Goal: Task Accomplishment & Management: Complete application form

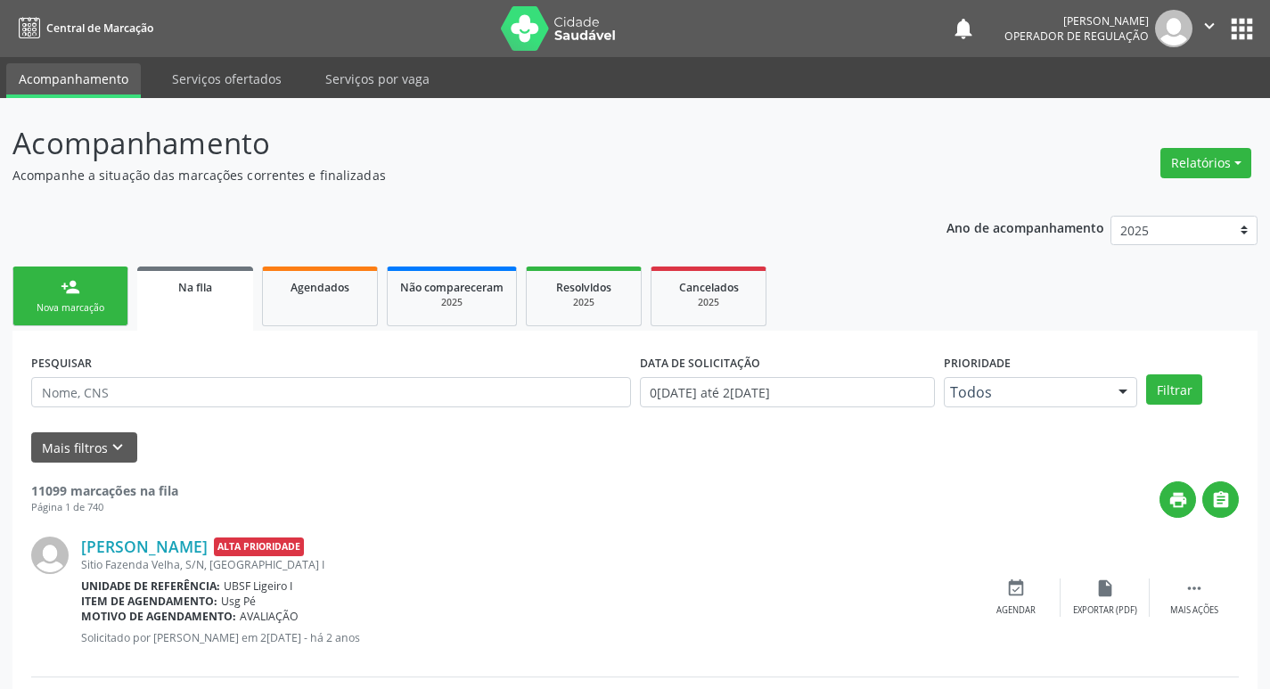
click at [55, 312] on div "Nova marcação" at bounding box center [70, 307] width 89 height 13
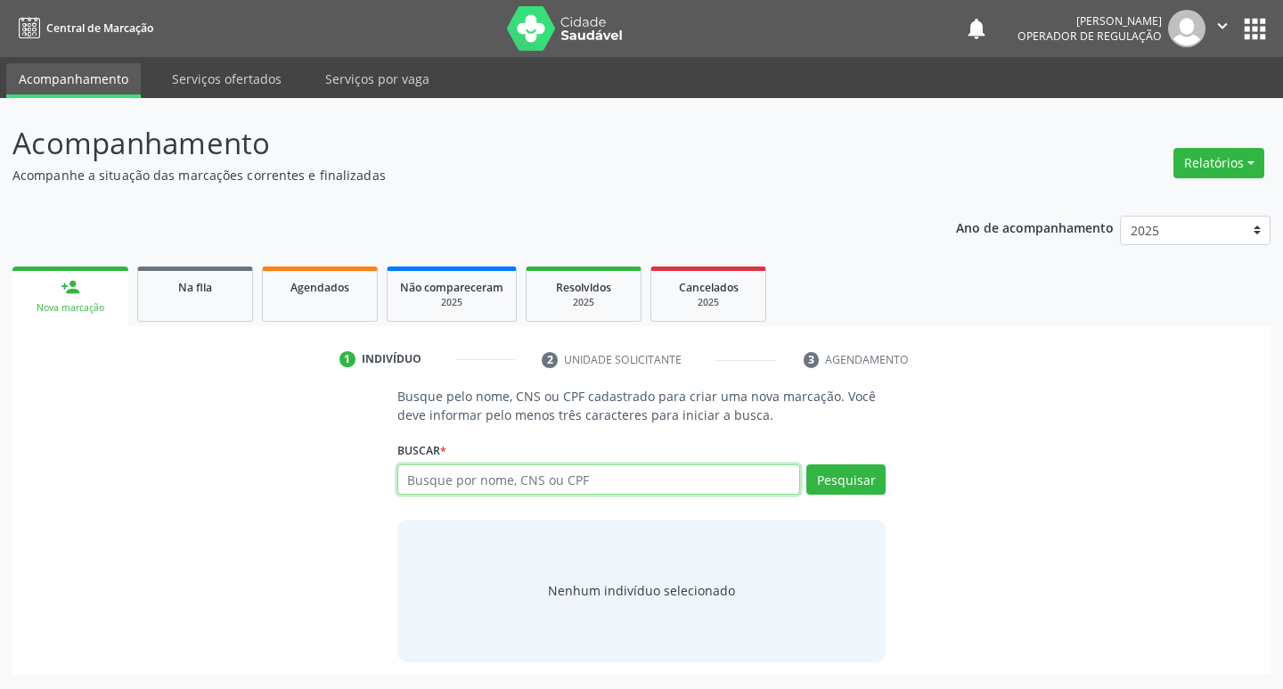
click at [446, 482] on input "text" at bounding box center [599, 479] width 404 height 30
click at [433, 488] on input "text" at bounding box center [599, 479] width 404 height 30
type input "700002230329000"
click at [852, 480] on button "Pesquisar" at bounding box center [845, 479] width 79 height 30
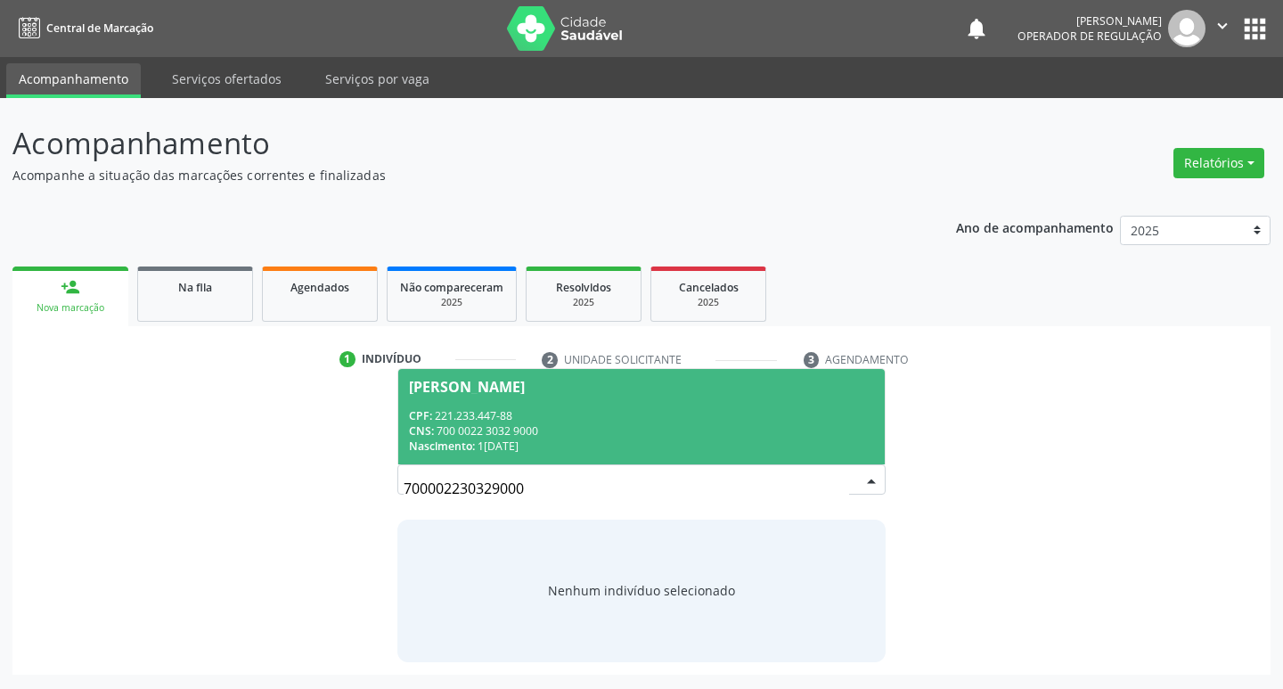
click at [457, 381] on div "Pedro Henrique Andrade Pereira" at bounding box center [467, 387] width 116 height 14
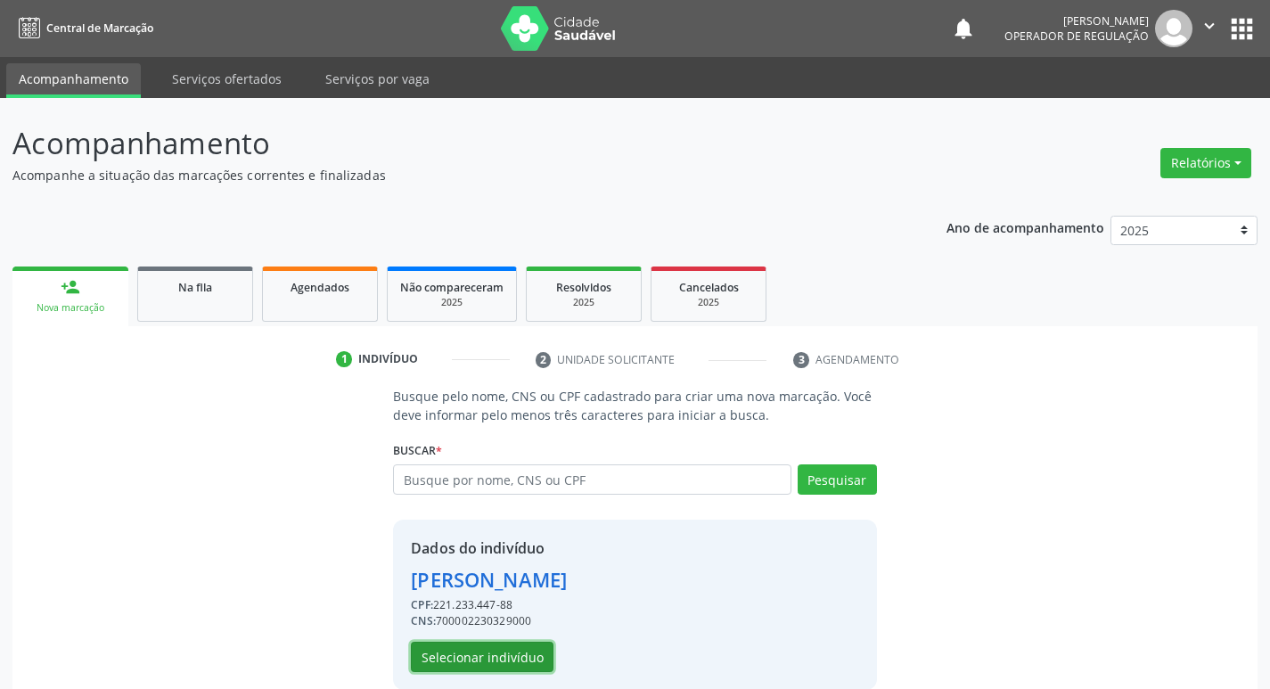
click at [518, 654] on button "Selecionar indivíduo" at bounding box center [482, 657] width 143 height 30
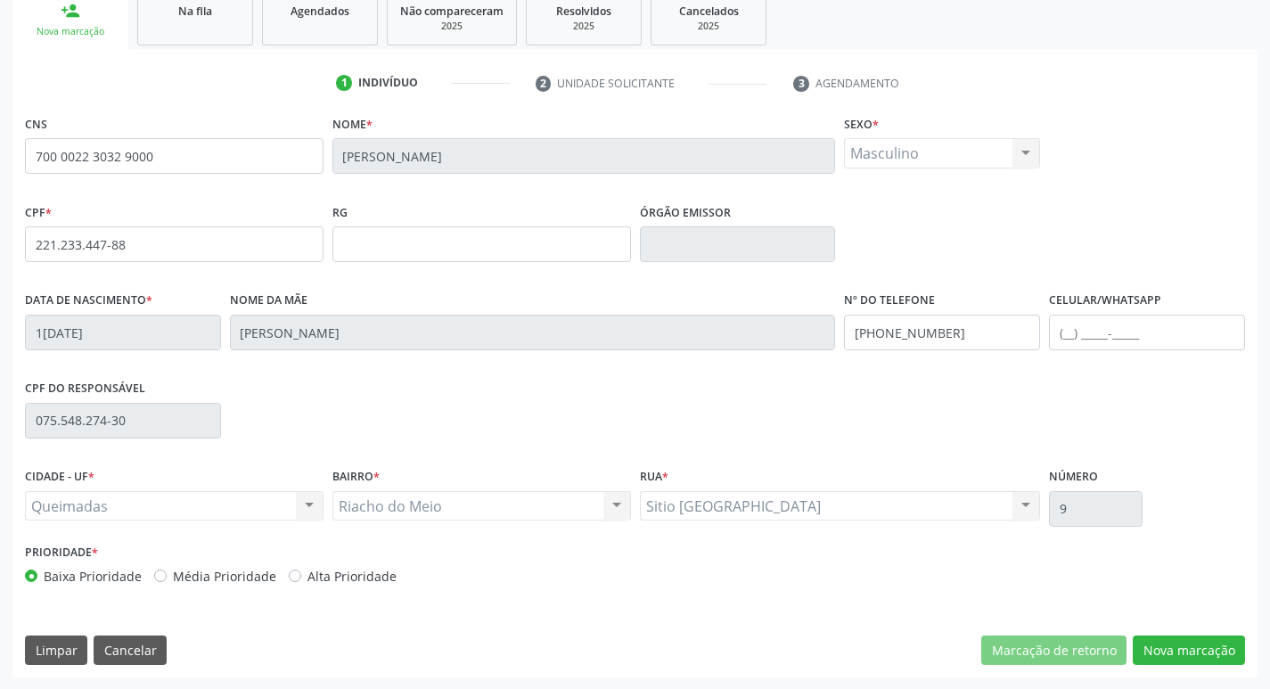
scroll to position [277, 0]
click at [1194, 651] on button "Nova marcação" at bounding box center [1189, 649] width 112 height 30
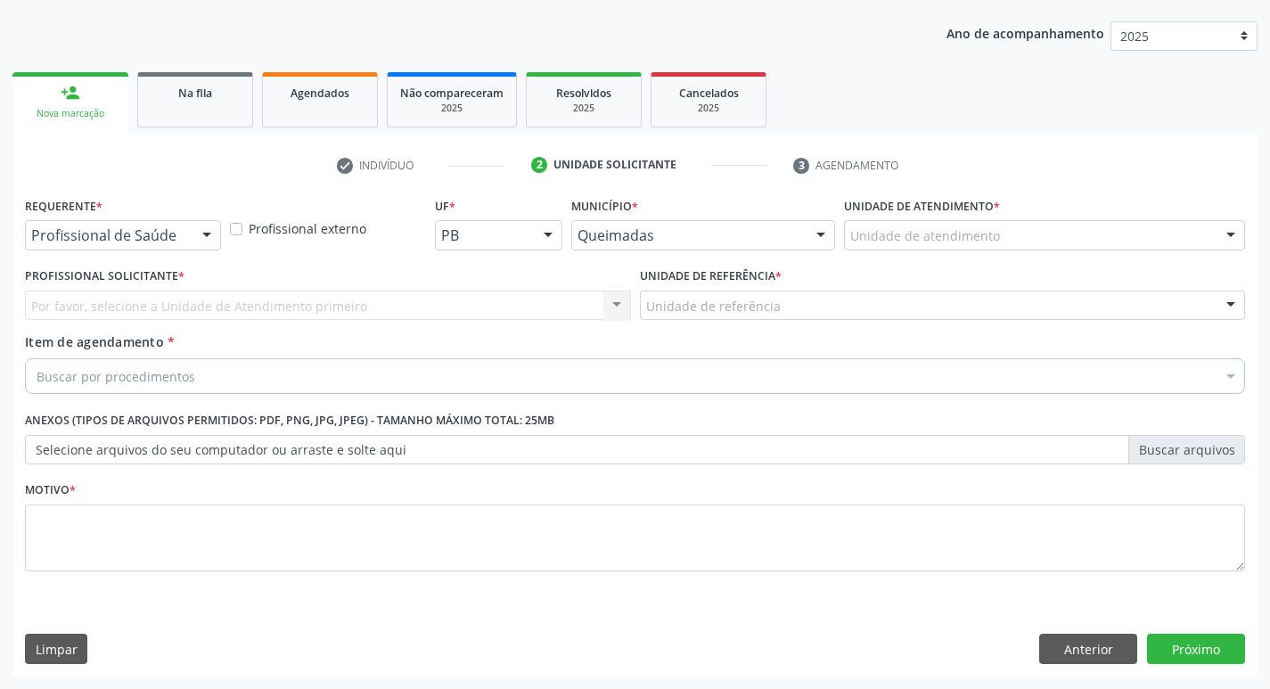
scroll to position [194, 0]
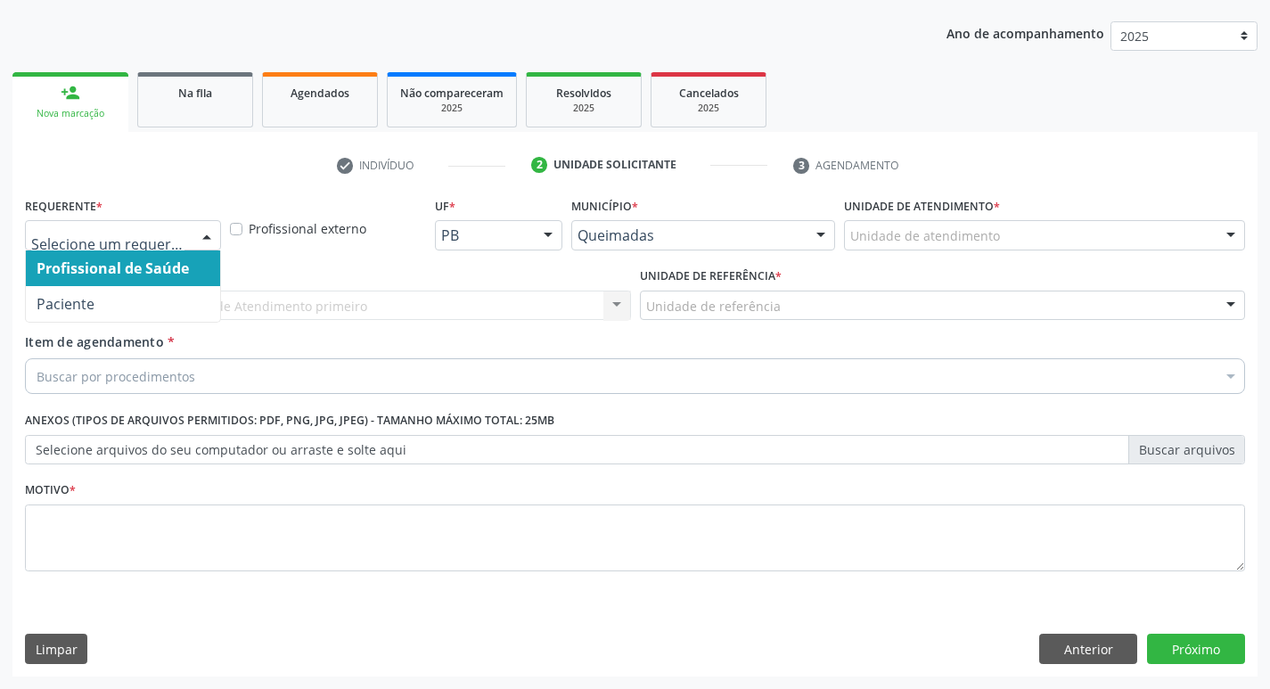
click at [202, 227] on div at bounding box center [206, 236] width 27 height 30
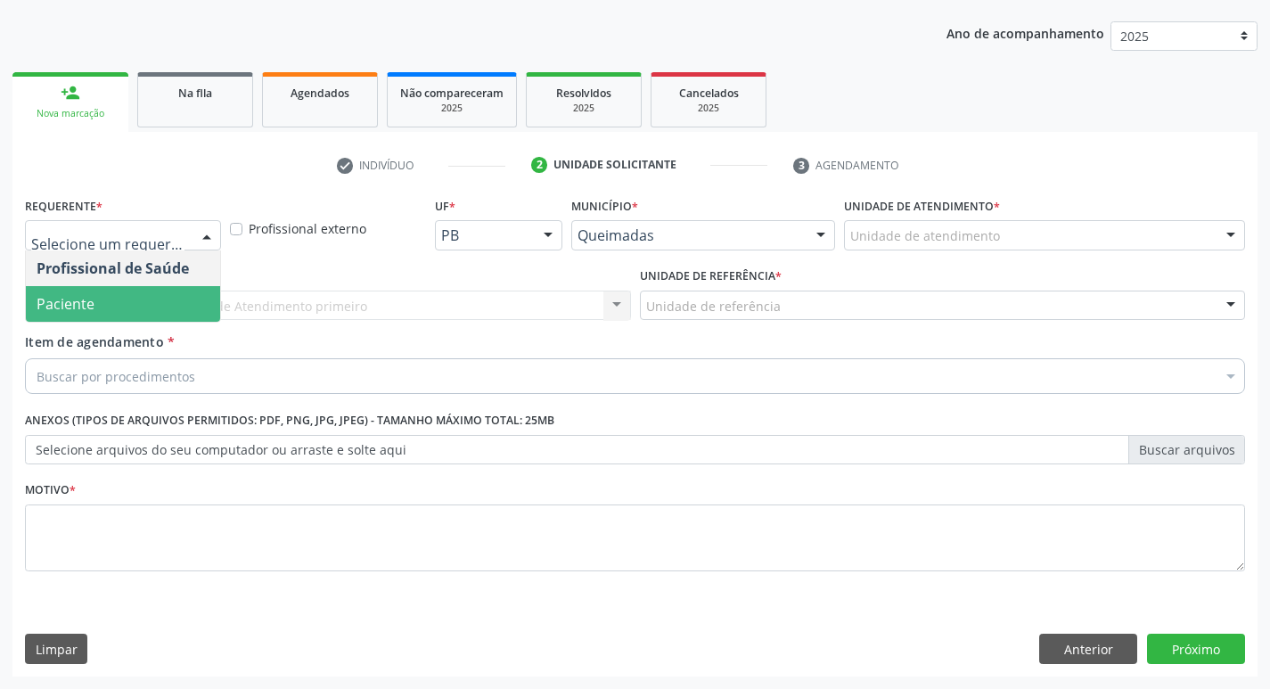
click at [58, 297] on span "Paciente" at bounding box center [66, 304] width 58 height 20
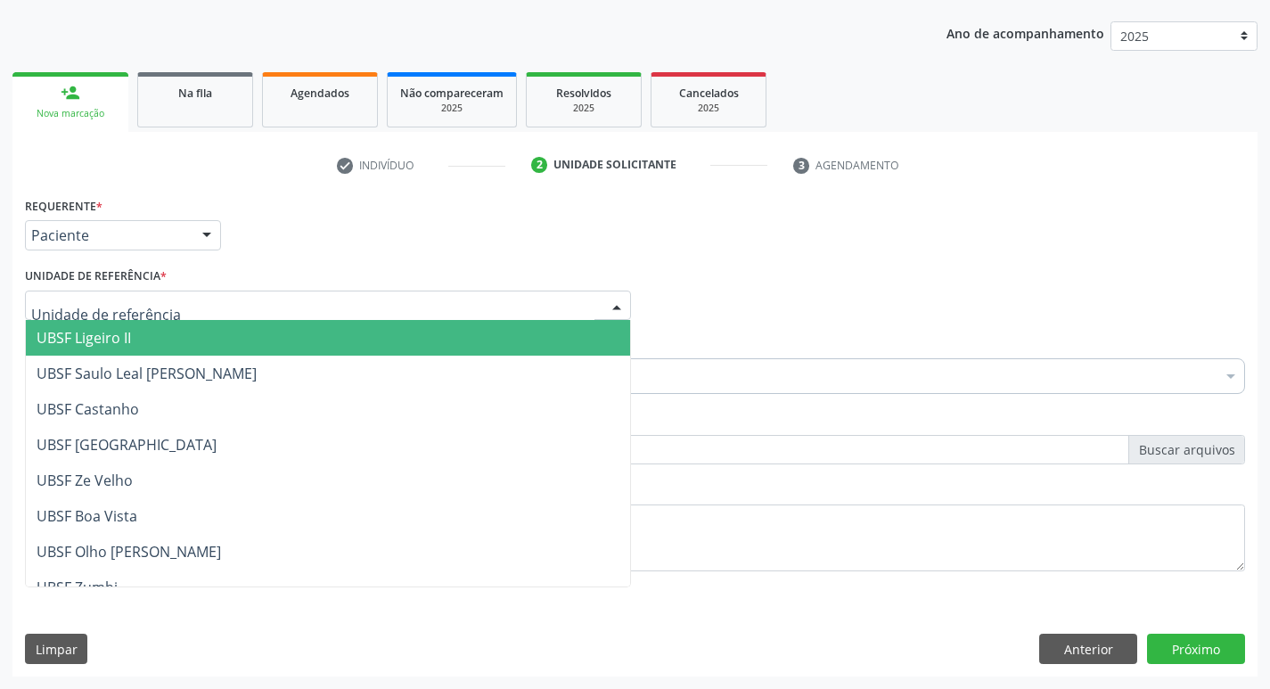
click at [69, 316] on div at bounding box center [328, 306] width 606 height 30
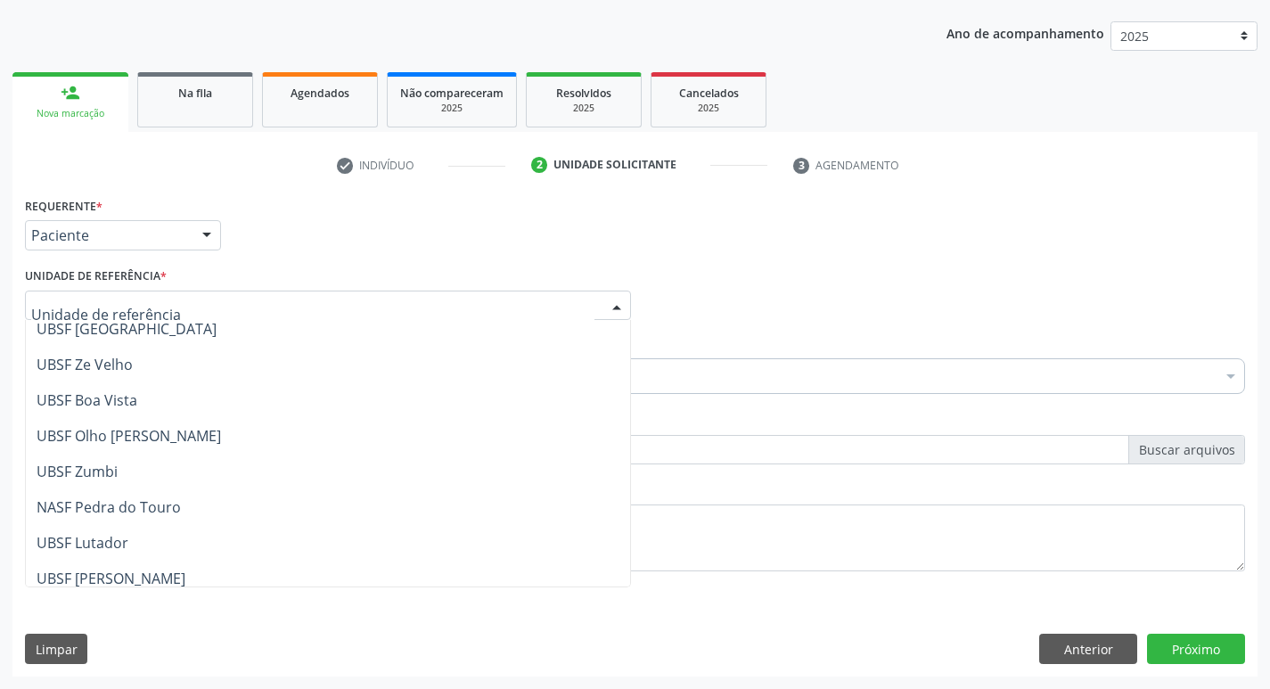
scroll to position [267, 0]
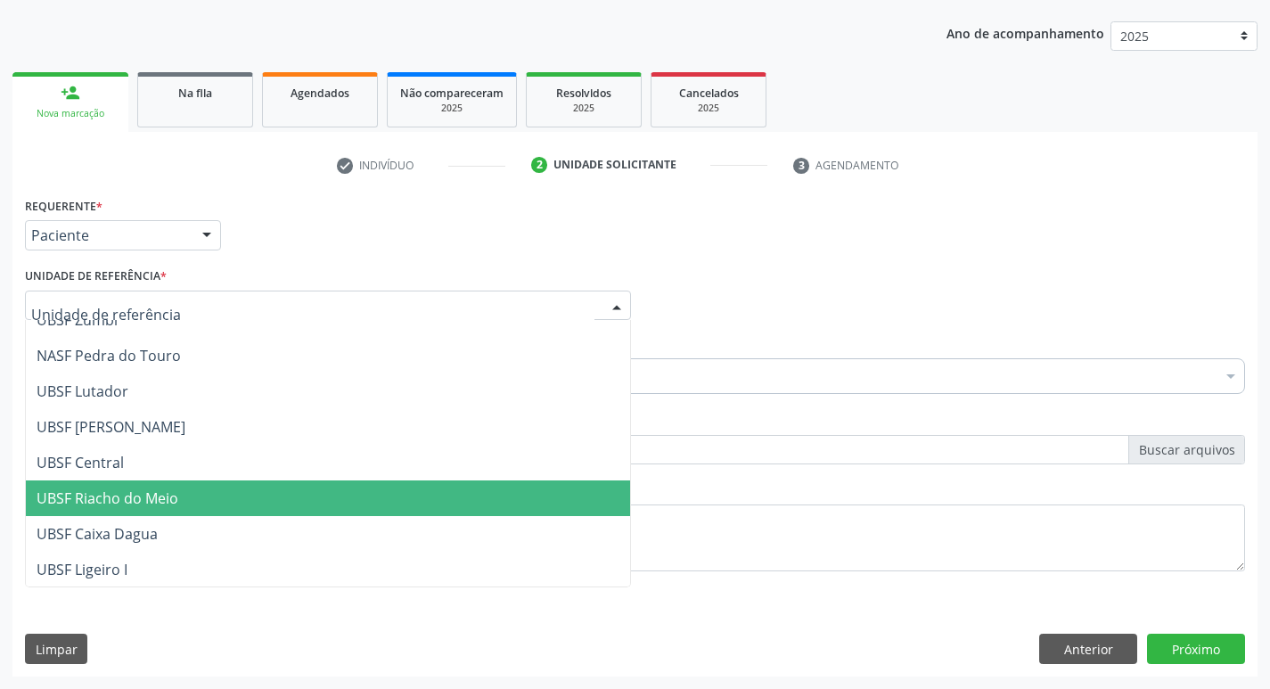
click at [121, 500] on span "UBSF Riacho do Meio" at bounding box center [108, 498] width 142 height 20
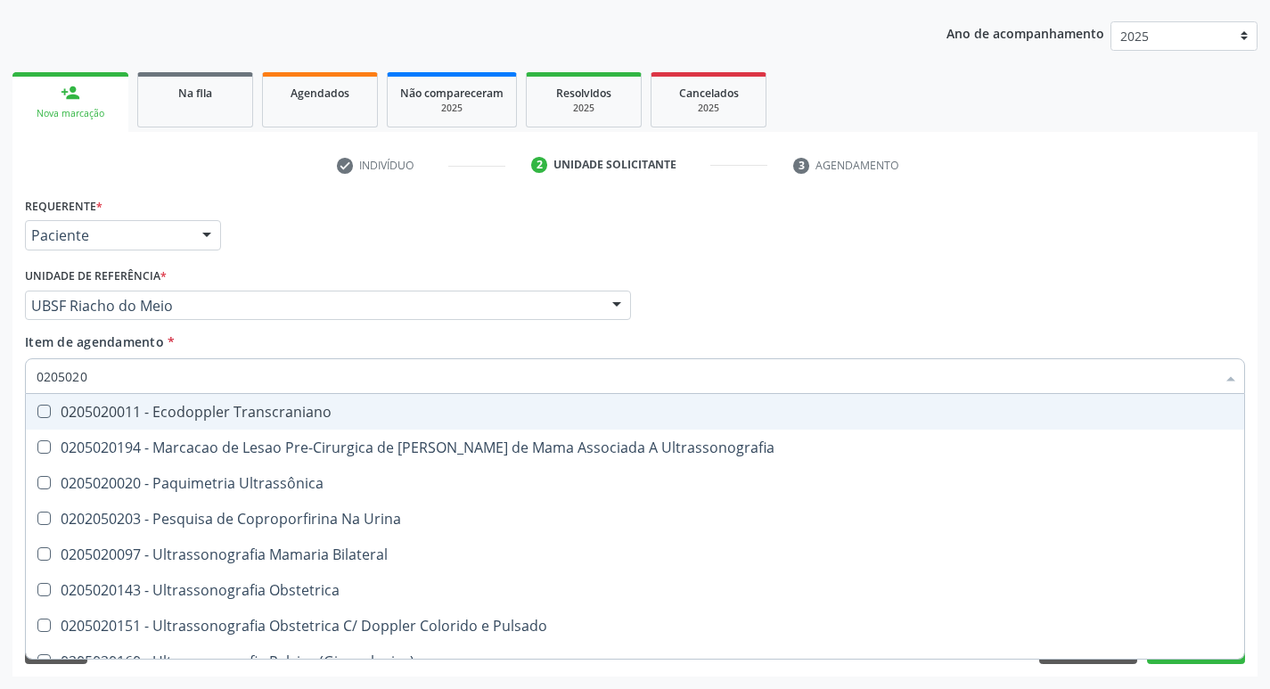
type input "02050200"
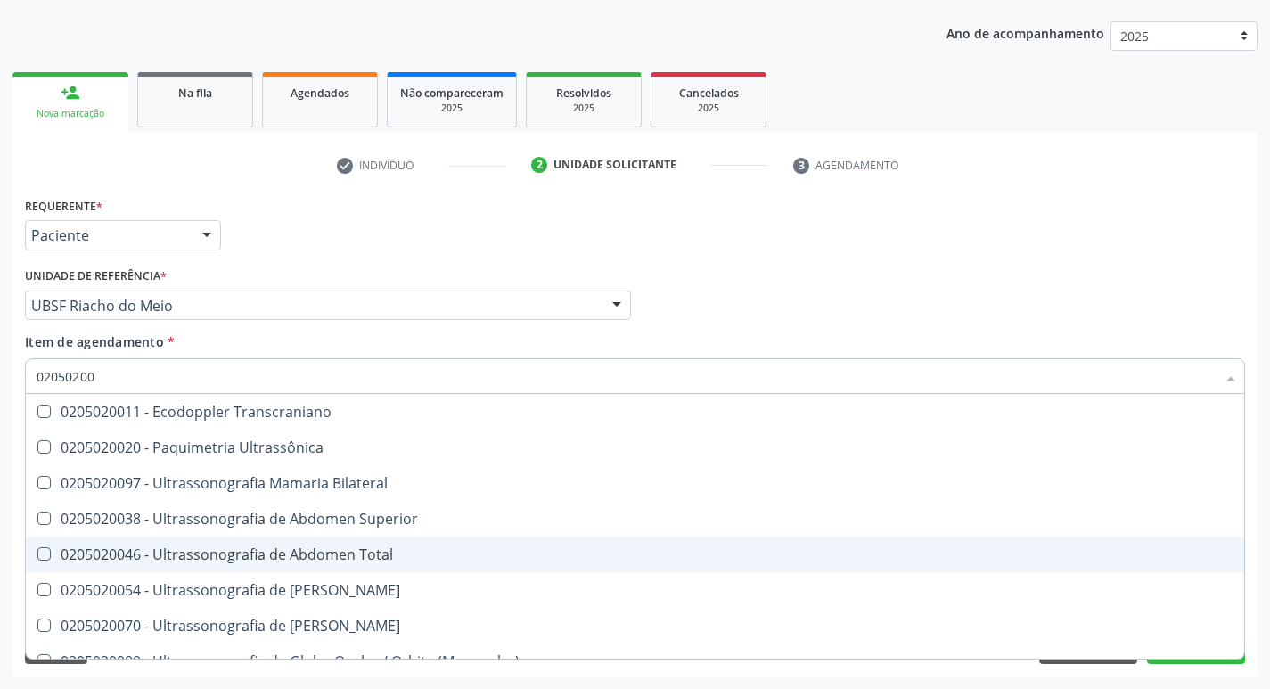
click at [39, 556] on Total at bounding box center [43, 553] width 13 height 13
click at [37, 556] on Total "checkbox" at bounding box center [32, 554] width 12 height 12
checkbox Total "true"
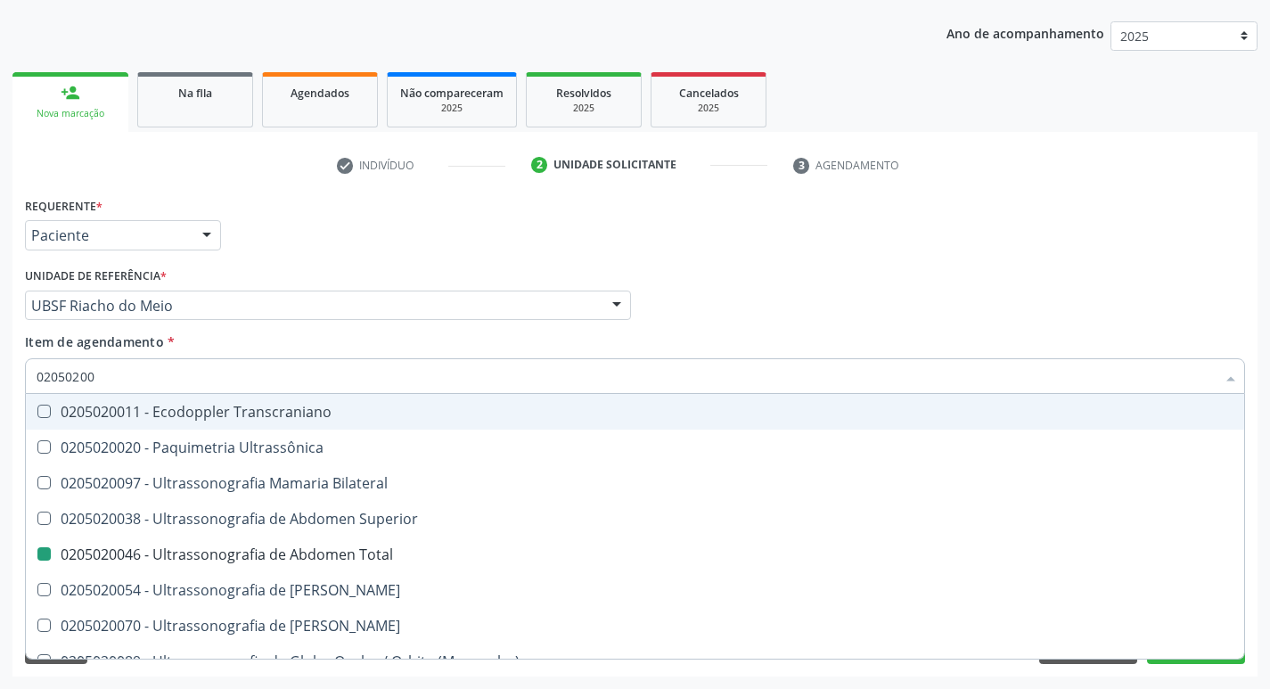
click at [821, 324] on div "Profissional Solicitante Por favor, selecione a Unidade de Atendimento primeiro…" at bounding box center [634, 298] width 1229 height 70
checkbox Ultrassônica "true"
checkbox Total "false"
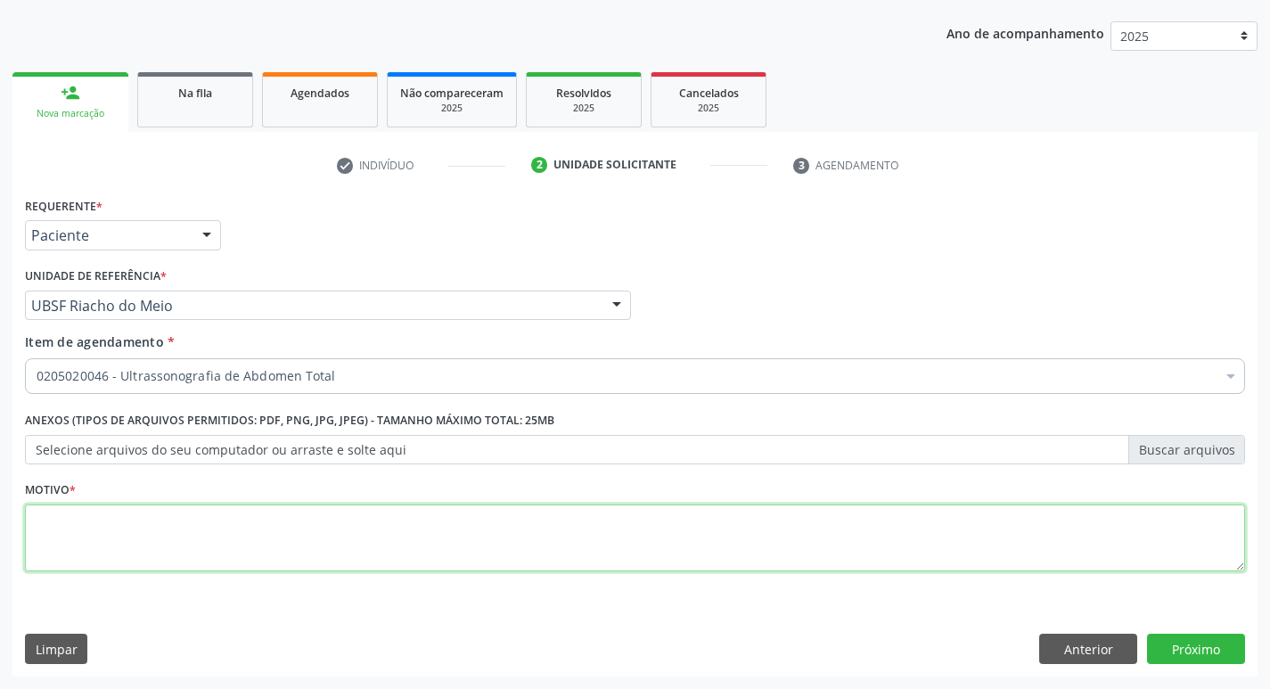
click at [105, 534] on textarea at bounding box center [635, 538] width 1220 height 68
click at [102, 531] on textarea at bounding box center [635, 538] width 1220 height 68
type textarea "AVALIACAO"
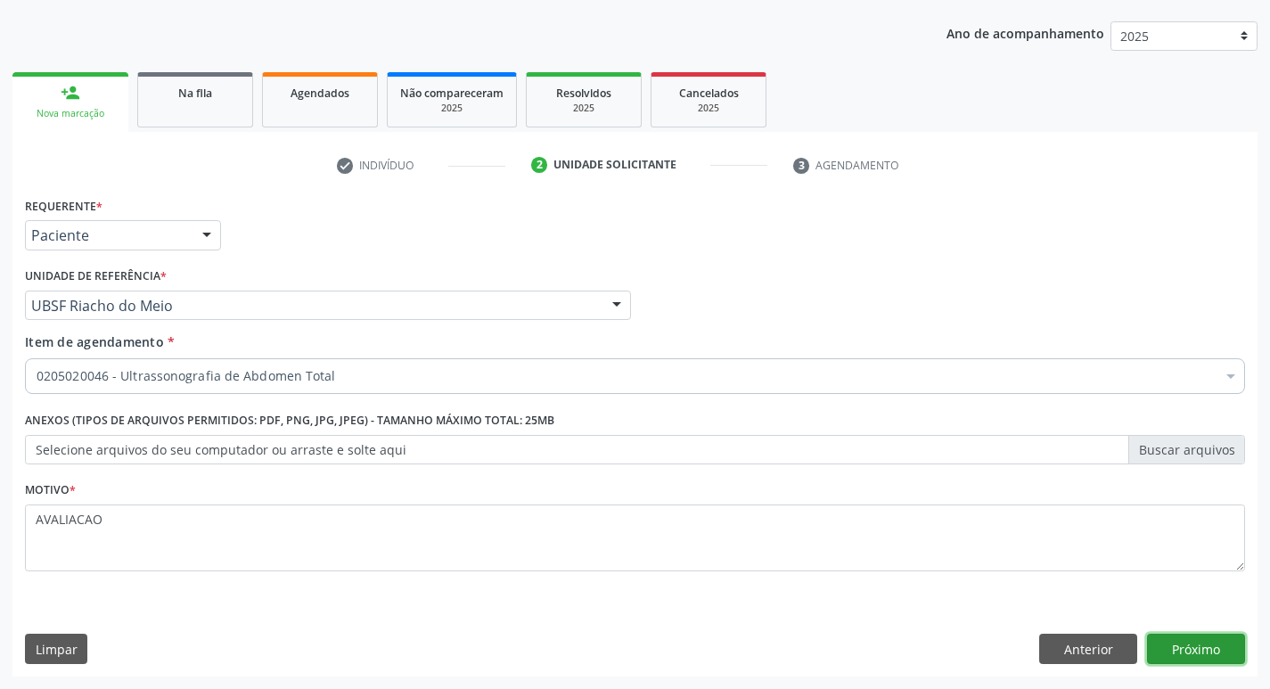
click at [1183, 643] on button "Próximo" at bounding box center [1196, 649] width 98 height 30
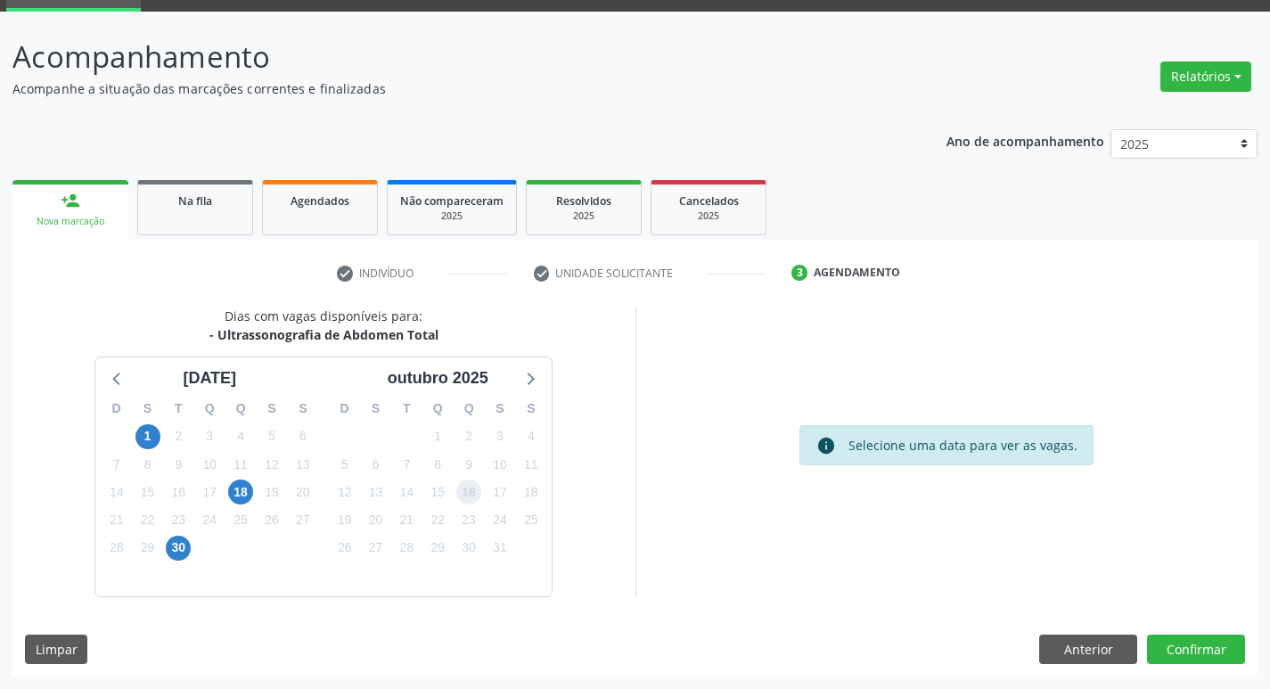
click at [471, 498] on span "16" at bounding box center [468, 491] width 25 height 25
click at [1191, 644] on button "Confirmar" at bounding box center [1196, 649] width 98 height 30
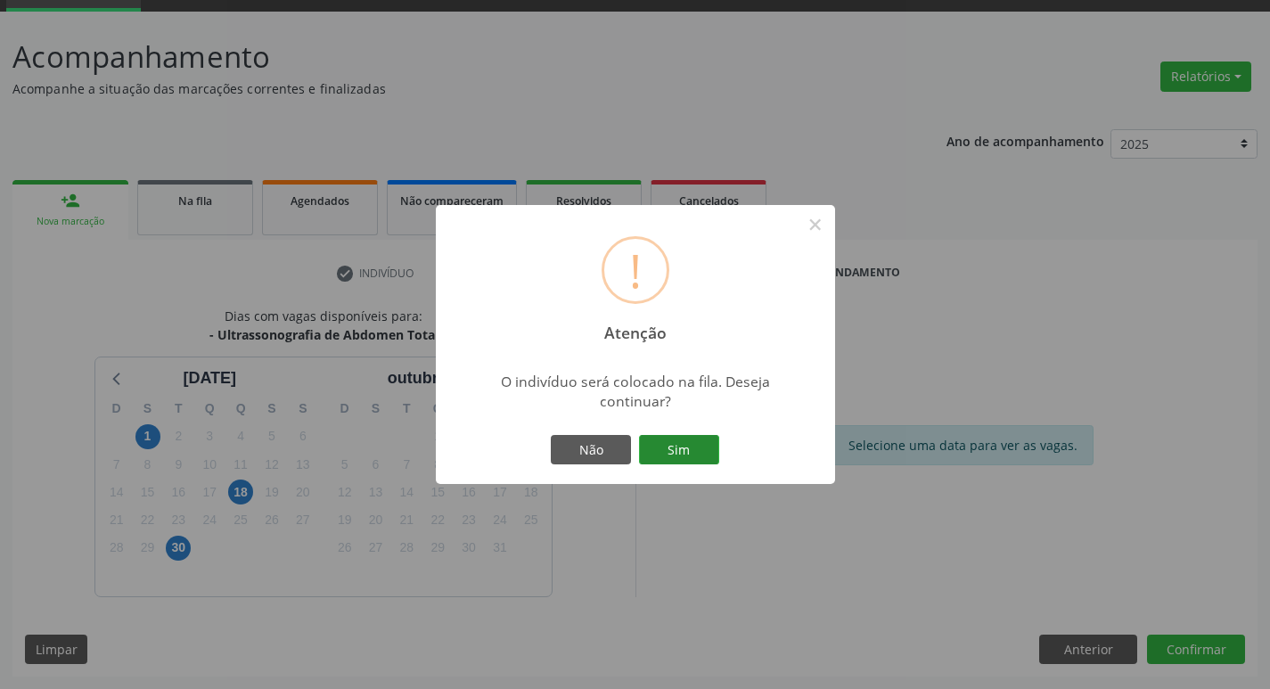
click at [689, 450] on button "Sim" at bounding box center [679, 450] width 80 height 30
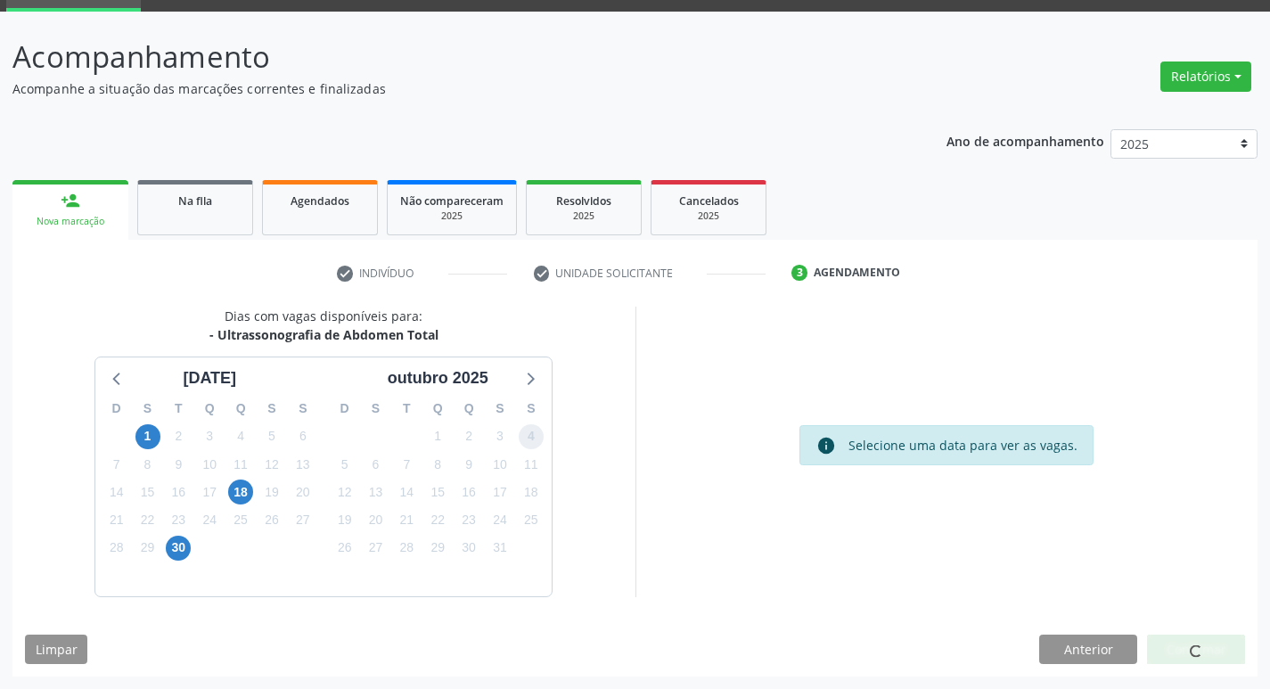
click at [529, 443] on span "4" at bounding box center [531, 436] width 25 height 25
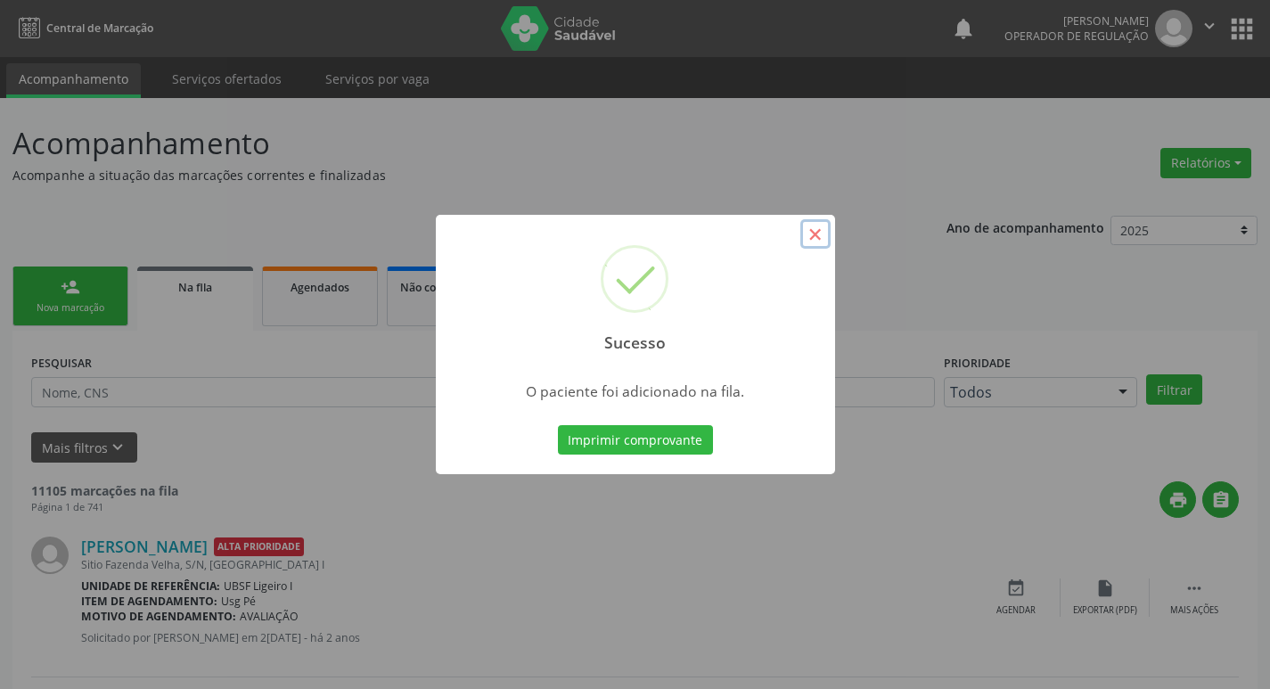
click at [818, 241] on button "×" at bounding box center [815, 234] width 30 height 30
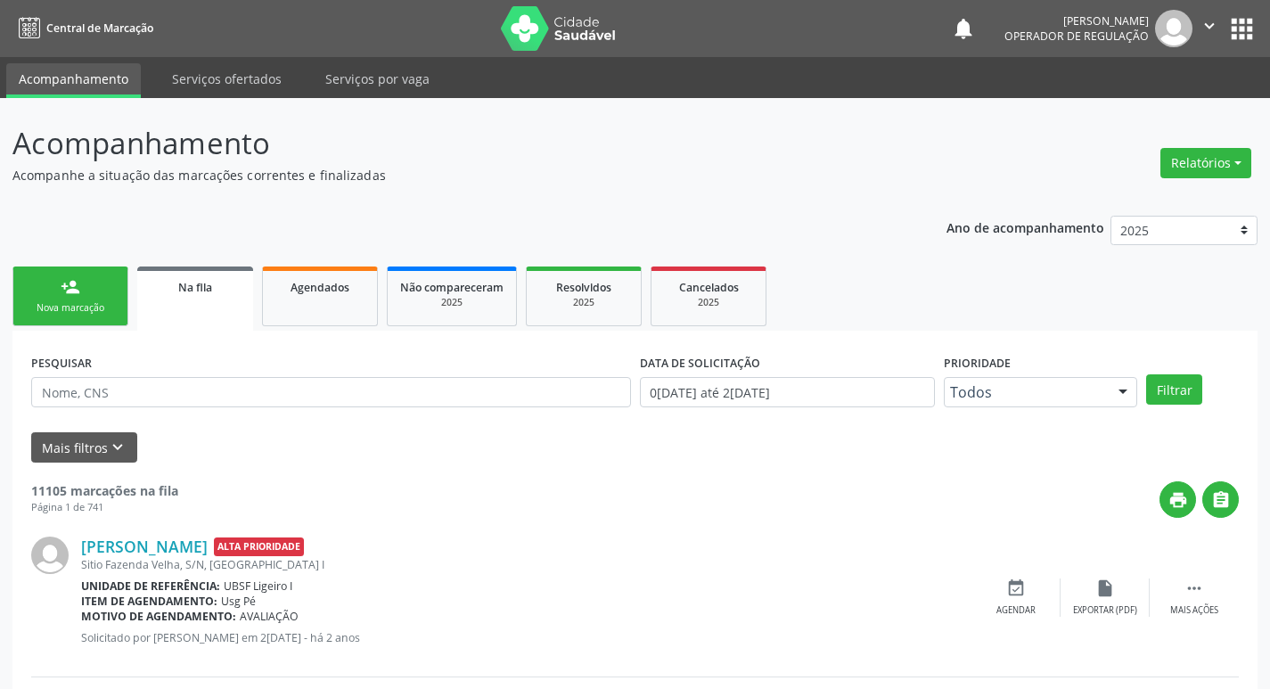
click at [90, 280] on link "person_add Nova marcação" at bounding box center [70, 296] width 116 height 60
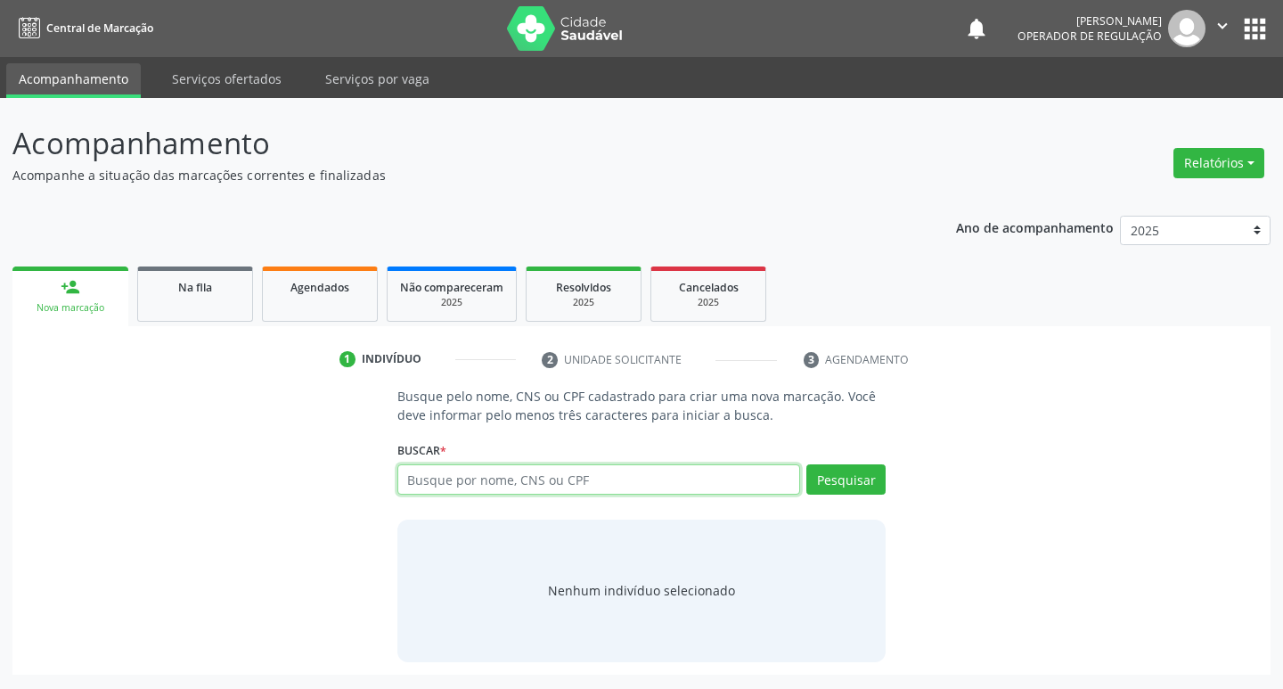
click at [475, 485] on input "text" at bounding box center [599, 479] width 404 height 30
type input "FRANCICLEIDE DE ASSIS SILVA"
click at [862, 480] on button "Pesquisar" at bounding box center [845, 479] width 79 height 30
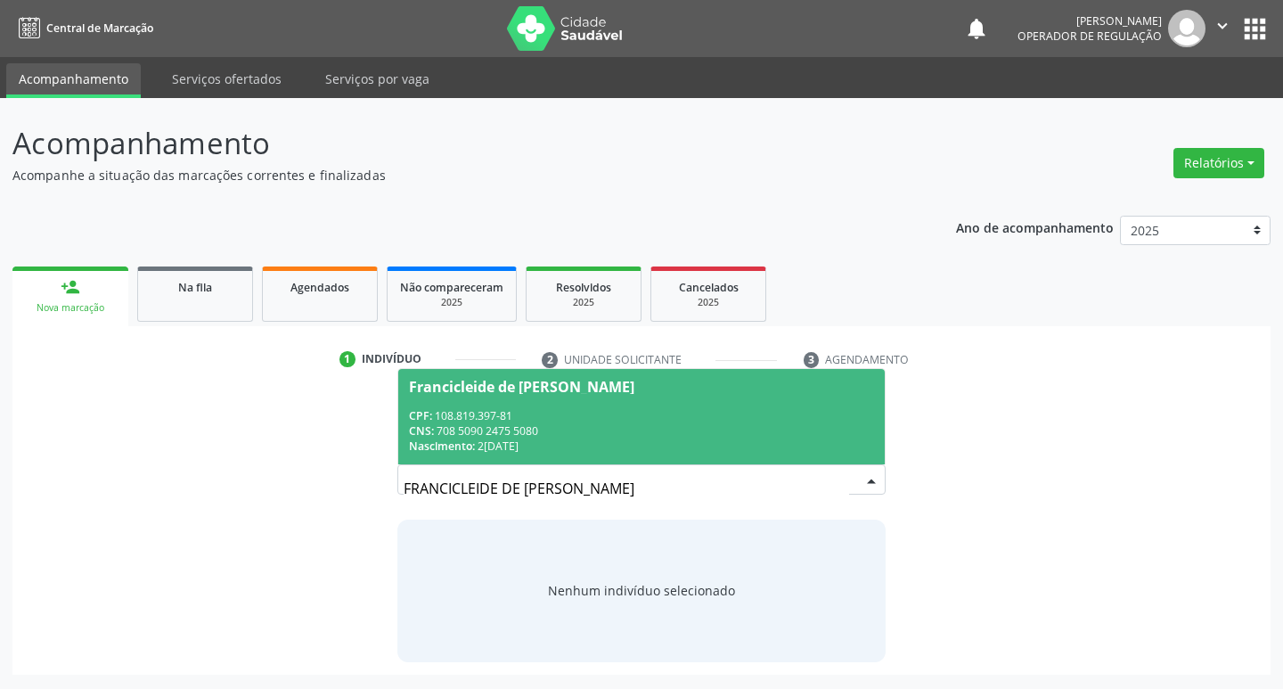
click at [532, 382] on div "Francicleide de Assis Silva" at bounding box center [521, 387] width 225 height 14
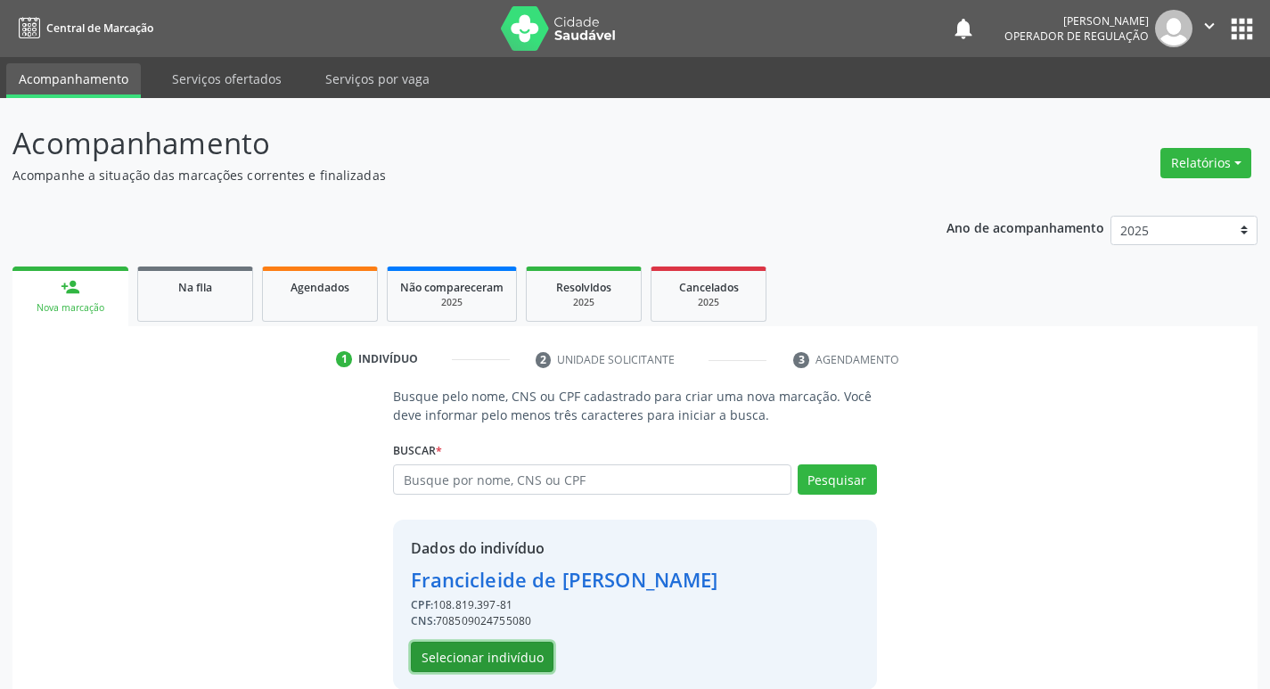
click at [500, 655] on button "Selecionar indivíduo" at bounding box center [482, 657] width 143 height 30
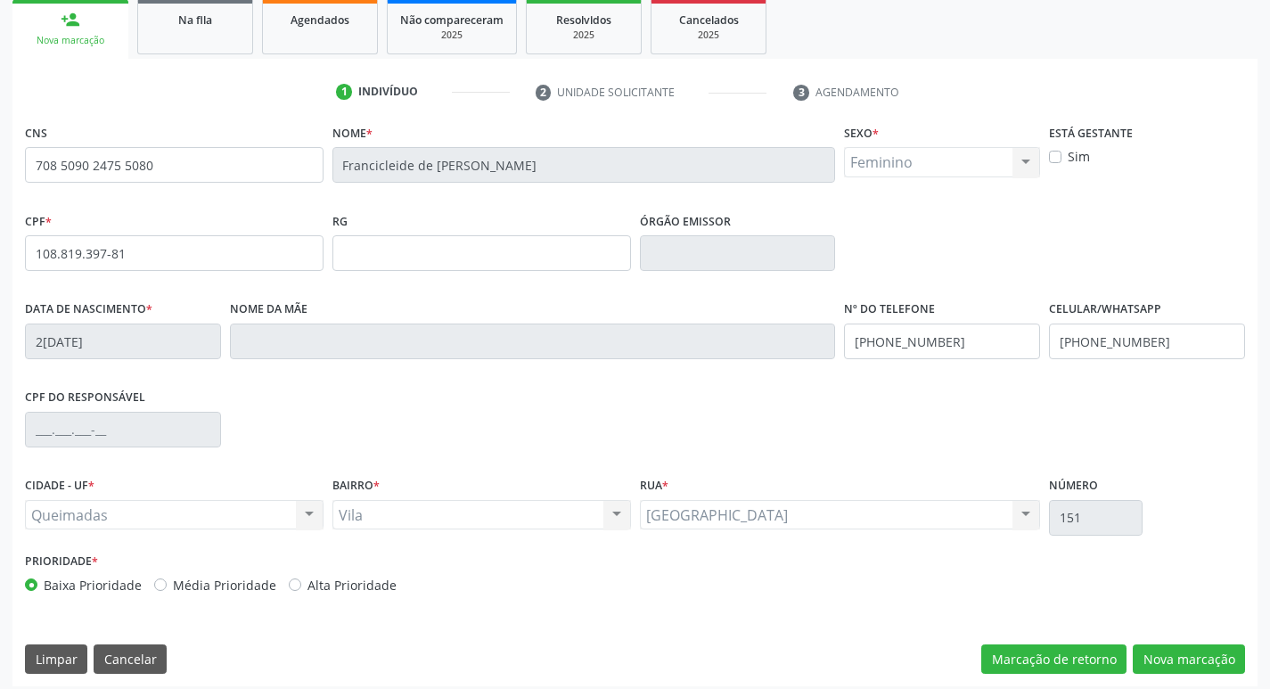
scroll to position [277, 0]
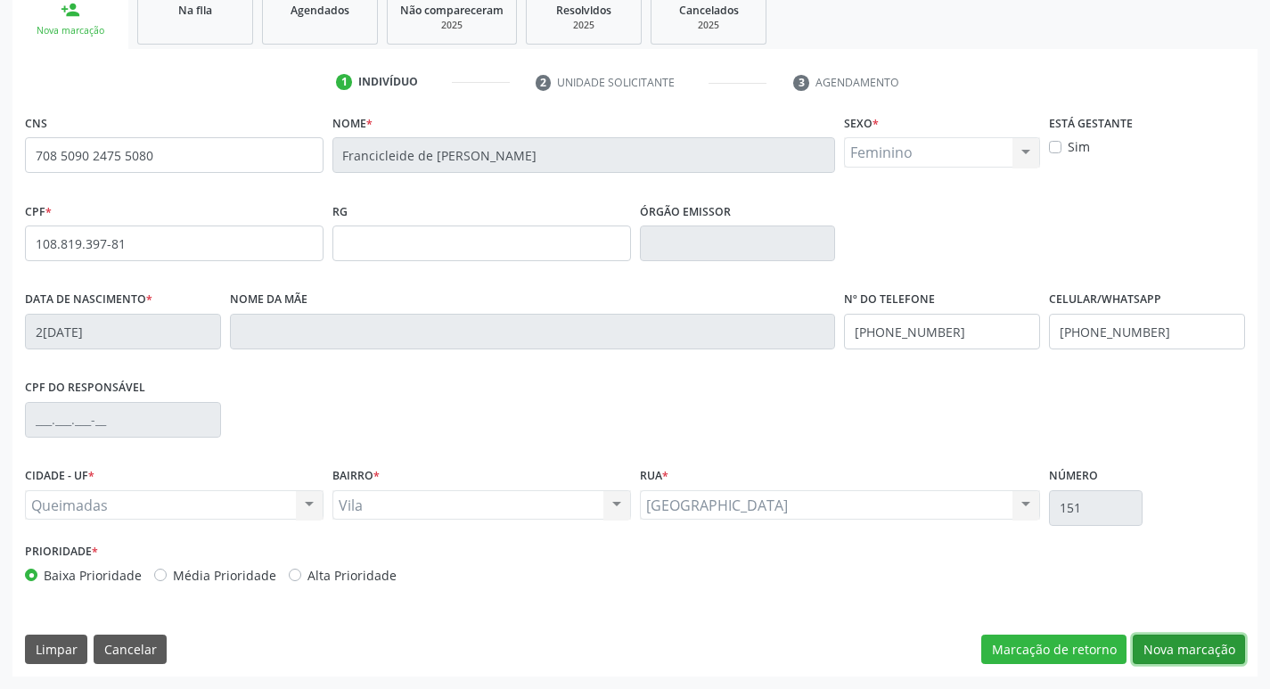
click at [1214, 652] on button "Nova marcação" at bounding box center [1189, 649] width 112 height 30
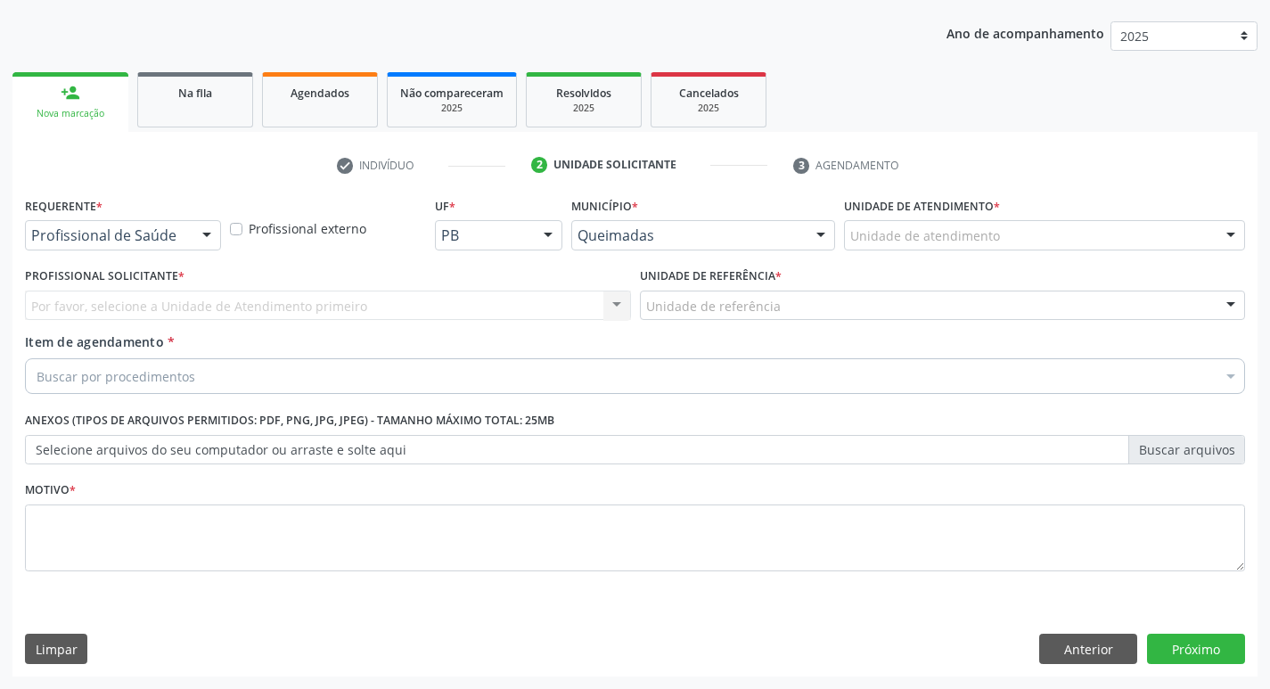
scroll to position [194, 0]
click at [204, 234] on div at bounding box center [206, 236] width 27 height 30
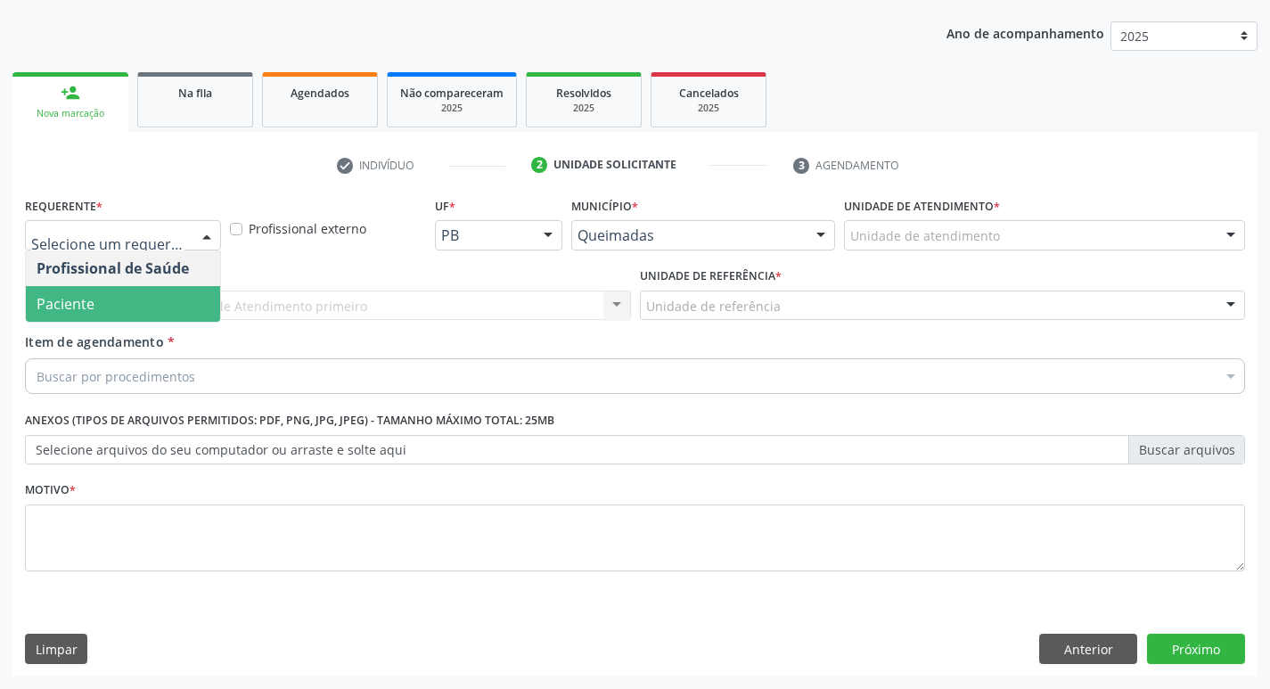
click at [184, 291] on span "Paciente" at bounding box center [123, 304] width 194 height 36
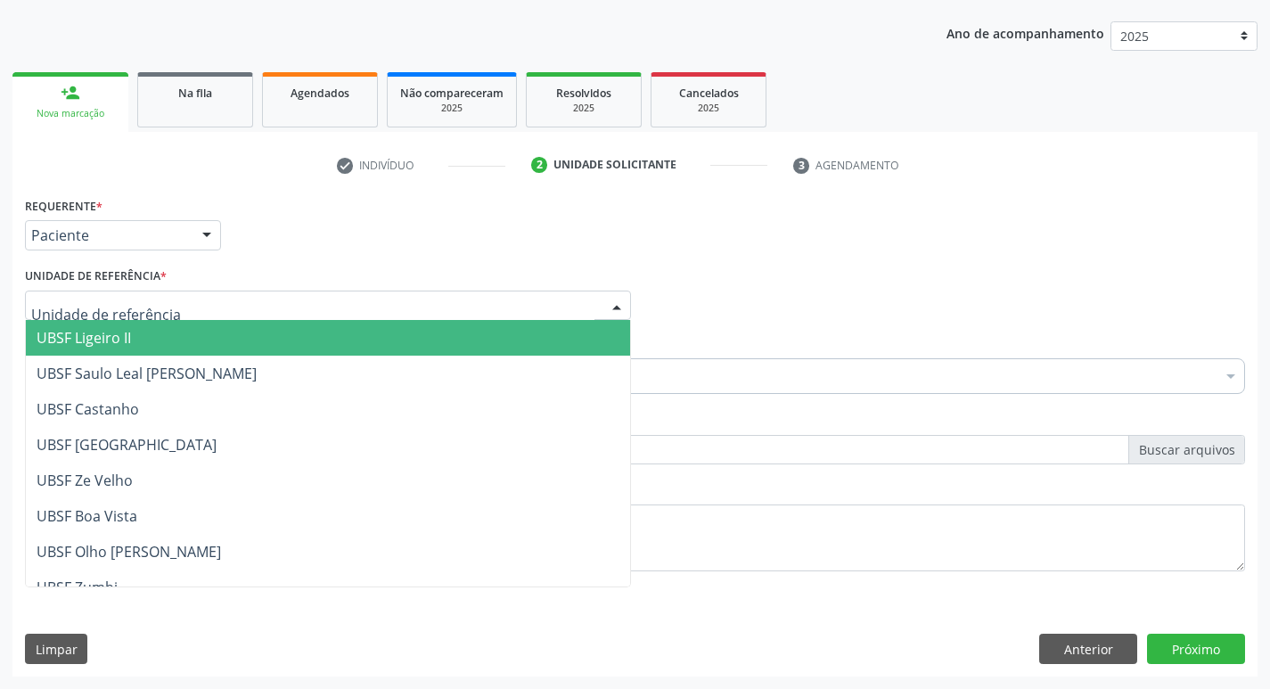
click at [176, 298] on div at bounding box center [328, 306] width 606 height 30
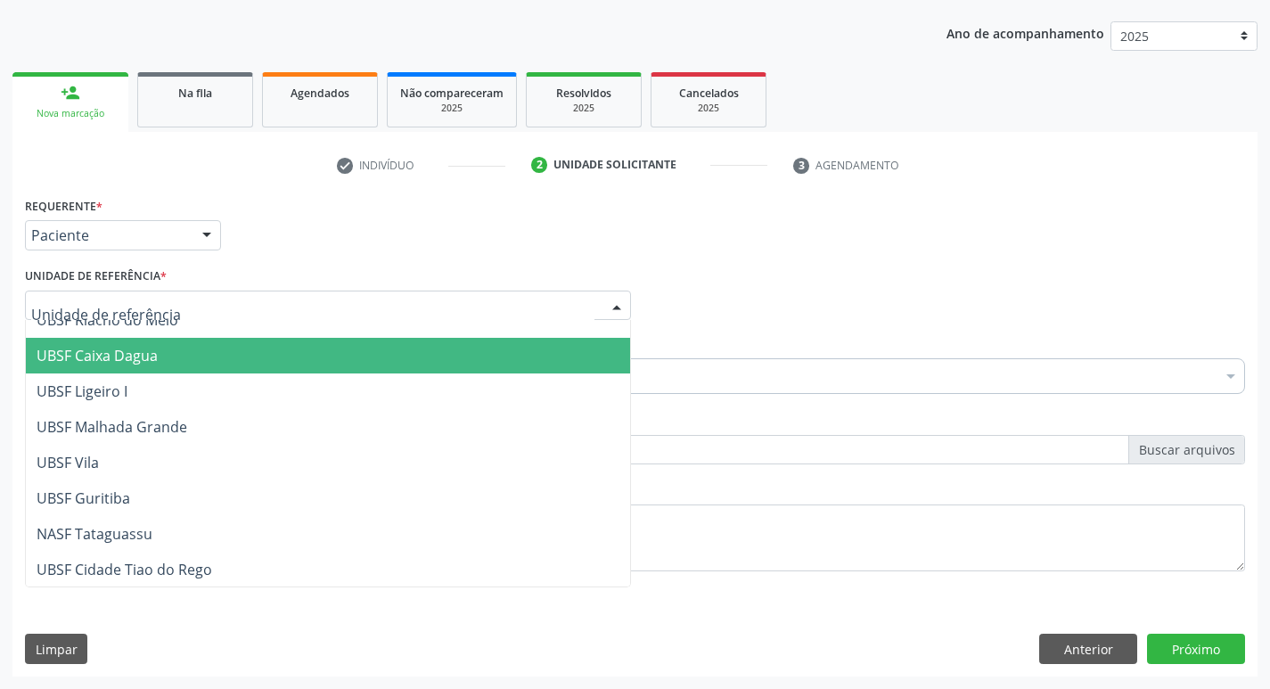
scroll to position [446, 0]
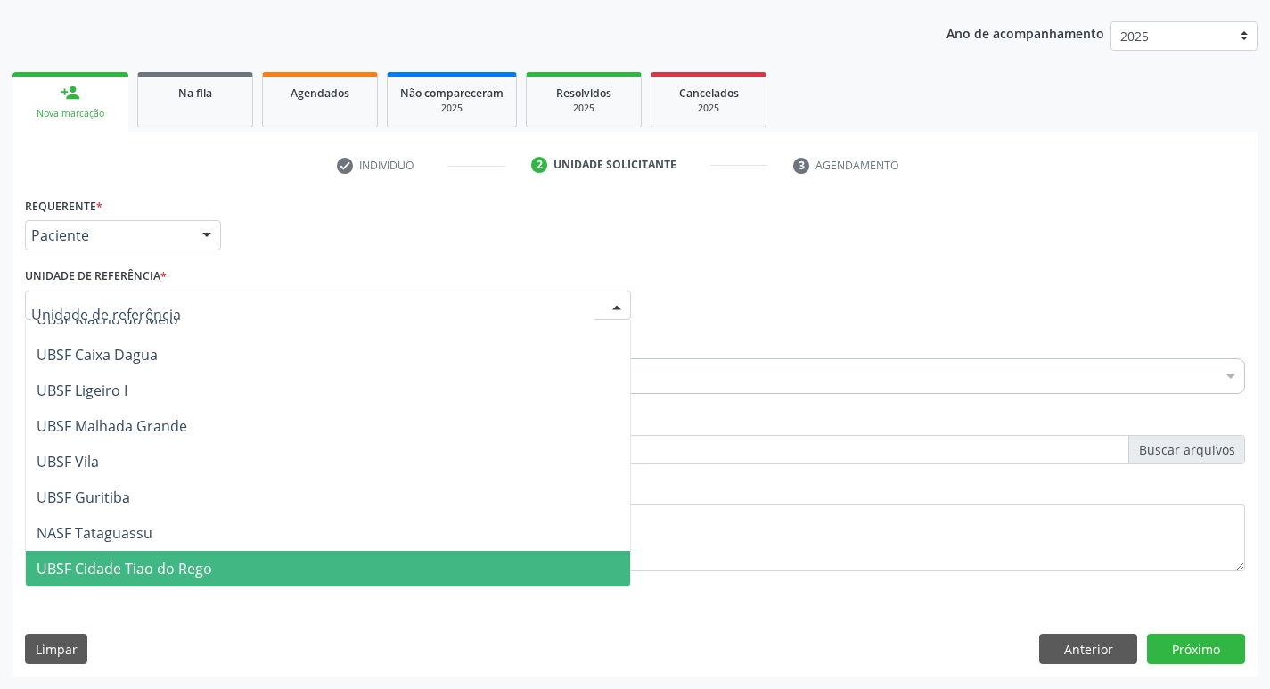
click at [143, 563] on span "UBSF Cidade Tiao do Rego" at bounding box center [125, 569] width 176 height 20
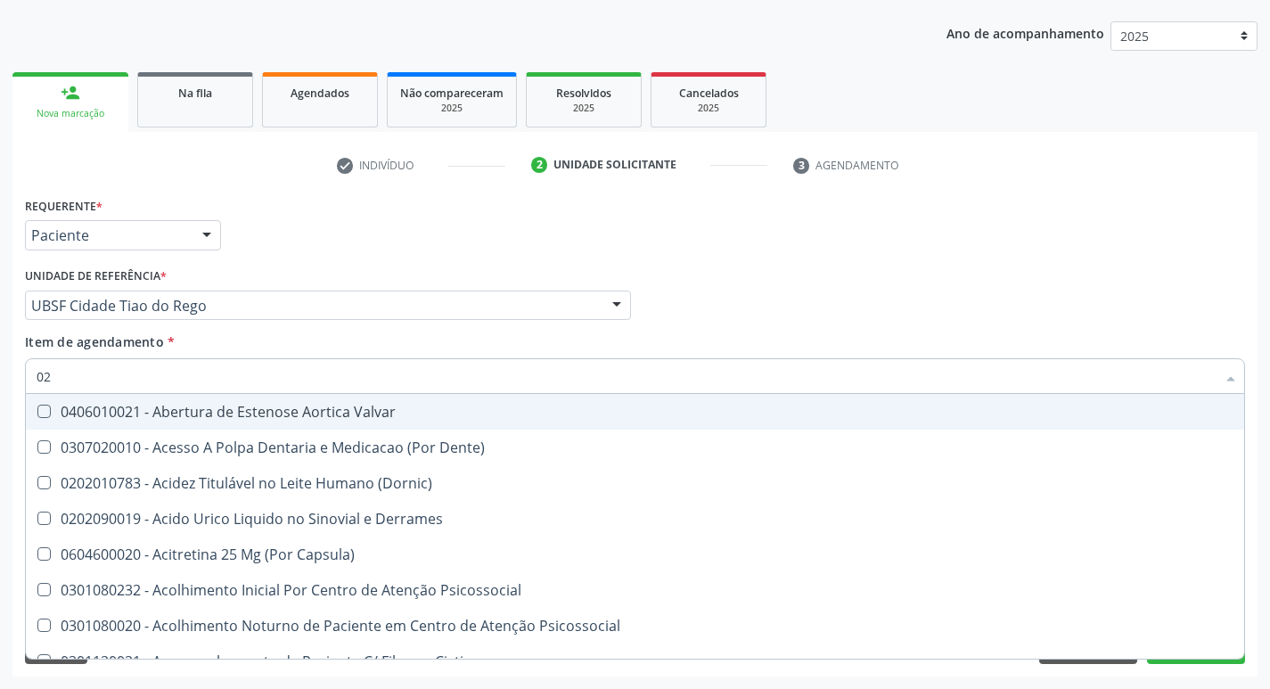
type input "0"
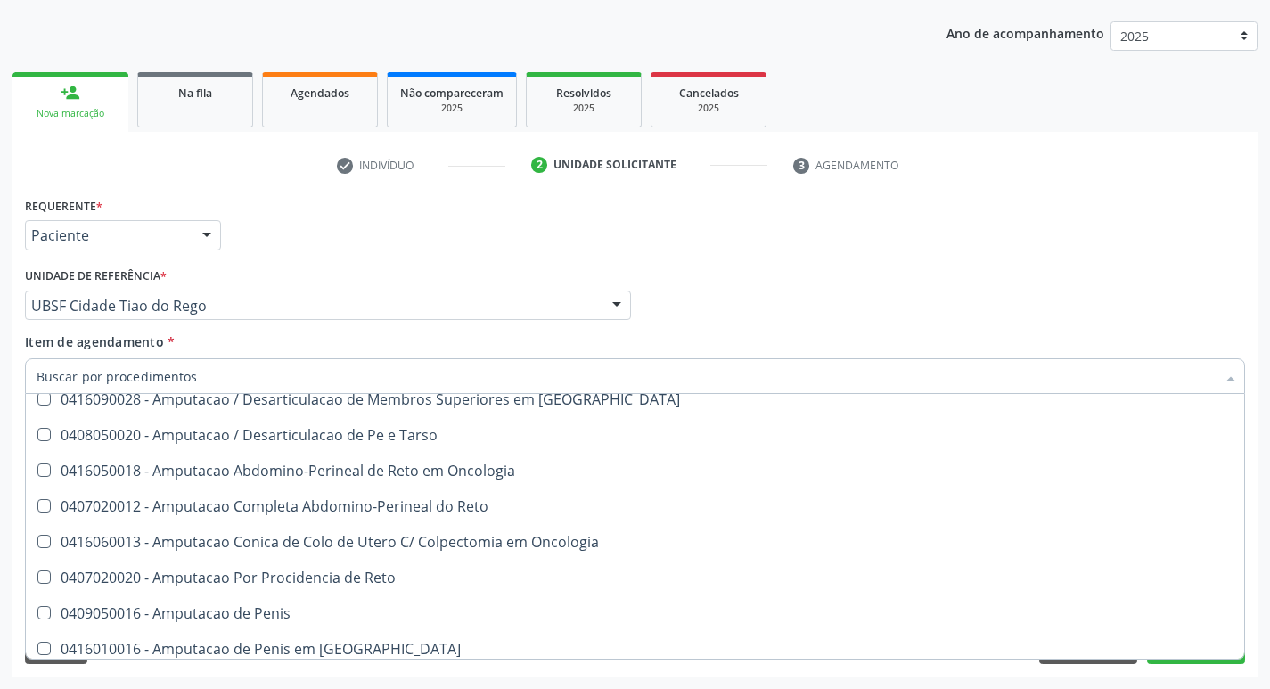
scroll to position [5258, 0]
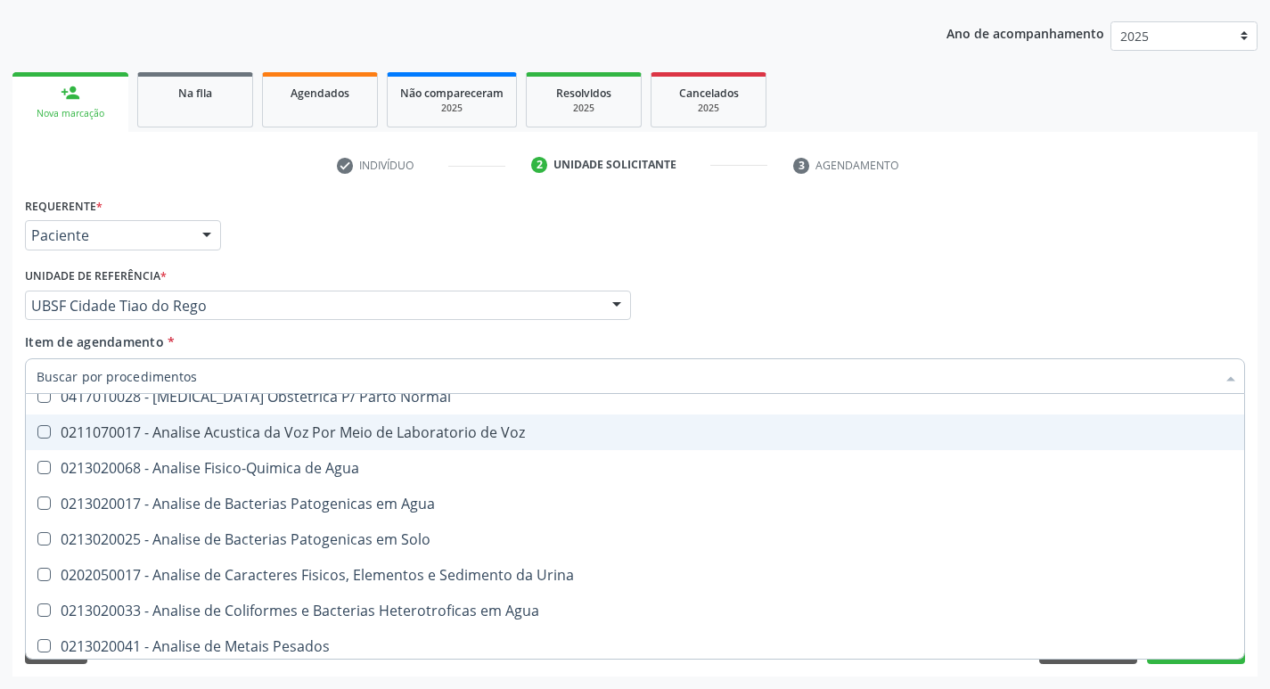
click at [1211, 193] on div "Requerente * Paciente Profissional de Saúde Paciente Nenhum resultado encontrad…" at bounding box center [634, 227] width 1229 height 70
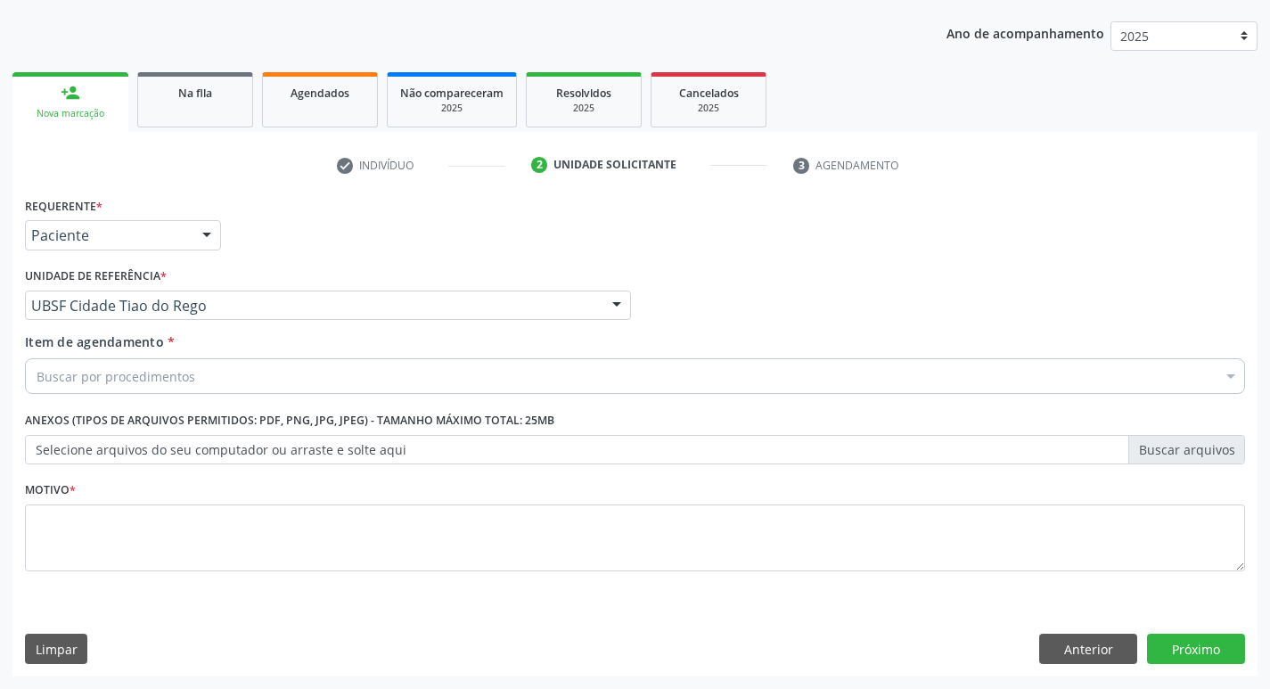
scroll to position [0, 0]
click at [1117, 641] on button "Anterior" at bounding box center [1088, 649] width 98 height 30
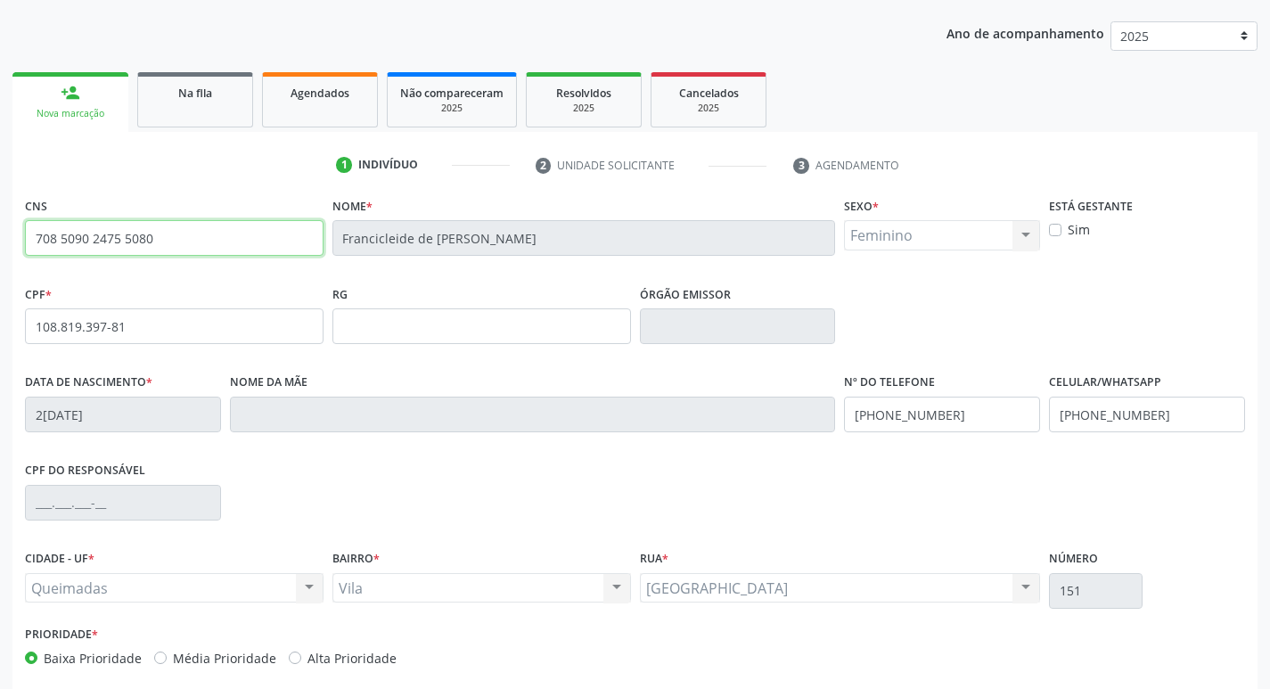
click at [268, 244] on input "708 5090 2475 5080" at bounding box center [174, 238] width 299 height 36
type input "7"
click at [192, 99] on span "Na fila" at bounding box center [195, 93] width 34 height 15
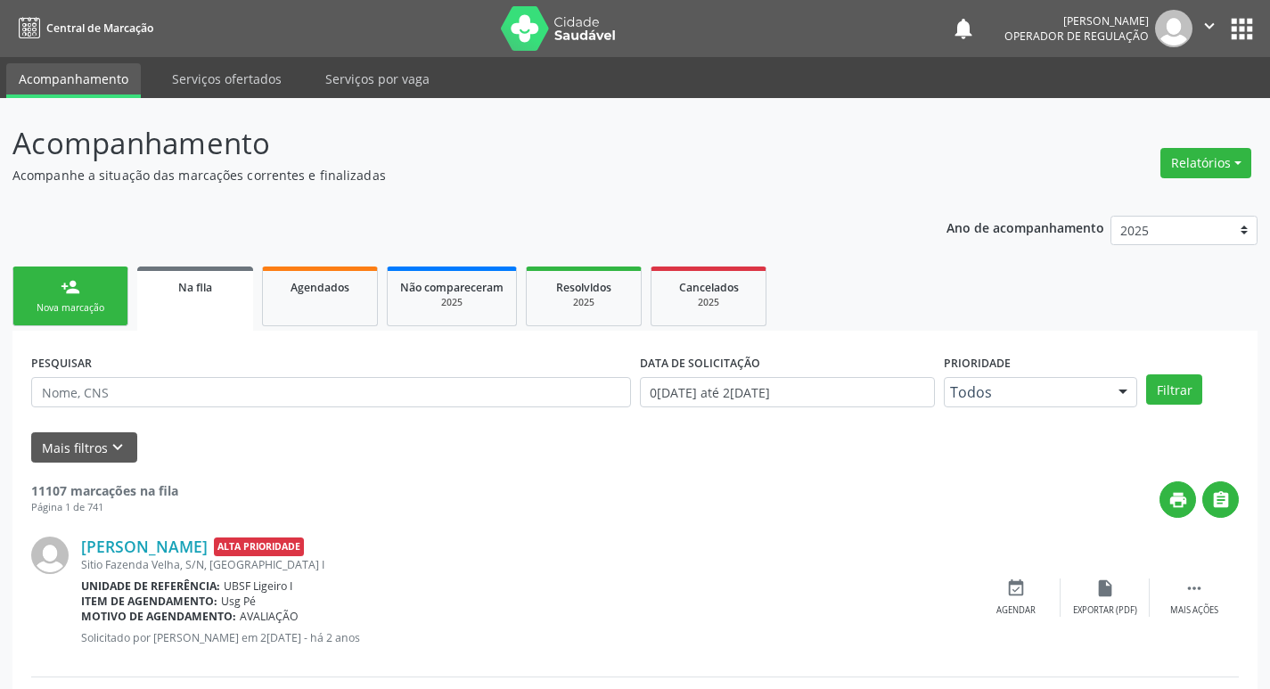
click at [90, 310] on div "Nova marcação" at bounding box center [70, 307] width 89 height 13
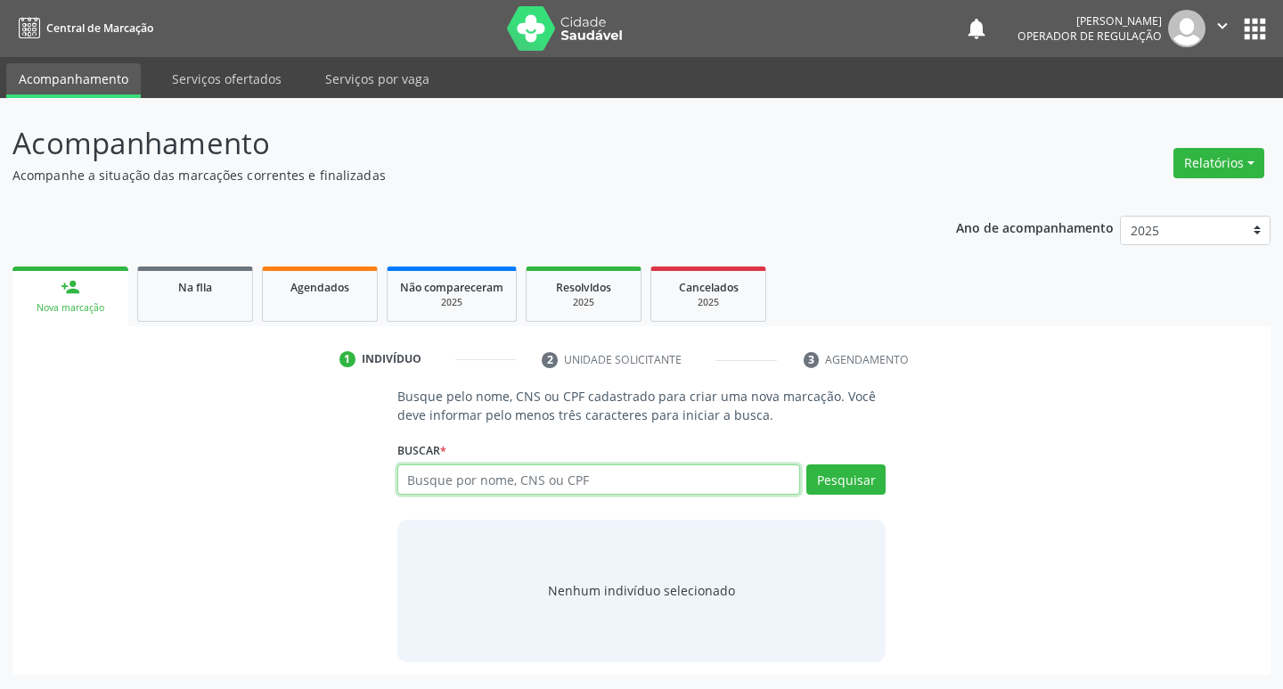
click at [544, 487] on input "text" at bounding box center [599, 479] width 404 height 30
type input "706001325559141"
click at [848, 474] on button "Pesquisar" at bounding box center [845, 479] width 79 height 30
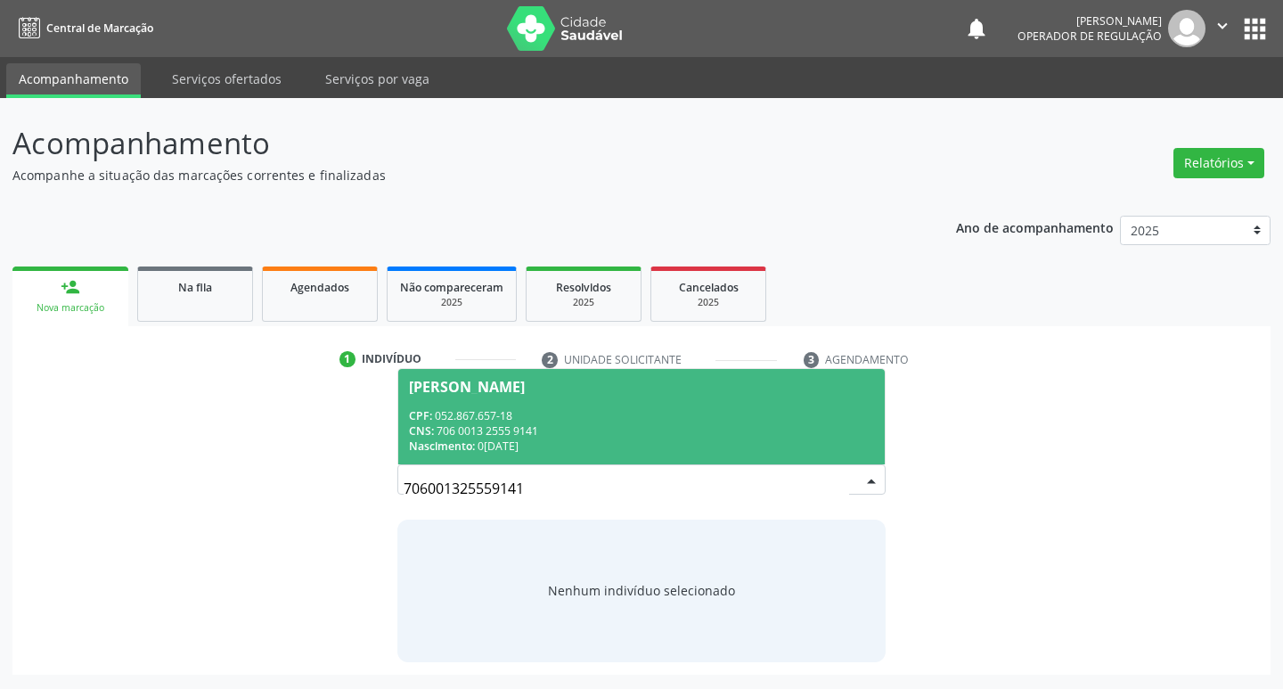
click at [454, 382] on div "Jose Pereira da Silva" at bounding box center [467, 387] width 116 height 14
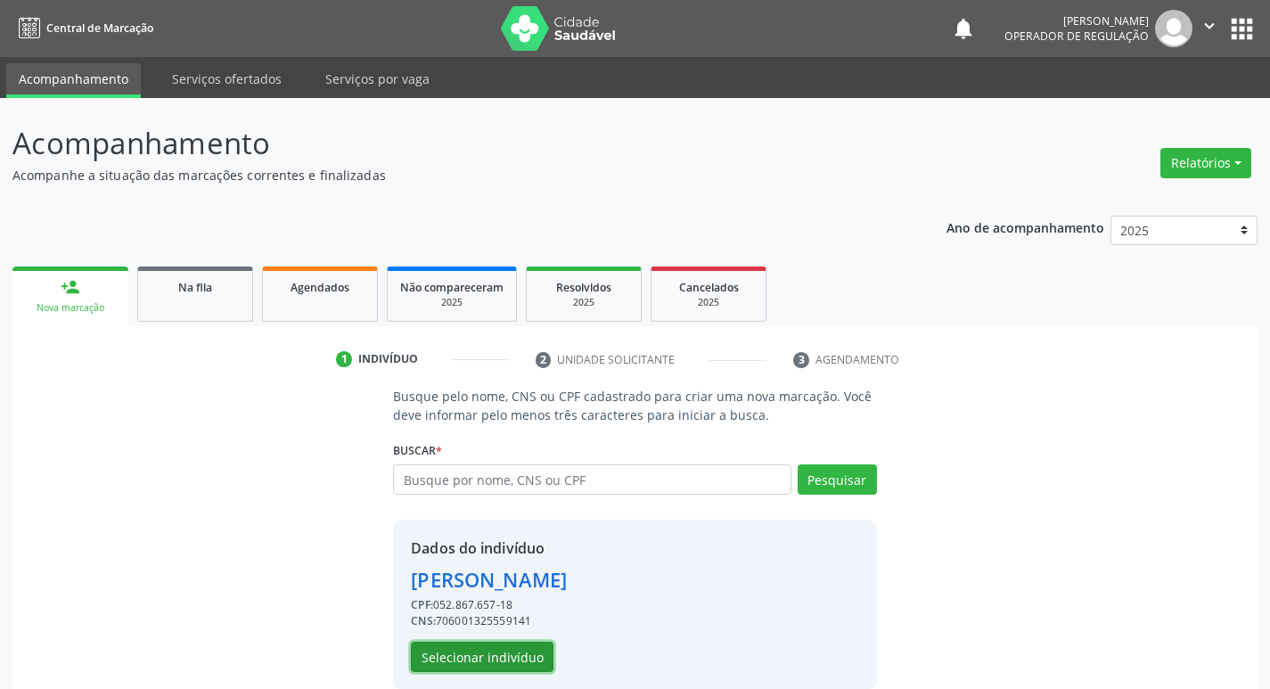
click at [521, 654] on button "Selecionar indivíduo" at bounding box center [482, 657] width 143 height 30
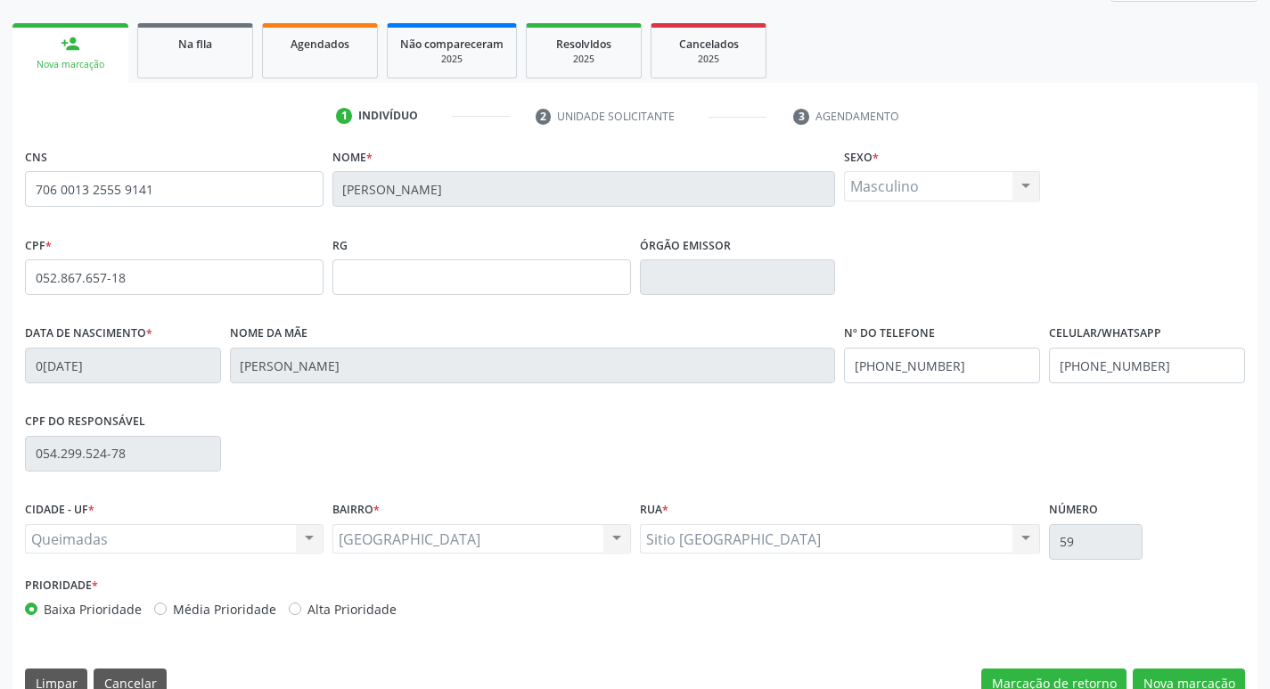
scroll to position [277, 0]
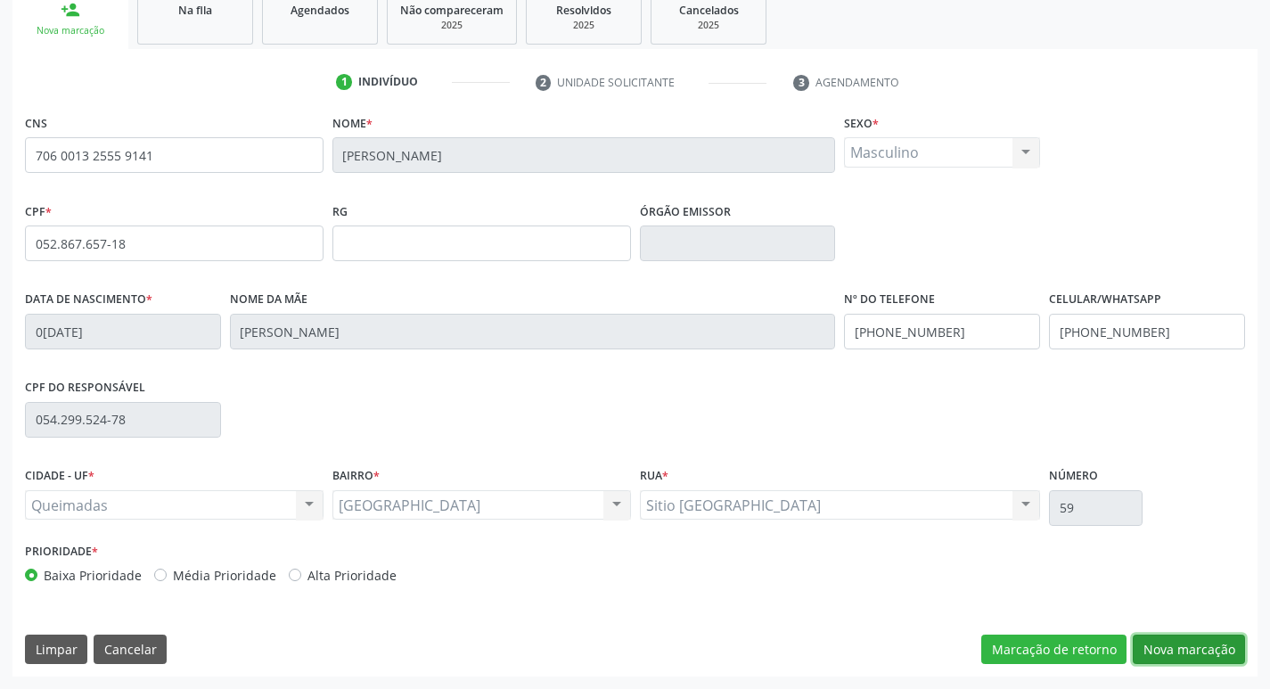
click at [1187, 651] on button "Nova marcação" at bounding box center [1189, 649] width 112 height 30
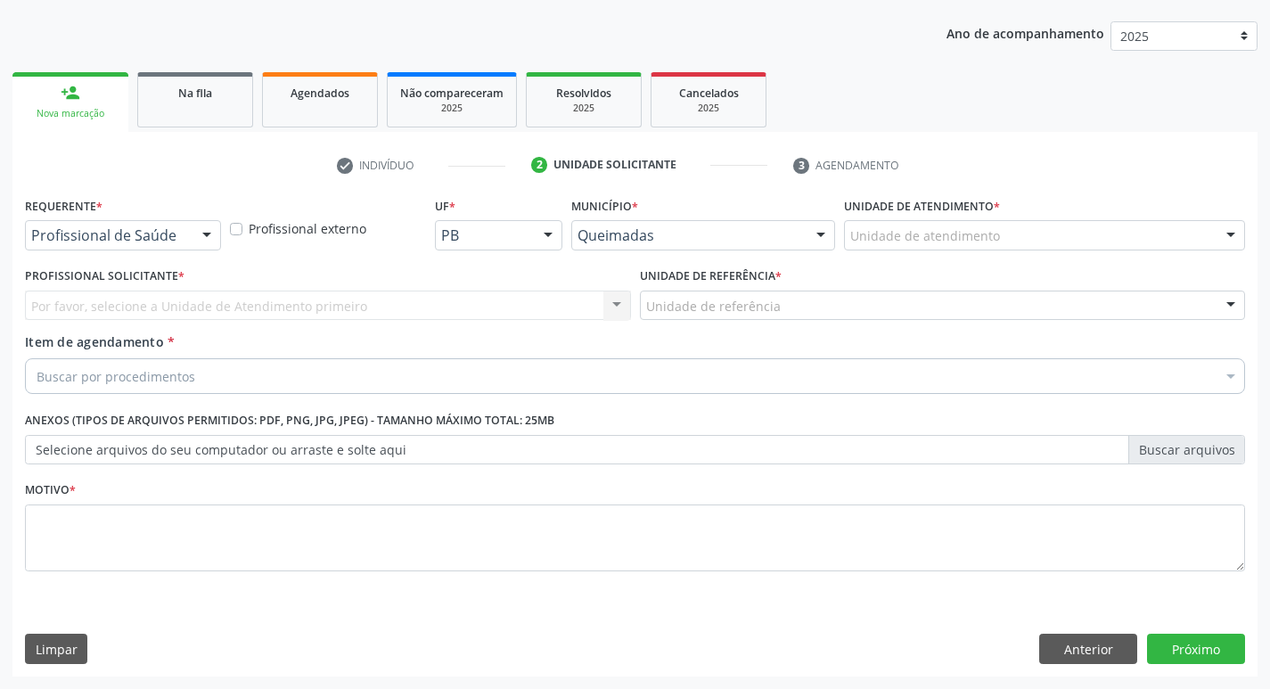
scroll to position [194, 0]
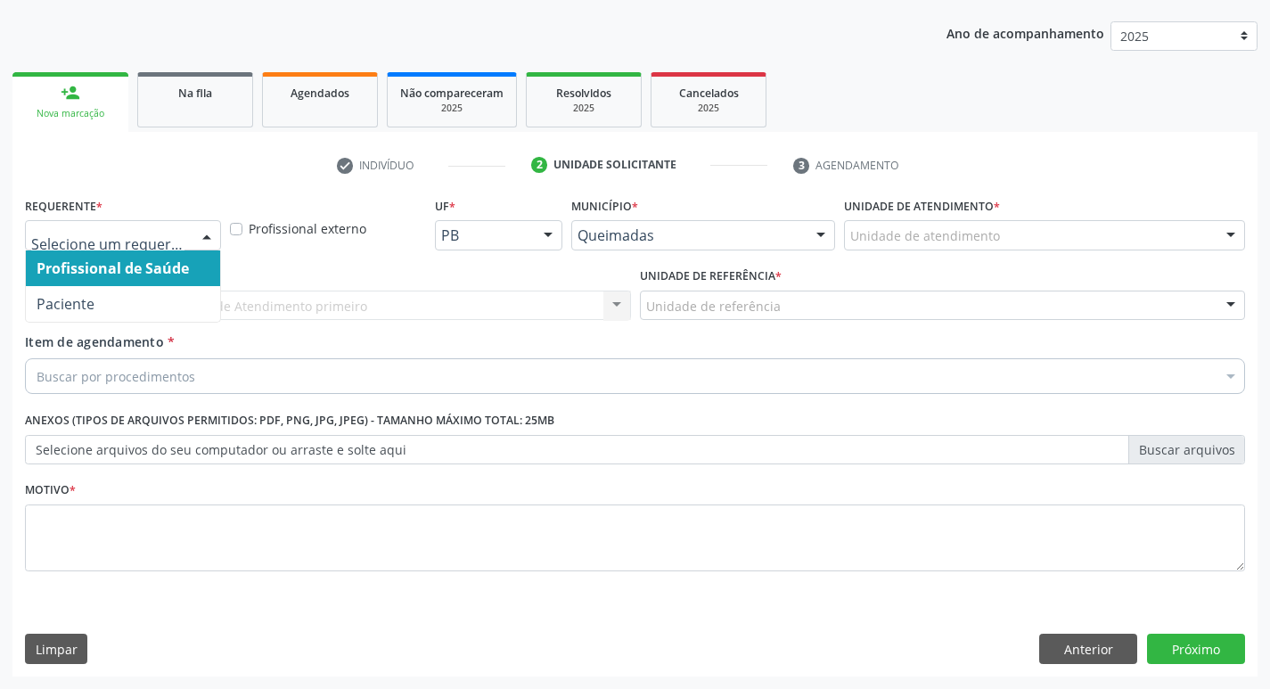
click at [211, 233] on div at bounding box center [206, 236] width 27 height 30
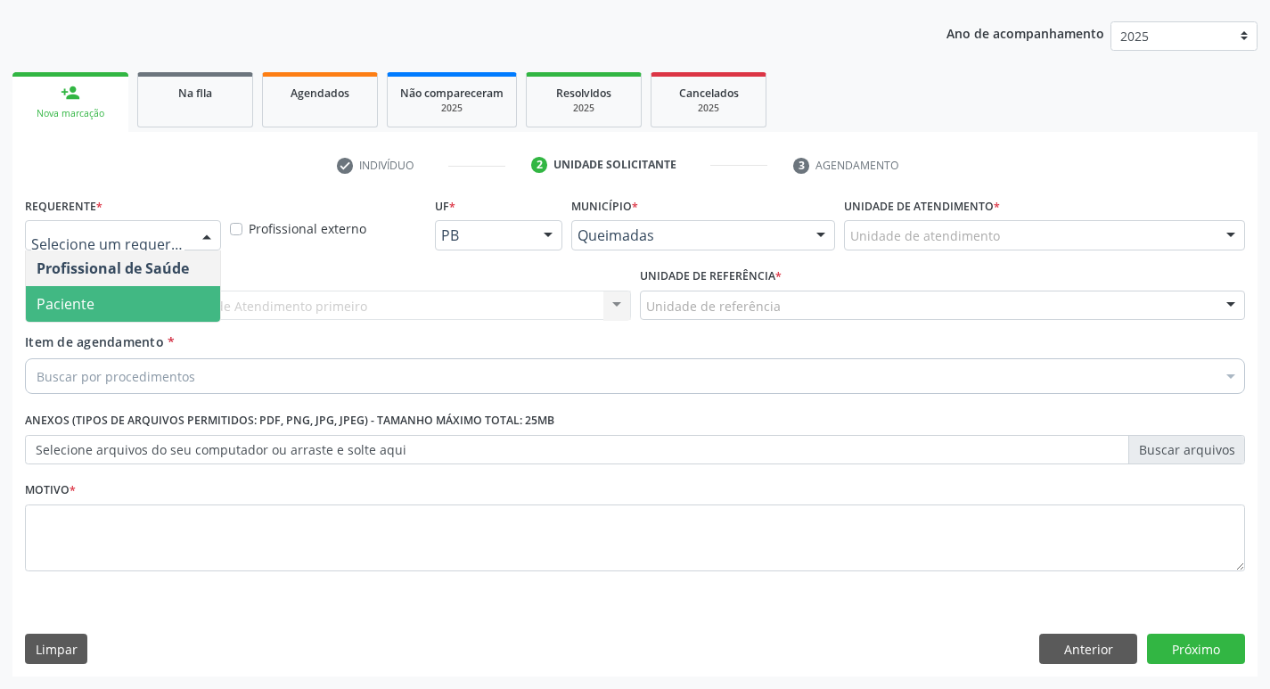
click at [176, 294] on span "Paciente" at bounding box center [123, 304] width 194 height 36
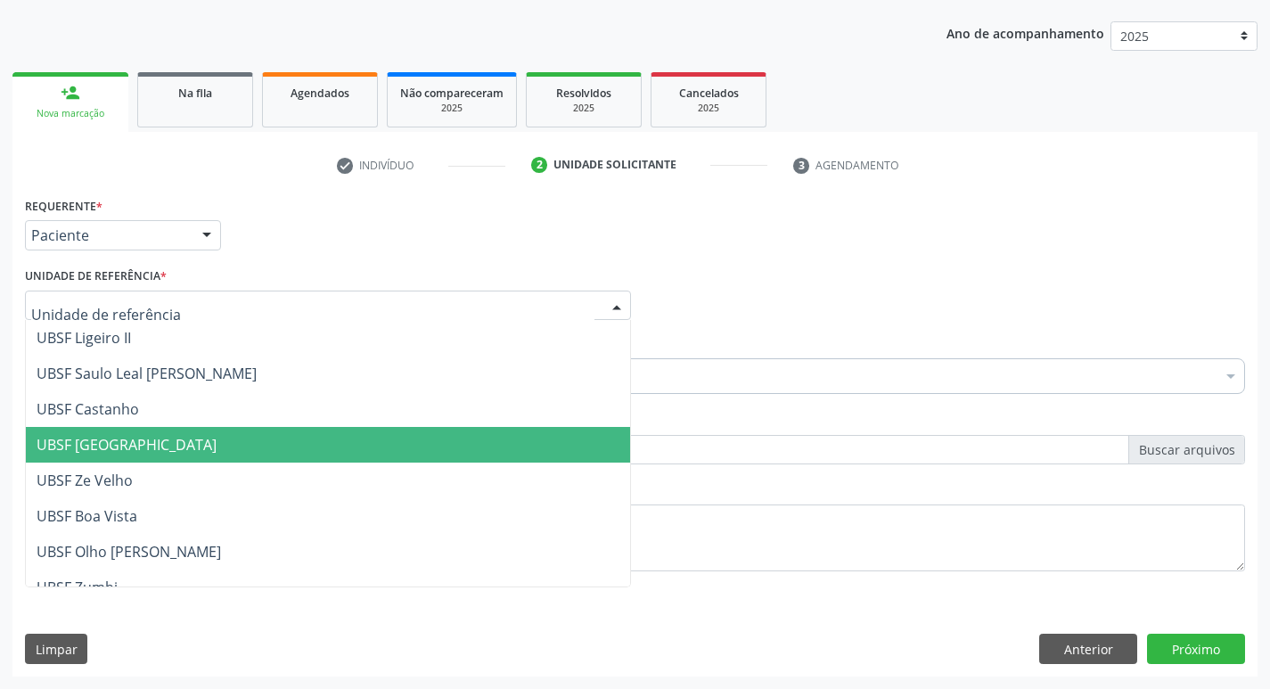
click at [146, 442] on span "UBSF [GEOGRAPHIC_DATA]" at bounding box center [127, 445] width 180 height 20
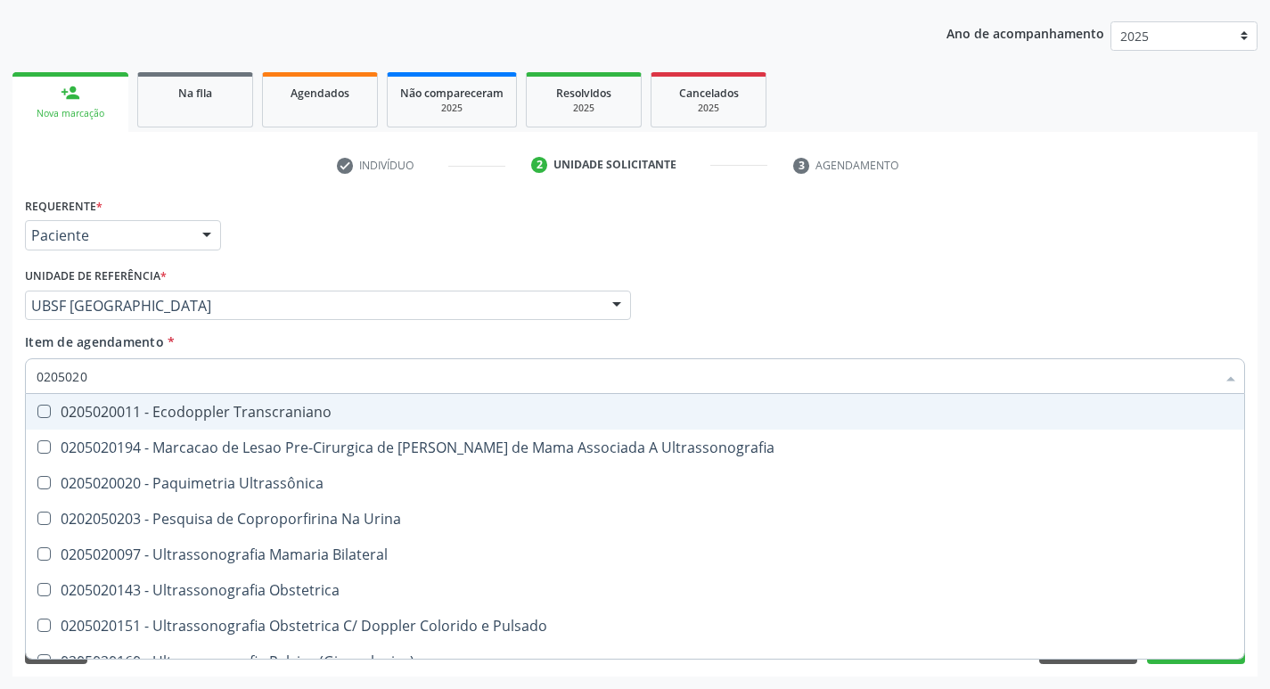
type input "02050200"
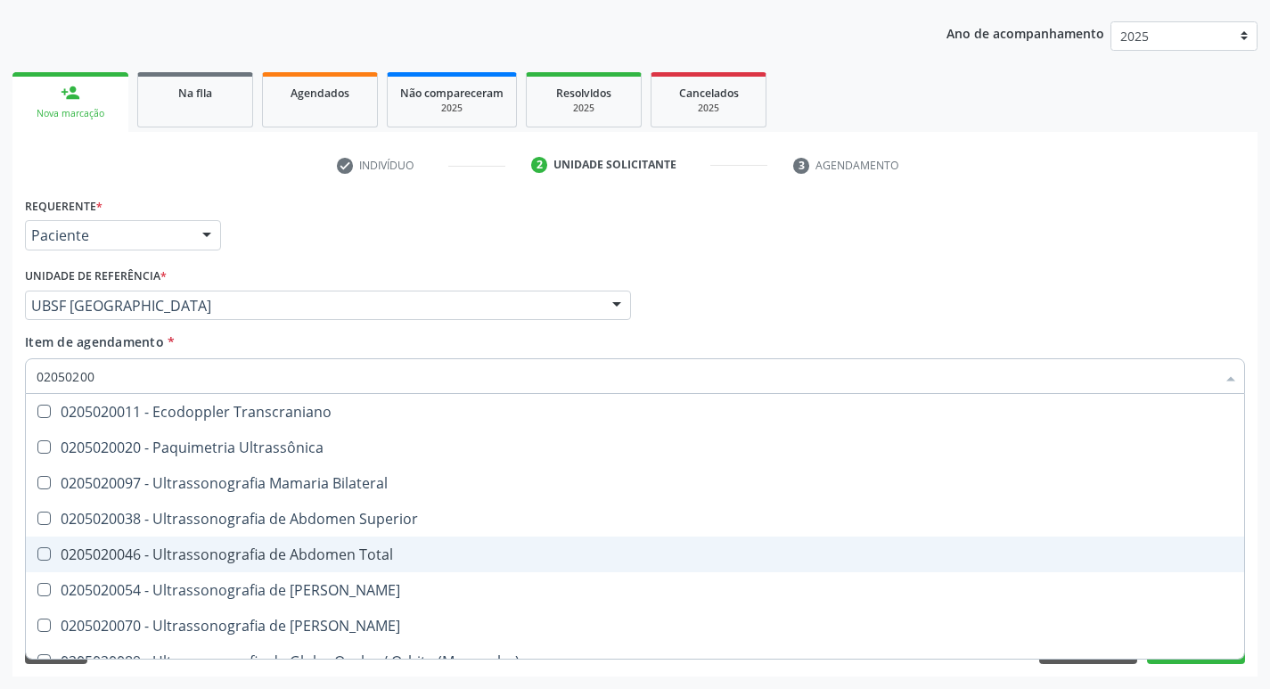
click at [44, 553] on Total at bounding box center [43, 553] width 13 height 13
click at [37, 553] on Total "checkbox" at bounding box center [32, 554] width 12 height 12
checkbox Total "true"
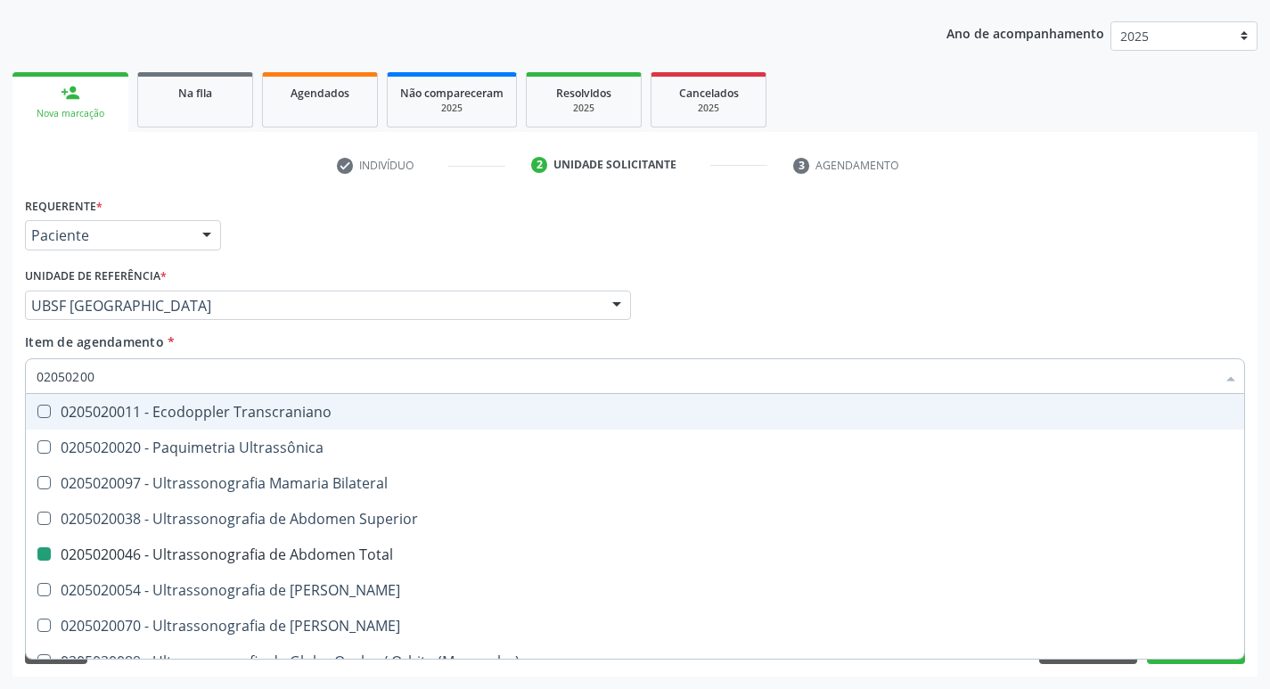
click at [833, 332] on div "Item de agendamento * 02050200 Desfazer seleção 0205020011 - Ecodoppler Transcr…" at bounding box center [635, 360] width 1220 height 56
checkbox Ultrassônica "true"
checkbox Total "false"
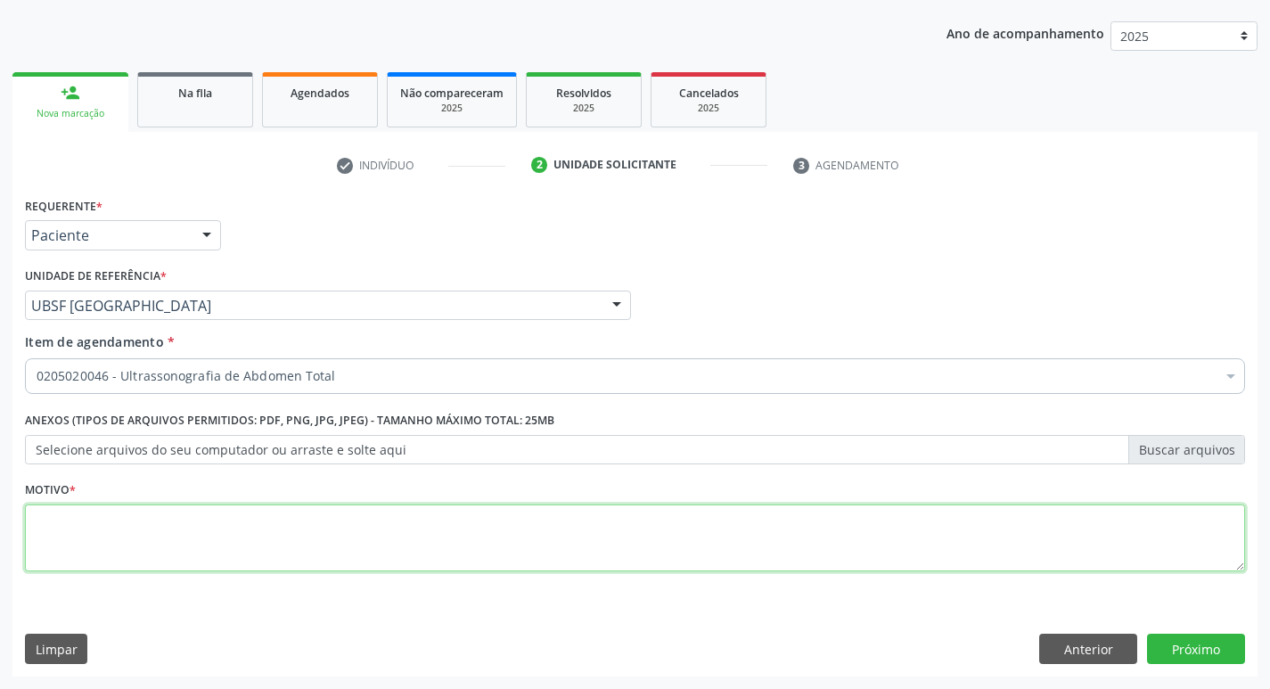
click at [116, 542] on textarea at bounding box center [635, 538] width 1220 height 68
type textarea "AVALIACAO"
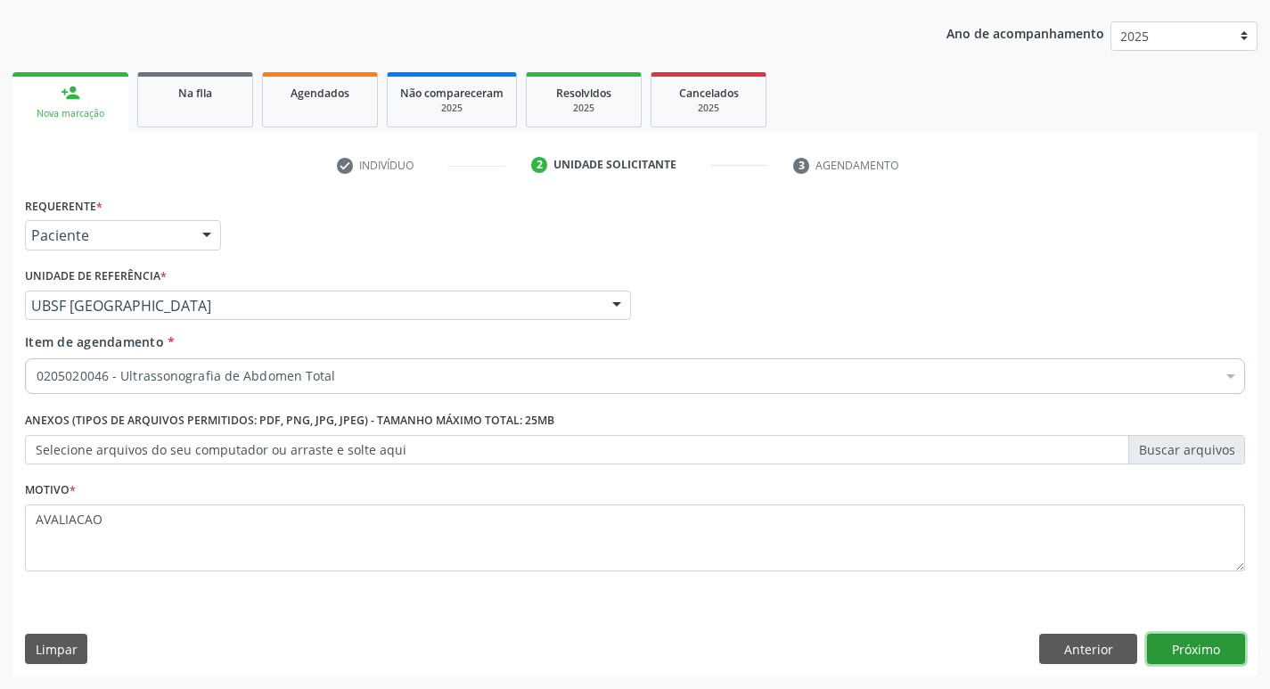
click at [1187, 651] on button "Próximo" at bounding box center [1196, 649] width 98 height 30
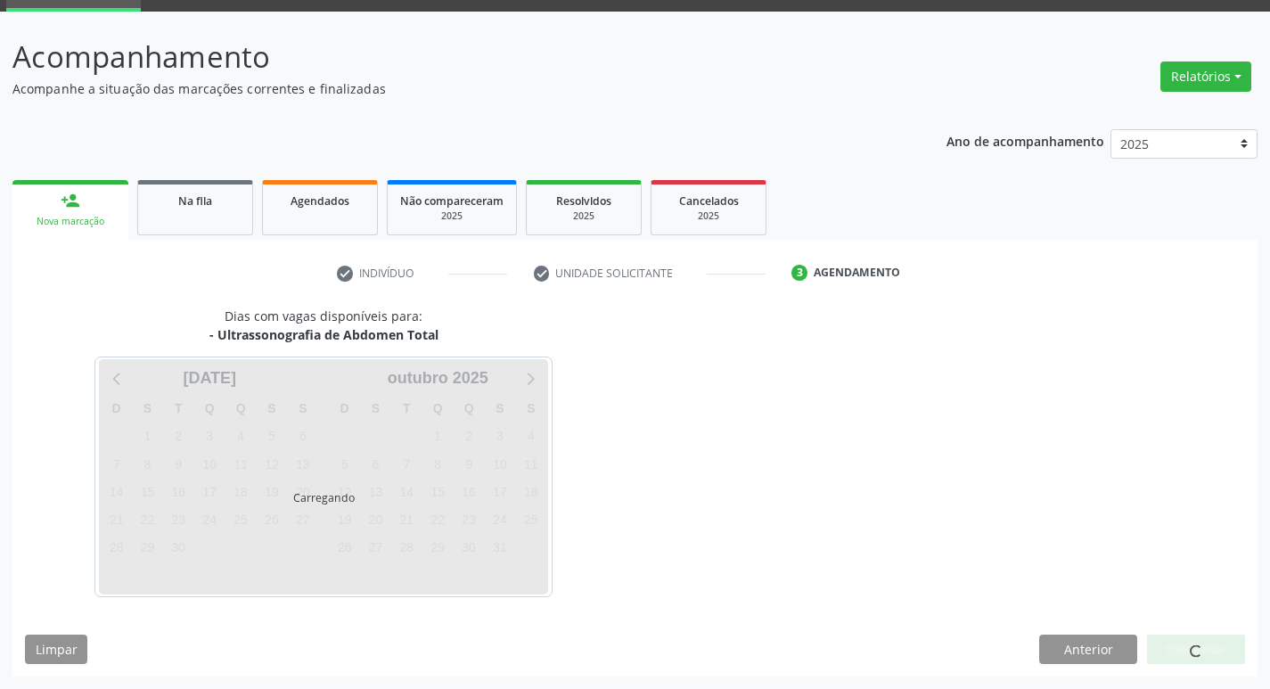
scroll to position [86, 0]
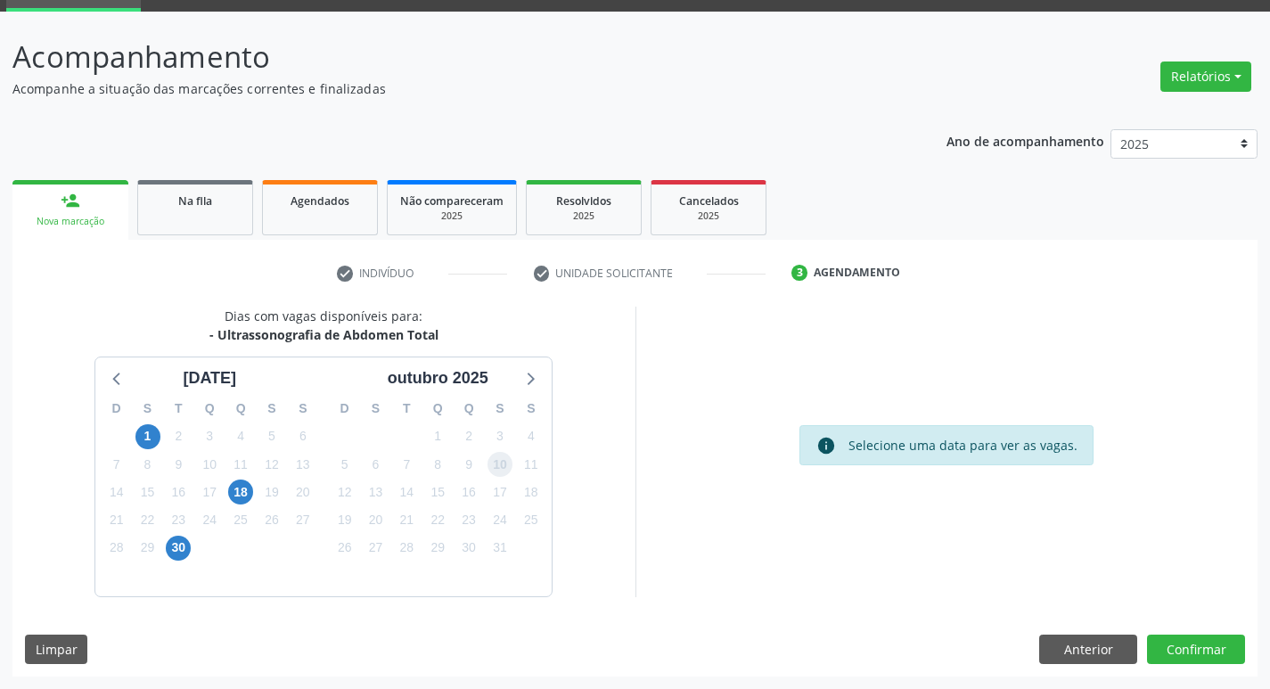
click at [503, 471] on span "10" at bounding box center [499, 464] width 25 height 25
click at [1178, 650] on button "Confirmar" at bounding box center [1196, 649] width 98 height 30
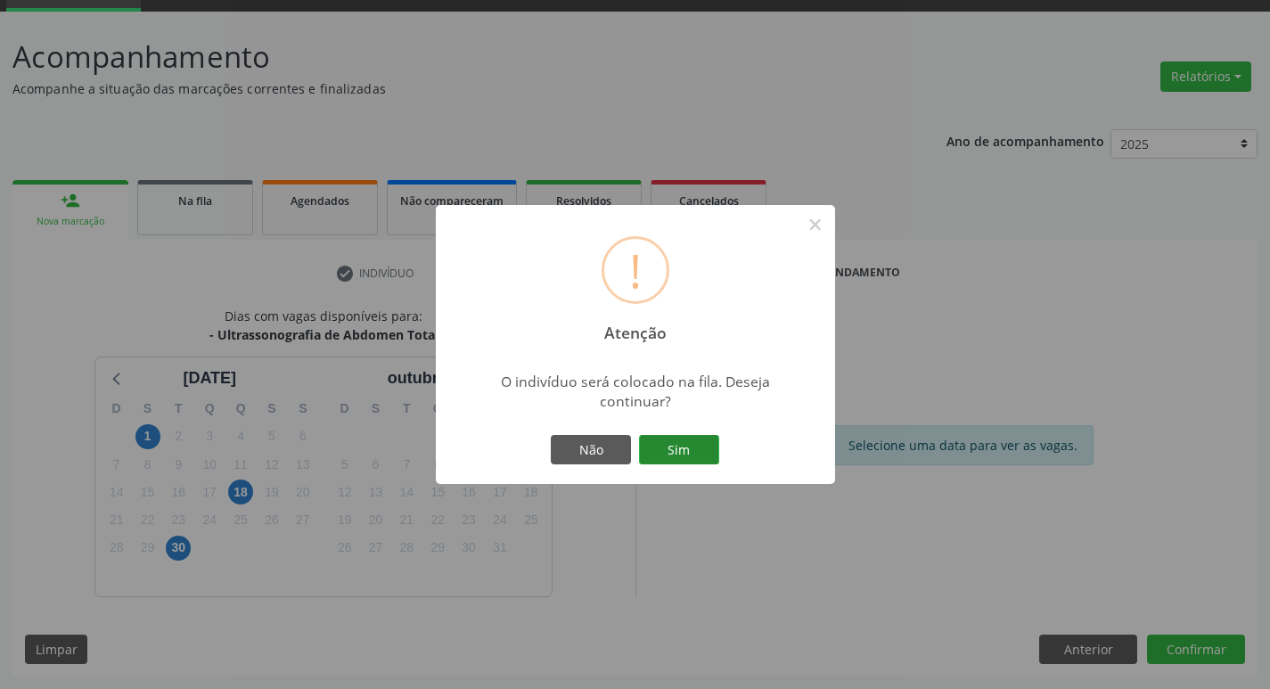
click at [673, 456] on button "Sim" at bounding box center [679, 450] width 80 height 30
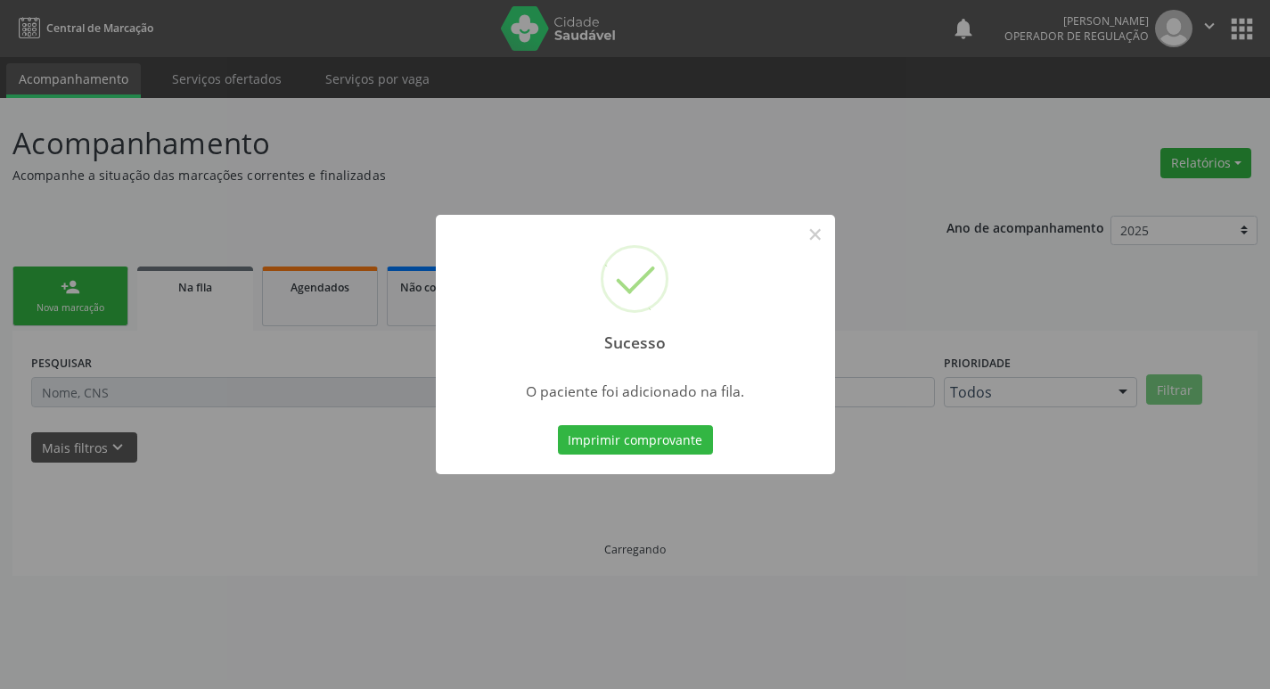
scroll to position [0, 0]
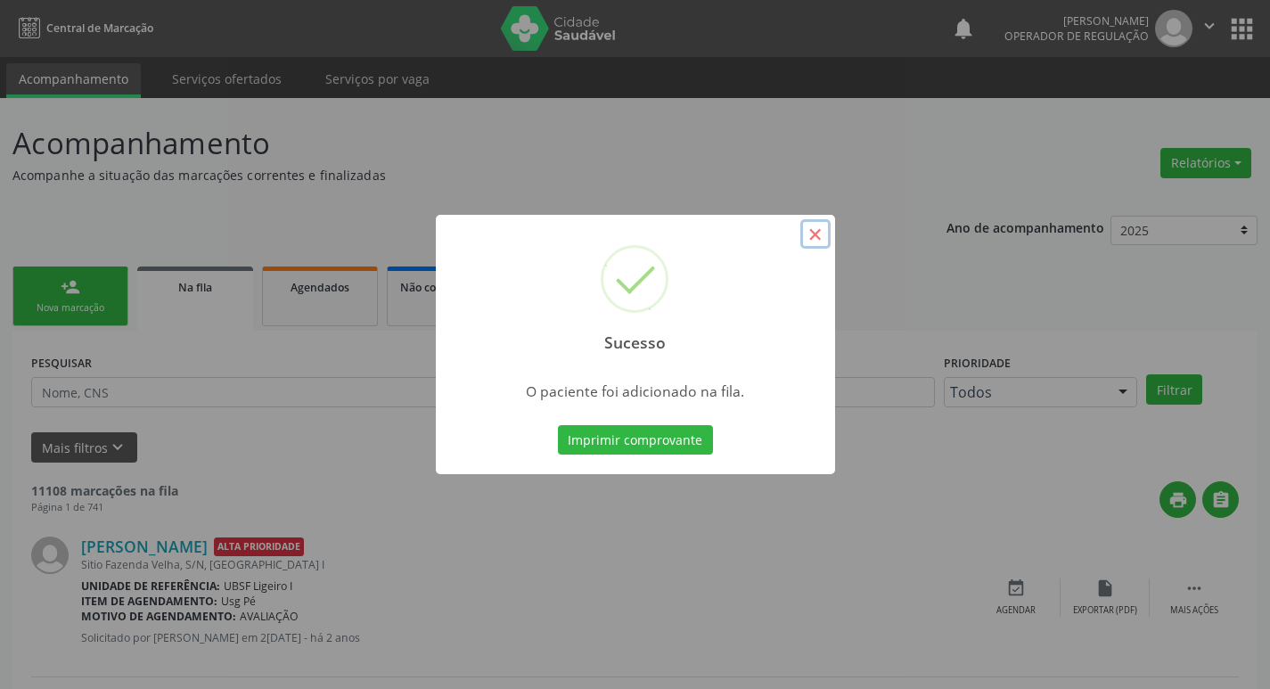
click at [814, 233] on button "×" at bounding box center [815, 234] width 30 height 30
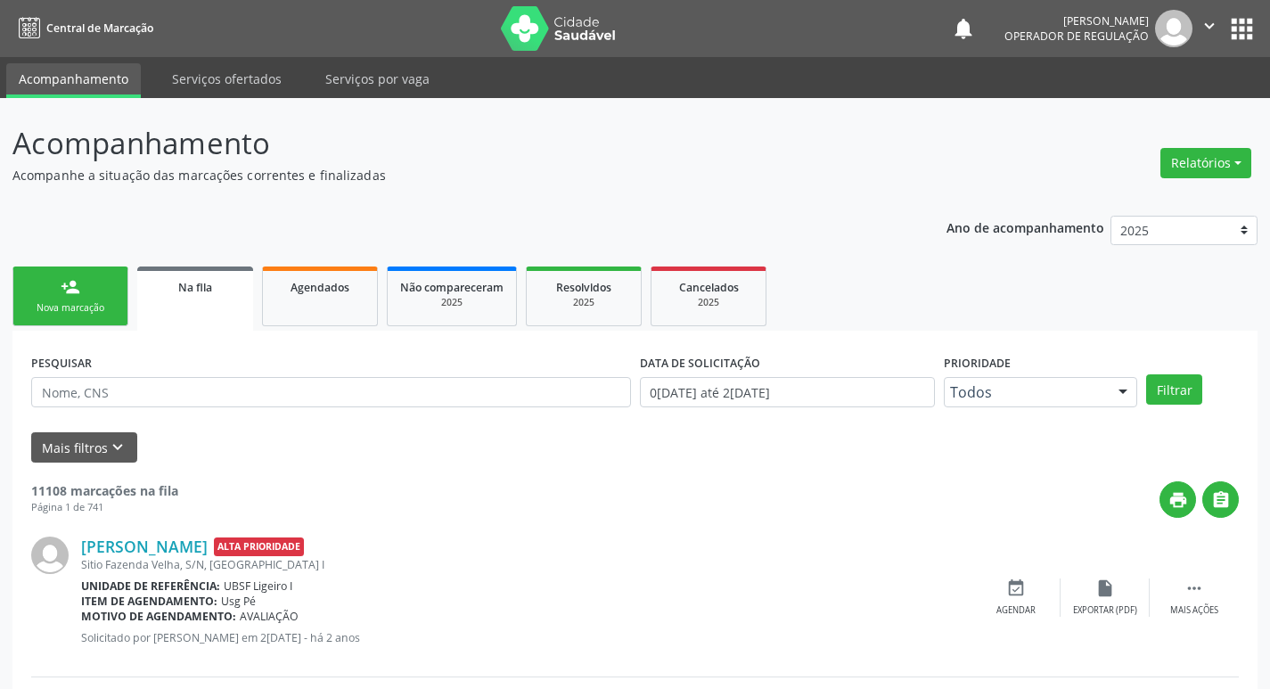
click at [67, 295] on div "person_add" at bounding box center [71, 287] width 20 height 20
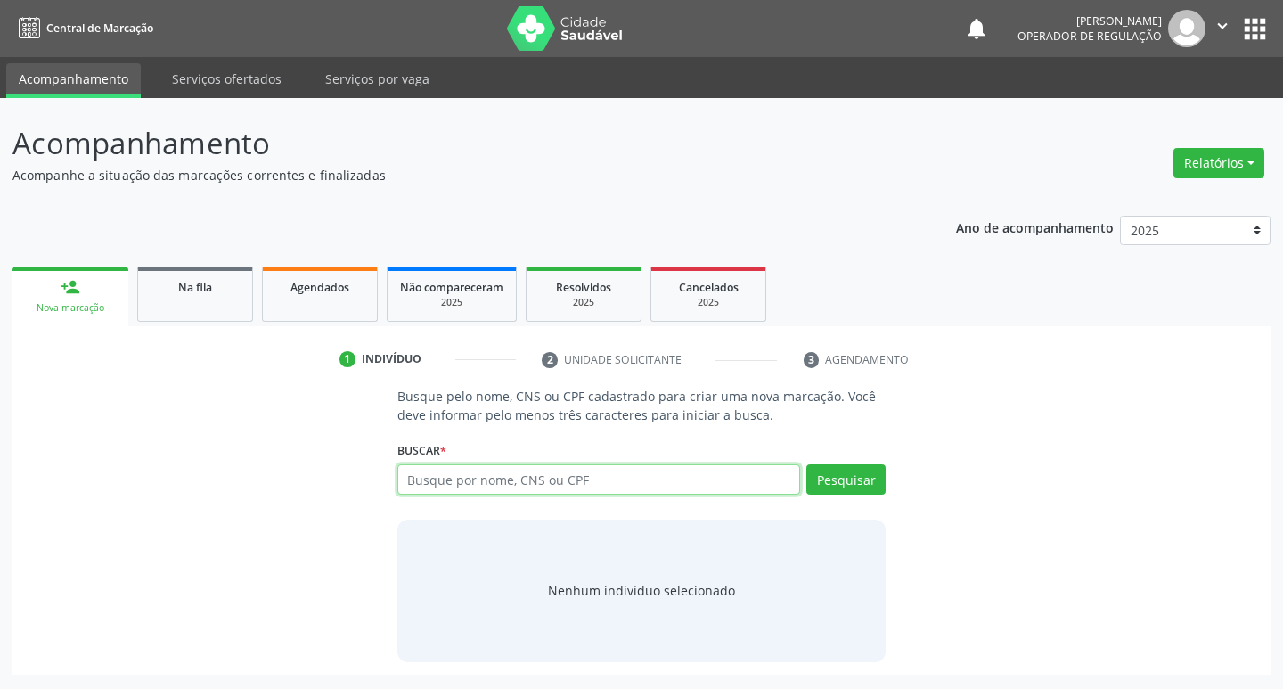
click at [563, 479] on input "text" at bounding box center [599, 479] width 404 height 30
type input "707003857964237"
click at [870, 476] on button "Pesquisar" at bounding box center [845, 479] width 79 height 30
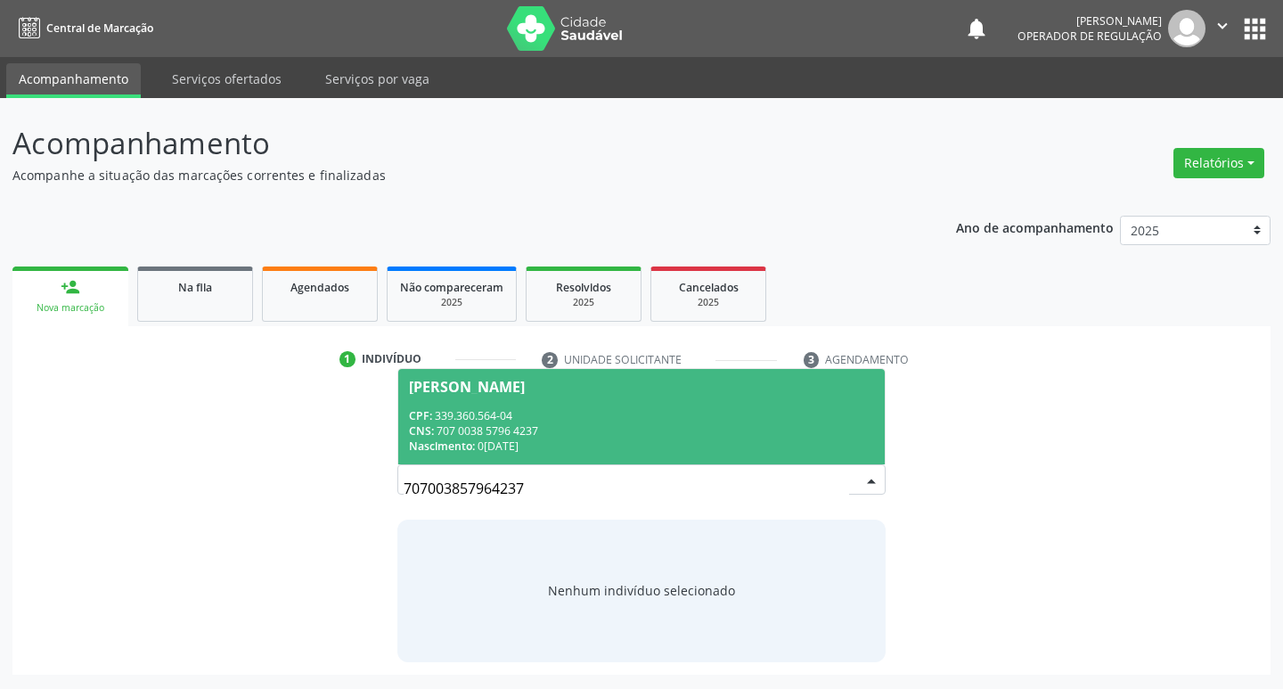
click at [486, 389] on div "José Firmino Melo" at bounding box center [467, 387] width 116 height 14
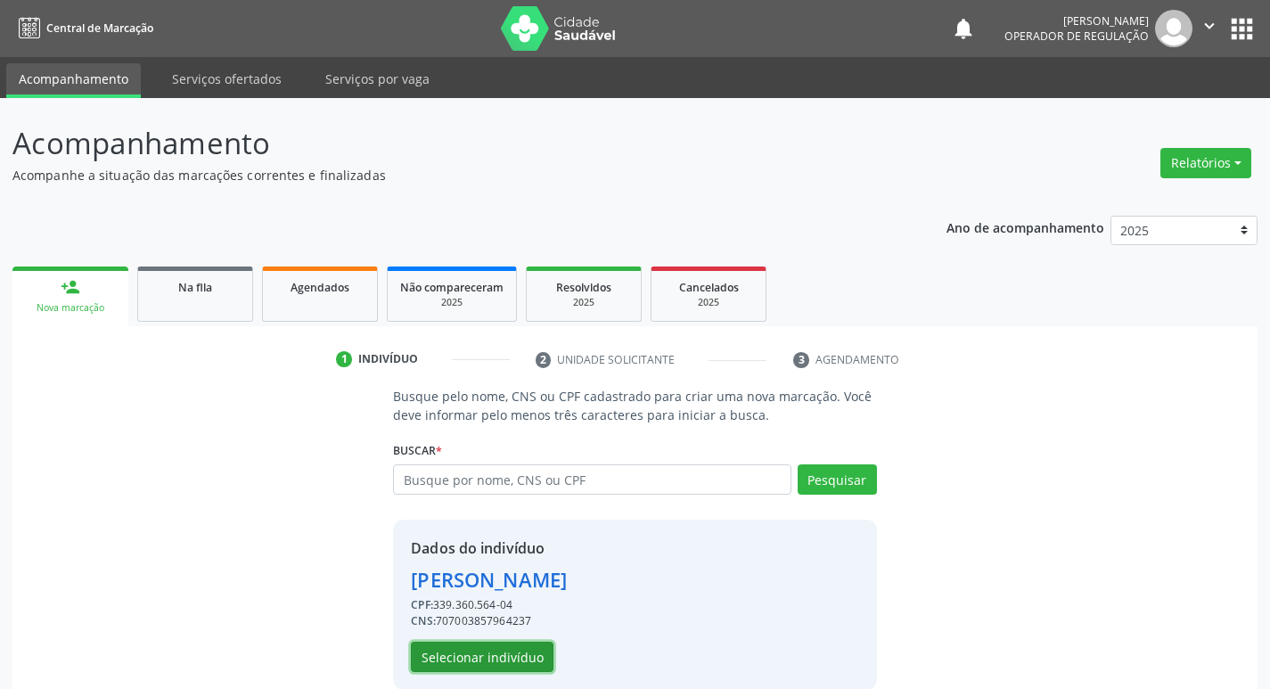
click at [496, 653] on button "Selecionar indivíduo" at bounding box center [482, 657] width 143 height 30
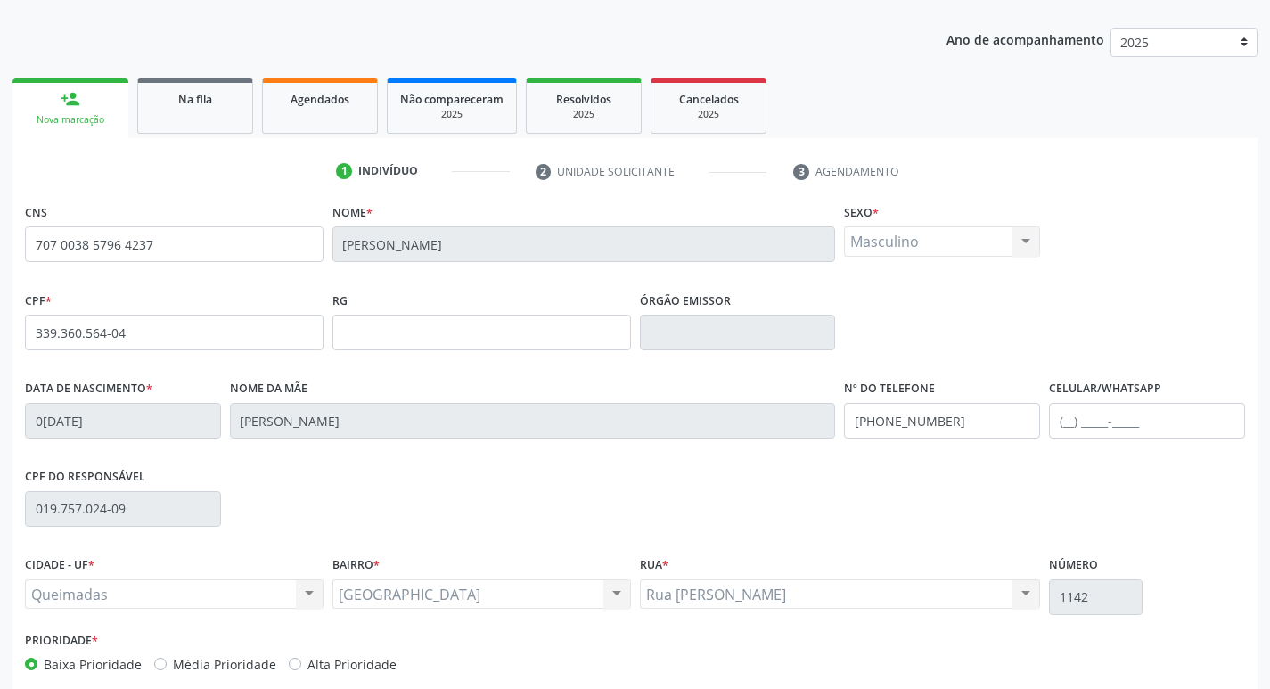
scroll to position [277, 0]
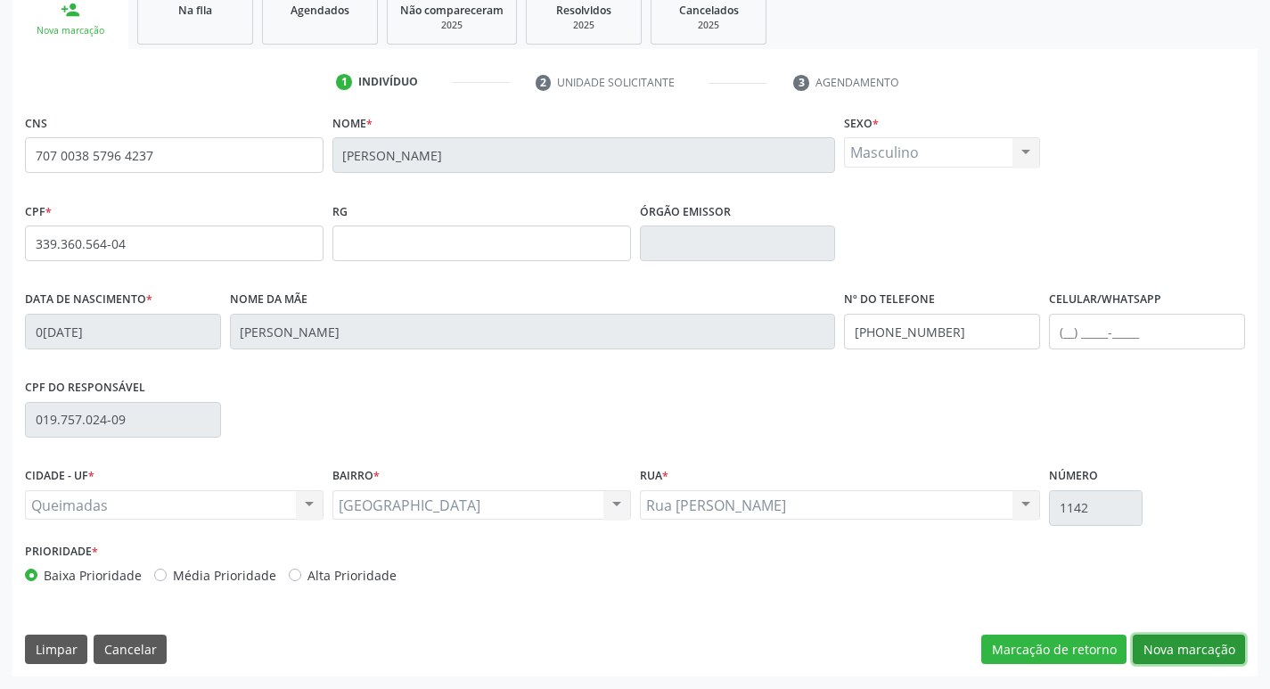
click at [1165, 654] on button "Nova marcação" at bounding box center [1189, 649] width 112 height 30
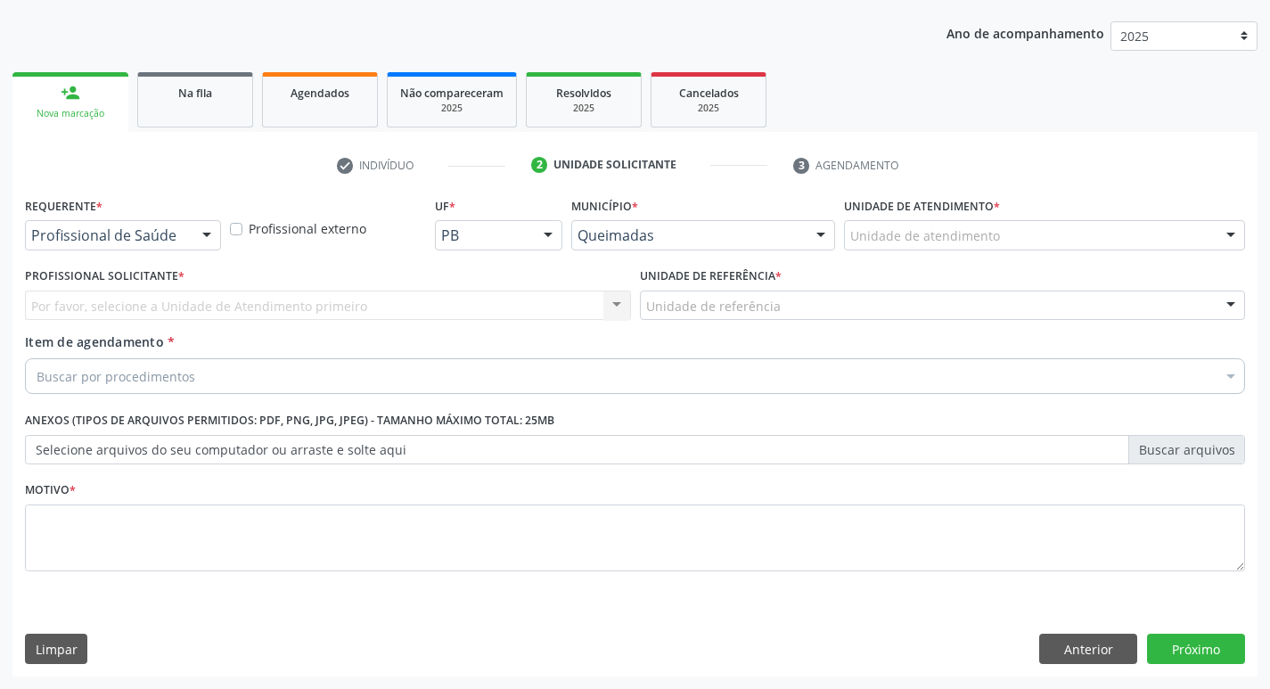
scroll to position [194, 0]
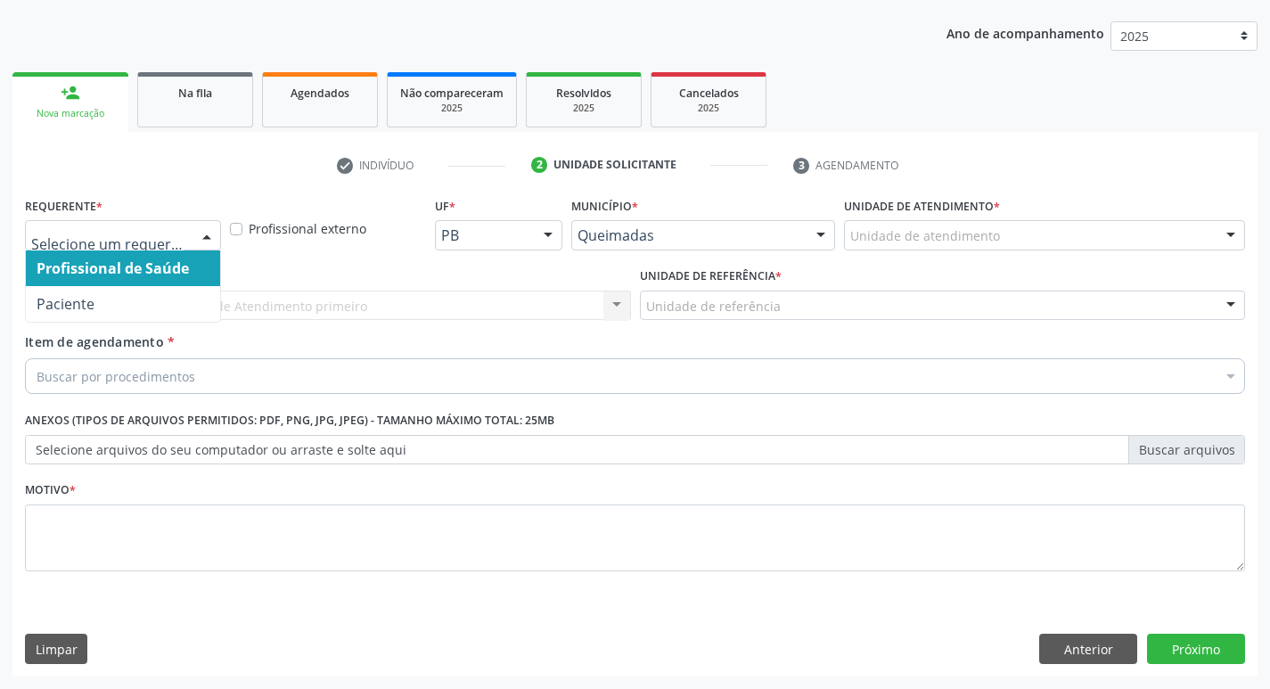
click at [209, 236] on div at bounding box center [206, 236] width 27 height 30
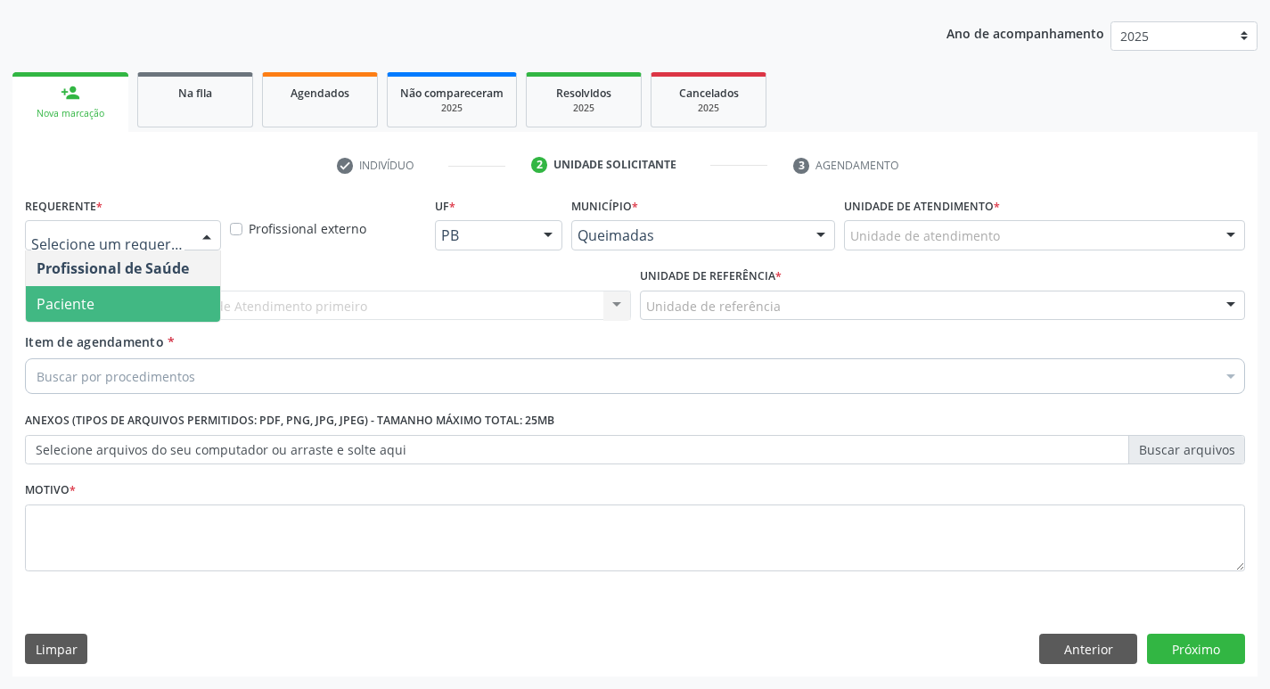
click at [158, 302] on span "Paciente" at bounding box center [123, 304] width 194 height 36
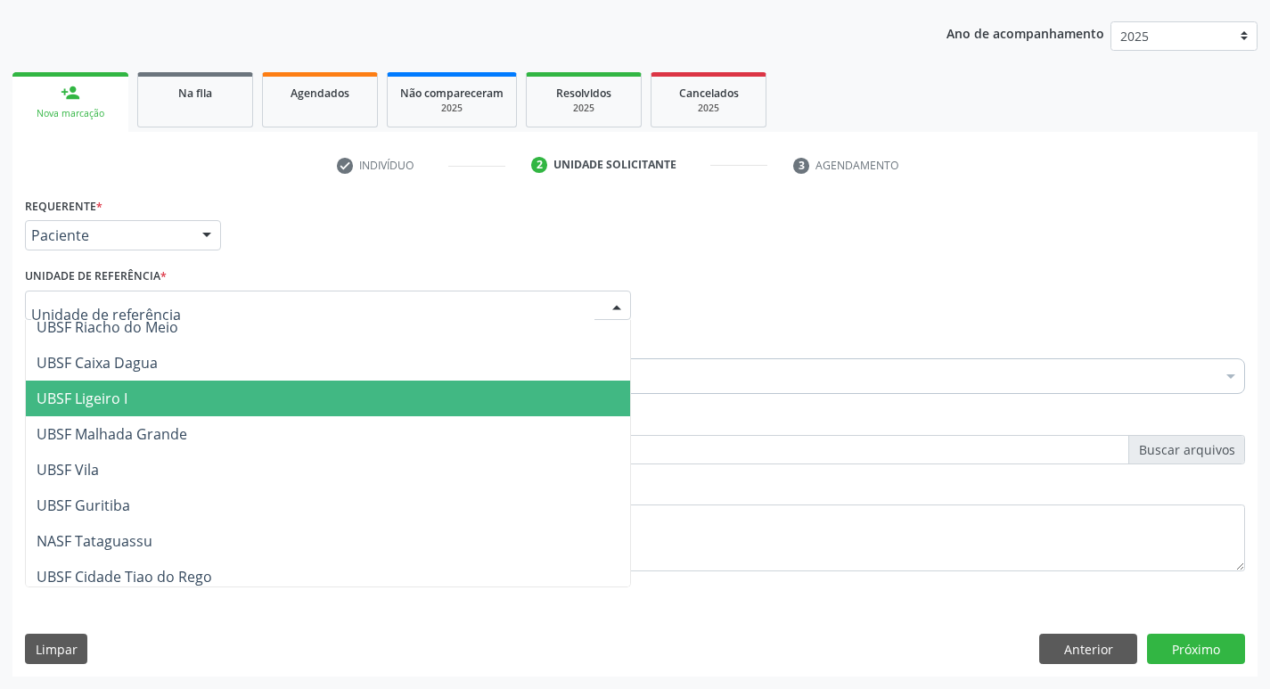
scroll to position [446, 0]
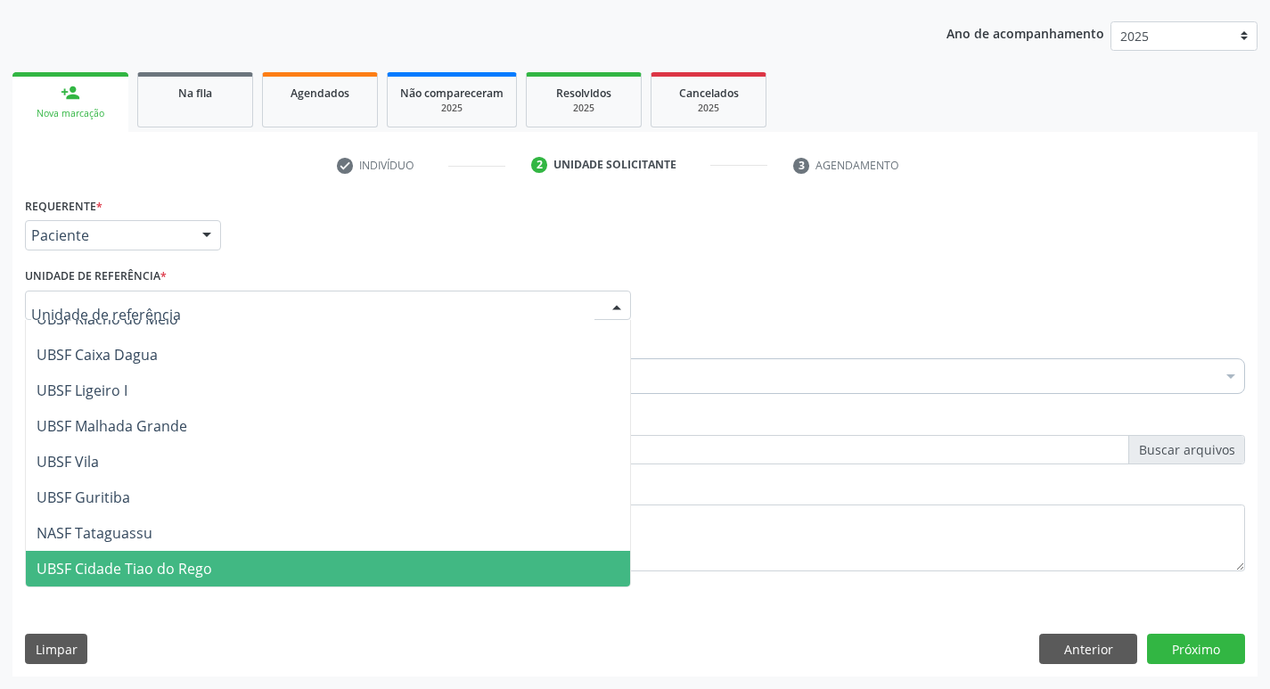
click at [353, 566] on span "UBSF Cidade Tiao do Rego" at bounding box center [328, 569] width 604 height 36
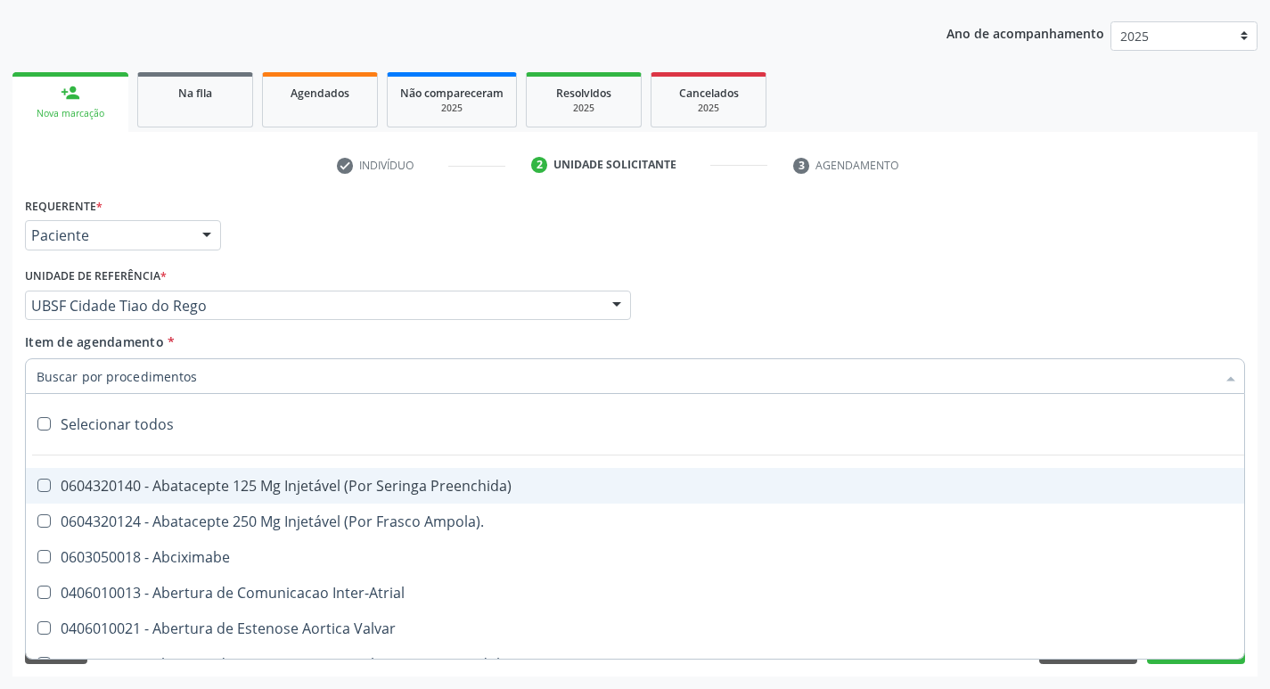
click at [210, 373] on input "Item de agendamento *" at bounding box center [626, 376] width 1179 height 36
click at [151, 374] on input "Item de agendamento *" at bounding box center [626, 376] width 1179 height 36
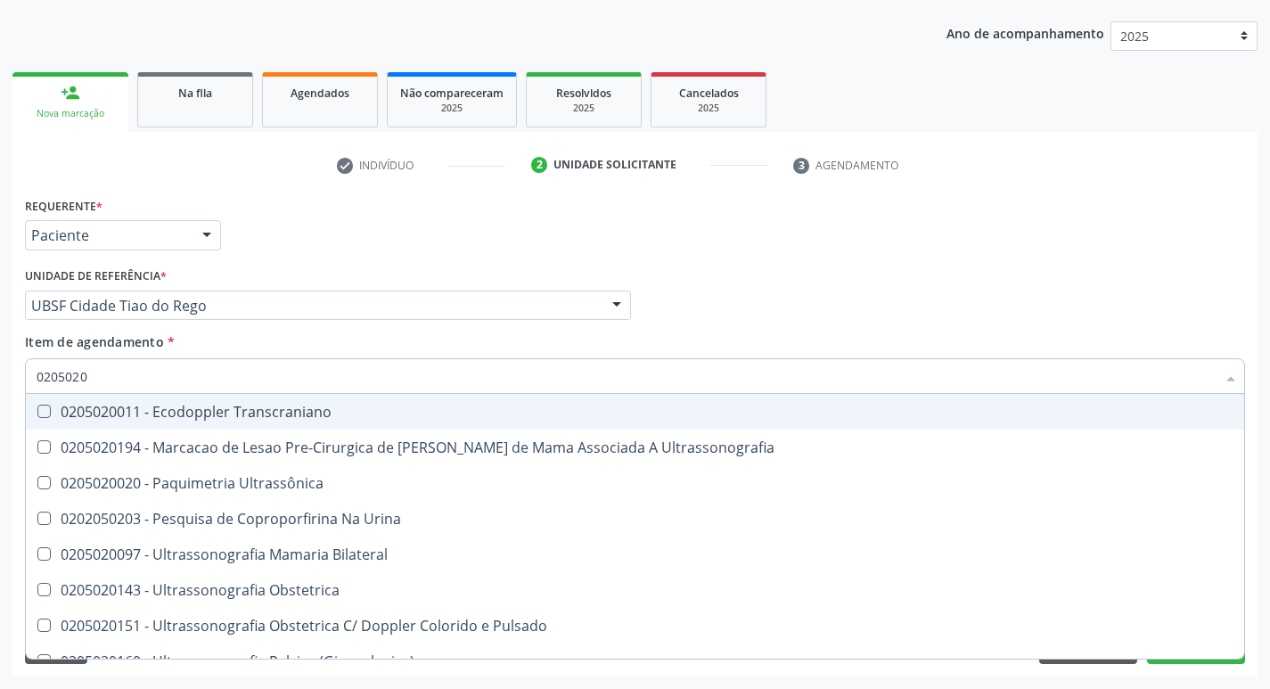
type input "02050200"
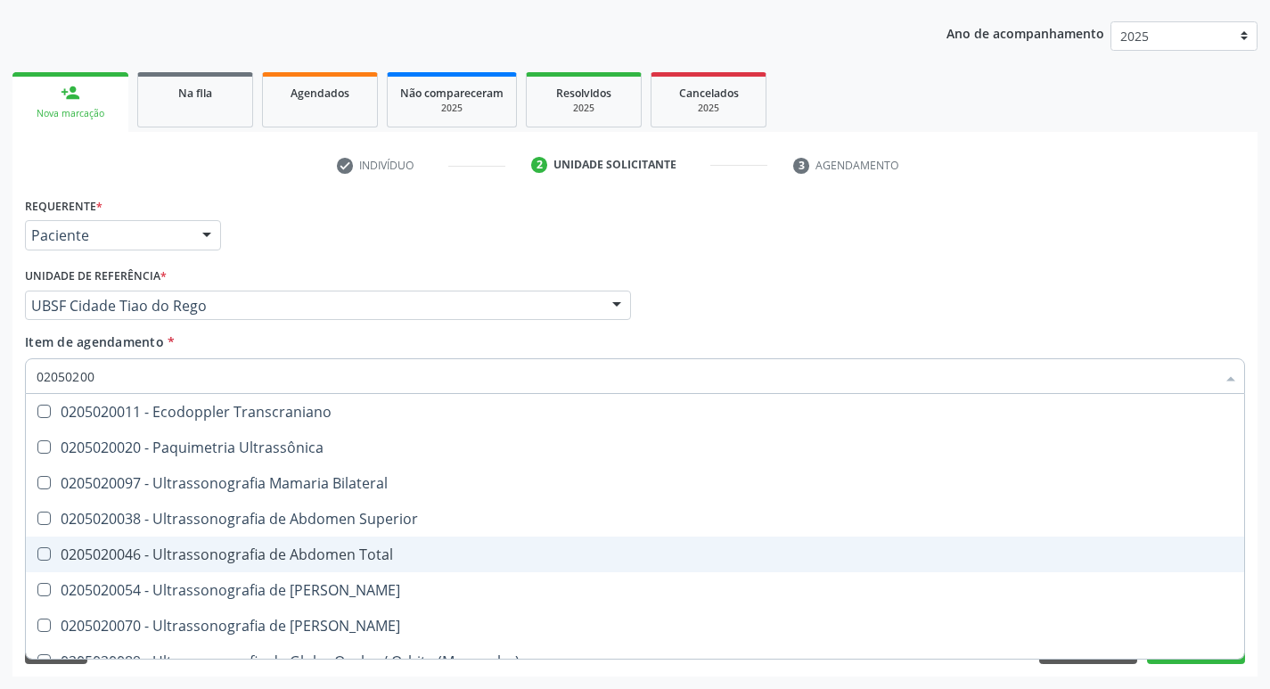
click at [45, 547] on Total at bounding box center [43, 553] width 13 height 13
click at [37, 548] on Total "checkbox" at bounding box center [32, 554] width 12 height 12
checkbox Total "true"
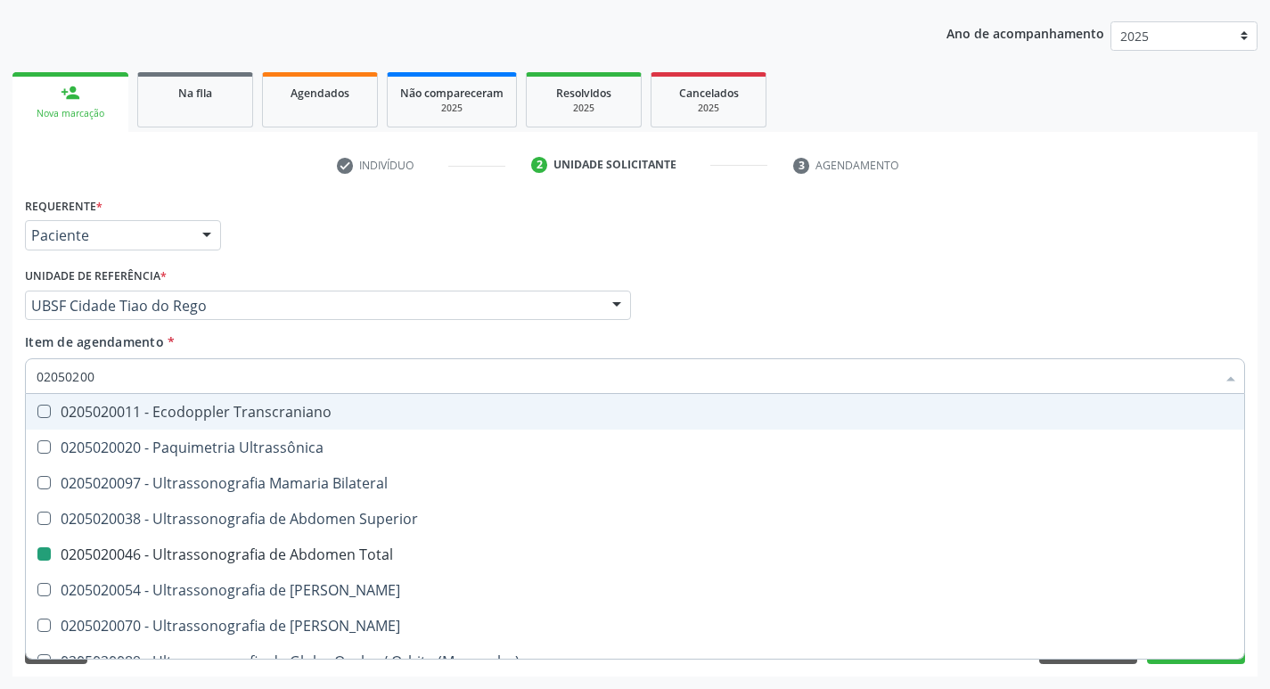
click at [804, 329] on div "Profissional Solicitante Por favor, selecione a Unidade de Atendimento primeiro…" at bounding box center [634, 298] width 1229 height 70
checkbox Ultrassônica "true"
checkbox Total "false"
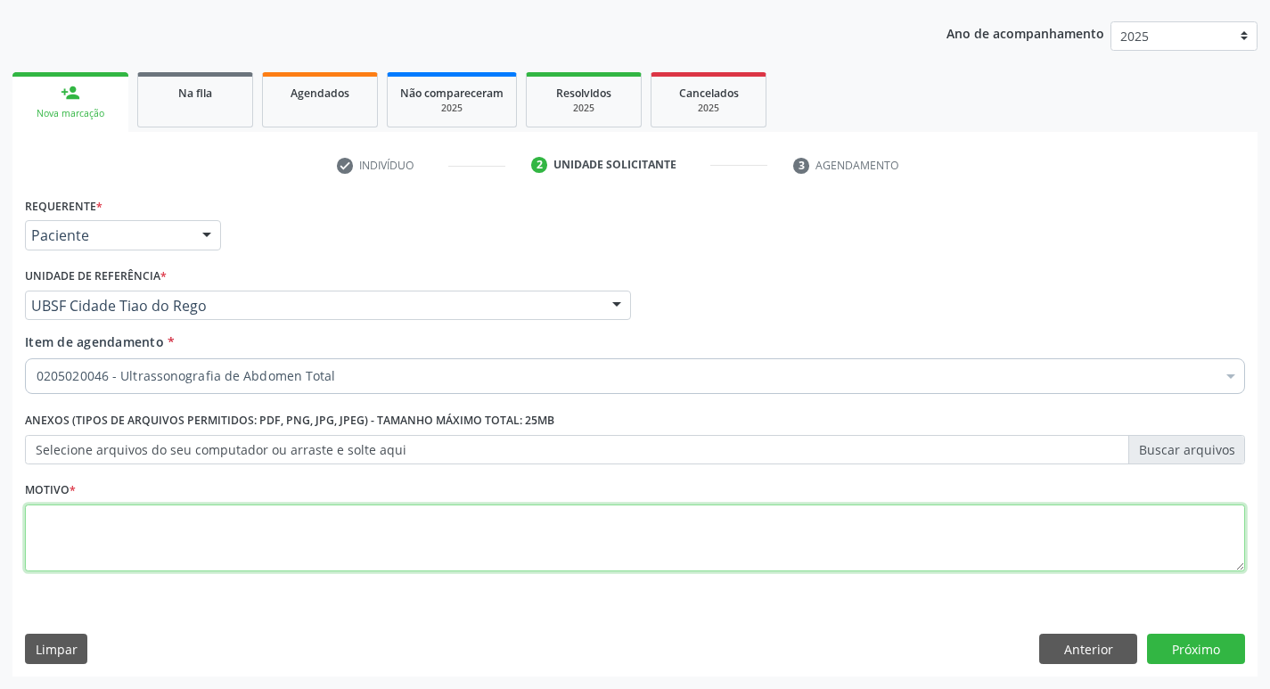
click at [84, 531] on textarea at bounding box center [635, 538] width 1220 height 68
type textarea "AVALIACAO"
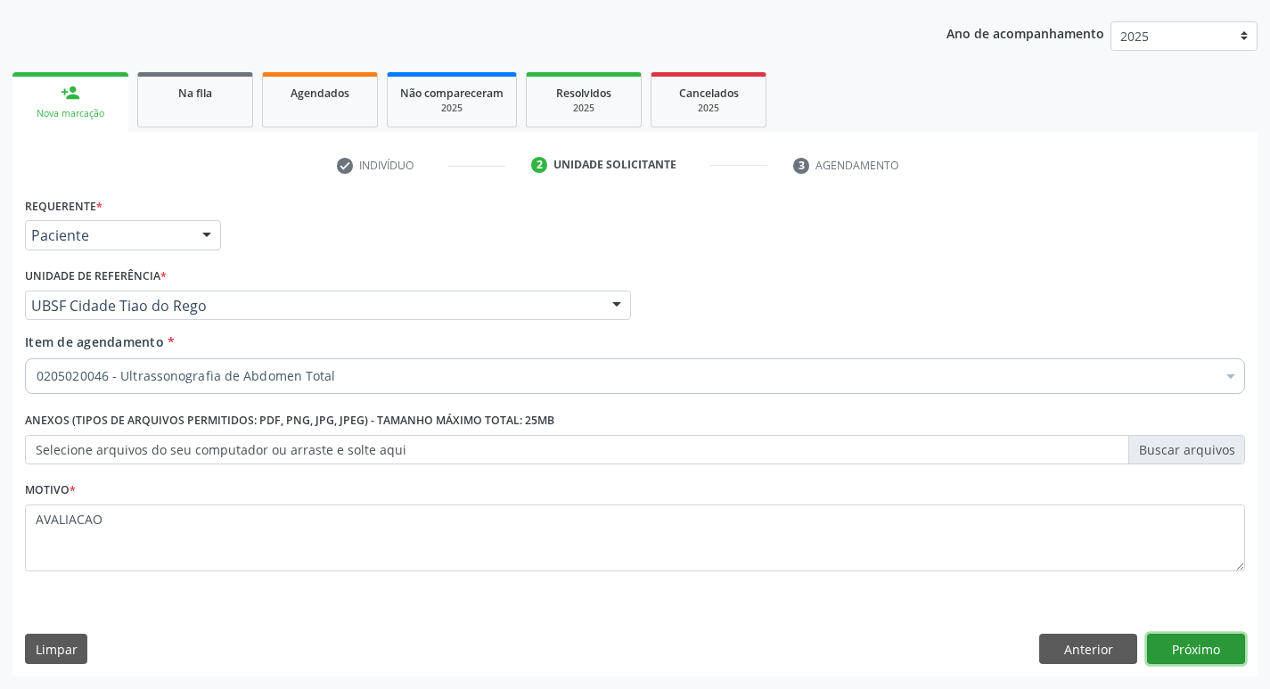
click at [1192, 648] on button "Próximo" at bounding box center [1196, 649] width 98 height 30
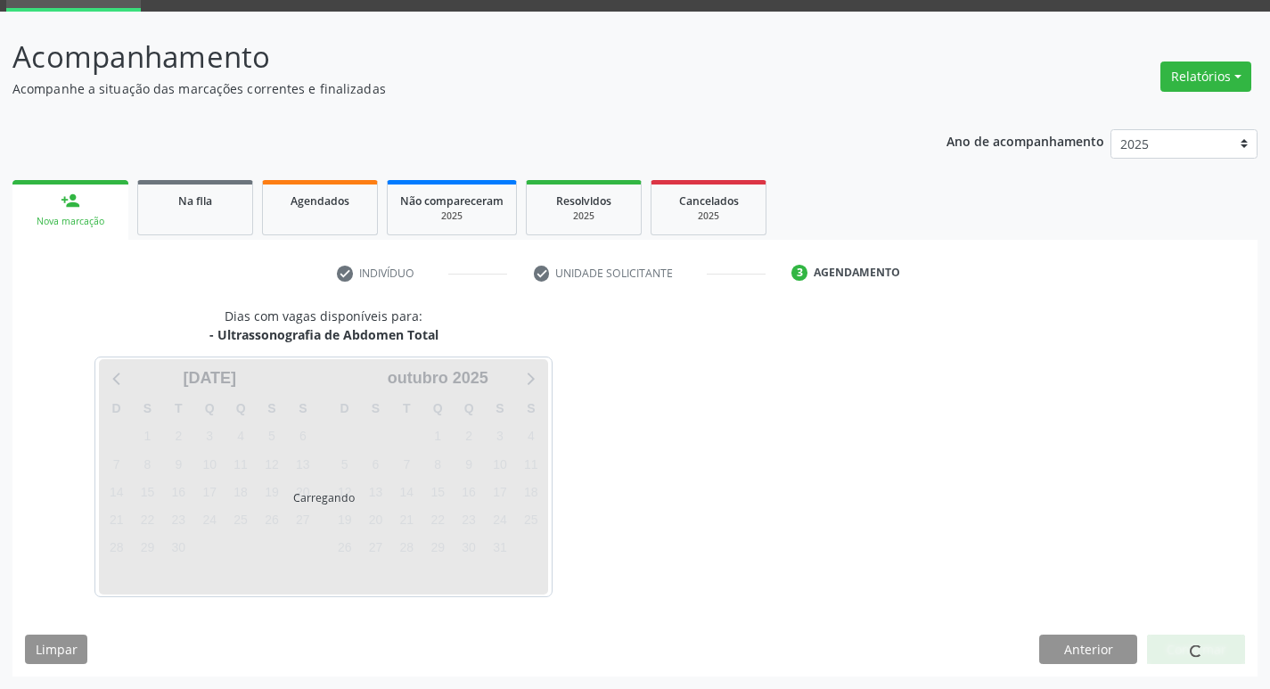
scroll to position [86, 0]
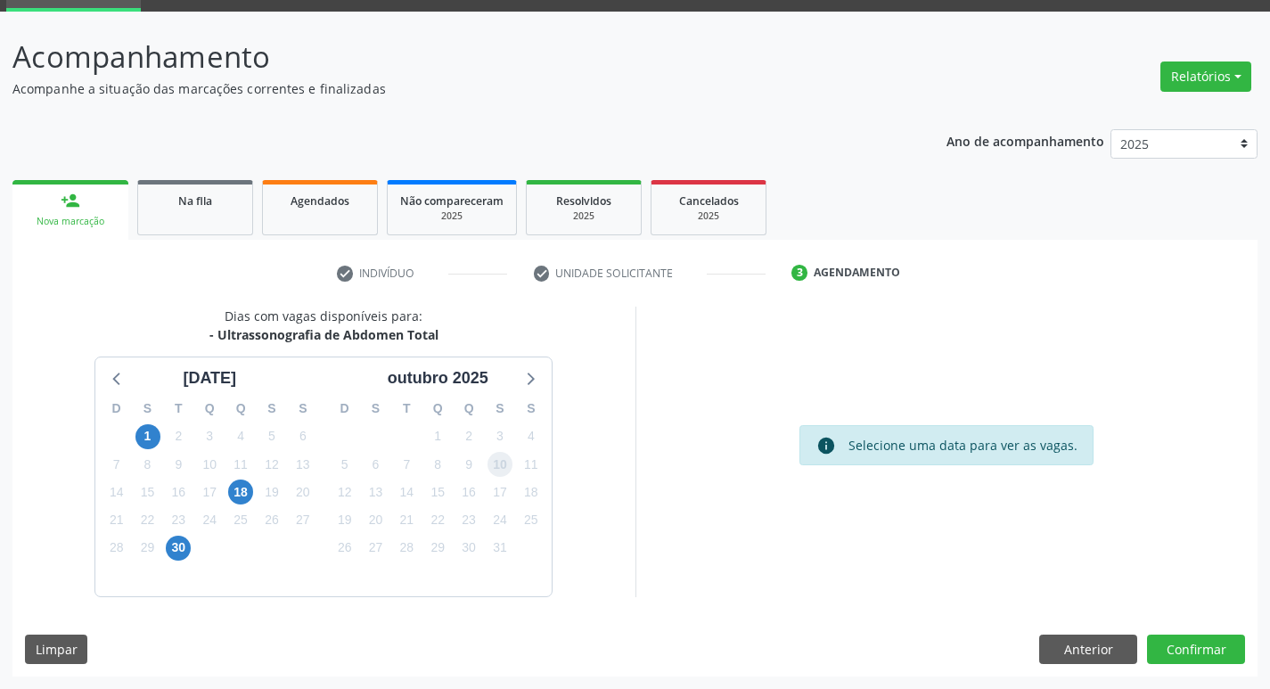
click at [505, 466] on span "10" at bounding box center [499, 464] width 25 height 25
click at [1196, 651] on button "Confirmar" at bounding box center [1196, 649] width 98 height 30
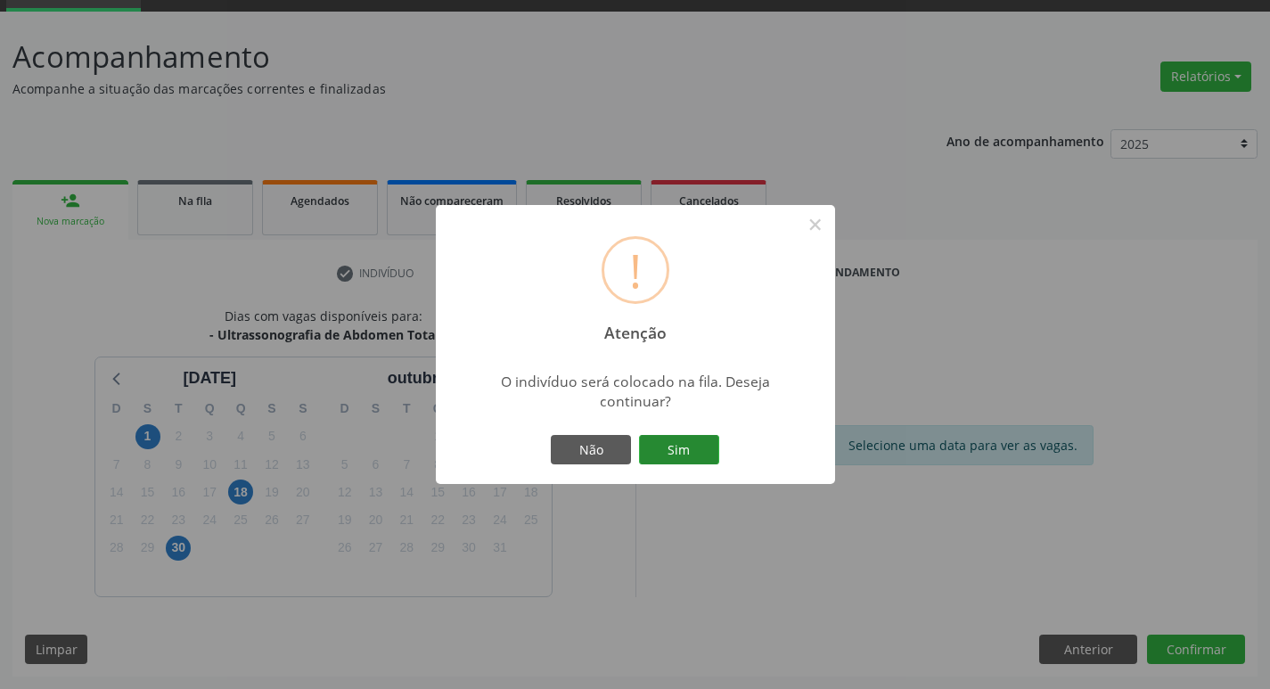
click at [696, 457] on button "Sim" at bounding box center [679, 450] width 80 height 30
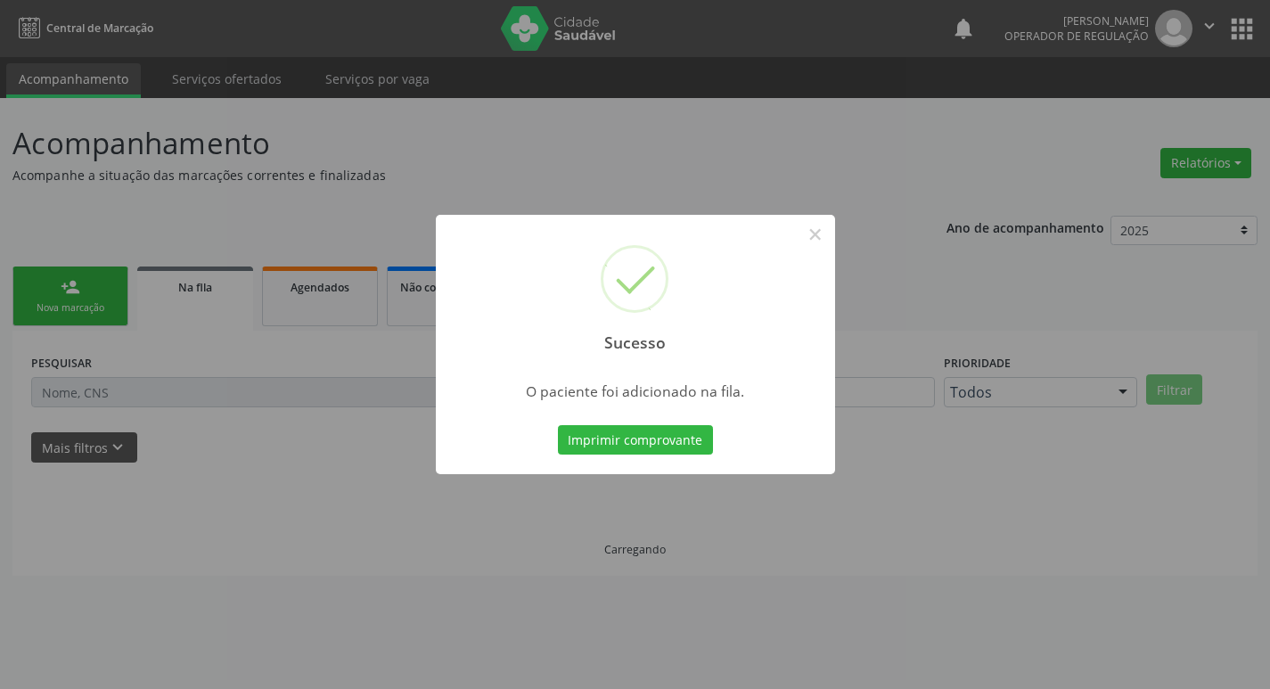
scroll to position [0, 0]
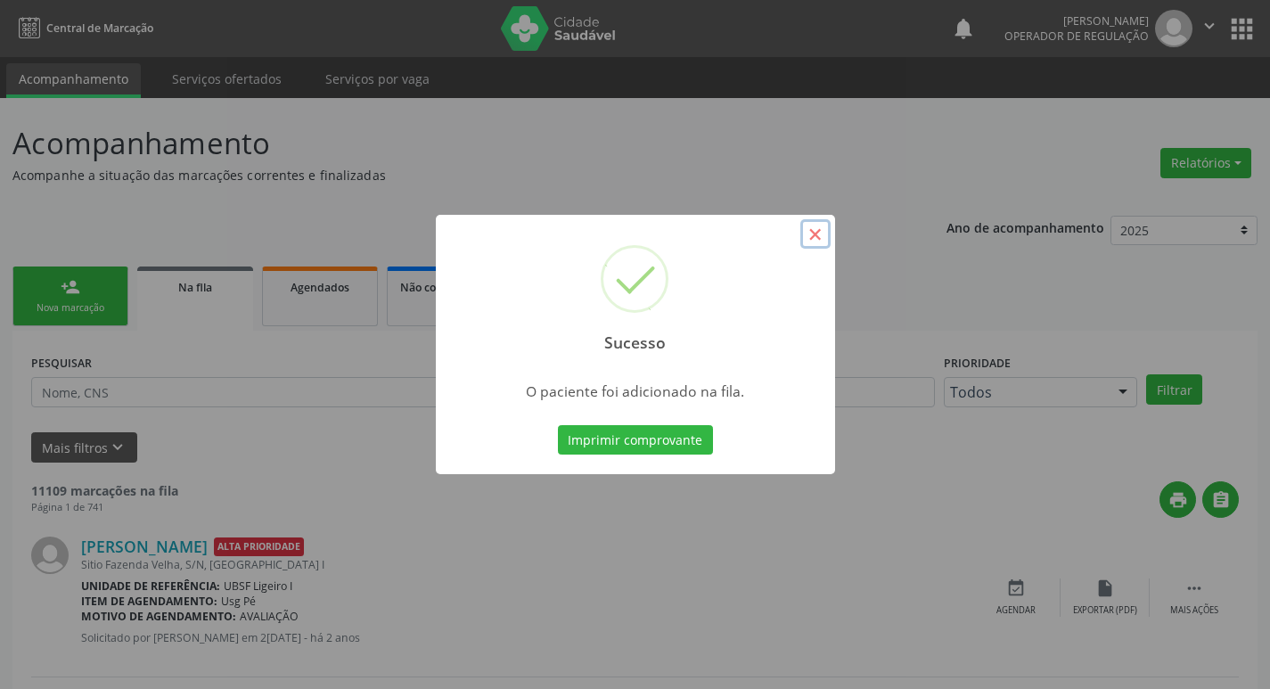
click at [814, 230] on button "×" at bounding box center [815, 234] width 30 height 30
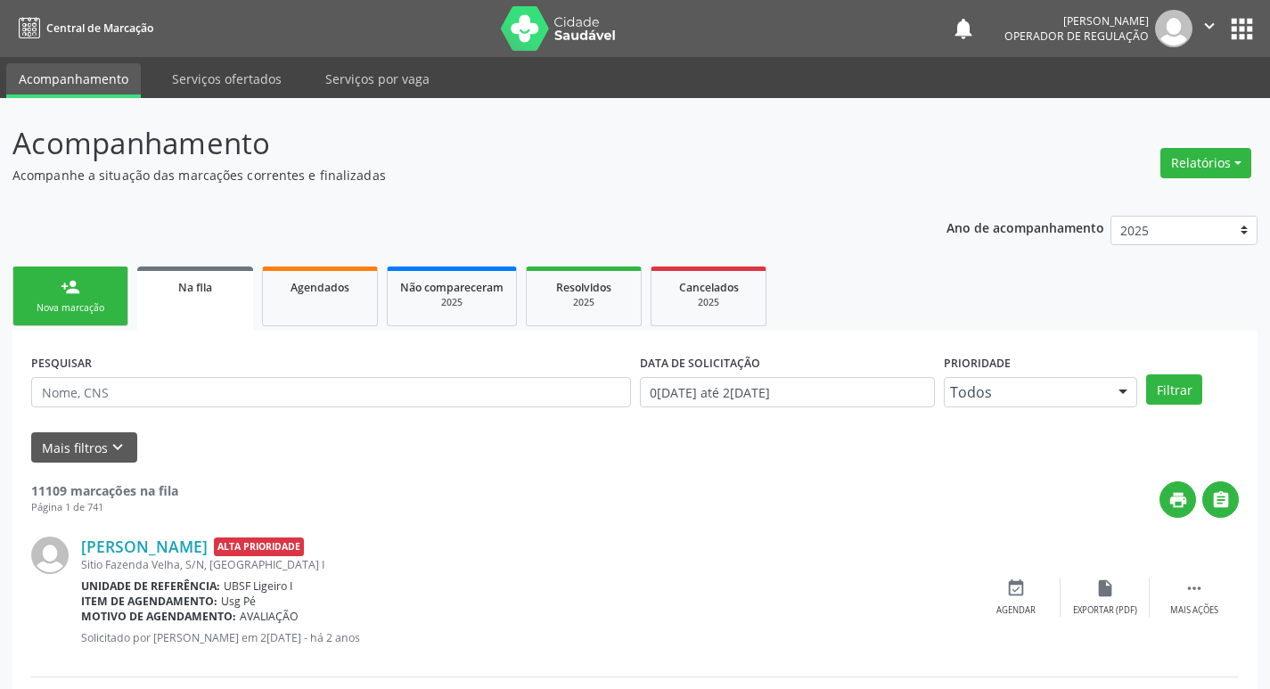
click at [80, 298] on link "person_add Nova marcação" at bounding box center [70, 296] width 116 height 60
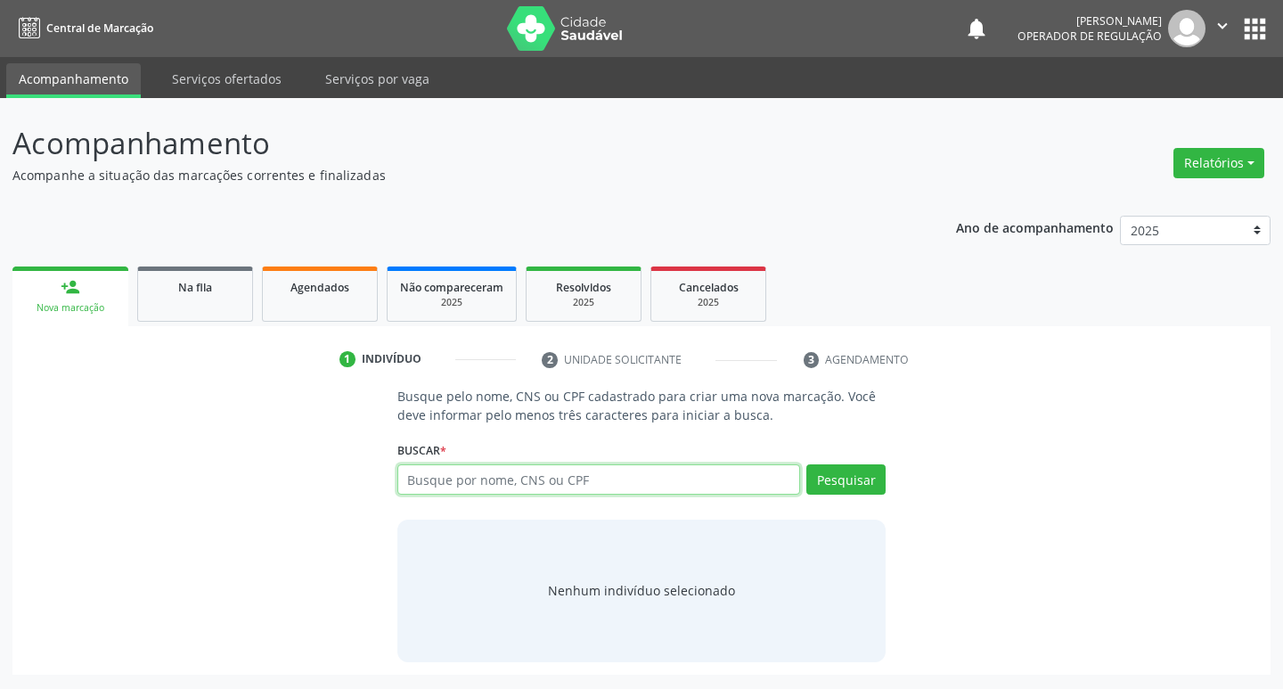
click at [482, 478] on input "text" at bounding box center [599, 479] width 404 height 30
click at [462, 473] on input "text" at bounding box center [599, 479] width 404 height 30
type input "70230218120511"
click at [845, 487] on button "Pesquisar" at bounding box center [845, 479] width 79 height 30
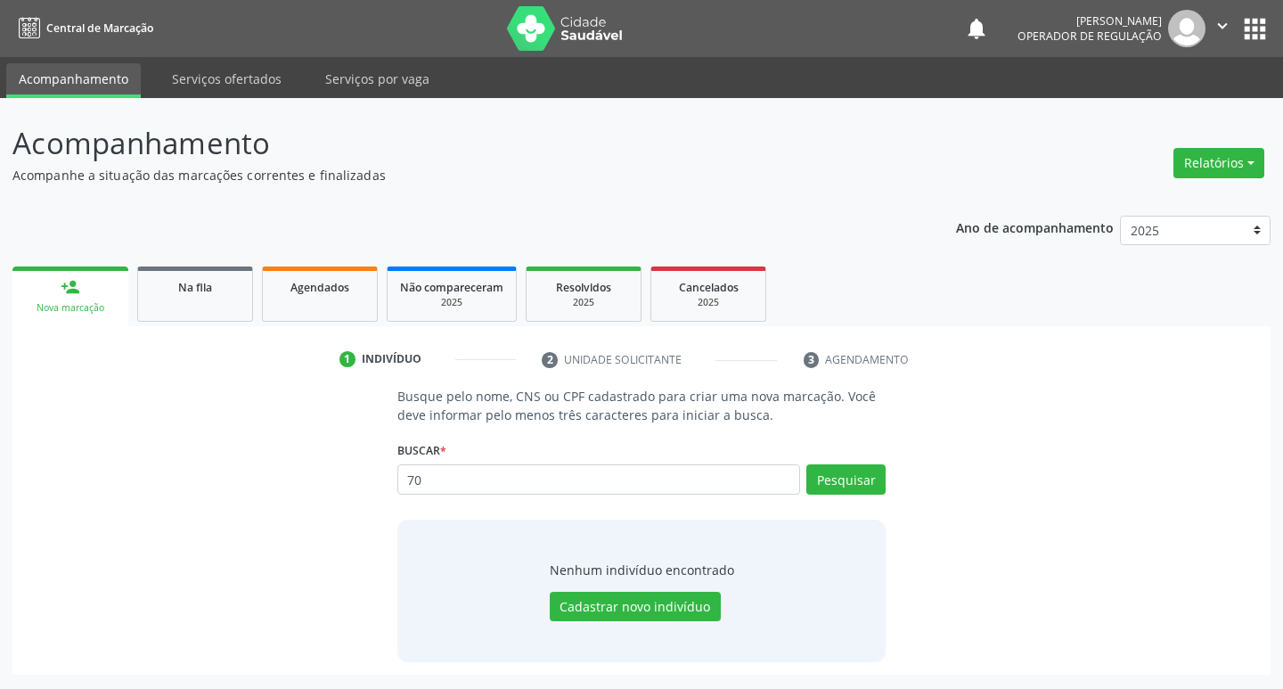
type input "7"
click at [406, 478] on input "text" at bounding box center [599, 479] width 404 height 30
type input "7"
click at [413, 479] on input "text" at bounding box center [599, 479] width 404 height 30
type input "702305199536212"
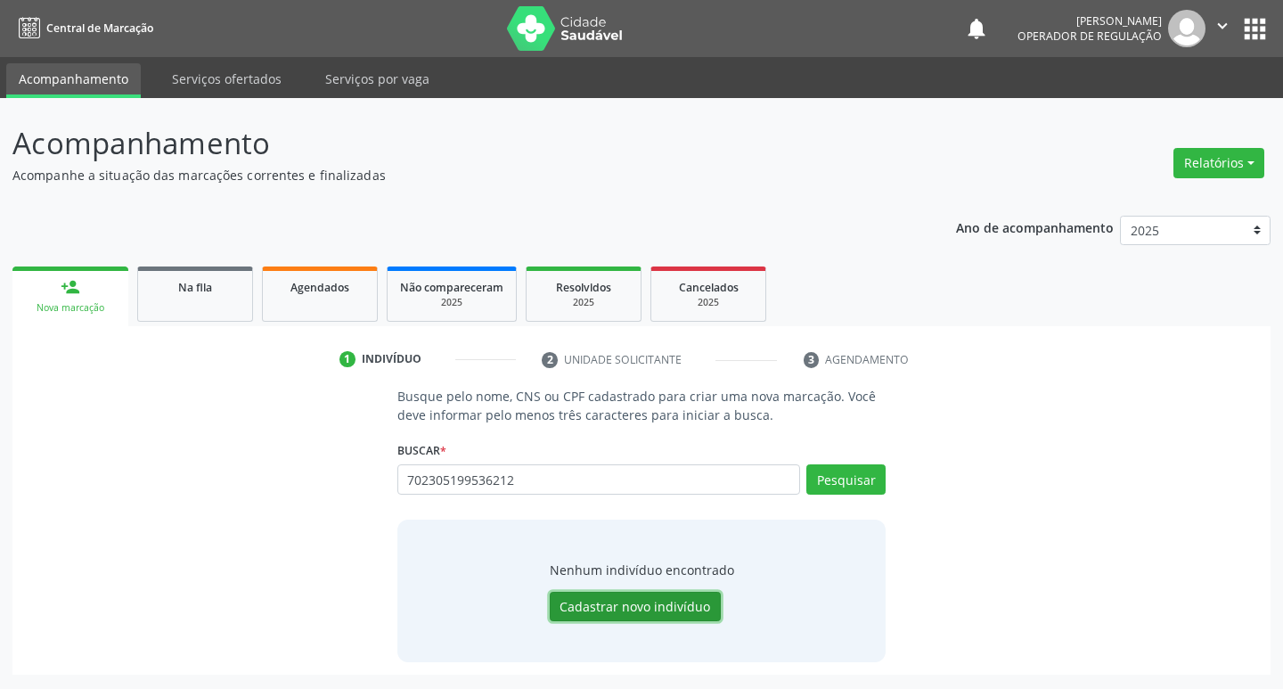
click at [677, 606] on button "Cadastrar novo indivíduo" at bounding box center [635, 607] width 171 height 30
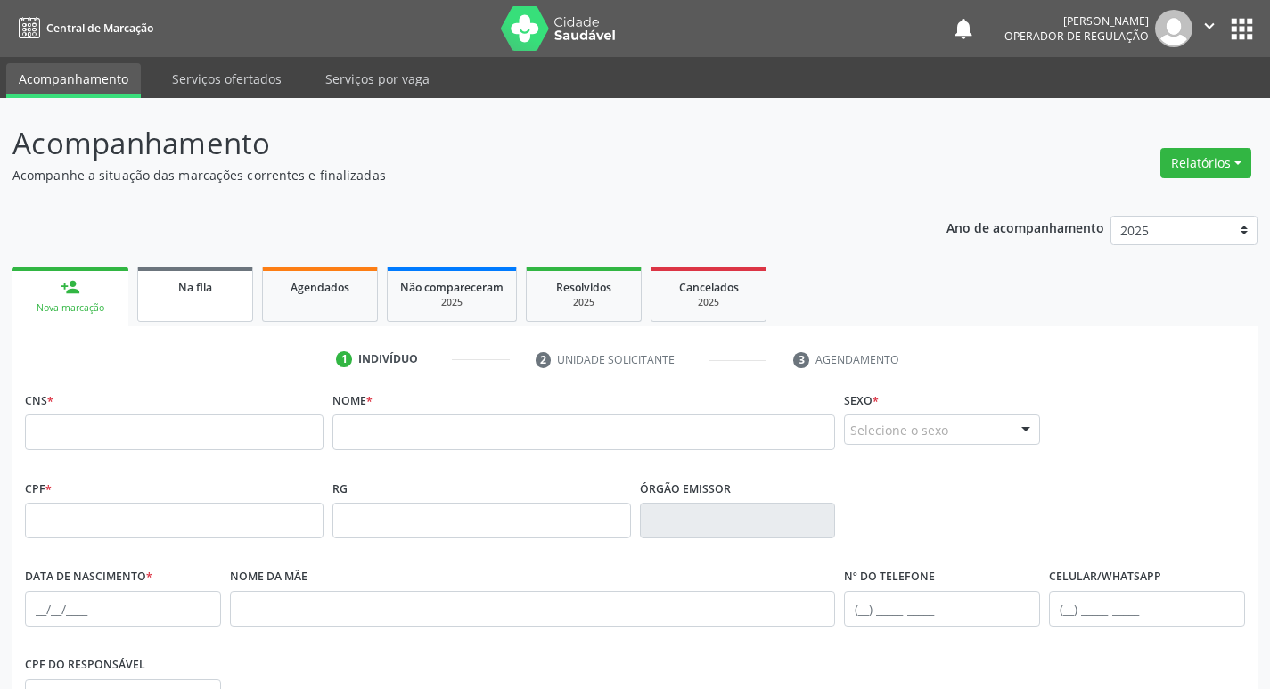
click at [201, 284] on span "Na fila" at bounding box center [195, 287] width 34 height 15
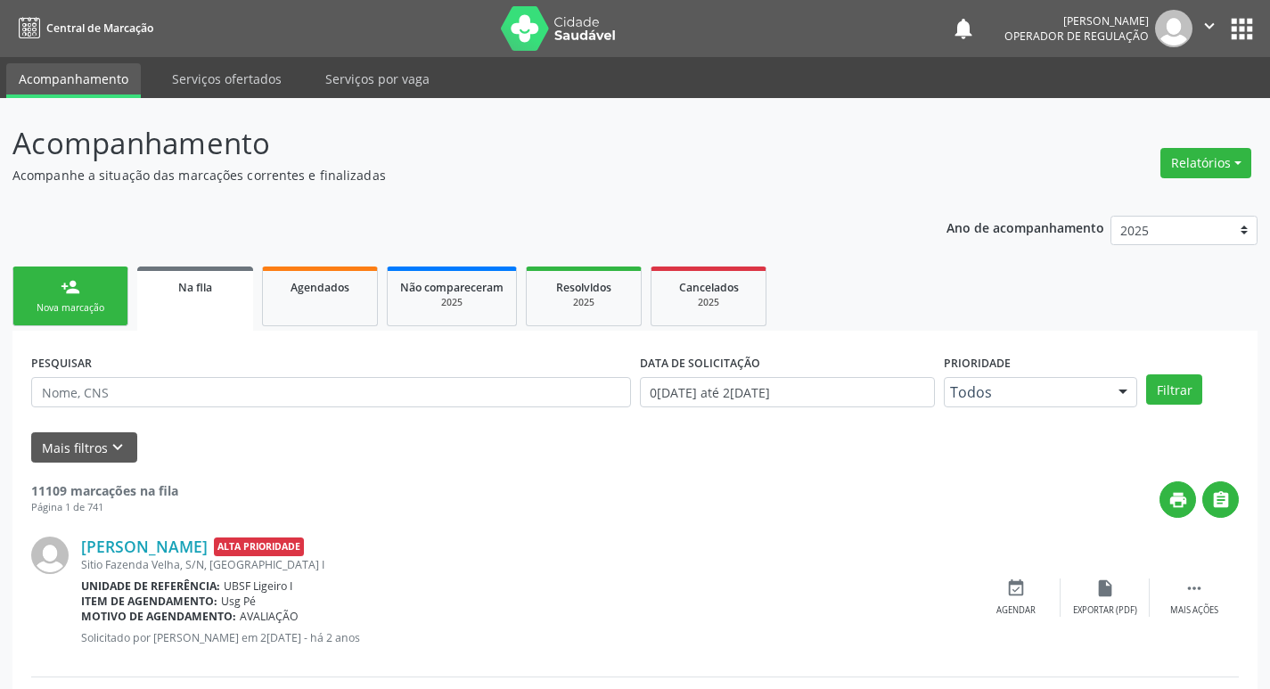
click at [94, 306] on div "Nova marcação" at bounding box center [70, 307] width 89 height 13
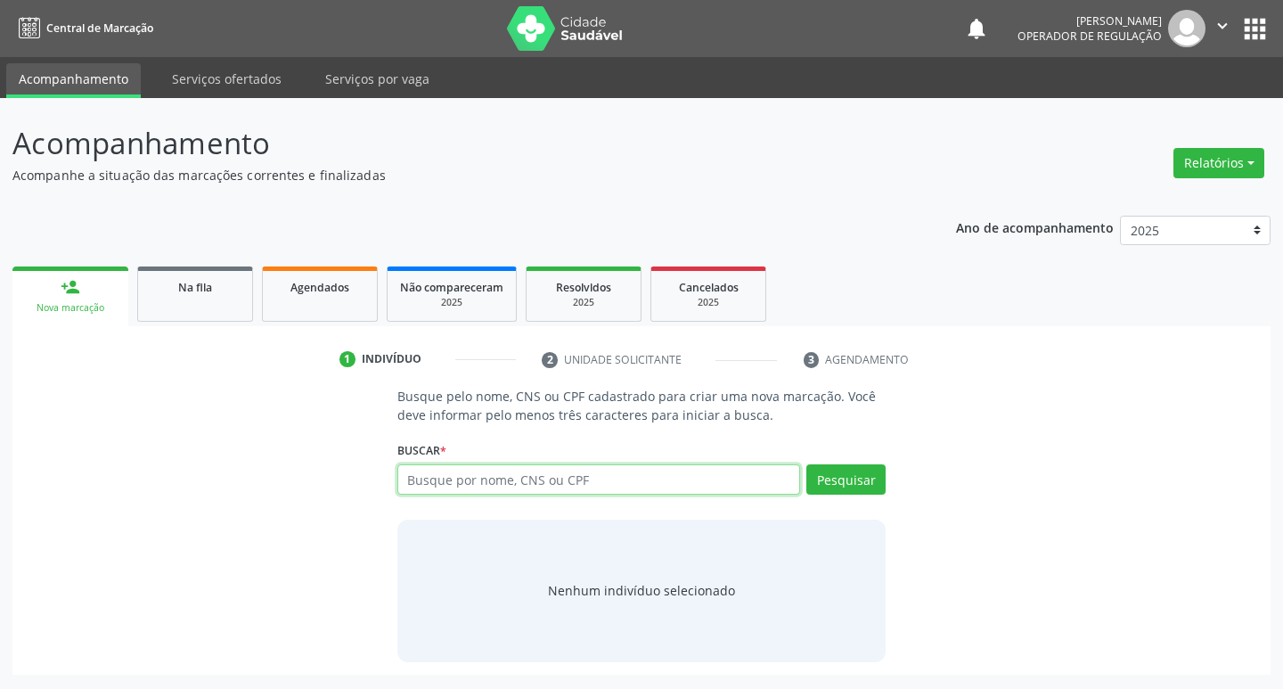
click at [428, 474] on input "text" at bounding box center [599, 479] width 404 height 30
type input "702305199536212"
click at [854, 483] on button "Pesquisar" at bounding box center [845, 479] width 79 height 30
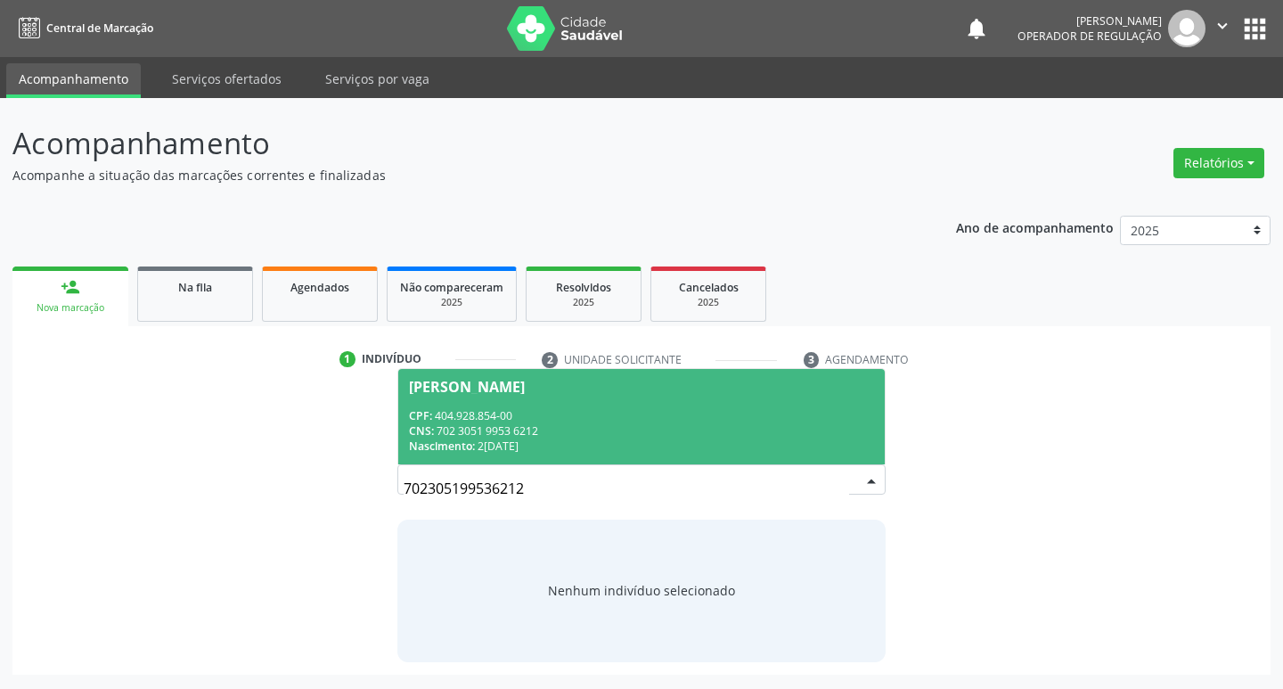
click at [459, 389] on div "Maria Terezinha Barbosa Tavares" at bounding box center [467, 387] width 116 height 14
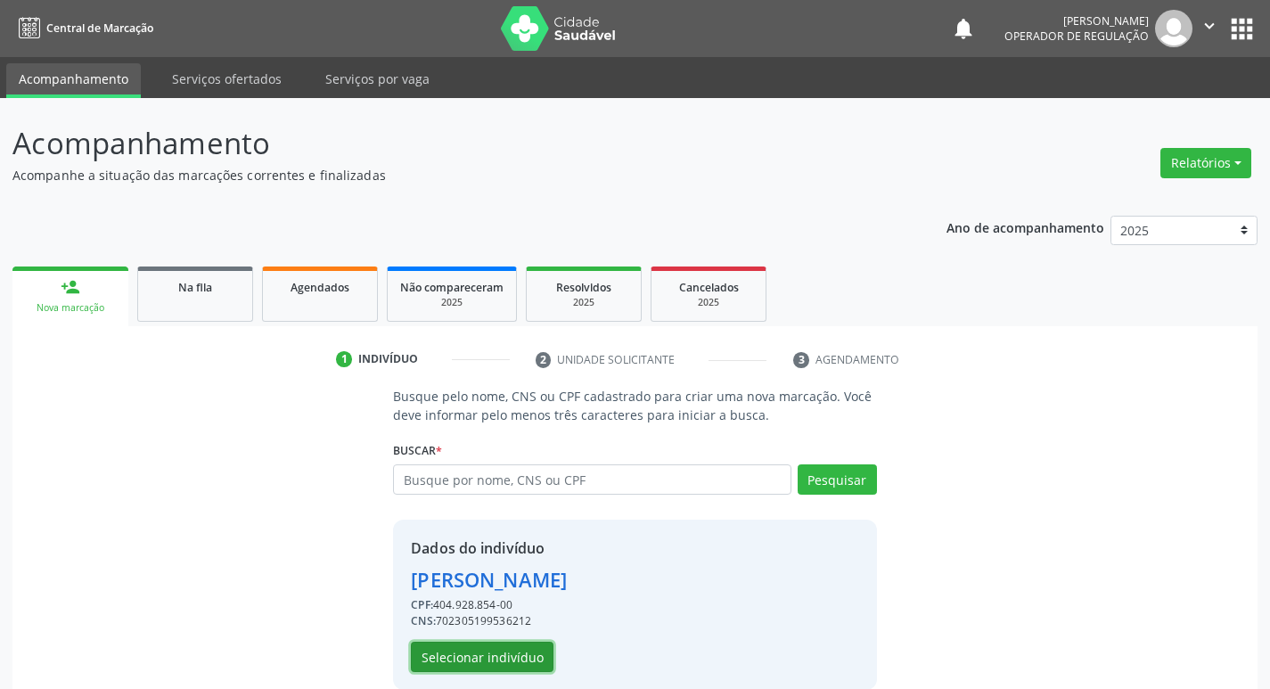
click at [491, 649] on button "Selecionar indivíduo" at bounding box center [482, 657] width 143 height 30
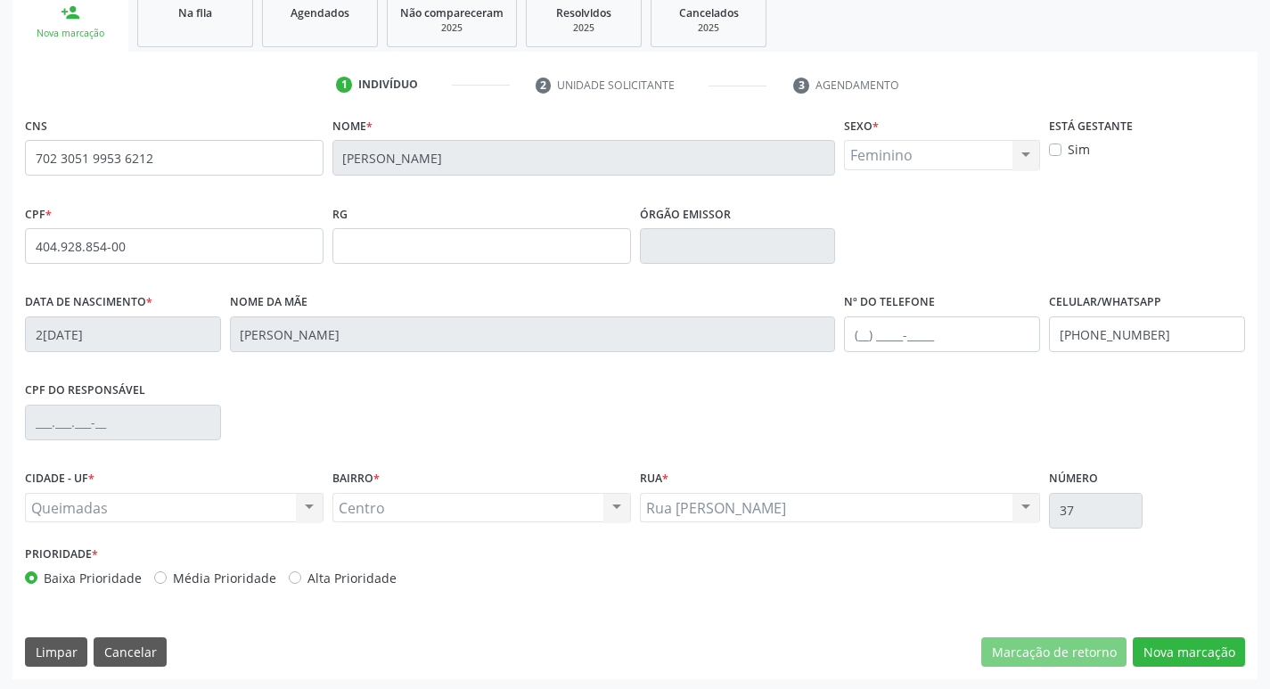
scroll to position [277, 0]
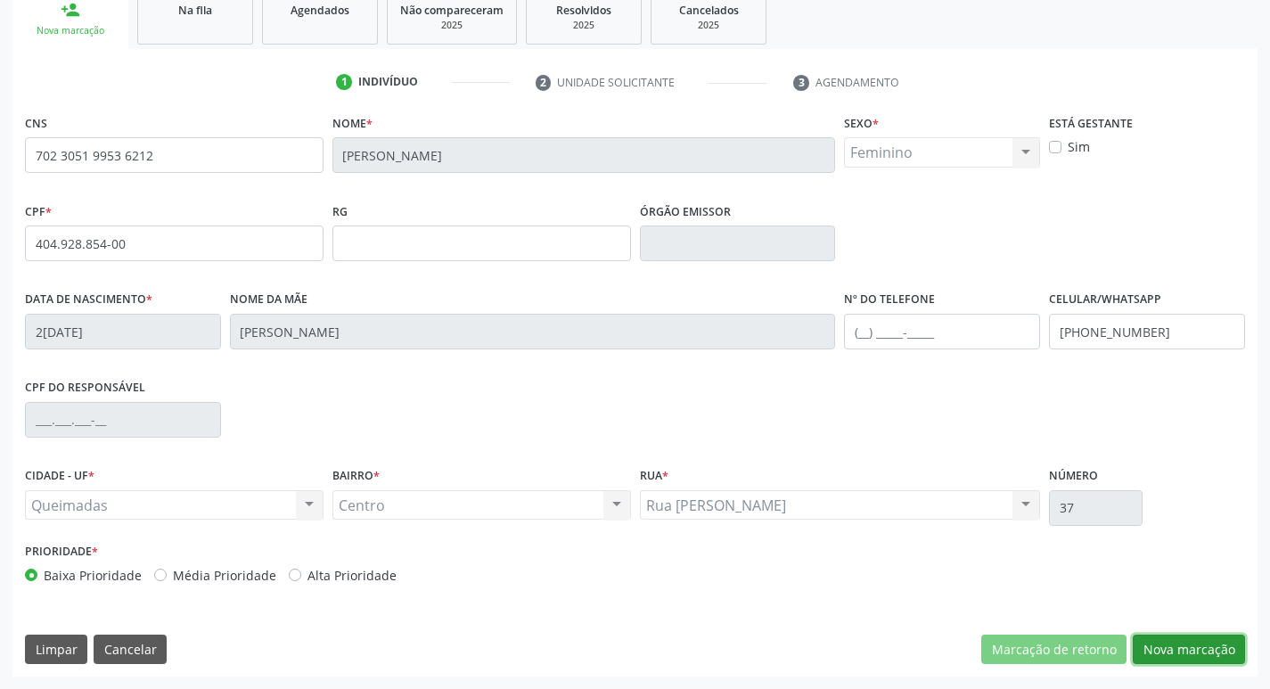
click at [1166, 641] on button "Nova marcação" at bounding box center [1189, 649] width 112 height 30
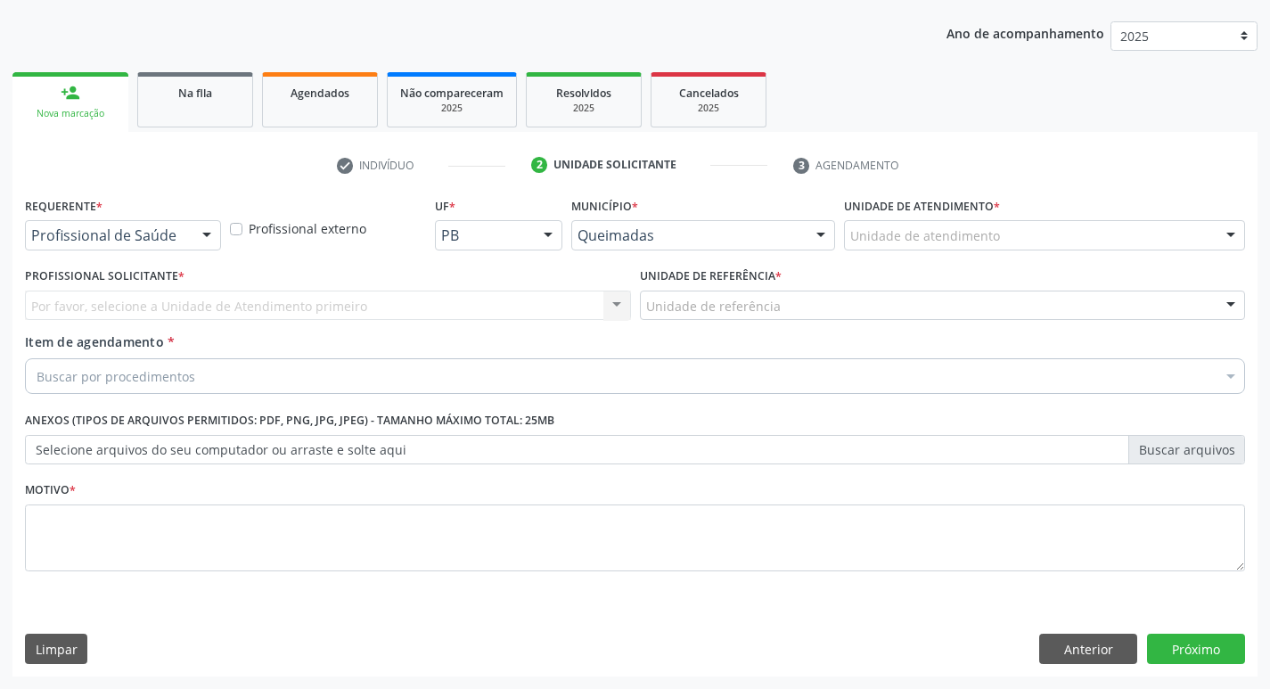
scroll to position [194, 0]
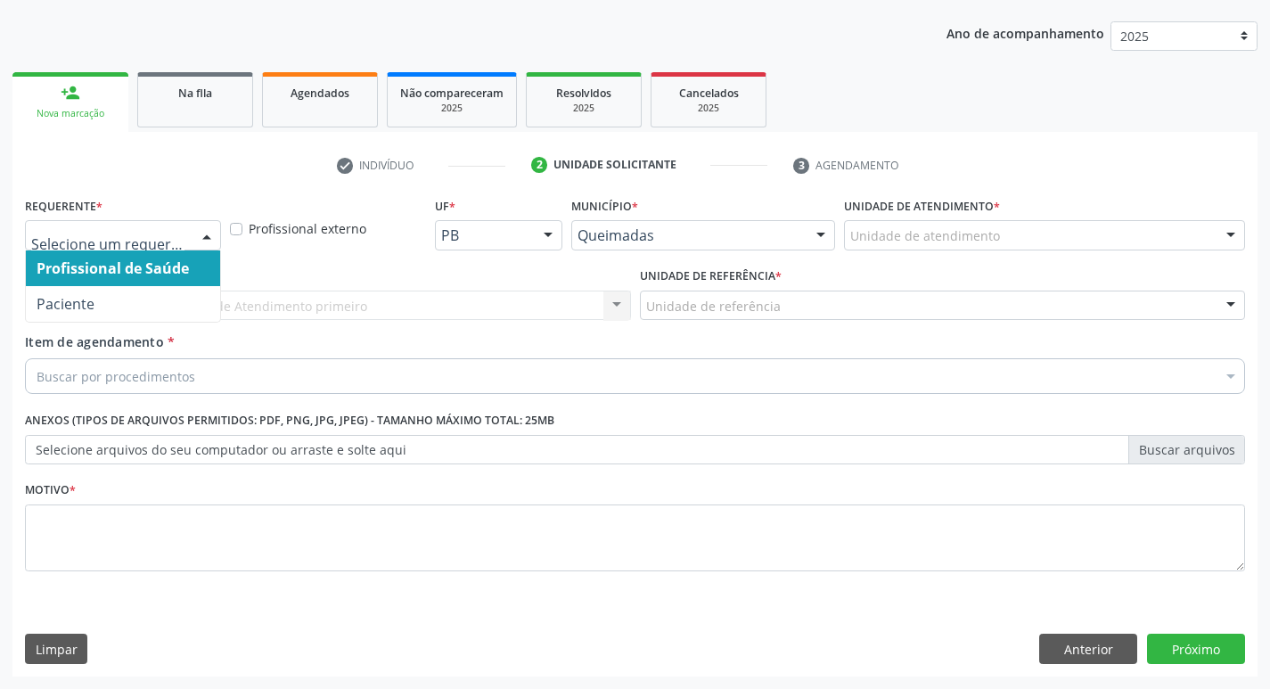
click at [210, 230] on div at bounding box center [206, 236] width 27 height 30
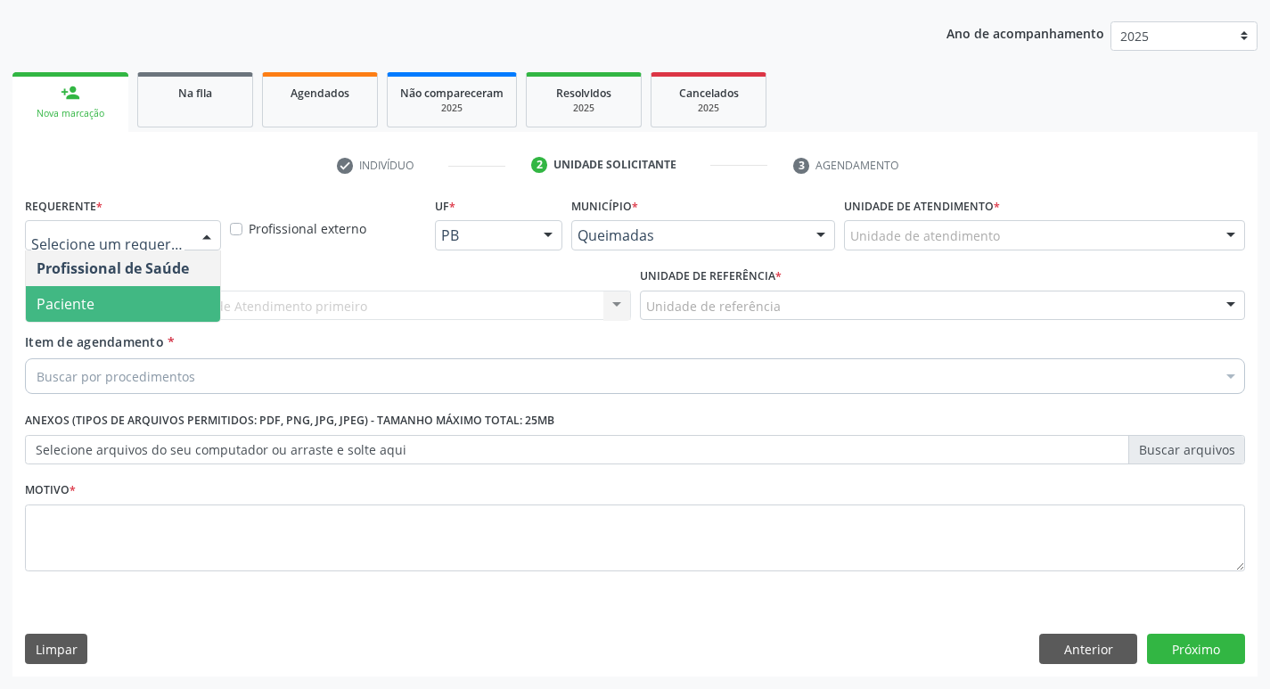
click at [172, 294] on span "Paciente" at bounding box center [123, 304] width 194 height 36
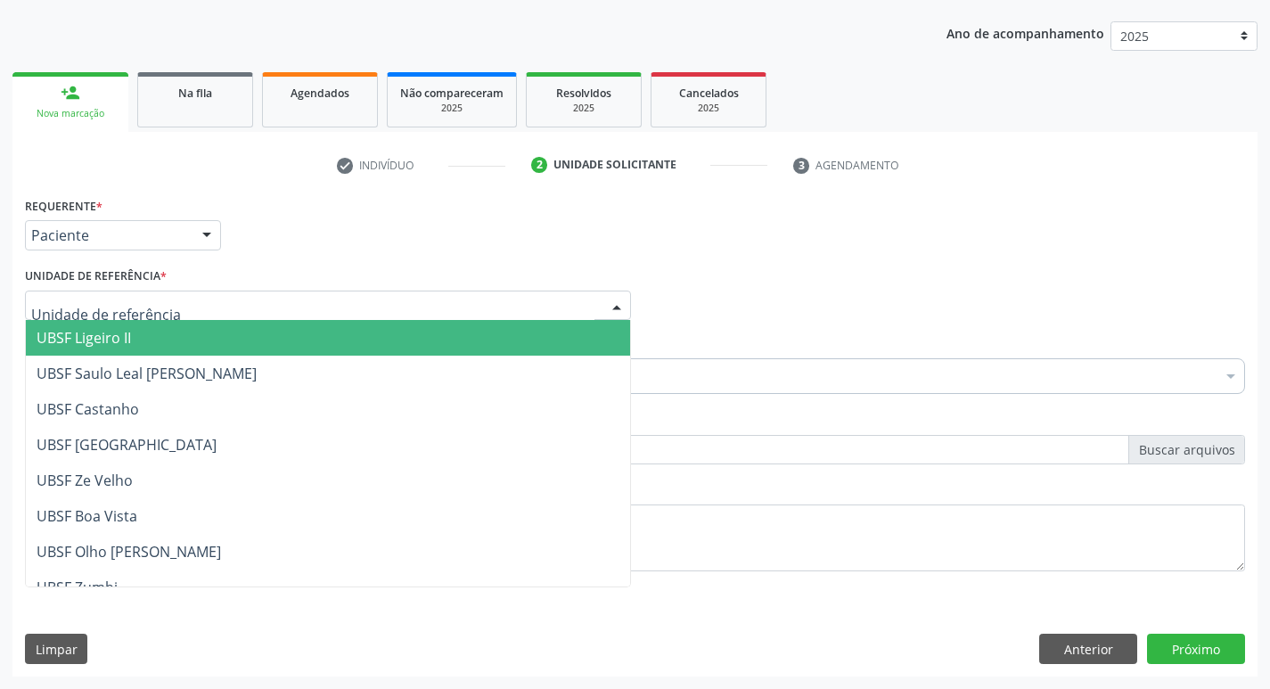
click at [165, 306] on div at bounding box center [328, 306] width 606 height 30
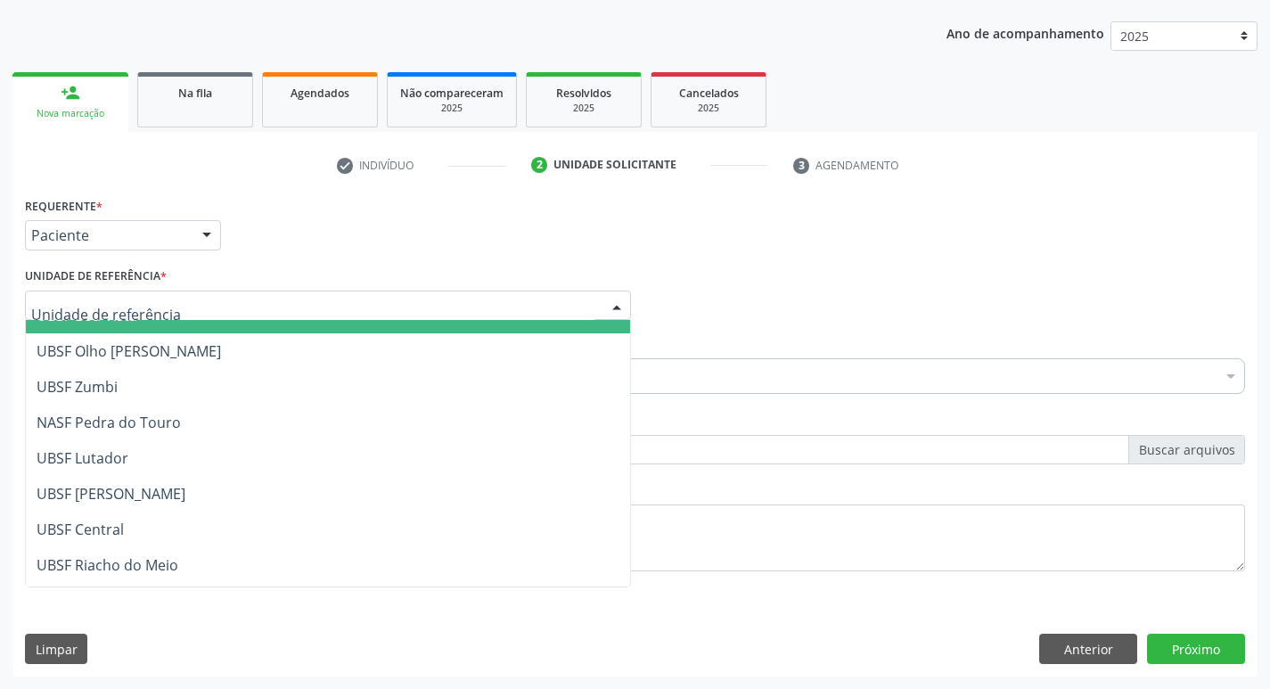
scroll to position [267, 0]
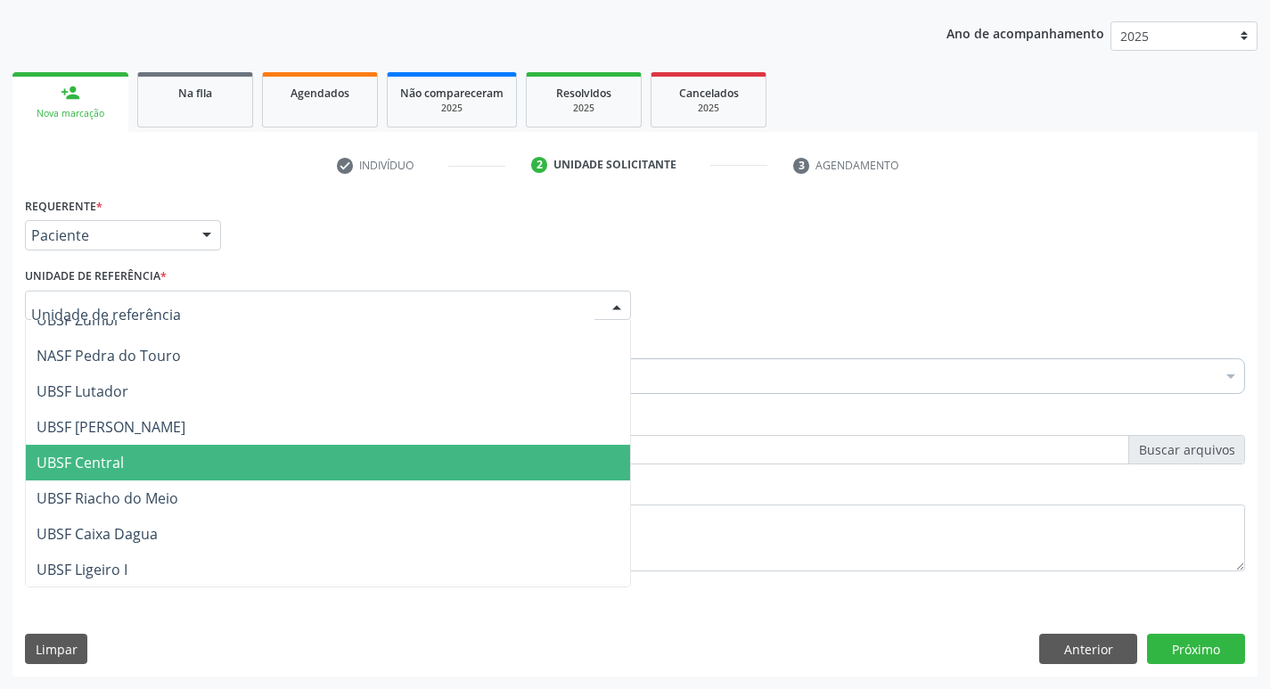
click at [163, 468] on span "UBSF Central" at bounding box center [328, 463] width 604 height 36
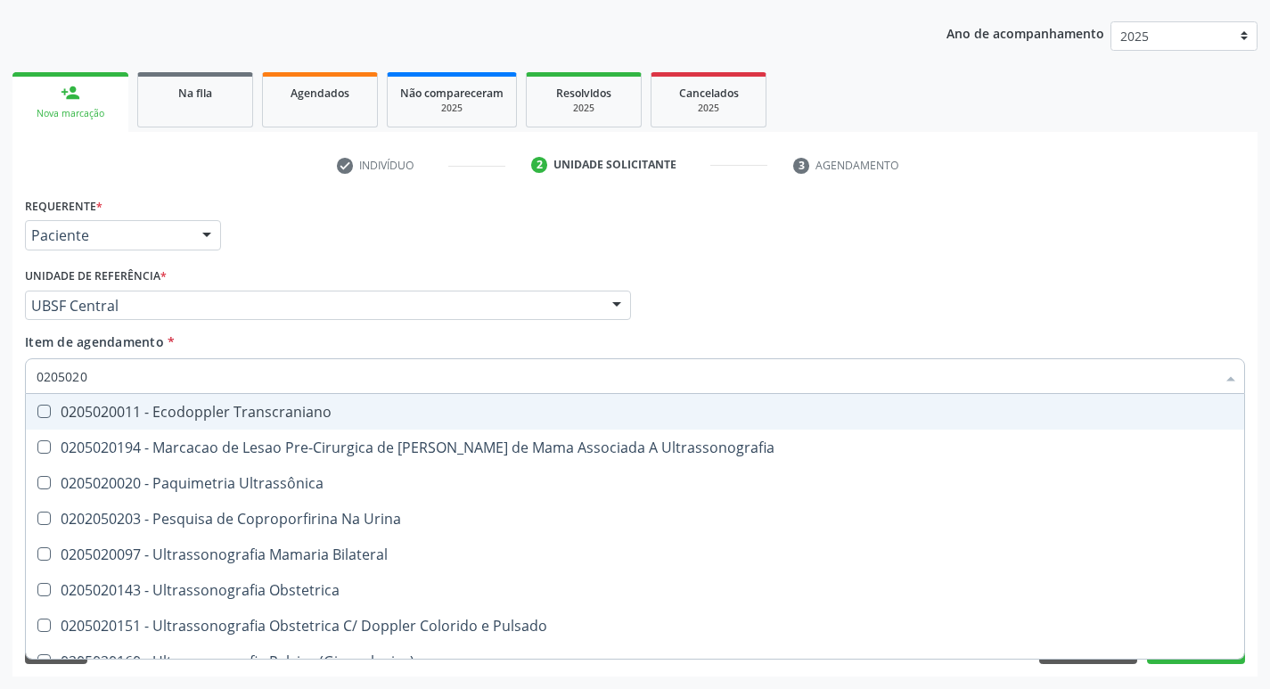
type input "02050200"
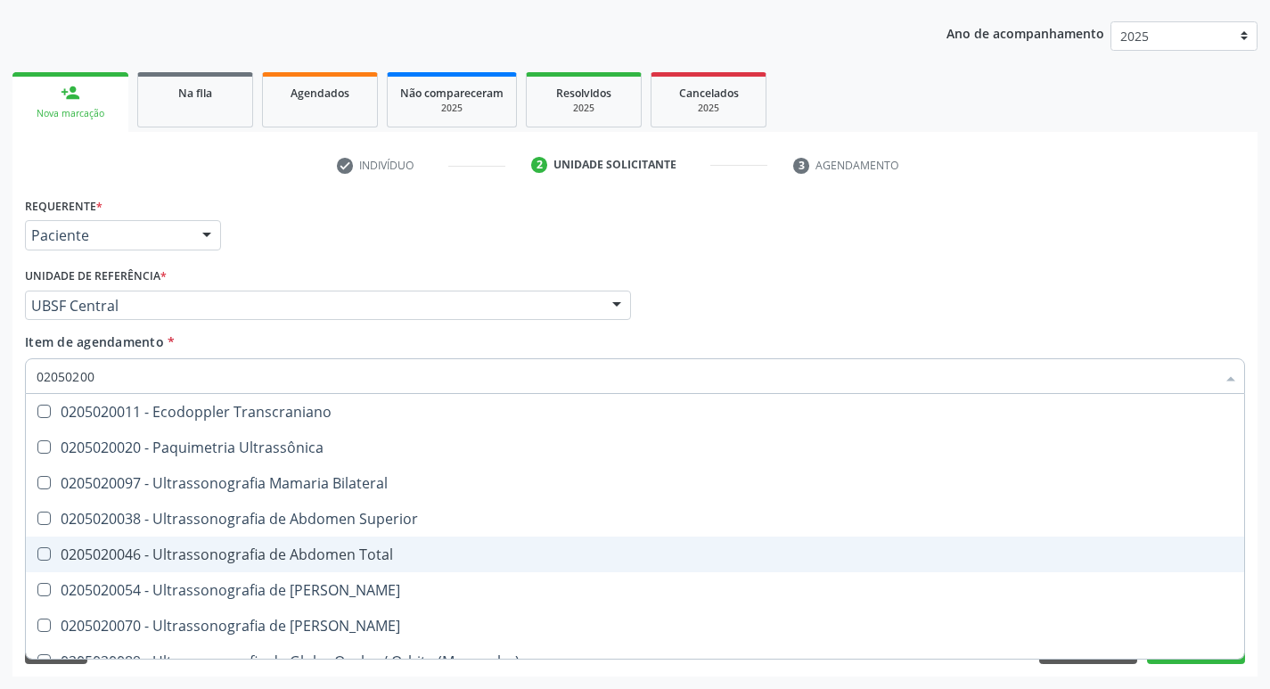
click at [41, 551] on Total at bounding box center [43, 553] width 13 height 13
click at [37, 551] on Total "checkbox" at bounding box center [32, 554] width 12 height 12
checkbox Total "true"
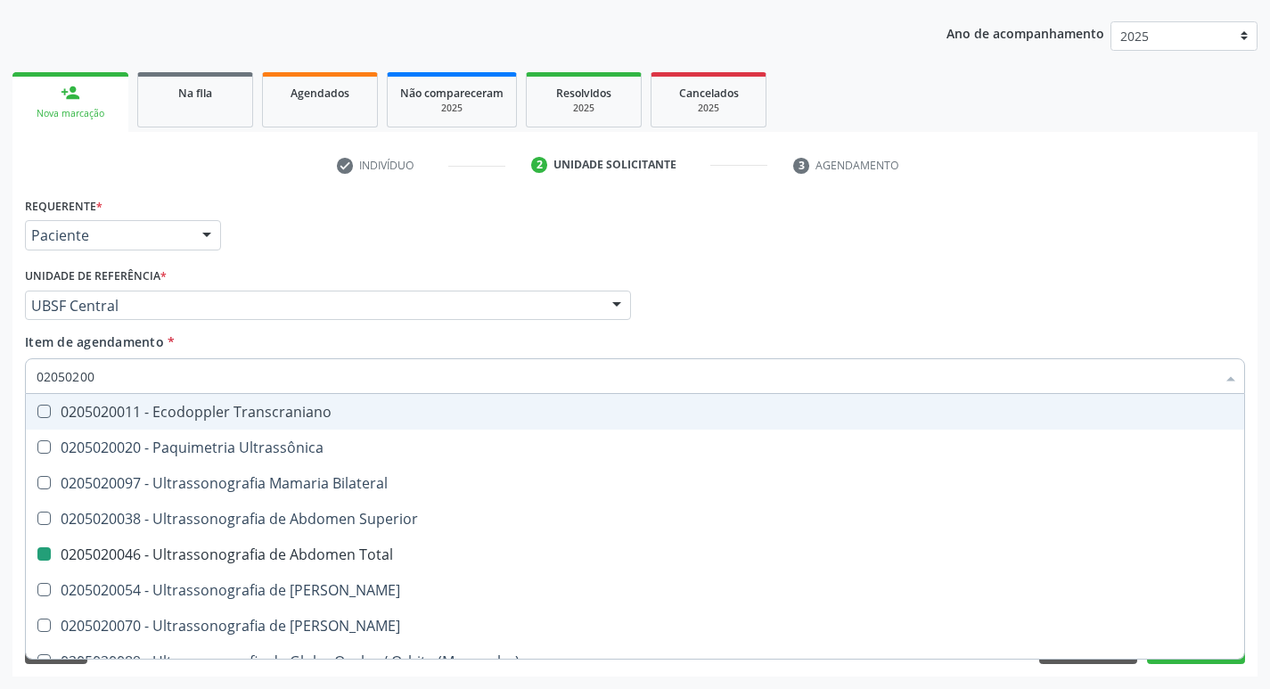
click at [1046, 314] on div "Profissional Solicitante Por favor, selecione a Unidade de Atendimento primeiro…" at bounding box center [634, 298] width 1229 height 70
checkbox Ultrassônica "true"
checkbox Total "false"
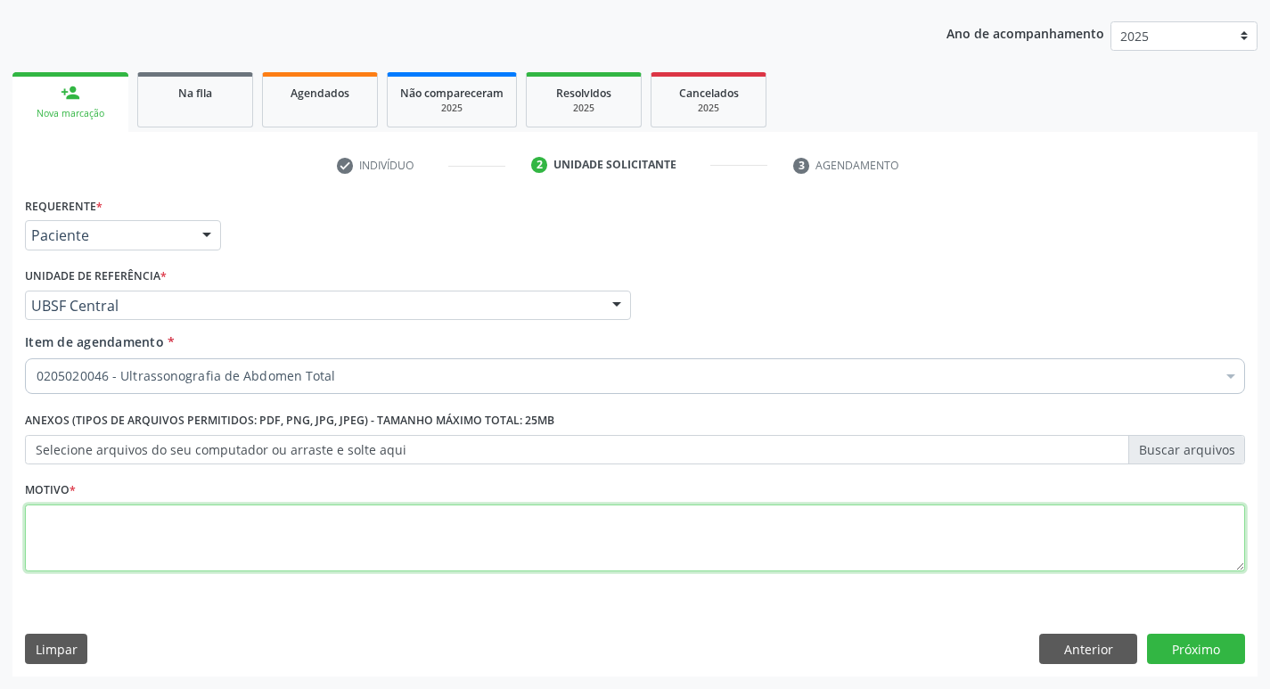
click at [89, 522] on textarea at bounding box center [635, 538] width 1220 height 68
type textarea "0"
type textarea "AVALIACAO"
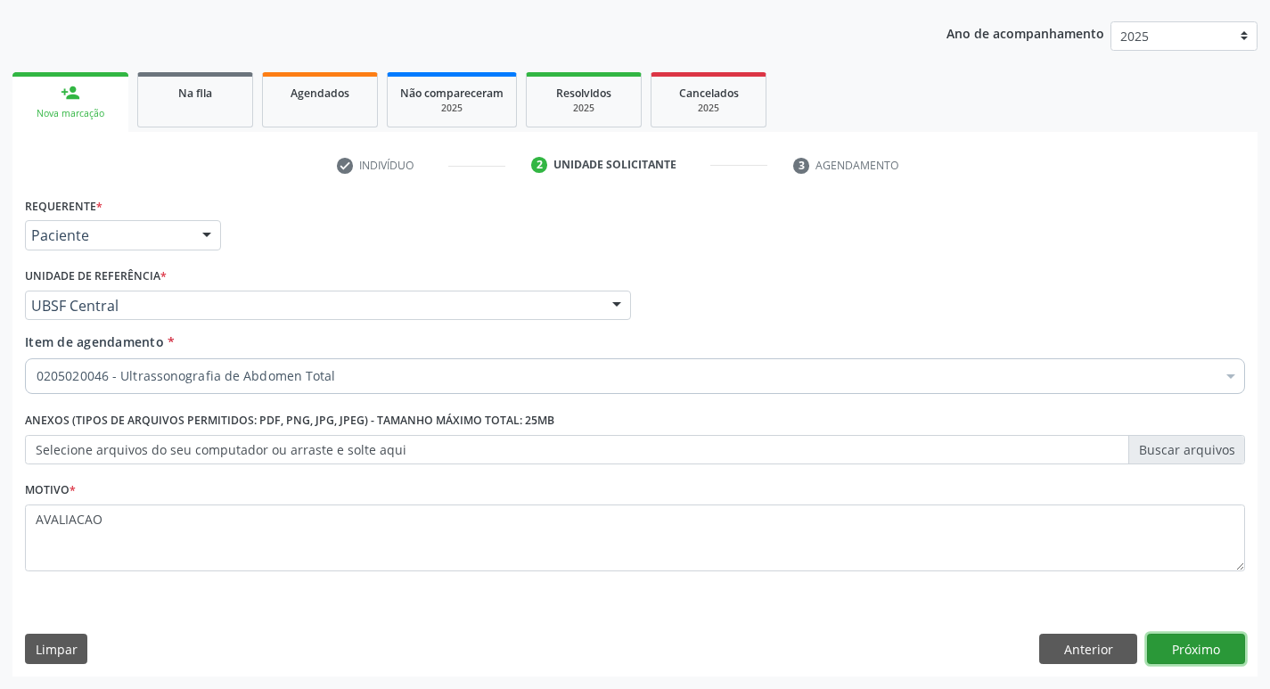
click at [1207, 643] on button "Próximo" at bounding box center [1196, 649] width 98 height 30
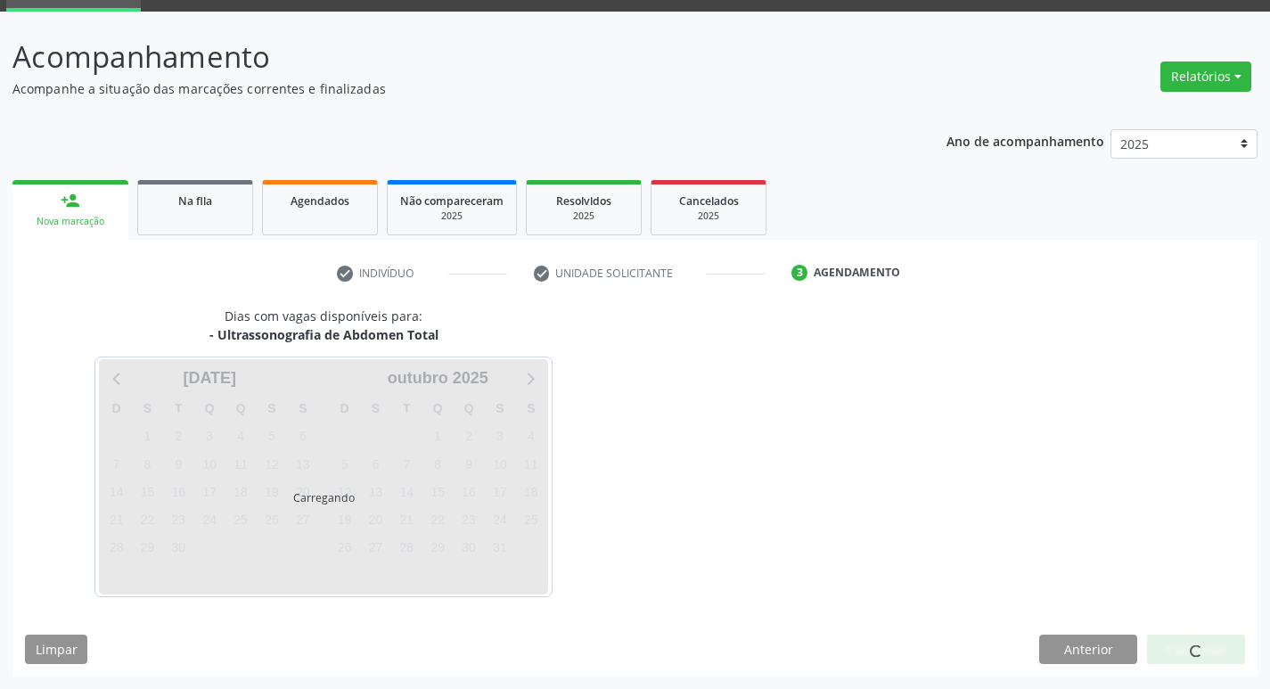
scroll to position [86, 0]
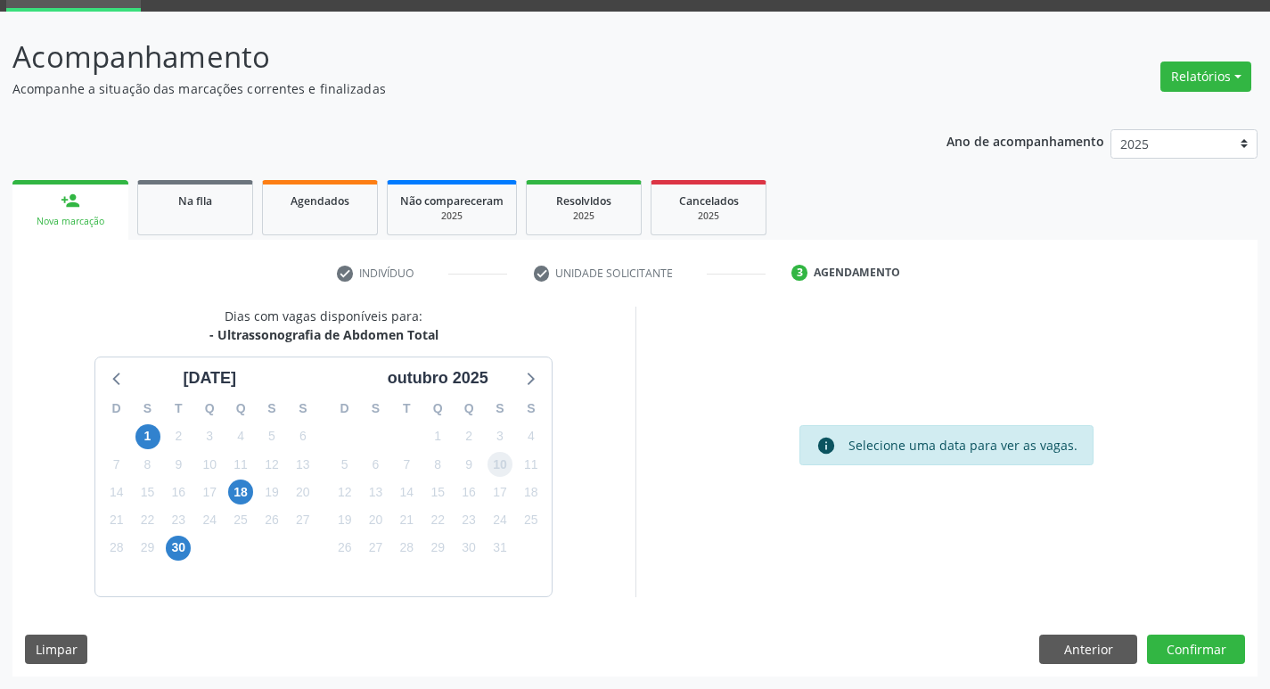
click at [494, 462] on span "10" at bounding box center [499, 464] width 25 height 25
click at [1174, 642] on button "Confirmar" at bounding box center [1196, 649] width 98 height 30
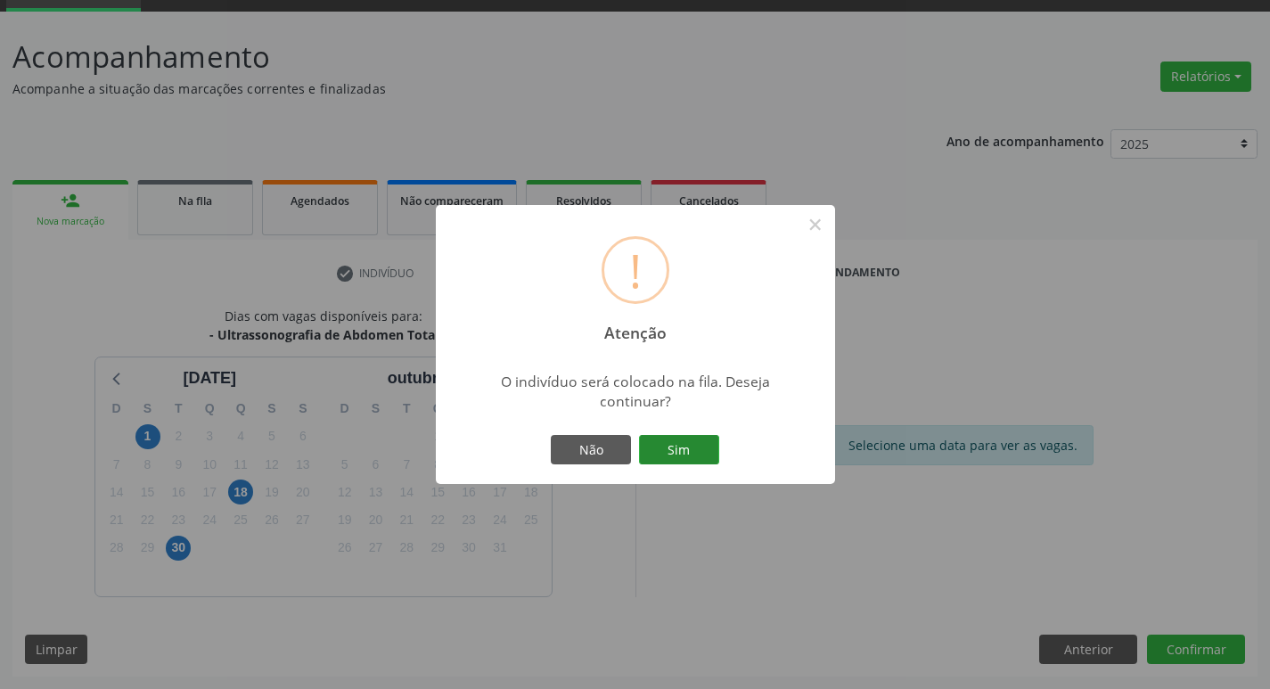
click at [696, 454] on button "Sim" at bounding box center [679, 450] width 80 height 30
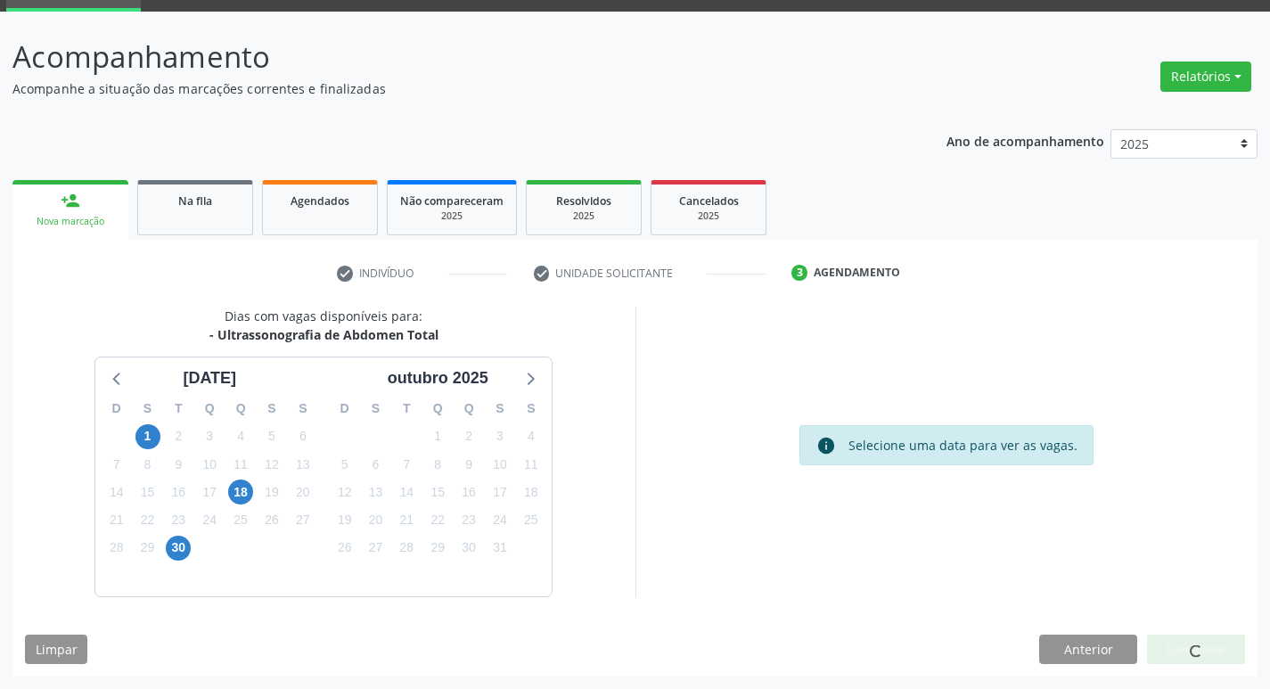
scroll to position [0, 0]
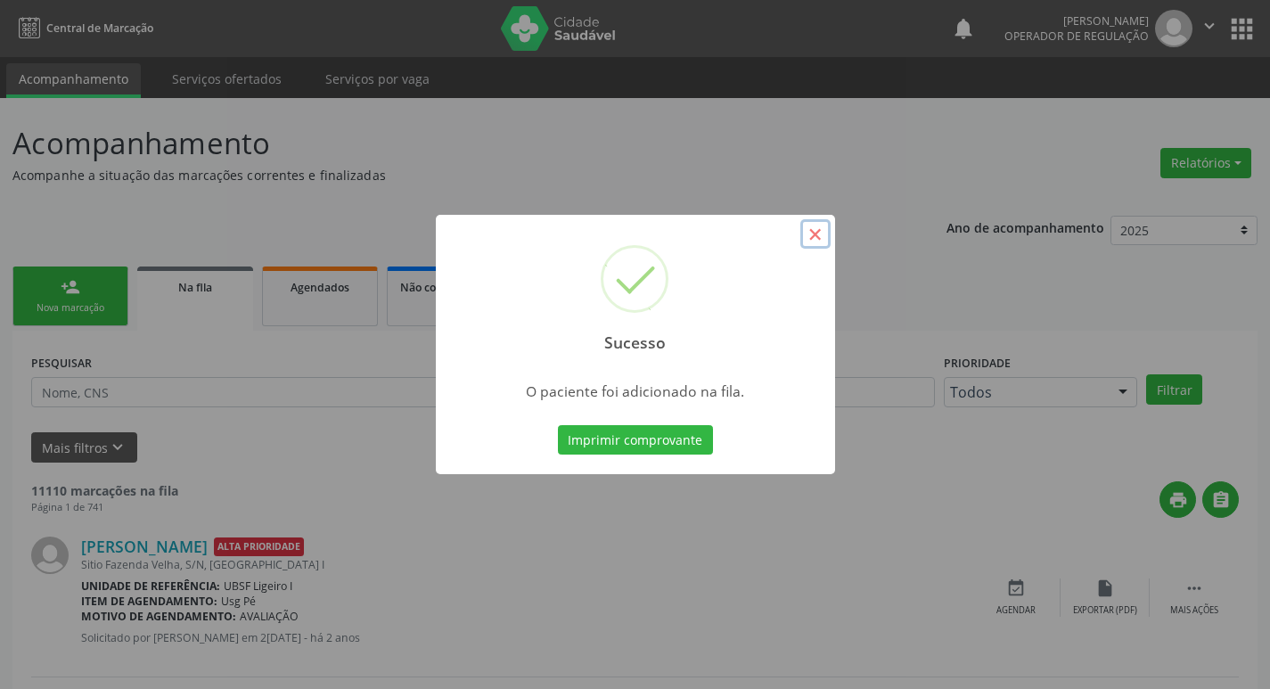
click at [821, 235] on button "×" at bounding box center [815, 234] width 30 height 30
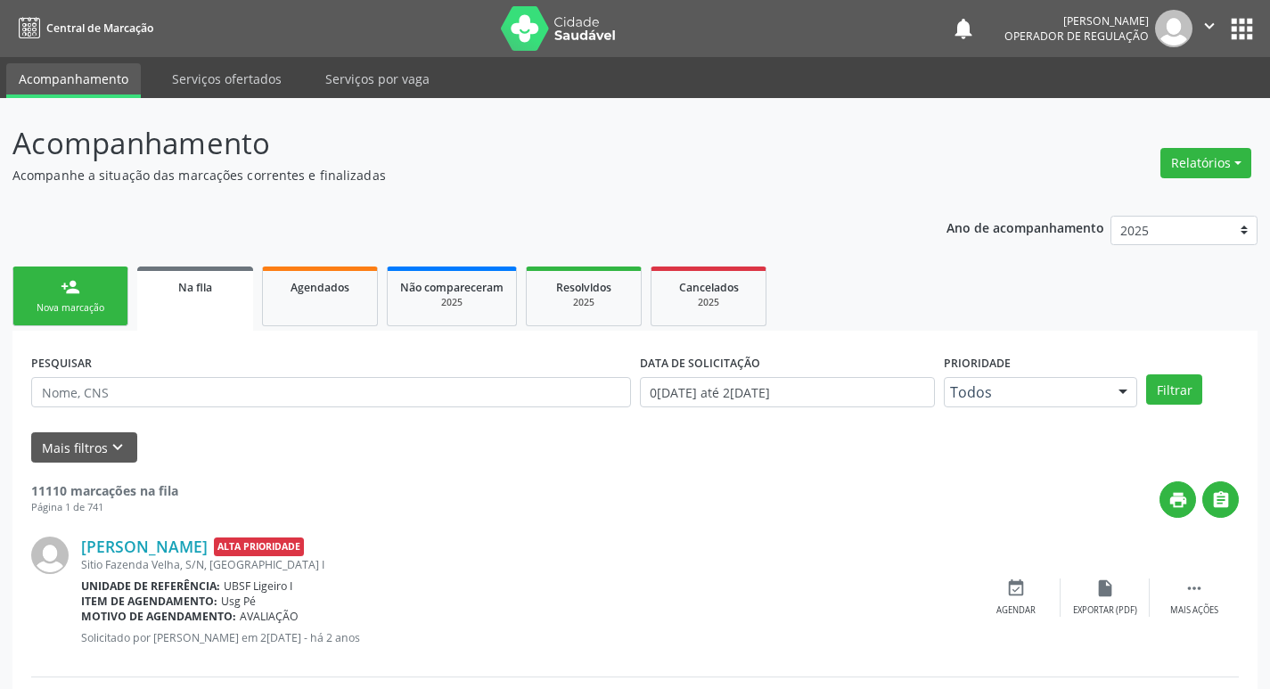
click at [78, 305] on div "Nova marcação" at bounding box center [70, 307] width 89 height 13
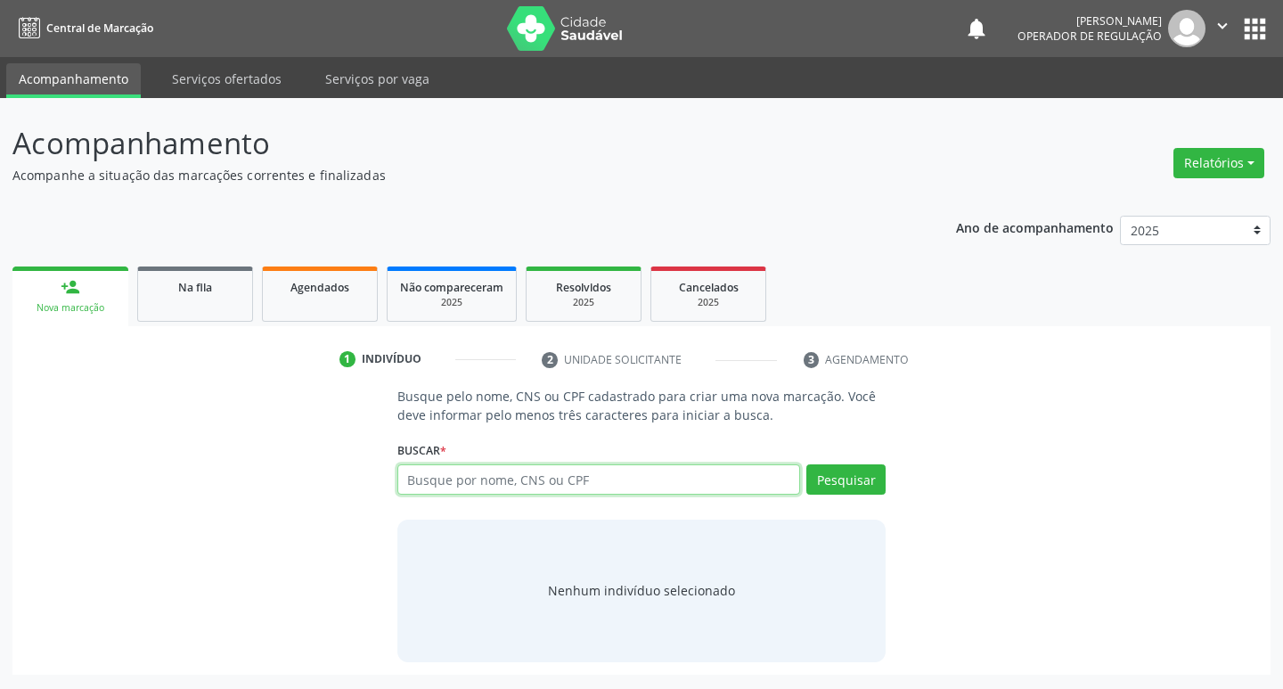
click at [454, 483] on input "text" at bounding box center [599, 479] width 404 height 30
click at [449, 472] on input "text" at bounding box center [599, 479] width 404 height 30
click at [450, 486] on input "text" at bounding box center [599, 479] width 404 height 30
type input "701401638010136"
click at [855, 479] on button "Pesquisar" at bounding box center [845, 479] width 79 height 30
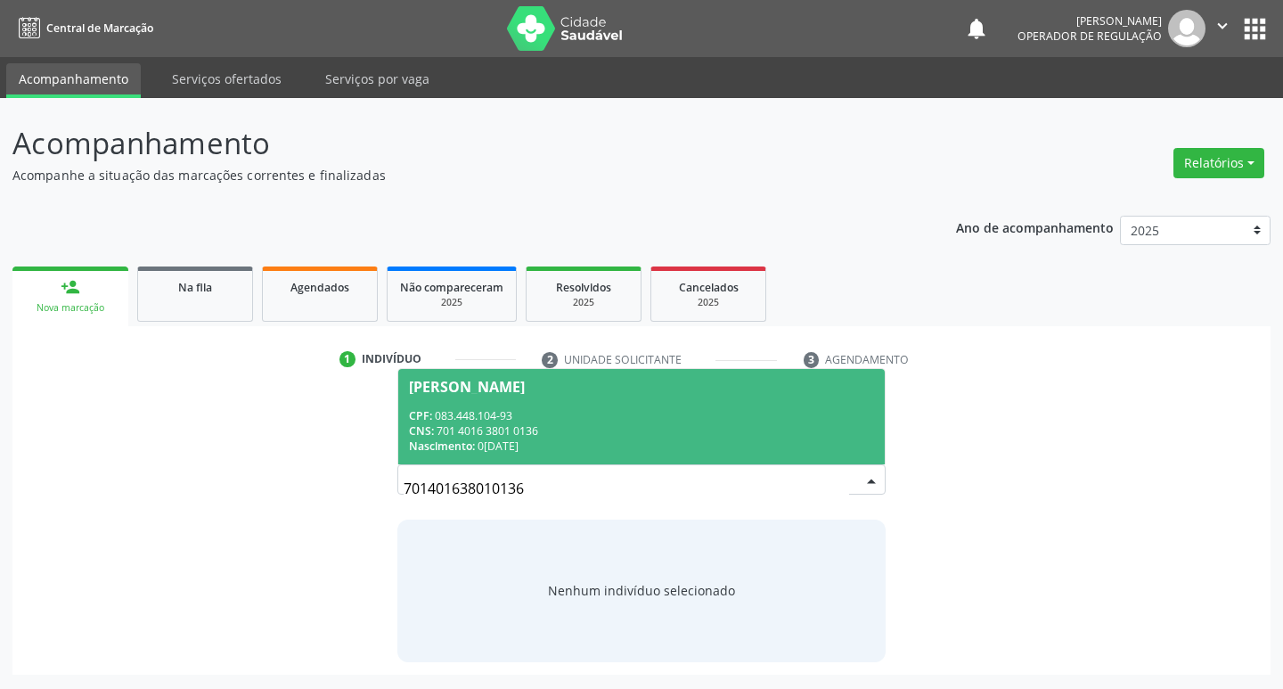
click at [523, 383] on div "Claudia Tavares da Silva" at bounding box center [467, 387] width 116 height 14
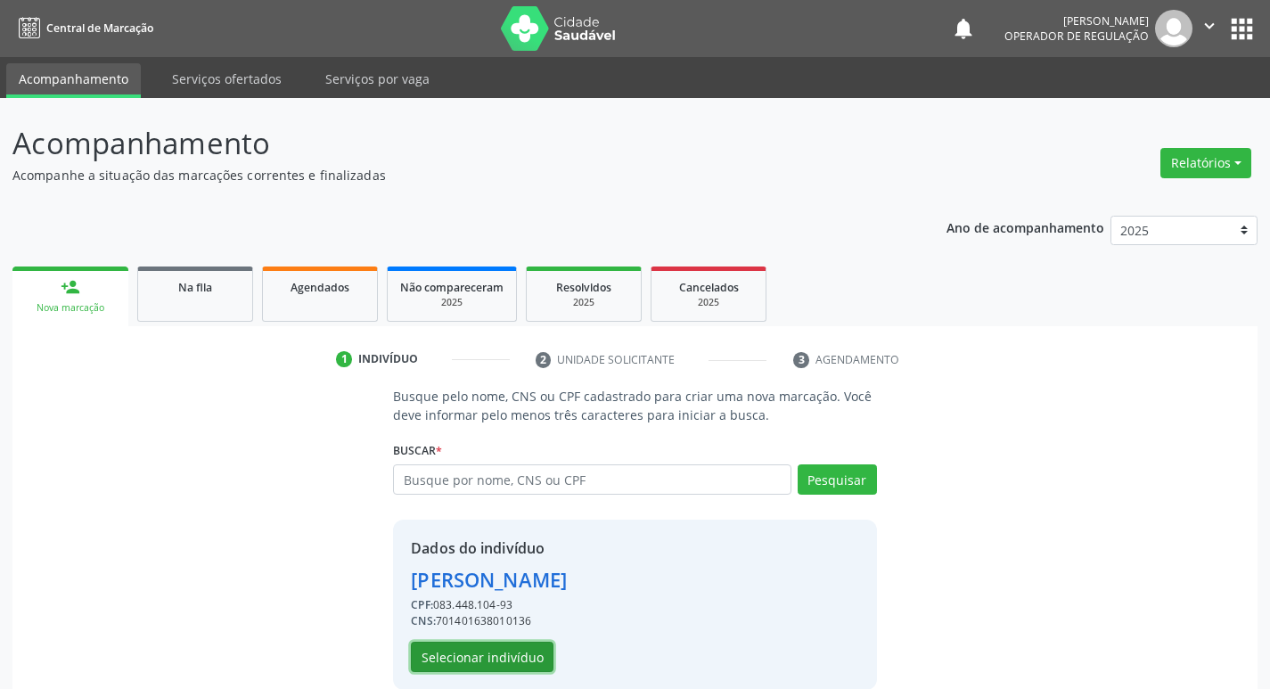
click at [487, 656] on button "Selecionar indivíduo" at bounding box center [482, 657] width 143 height 30
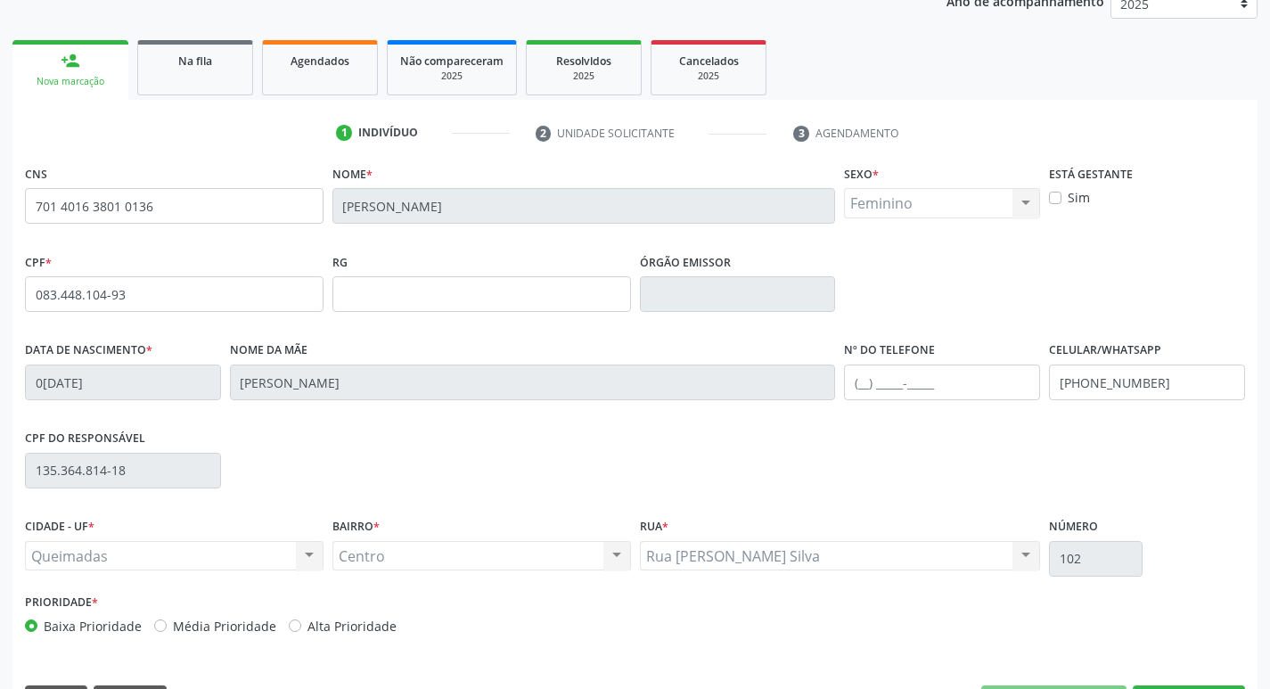
scroll to position [277, 0]
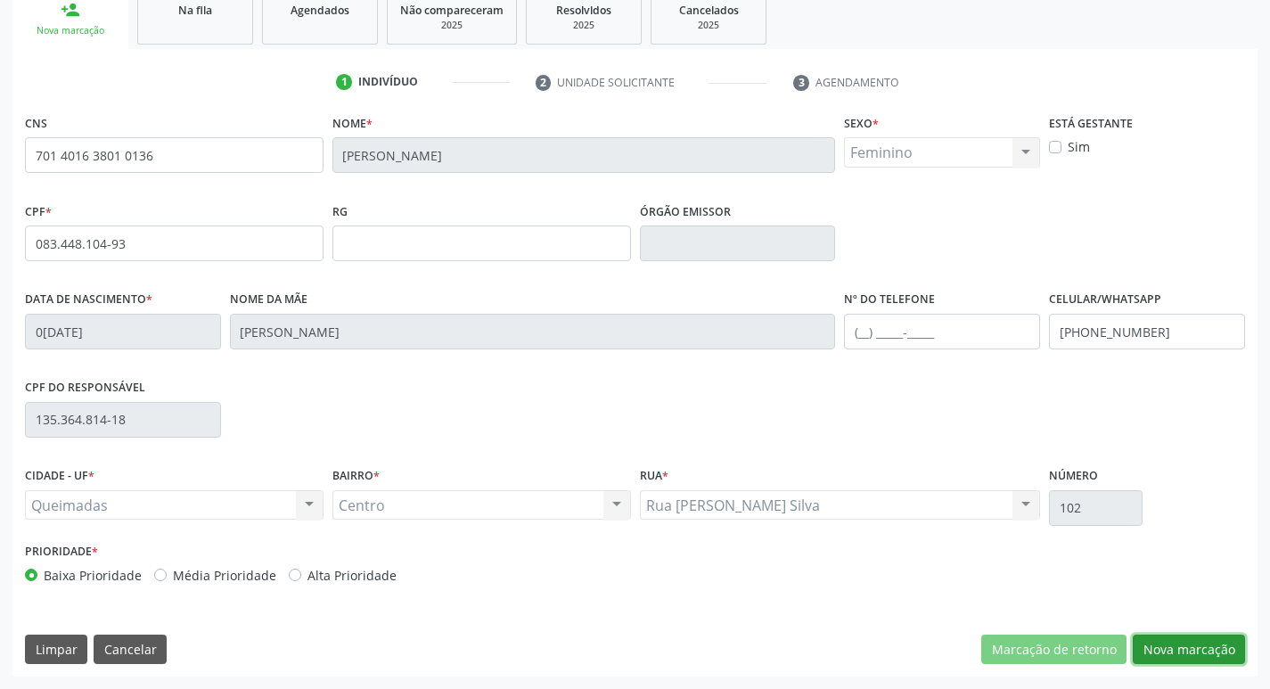
click at [1166, 648] on button "Nova marcação" at bounding box center [1189, 649] width 112 height 30
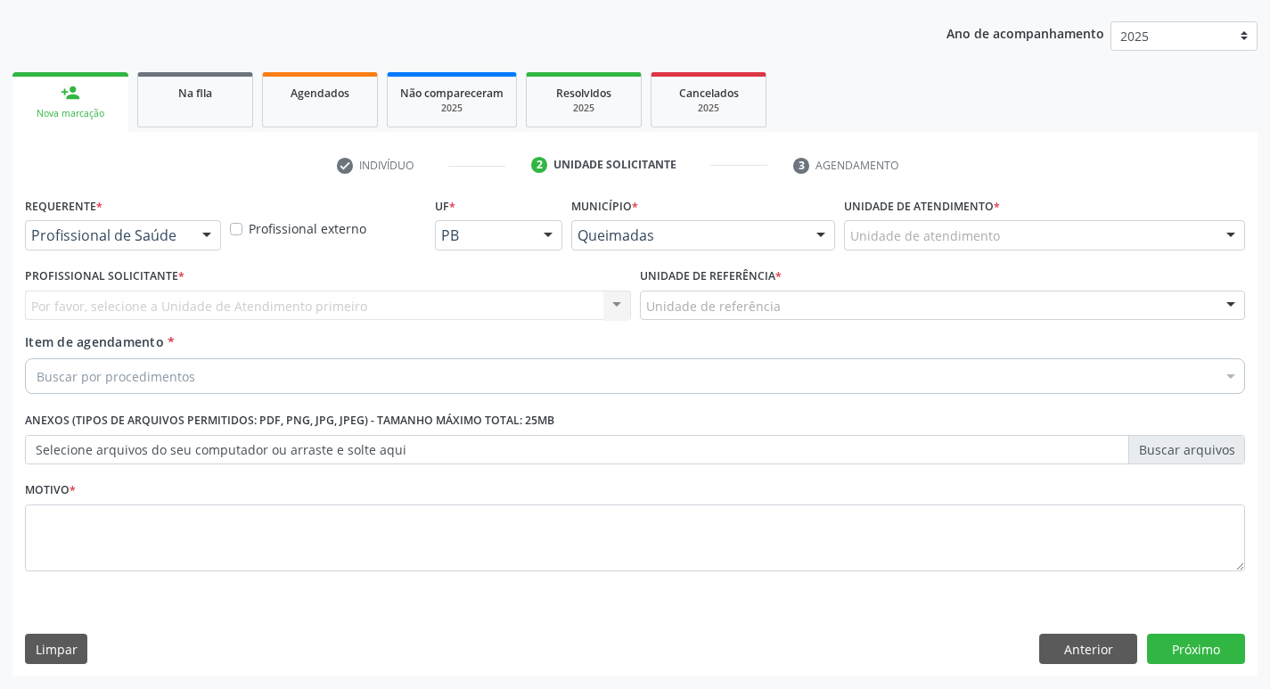
scroll to position [194, 0]
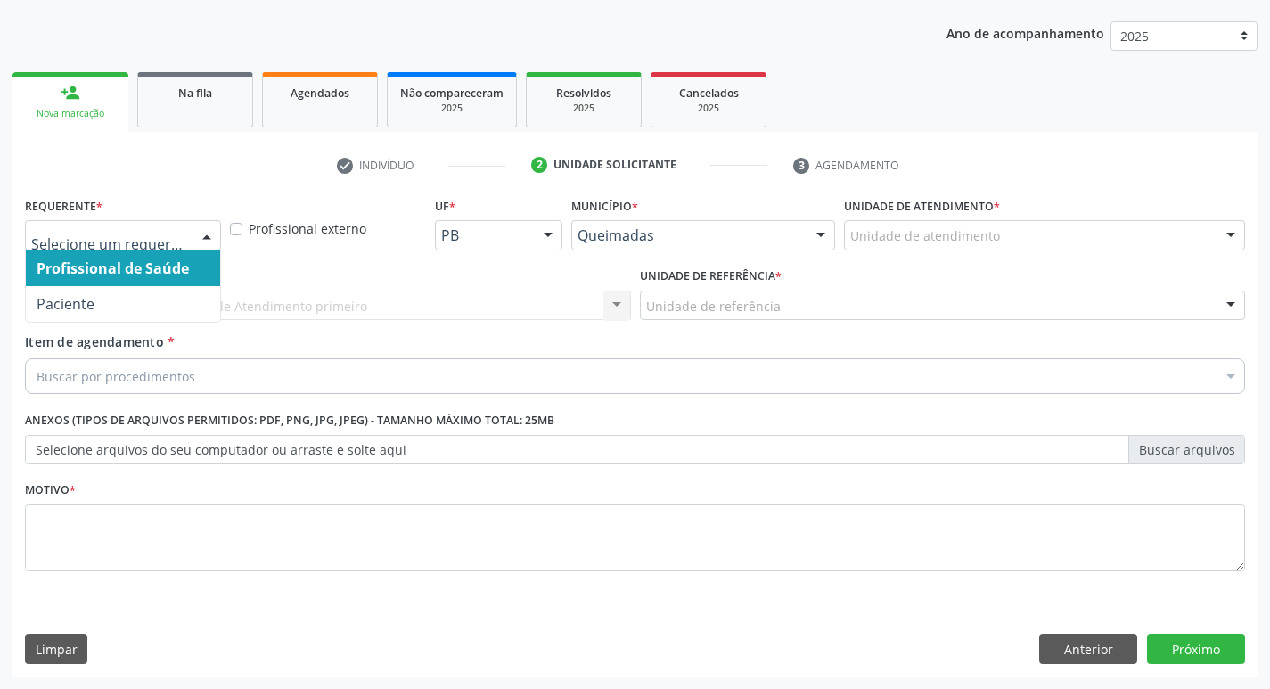
click at [199, 233] on div at bounding box center [206, 236] width 27 height 30
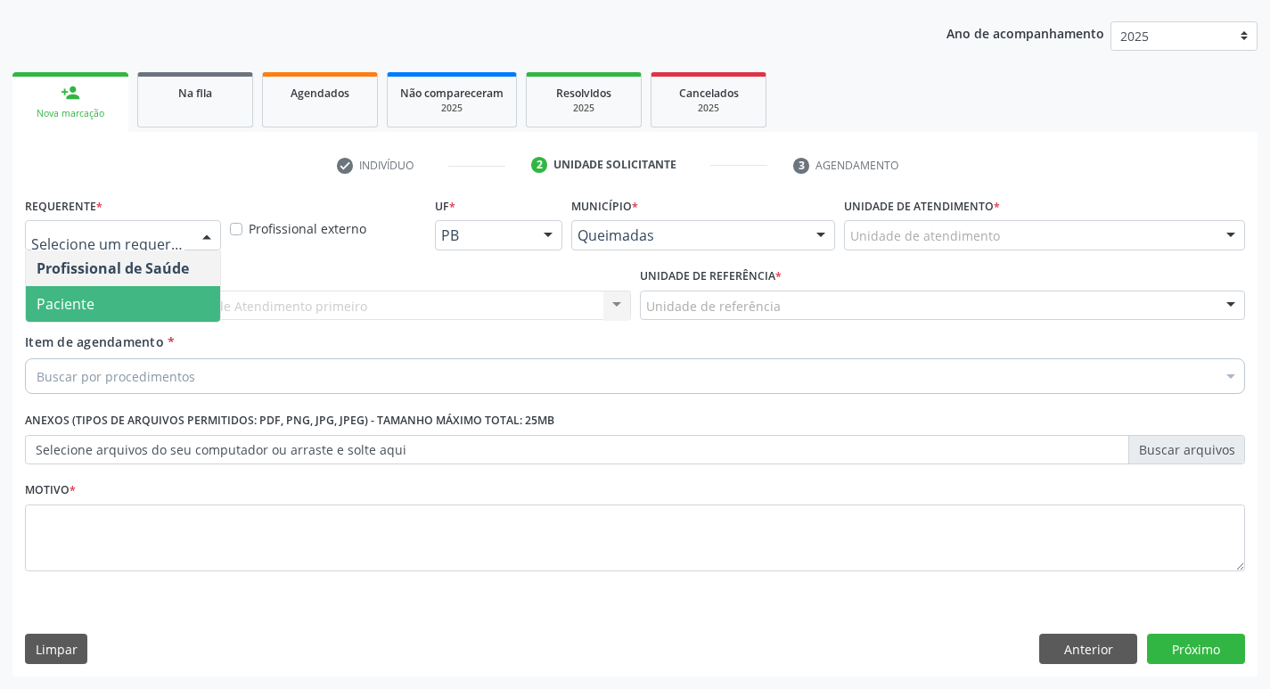
click at [136, 295] on span "Paciente" at bounding box center [123, 304] width 194 height 36
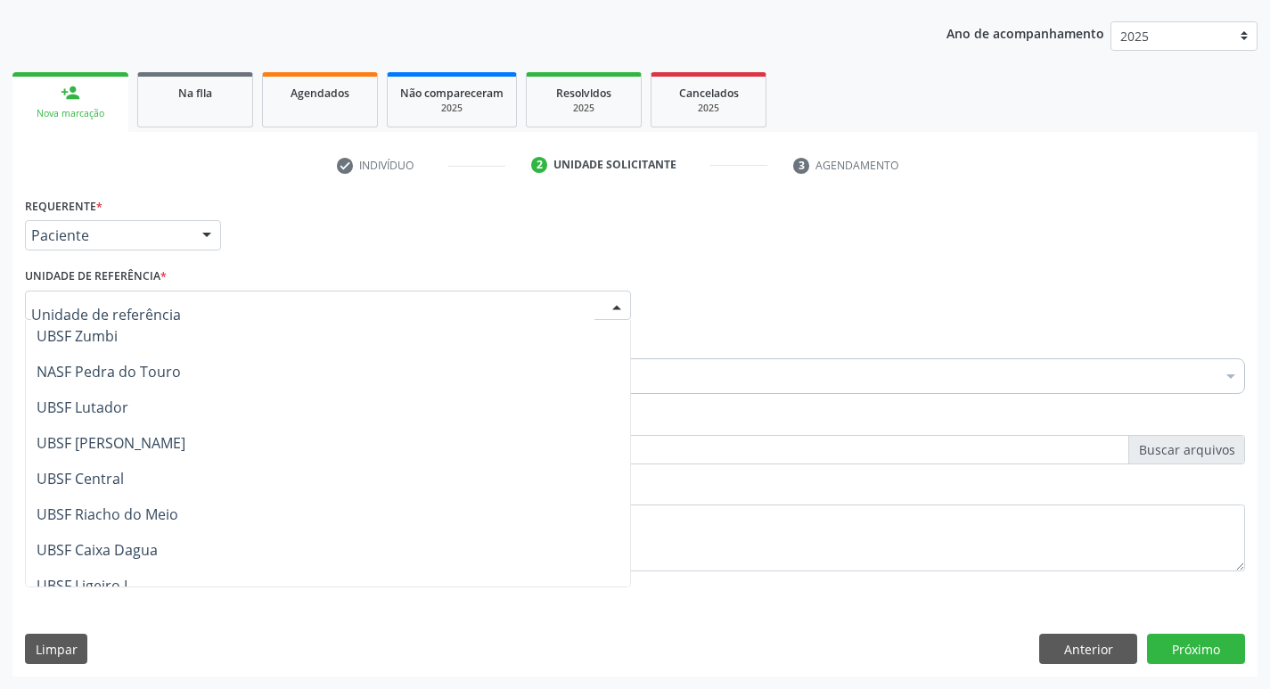
scroll to position [267, 0]
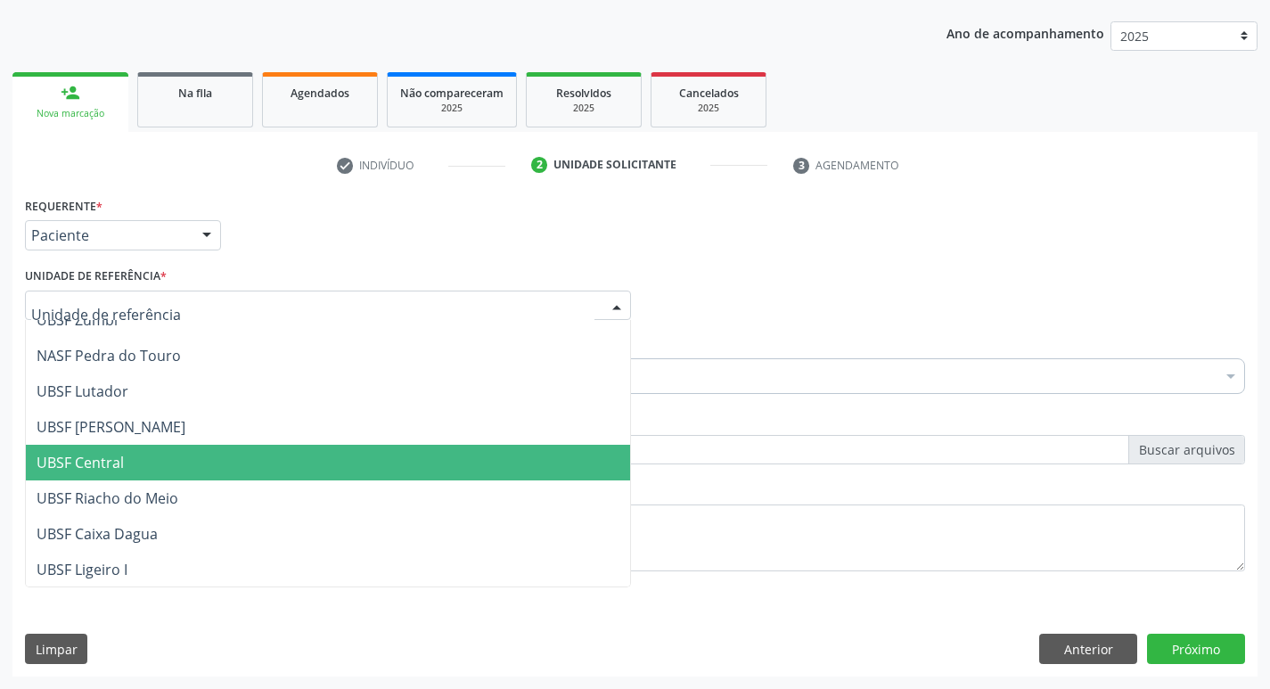
click at [157, 473] on span "UBSF Central" at bounding box center [328, 463] width 604 height 36
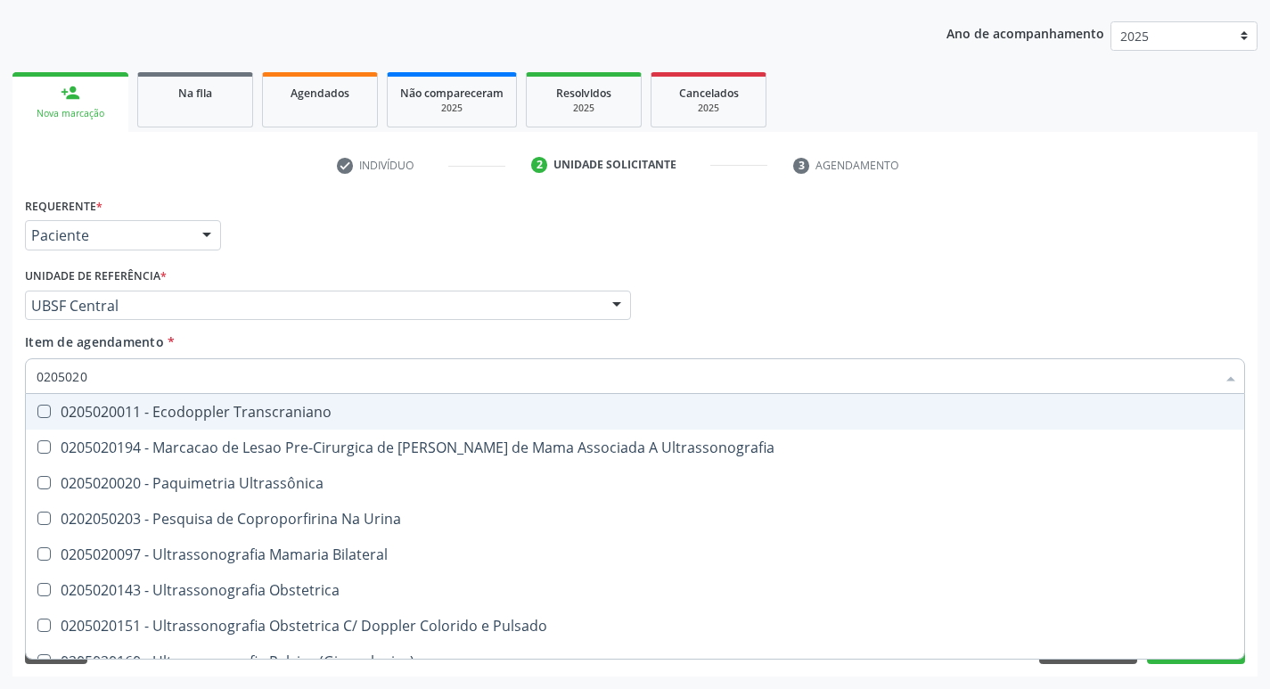
type input "02050200"
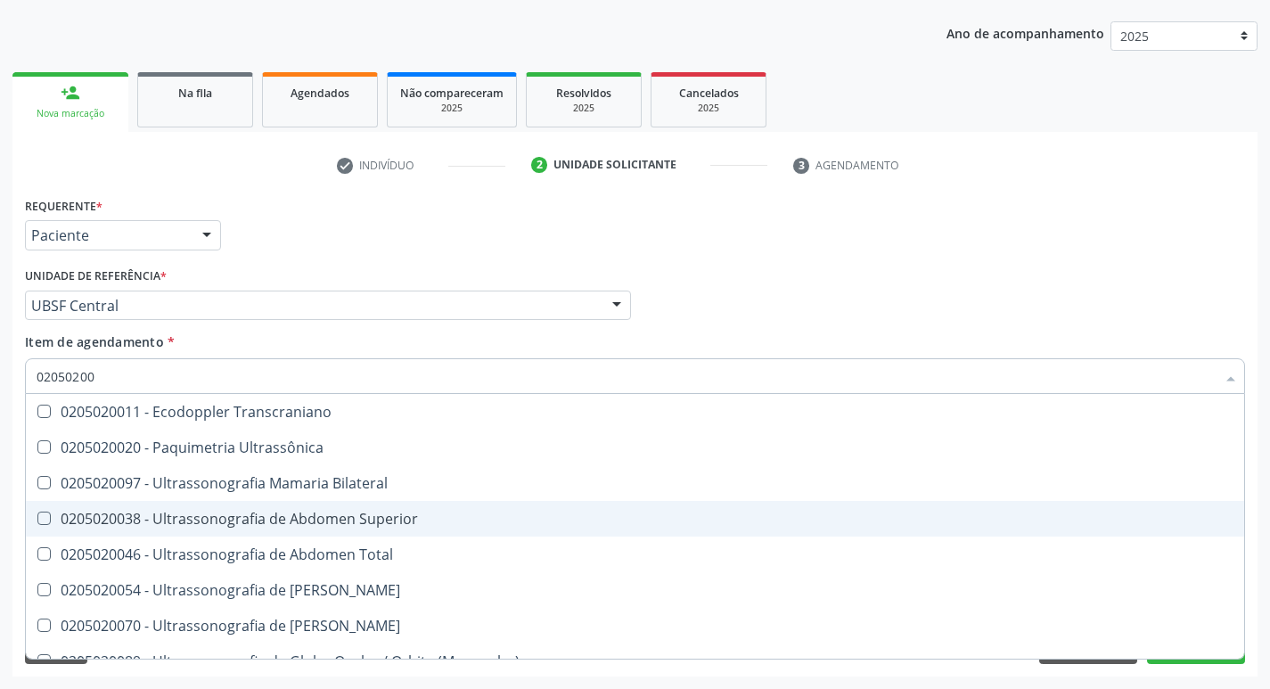
click at [41, 523] on Superior at bounding box center [43, 518] width 13 height 13
click at [37, 523] on Superior "checkbox" at bounding box center [32, 518] width 12 height 12
click at [41, 520] on Superior at bounding box center [43, 518] width 13 height 13
click at [37, 520] on Superior "checkbox" at bounding box center [32, 518] width 12 height 12
checkbox Superior "false"
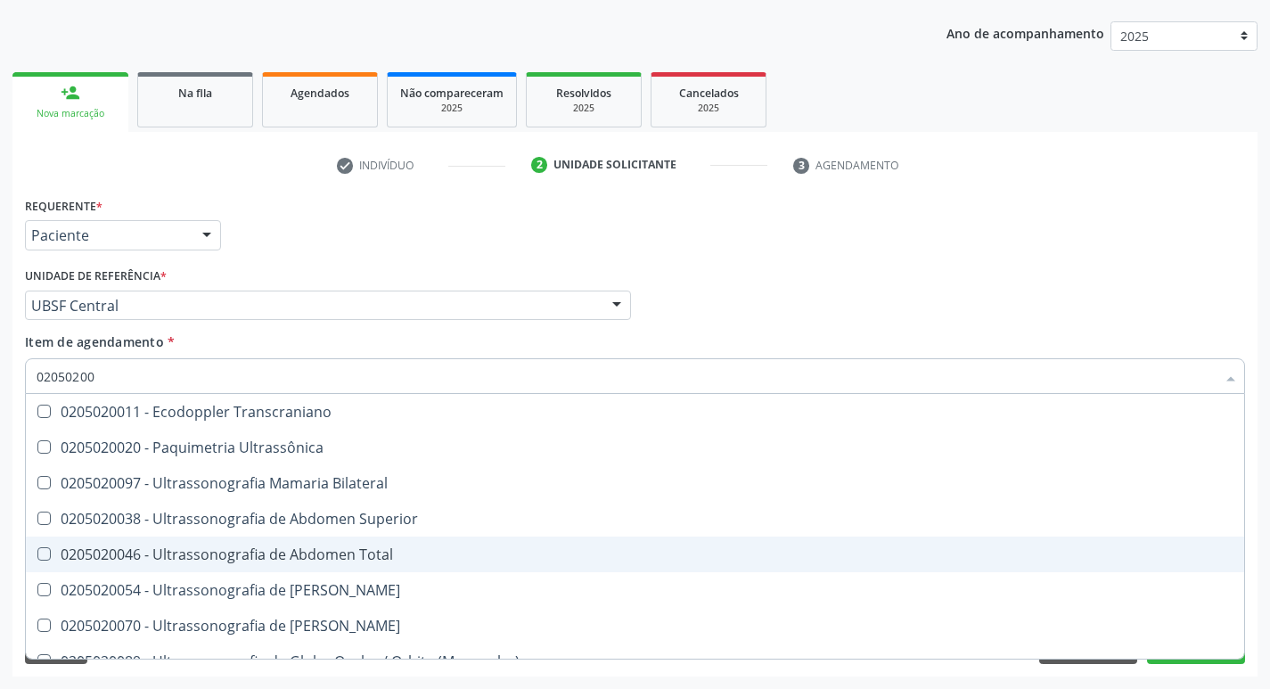
click at [45, 553] on Total at bounding box center [43, 553] width 13 height 13
click at [37, 553] on Total "checkbox" at bounding box center [32, 554] width 12 height 12
checkbox Total "true"
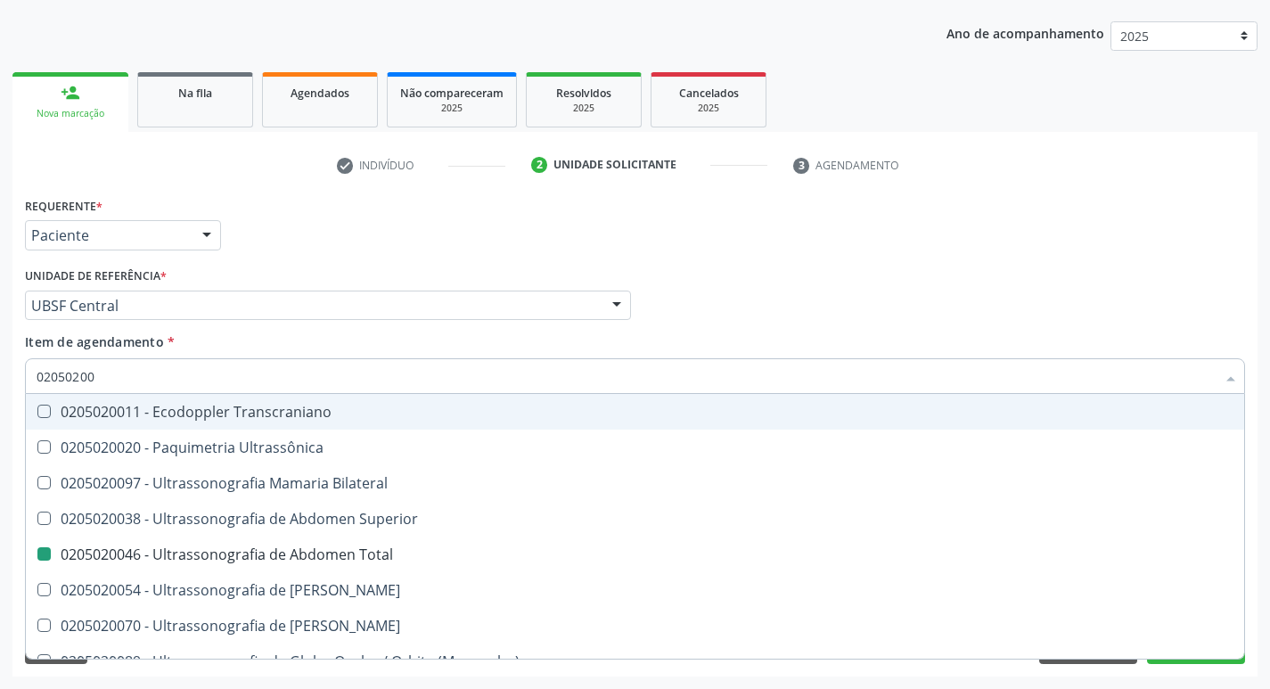
click at [856, 264] on div "Profissional Solicitante Por favor, selecione a Unidade de Atendimento primeiro…" at bounding box center [634, 298] width 1229 height 70
checkbox Ultrassônica "true"
checkbox Total "false"
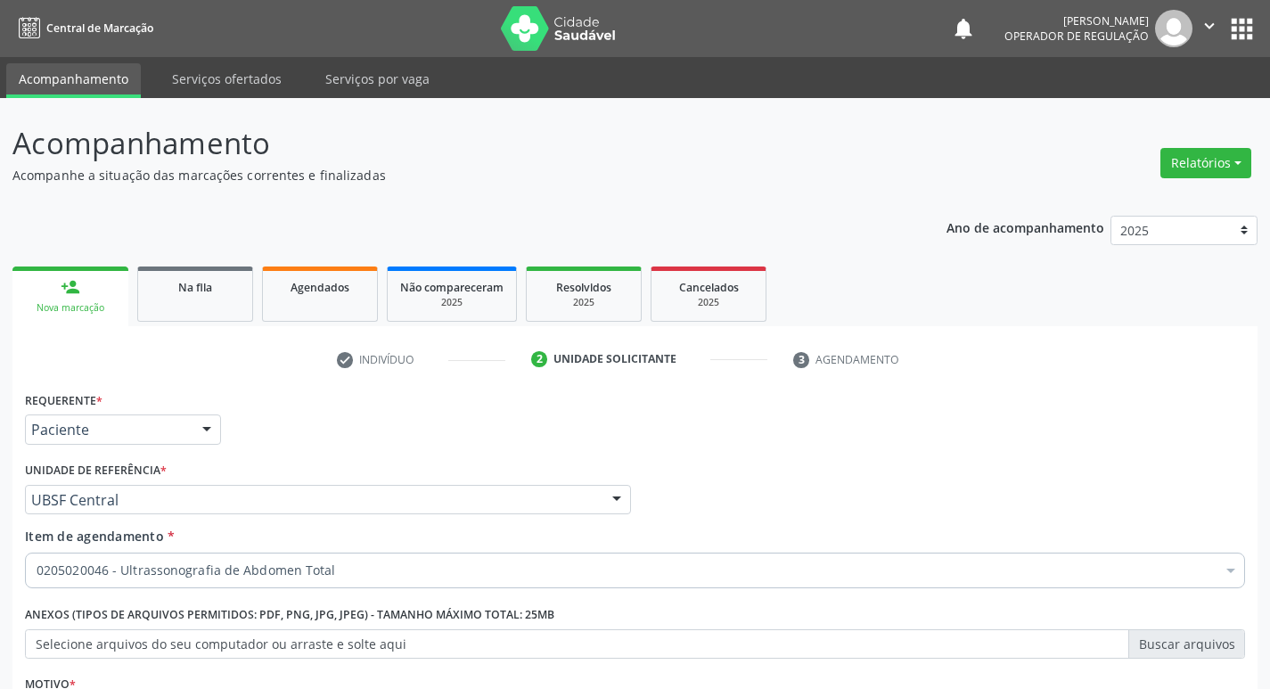
scroll to position [194, 0]
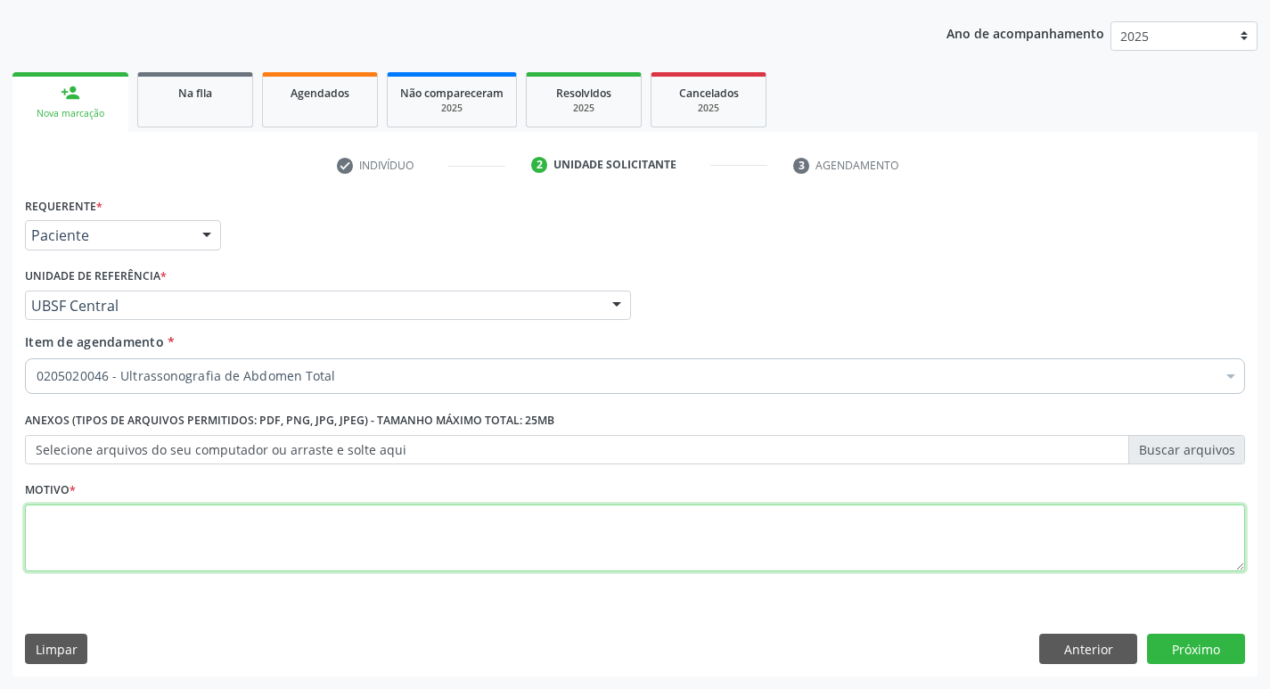
click at [56, 513] on textarea at bounding box center [635, 538] width 1220 height 68
type textarea "RASTREIO"
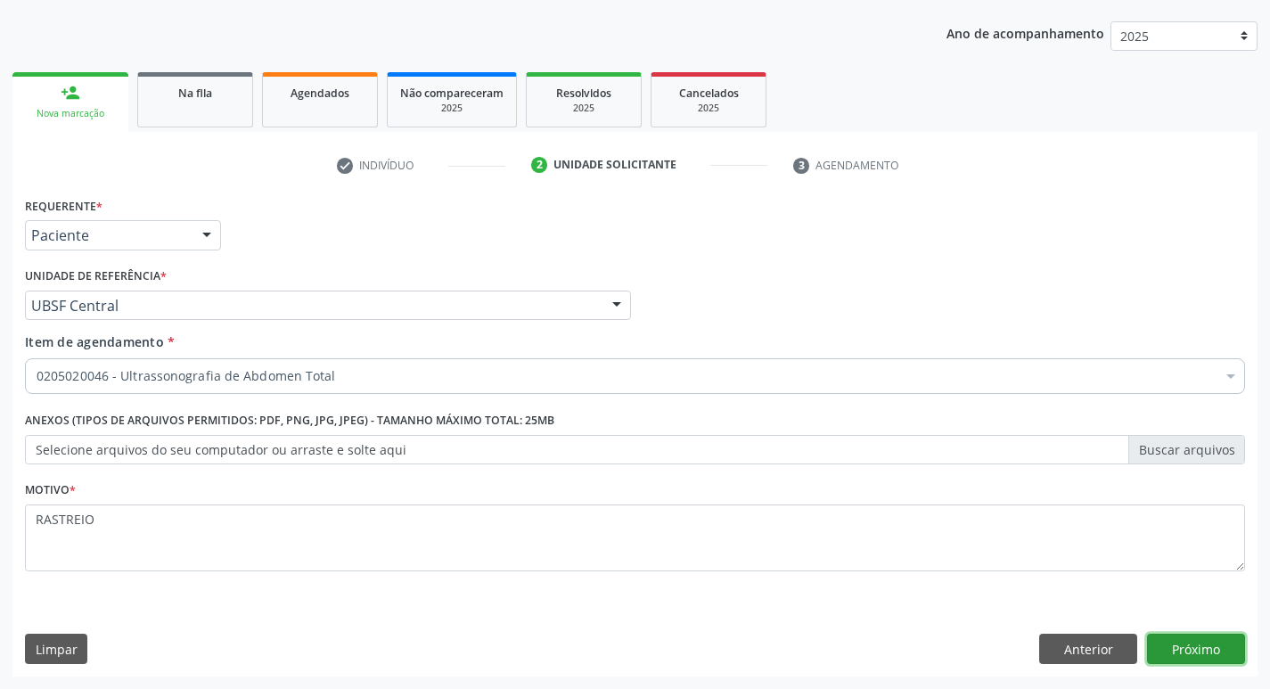
click at [1203, 655] on button "Próximo" at bounding box center [1196, 649] width 98 height 30
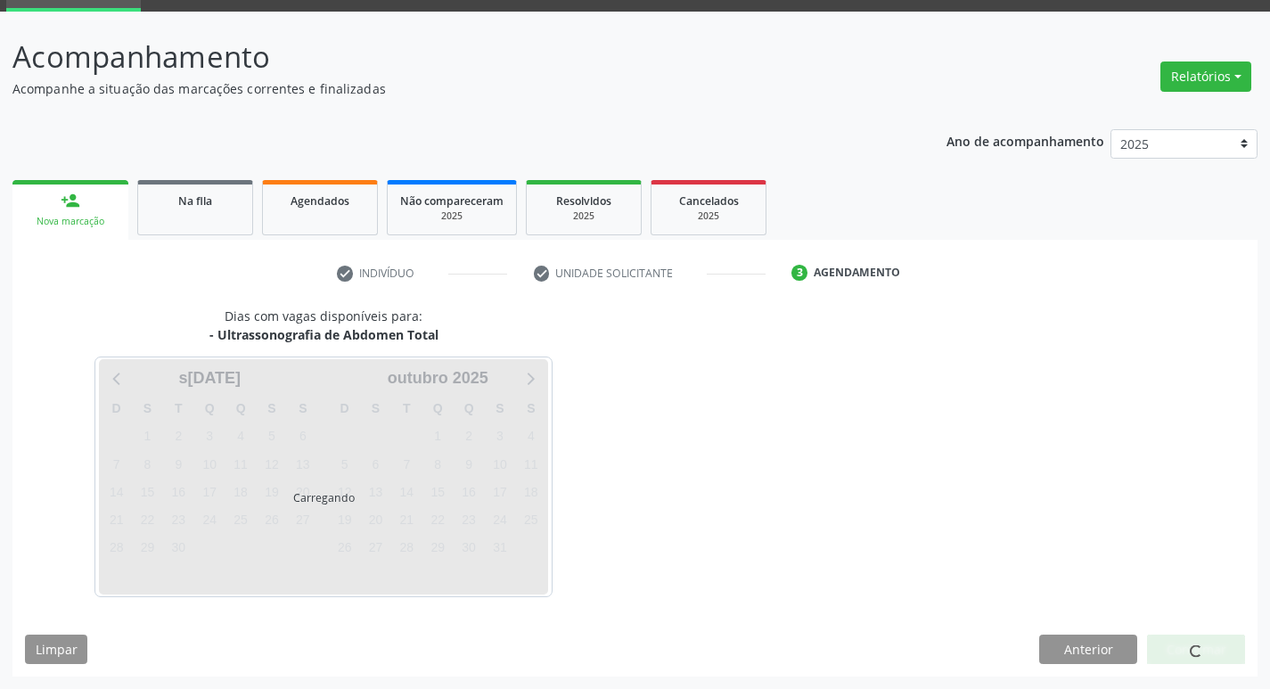
scroll to position [86, 0]
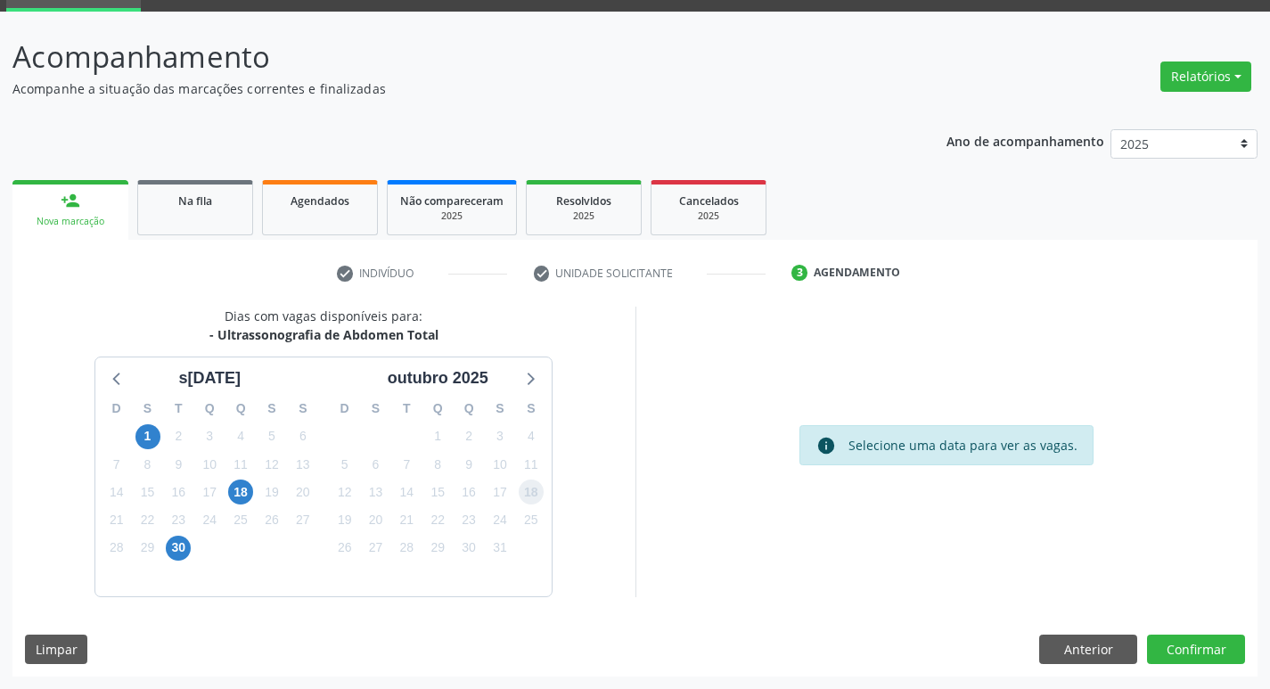
click at [534, 494] on span "18" at bounding box center [531, 491] width 25 height 25
click at [1170, 643] on button "Confirmar" at bounding box center [1196, 649] width 98 height 30
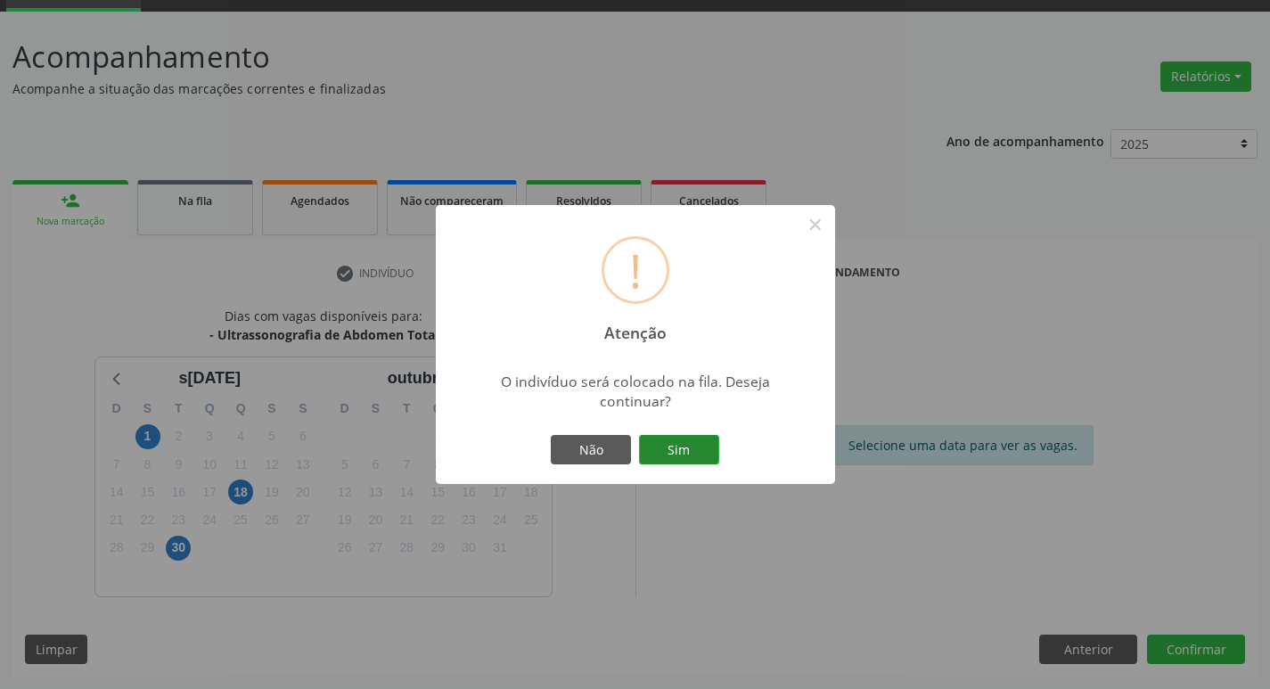
click at [702, 454] on button "Sim" at bounding box center [679, 450] width 80 height 30
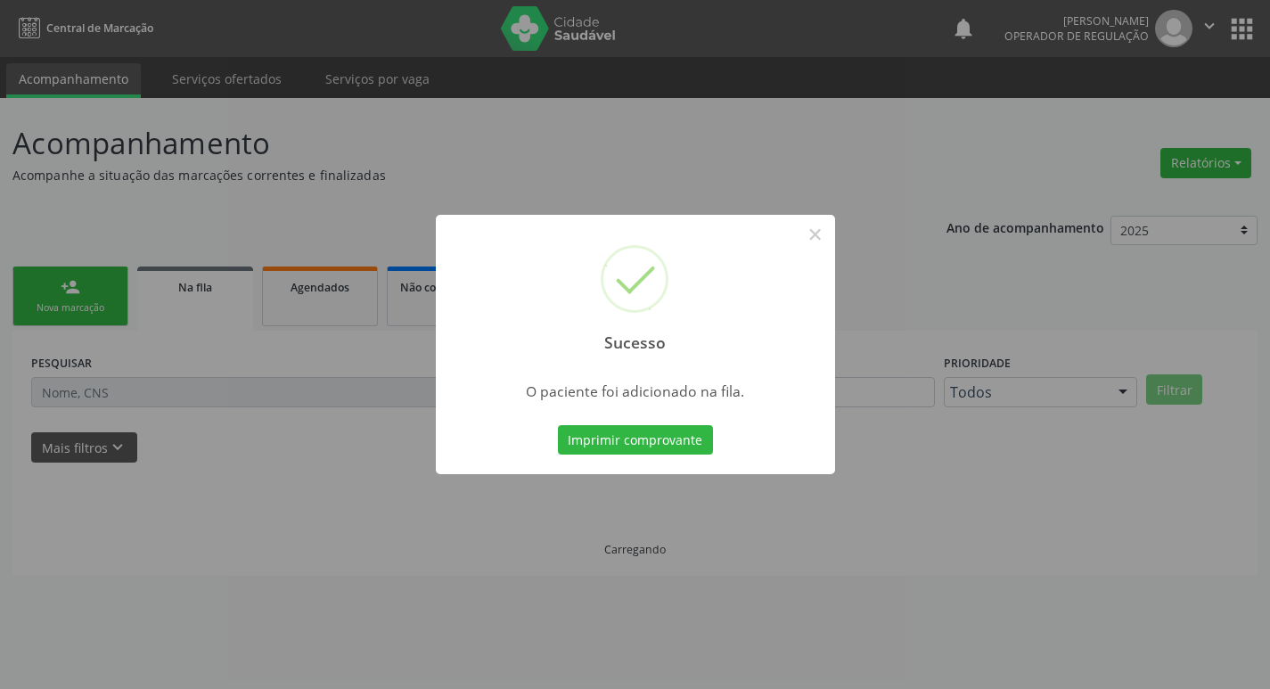
scroll to position [0, 0]
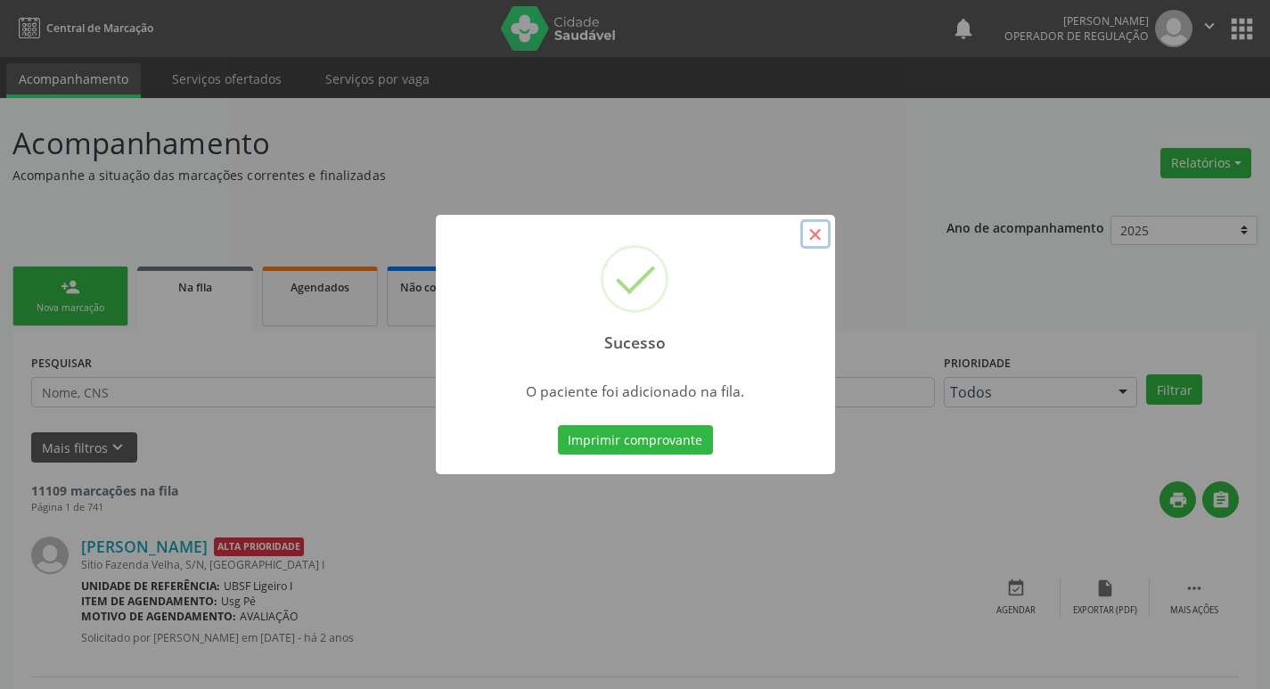
click at [805, 231] on button "×" at bounding box center [815, 234] width 30 height 30
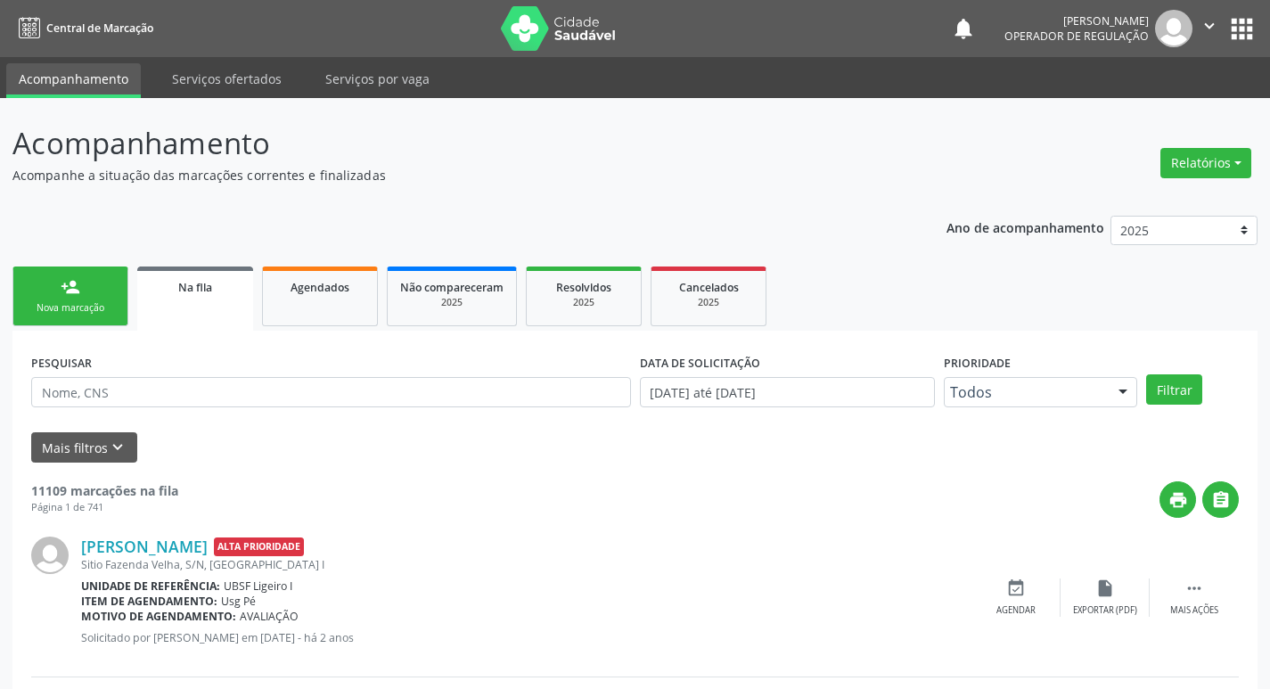
click at [90, 300] on link "person_add Nova marcação" at bounding box center [70, 296] width 116 height 60
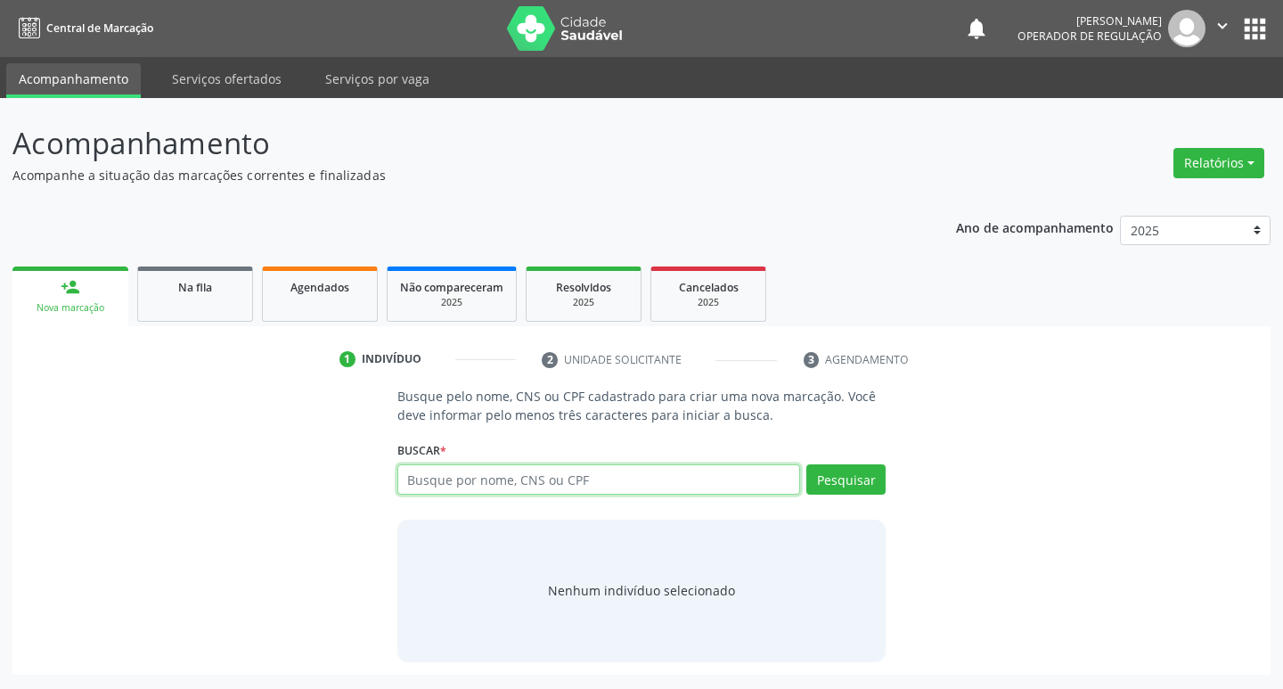
click at [430, 475] on input "text" at bounding box center [599, 479] width 404 height 30
type input "708604589164080"
click at [848, 481] on button "Pesquisar" at bounding box center [845, 479] width 79 height 30
type input "708604589164080"
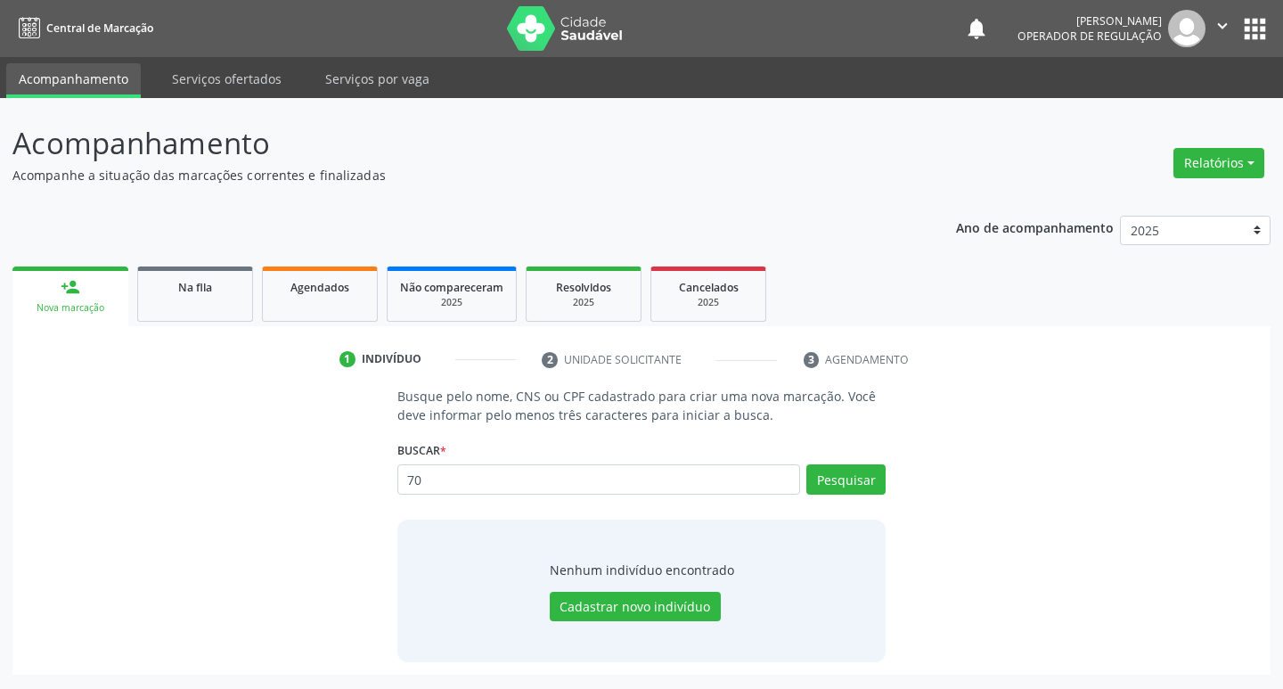
type input "7"
type input "708604589164080"
click at [847, 477] on button "Pesquisar" at bounding box center [845, 479] width 79 height 30
click at [678, 614] on button "Cadastrar novo indivíduo" at bounding box center [635, 607] width 171 height 30
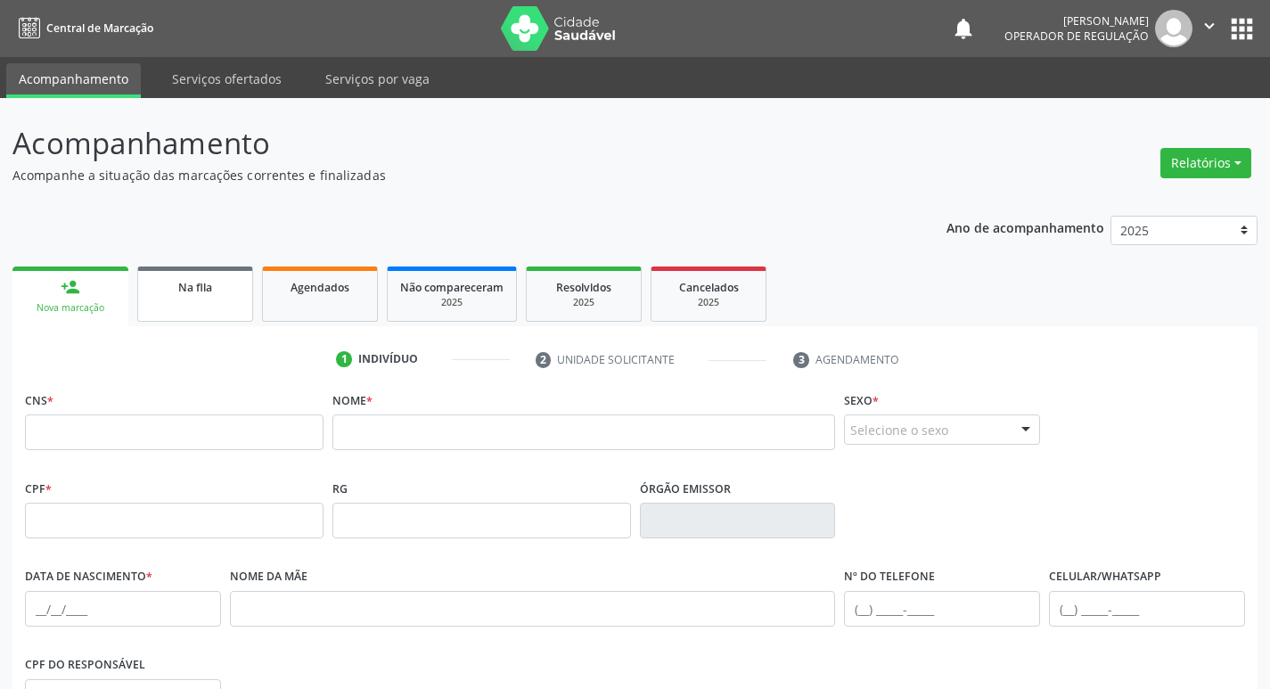
click at [205, 272] on link "Na fila" at bounding box center [195, 293] width 116 height 55
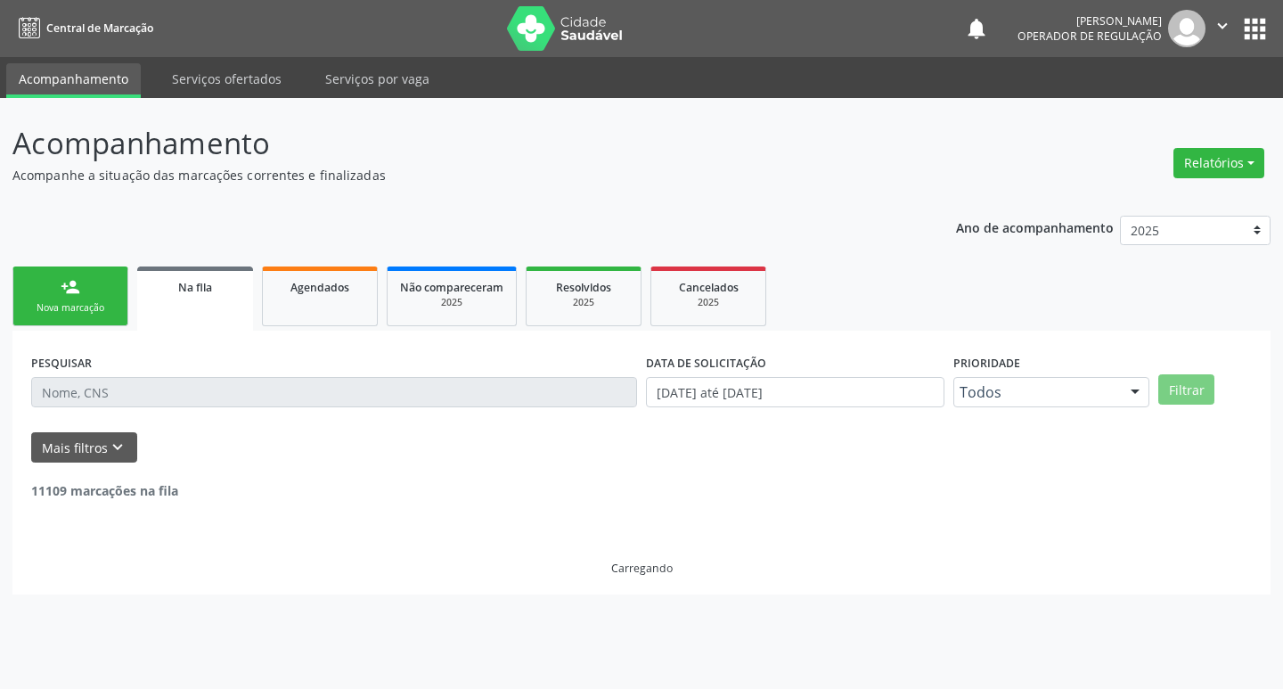
click at [73, 295] on div "person_add" at bounding box center [71, 287] width 20 height 20
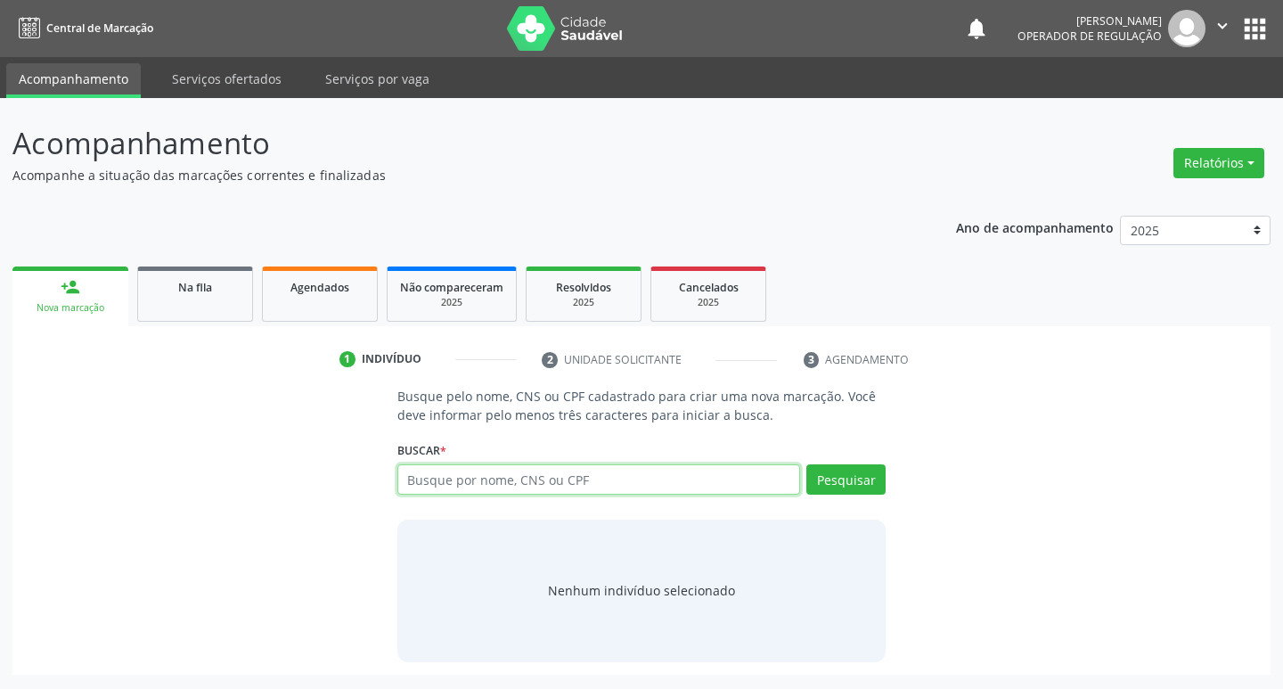
click at [439, 476] on input "text" at bounding box center [599, 479] width 404 height 30
type input "708604589164080"
click at [847, 480] on button "Pesquisar" at bounding box center [845, 479] width 79 height 30
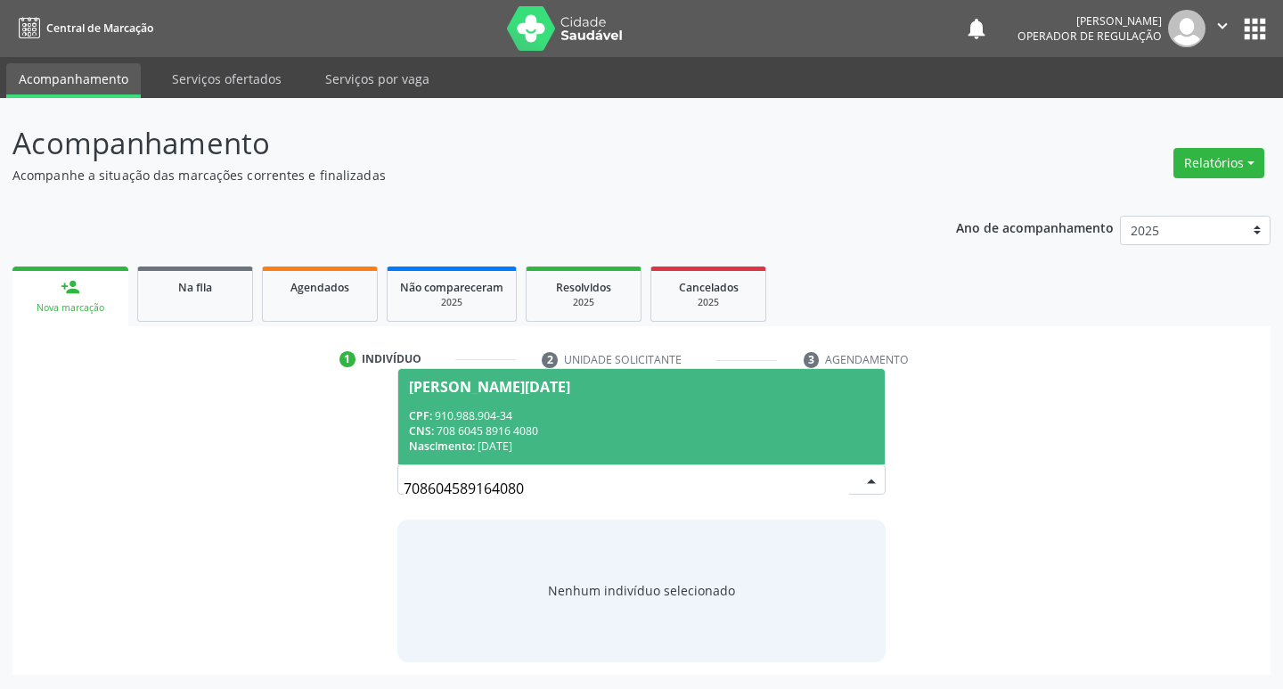
click at [570, 385] on div "Ana Lucia da Silva Araujo" at bounding box center [489, 387] width 161 height 14
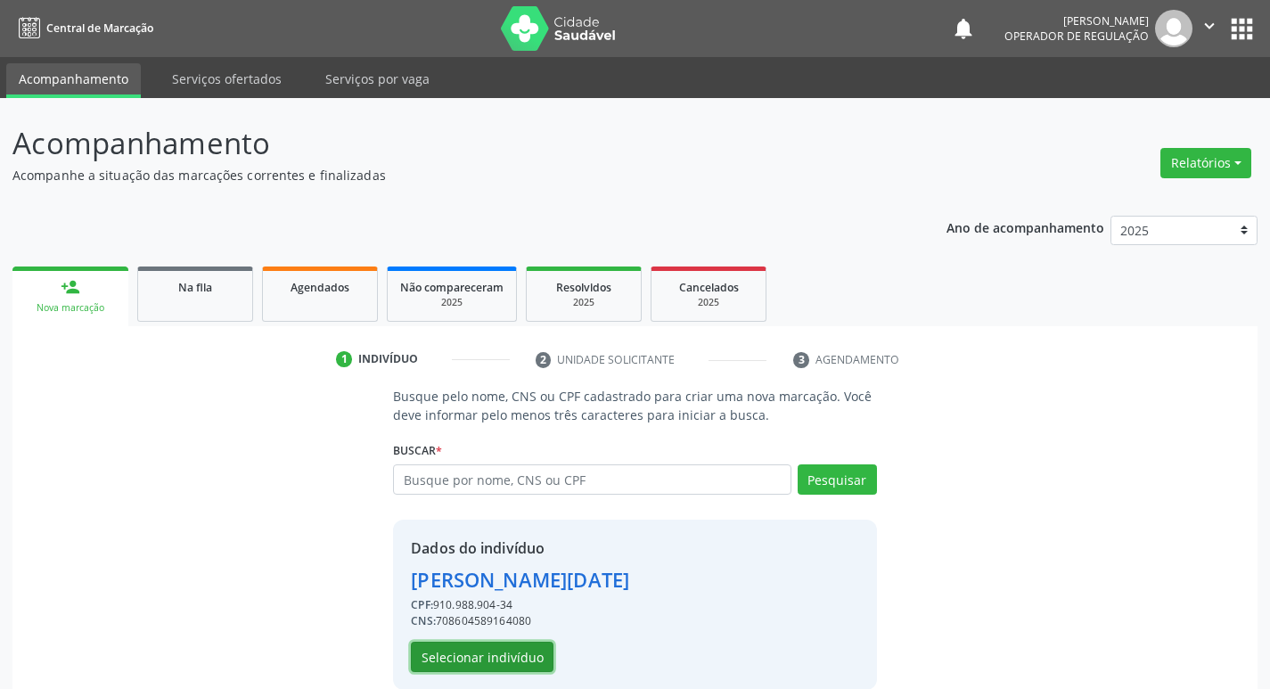
click at [504, 654] on button "Selecionar indivíduo" at bounding box center [482, 657] width 143 height 30
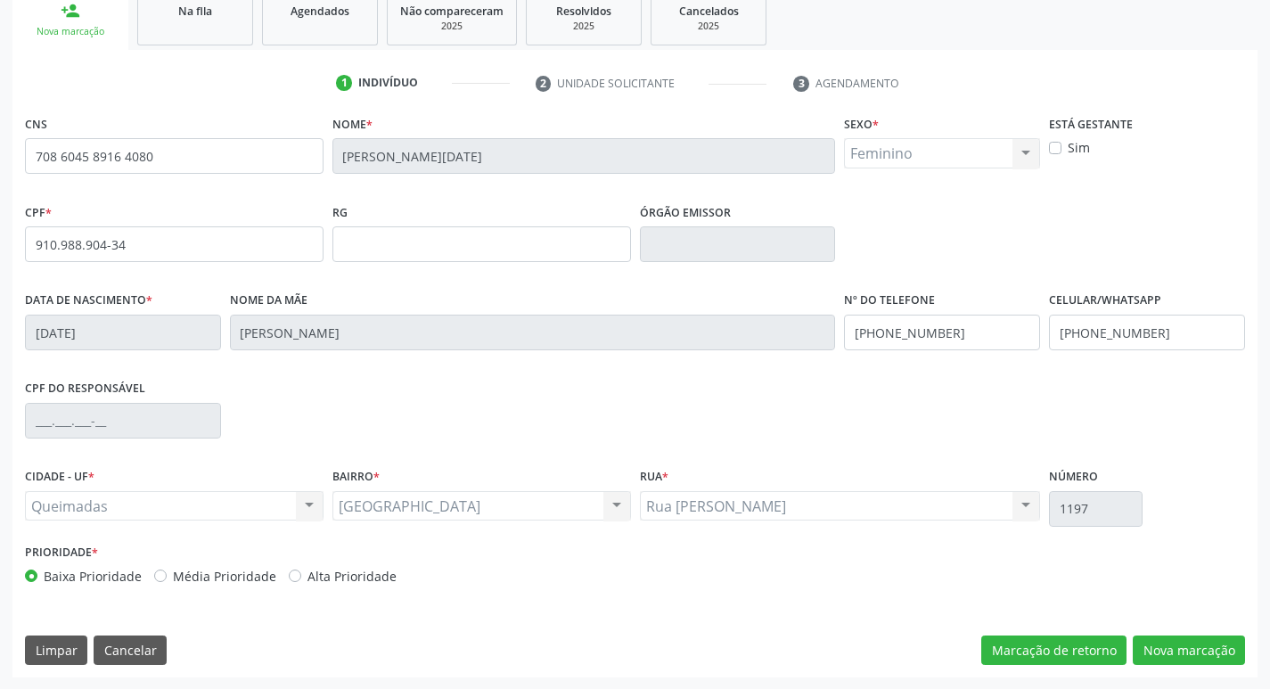
scroll to position [277, 0]
click at [1210, 654] on button "Nova marcação" at bounding box center [1189, 649] width 112 height 30
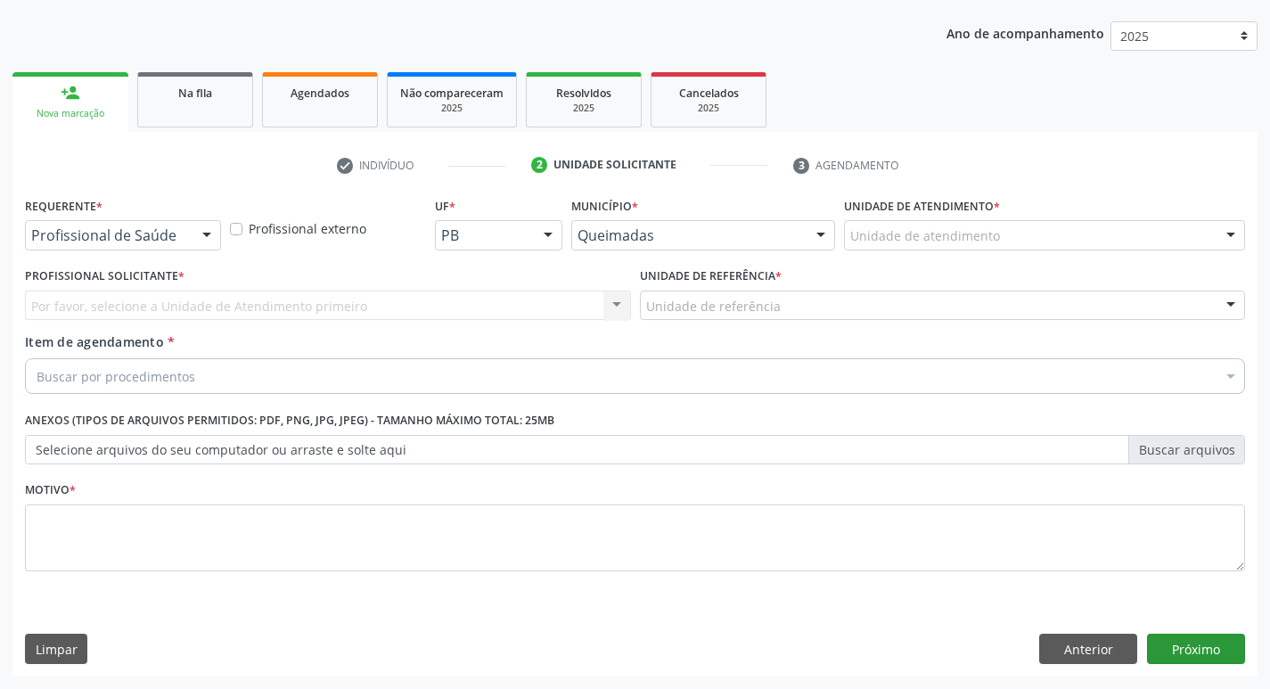
scroll to position [194, 0]
click at [210, 233] on div at bounding box center [206, 236] width 27 height 30
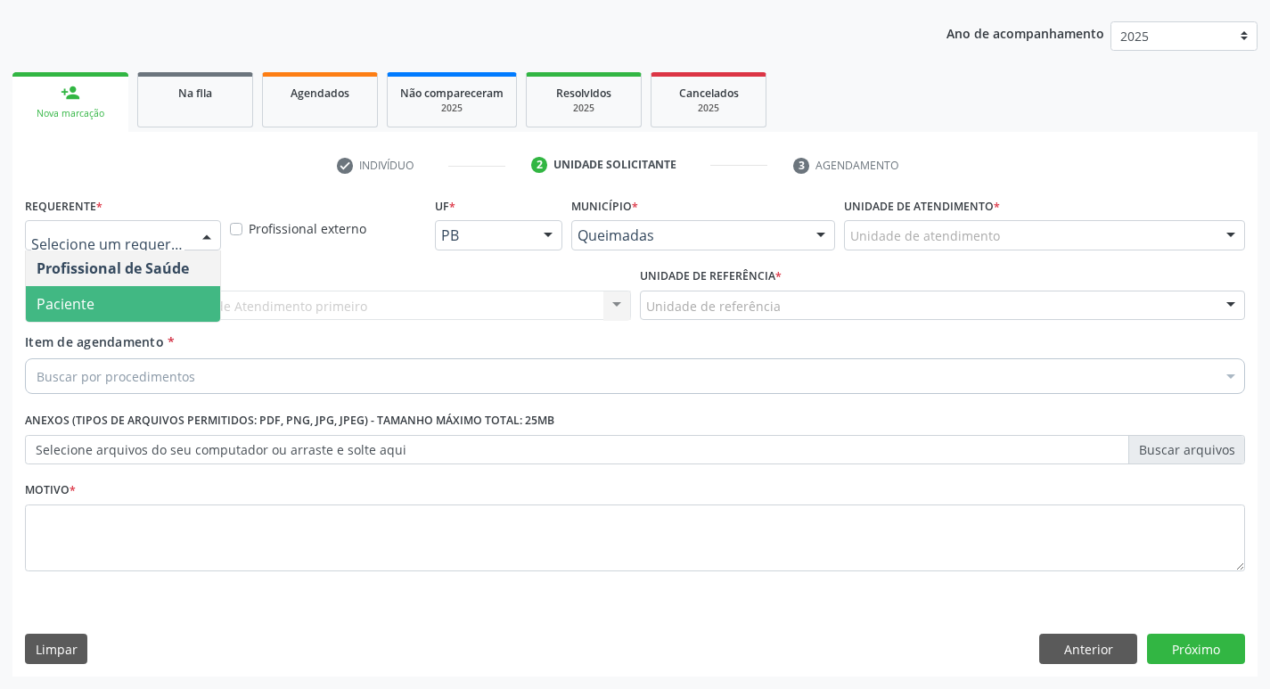
click at [124, 296] on span "Paciente" at bounding box center [123, 304] width 194 height 36
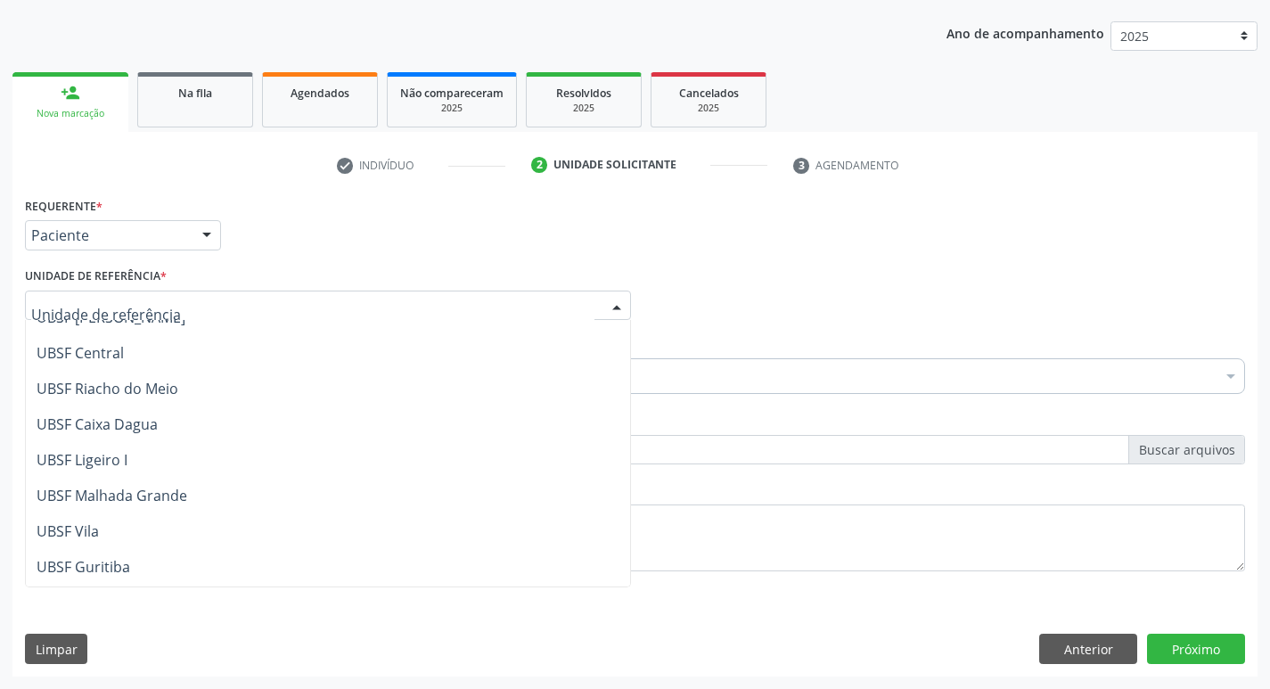
scroll to position [446, 0]
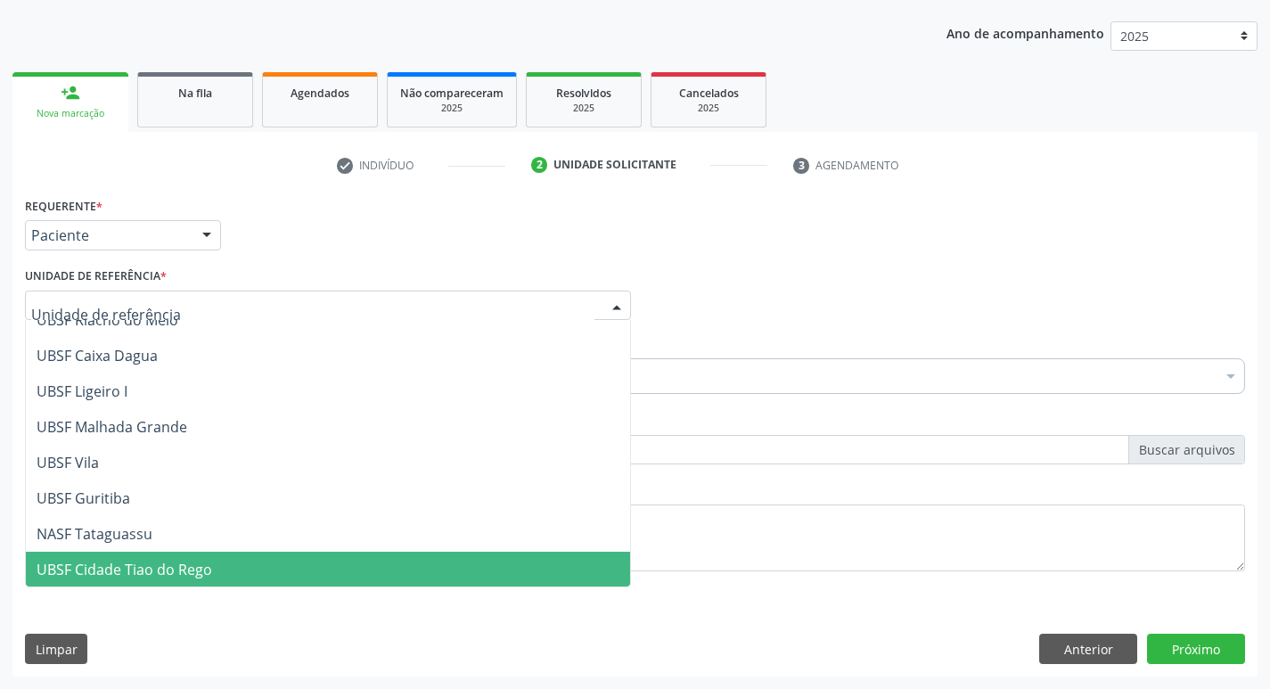
click at [144, 565] on span "UBSF Cidade Tiao do Rego" at bounding box center [125, 570] width 176 height 20
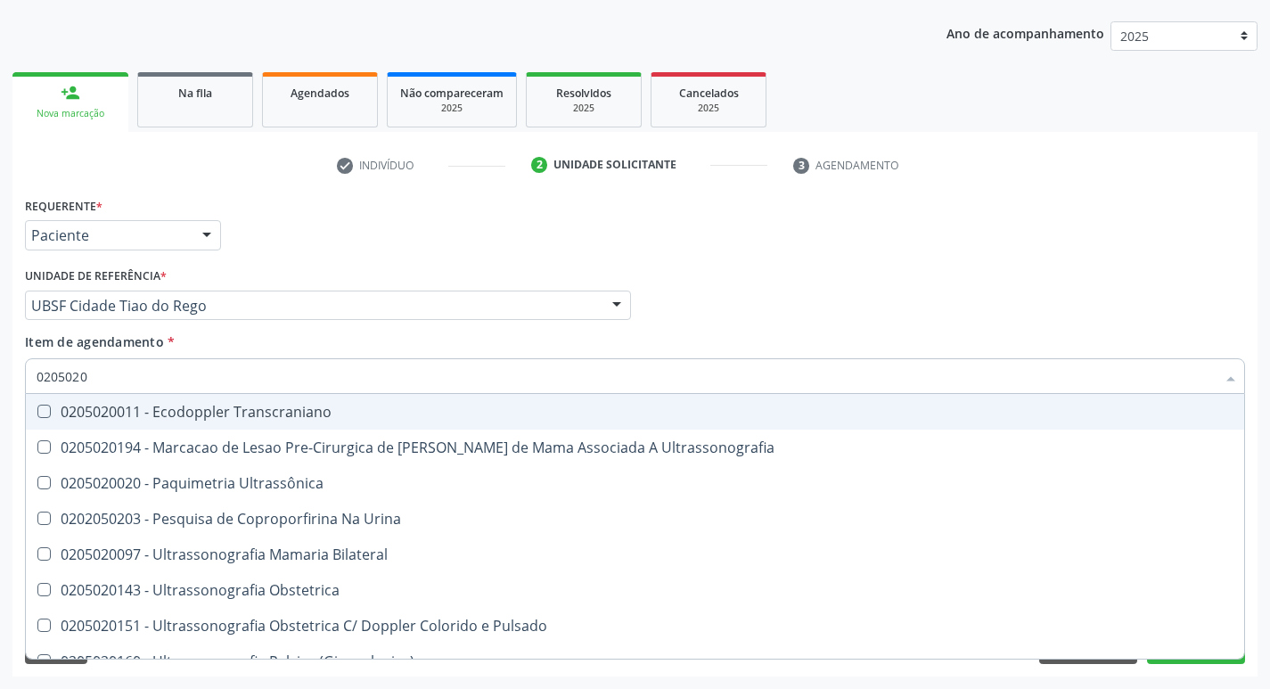
type input "02050200"
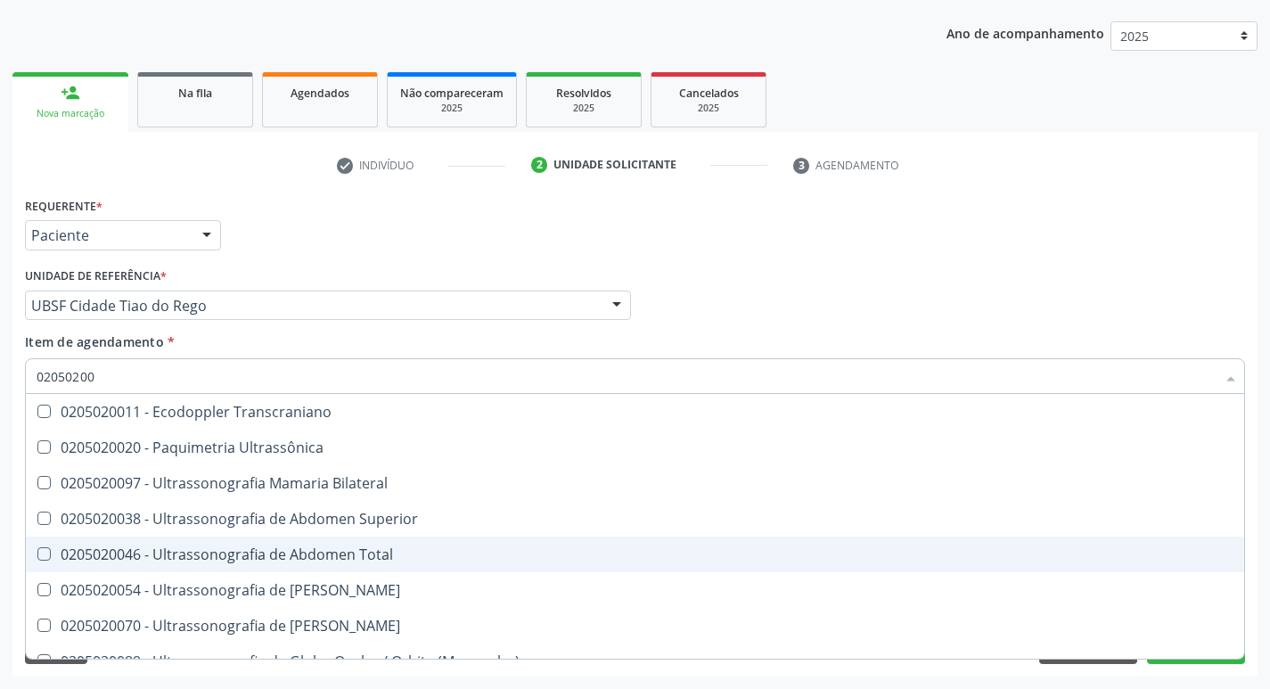
click at [37, 555] on Total at bounding box center [43, 553] width 13 height 13
click at [37, 555] on Total "checkbox" at bounding box center [32, 554] width 12 height 12
checkbox Total "true"
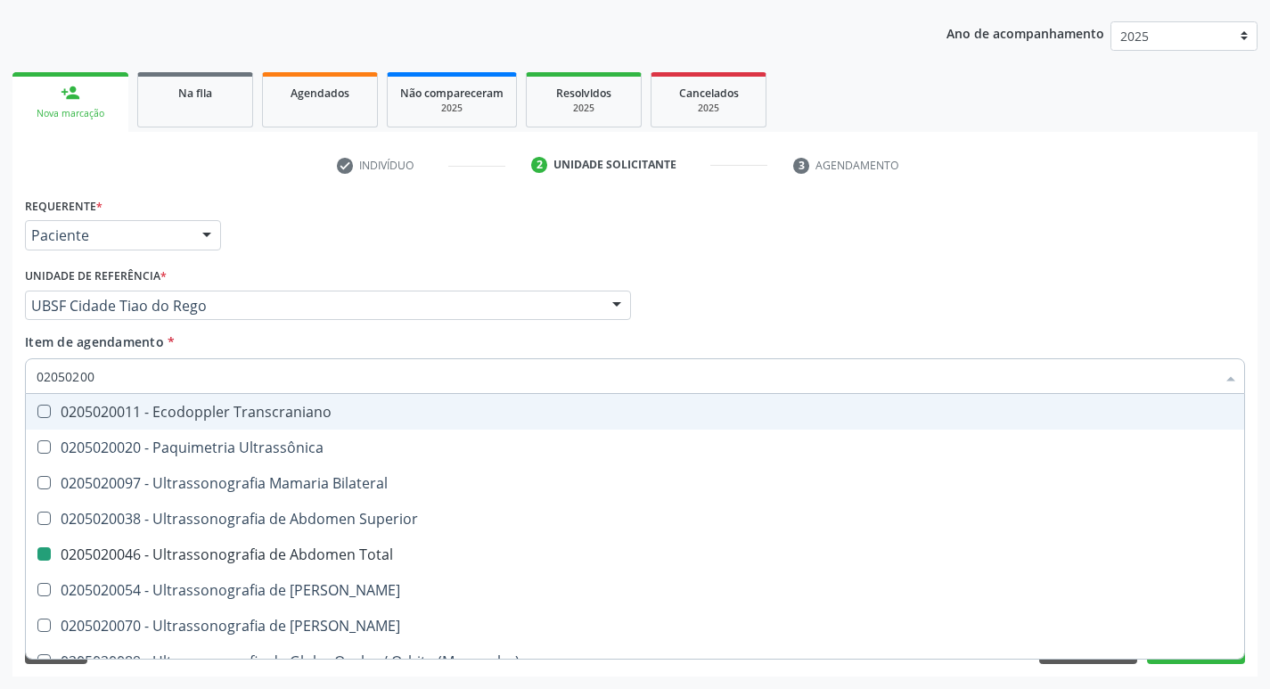
click at [970, 333] on div "Item de agendamento * 02050200 Desfazer seleção 0205020011 - Ecodoppler Transcr…" at bounding box center [635, 360] width 1220 height 56
checkbox Ultrassônica "true"
checkbox Total "false"
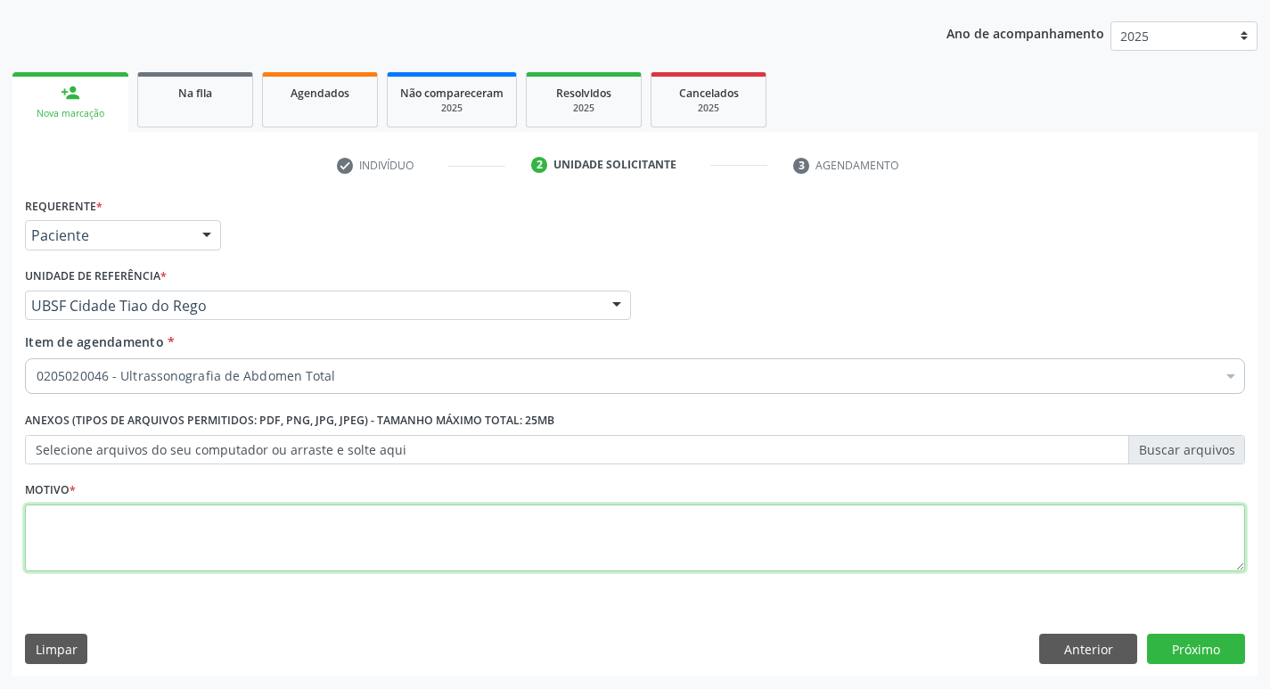
click at [127, 529] on textarea at bounding box center [635, 538] width 1220 height 68
click at [55, 526] on textarea at bounding box center [635, 538] width 1220 height 68
type textarea "AVALIACAO"
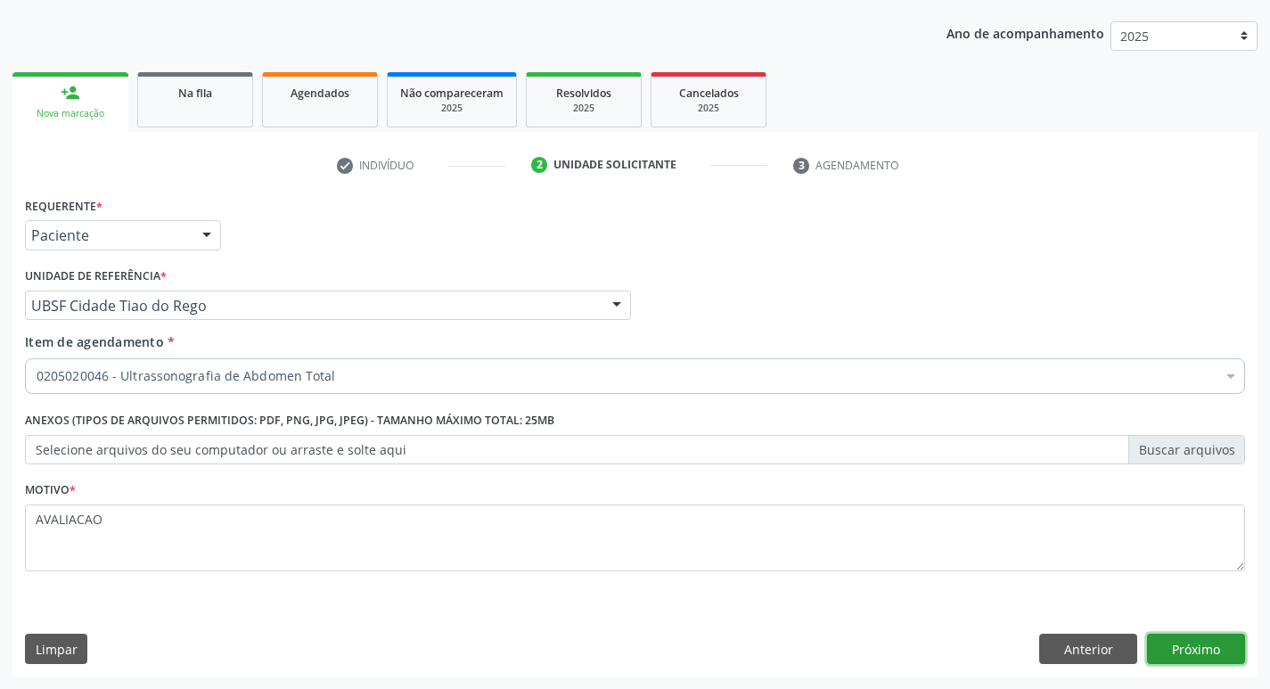
click at [1196, 653] on button "Próximo" at bounding box center [1196, 649] width 98 height 30
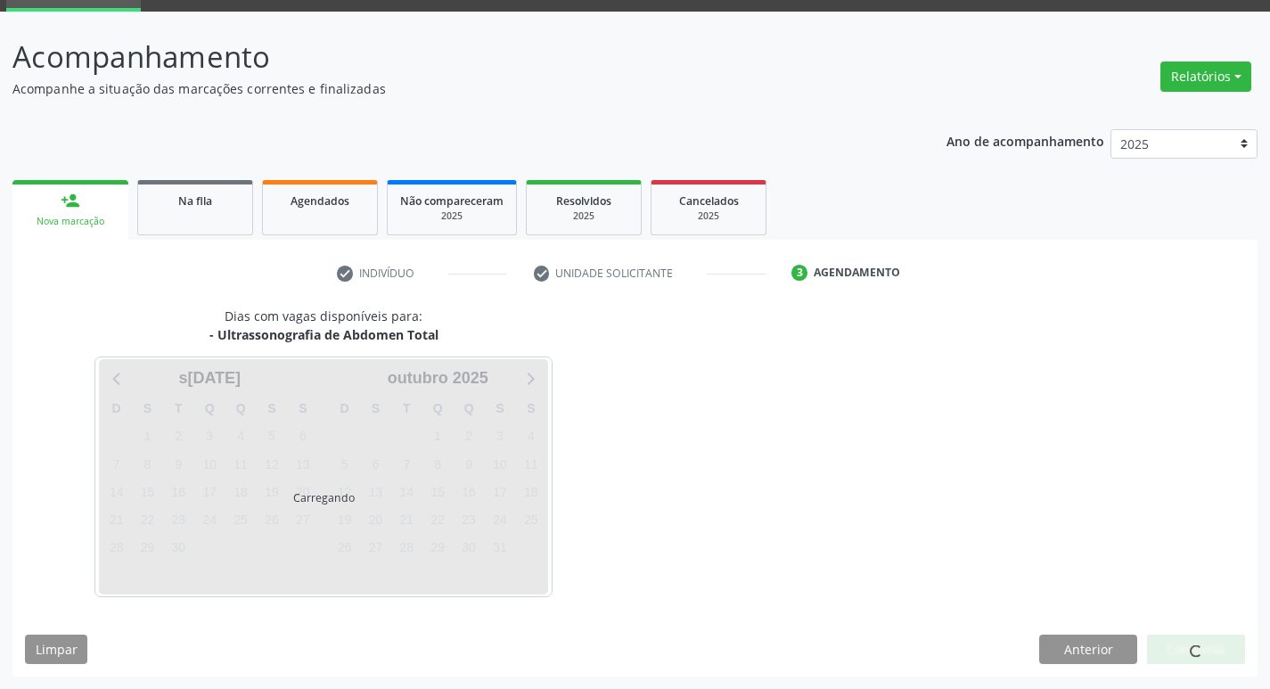
scroll to position [86, 0]
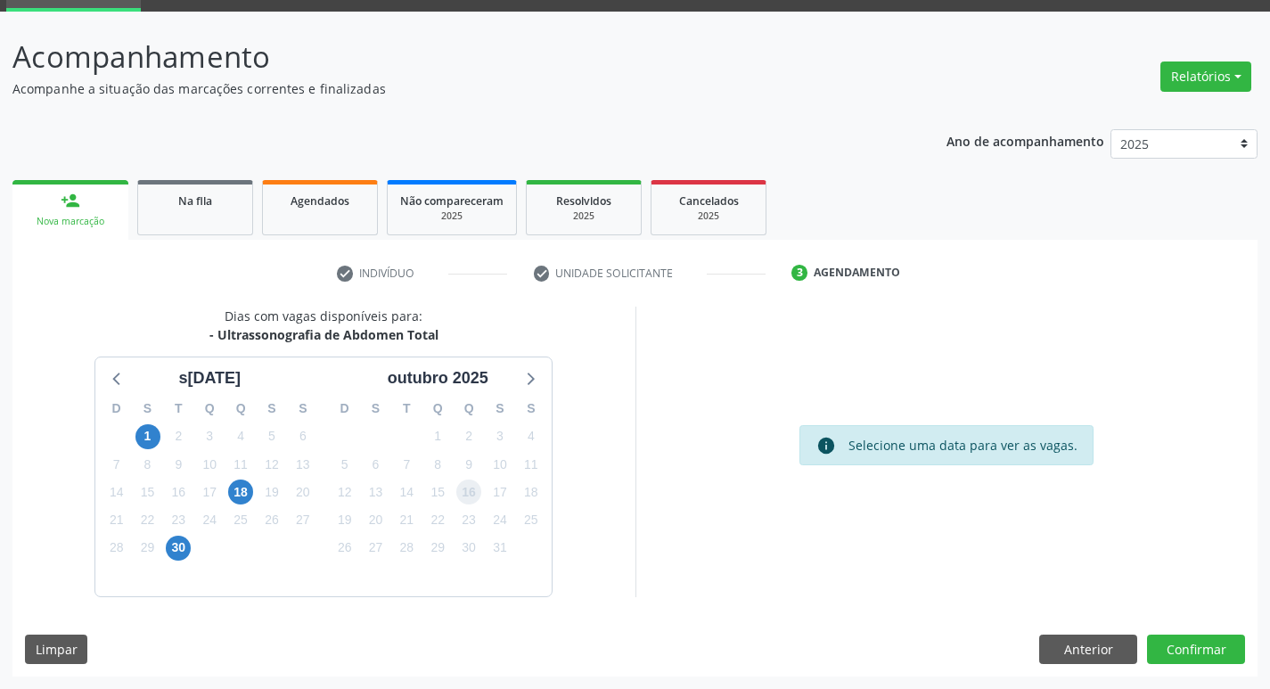
click at [469, 489] on span "16" at bounding box center [468, 491] width 25 height 25
click at [1176, 643] on button "Confirmar" at bounding box center [1196, 649] width 98 height 30
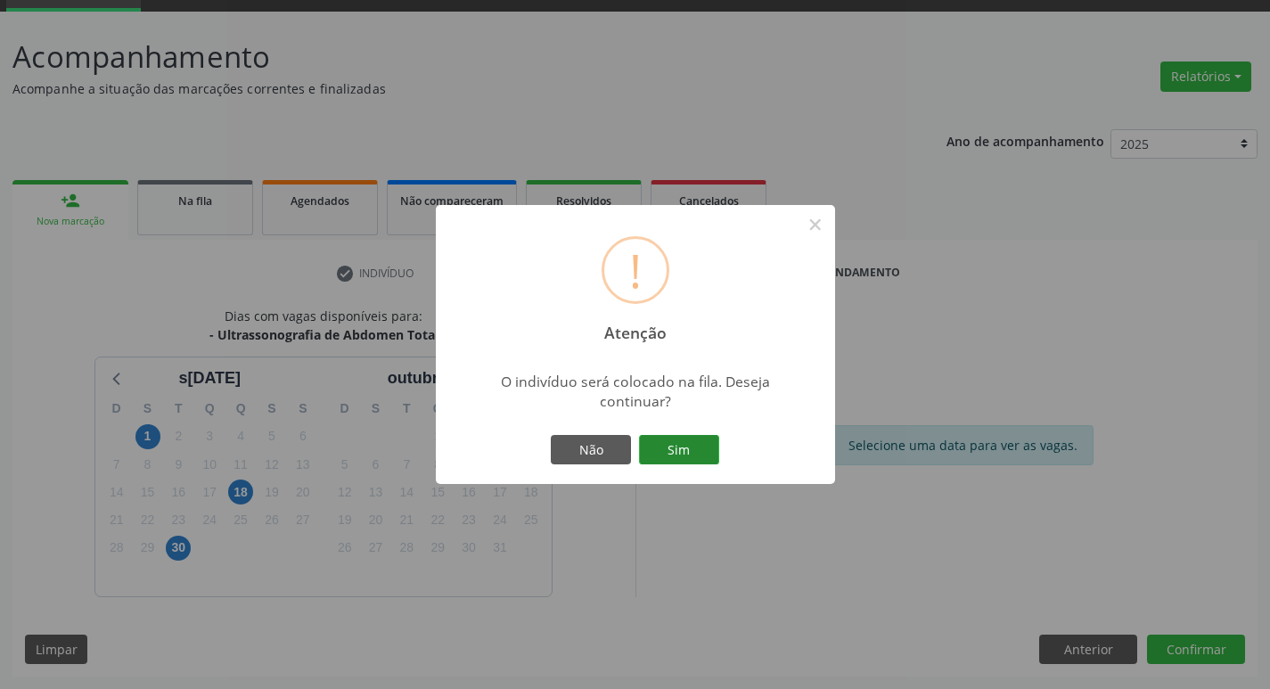
click at [689, 443] on button "Sim" at bounding box center [679, 450] width 80 height 30
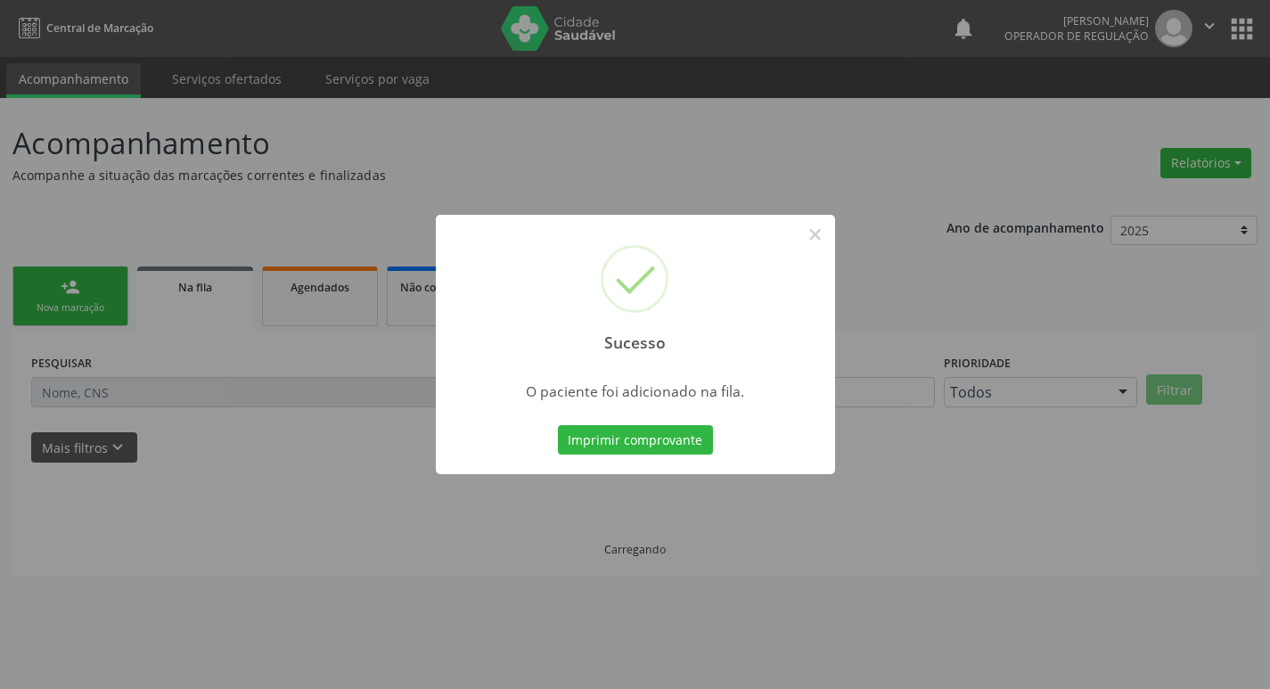
scroll to position [0, 0]
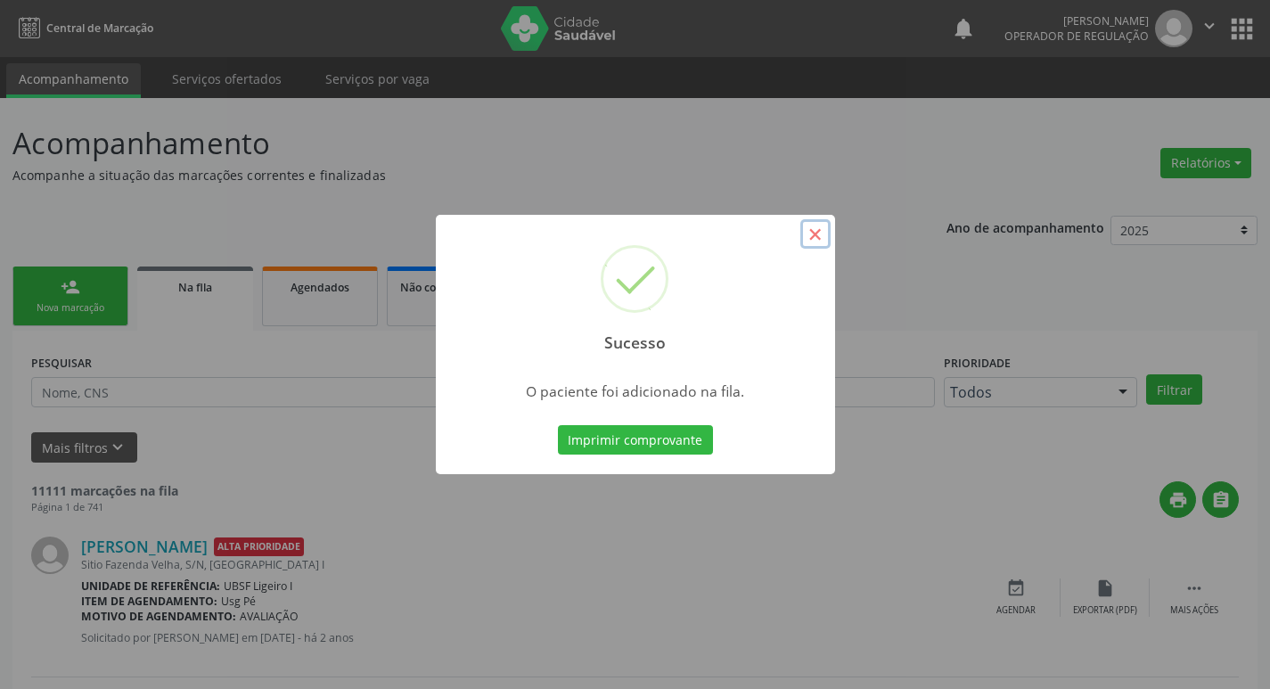
click at [811, 231] on button "×" at bounding box center [815, 234] width 30 height 30
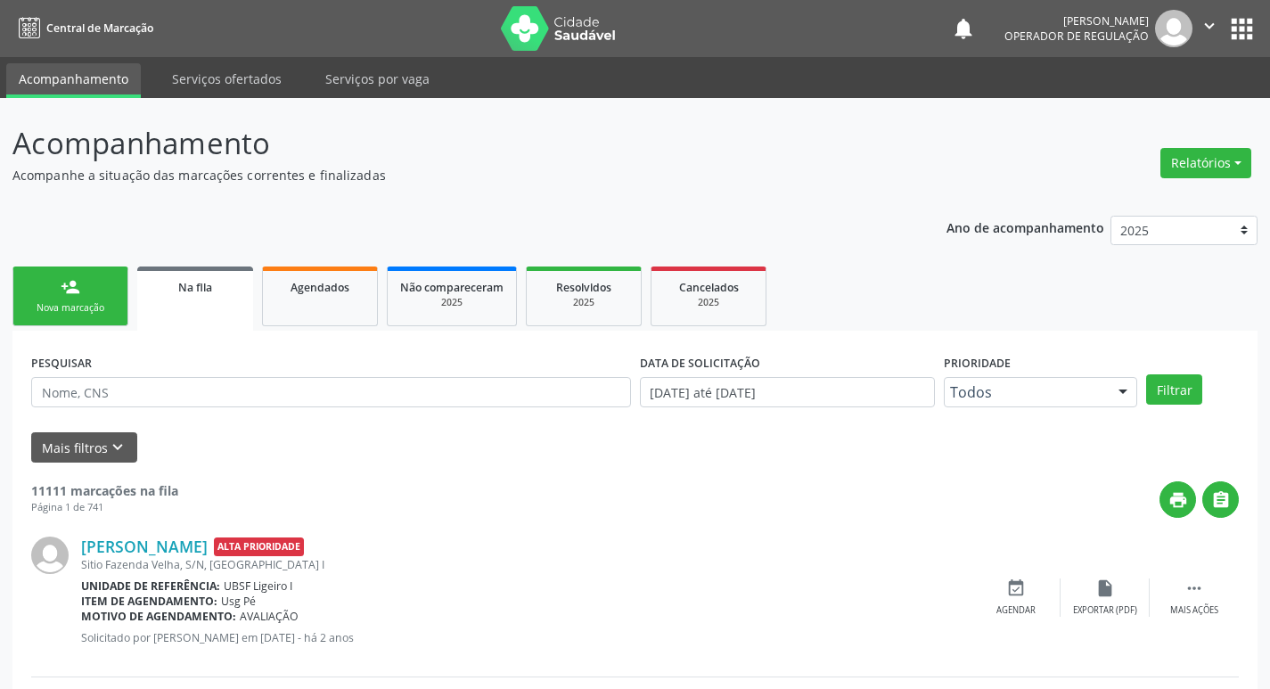
click at [83, 297] on link "person_add Nova marcação" at bounding box center [70, 296] width 116 height 60
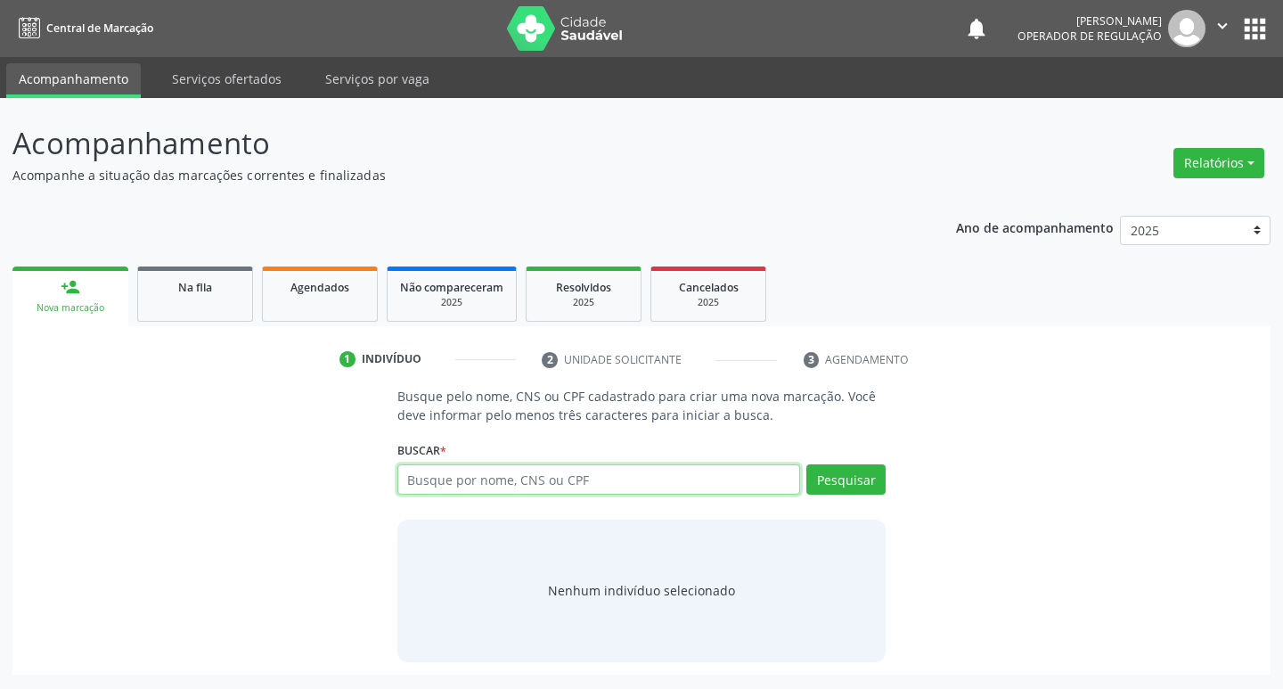
click at [449, 482] on input "text" at bounding box center [599, 479] width 404 height 30
type input "703407842402200"
click at [858, 480] on button "Pesquisar" at bounding box center [845, 479] width 79 height 30
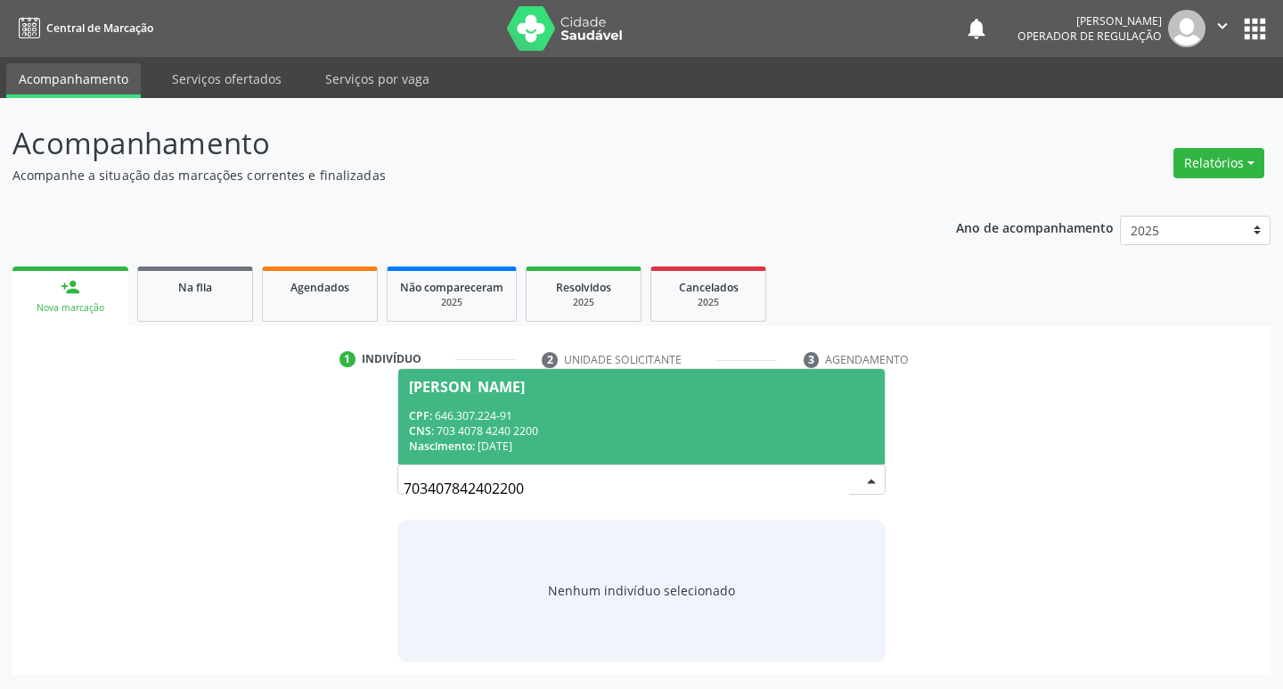
click at [490, 388] on div "Josefa da Penha Oliveira" at bounding box center [467, 387] width 116 height 14
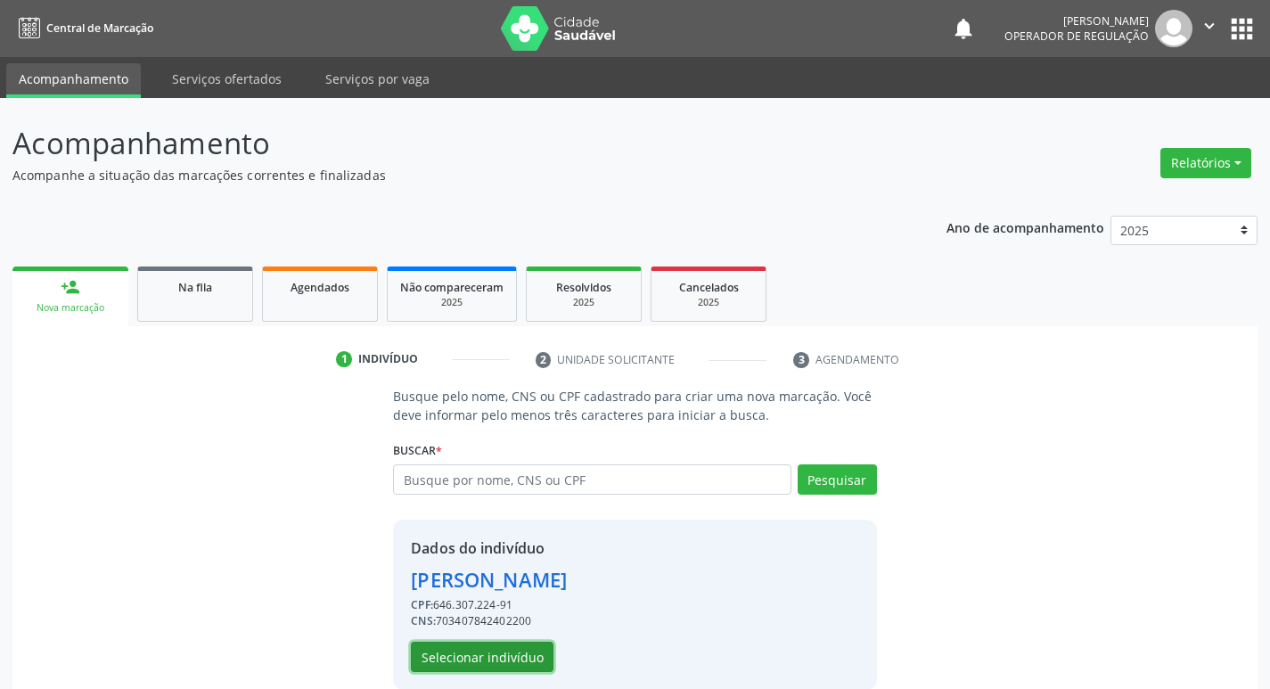
click at [489, 651] on button "Selecionar indivíduo" at bounding box center [482, 657] width 143 height 30
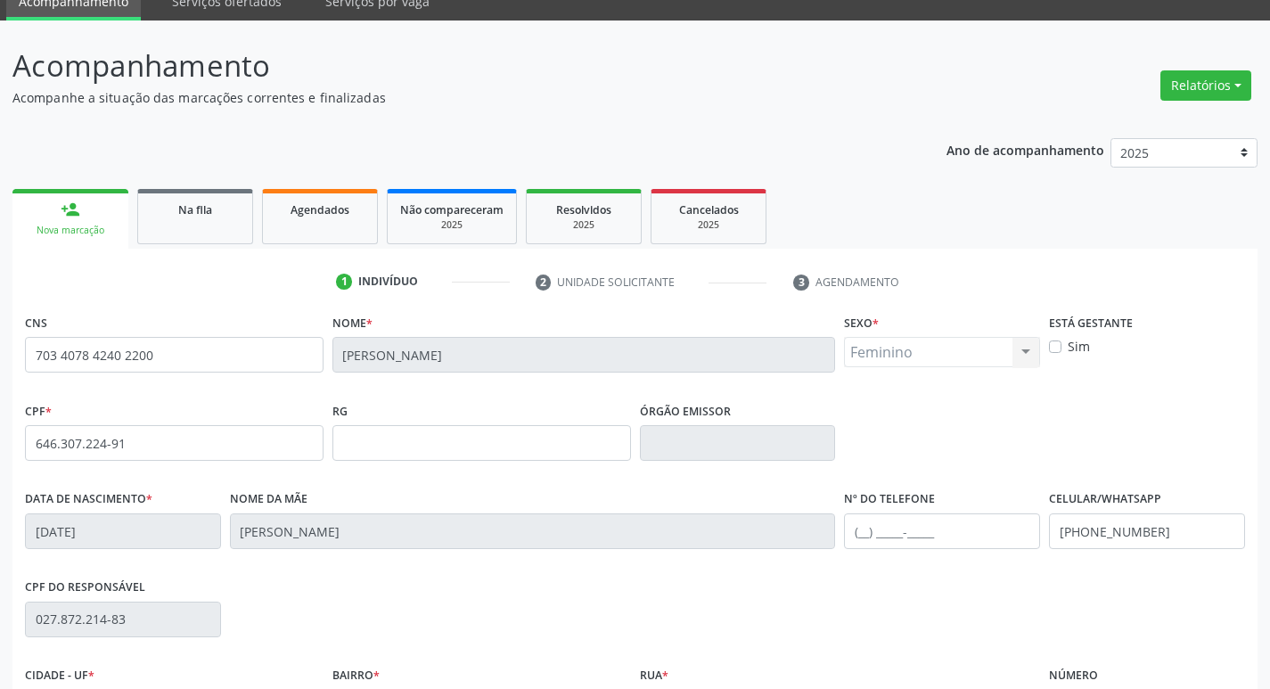
scroll to position [277, 0]
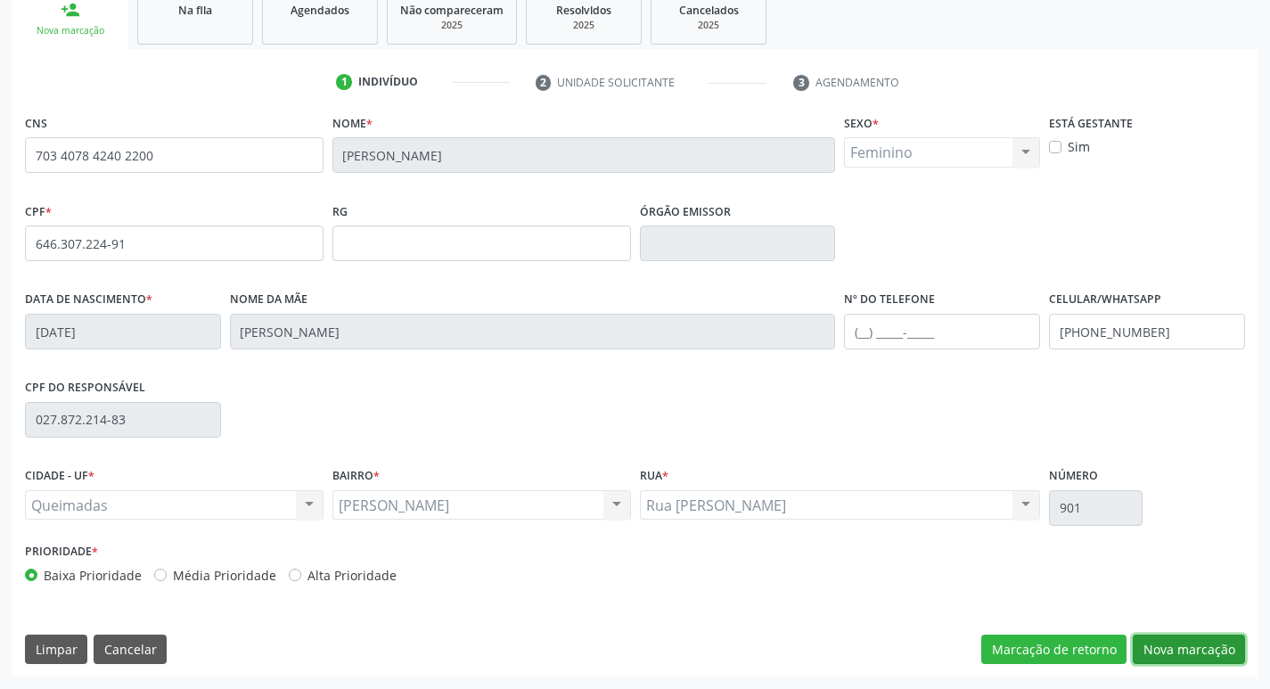
click at [1165, 652] on button "Nova marcação" at bounding box center [1189, 649] width 112 height 30
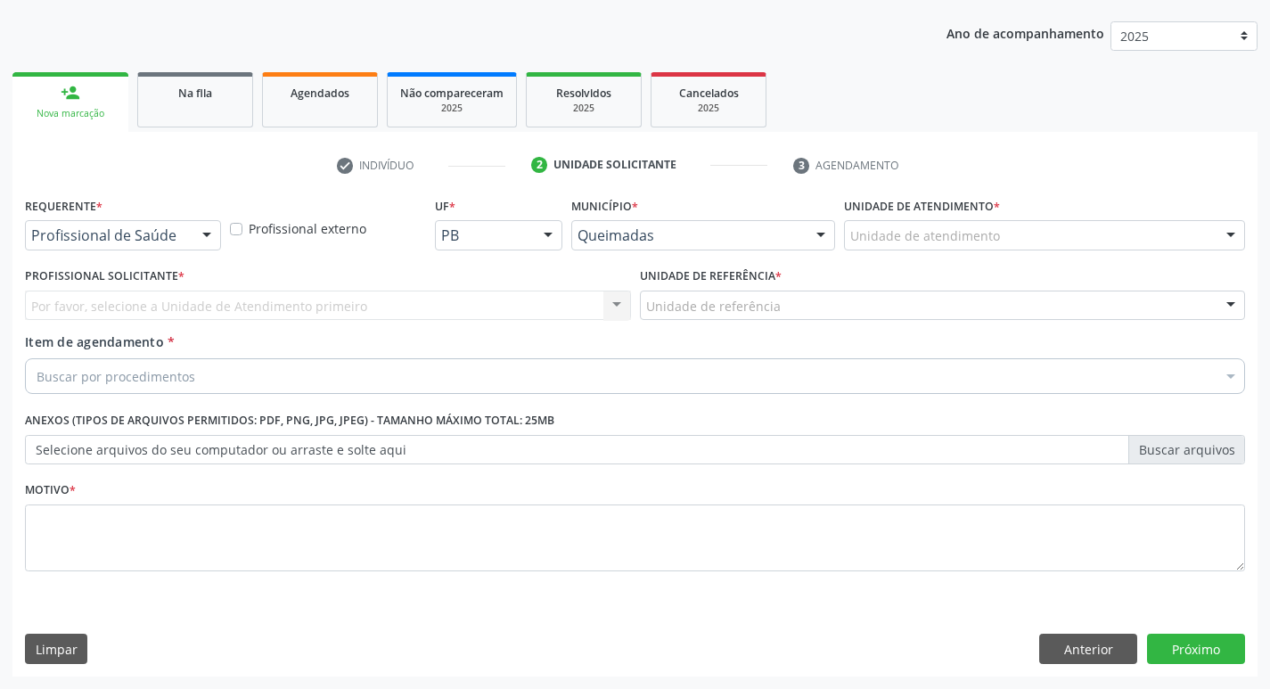
scroll to position [194, 0]
click at [201, 231] on div at bounding box center [206, 236] width 27 height 30
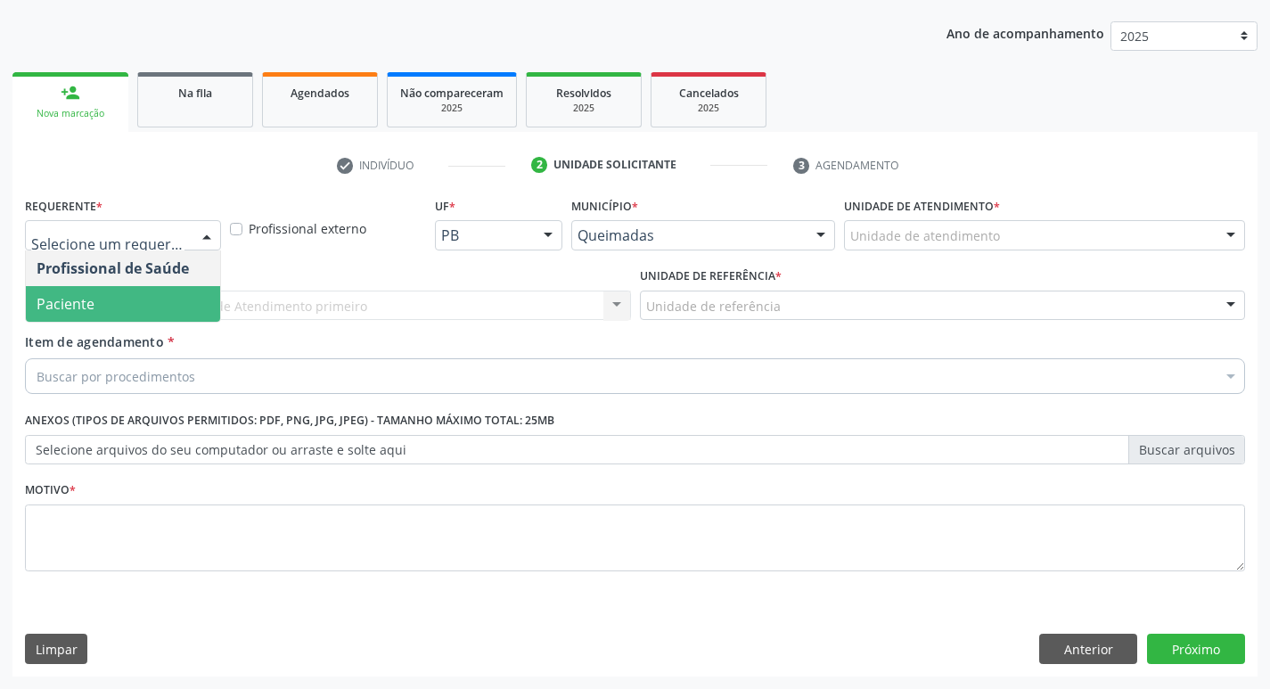
click at [186, 315] on span "Paciente" at bounding box center [123, 304] width 194 height 36
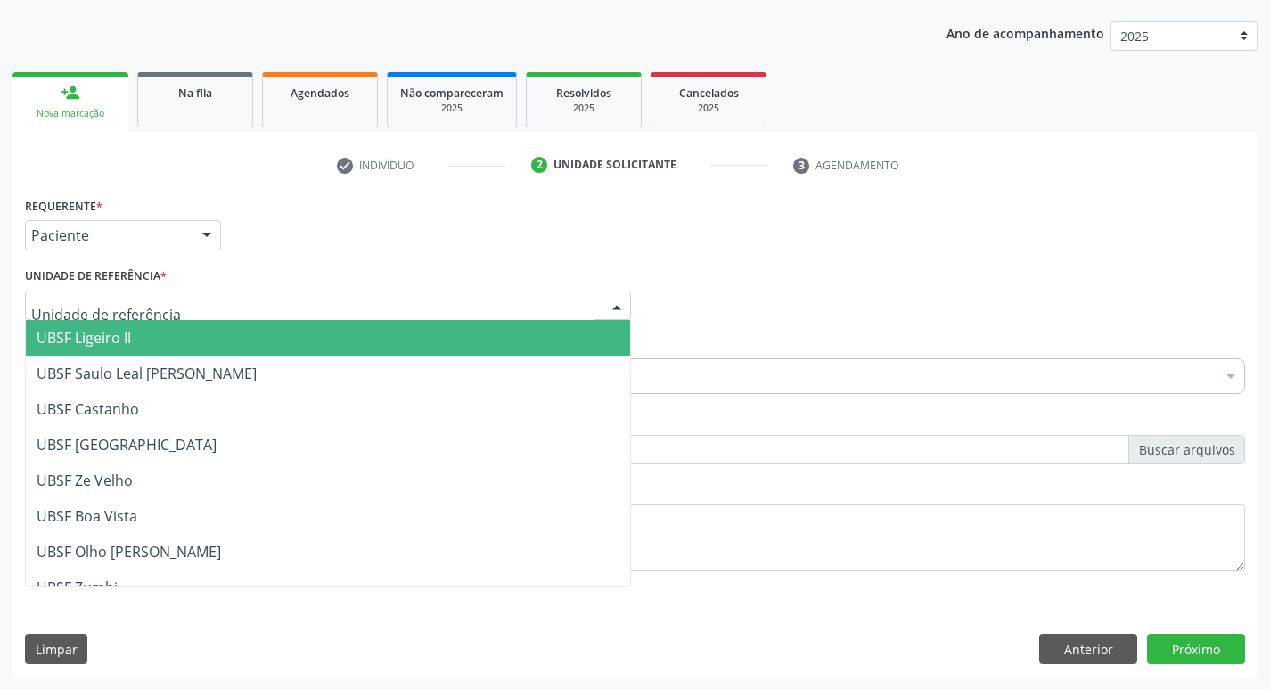
click at [184, 309] on div at bounding box center [328, 306] width 606 height 30
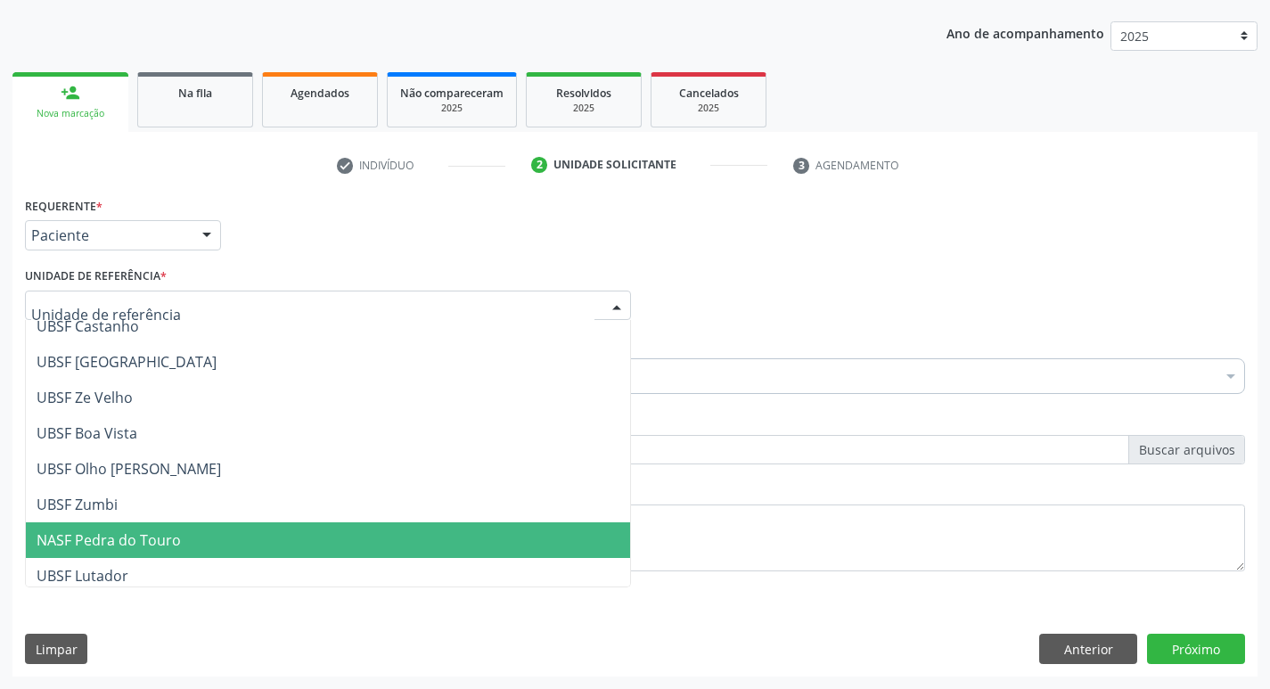
scroll to position [178, 0]
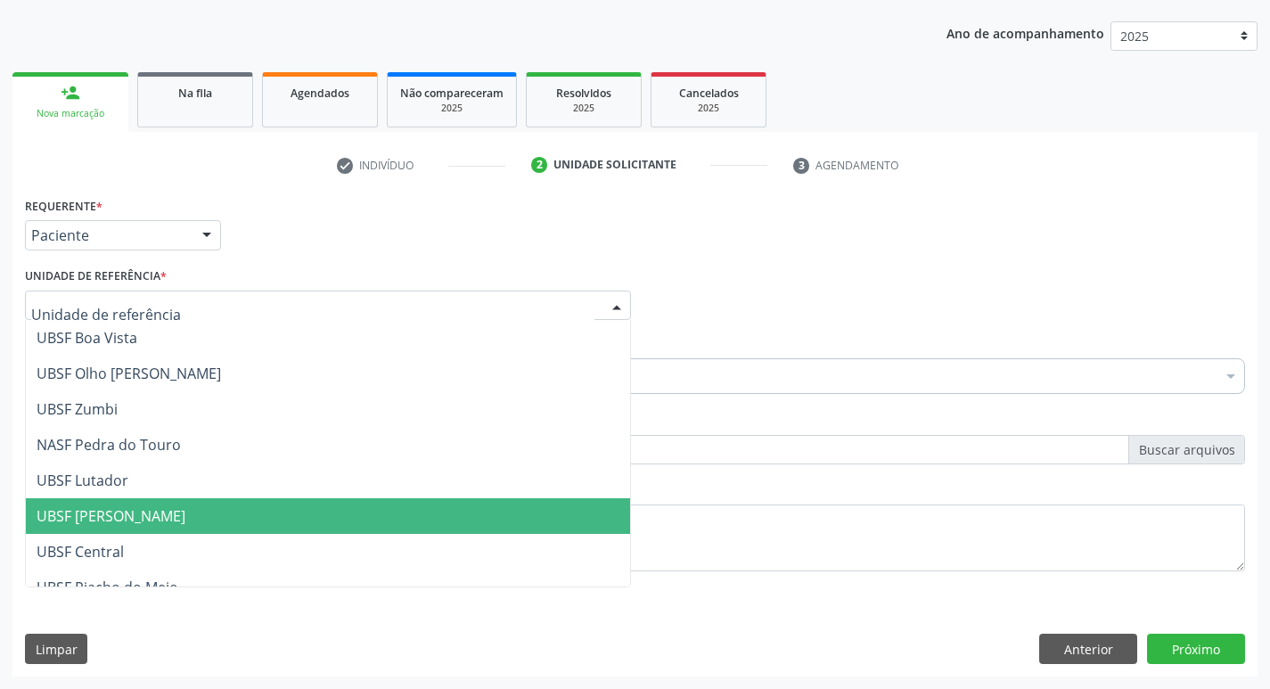
click at [191, 510] on span "UBSF [PERSON_NAME]" at bounding box center [328, 516] width 604 height 36
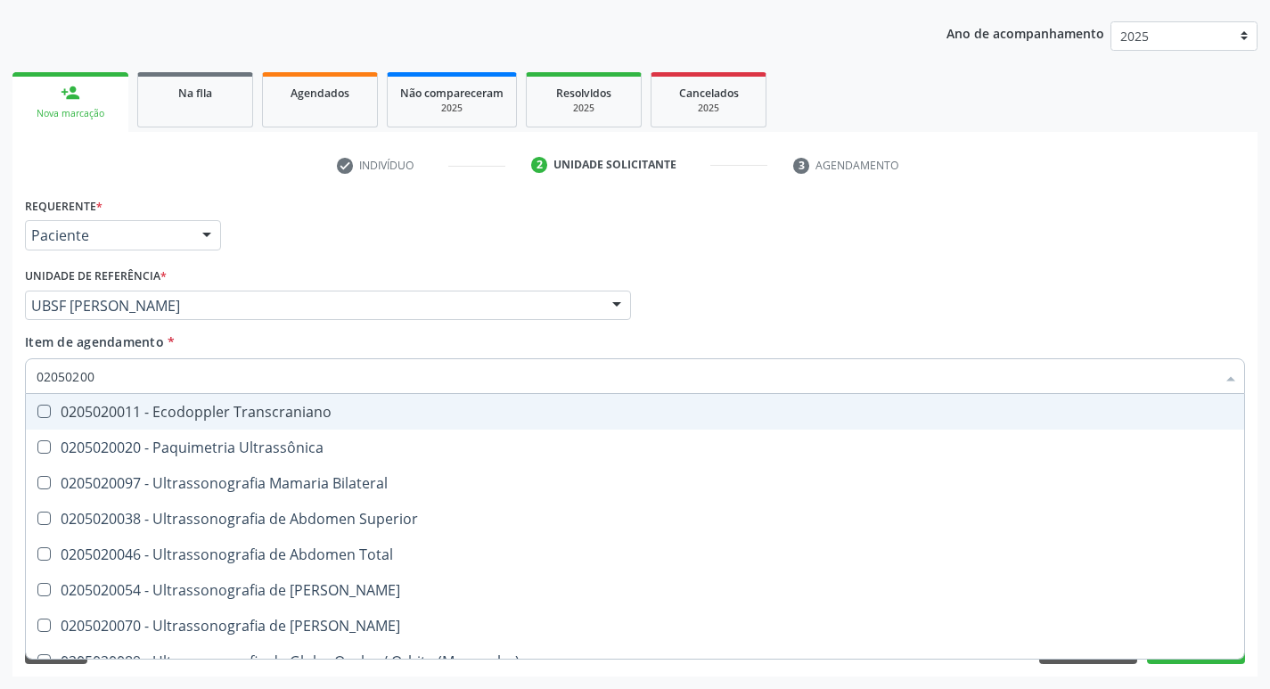
click at [871, 307] on div "Profissional Solicitante Por favor, selecione a Unidade de Atendimento primeiro…" at bounding box center [634, 298] width 1229 height 70
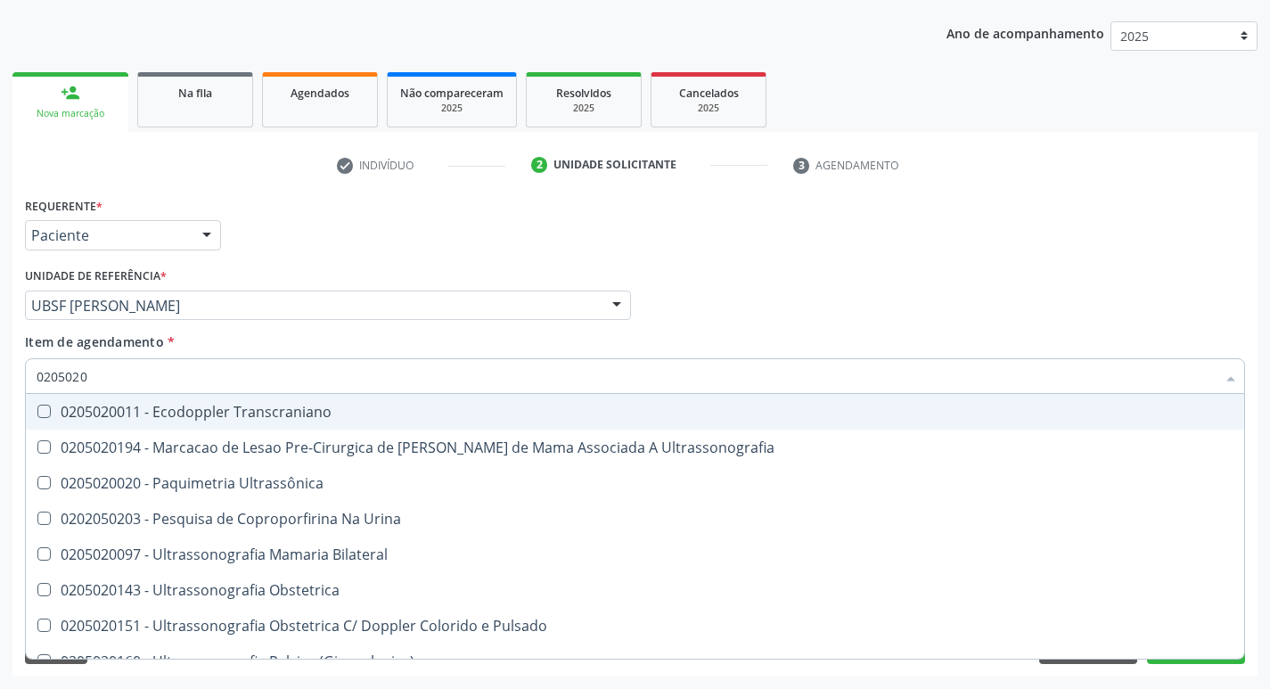
type input "02050200"
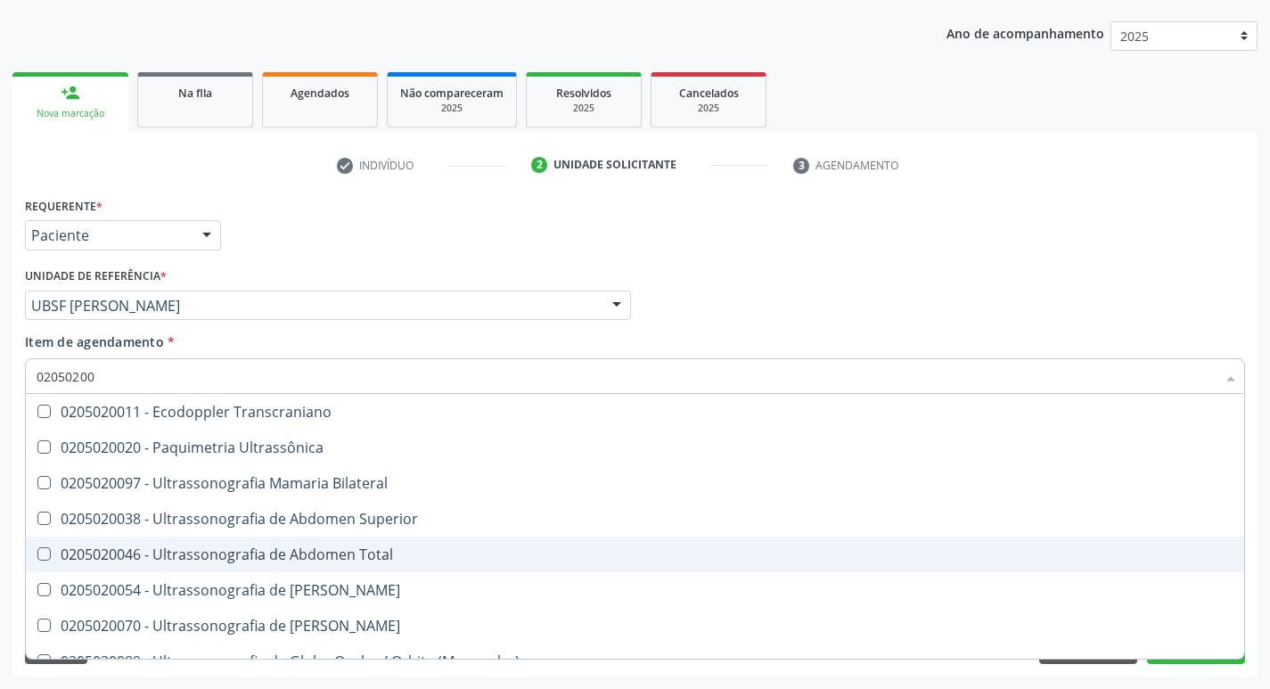
click at [47, 552] on Total at bounding box center [43, 553] width 13 height 13
click at [37, 552] on Total "checkbox" at bounding box center [32, 554] width 12 height 12
checkbox Total "true"
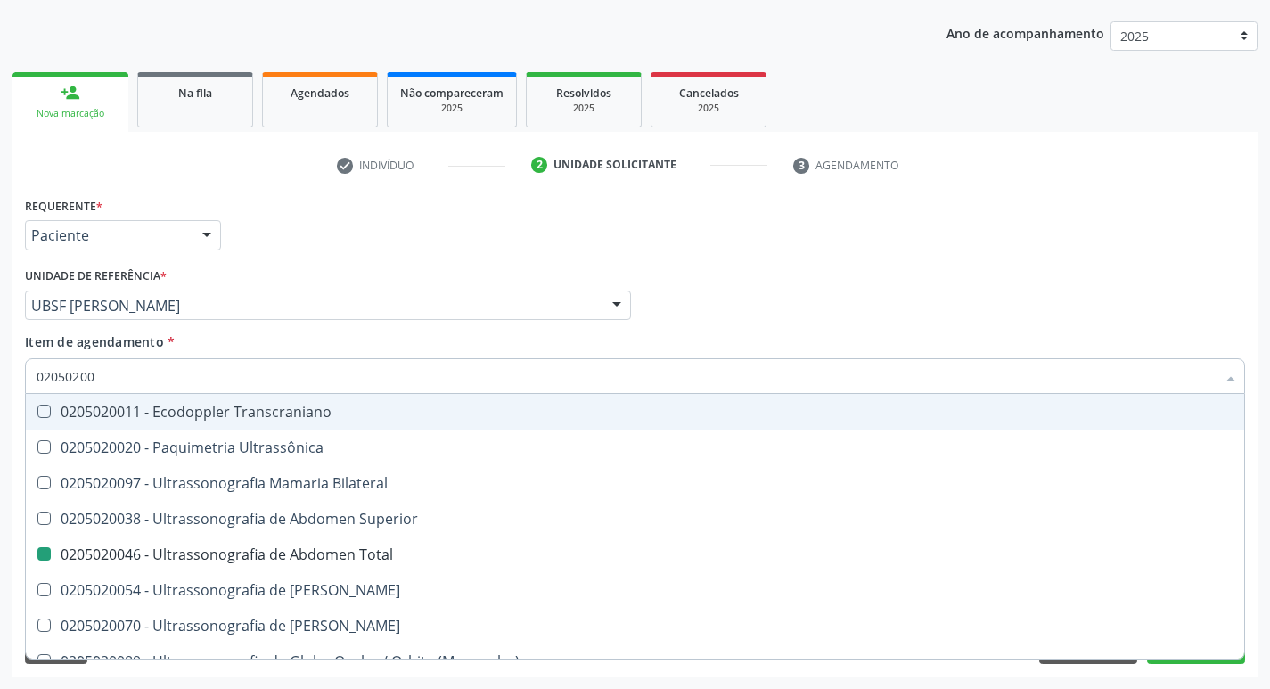
click at [790, 312] on div "Profissional Solicitante Por favor, selecione a Unidade de Atendimento primeiro…" at bounding box center [634, 298] width 1229 height 70
checkbox Ultrassônica "true"
checkbox Total "false"
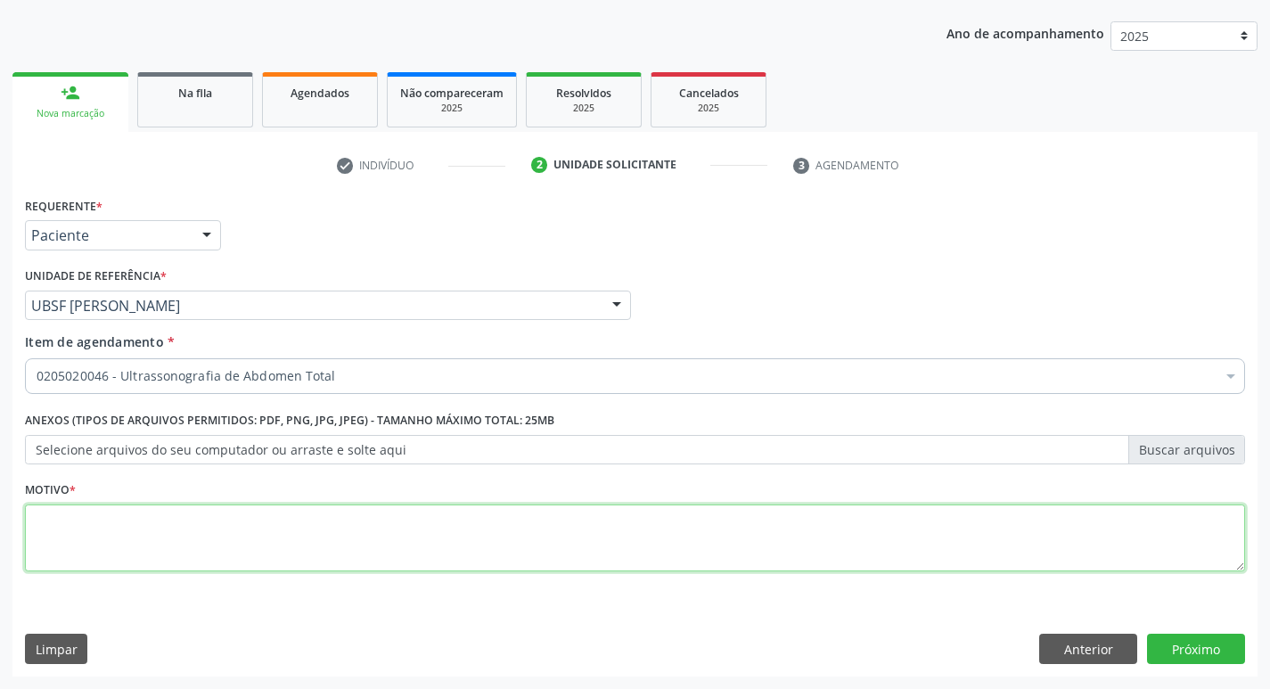
click at [56, 553] on textarea at bounding box center [635, 538] width 1220 height 68
type textarea "AVALIACAO"
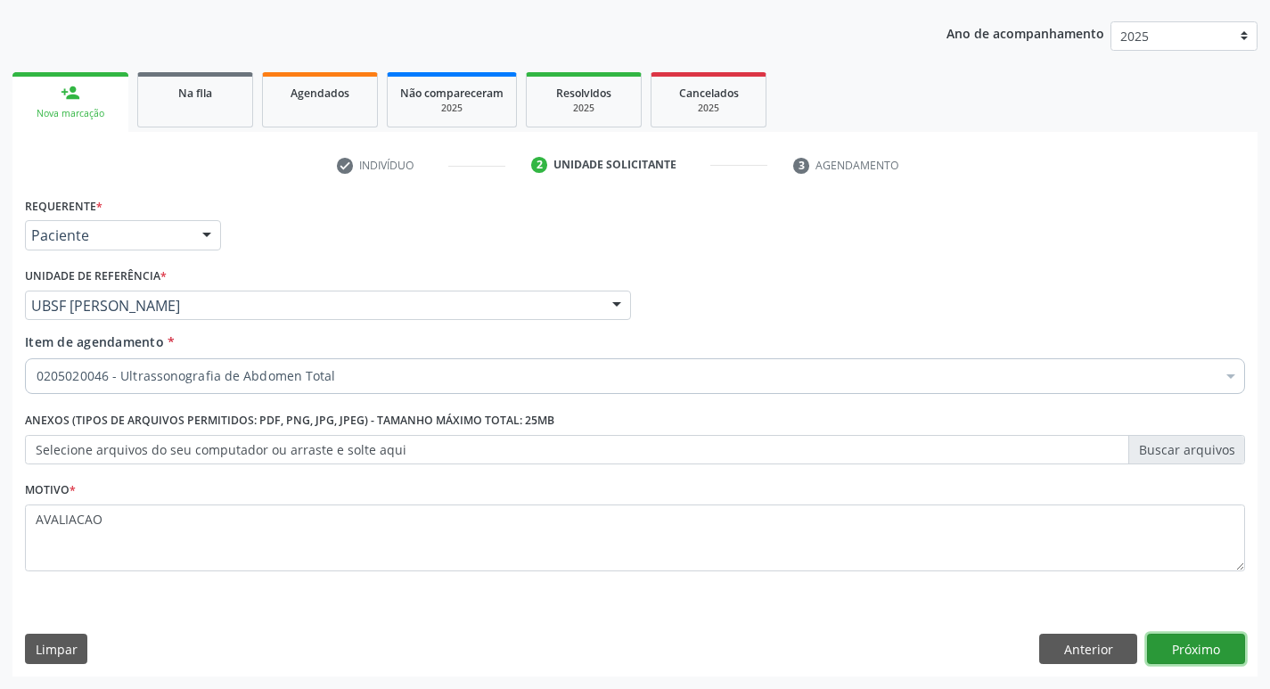
click at [1178, 648] on button "Próximo" at bounding box center [1196, 649] width 98 height 30
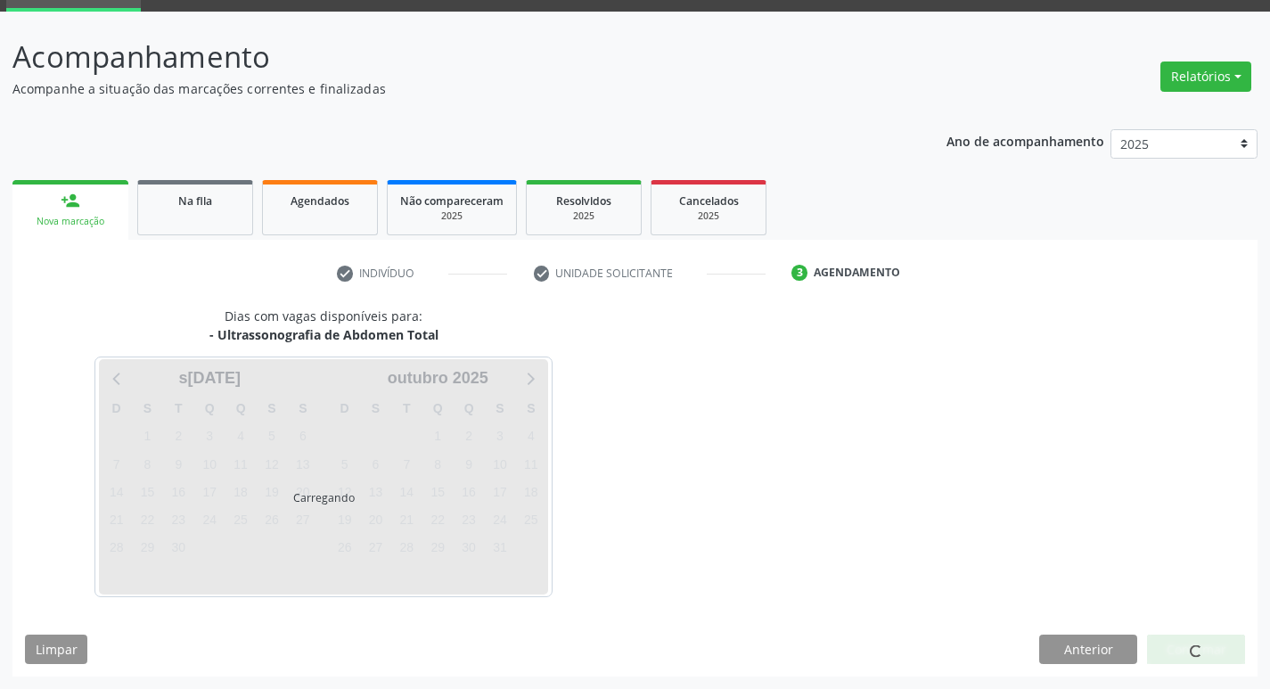
scroll to position [86, 0]
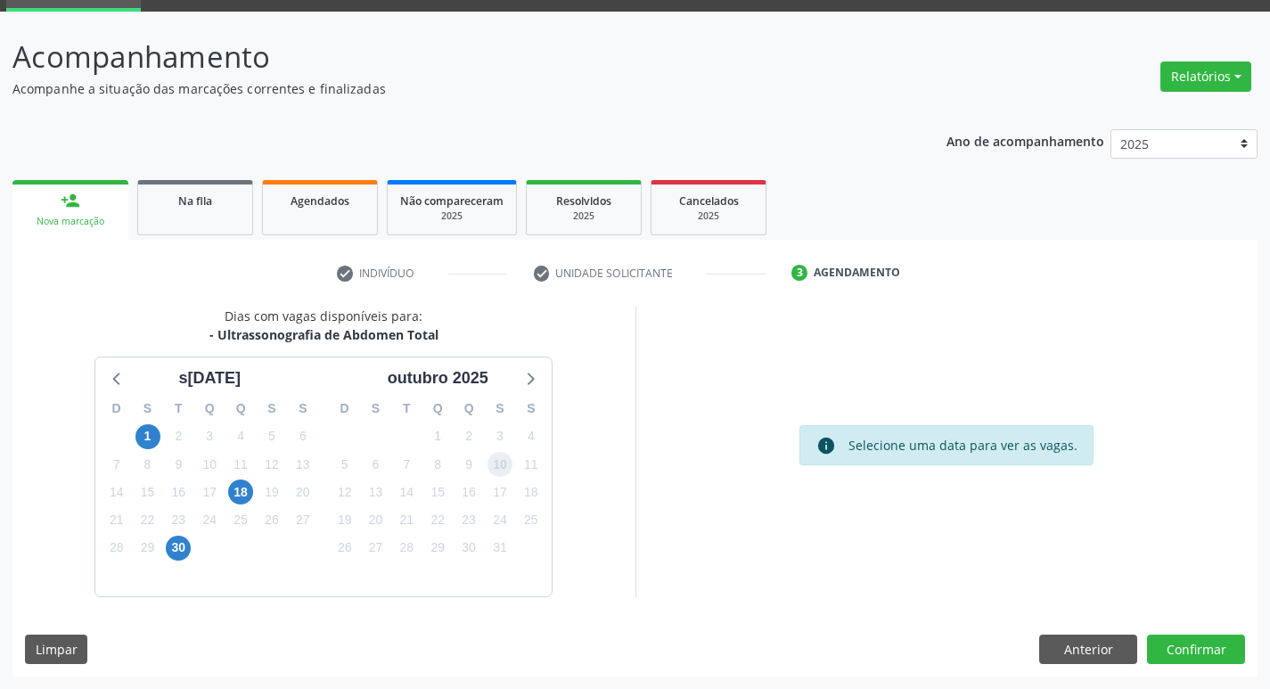
click at [495, 472] on span "10" at bounding box center [499, 464] width 25 height 25
click at [1186, 643] on button "Confirmar" at bounding box center [1196, 649] width 98 height 30
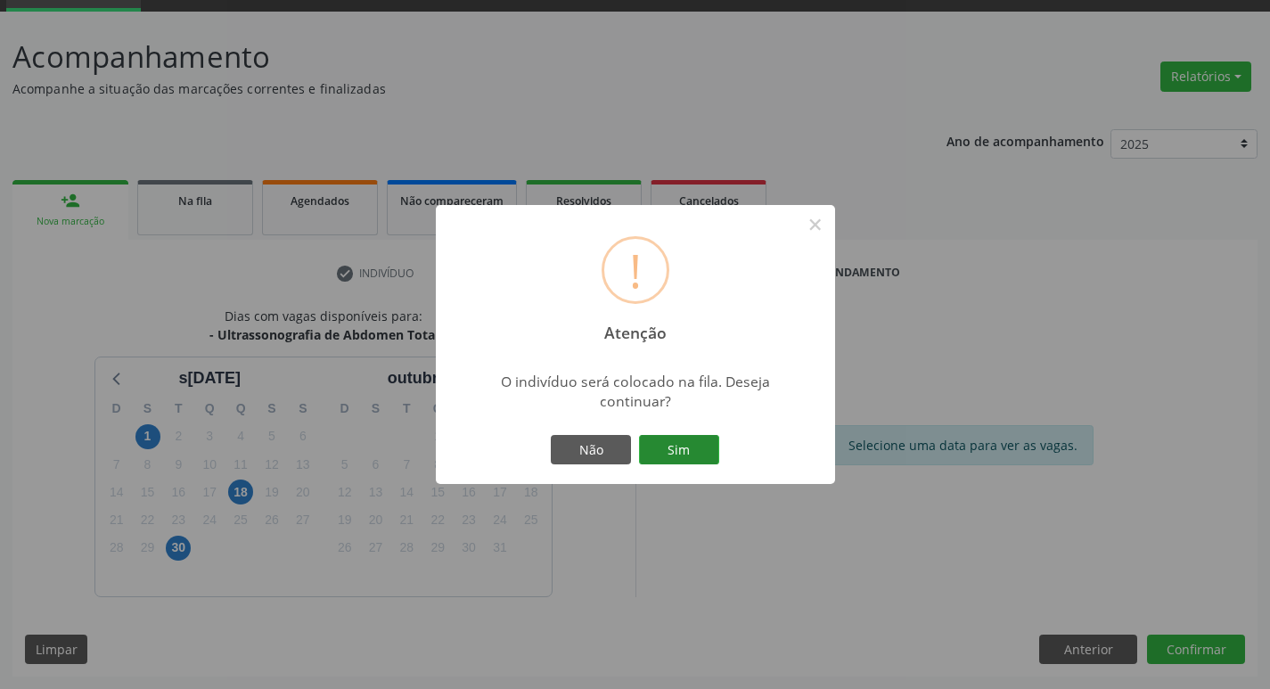
click at [696, 440] on button "Sim" at bounding box center [679, 450] width 80 height 30
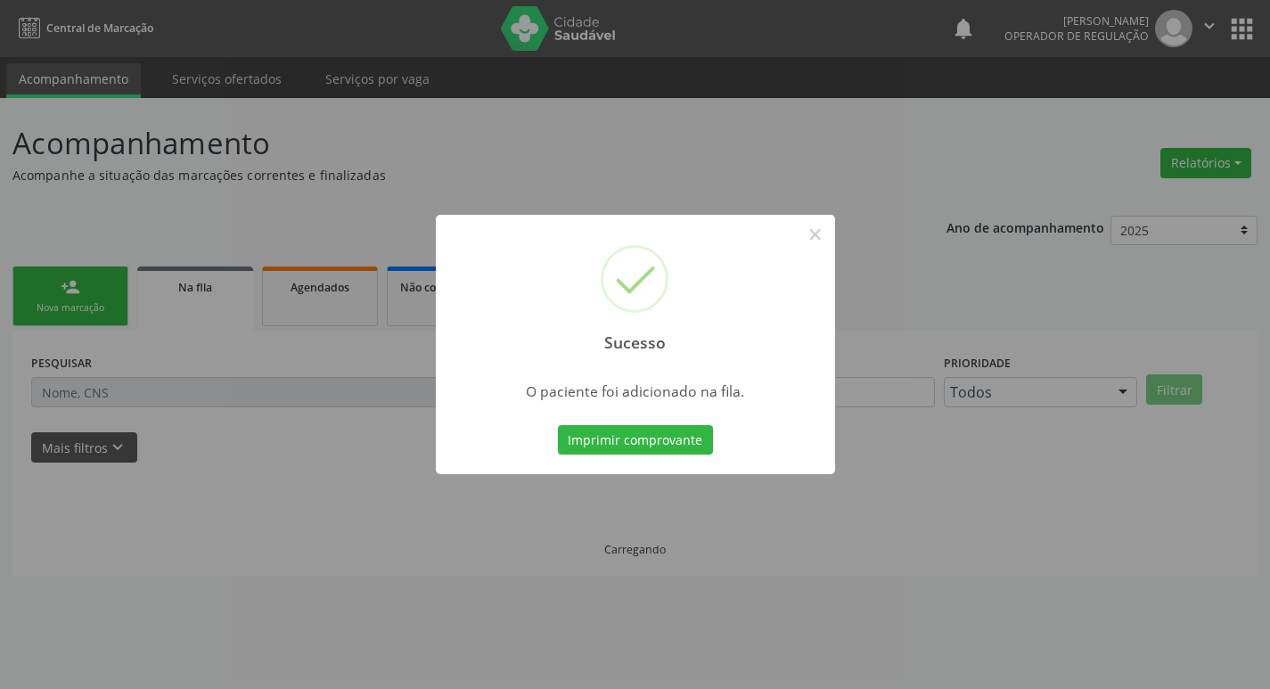
scroll to position [0, 0]
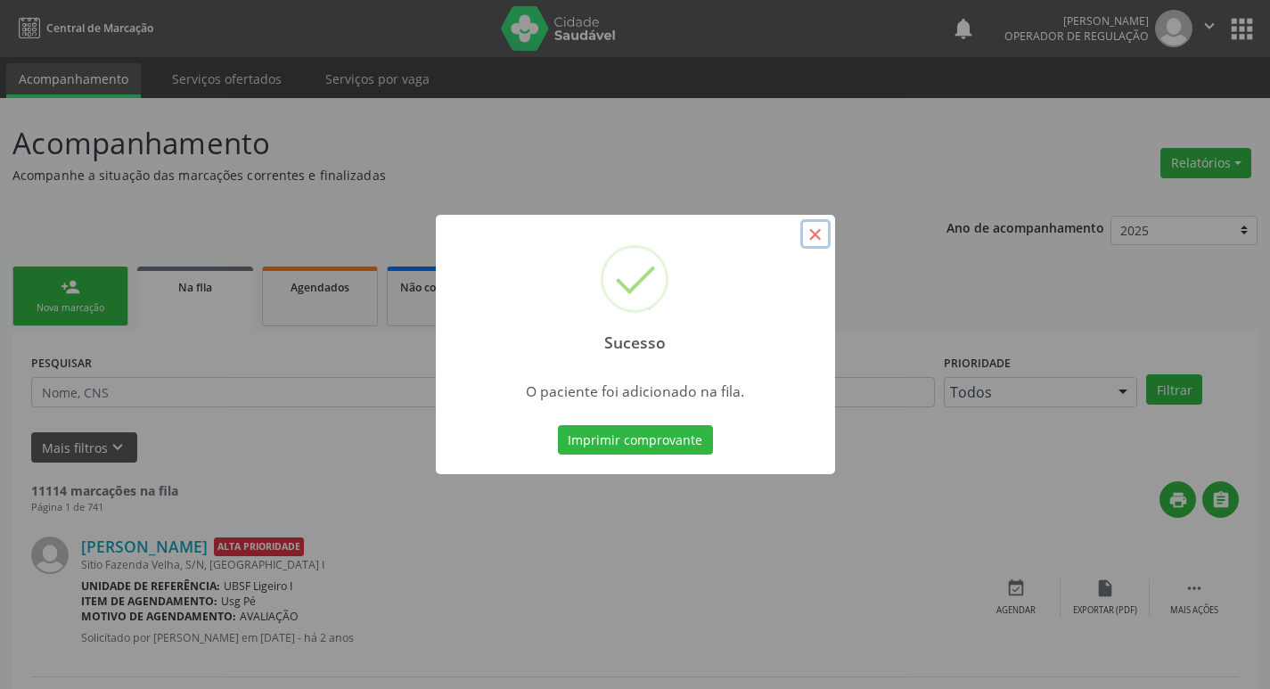
click at [824, 241] on button "×" at bounding box center [815, 234] width 30 height 30
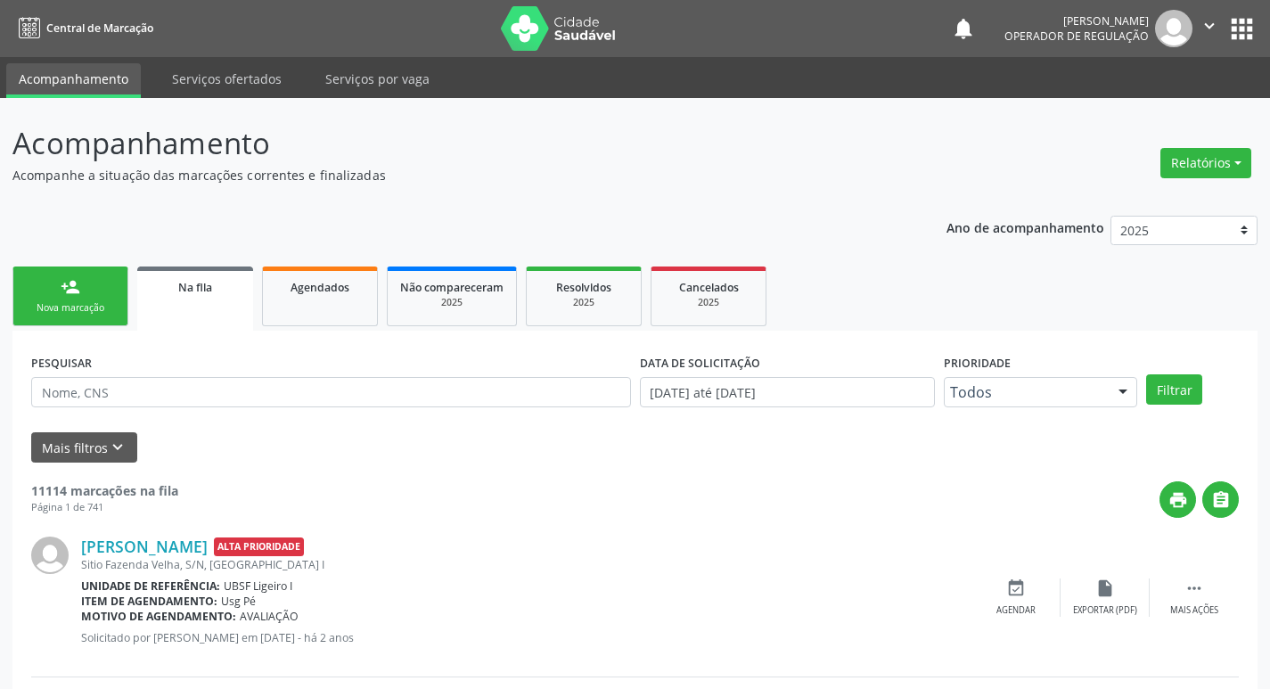
click at [93, 308] on div "Nova marcação" at bounding box center [70, 307] width 89 height 13
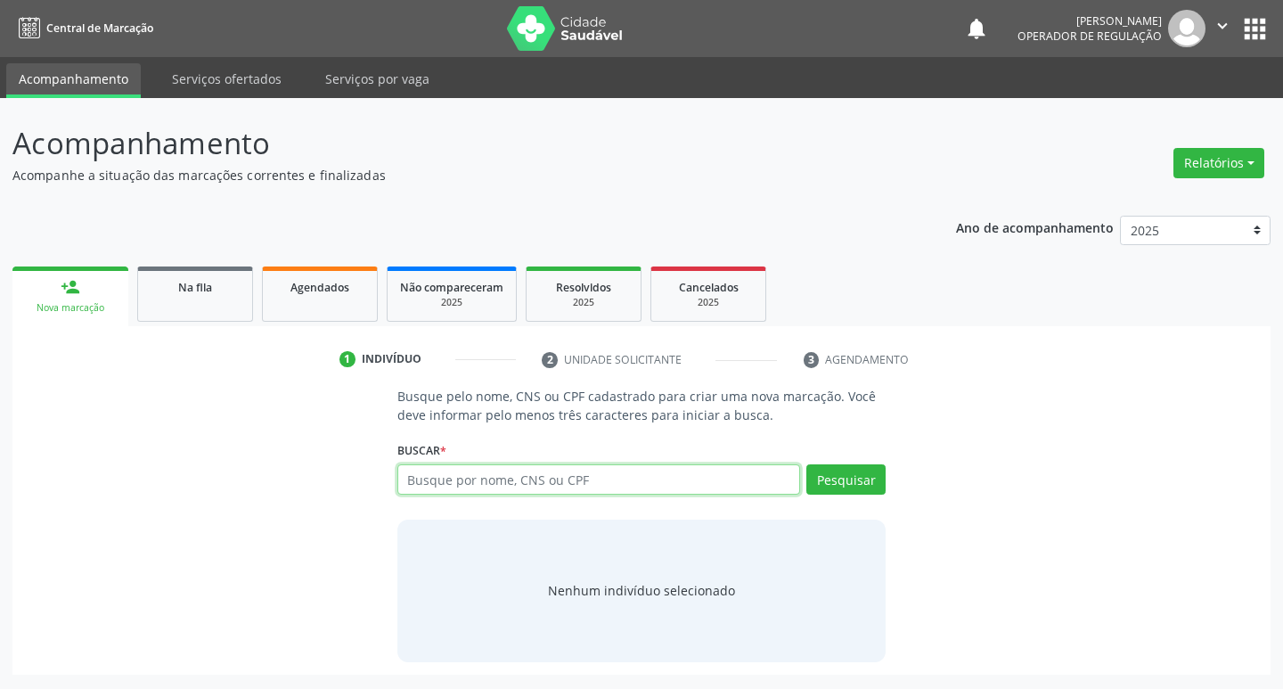
click at [428, 487] on input "text" at bounding box center [599, 479] width 404 height 30
type input "706400192597183"
click at [852, 475] on button "Pesquisar" at bounding box center [845, 479] width 79 height 30
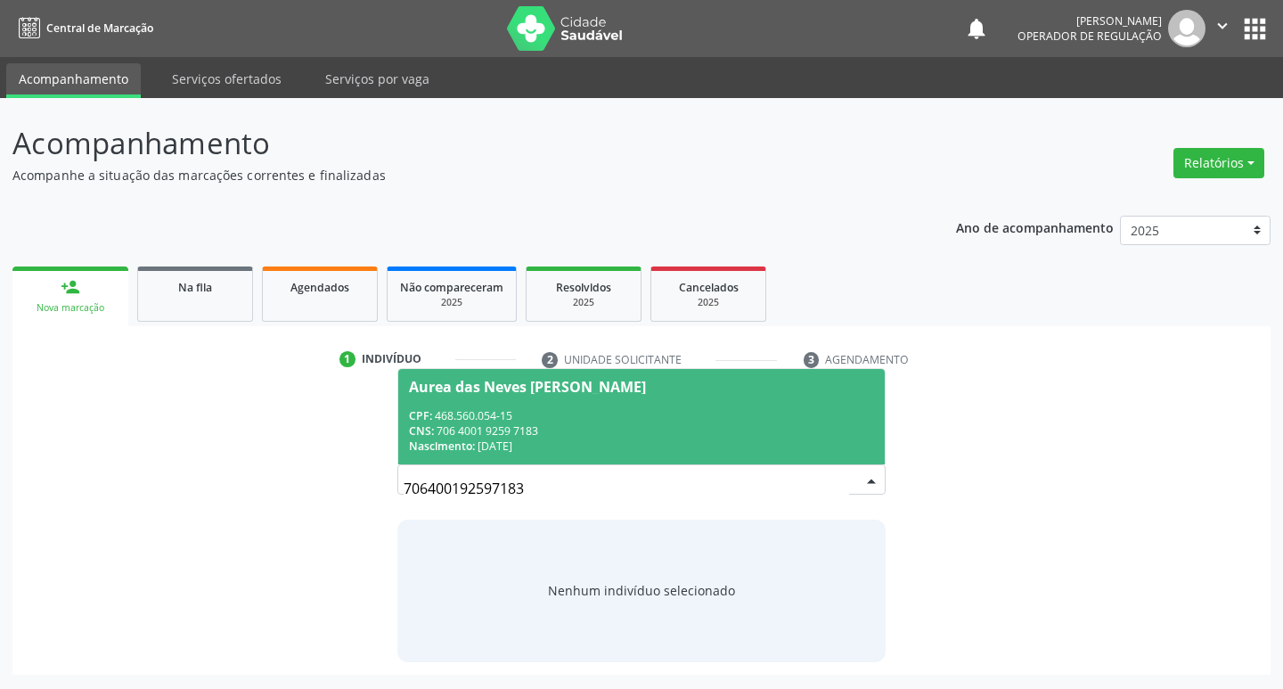
click at [500, 384] on div "Aurea das Neves Veloso Silva" at bounding box center [527, 387] width 237 height 14
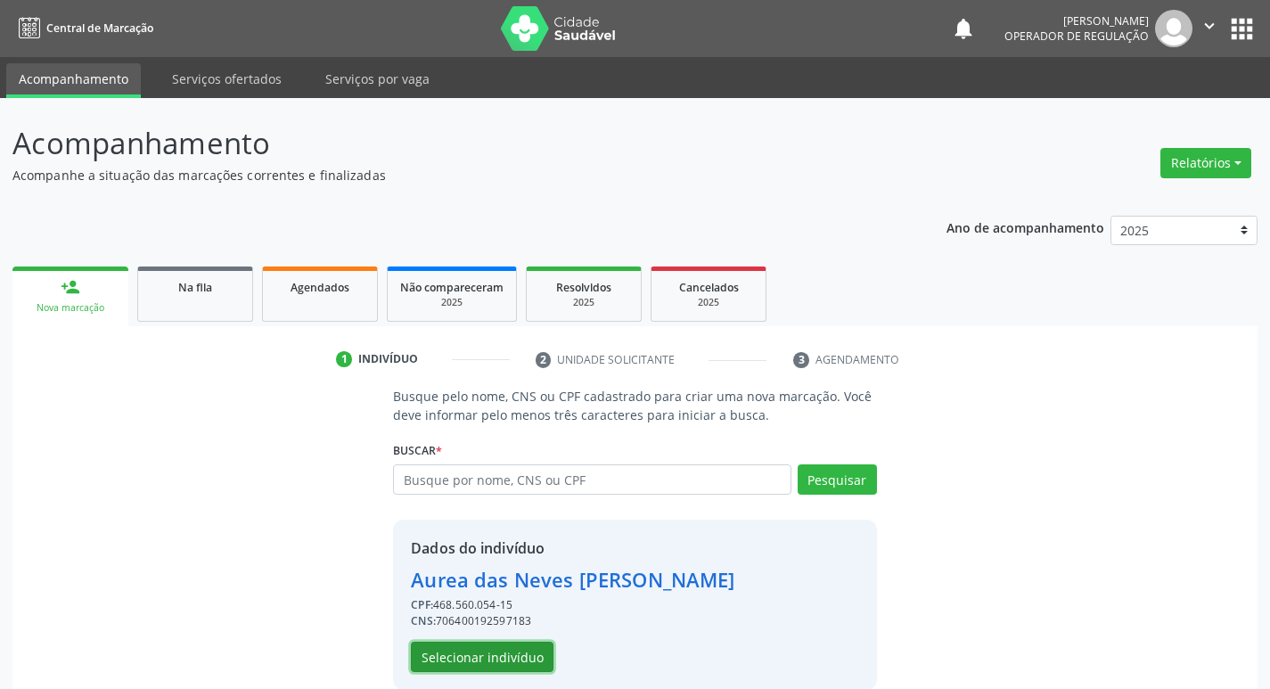
click at [477, 660] on button "Selecionar indivíduo" at bounding box center [482, 657] width 143 height 30
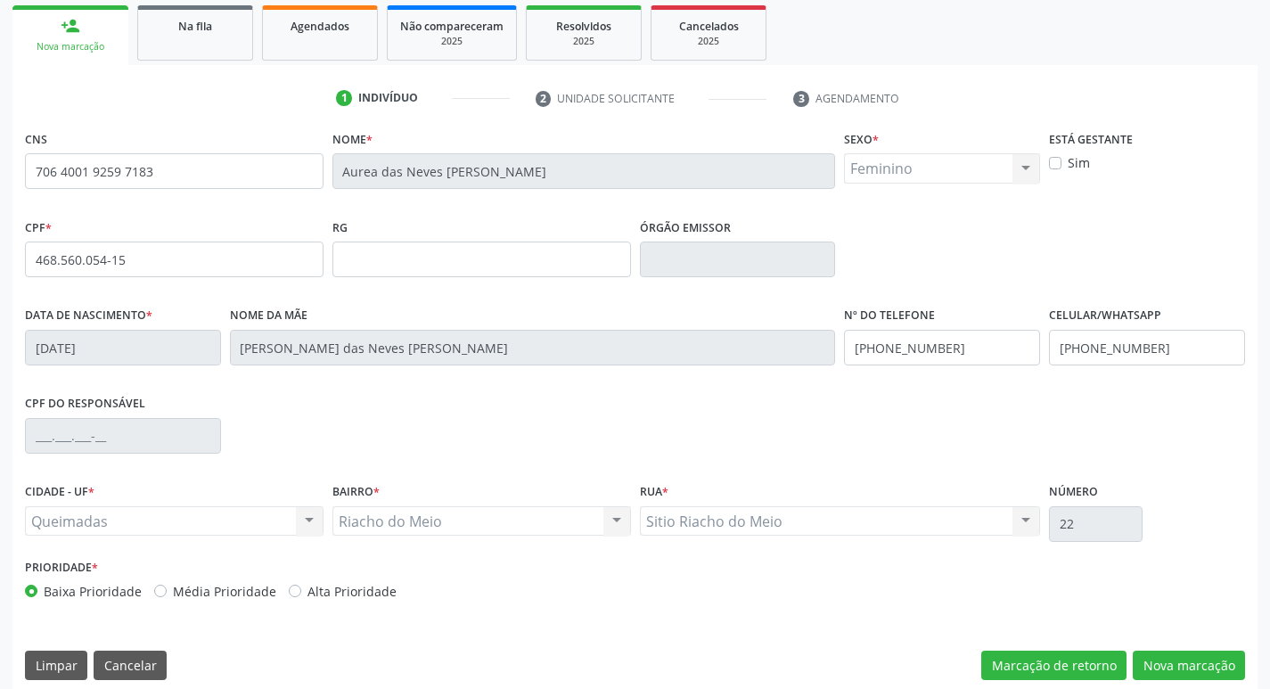
scroll to position [277, 0]
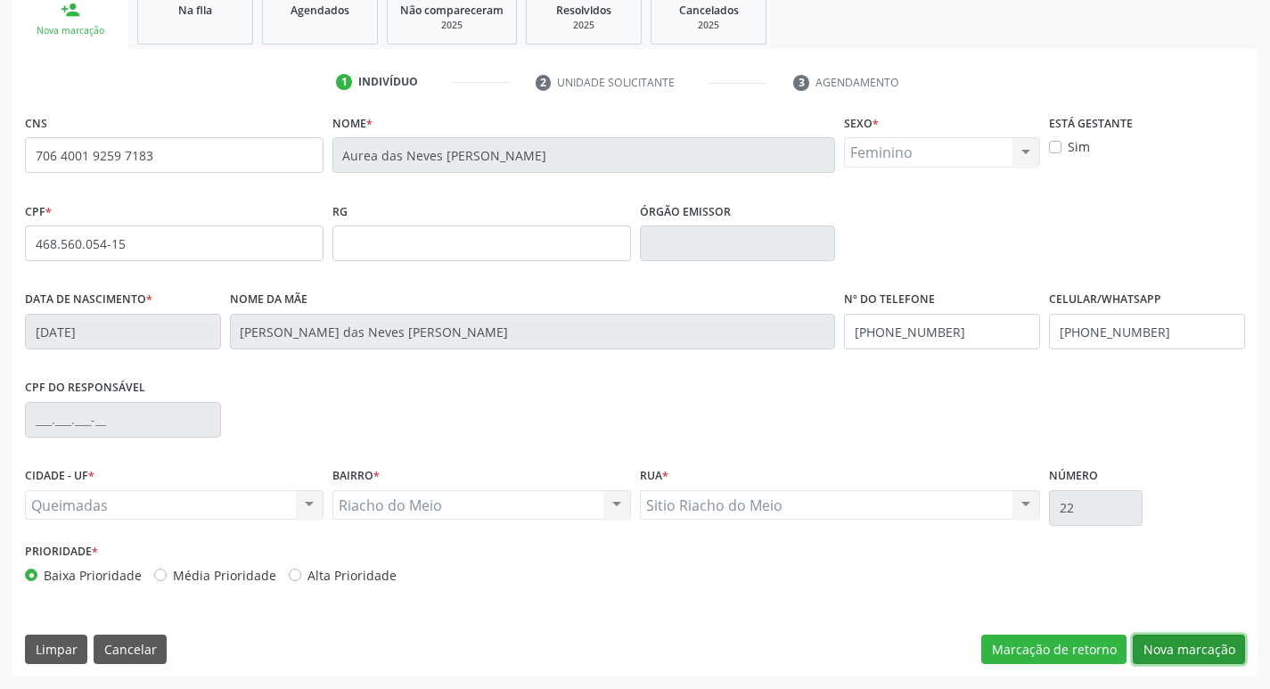
click at [1201, 651] on button "Nova marcação" at bounding box center [1189, 649] width 112 height 30
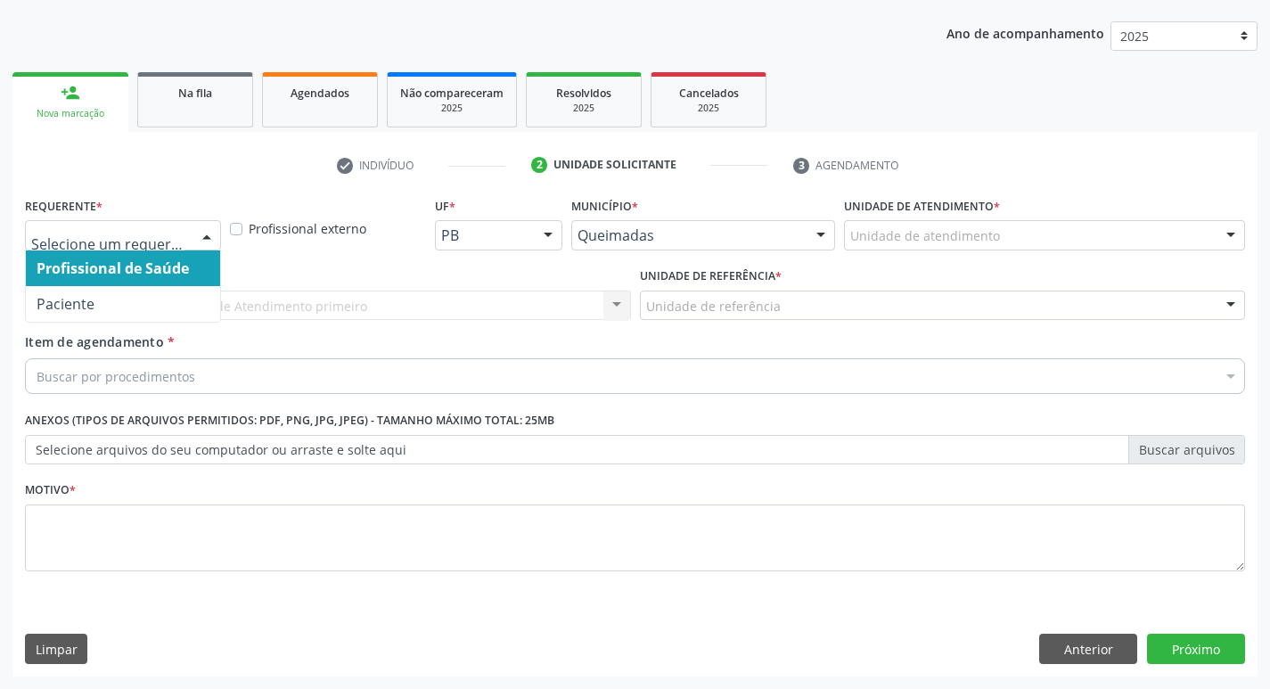
click at [205, 228] on div at bounding box center [206, 236] width 27 height 30
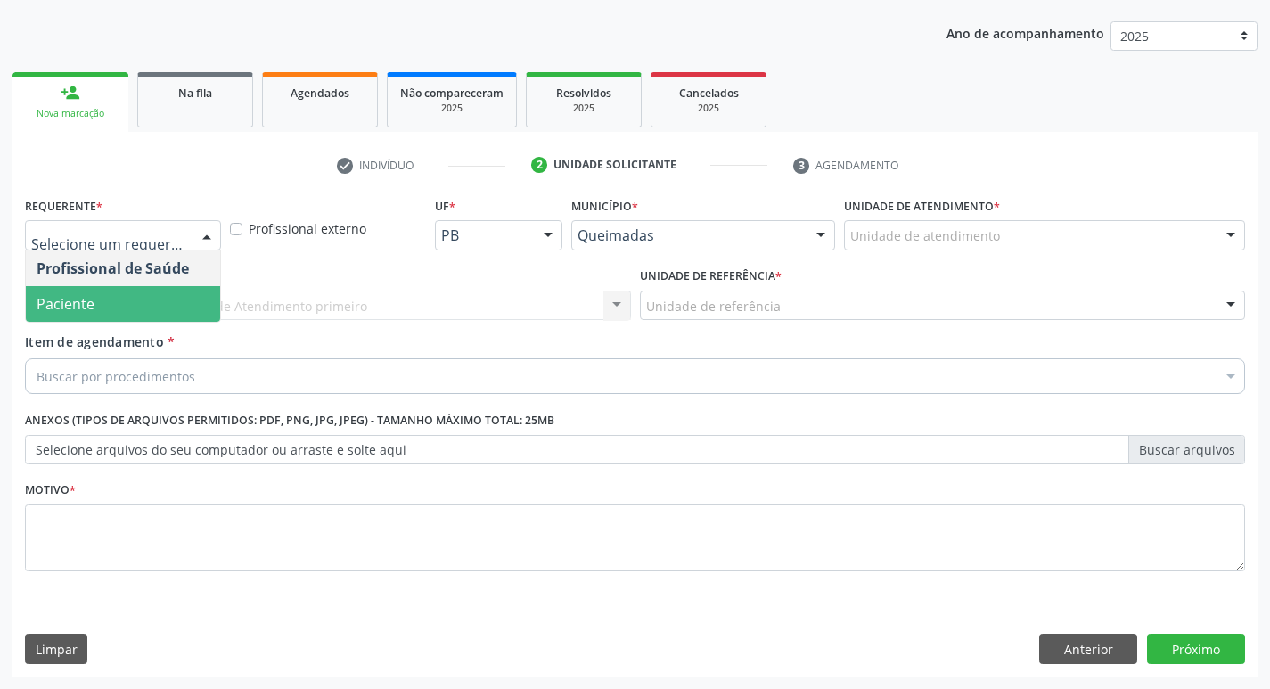
click at [172, 297] on span "Paciente" at bounding box center [123, 304] width 194 height 36
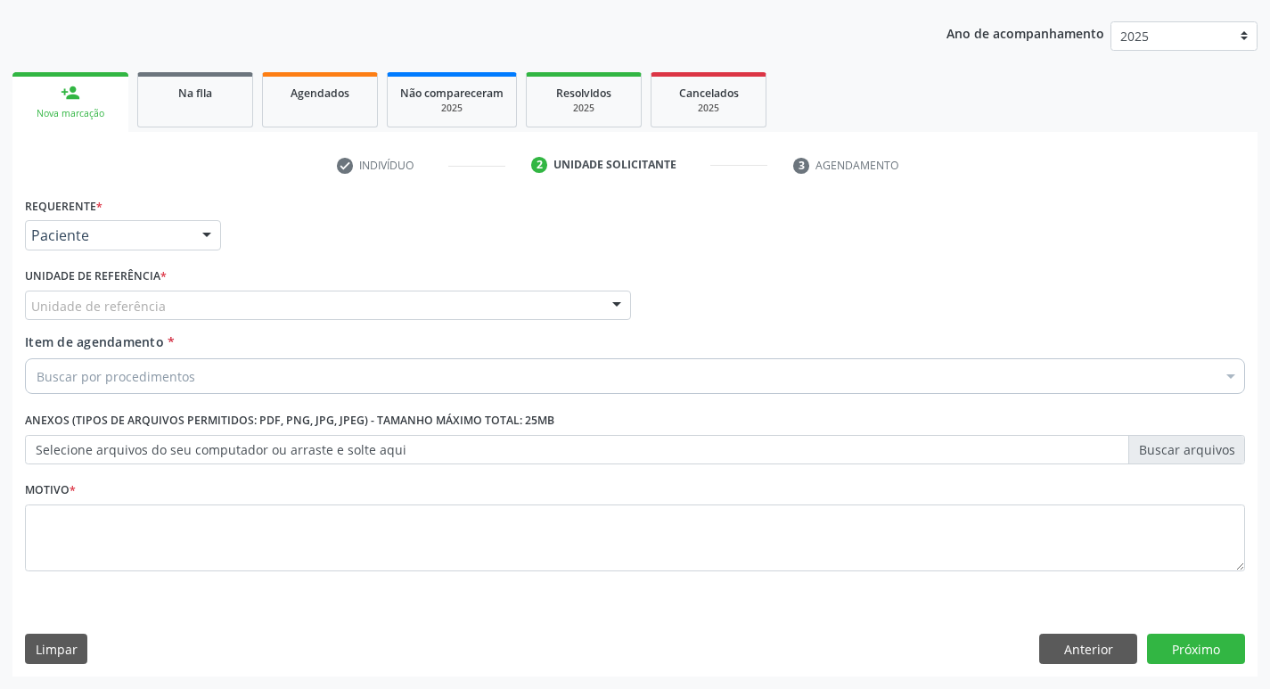
click at [172, 297] on div "Unidade de referência" at bounding box center [328, 306] width 606 height 30
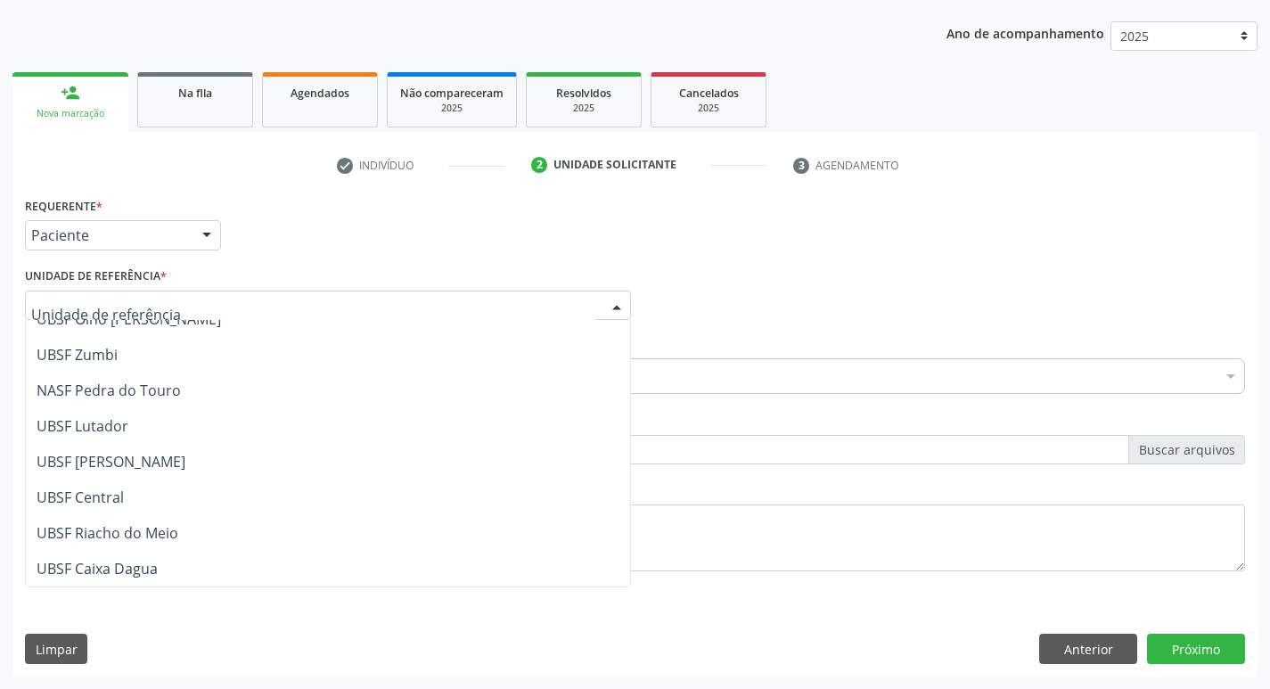
scroll to position [267, 0]
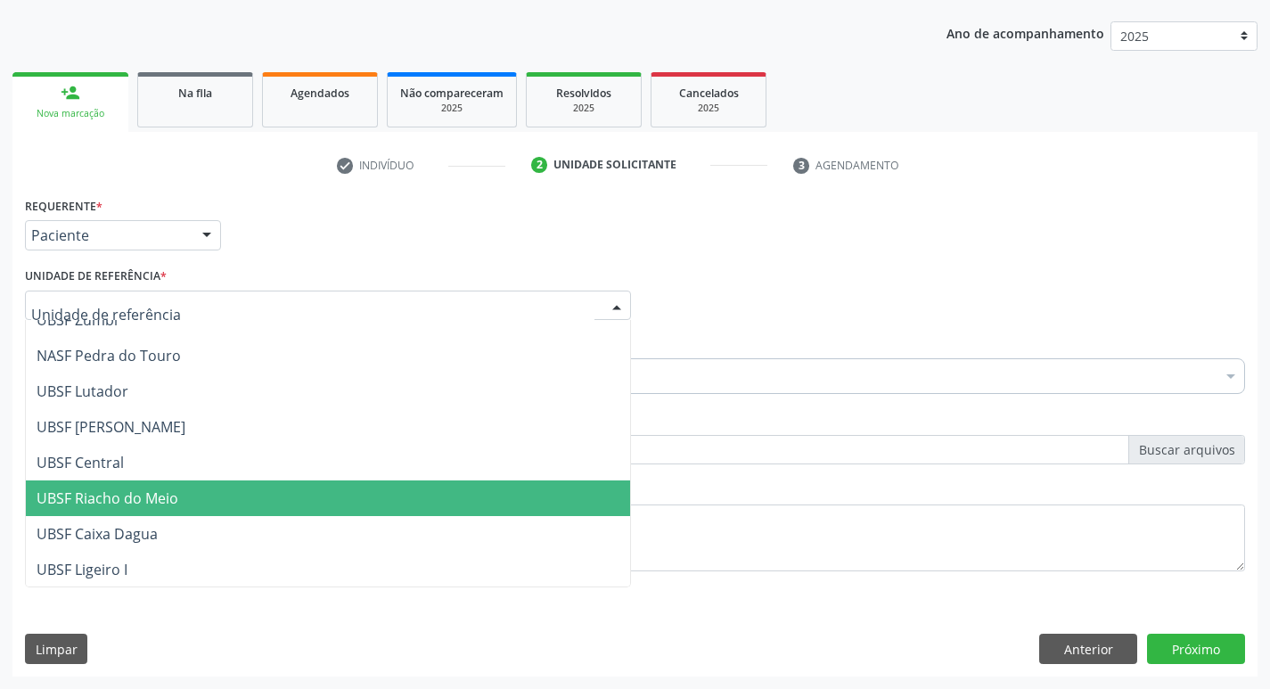
click at [143, 497] on span "UBSF Riacho do Meio" at bounding box center [108, 498] width 142 height 20
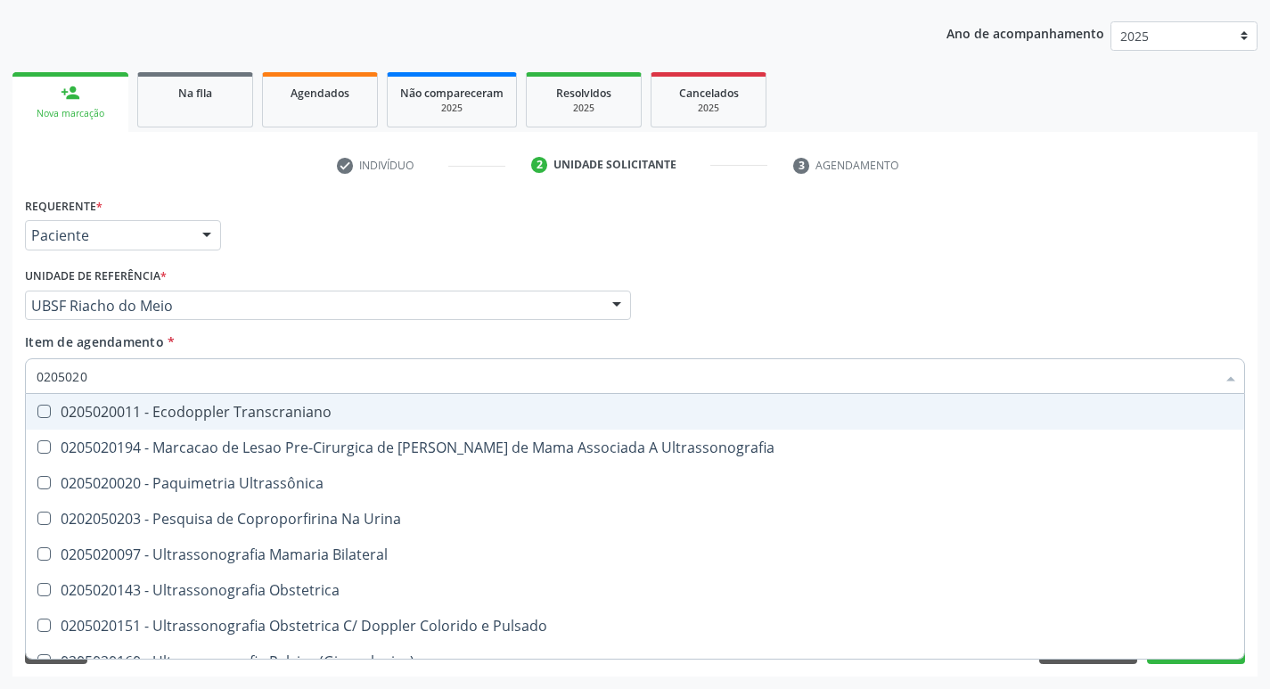
type input "02050200"
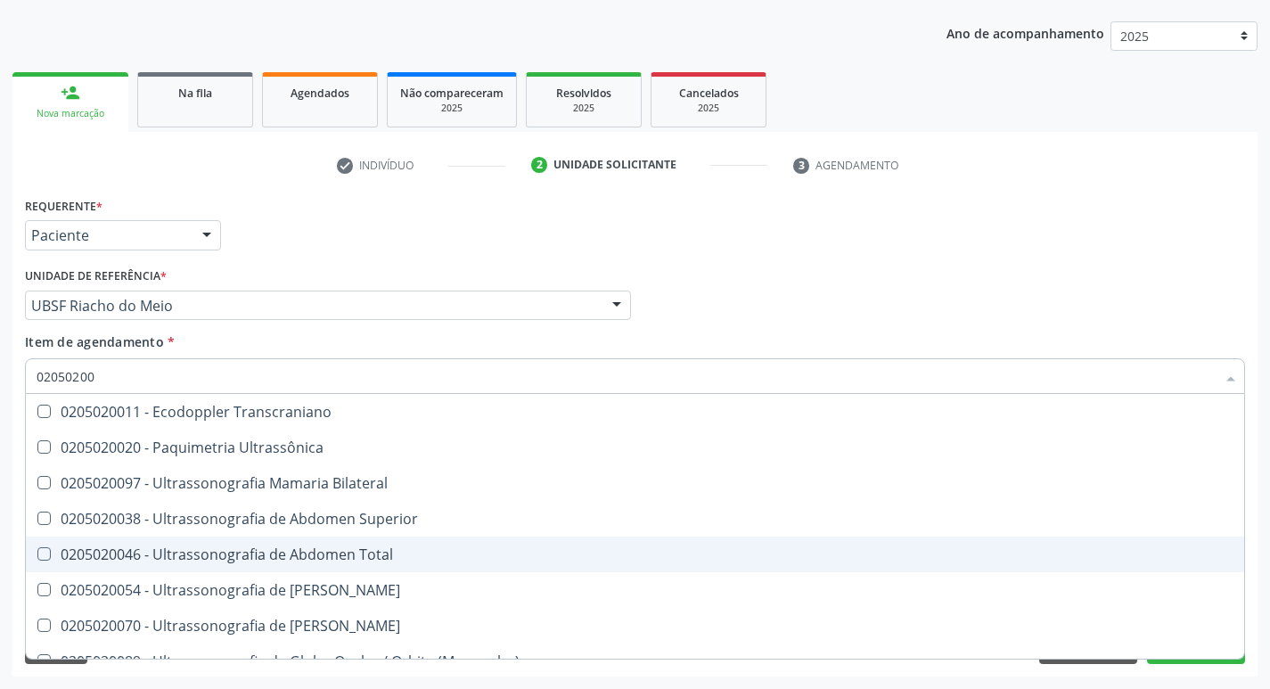
click at [45, 550] on Total at bounding box center [43, 553] width 13 height 13
click at [37, 550] on Total "checkbox" at bounding box center [32, 554] width 12 height 12
checkbox Total "true"
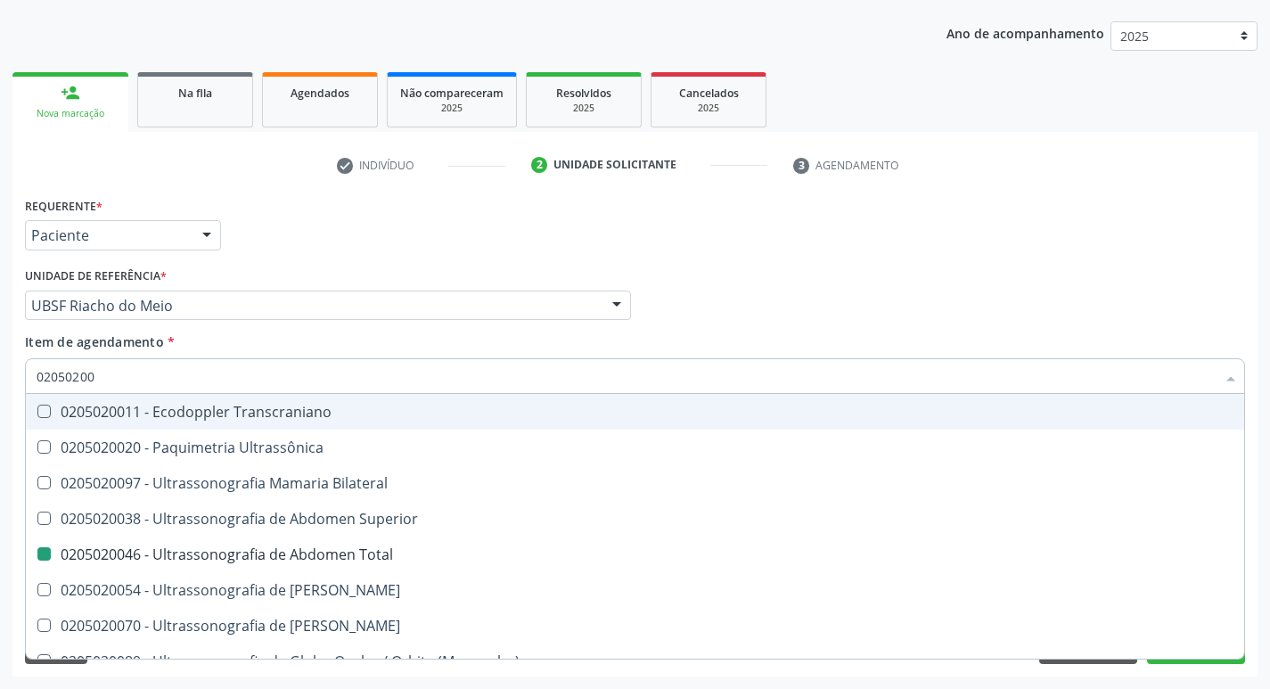
click at [671, 337] on div "Item de agendamento * 02050200 Desfazer seleção 0205020011 - Ecodoppler Transcr…" at bounding box center [635, 360] width 1220 height 56
checkbox Ultrassônica "true"
checkbox Total "false"
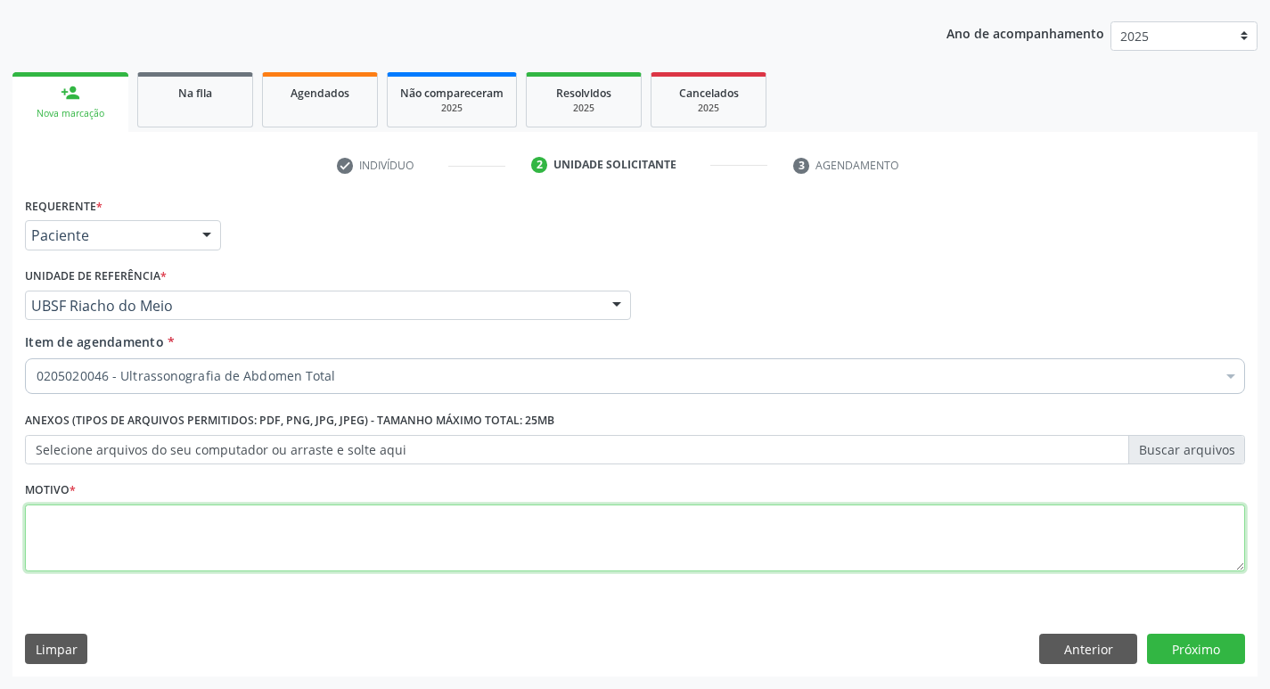
click at [61, 554] on textarea at bounding box center [635, 538] width 1220 height 68
type textarea "AVALIACAO"
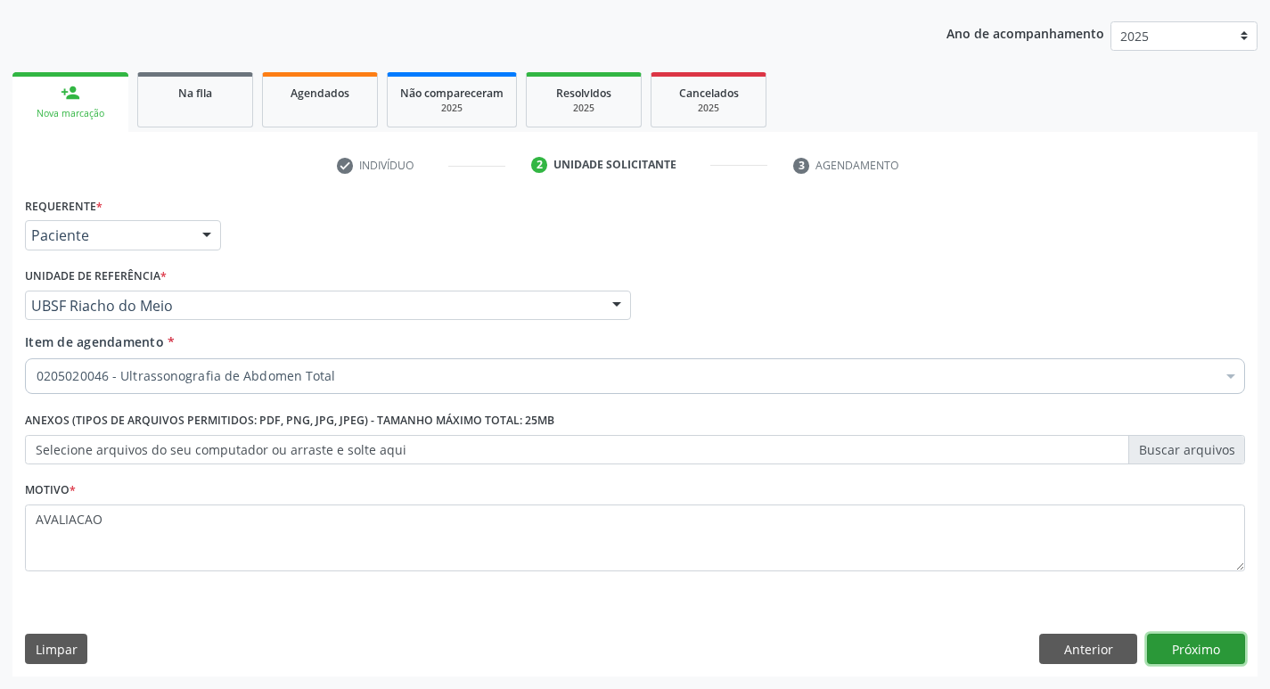
click at [1216, 652] on button "Próximo" at bounding box center [1196, 649] width 98 height 30
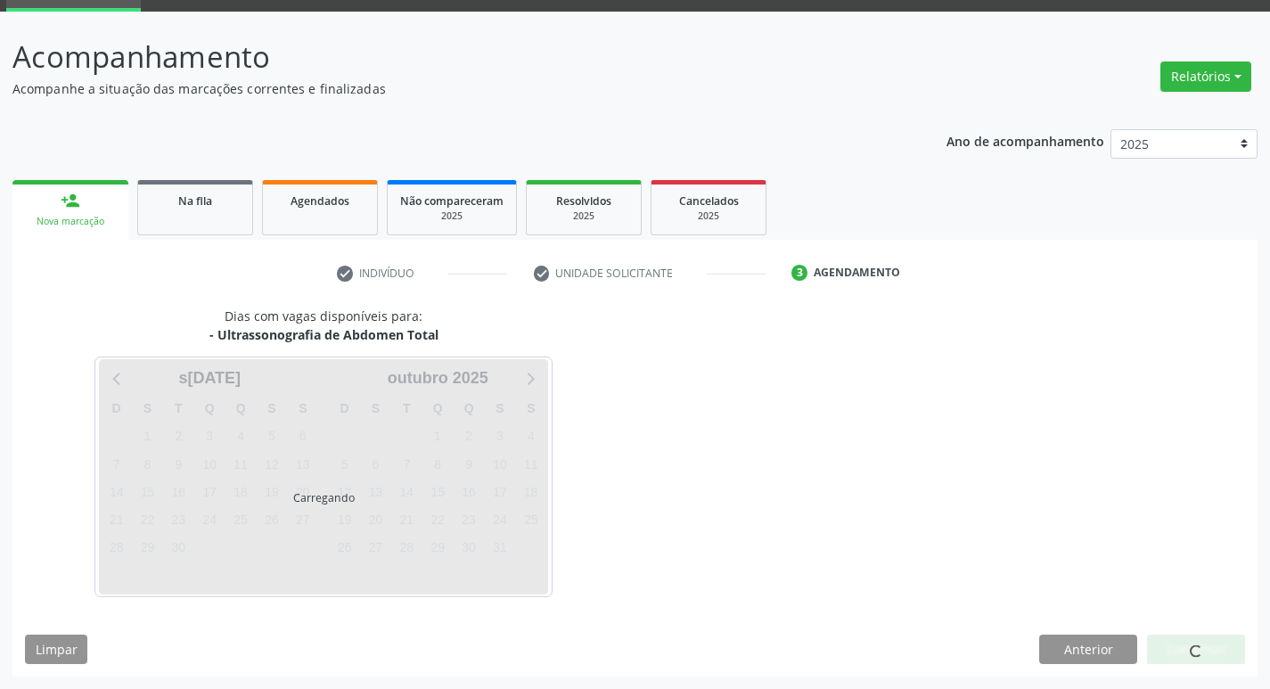
scroll to position [86, 0]
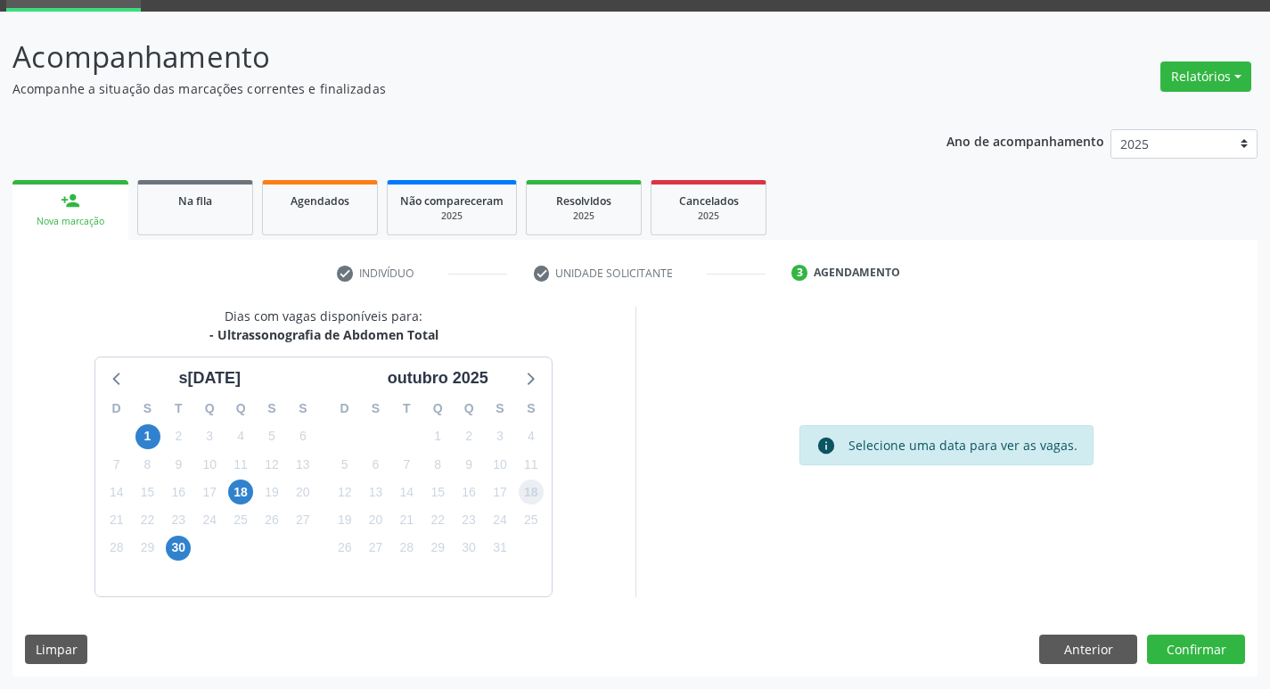
drag, startPoint x: 531, startPoint y: 495, endPoint x: 641, endPoint y: 576, distance: 135.8
click at [532, 496] on span "18" at bounding box center [531, 491] width 25 height 25
click at [1211, 660] on button "Confirmar" at bounding box center [1196, 649] width 98 height 30
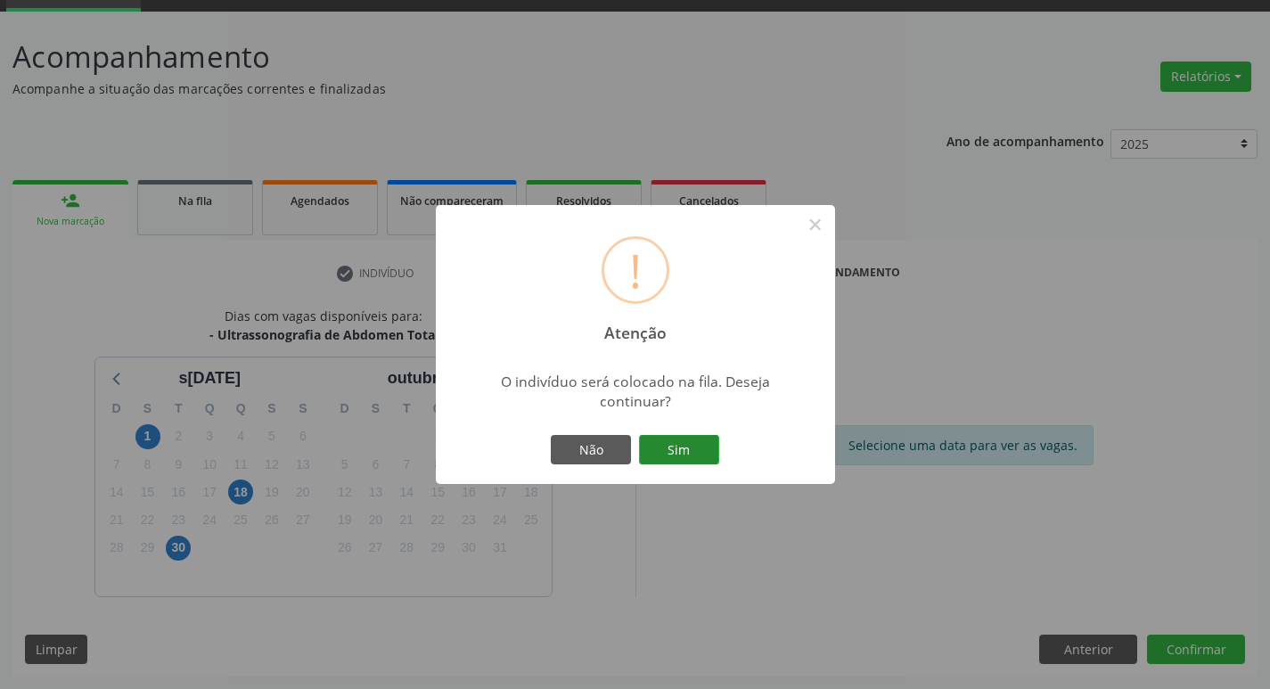
click at [679, 454] on button "Sim" at bounding box center [679, 450] width 80 height 30
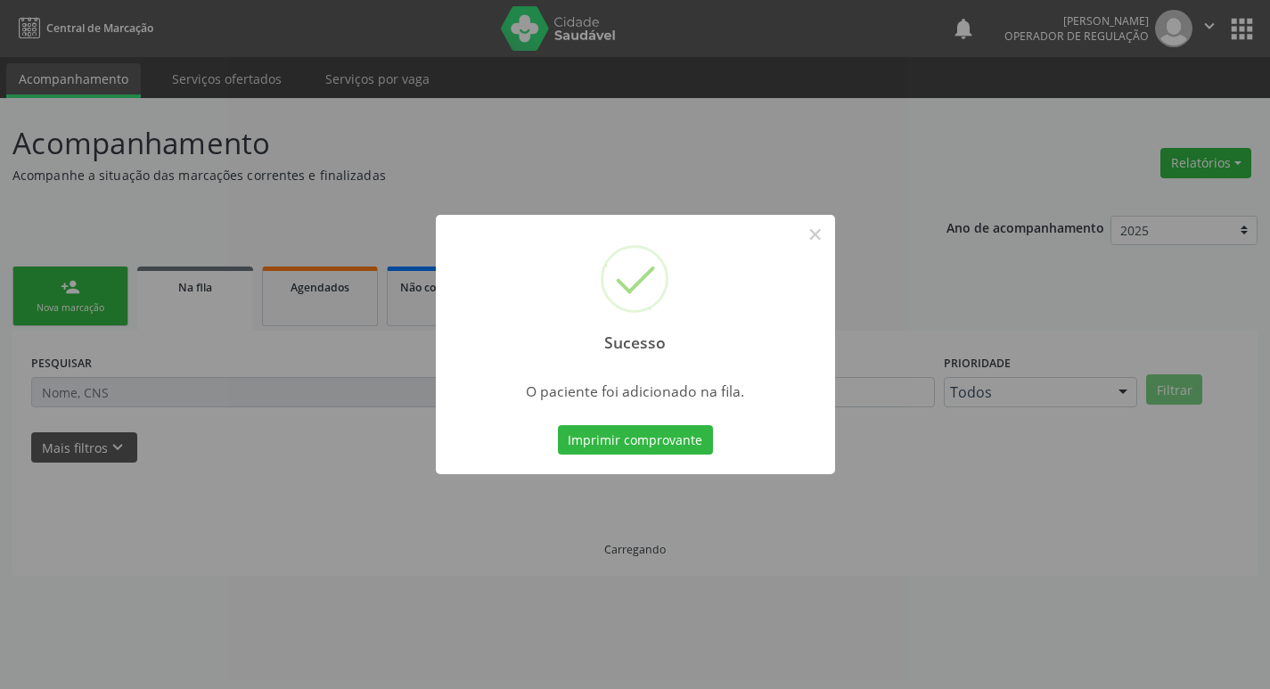
scroll to position [0, 0]
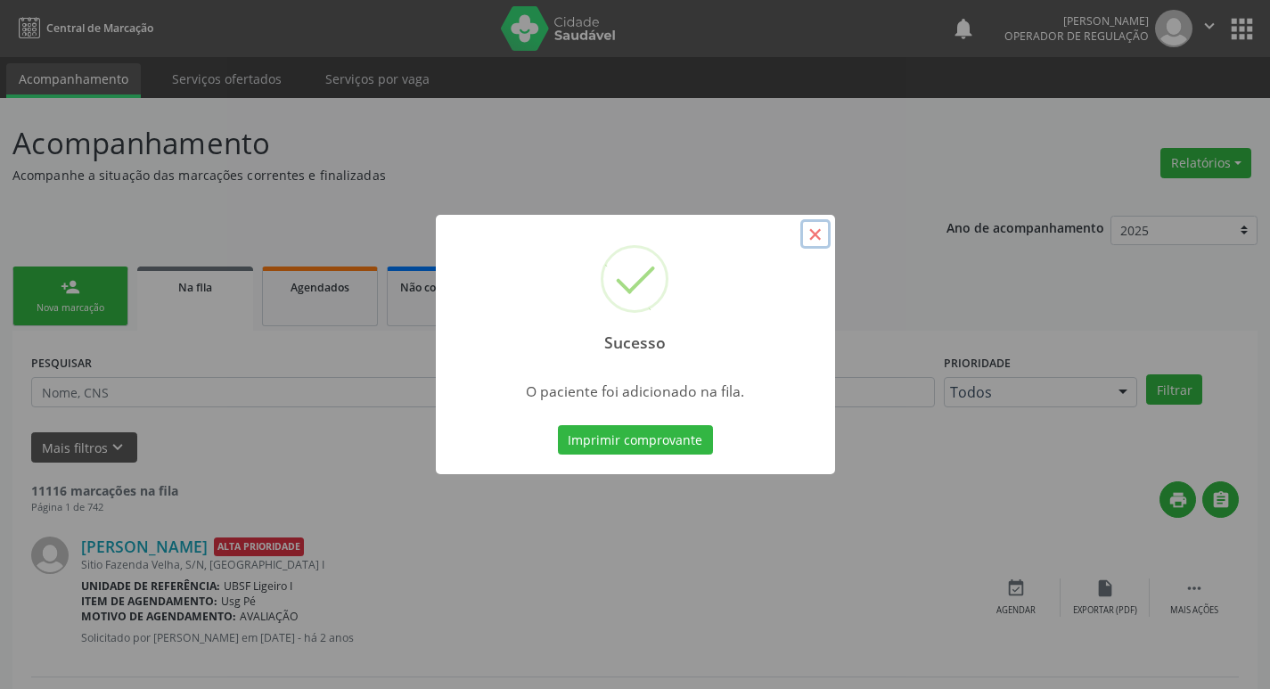
click at [814, 236] on button "×" at bounding box center [815, 234] width 30 height 30
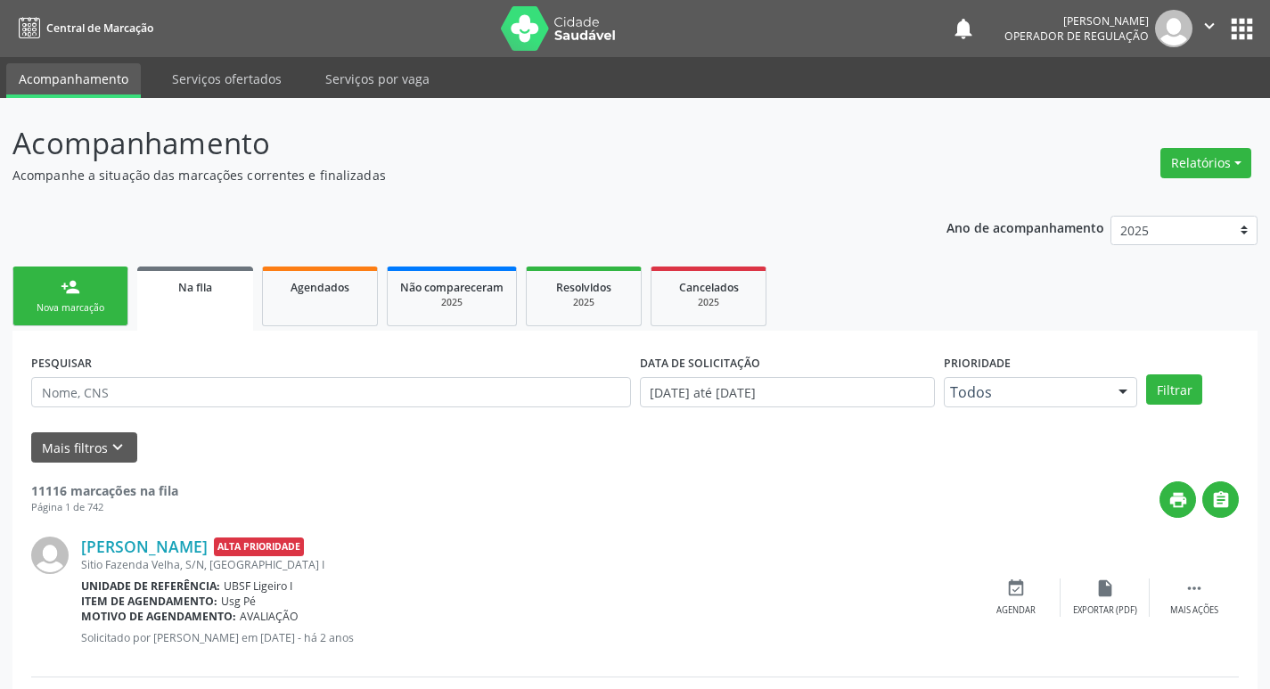
click at [41, 307] on div "Nova marcação" at bounding box center [70, 307] width 89 height 13
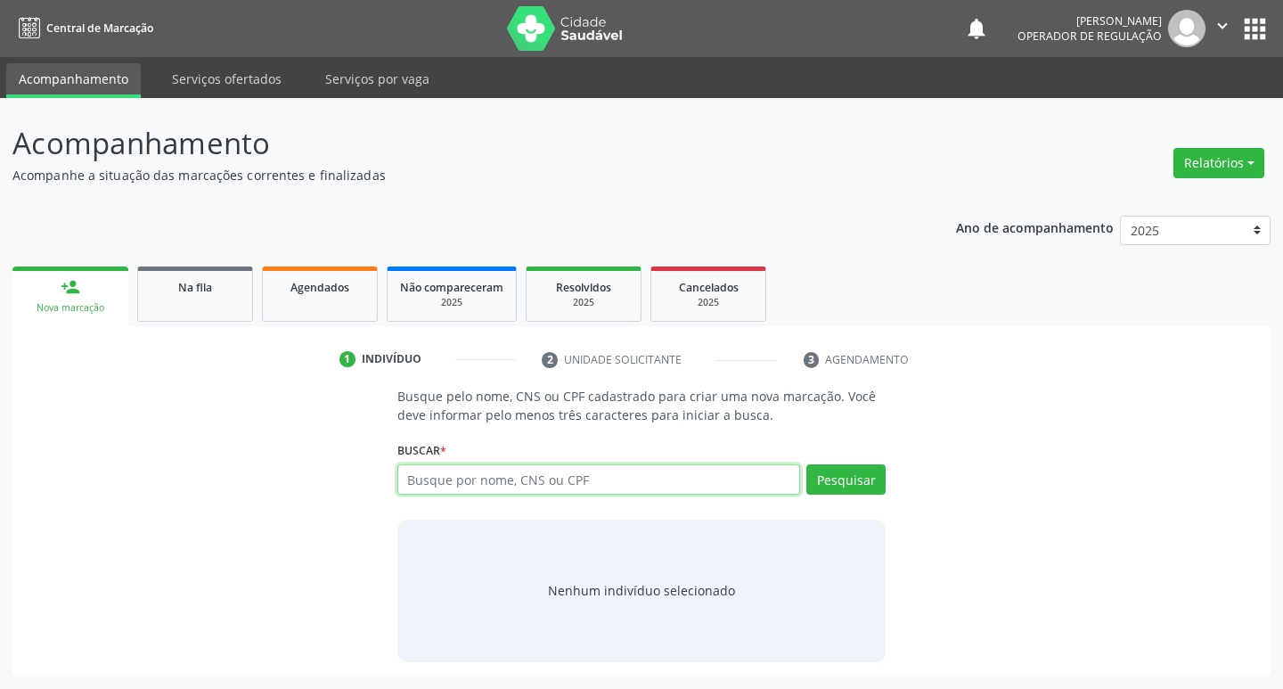
click at [506, 479] on input "text" at bounding box center [599, 479] width 404 height 30
type input "705609424781911"
click at [845, 476] on button "Pesquisar" at bounding box center [845, 479] width 79 height 30
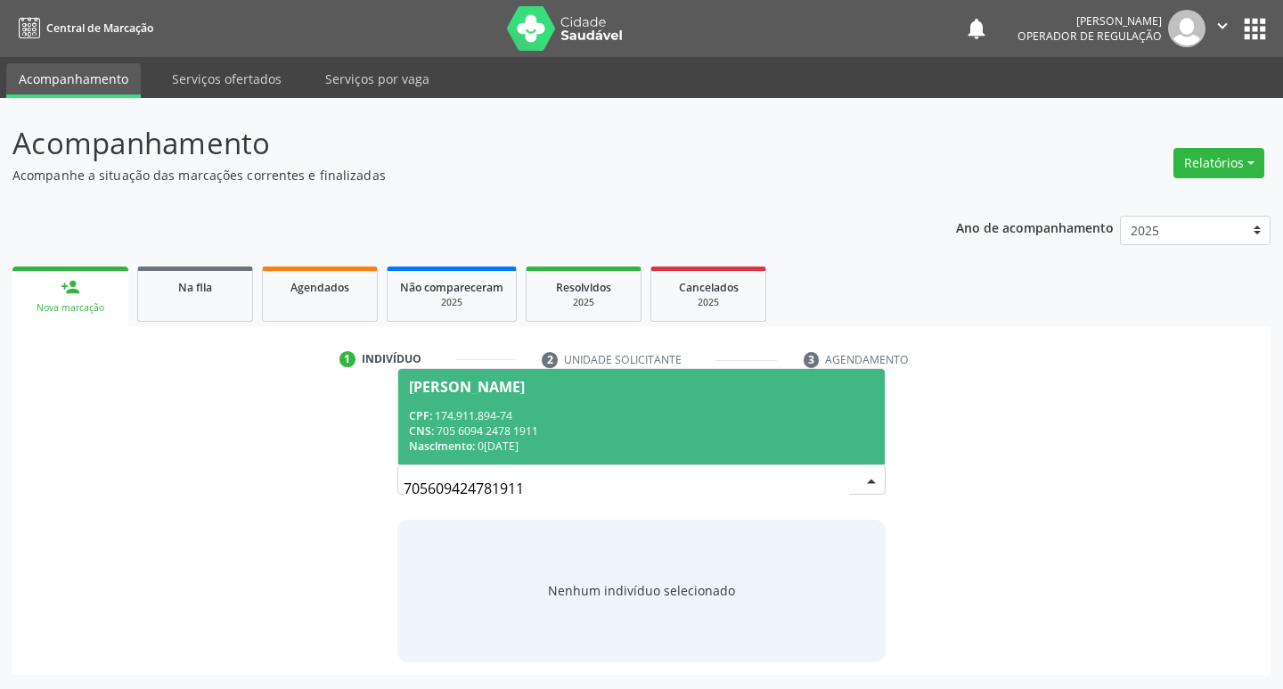
click at [500, 384] on div "Nathalia Anaidh Higino de Oliveira" at bounding box center [467, 387] width 116 height 14
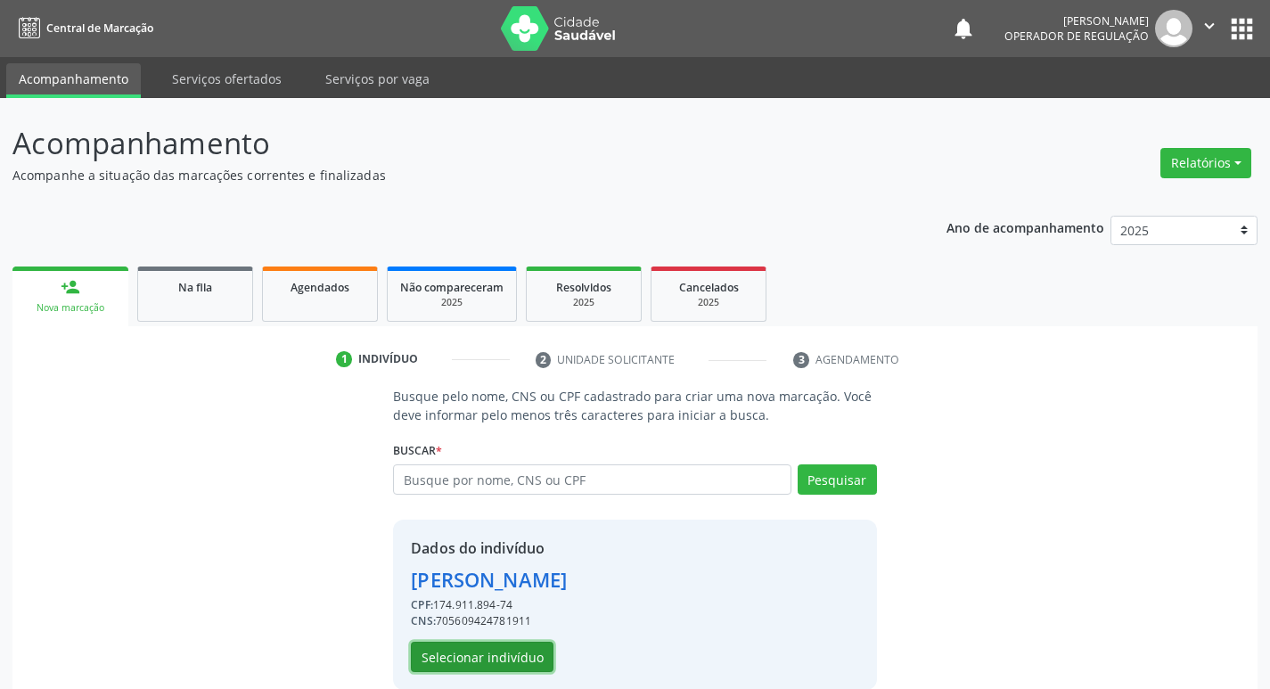
click at [471, 662] on button "Selecionar indivíduo" at bounding box center [482, 657] width 143 height 30
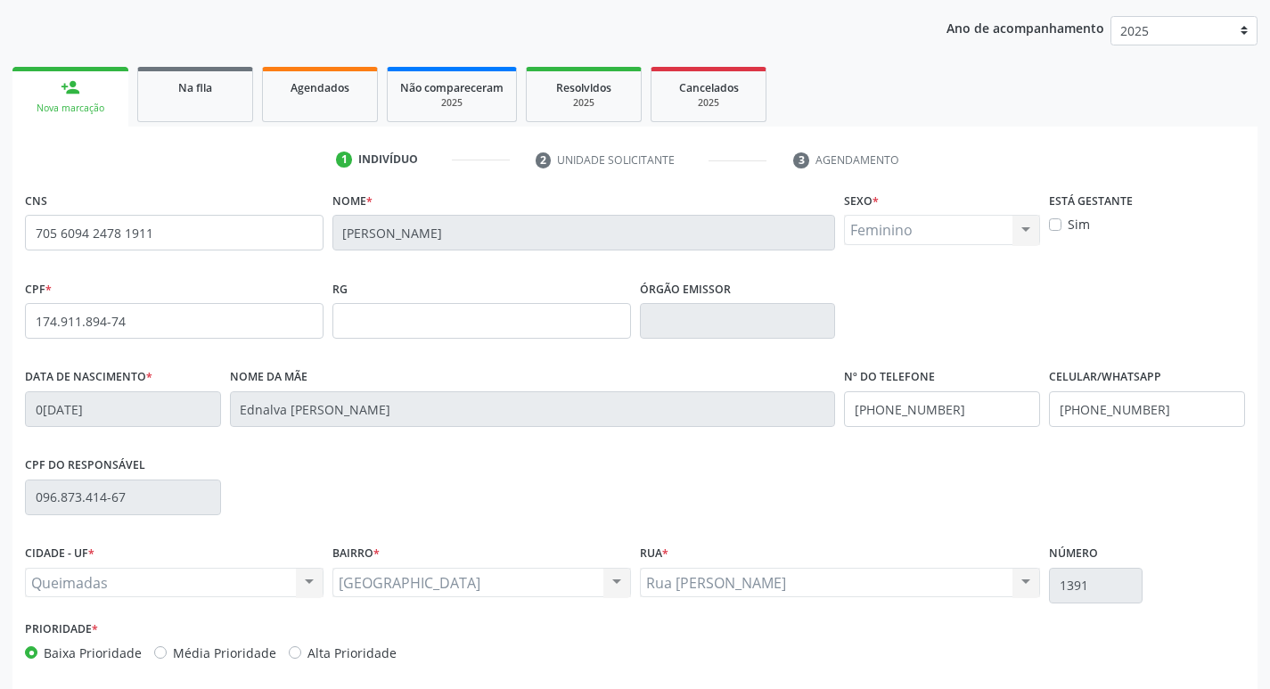
scroll to position [277, 0]
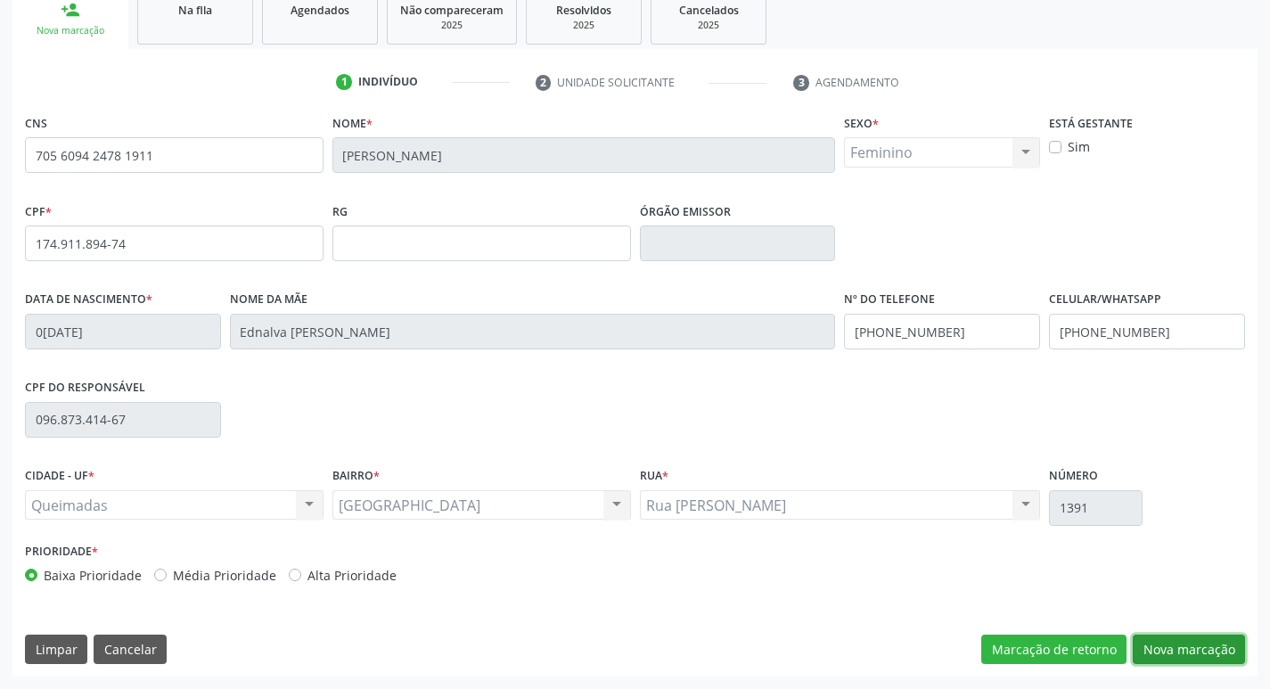
click at [1195, 652] on button "Nova marcação" at bounding box center [1189, 649] width 112 height 30
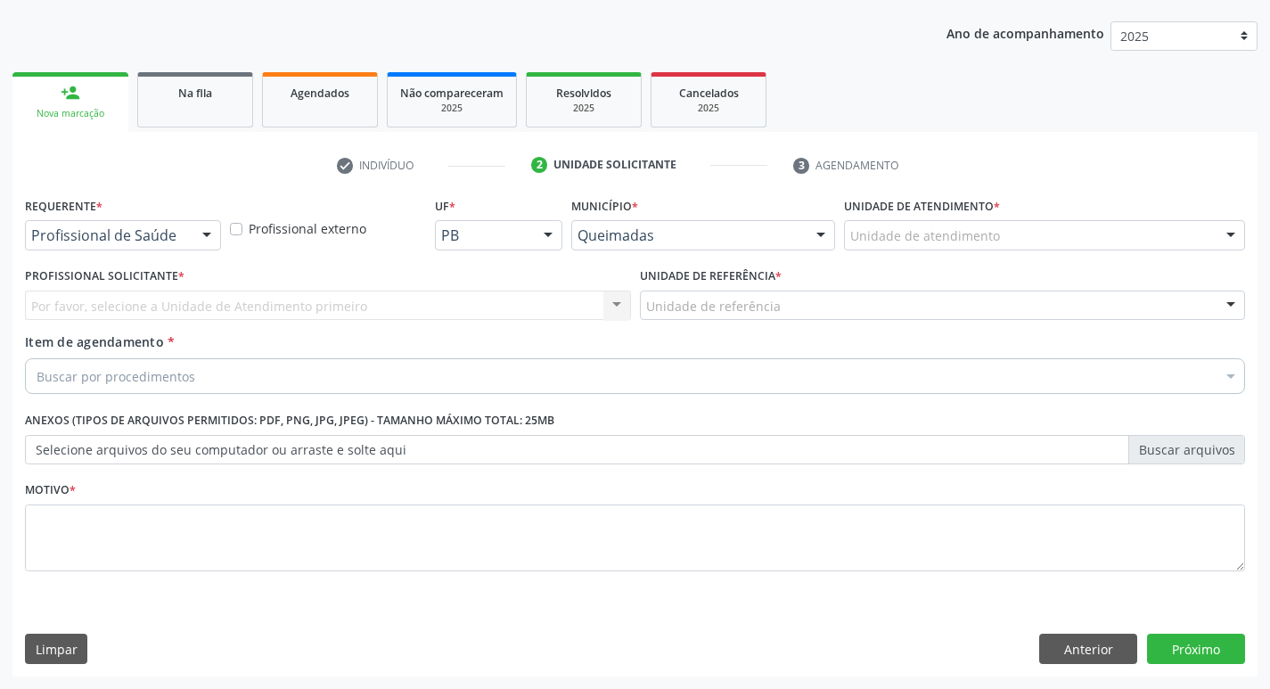
scroll to position [194, 0]
click at [205, 239] on div at bounding box center [206, 236] width 27 height 30
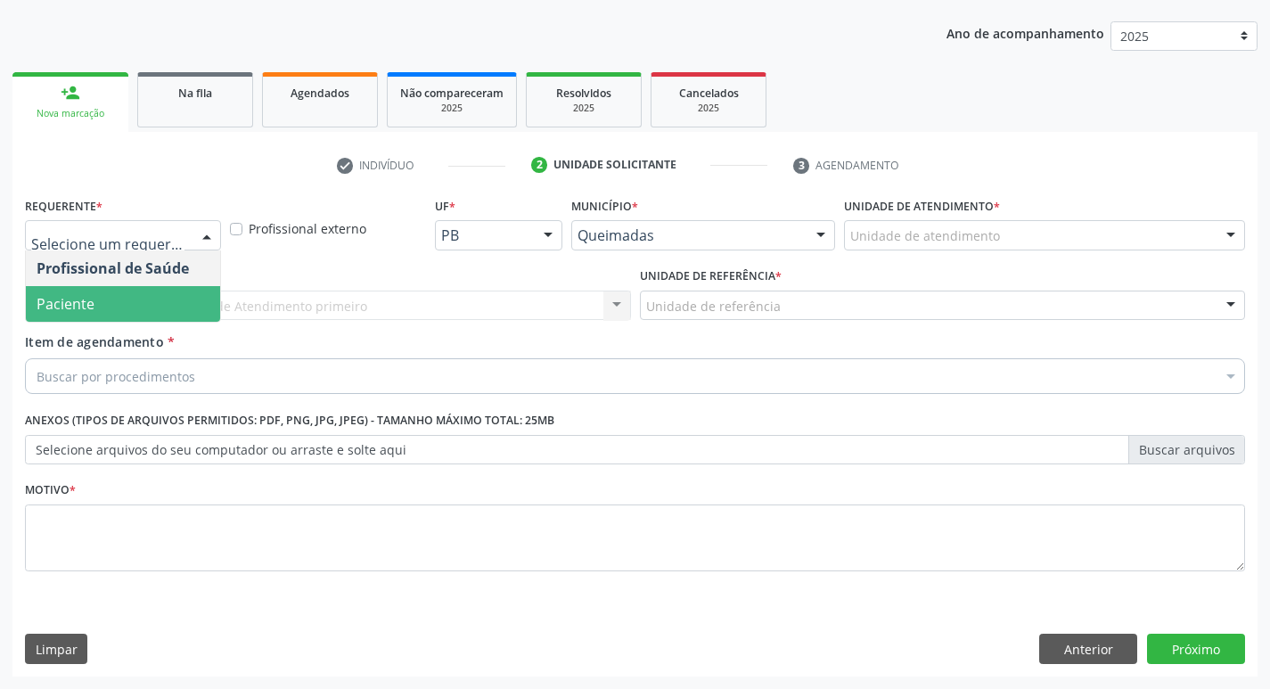
click at [169, 291] on span "Paciente" at bounding box center [123, 304] width 194 height 36
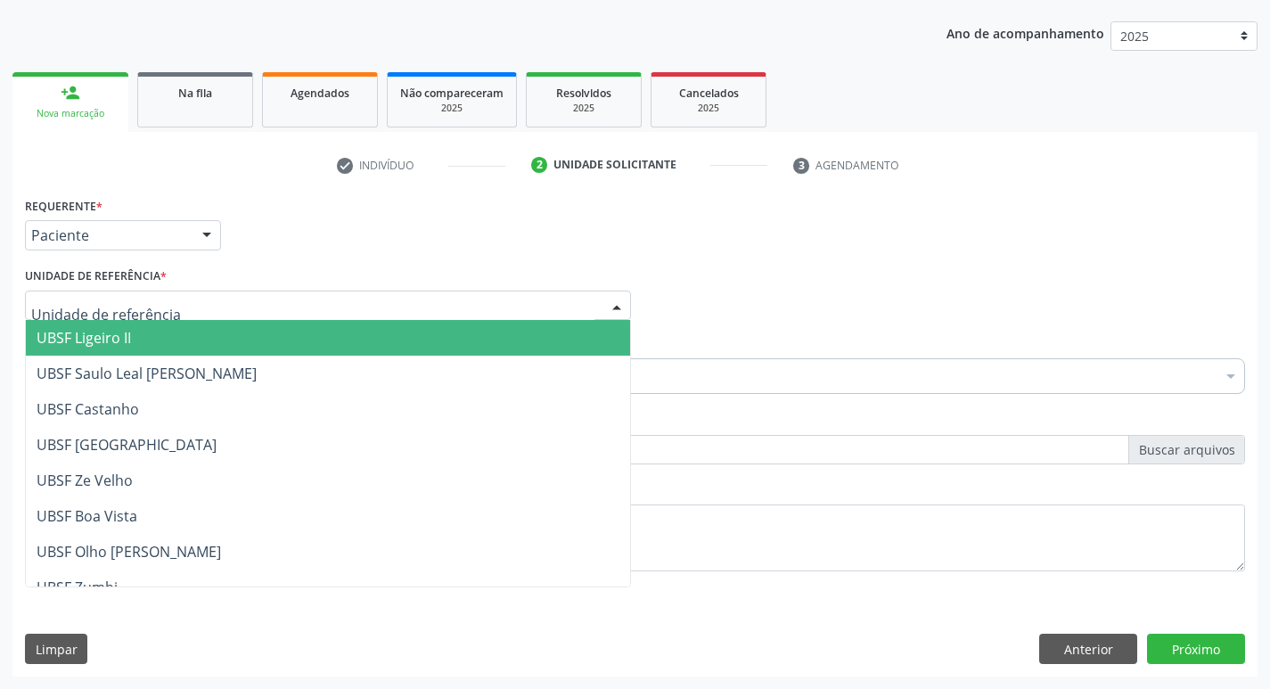
click at [171, 307] on div at bounding box center [328, 306] width 606 height 30
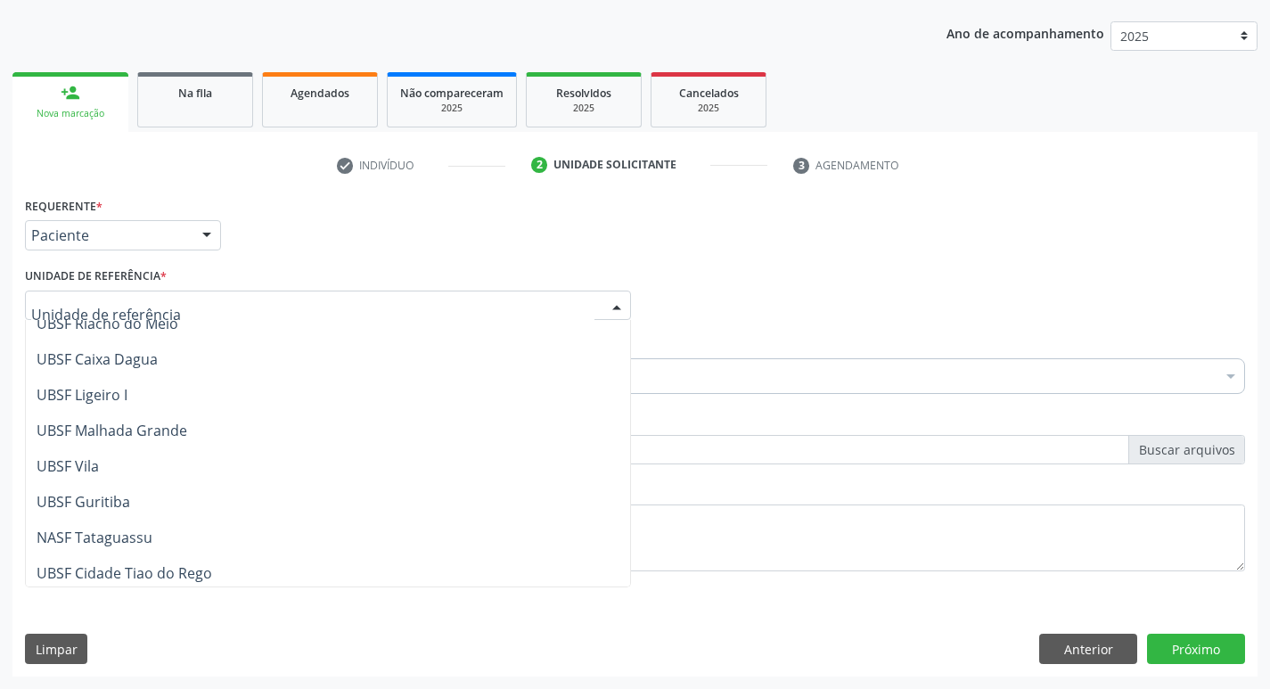
scroll to position [446, 0]
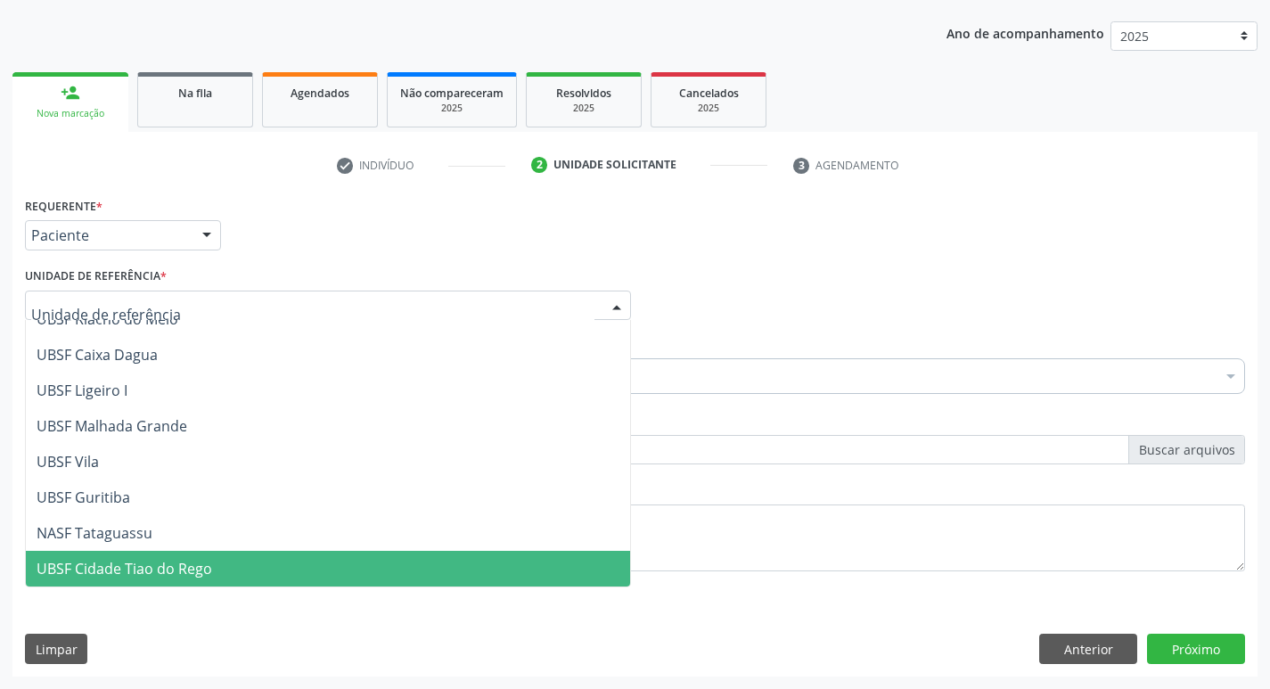
click at [410, 558] on span "UBSF Cidade Tiao do Rego" at bounding box center [328, 569] width 604 height 36
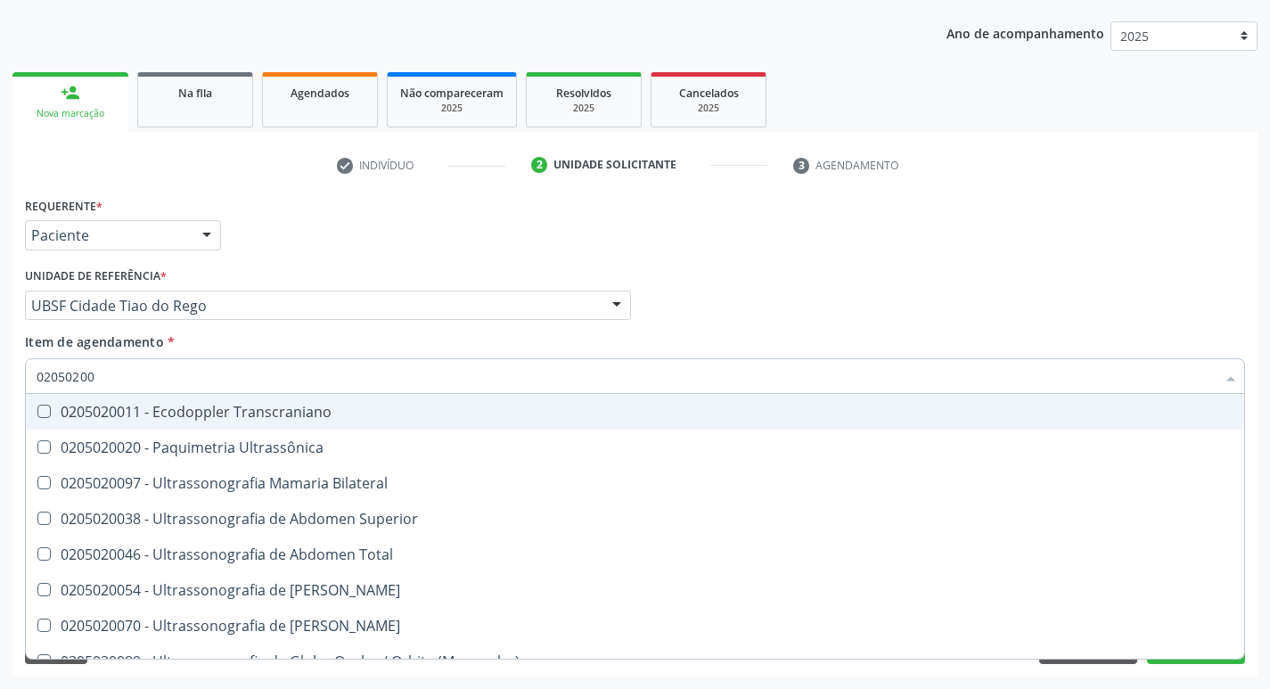
type input "02050200"
click at [979, 304] on div "Profissional Solicitante Por favor, selecione a Unidade de Atendimento primeiro…" at bounding box center [634, 298] width 1229 height 70
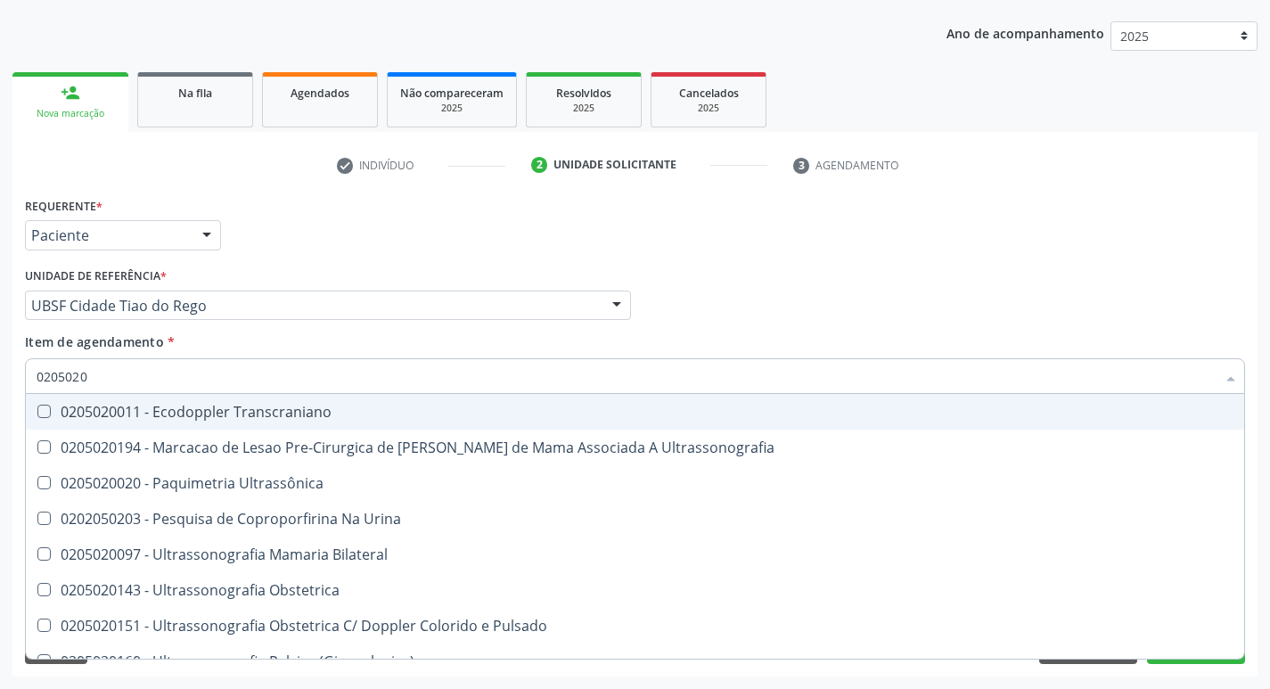
type input "02050200"
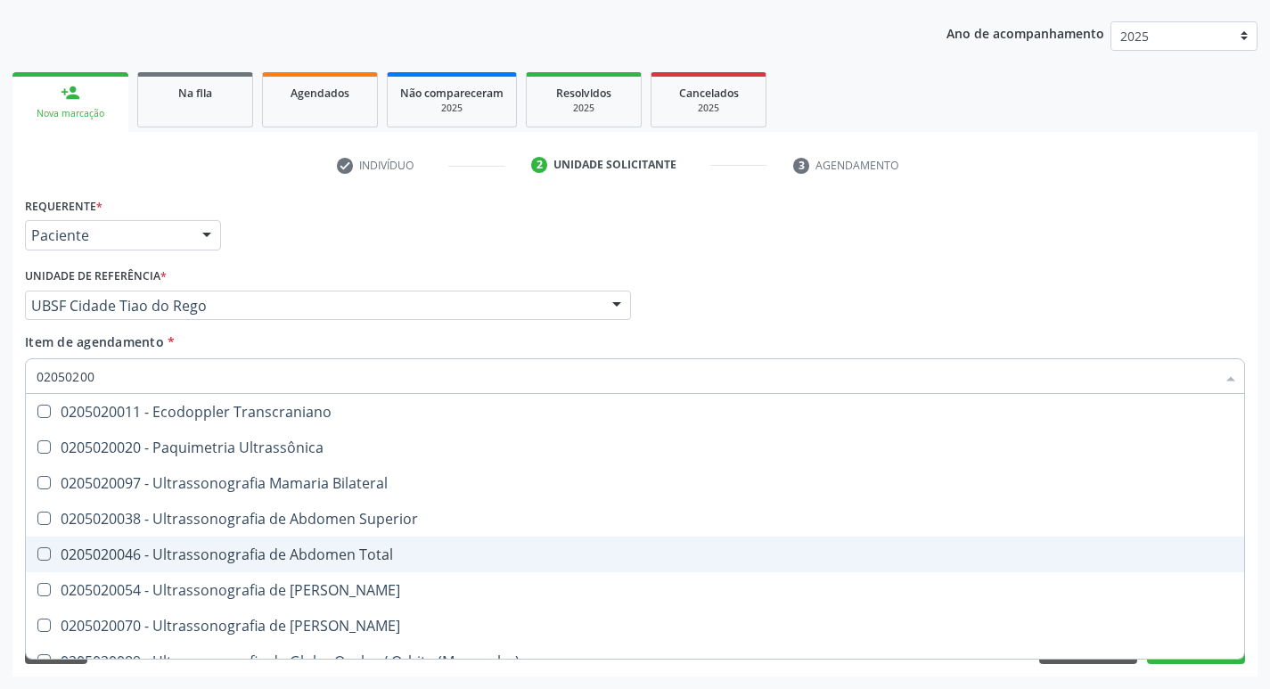
click at [36, 551] on div at bounding box center [32, 554] width 13 height 14
checkbox Total "true"
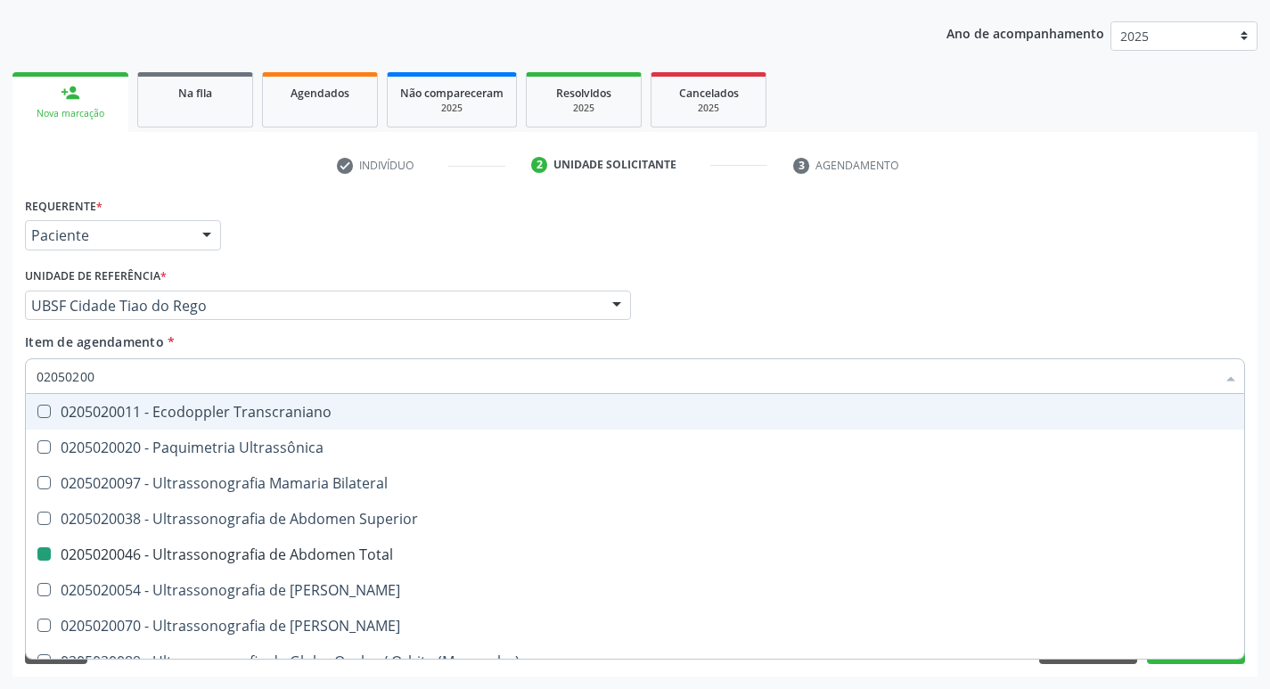
click at [1093, 334] on div "Item de agendamento * 02050200 Desfazer seleção 0205020011 - Ecodoppler Transcr…" at bounding box center [635, 360] width 1220 height 56
checkbox Ultrassônica "true"
checkbox Total "false"
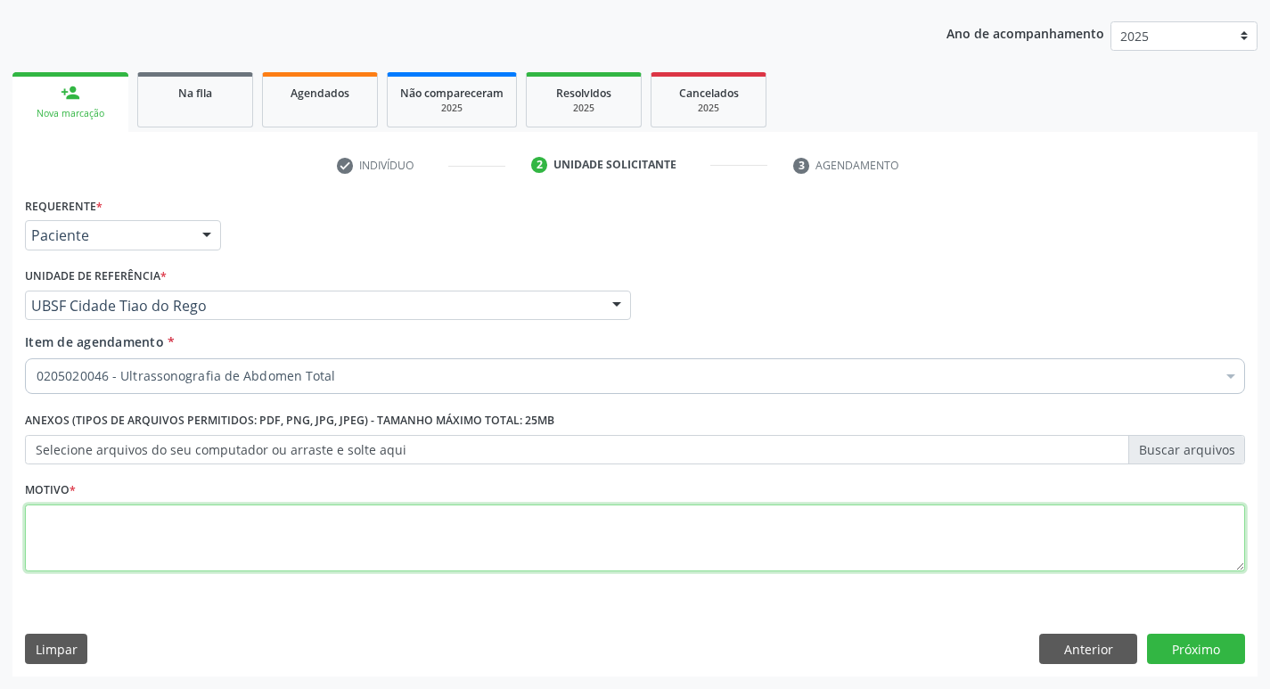
click at [64, 535] on textarea at bounding box center [635, 538] width 1220 height 68
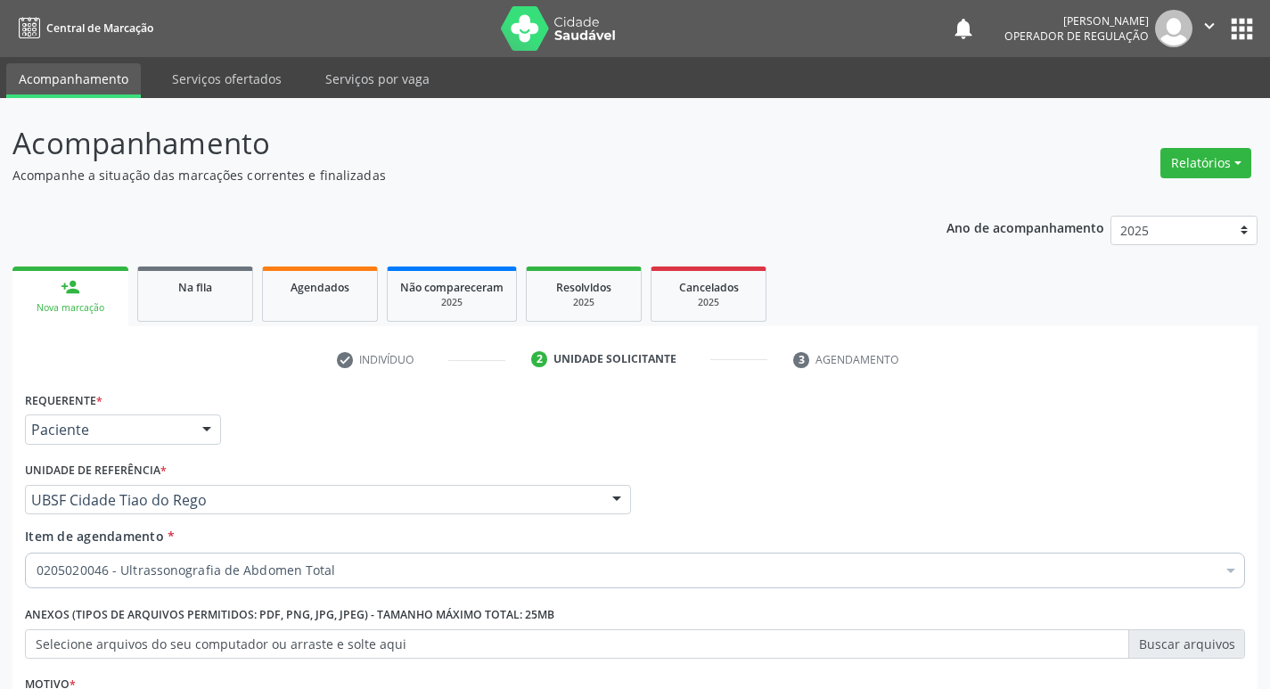
scroll to position [194, 0]
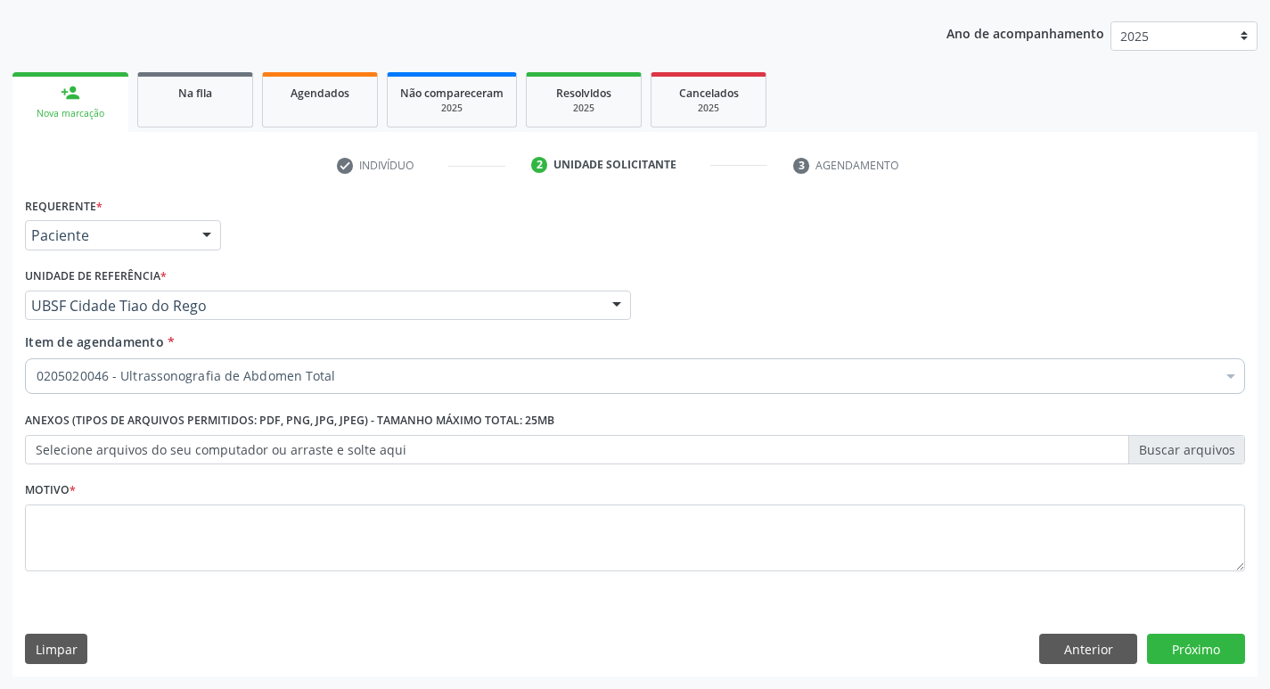
click at [113, 520] on textarea at bounding box center [635, 538] width 1220 height 68
click at [1067, 643] on button "Anterior" at bounding box center [1088, 649] width 98 height 30
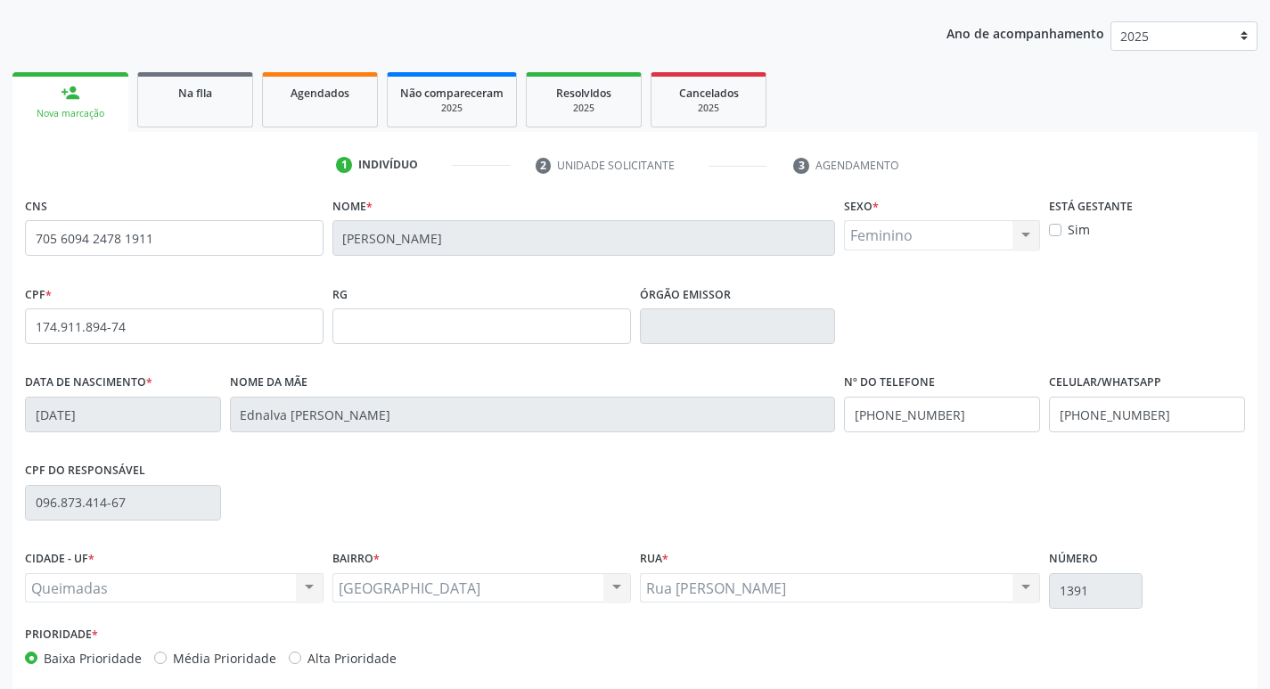
scroll to position [277, 0]
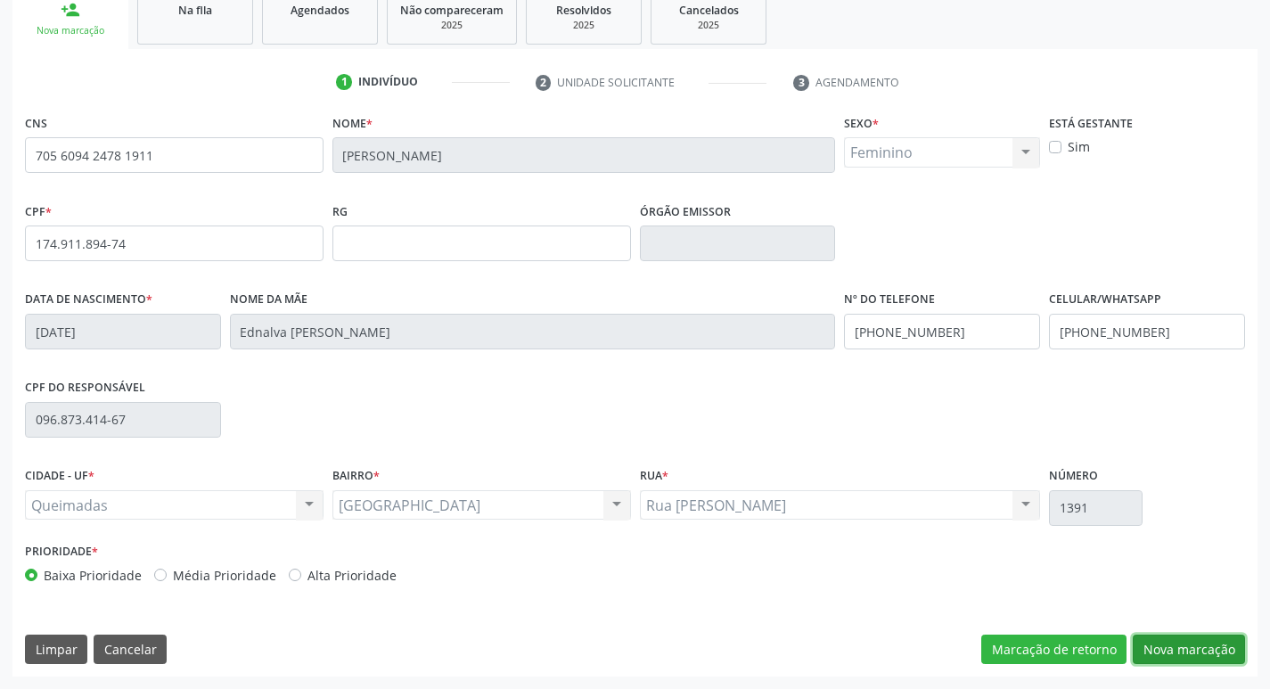
click at [1186, 653] on button "Nova marcação" at bounding box center [1189, 649] width 112 height 30
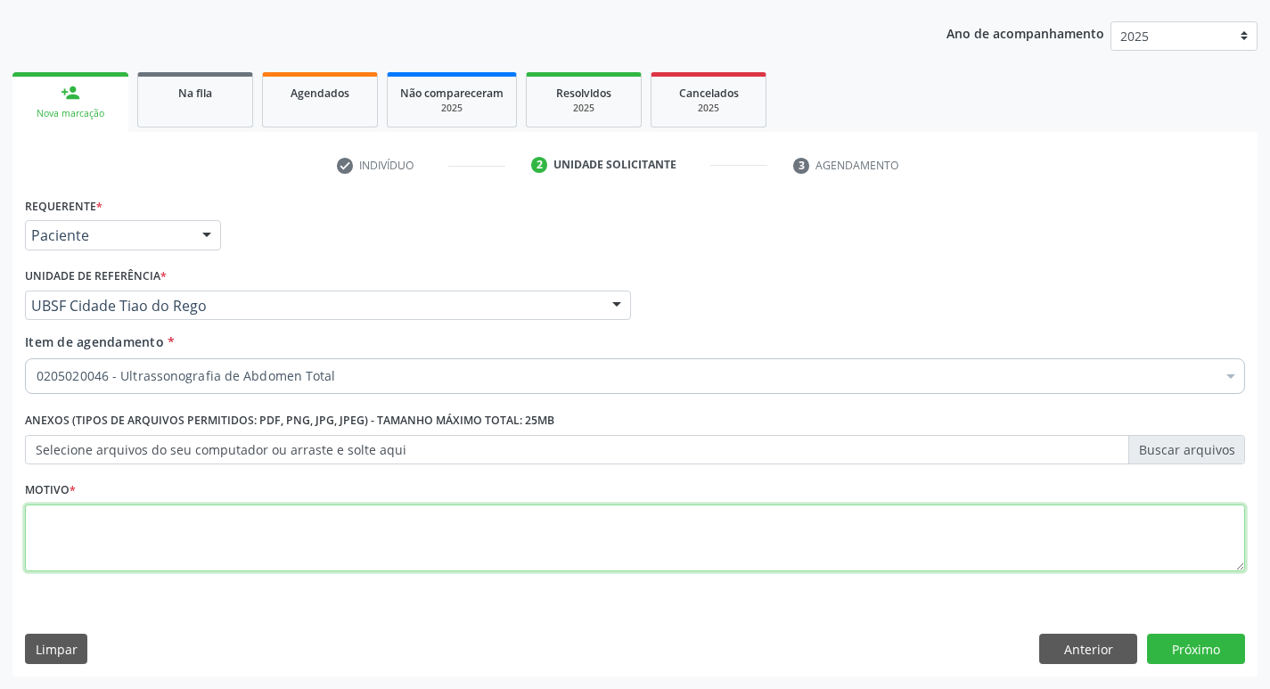
click at [96, 525] on textarea at bounding box center [635, 538] width 1220 height 68
type textarea "AVALIACAO"
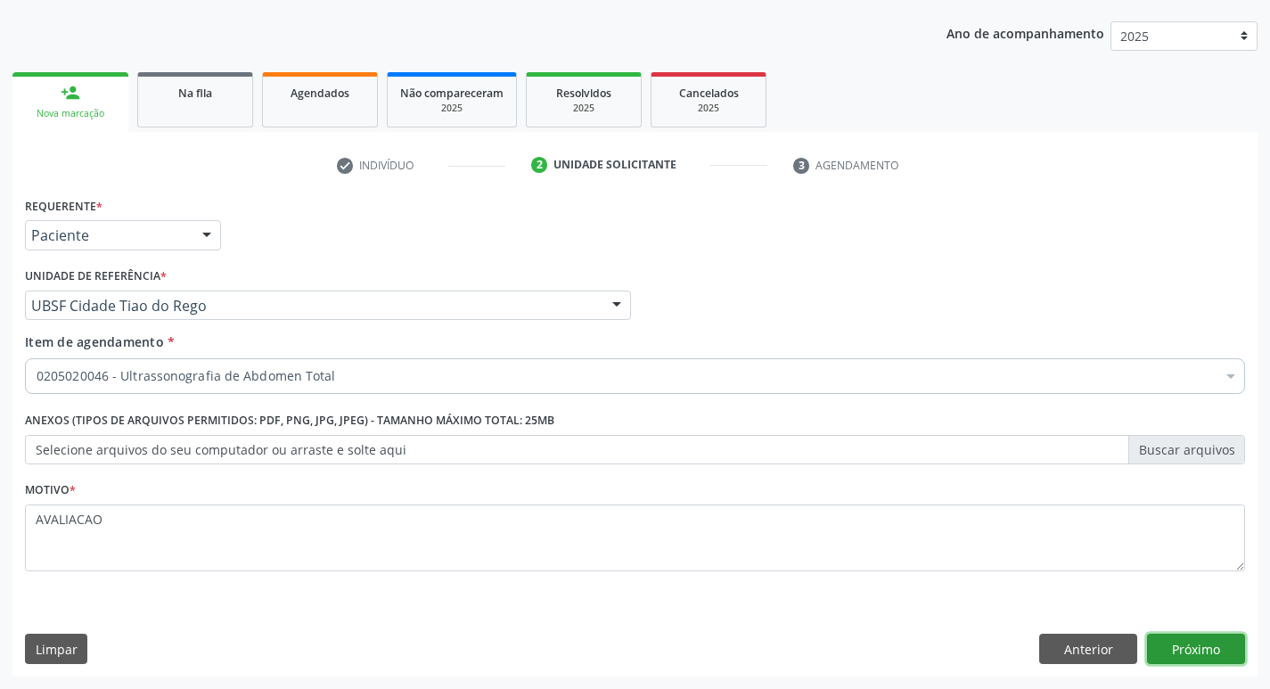
click at [1198, 656] on button "Próximo" at bounding box center [1196, 649] width 98 height 30
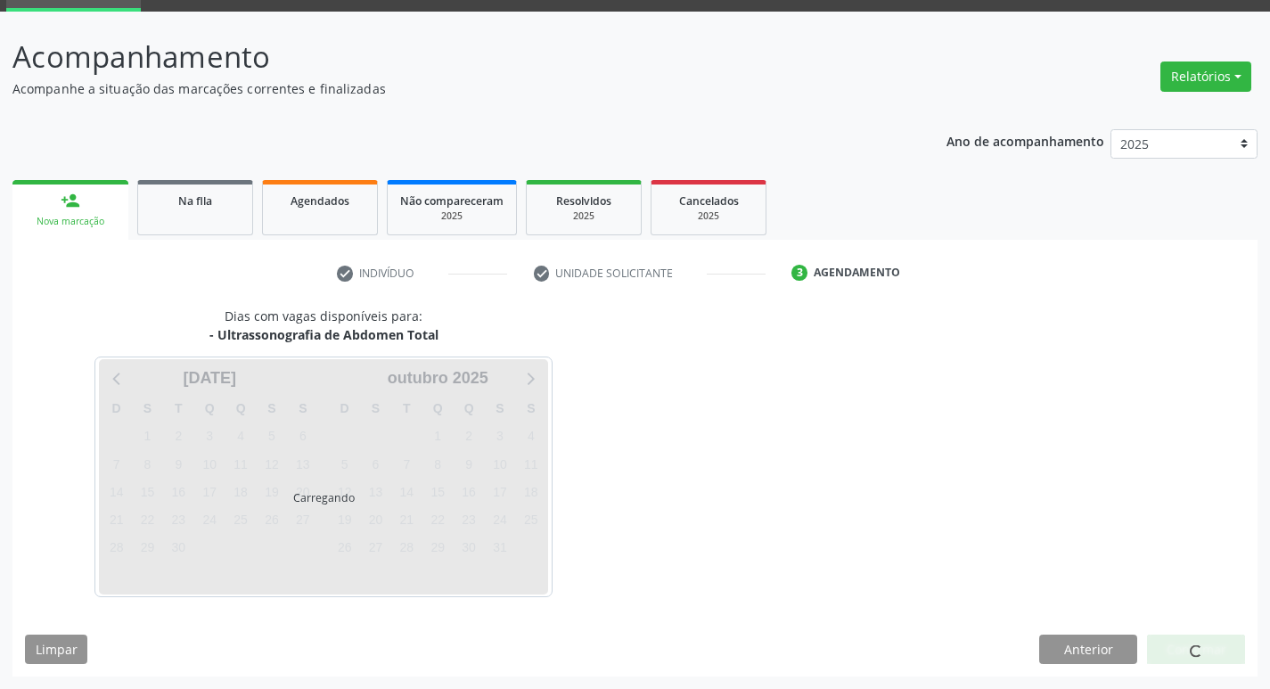
scroll to position [86, 0]
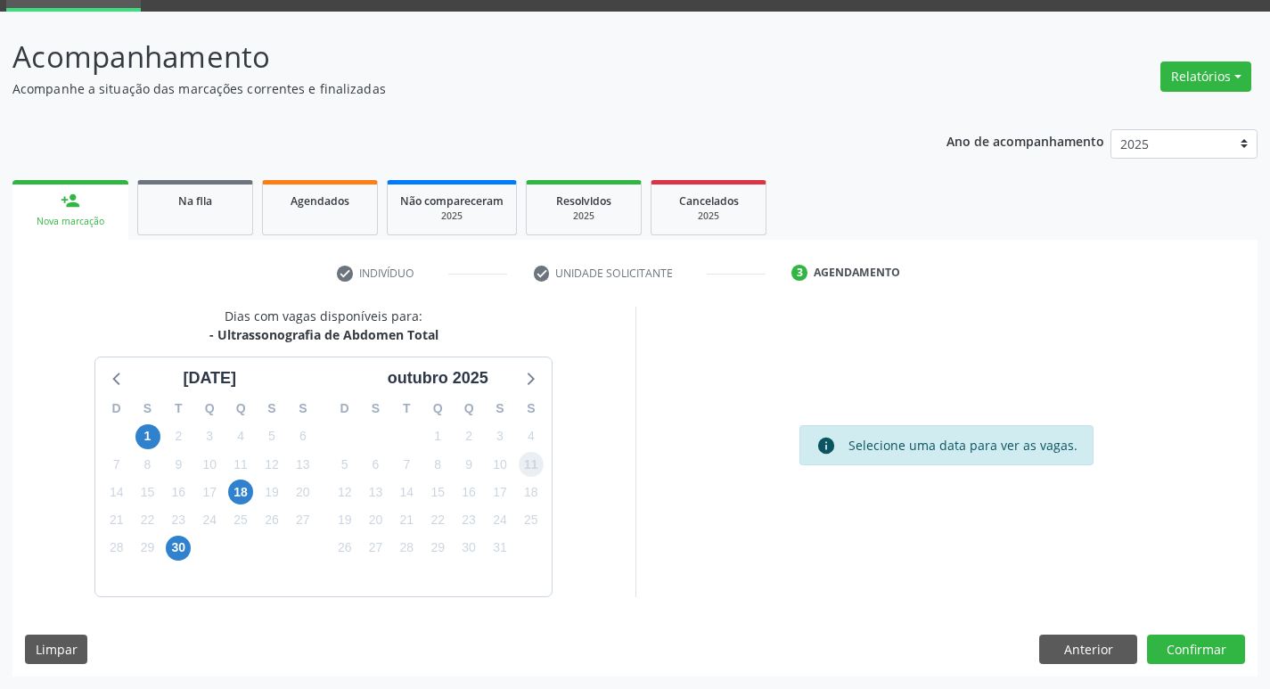
click at [536, 465] on span "11" at bounding box center [531, 464] width 25 height 25
click at [1214, 654] on button "Confirmar" at bounding box center [1196, 649] width 98 height 30
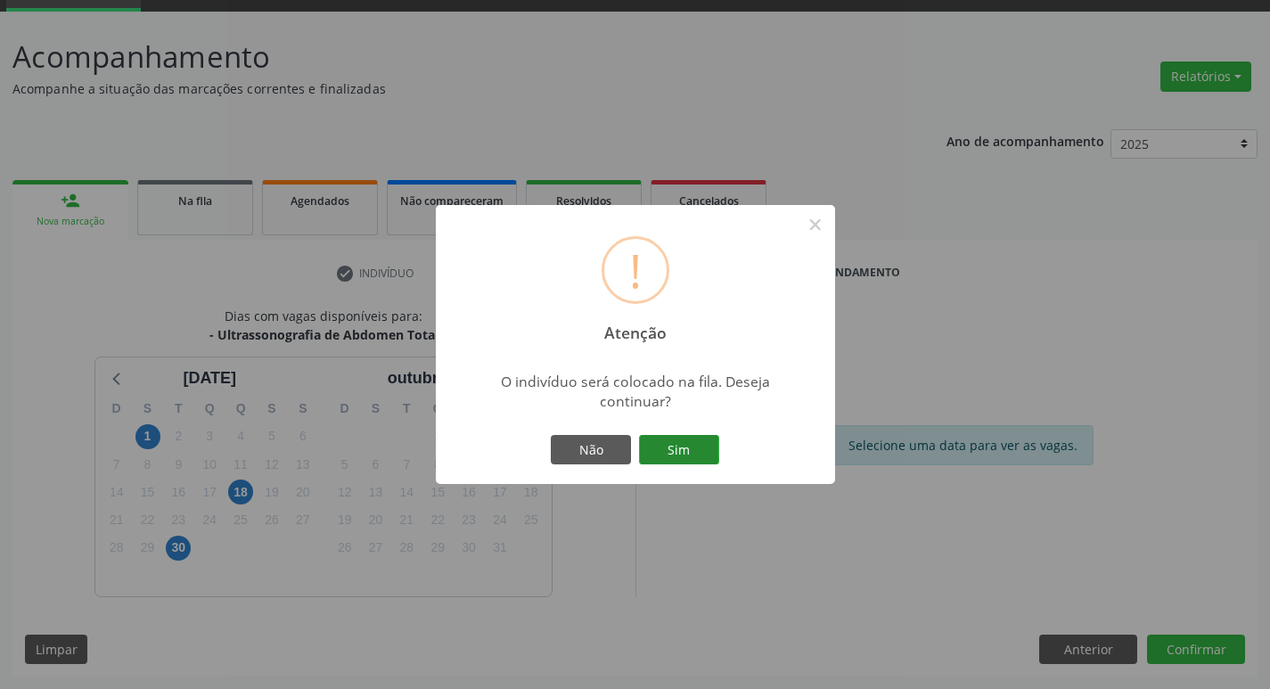
click at [689, 452] on button "Sim" at bounding box center [679, 450] width 80 height 30
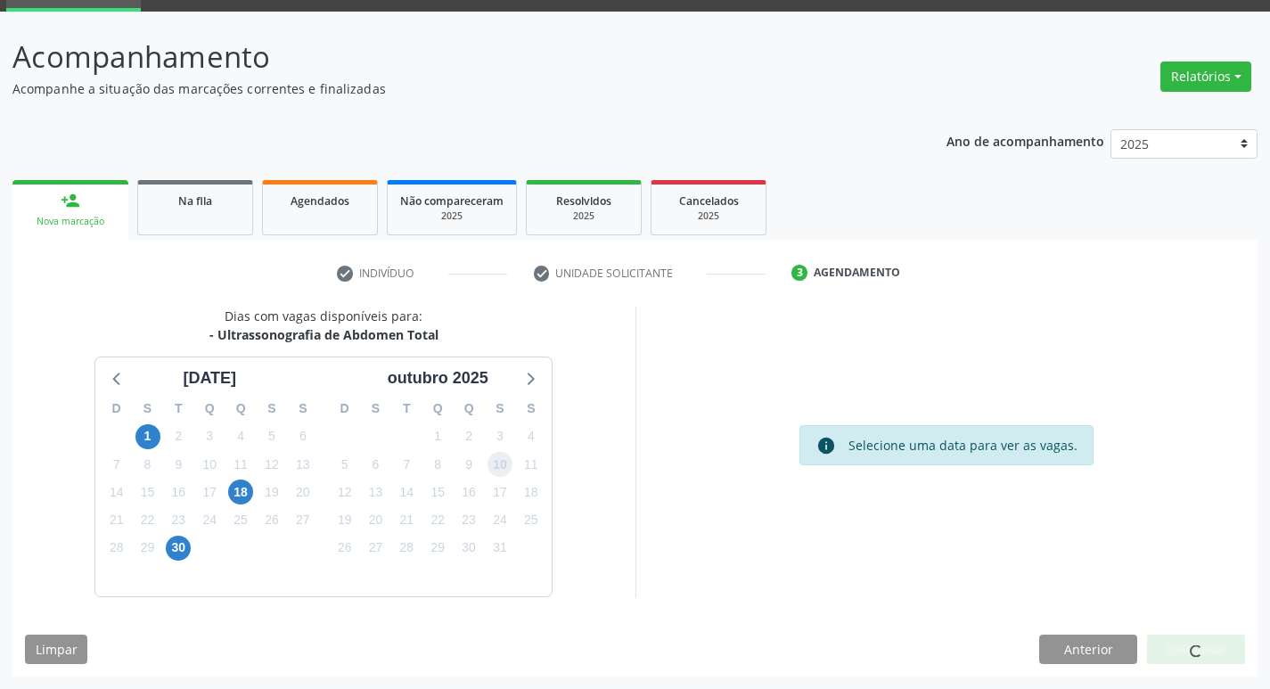
click at [500, 462] on span "10" at bounding box center [499, 464] width 25 height 25
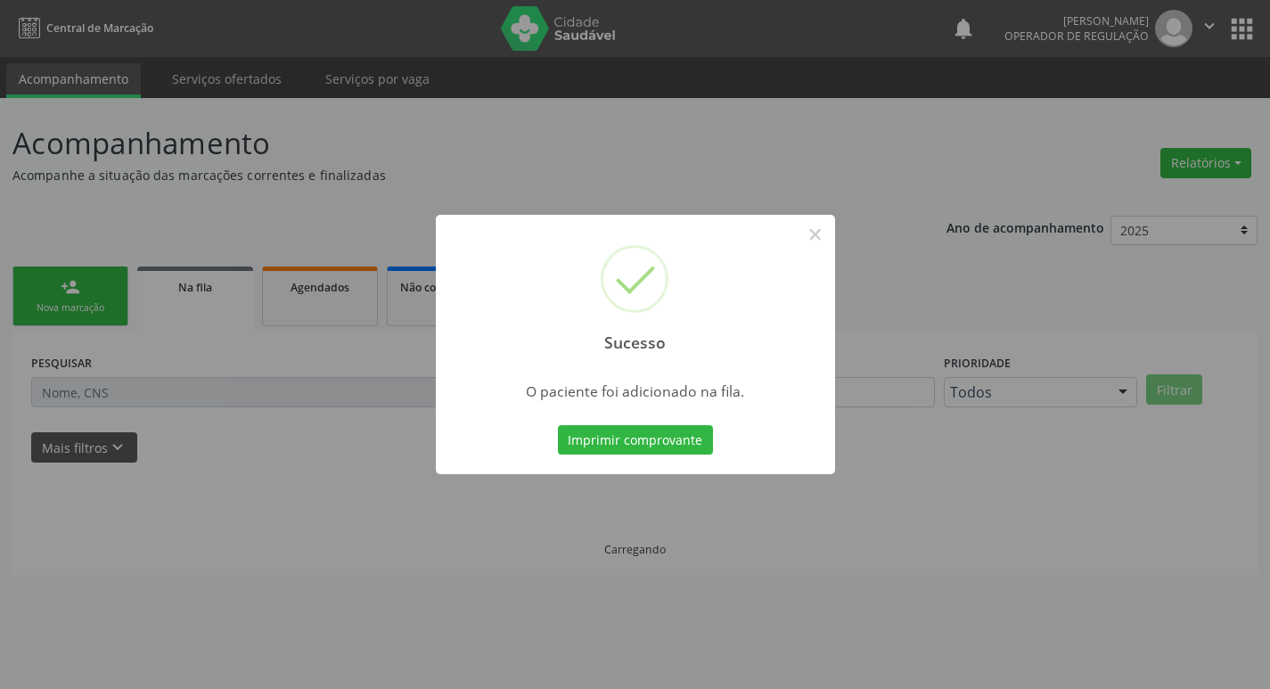
scroll to position [0, 0]
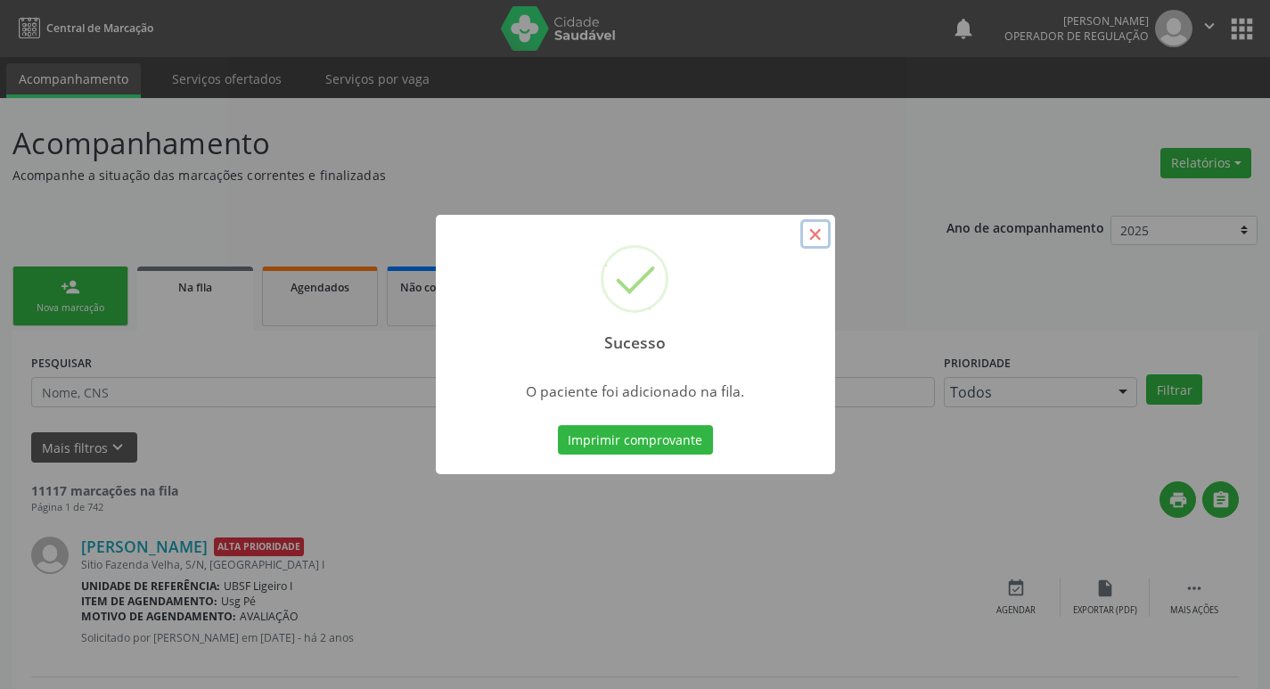
click at [823, 243] on button "×" at bounding box center [815, 234] width 30 height 30
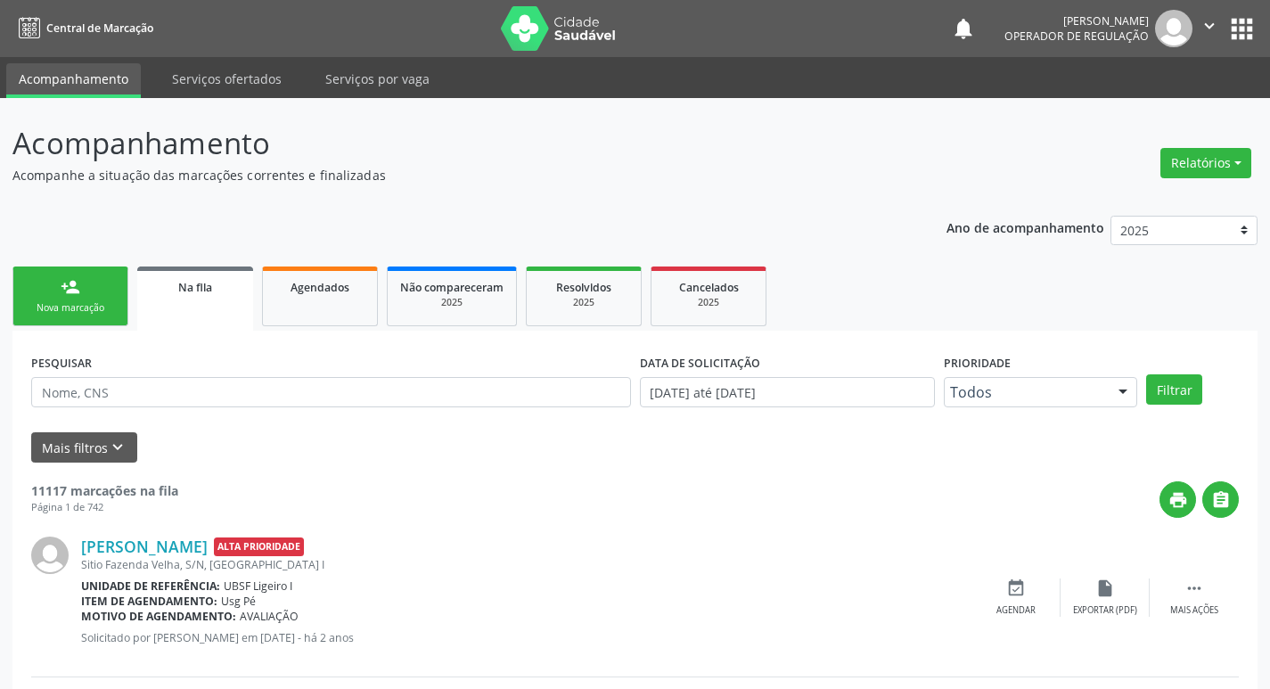
click at [66, 315] on link "person_add Nova marcação" at bounding box center [70, 296] width 116 height 60
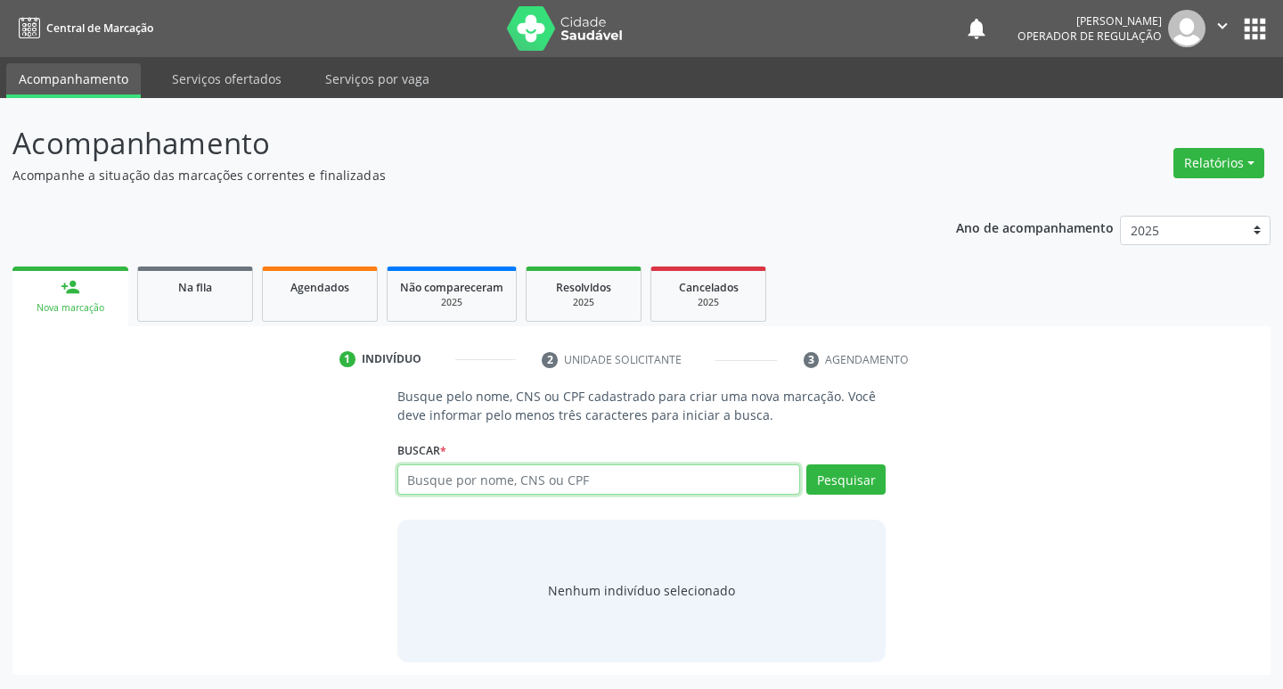
click at [479, 485] on input "text" at bounding box center [599, 479] width 404 height 30
type input "706203095083965"
click at [866, 486] on button "Pesquisar" at bounding box center [845, 479] width 79 height 30
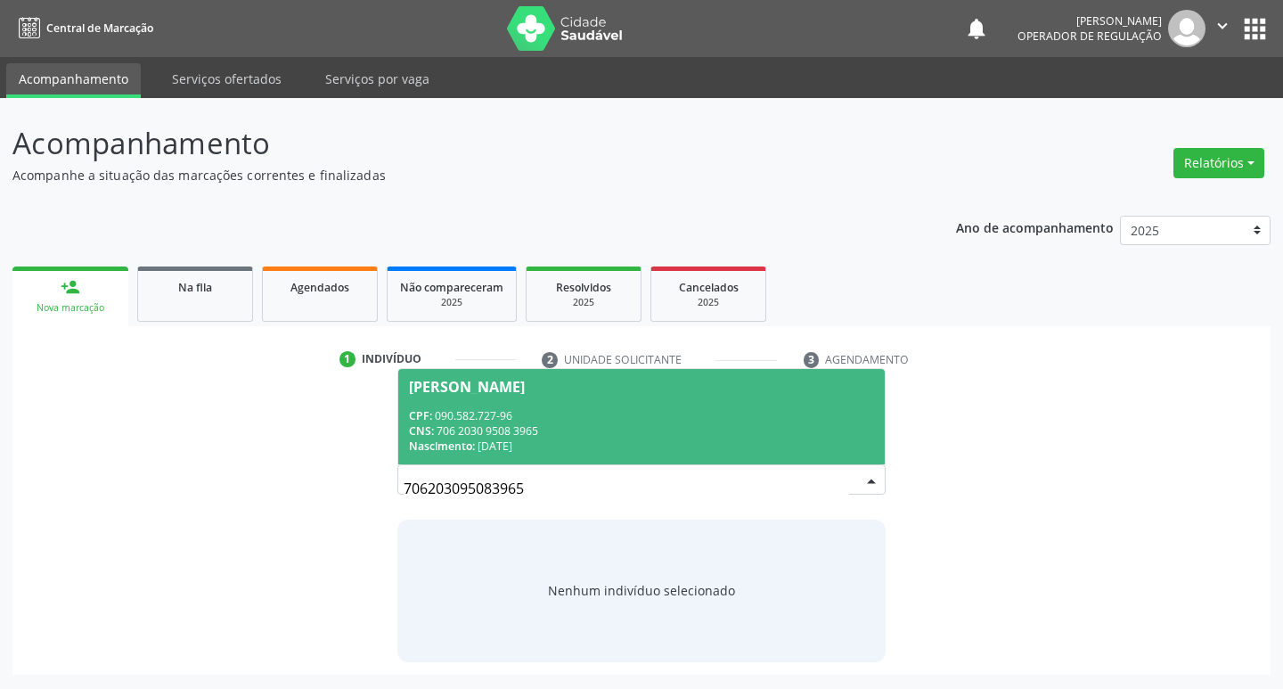
click at [475, 388] on div "Júlio Marinho do Nascimento" at bounding box center [467, 387] width 116 height 14
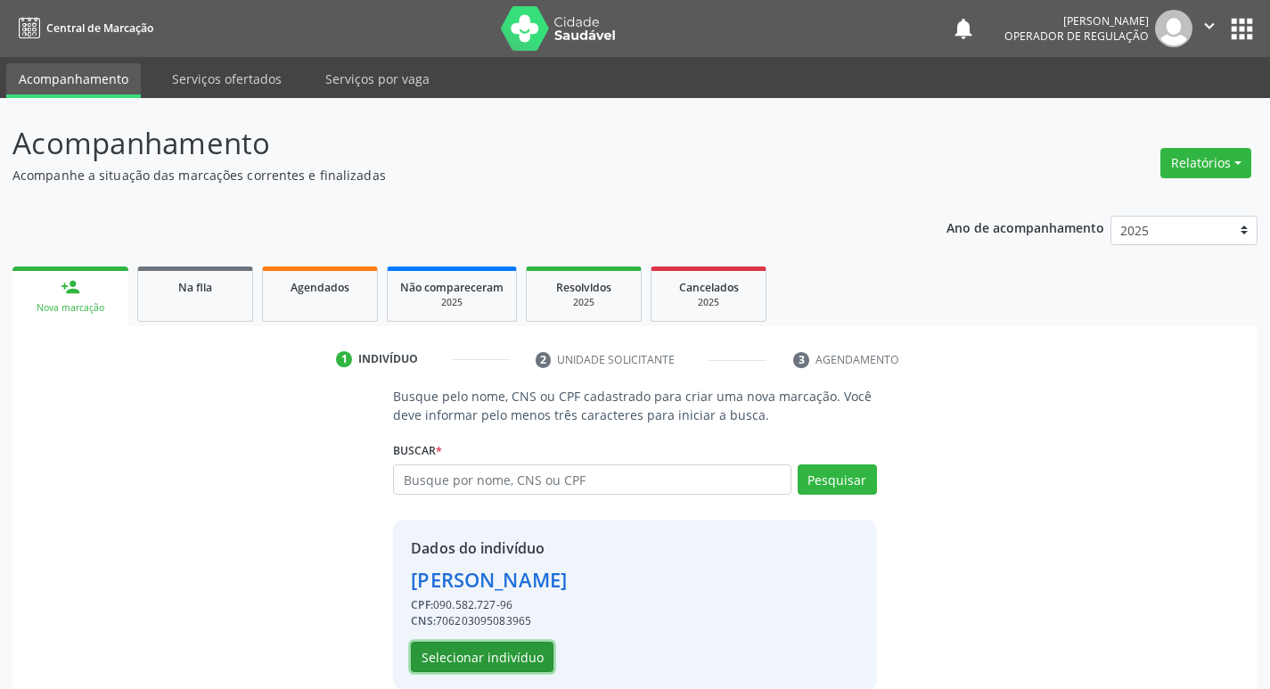
click at [506, 656] on button "Selecionar indivíduo" at bounding box center [482, 657] width 143 height 30
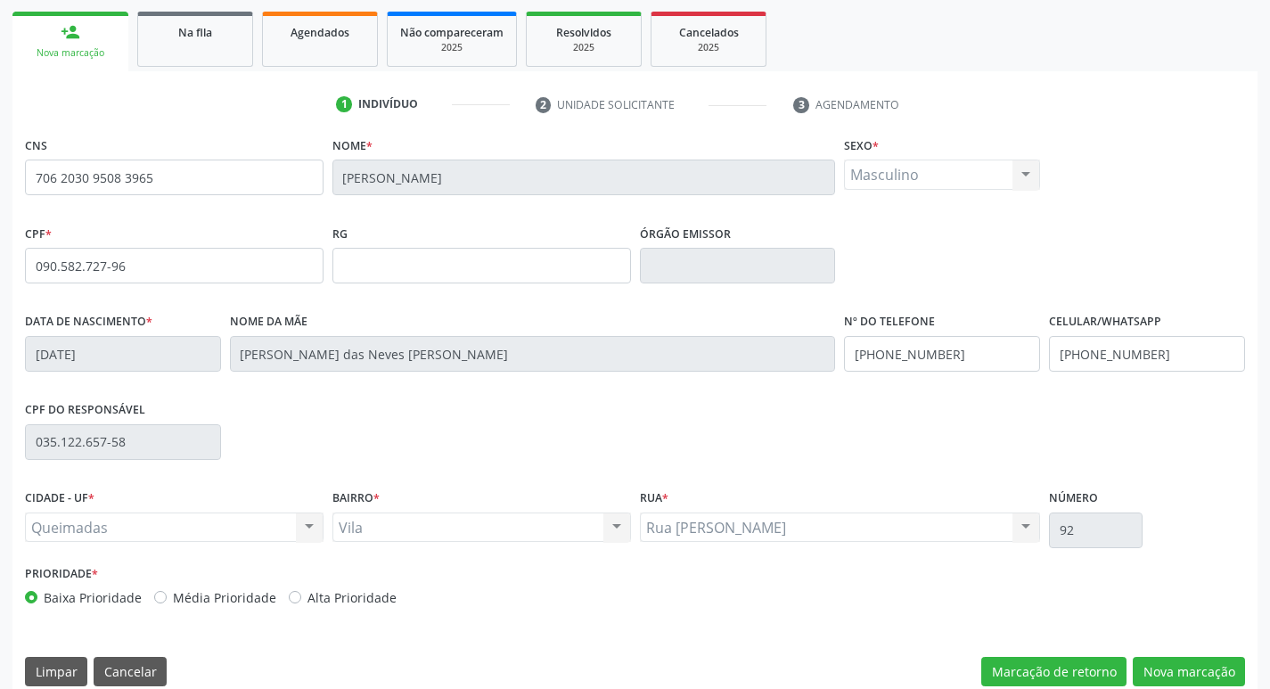
scroll to position [277, 0]
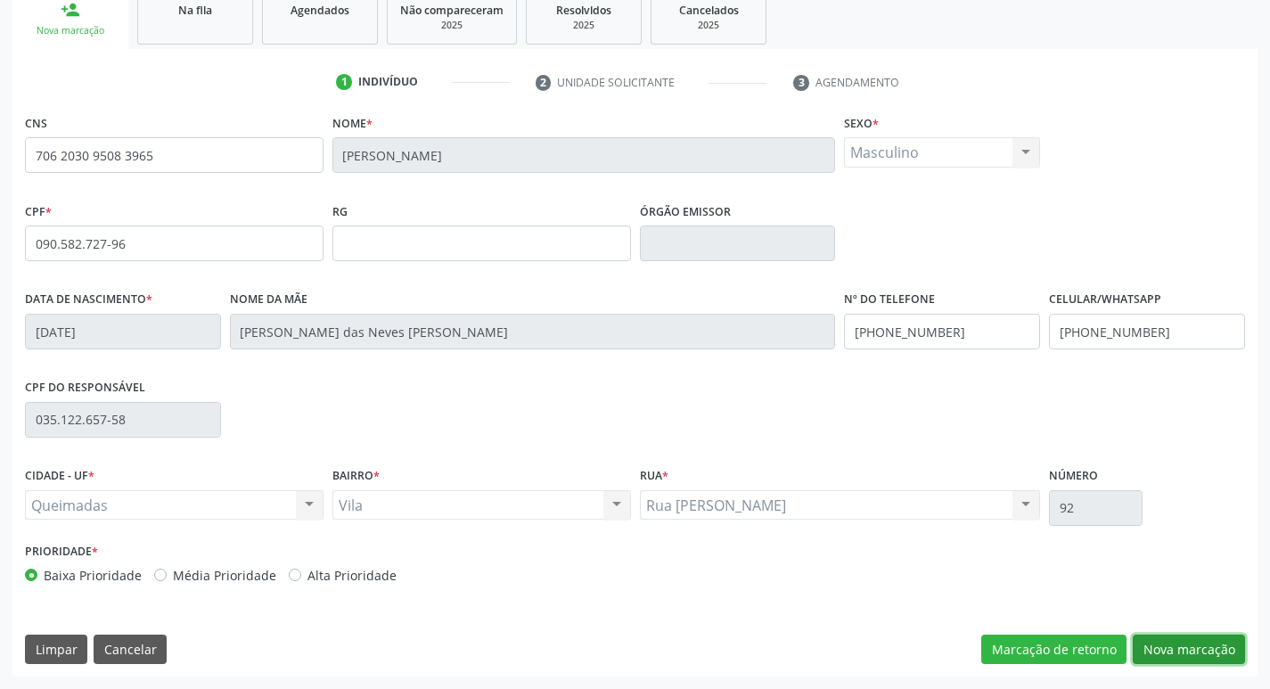
click at [1196, 647] on button "Nova marcação" at bounding box center [1189, 649] width 112 height 30
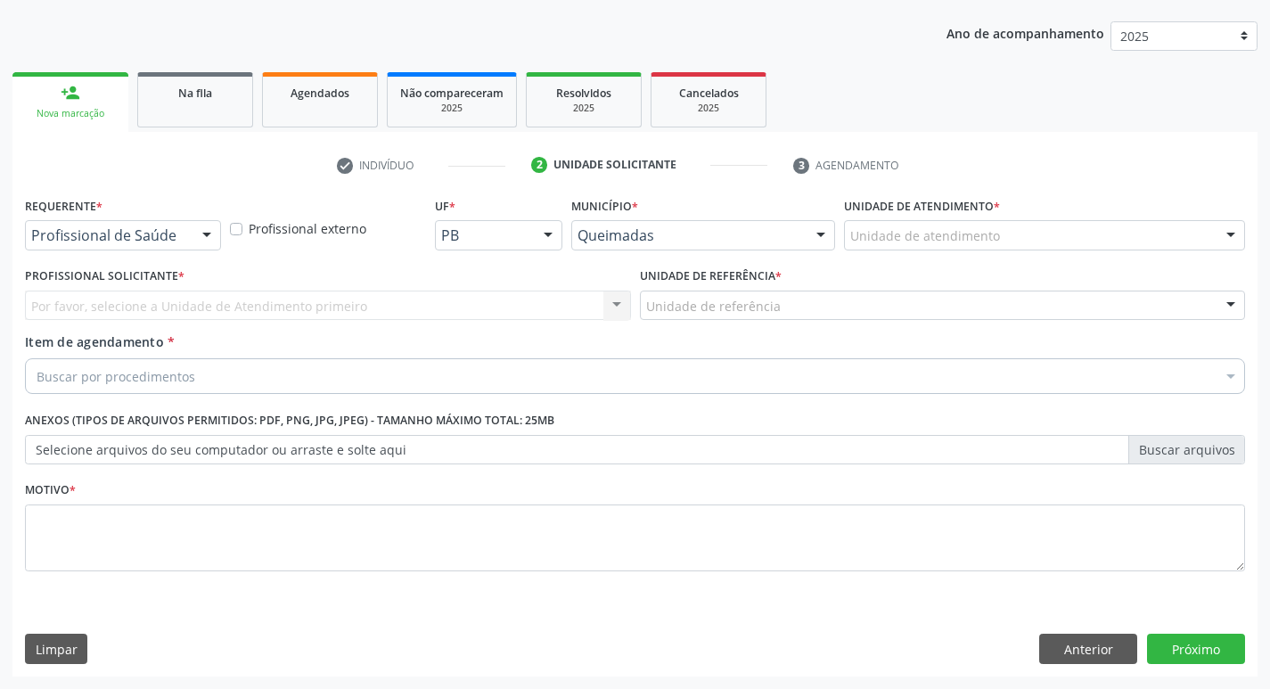
scroll to position [194, 0]
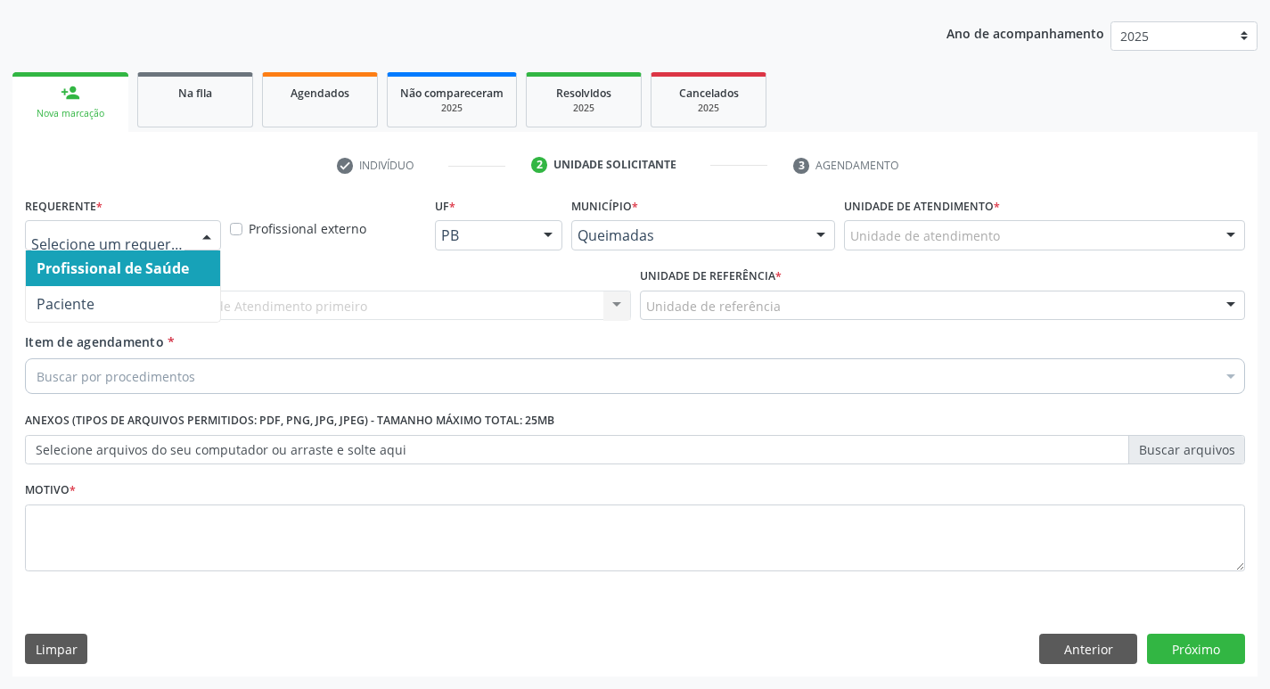
click at [211, 228] on div at bounding box center [206, 236] width 27 height 30
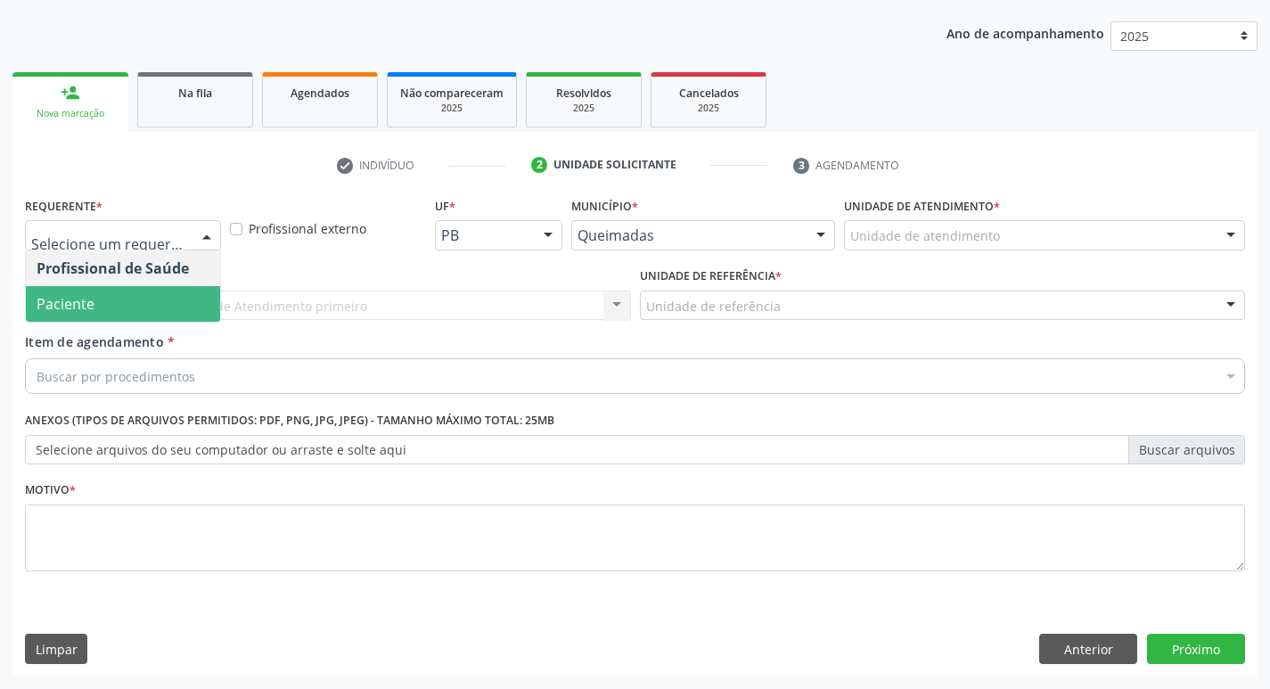
click at [187, 289] on span "Paciente" at bounding box center [123, 304] width 194 height 36
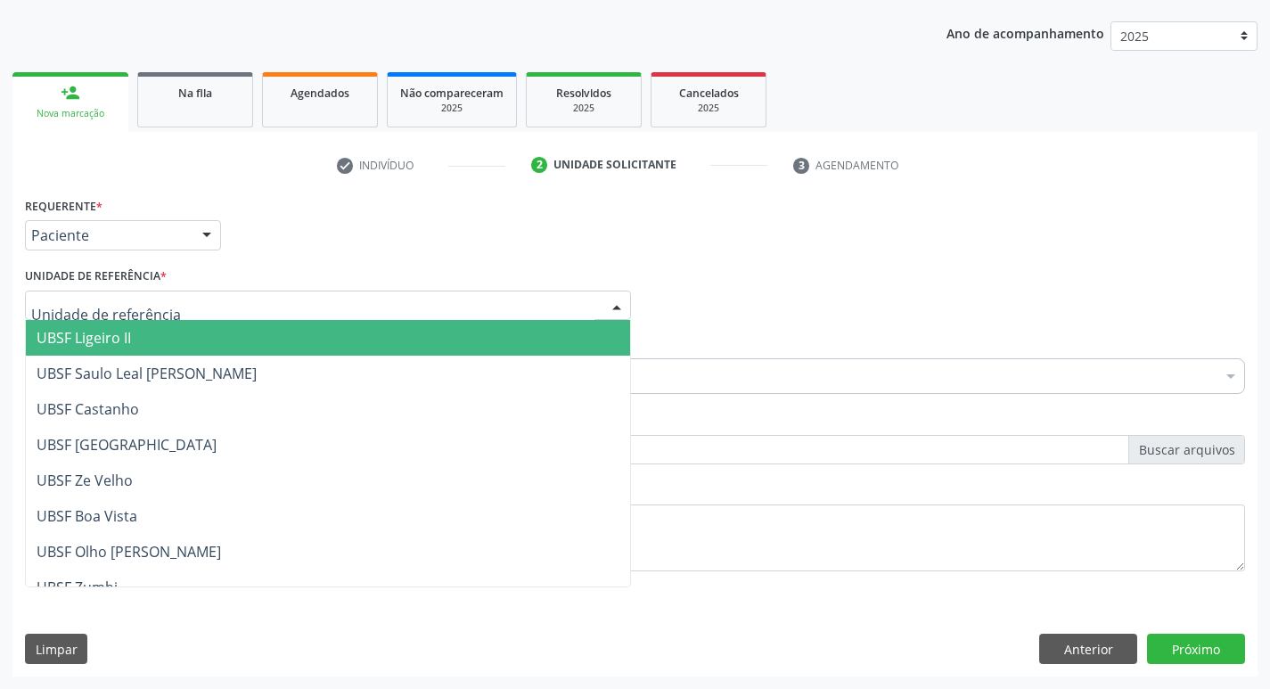
click at [167, 298] on div at bounding box center [328, 306] width 606 height 30
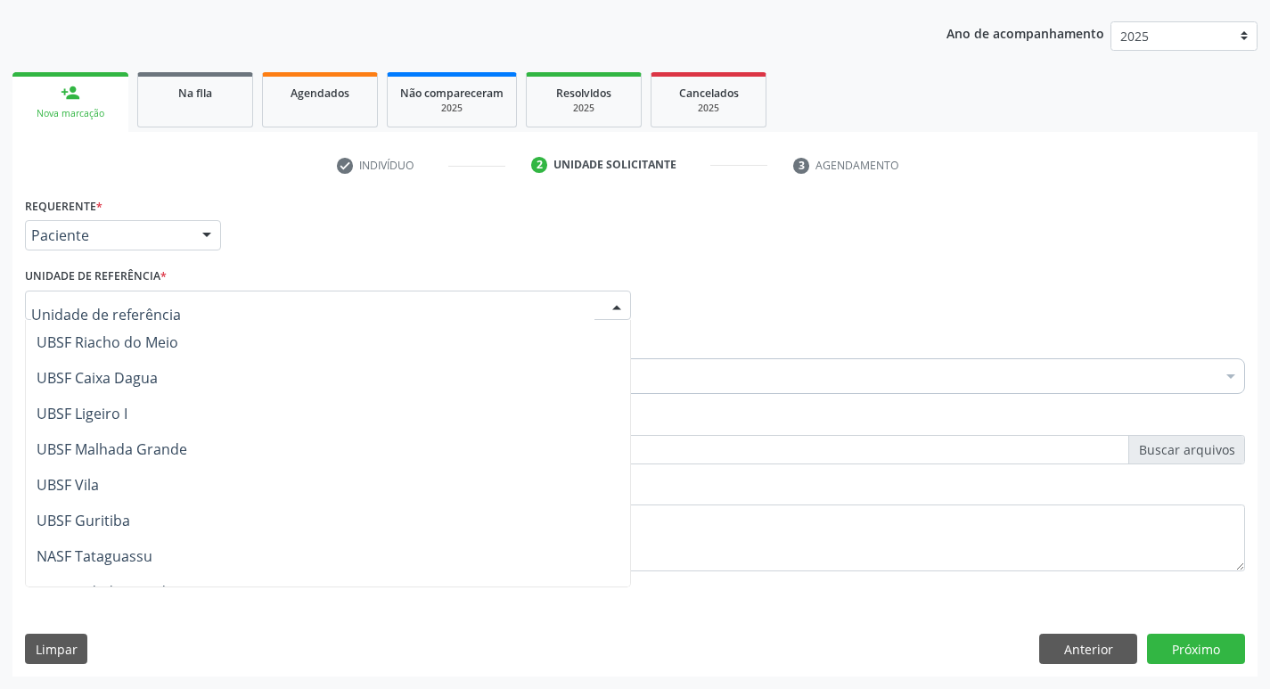
scroll to position [446, 0]
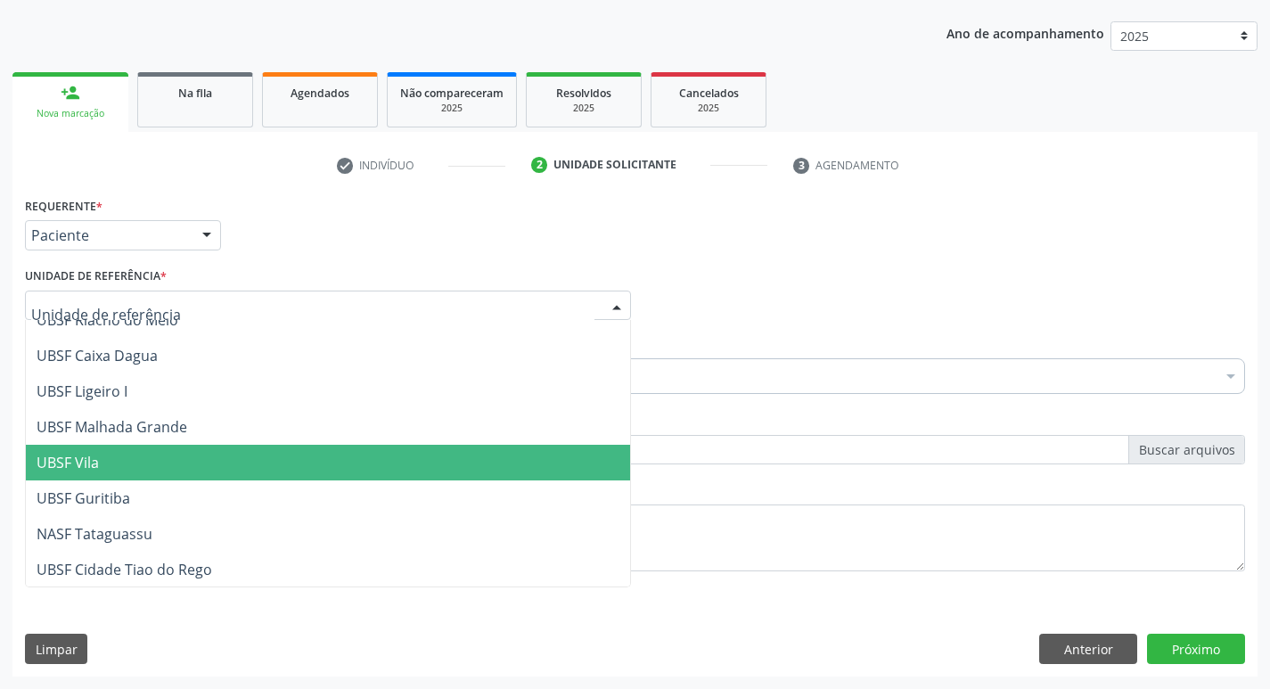
click at [138, 454] on span "UBSF Vila" at bounding box center [328, 463] width 604 height 36
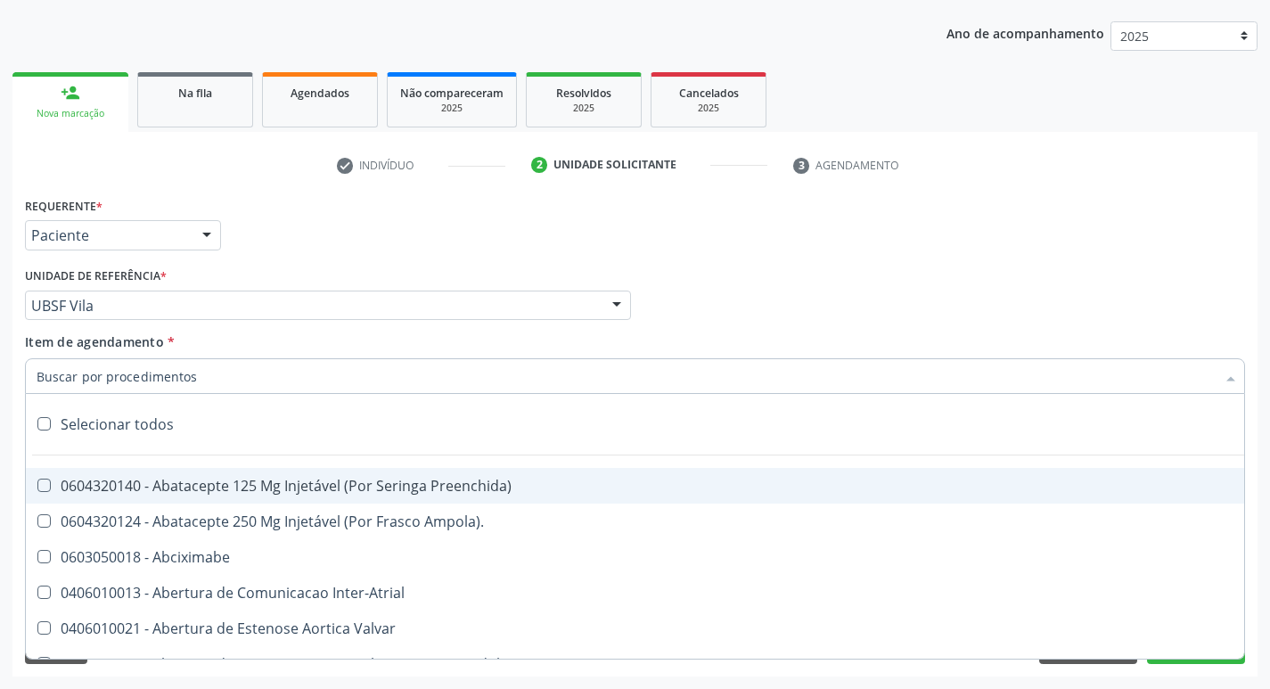
click at [90, 365] on div at bounding box center [635, 376] width 1220 height 36
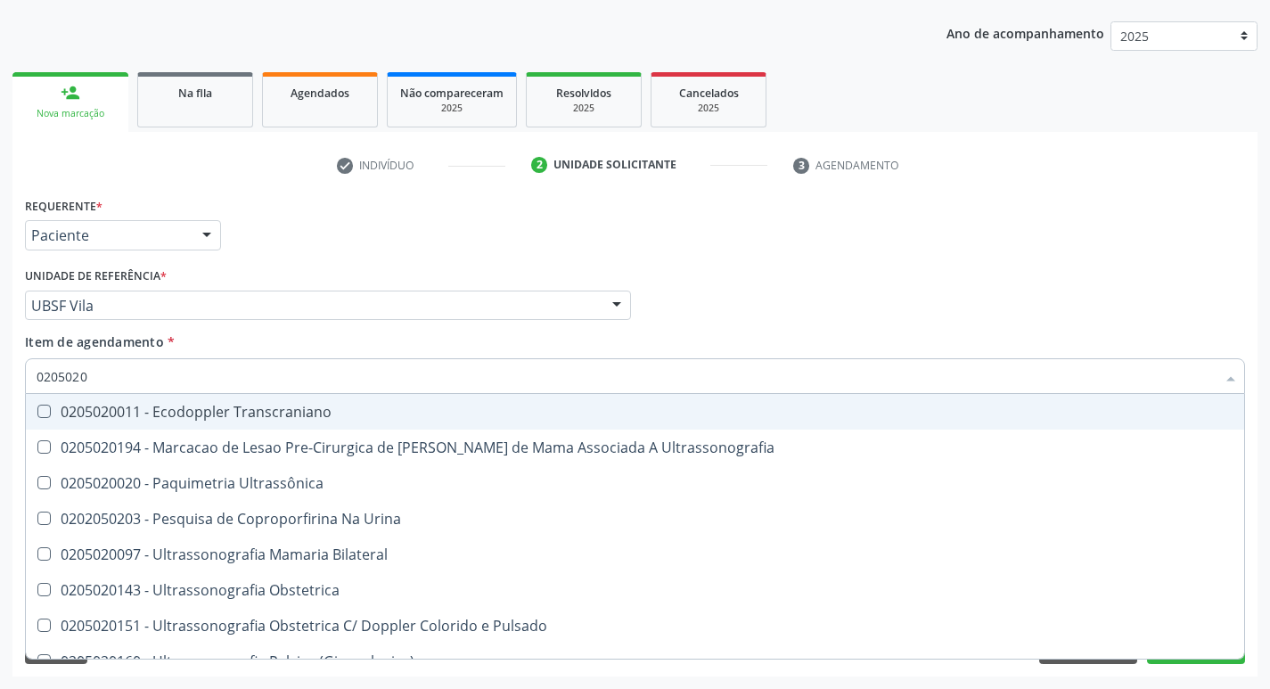
type input "02050200"
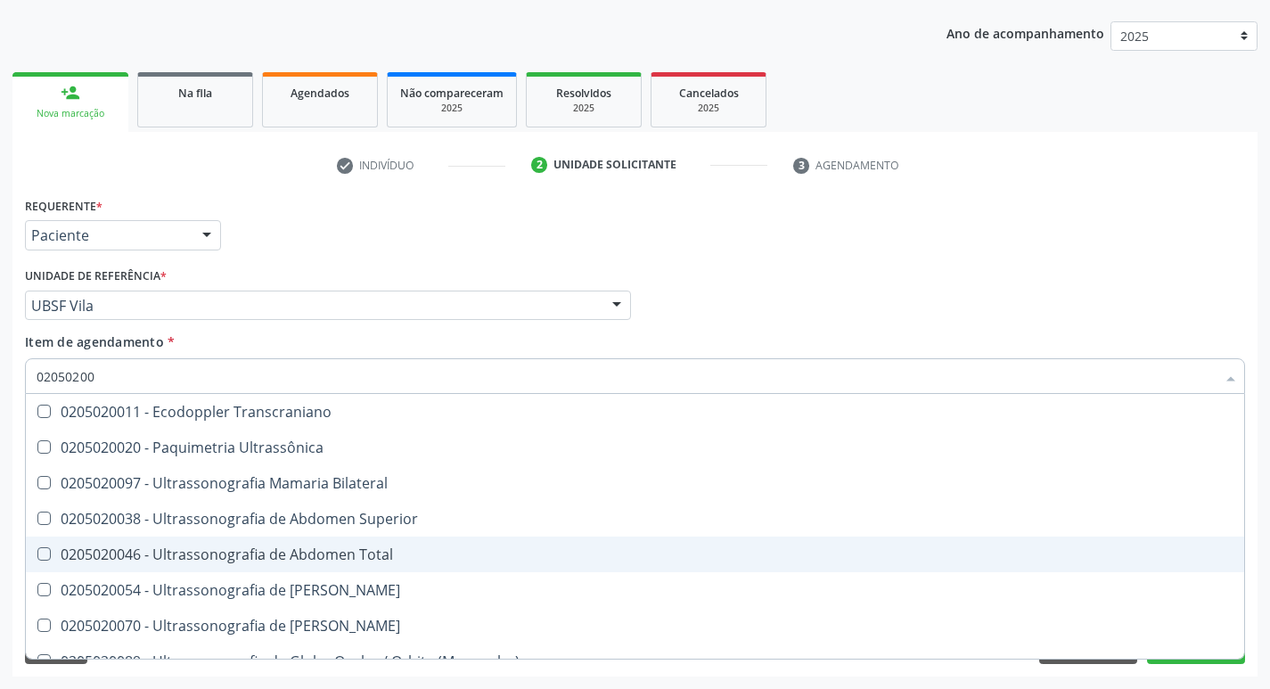
click at [46, 554] on Total at bounding box center [43, 553] width 13 height 13
click at [37, 554] on Total "checkbox" at bounding box center [32, 554] width 12 height 12
checkbox Total "true"
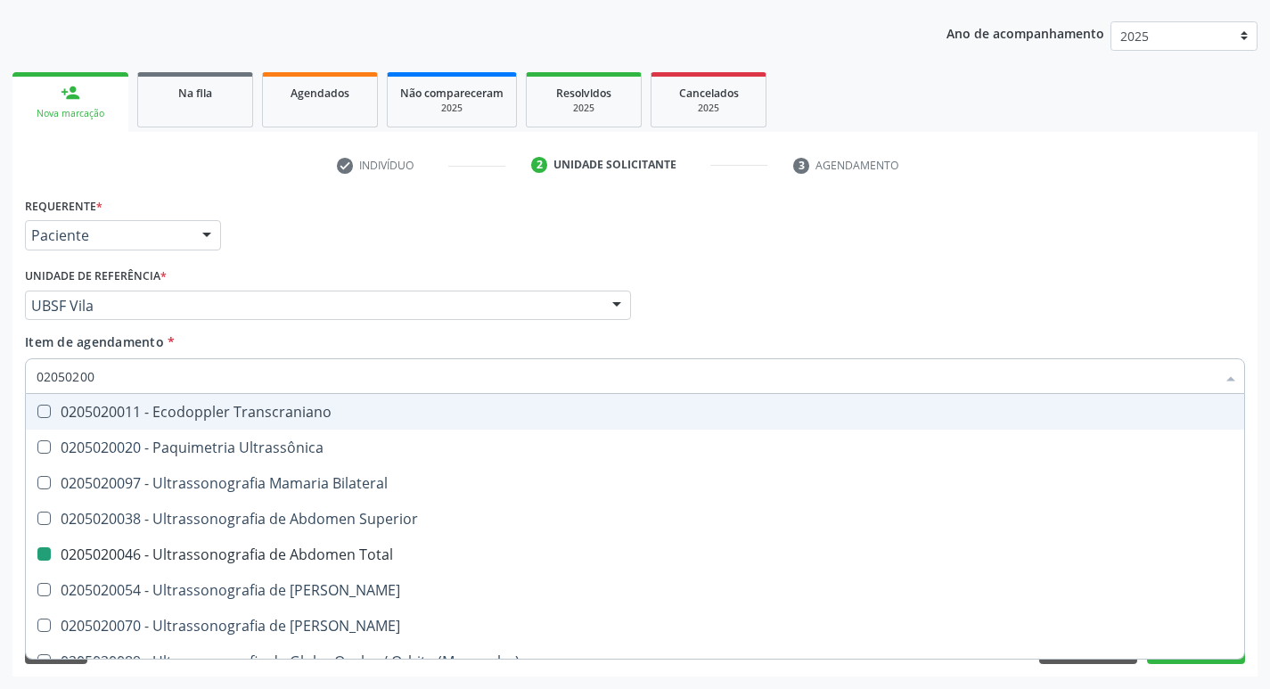
click at [914, 316] on div "Profissional Solicitante Por favor, selecione a Unidade de Atendimento primeiro…" at bounding box center [634, 298] width 1229 height 70
checkbox Ultrassônica "true"
checkbox Total "false"
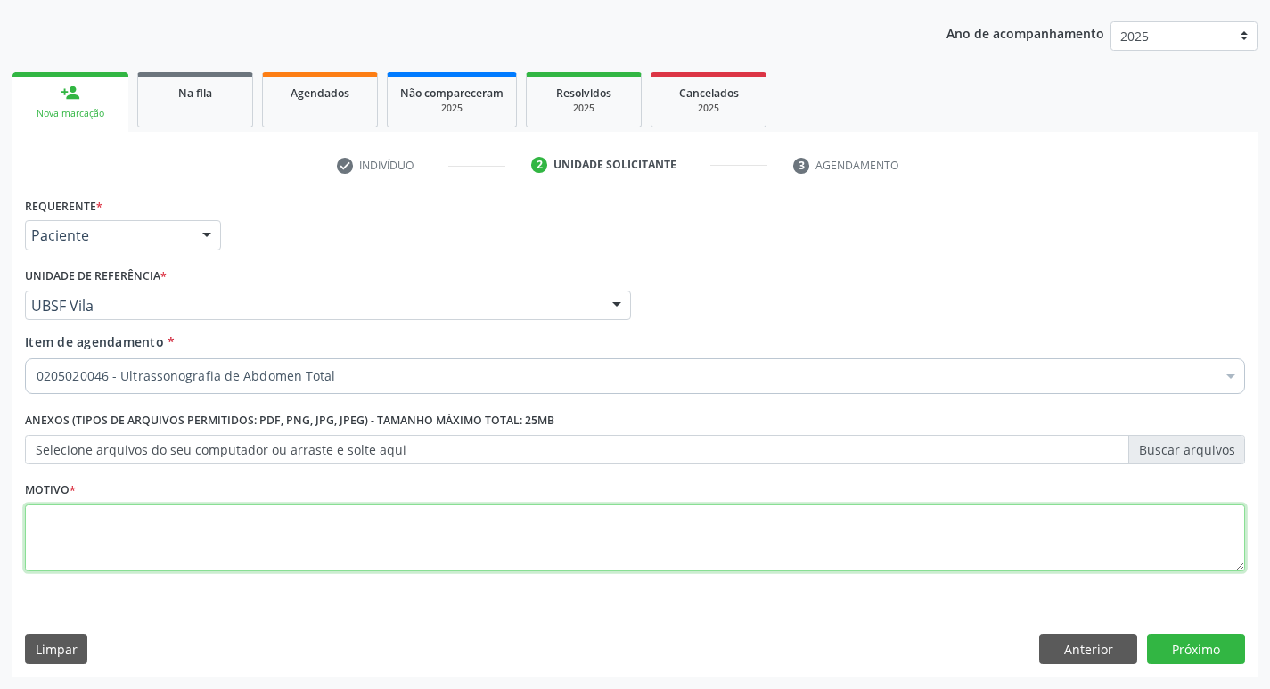
click at [46, 546] on textarea at bounding box center [635, 538] width 1220 height 68
type textarea "AVALIACAO"
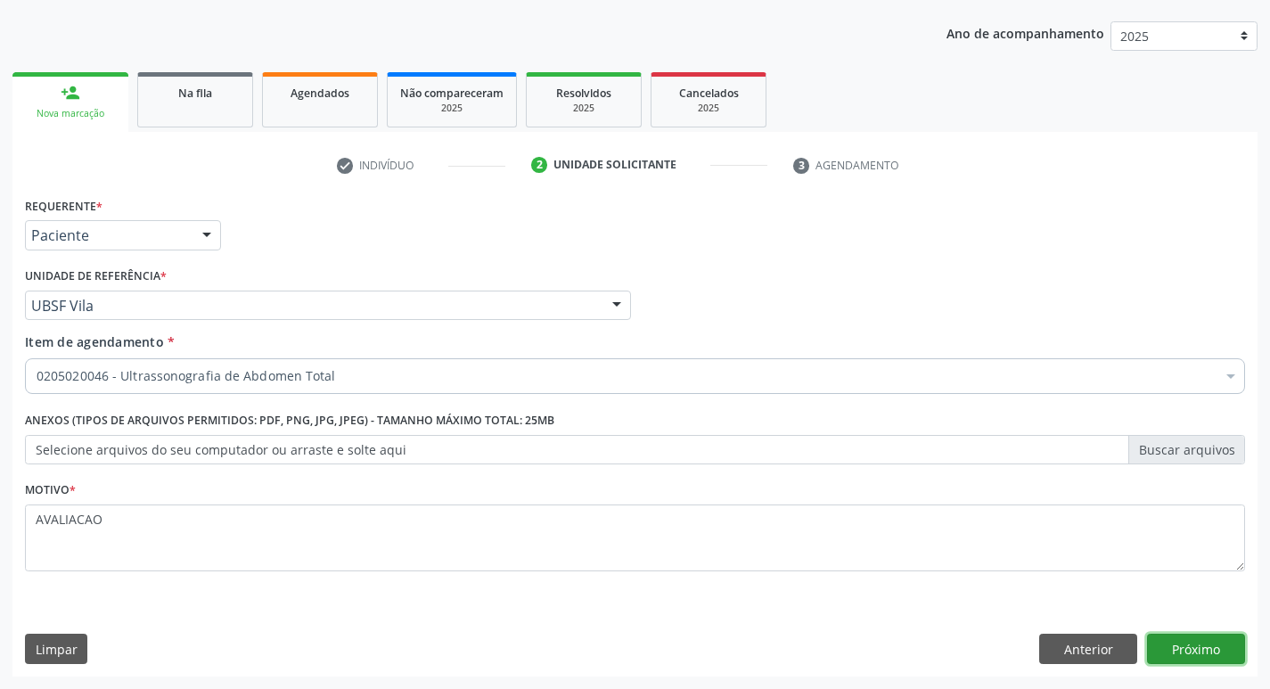
click at [1199, 645] on button "Próximo" at bounding box center [1196, 649] width 98 height 30
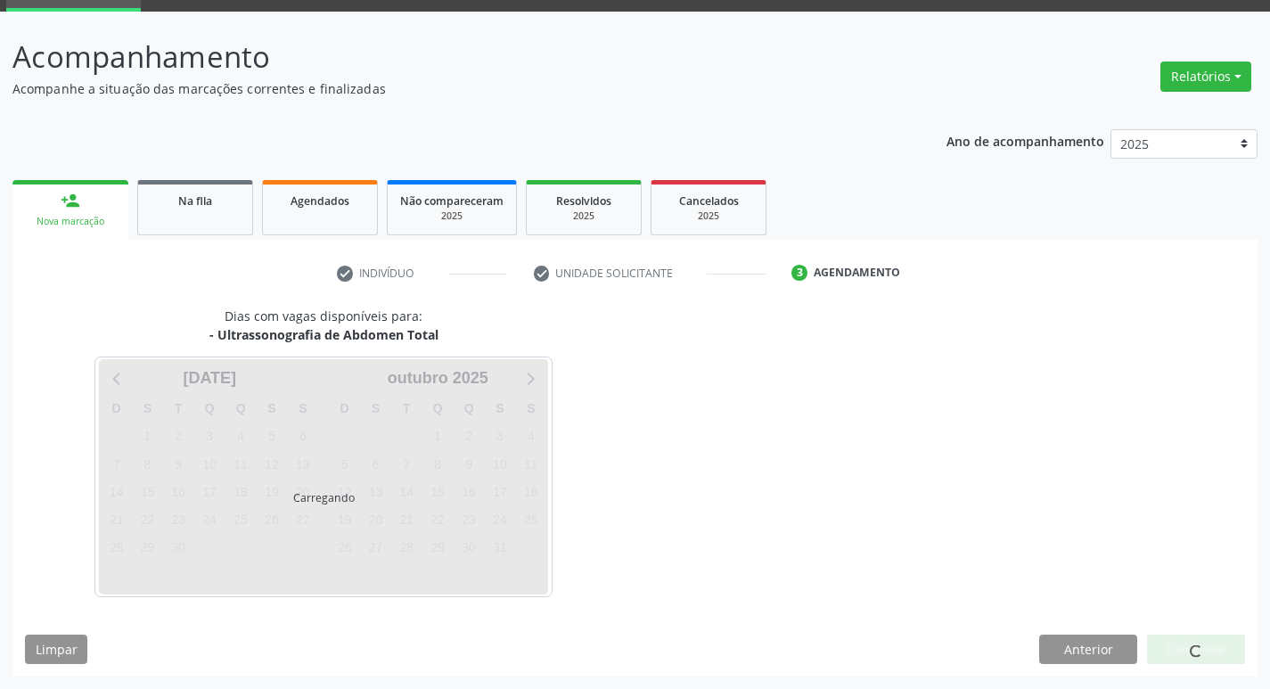
scroll to position [86, 0]
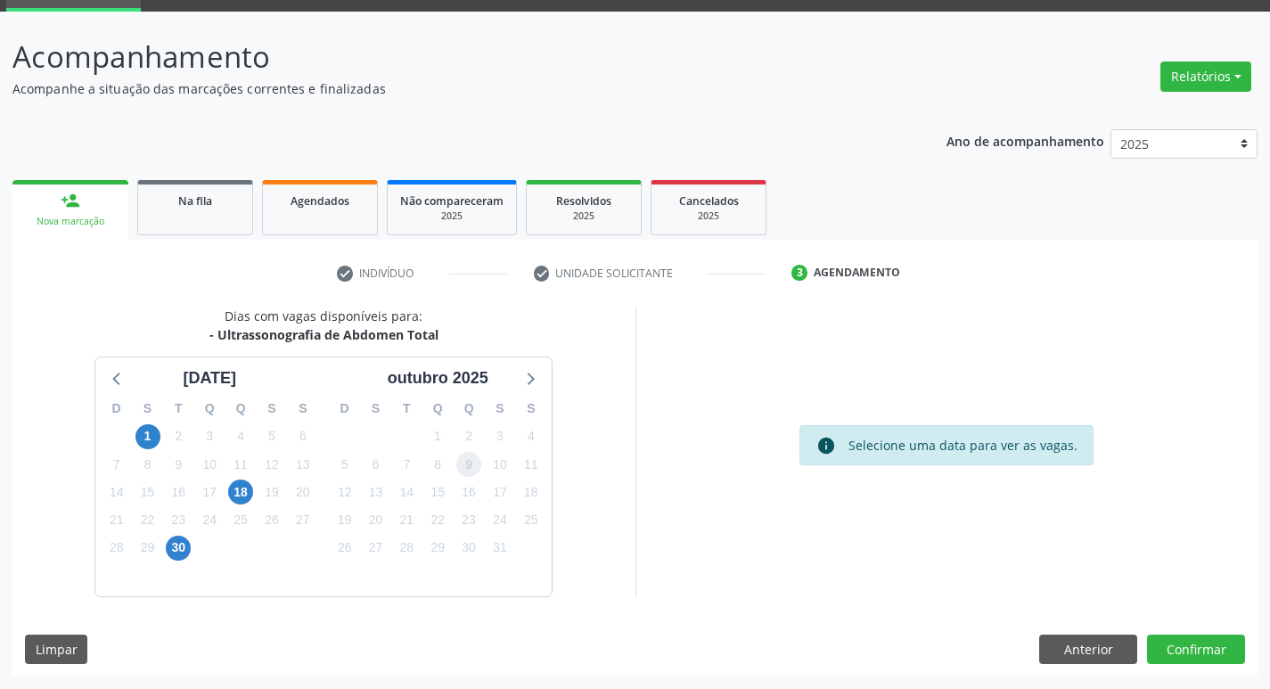
click at [462, 463] on span "9" at bounding box center [468, 464] width 25 height 25
click at [1185, 643] on button "Confirmar" at bounding box center [1196, 649] width 98 height 30
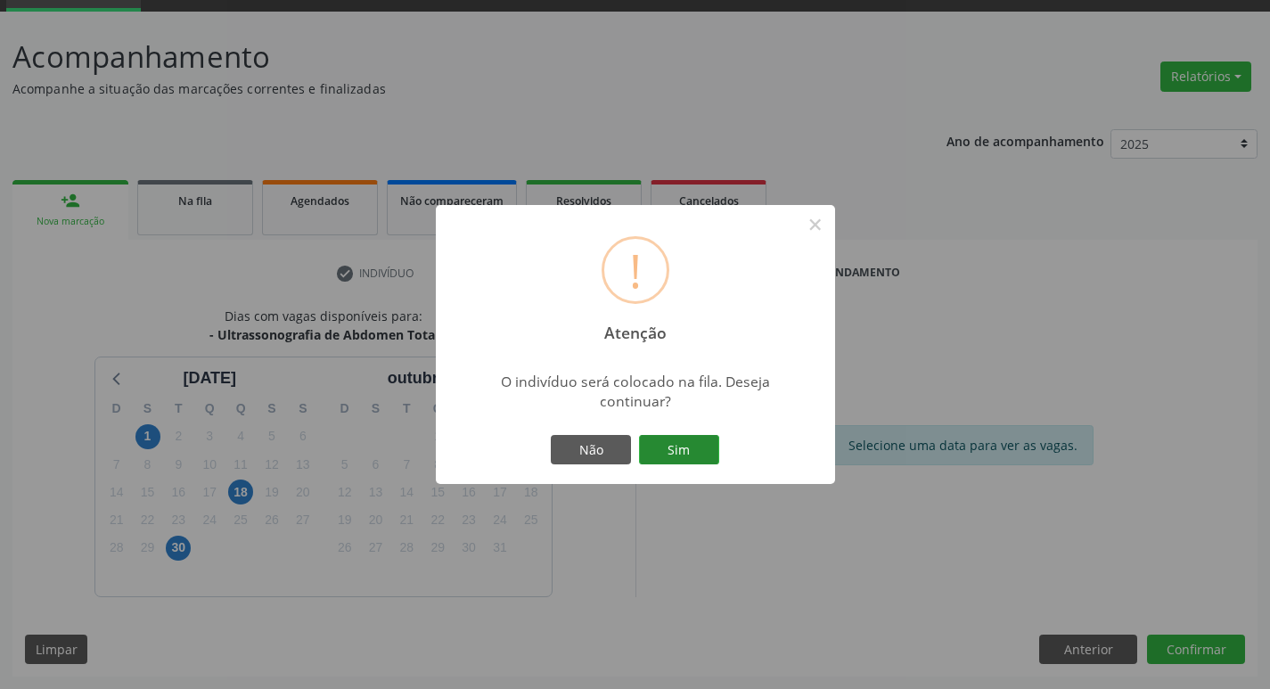
click at [708, 446] on button "Sim" at bounding box center [679, 450] width 80 height 30
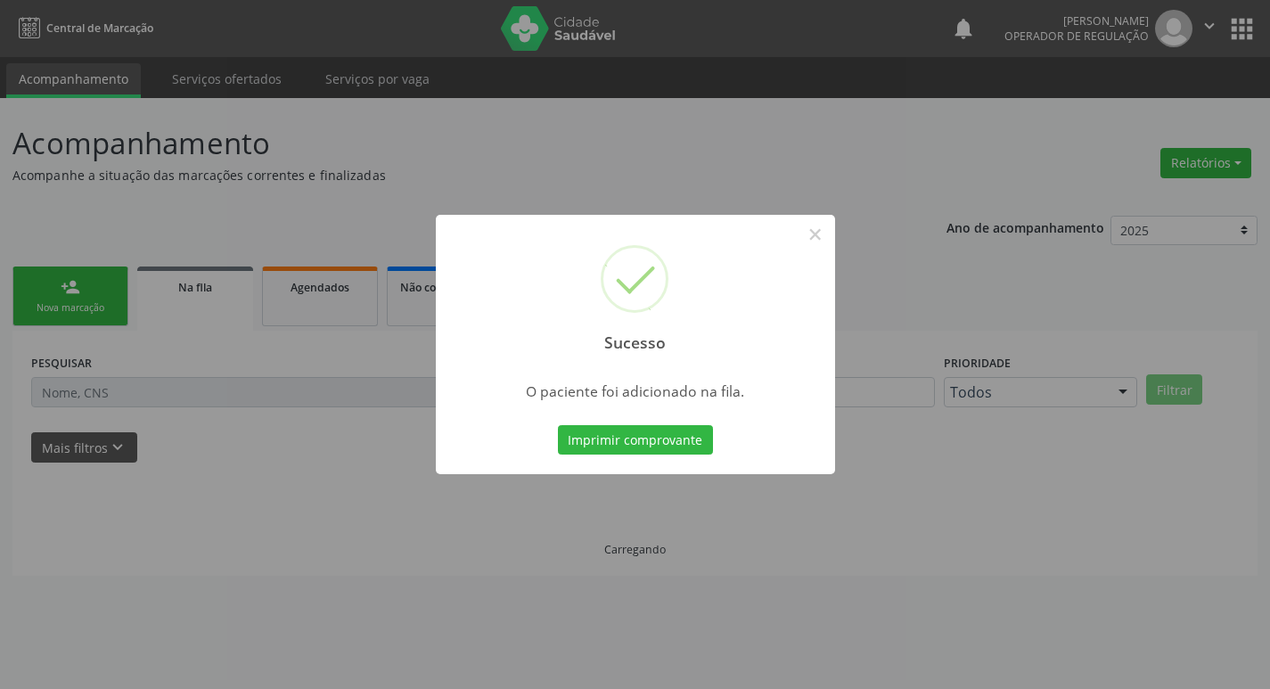
scroll to position [0, 0]
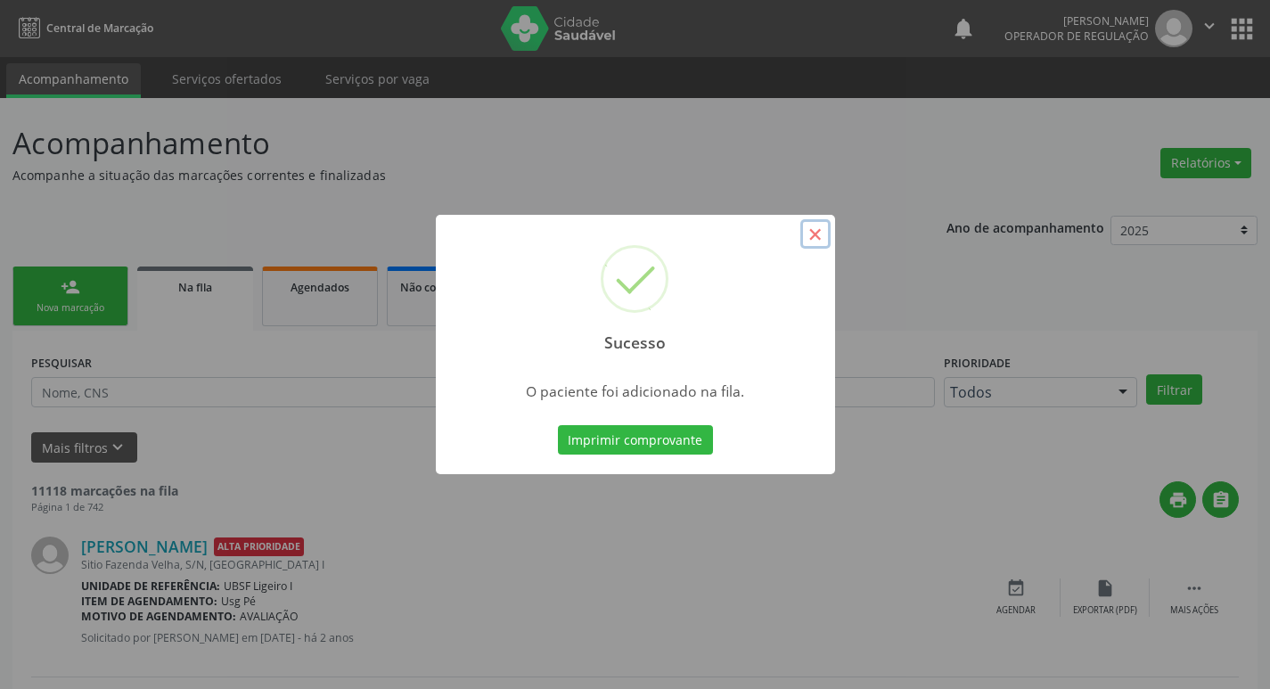
click at [817, 223] on button "×" at bounding box center [815, 234] width 30 height 30
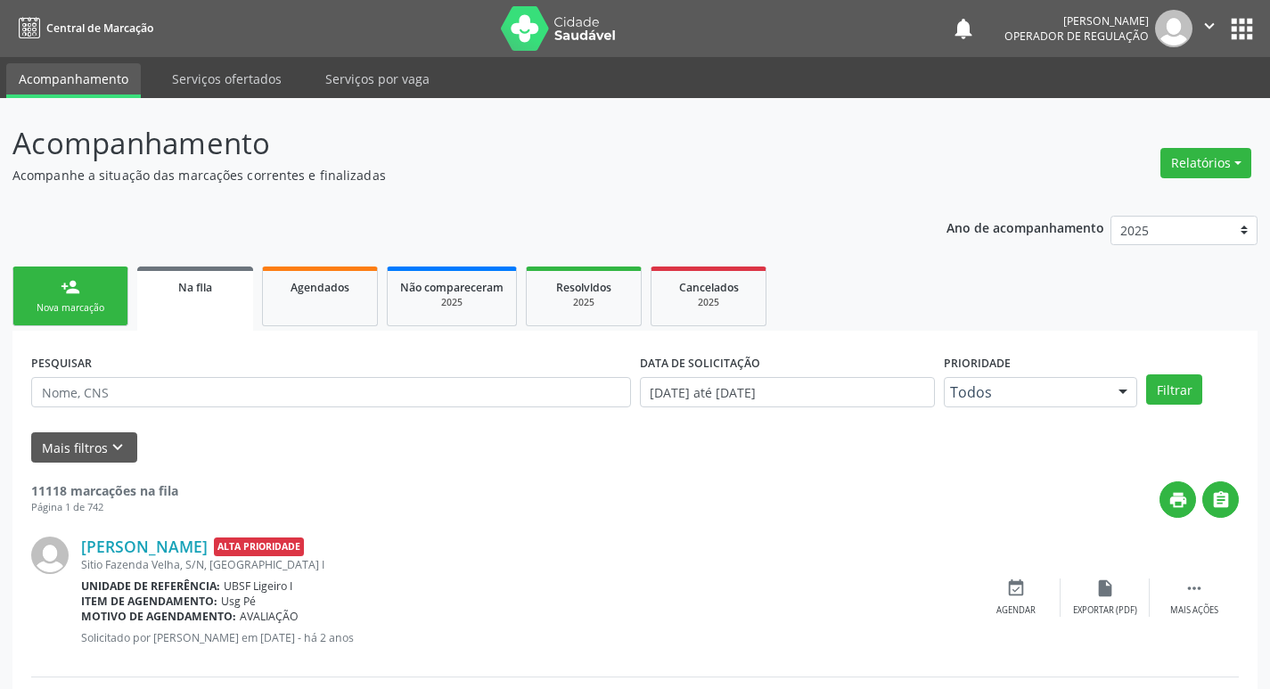
click at [89, 310] on div "Nova marcação" at bounding box center [70, 307] width 89 height 13
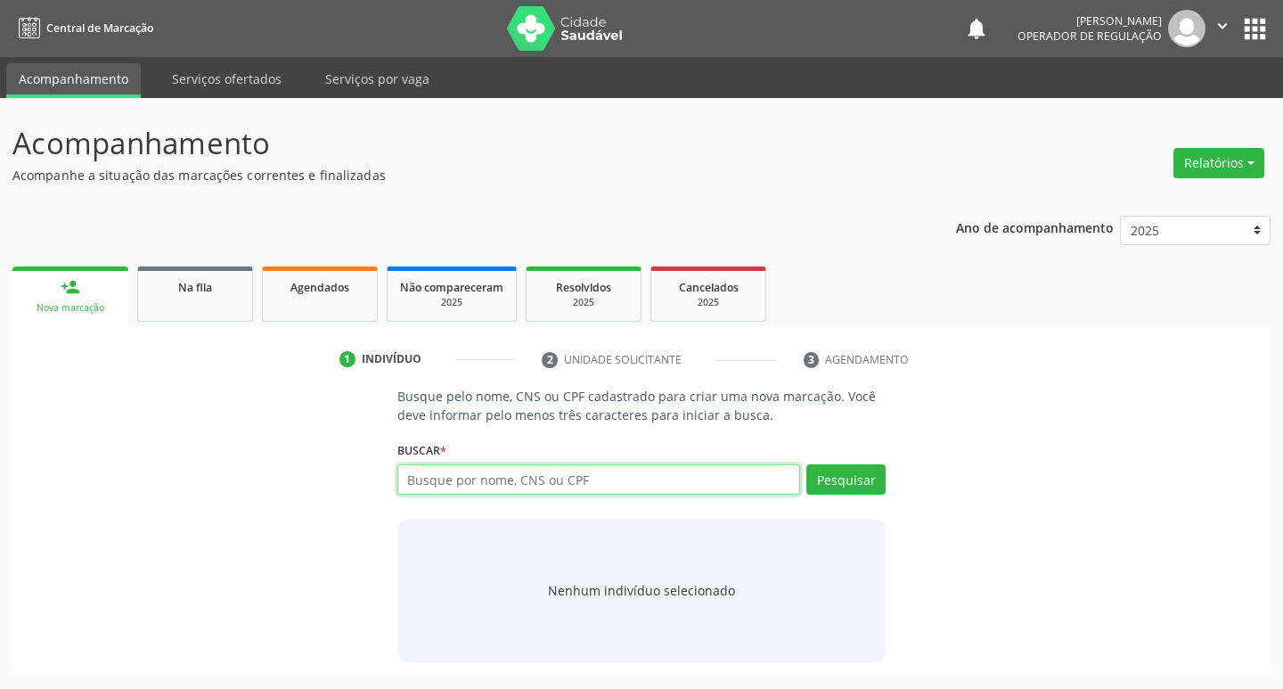
click at [478, 476] on input "text" at bounding box center [599, 479] width 404 height 30
type input "706807703533528"
click at [867, 487] on button "Pesquisar" at bounding box center [845, 479] width 79 height 30
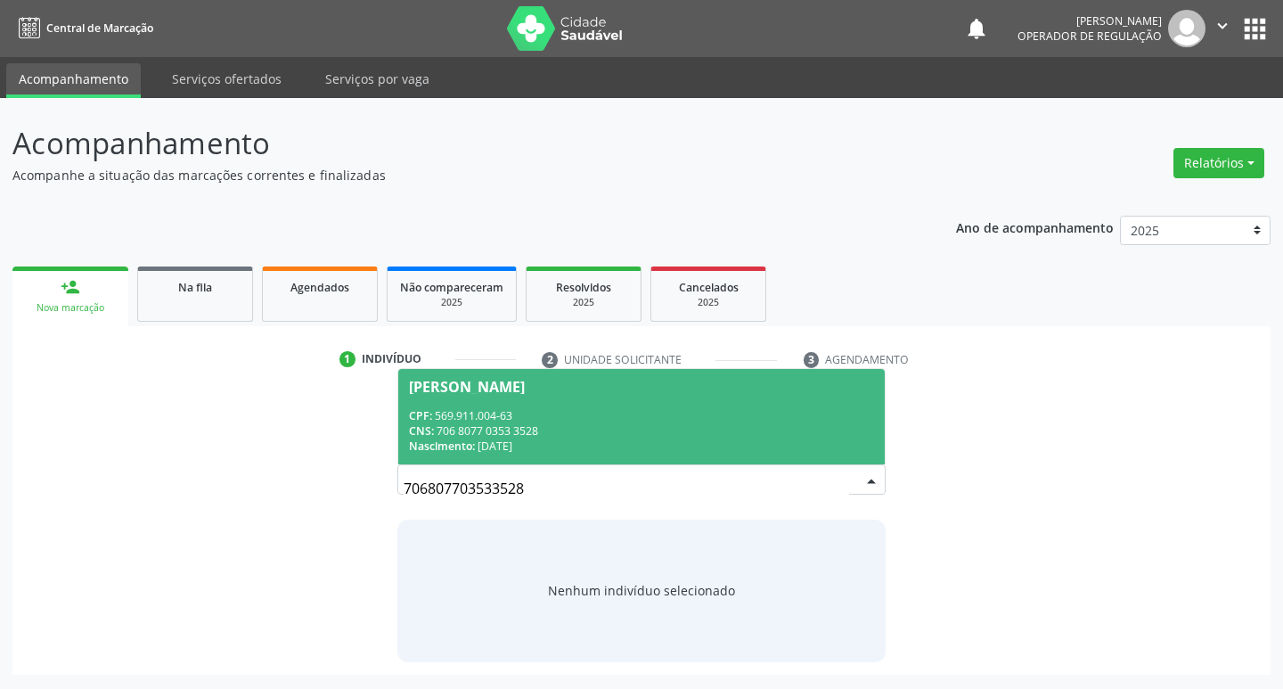
click at [525, 386] on div "Severina Barbosa Pereira" at bounding box center [467, 387] width 116 height 14
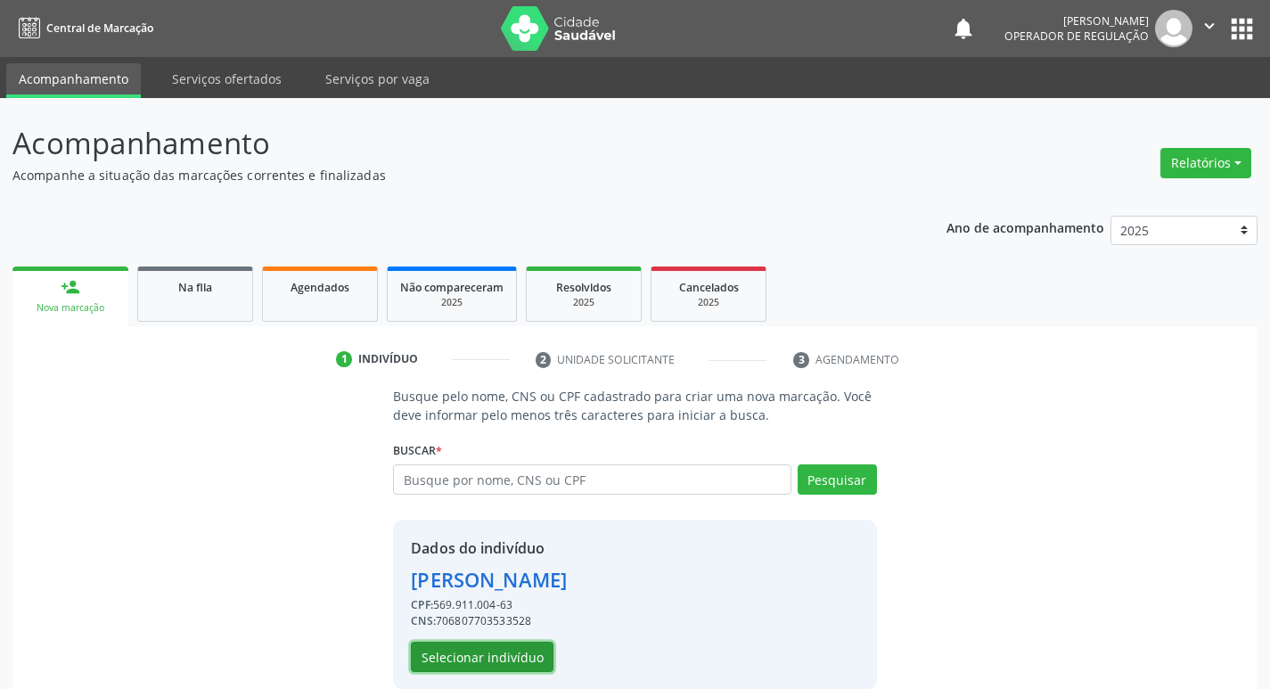
click at [473, 653] on button "Selecionar indivíduo" at bounding box center [482, 657] width 143 height 30
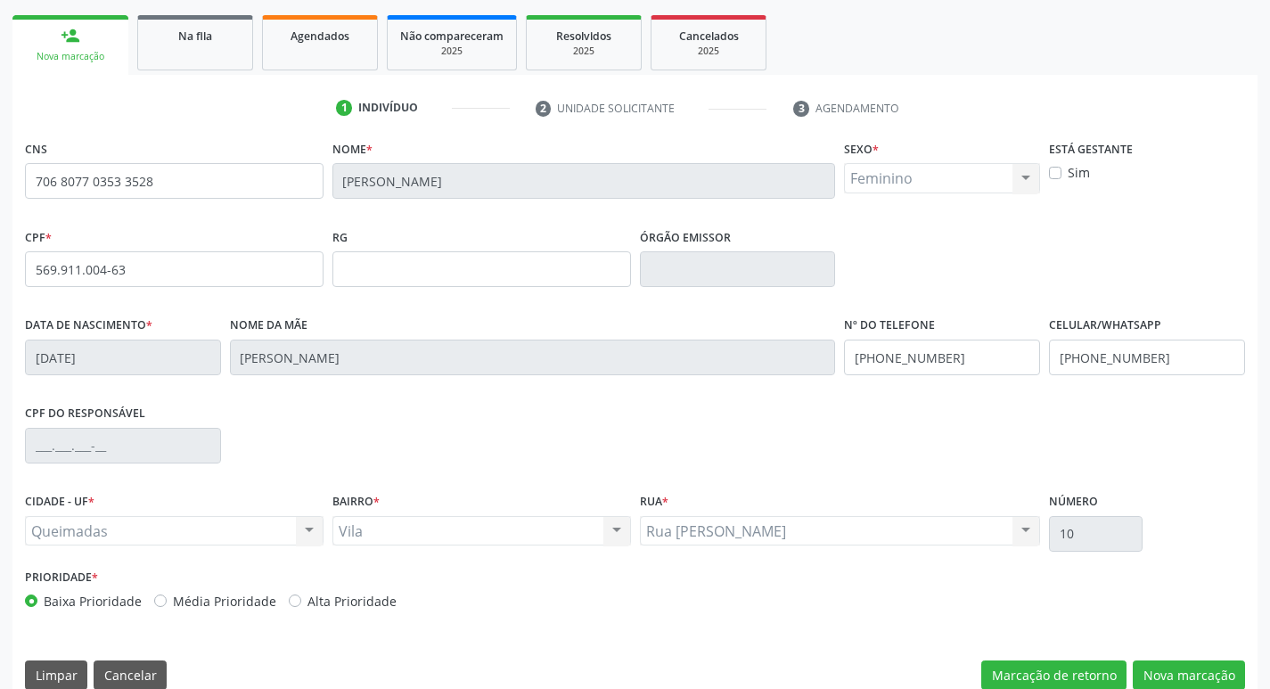
scroll to position [277, 0]
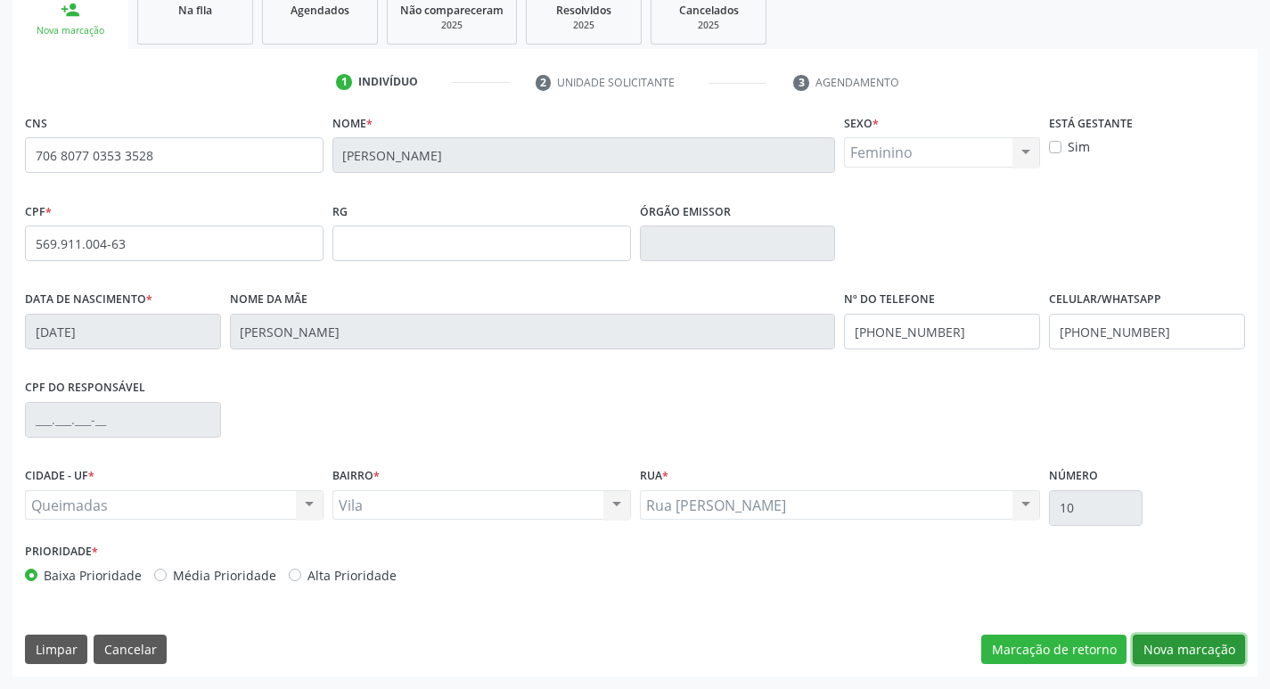
click at [1190, 653] on button "Nova marcação" at bounding box center [1189, 649] width 112 height 30
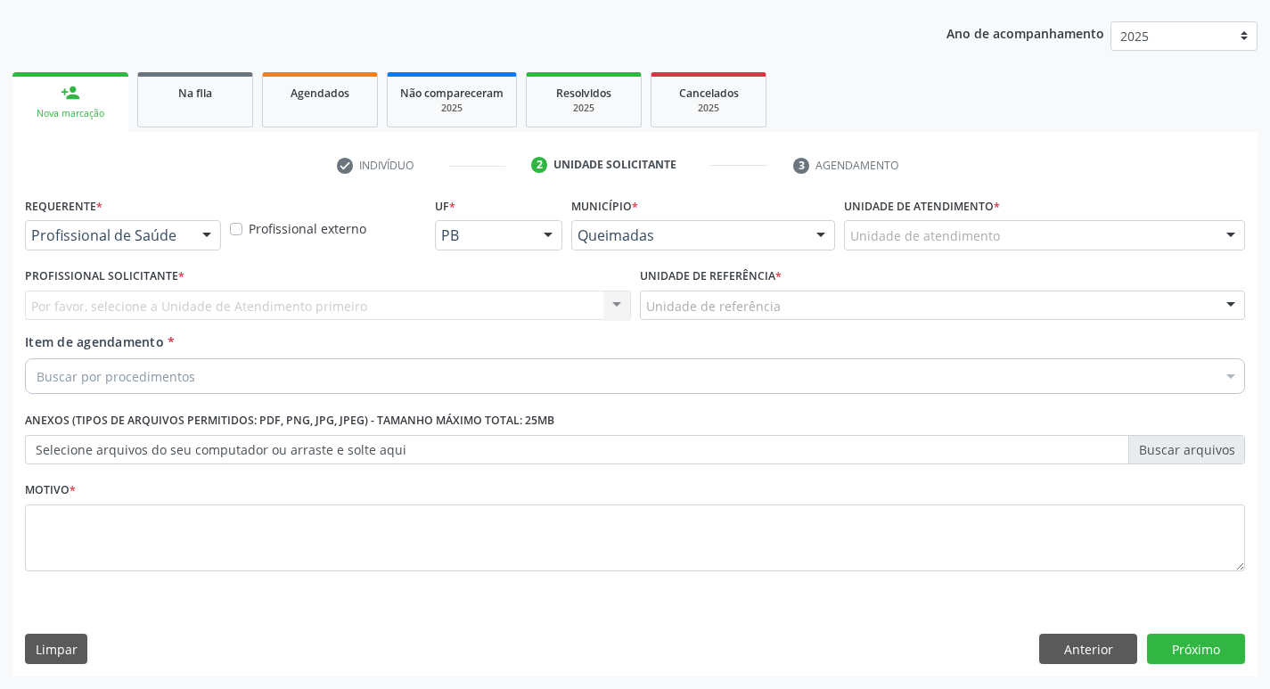
scroll to position [194, 0]
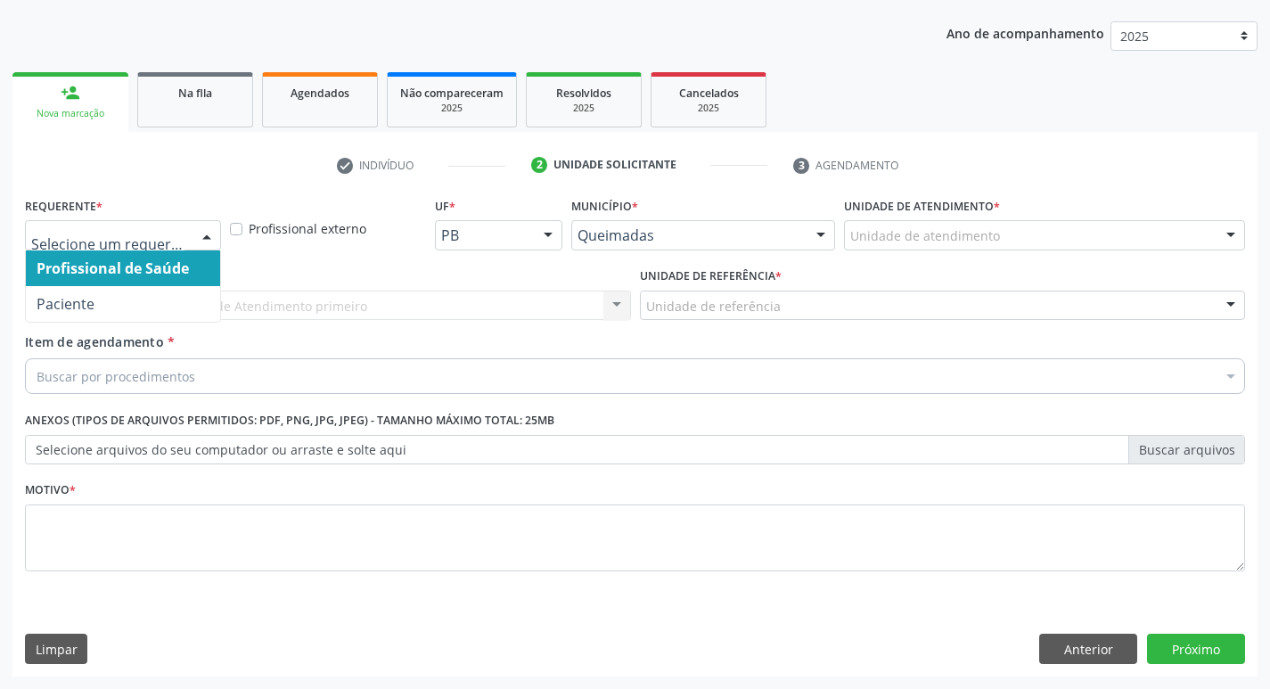
click at [213, 233] on div at bounding box center [206, 236] width 27 height 30
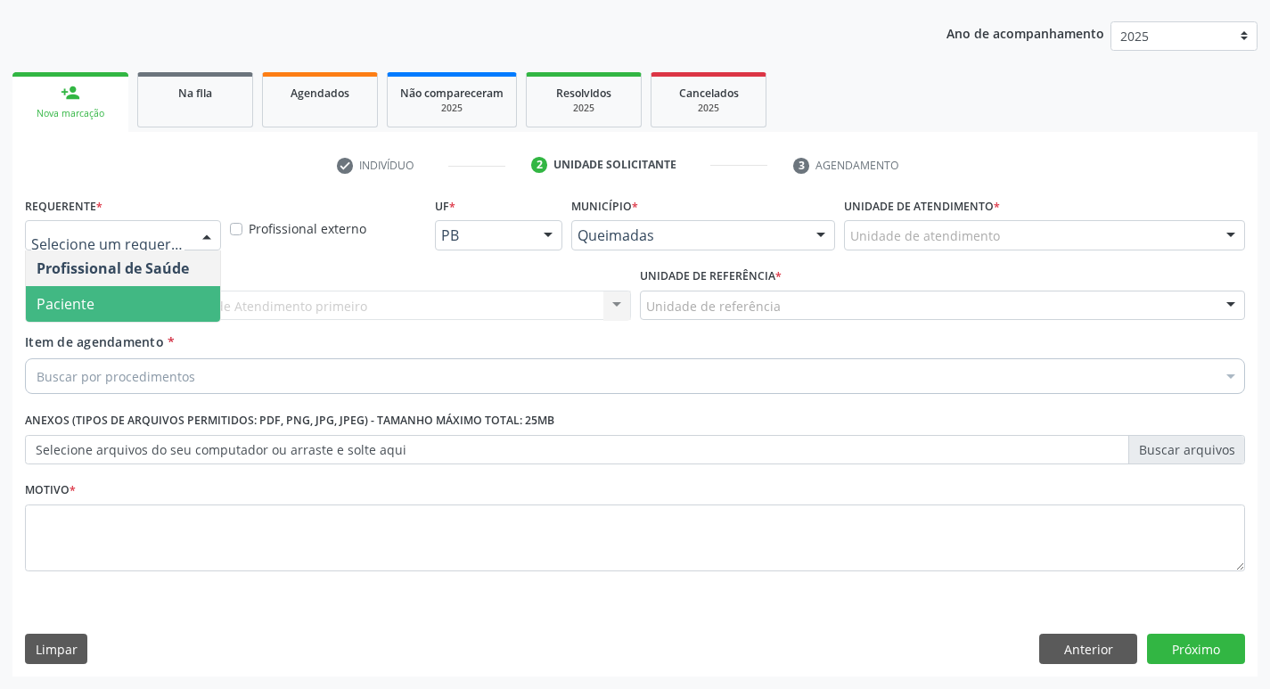
click at [153, 287] on span "Paciente" at bounding box center [123, 304] width 194 height 36
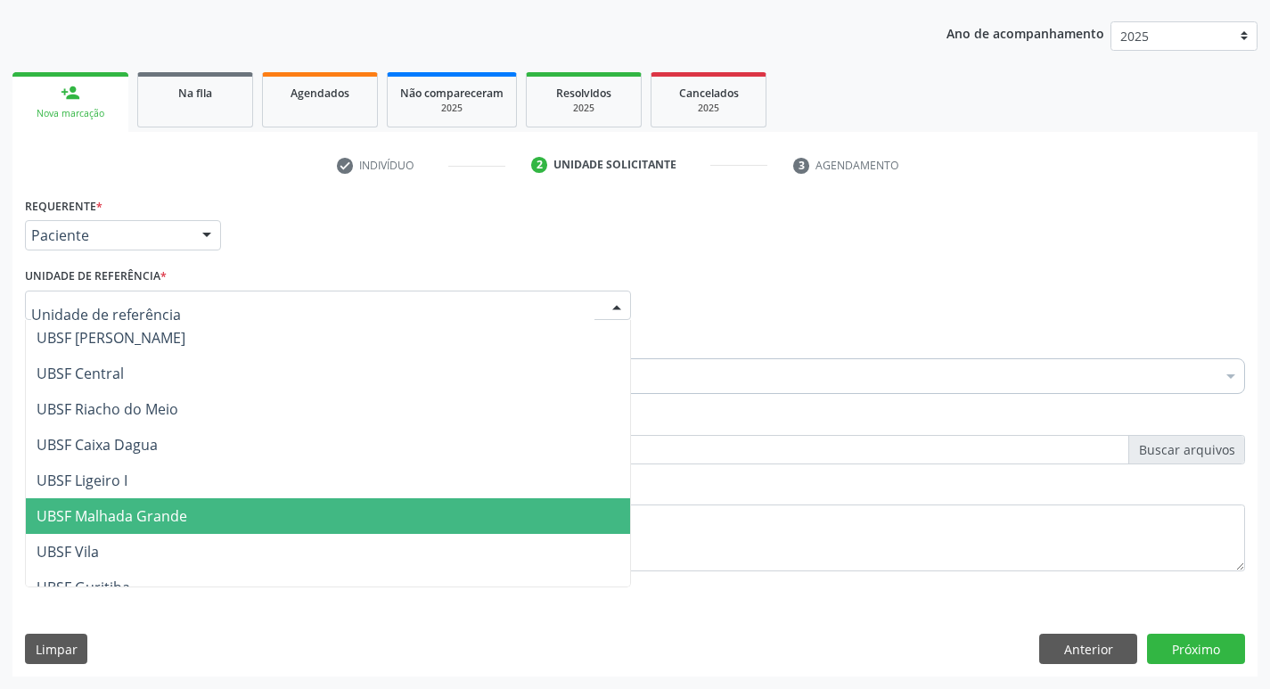
scroll to position [446, 0]
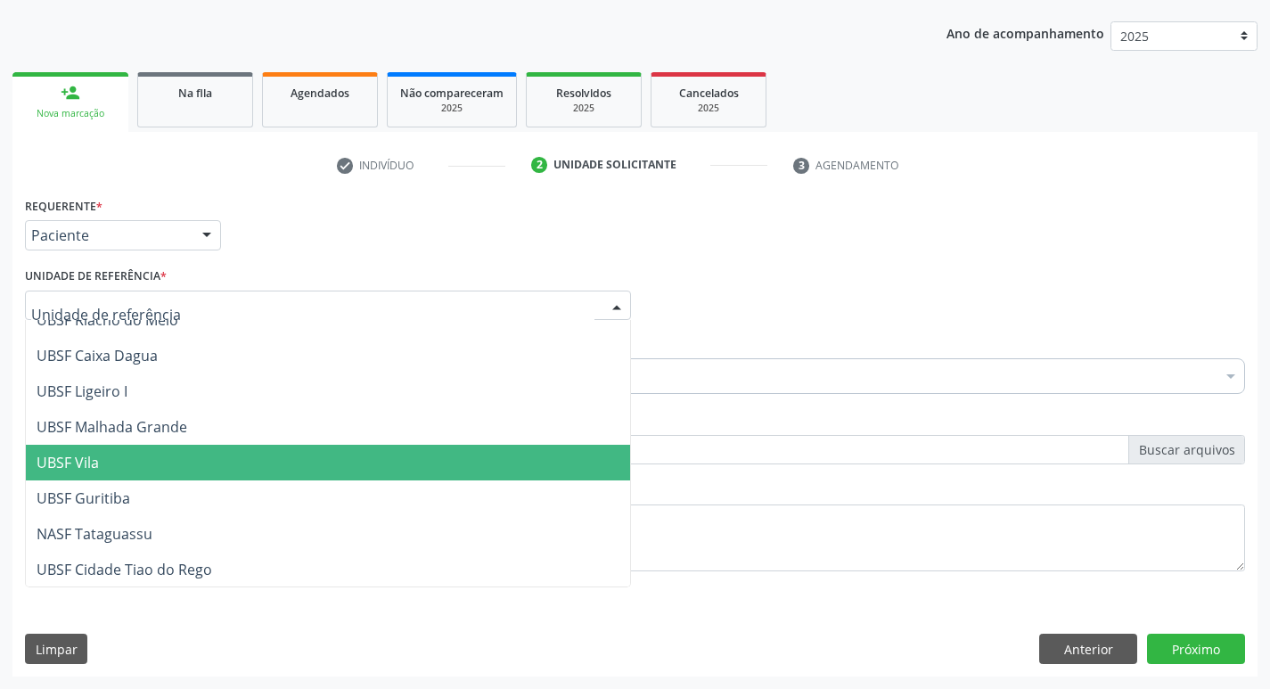
click at [100, 467] on span "UBSF Vila" at bounding box center [328, 463] width 604 height 36
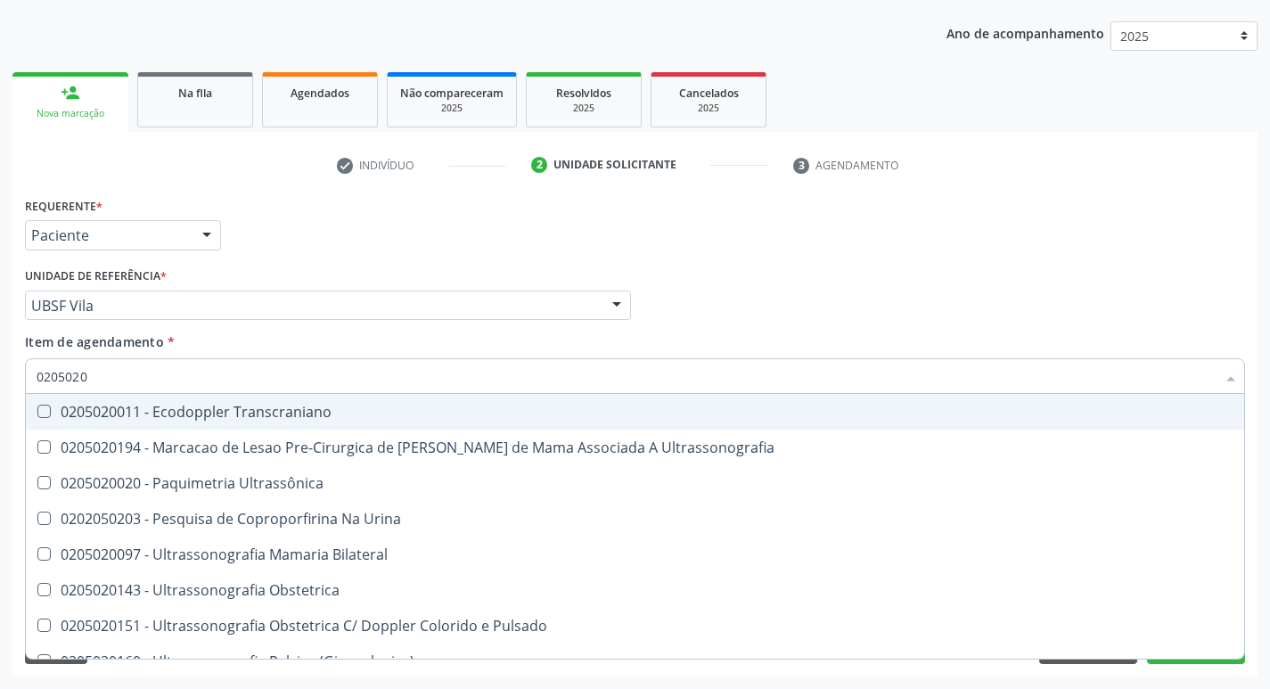
type input "02050200"
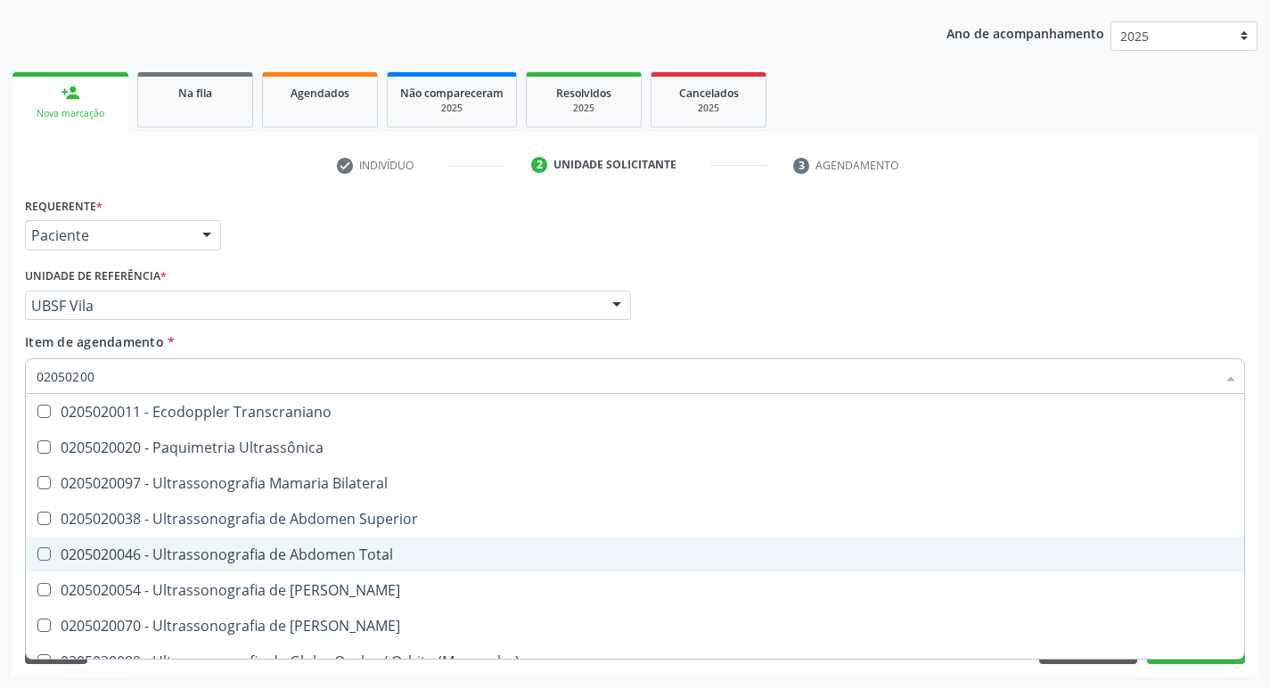
click at [45, 558] on Total at bounding box center [43, 553] width 13 height 13
click at [37, 558] on Total "checkbox" at bounding box center [32, 554] width 12 height 12
checkbox Total "true"
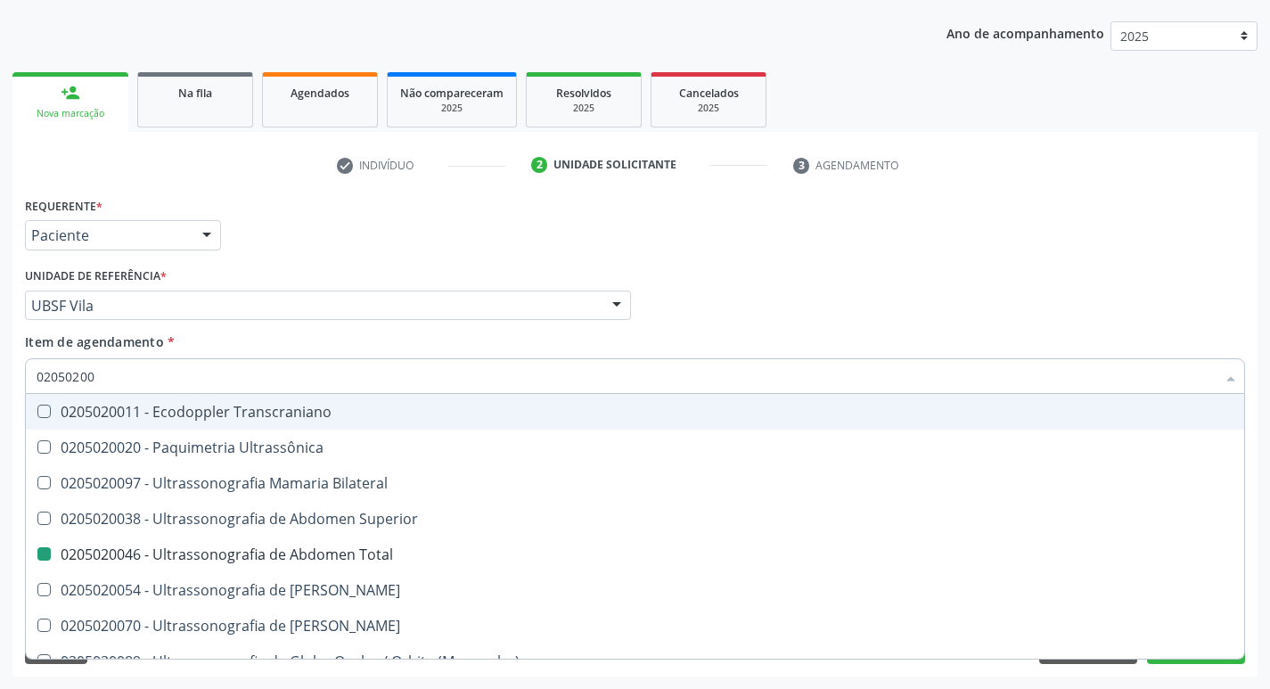
click at [880, 278] on div "Profissional Solicitante Por favor, selecione a Unidade de Atendimento primeiro…" at bounding box center [634, 298] width 1229 height 70
checkbox Ultrassônica "true"
checkbox Total "false"
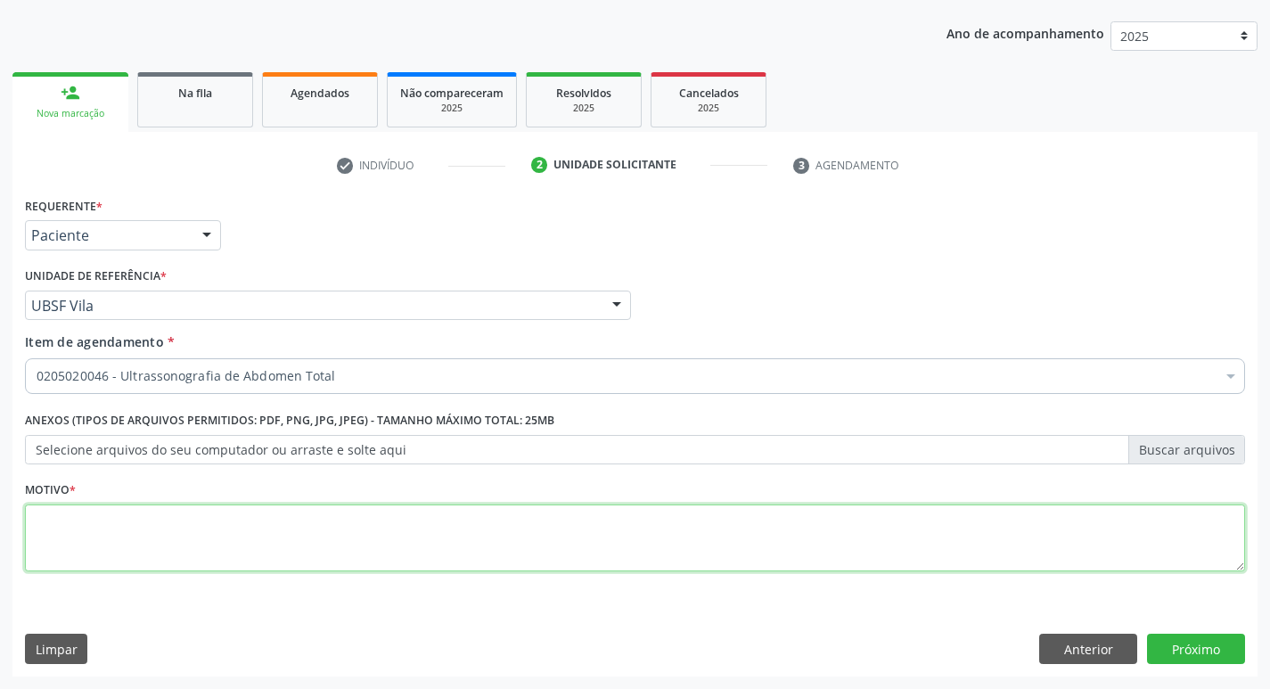
click at [73, 543] on textarea at bounding box center [635, 538] width 1220 height 68
type textarea "AVALIACAO"
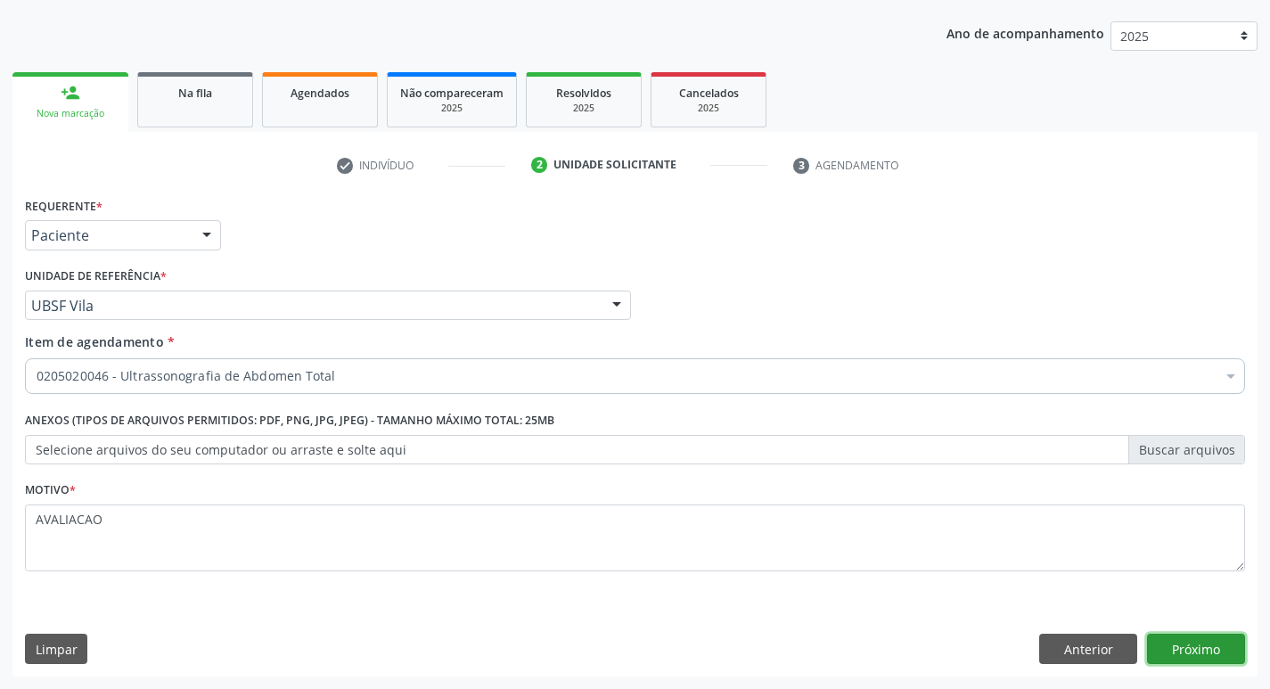
click at [1205, 644] on button "Próximo" at bounding box center [1196, 649] width 98 height 30
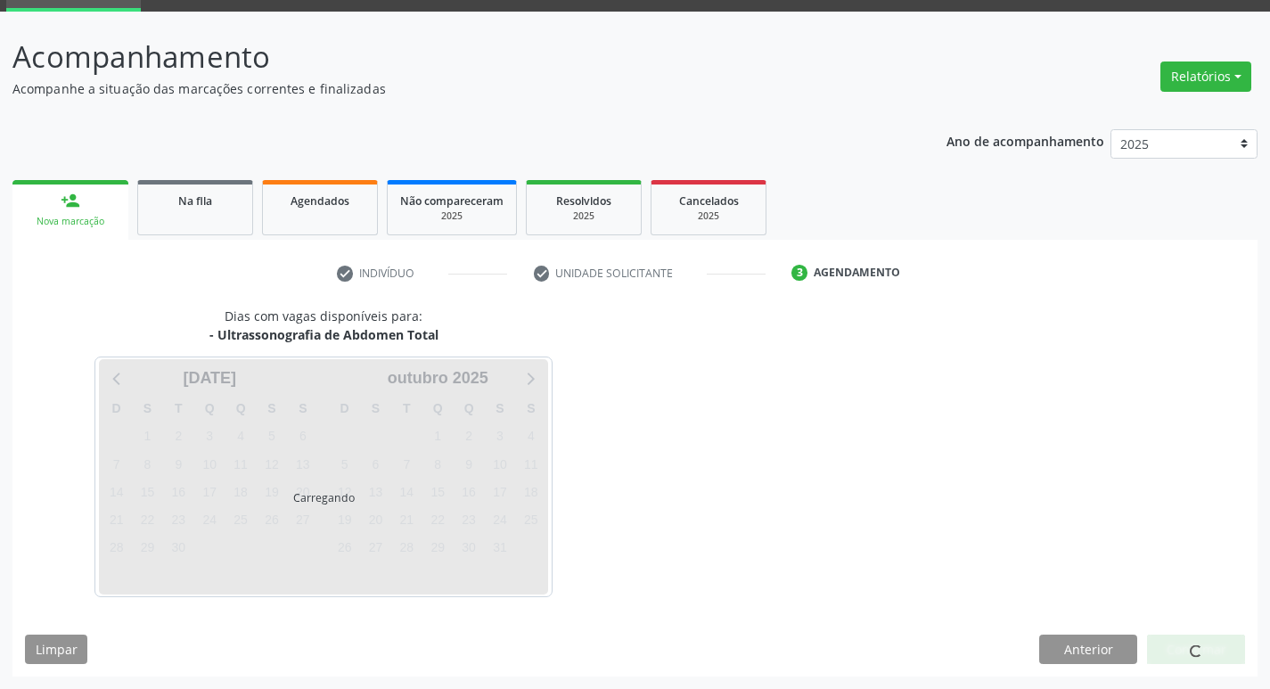
scroll to position [86, 0]
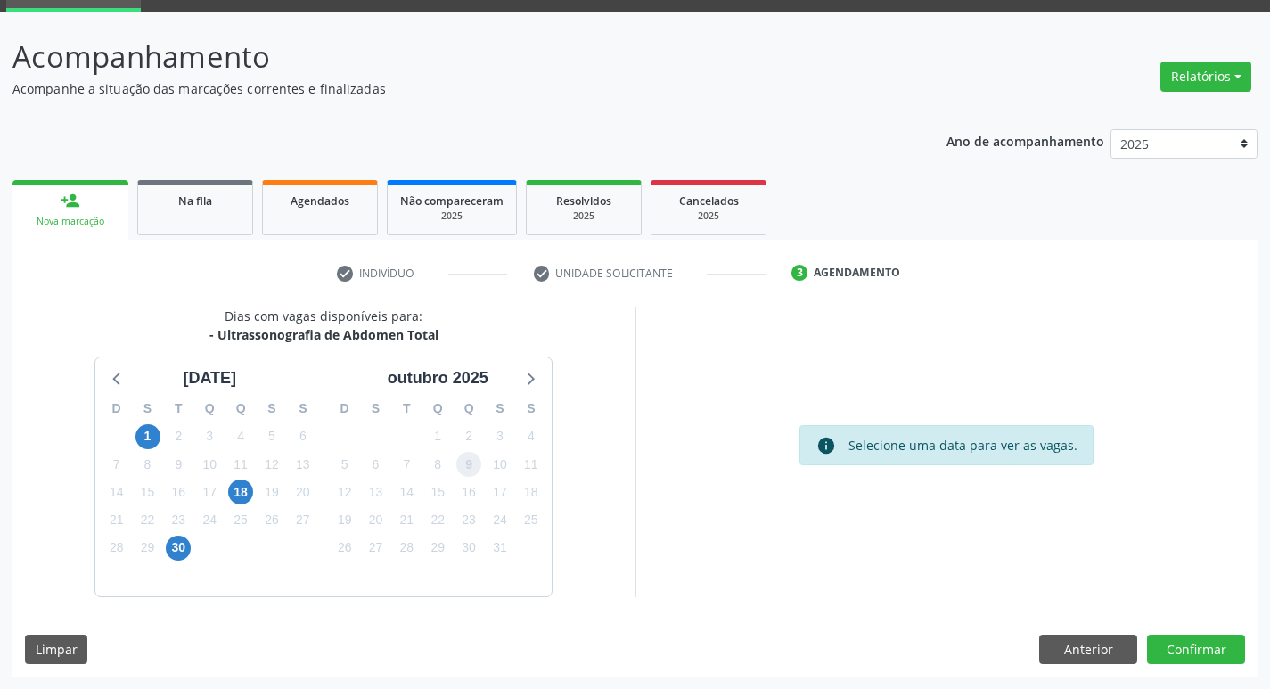
click at [472, 464] on span "9" at bounding box center [468, 464] width 25 height 25
click at [1203, 653] on button "Confirmar" at bounding box center [1196, 649] width 98 height 30
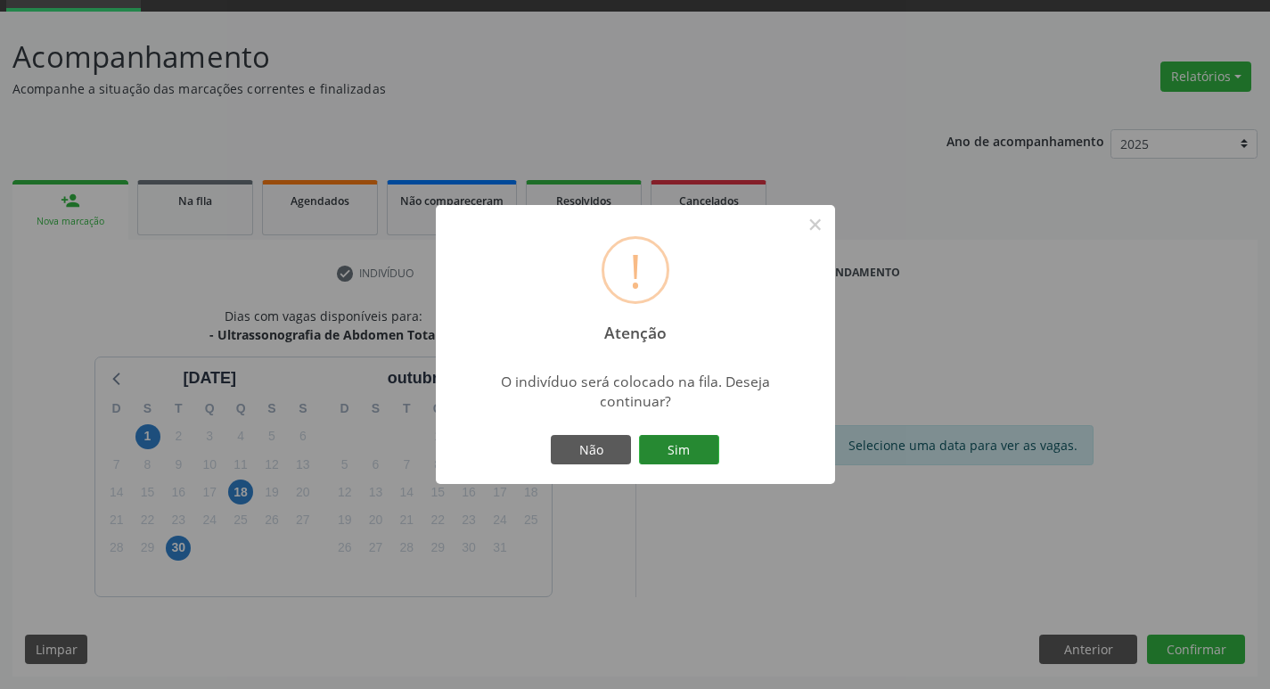
click at [684, 451] on button "Sim" at bounding box center [679, 450] width 80 height 30
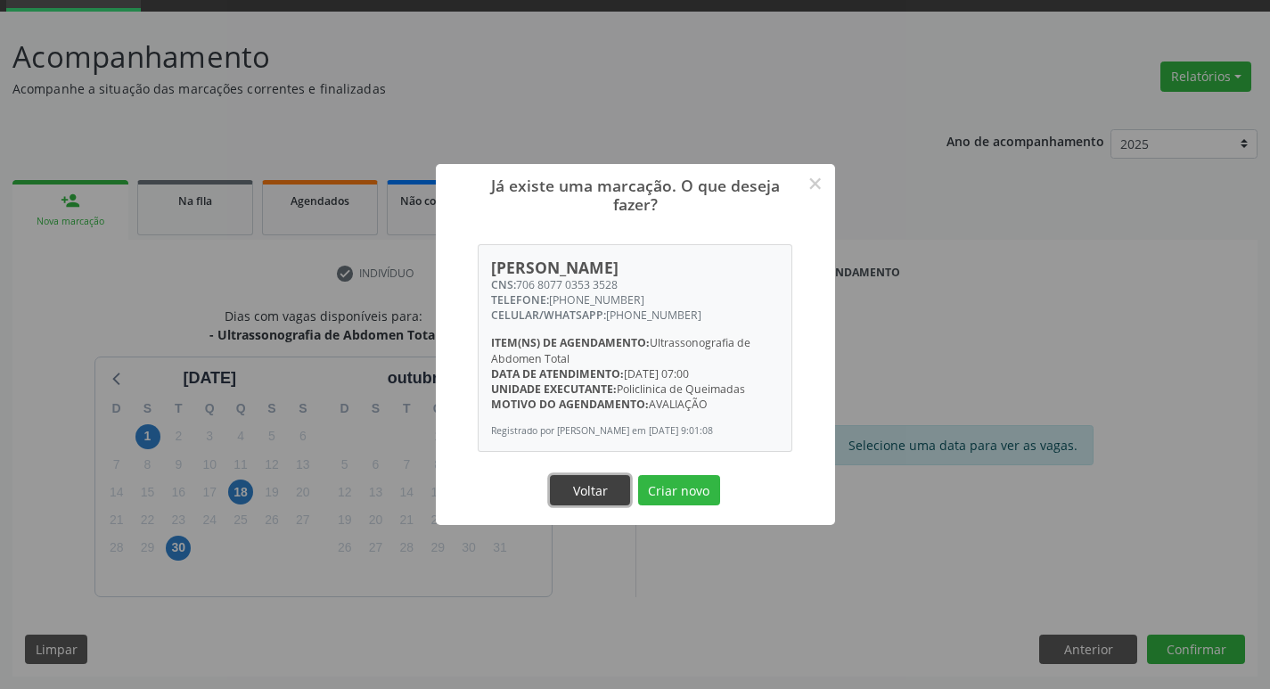
click at [595, 503] on button "Voltar" at bounding box center [590, 490] width 80 height 30
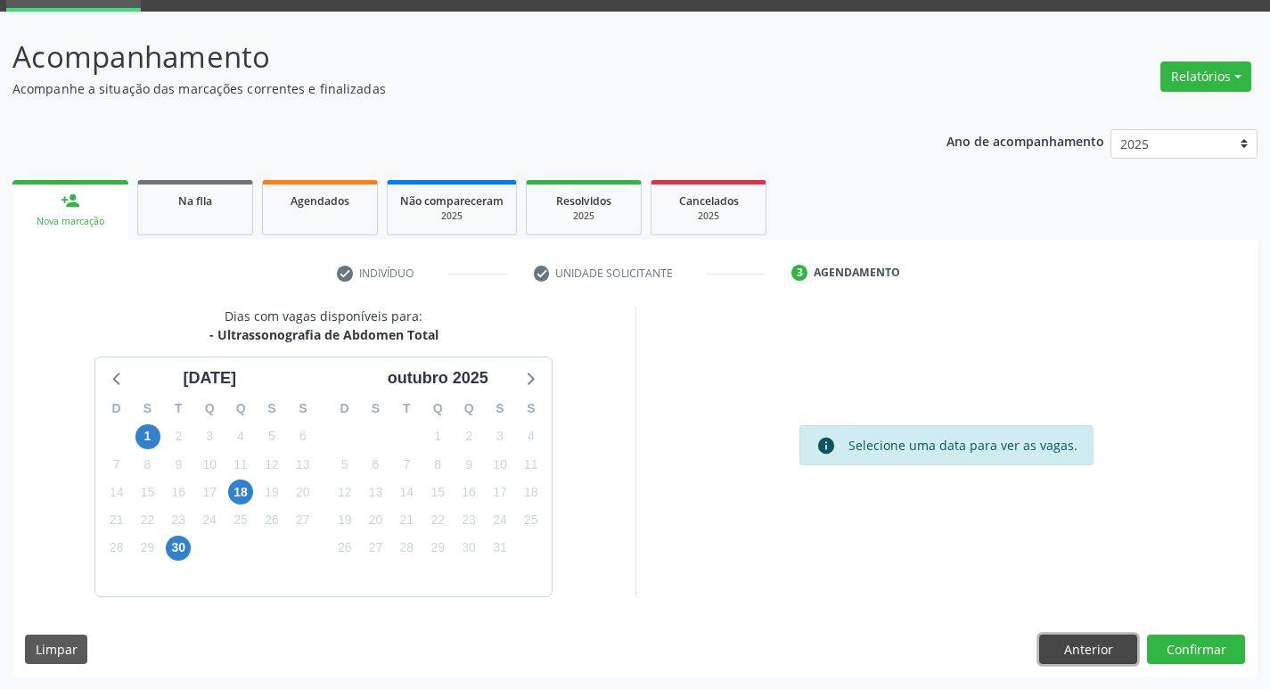
click at [1078, 644] on button "Anterior" at bounding box center [1088, 649] width 98 height 30
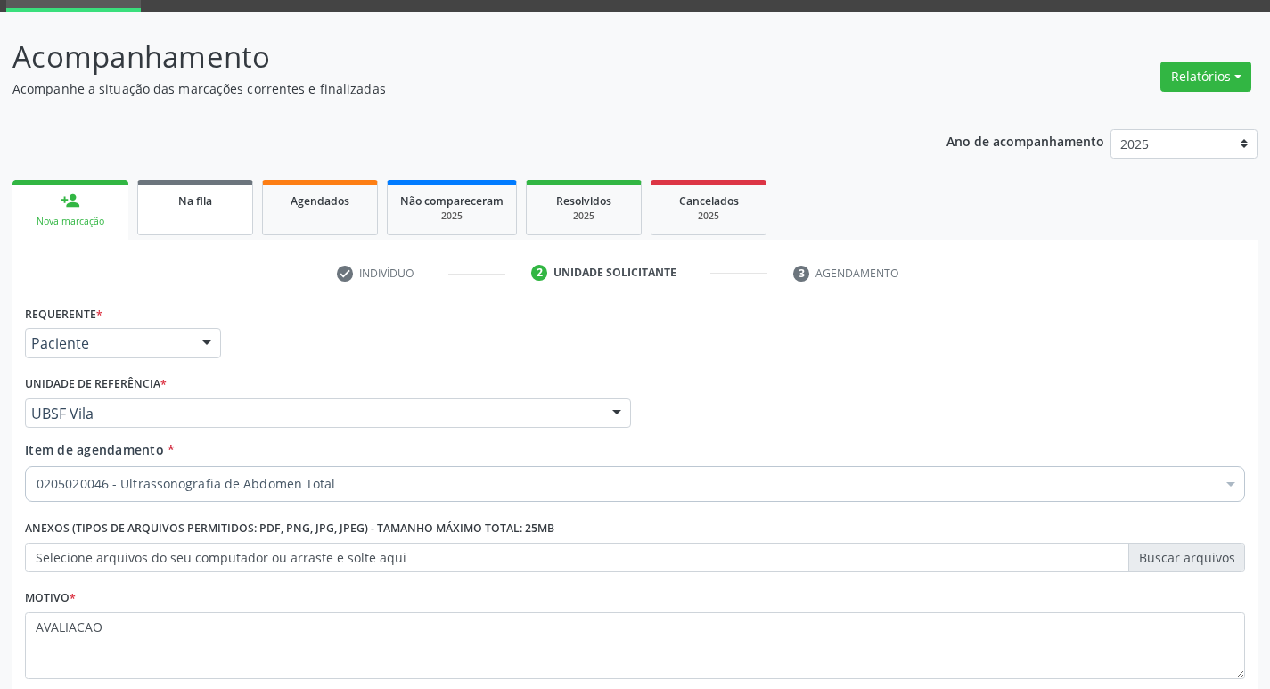
click at [200, 201] on span "Na fila" at bounding box center [195, 200] width 34 height 15
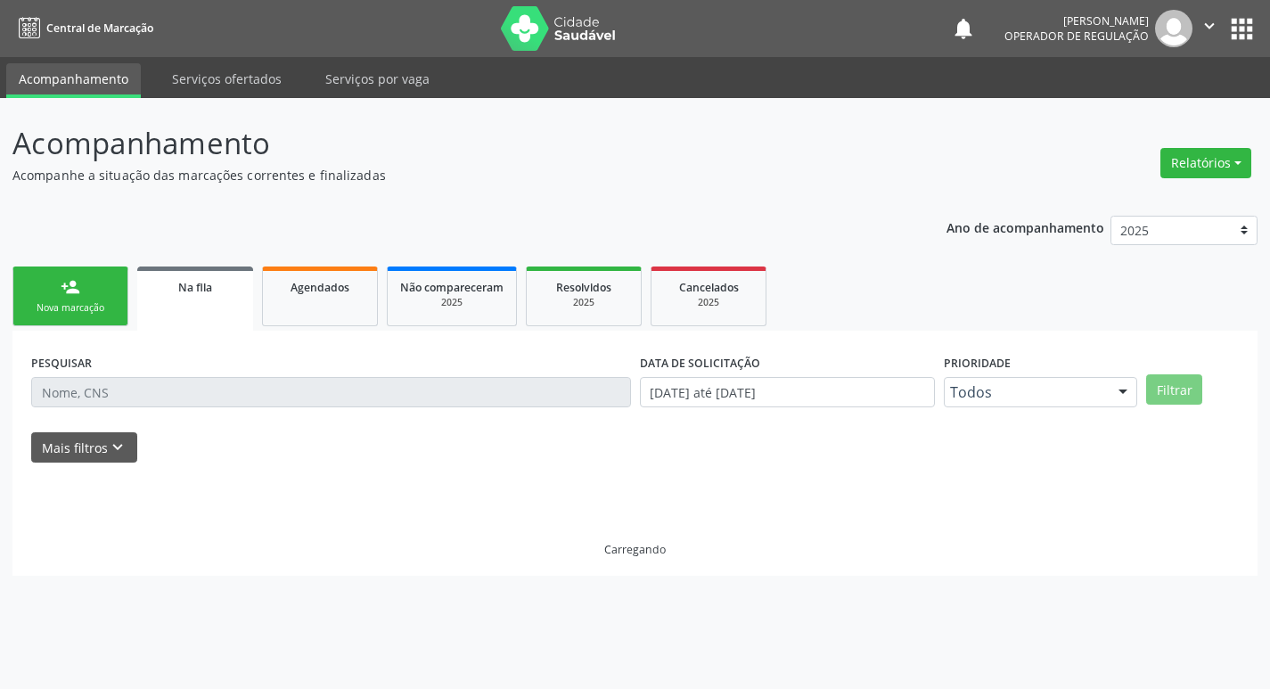
scroll to position [0, 0]
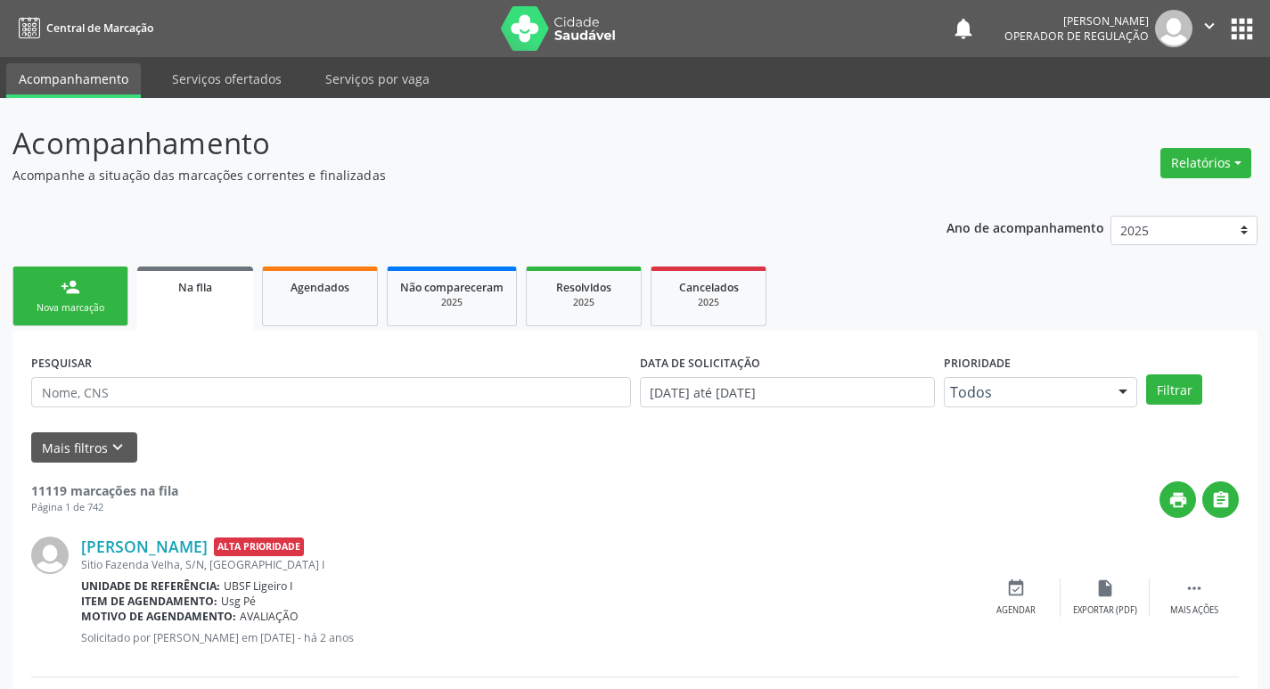
click at [96, 307] on div "Nova marcação" at bounding box center [70, 307] width 89 height 13
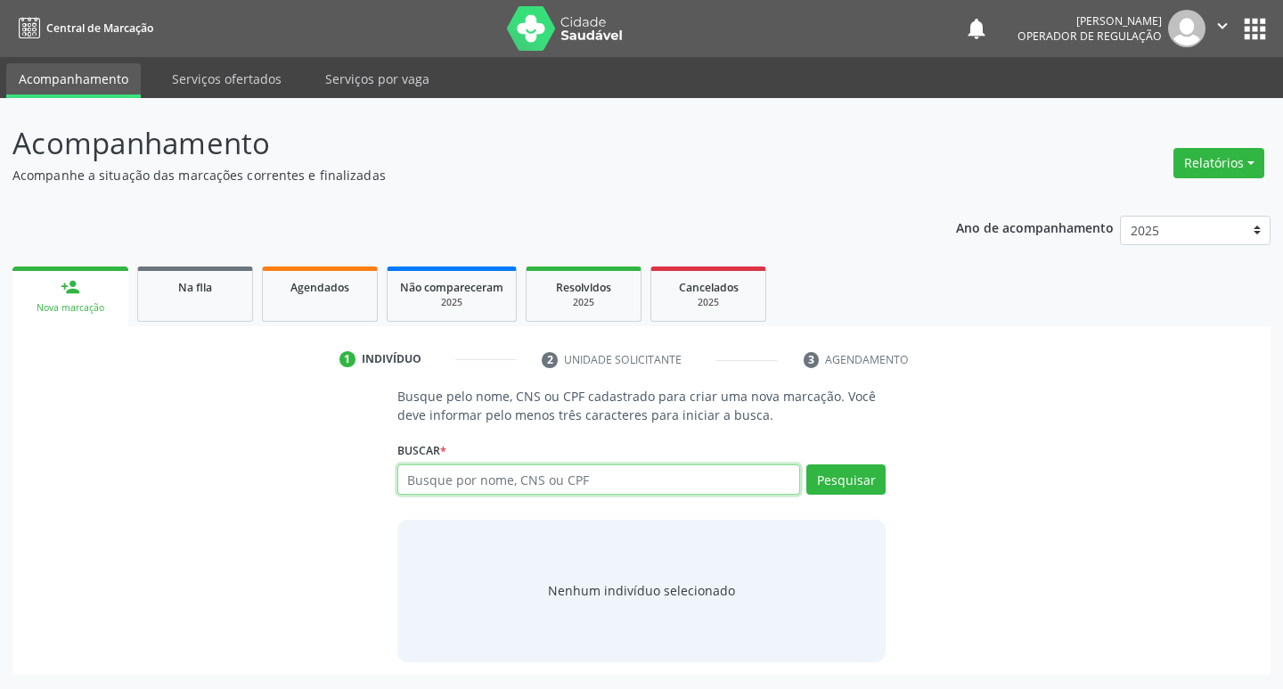
click at [447, 487] on input "text" at bounding box center [599, 479] width 404 height 30
type input "705600428276512"
click at [840, 493] on button "Pesquisar" at bounding box center [845, 479] width 79 height 30
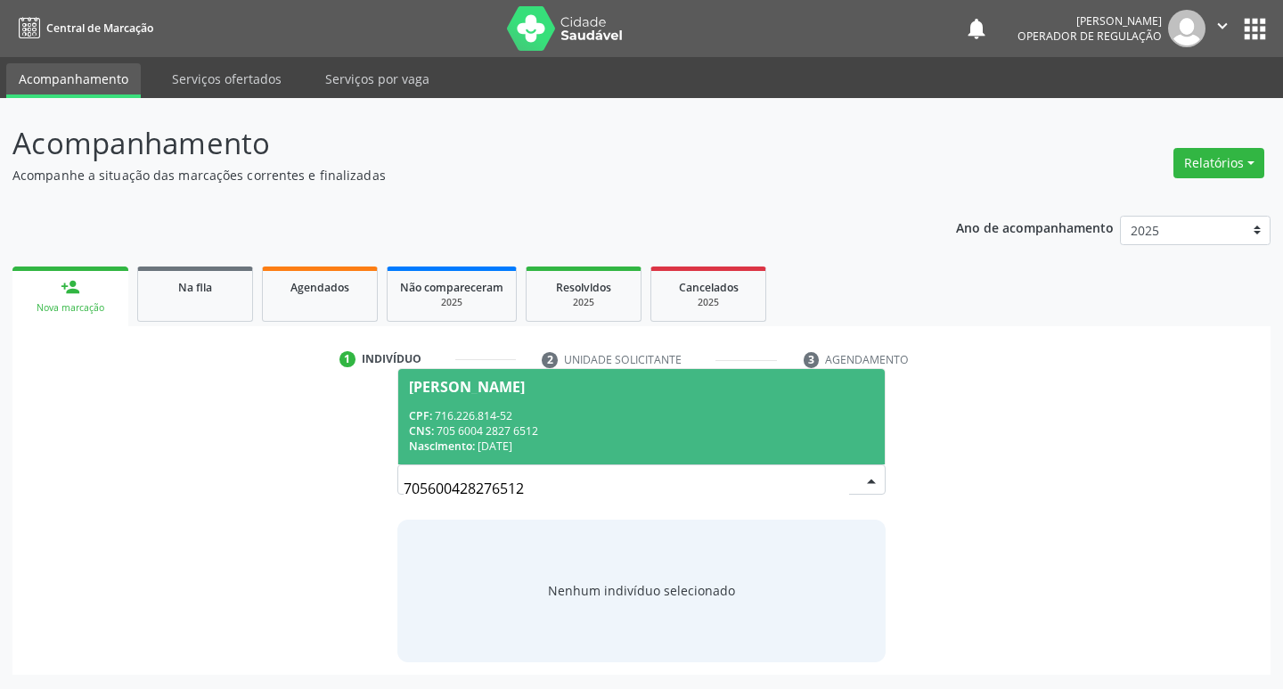
click at [490, 387] on div "Samara Maria da Silva" at bounding box center [467, 387] width 116 height 14
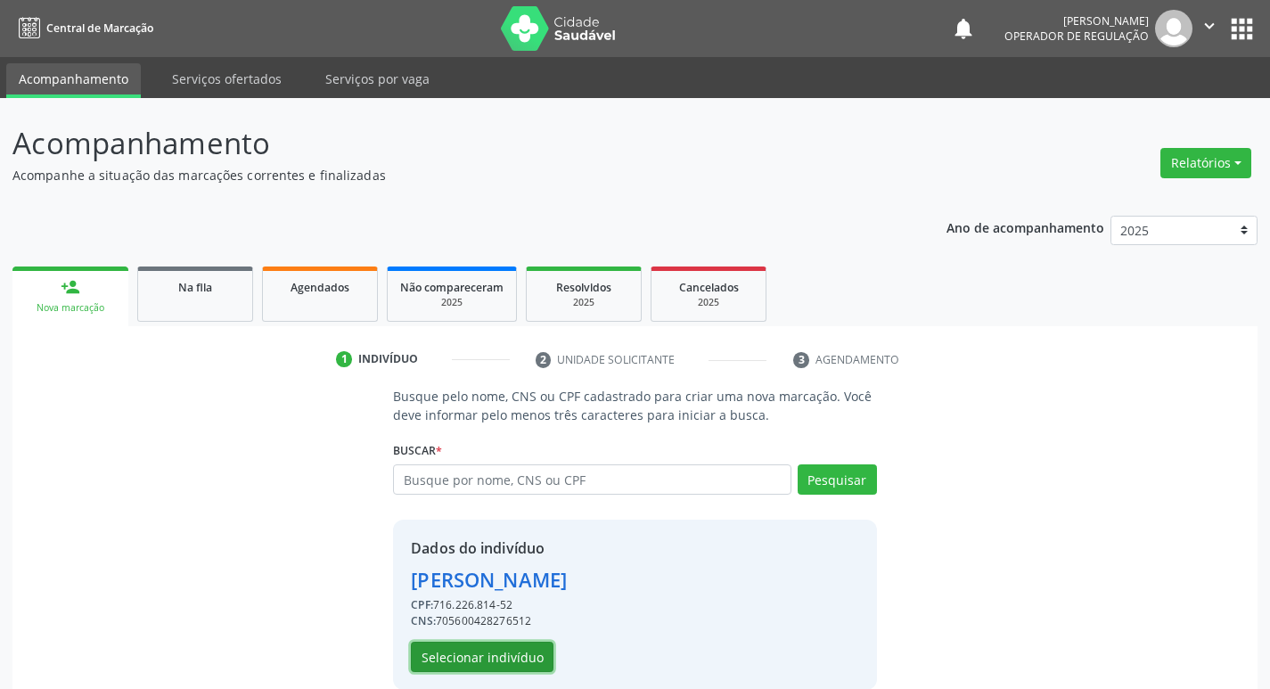
click at [488, 657] on button "Selecionar indivíduo" at bounding box center [482, 657] width 143 height 30
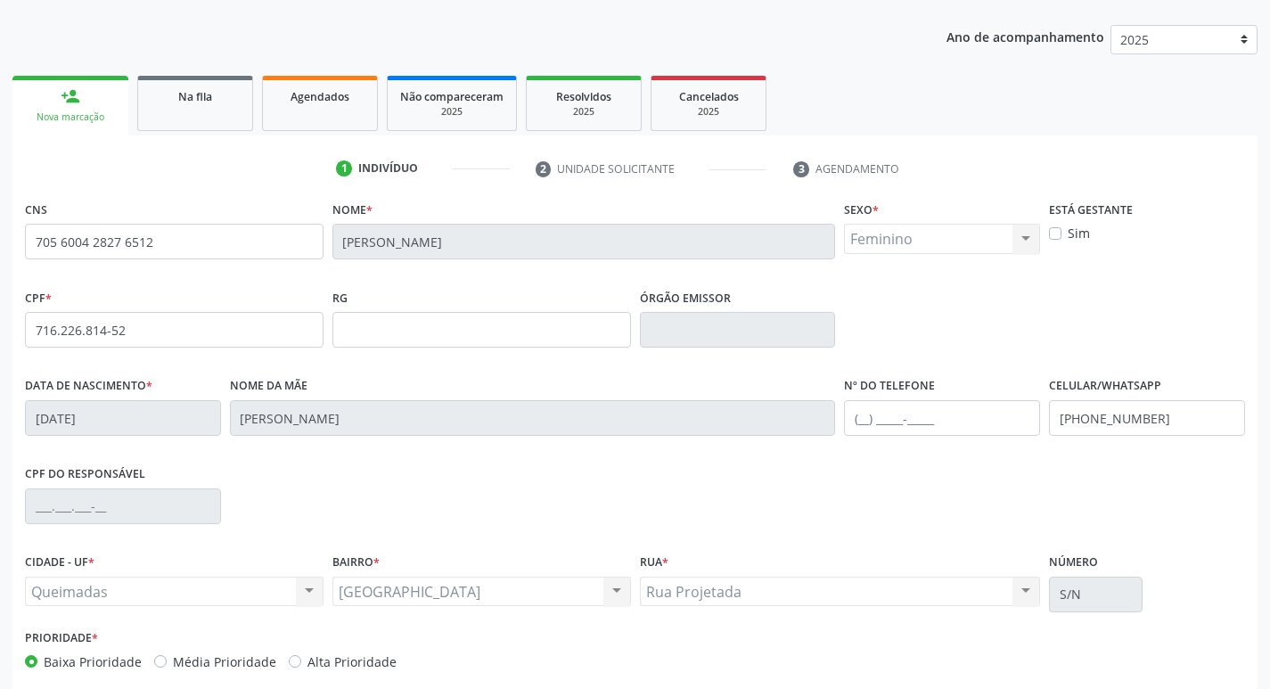
scroll to position [277, 0]
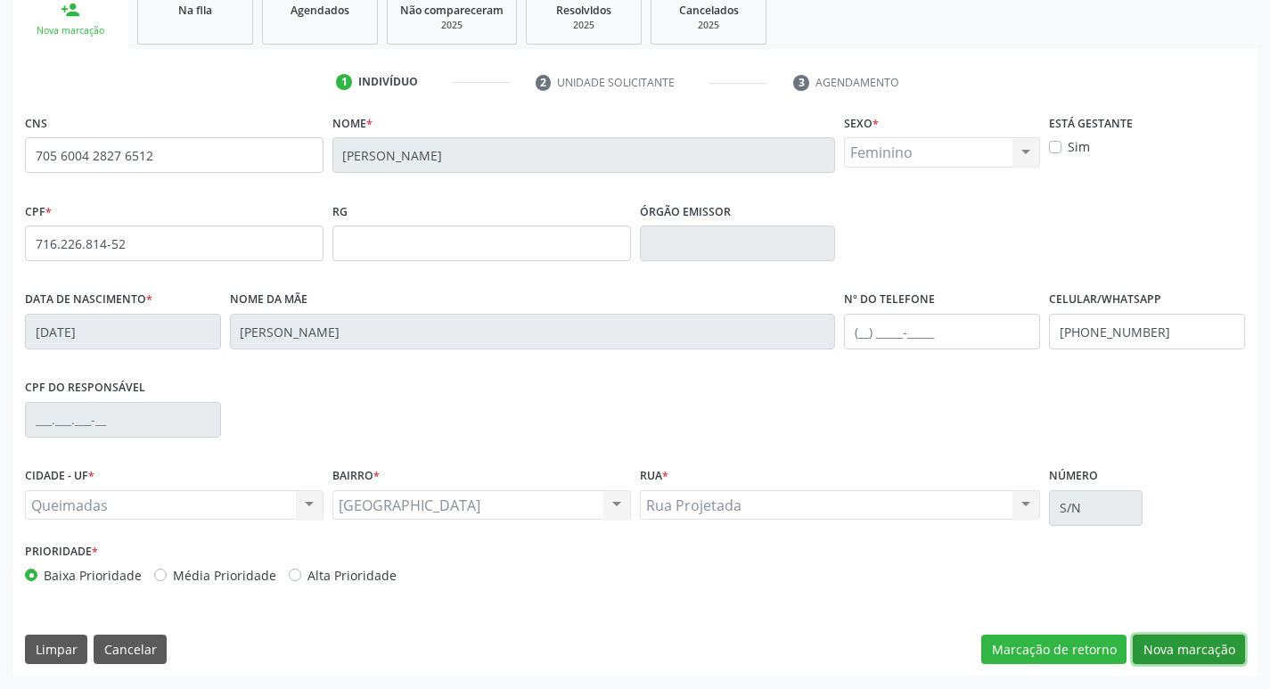
click at [1182, 648] on button "Nova marcação" at bounding box center [1189, 649] width 112 height 30
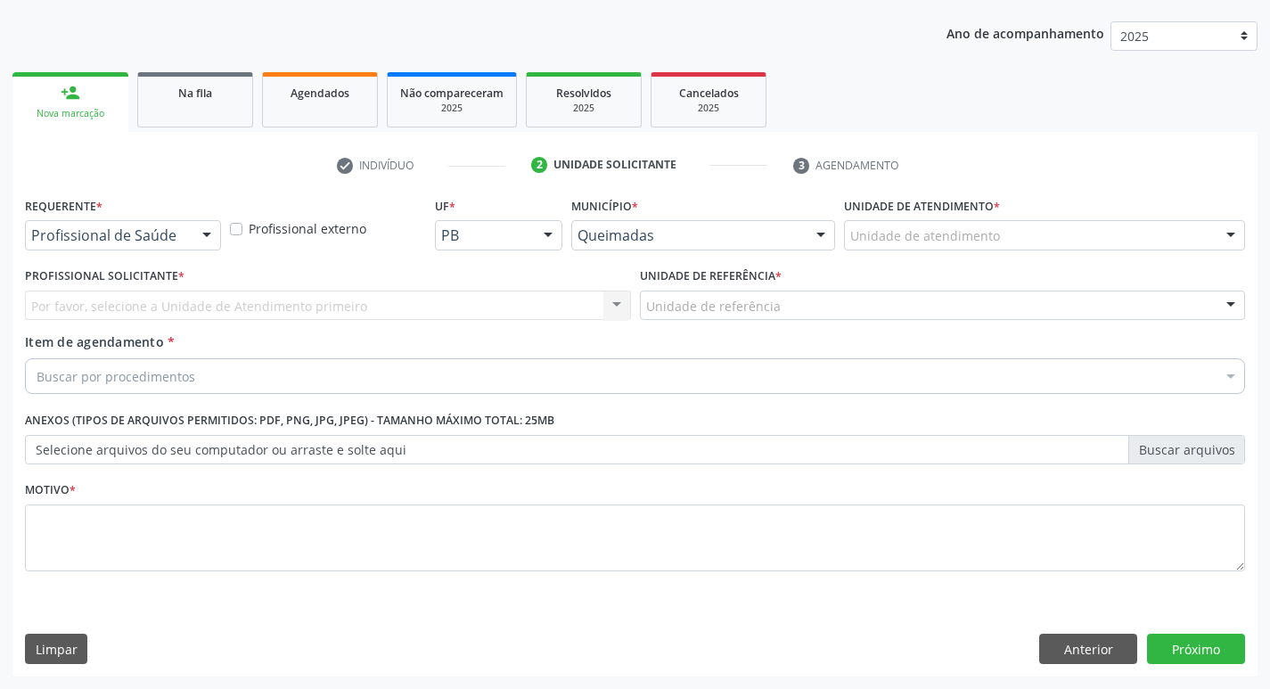
scroll to position [194, 0]
click at [210, 235] on div at bounding box center [206, 236] width 27 height 30
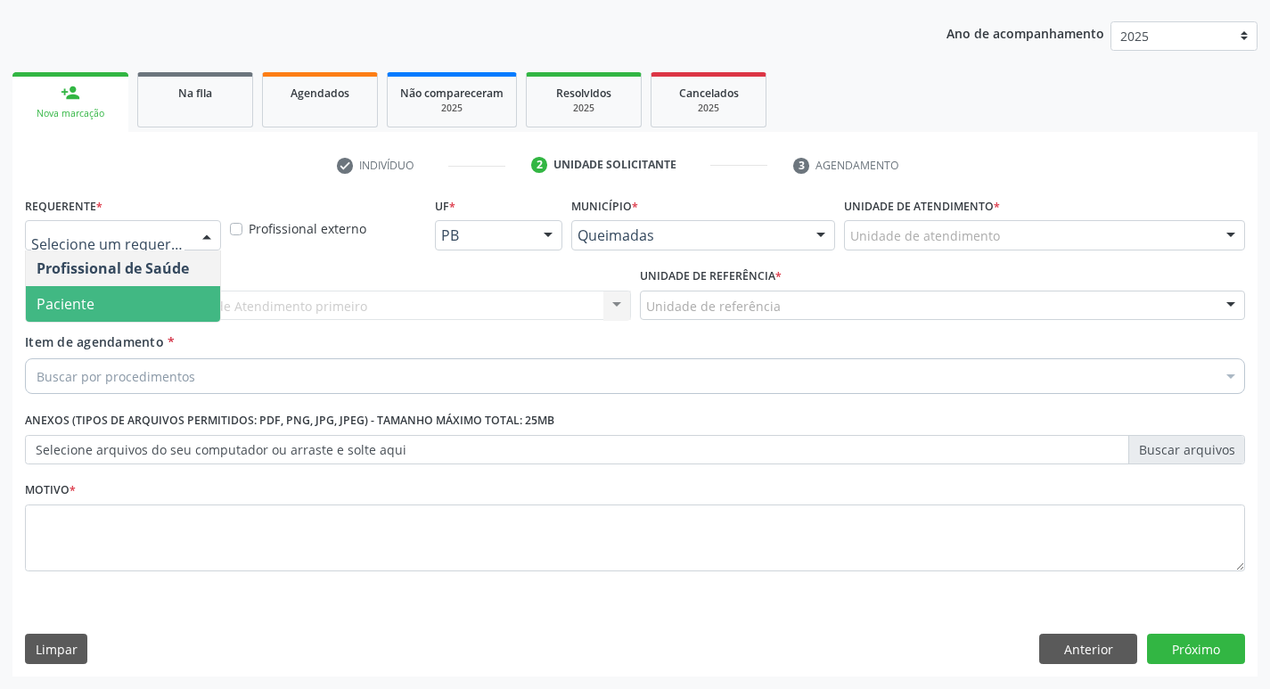
click at [97, 301] on span "Paciente" at bounding box center [123, 304] width 194 height 36
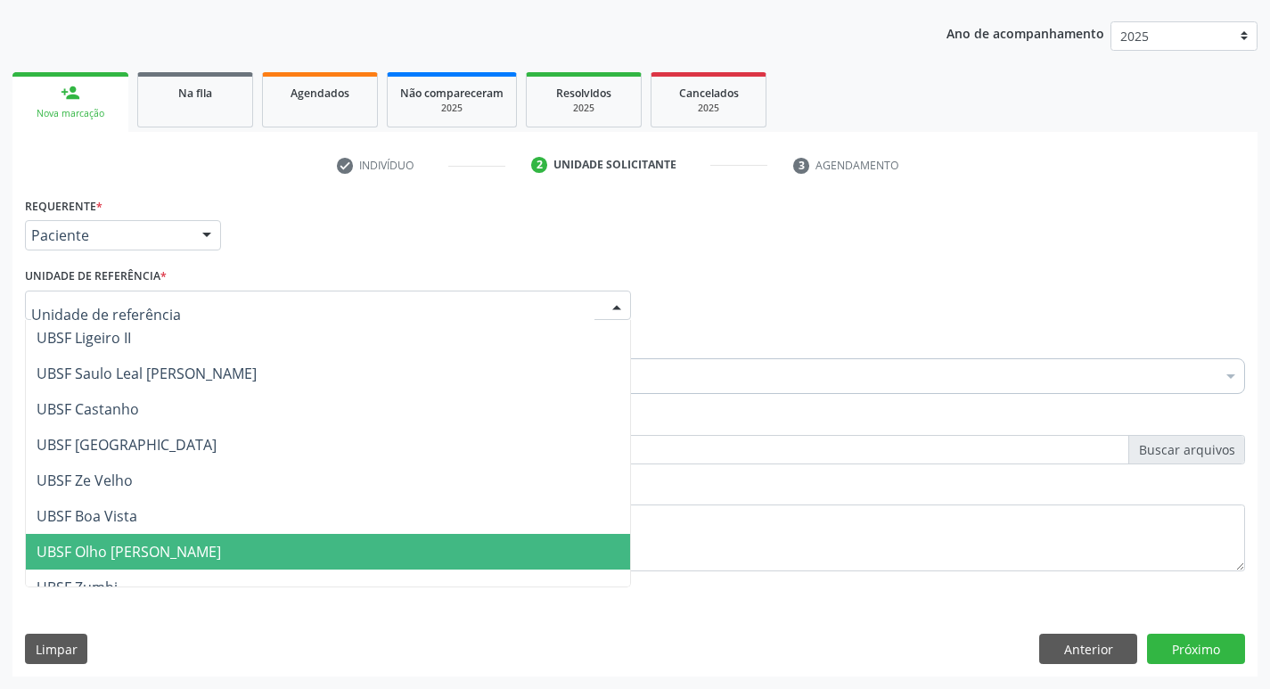
click at [103, 550] on span "UBSF Olho [PERSON_NAME]" at bounding box center [129, 552] width 184 height 20
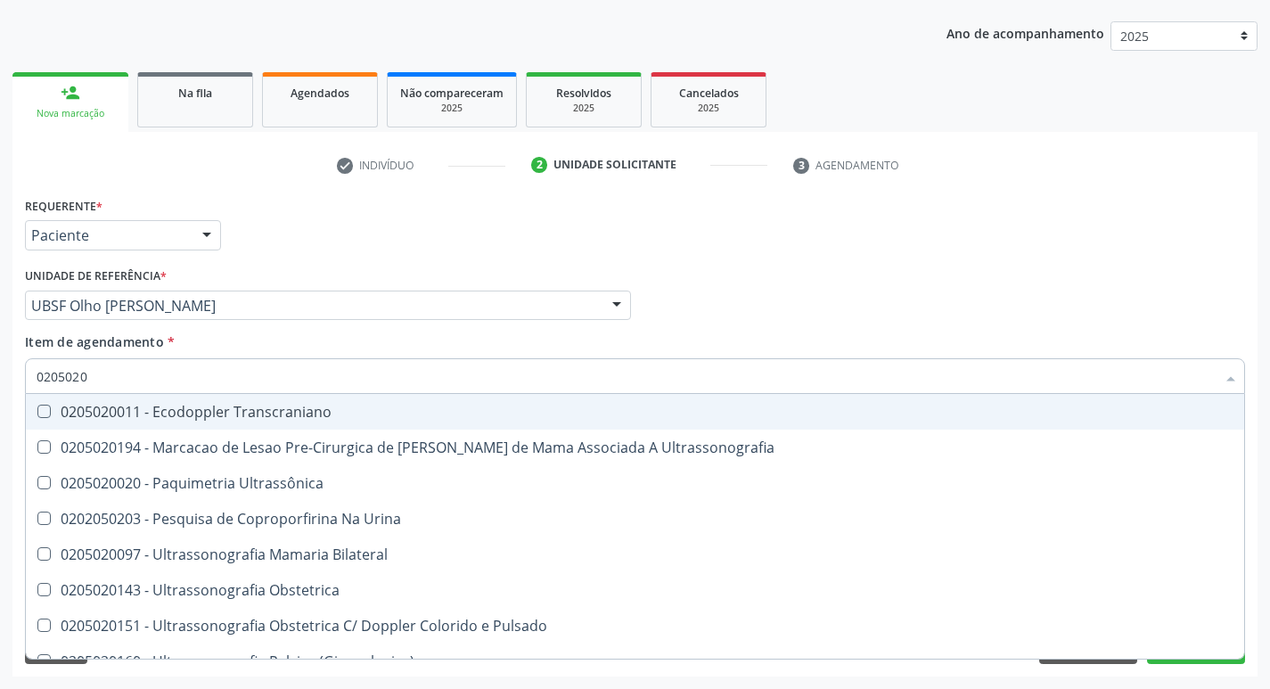
type input "02050200"
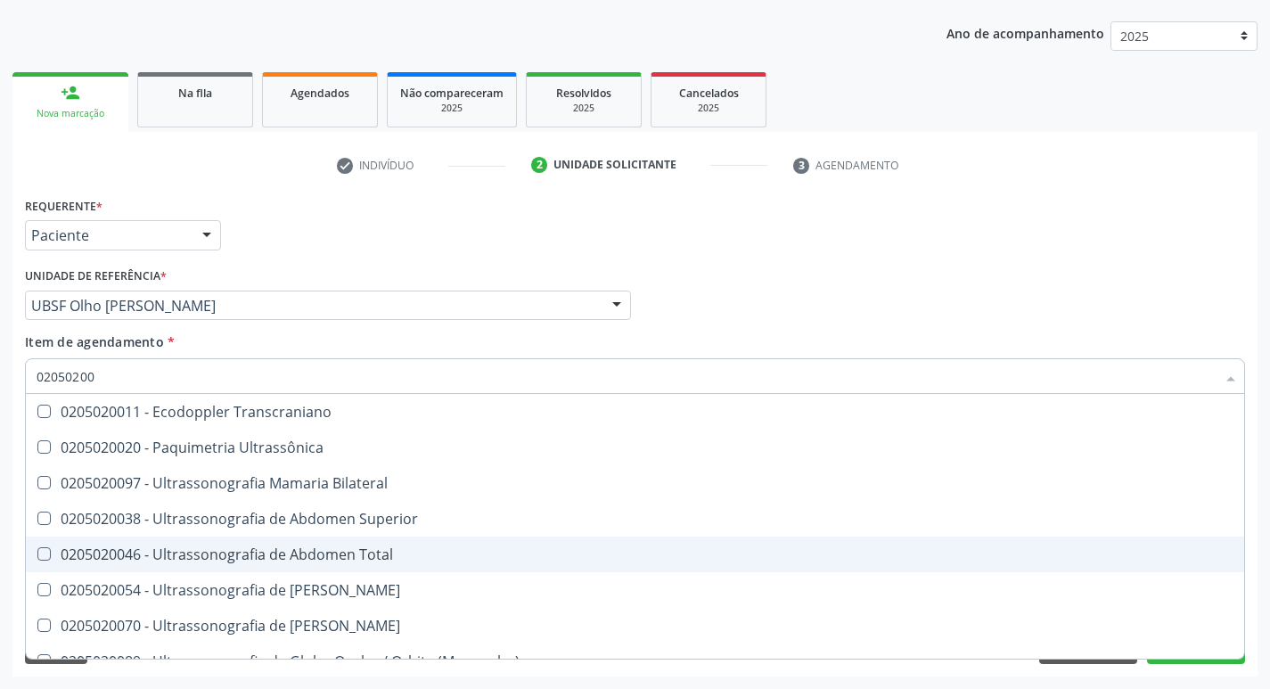
click at [44, 550] on Total at bounding box center [43, 553] width 13 height 13
click at [37, 550] on Total "checkbox" at bounding box center [32, 554] width 12 height 12
checkbox Total "true"
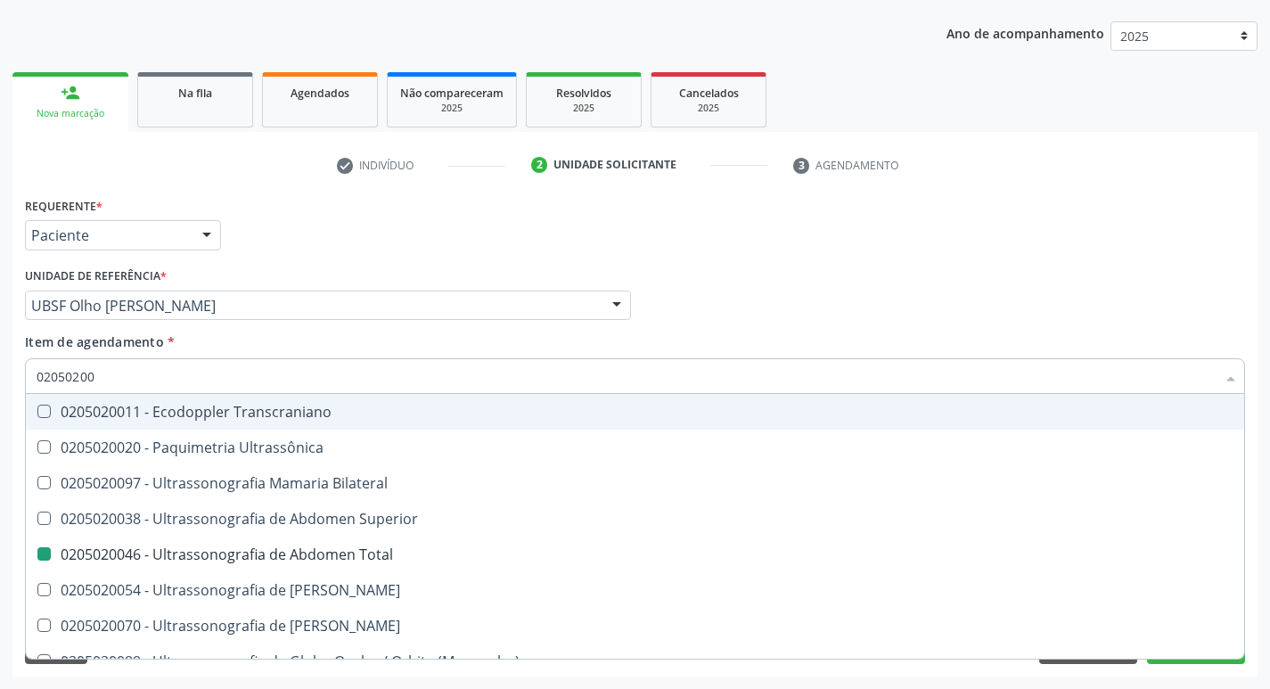
click at [814, 303] on div "Profissional Solicitante Por favor, selecione a Unidade de Atendimento primeiro…" at bounding box center [634, 298] width 1229 height 70
checkbox Ultrassônica "true"
checkbox Total "false"
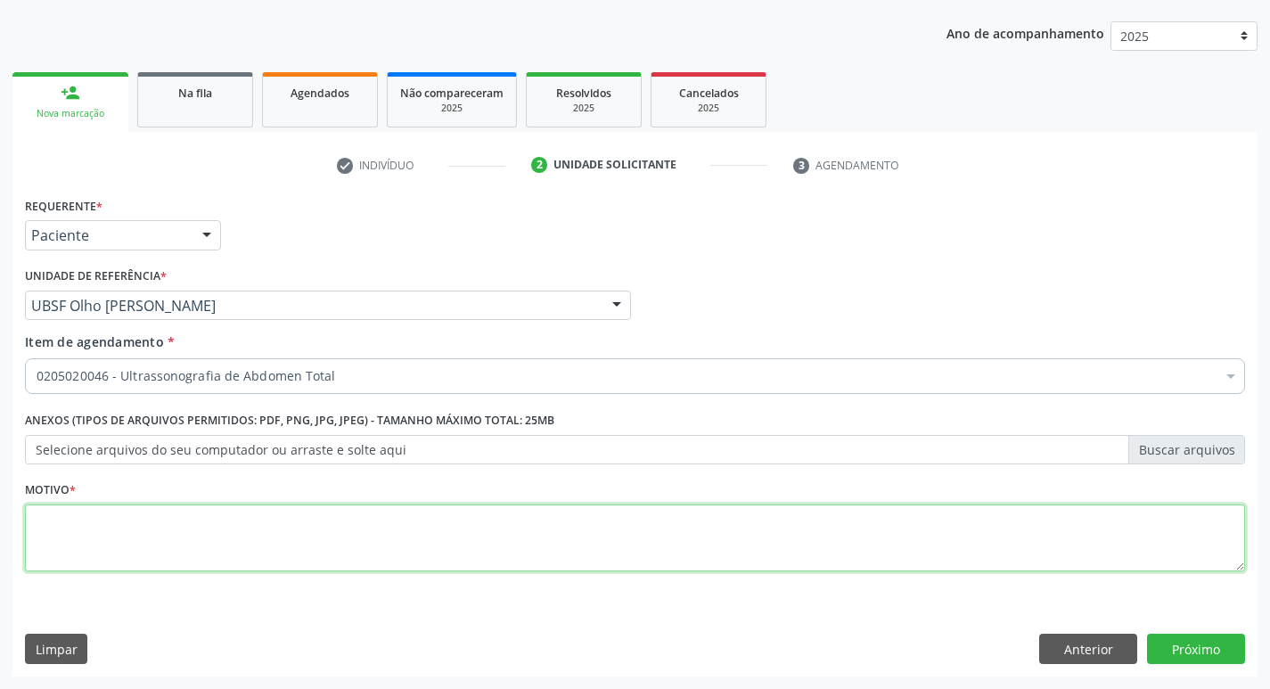
click at [69, 516] on textarea at bounding box center [635, 538] width 1220 height 68
type textarea "AVALIACAO"
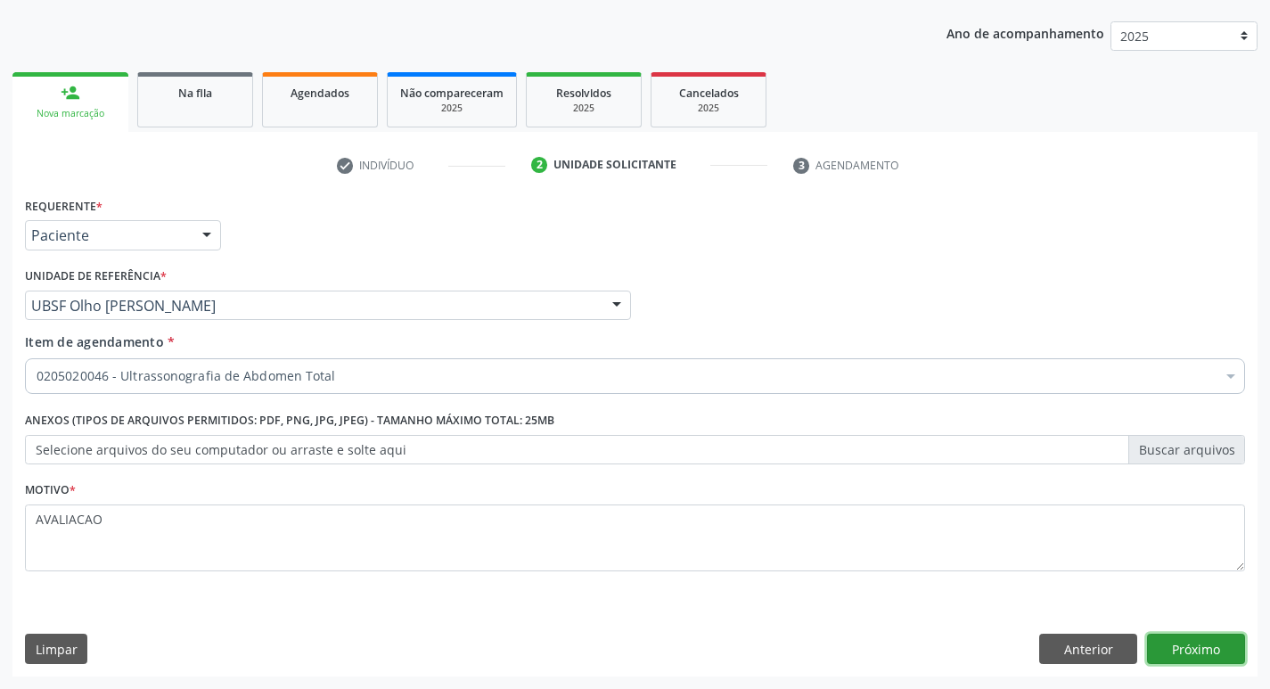
click at [1211, 651] on button "Próximo" at bounding box center [1196, 649] width 98 height 30
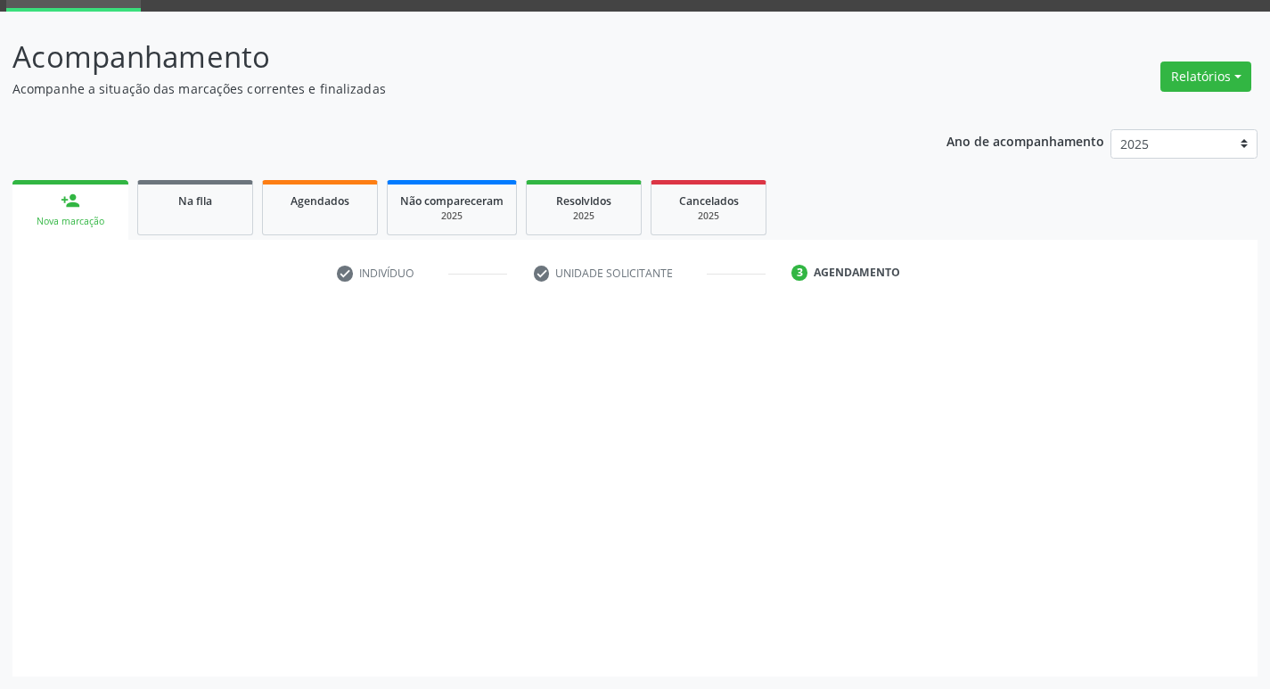
scroll to position [86, 0]
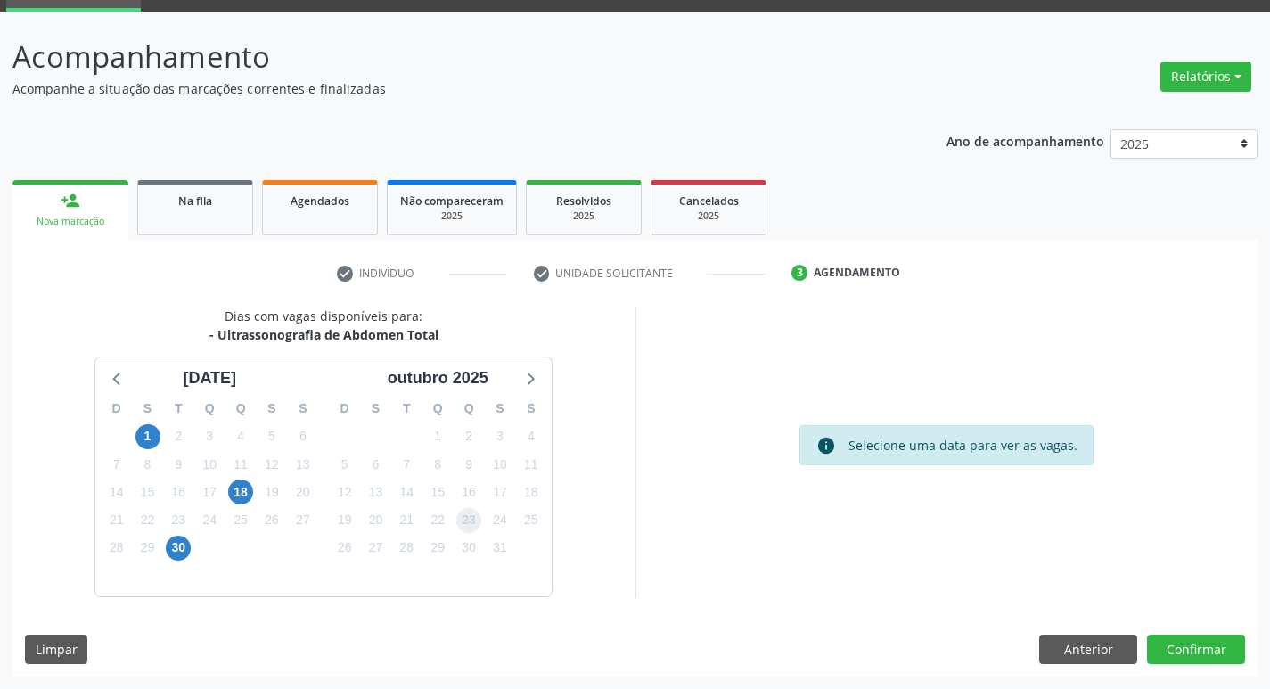
click at [462, 523] on span "23" at bounding box center [468, 520] width 25 height 25
click at [1189, 654] on button "Confirmar" at bounding box center [1196, 649] width 98 height 30
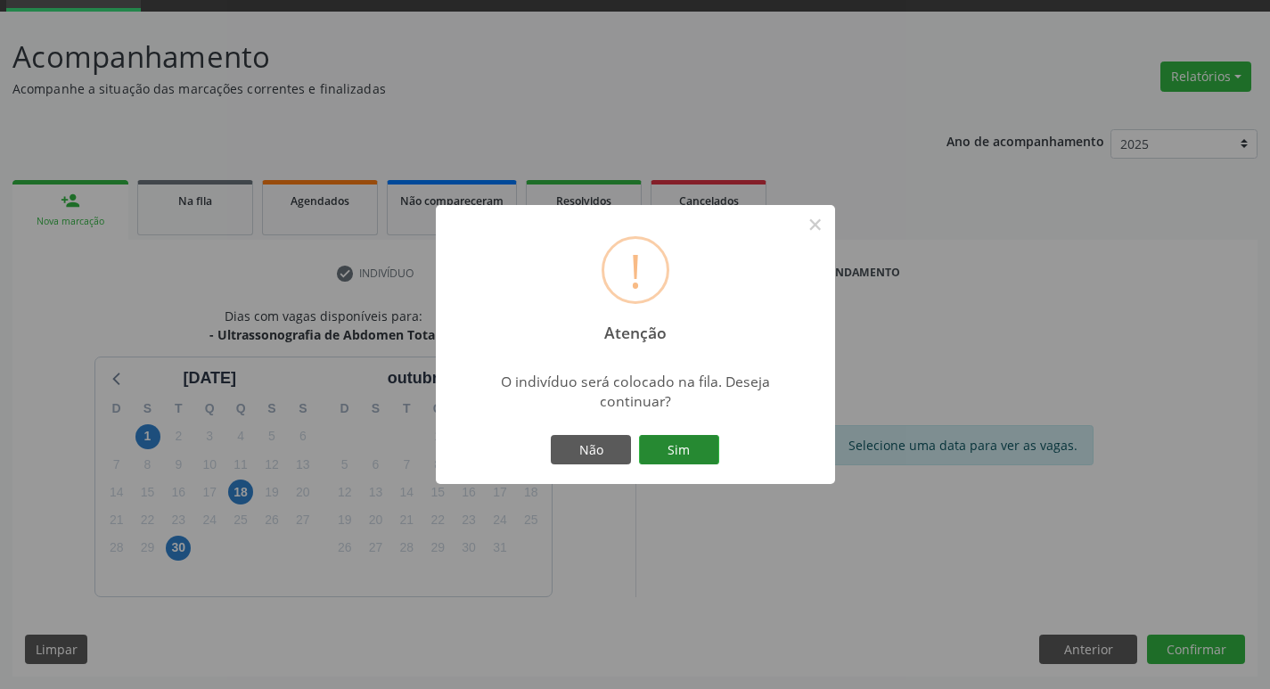
click at [680, 435] on button "Sim" at bounding box center [679, 450] width 80 height 30
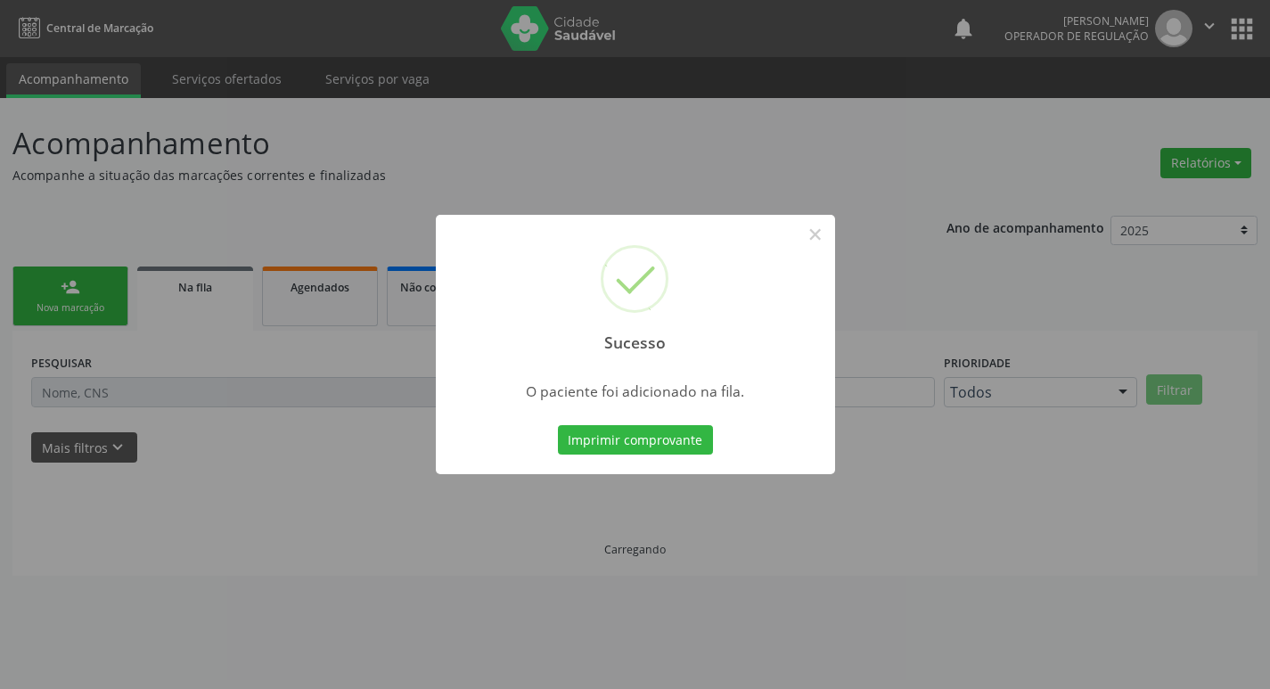
scroll to position [0, 0]
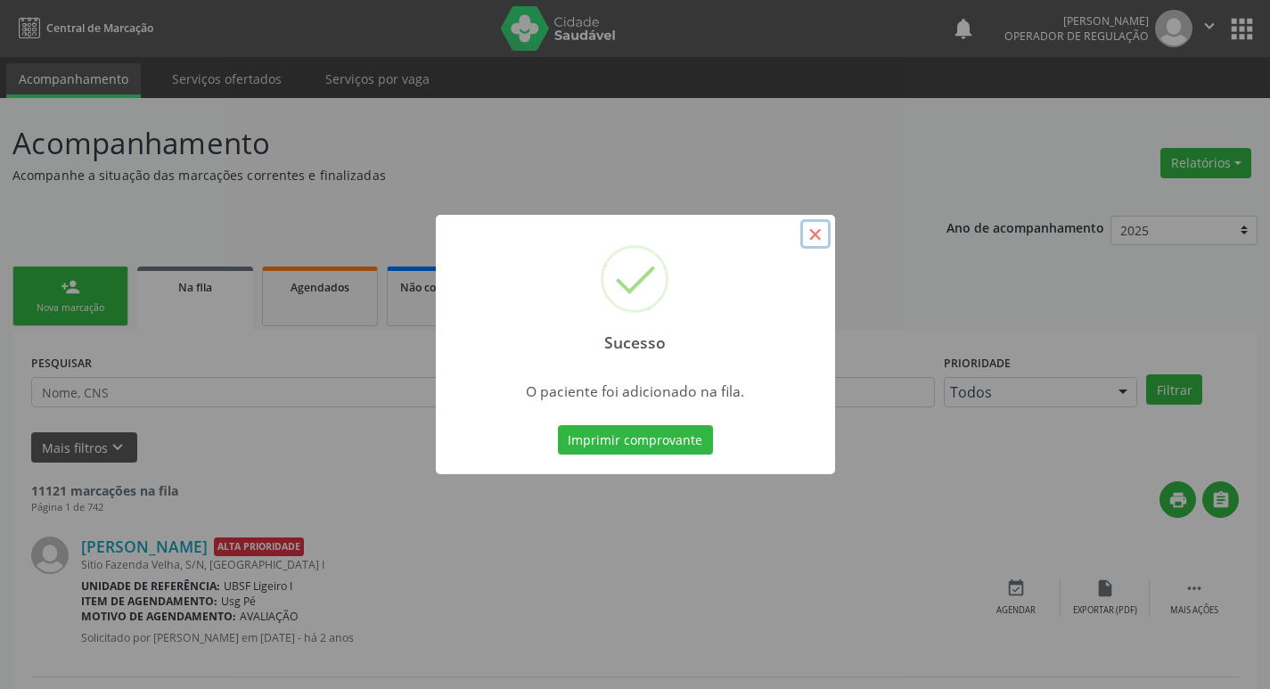
click at [812, 233] on button "×" at bounding box center [815, 234] width 30 height 30
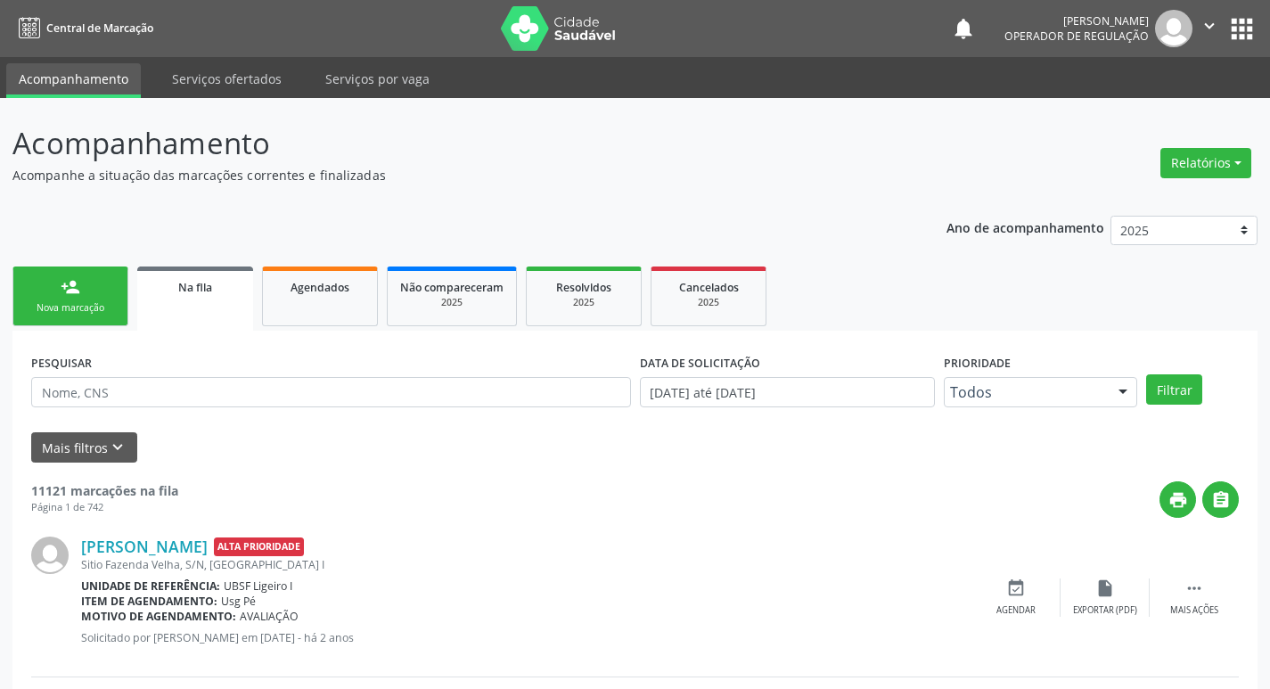
click at [93, 318] on link "person_add Nova marcação" at bounding box center [70, 296] width 116 height 60
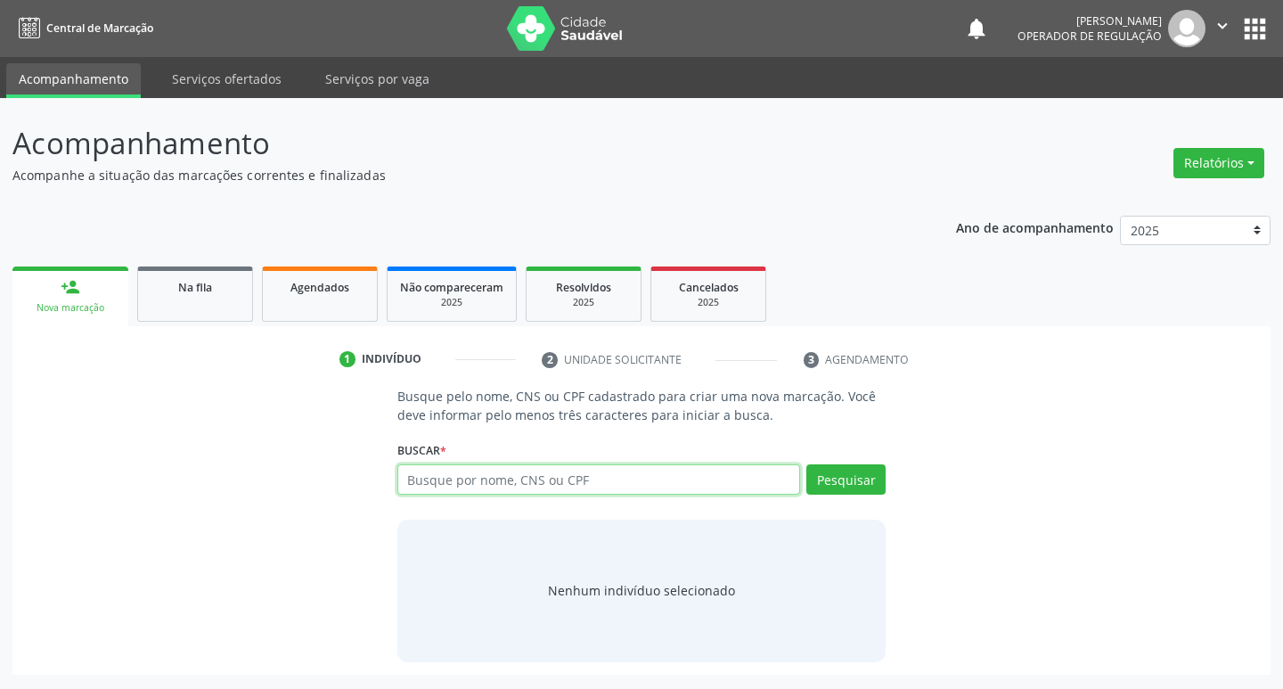
click at [455, 481] on input "text" at bounding box center [599, 479] width 404 height 30
type input "707008846558237"
click at [844, 488] on button "Pesquisar" at bounding box center [845, 479] width 79 height 30
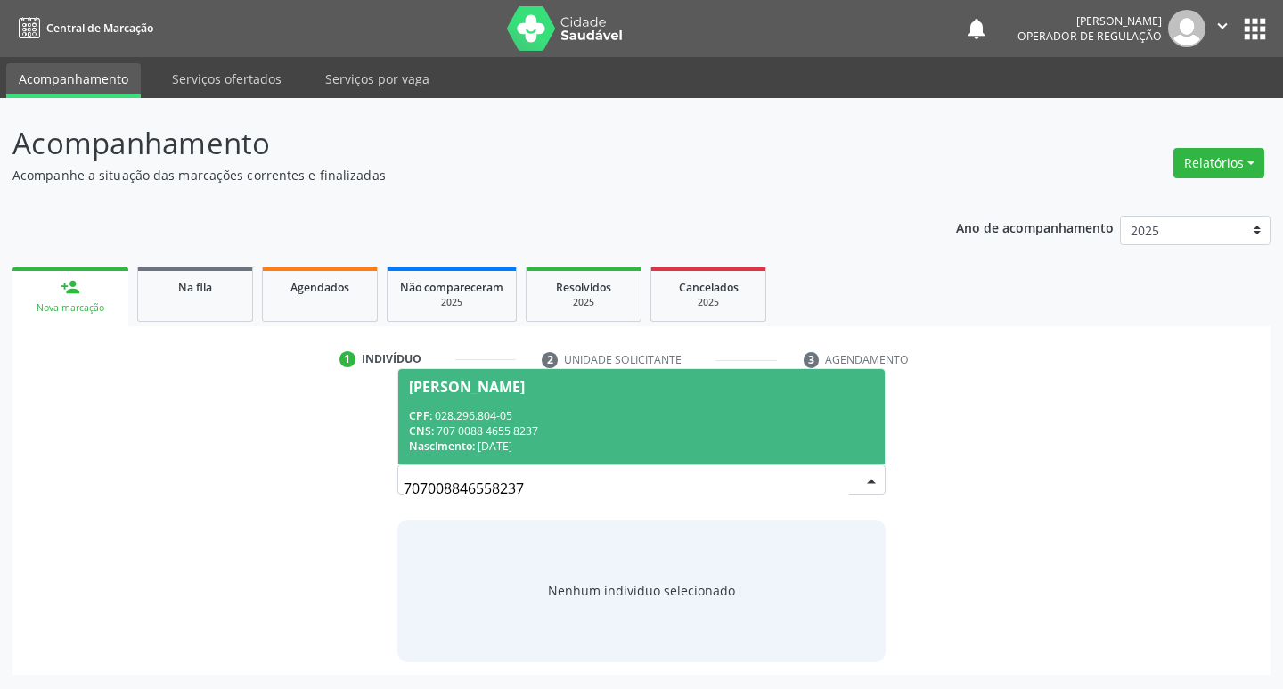
click at [525, 380] on div "Ana Maria Barreto Mendes" at bounding box center [467, 387] width 116 height 14
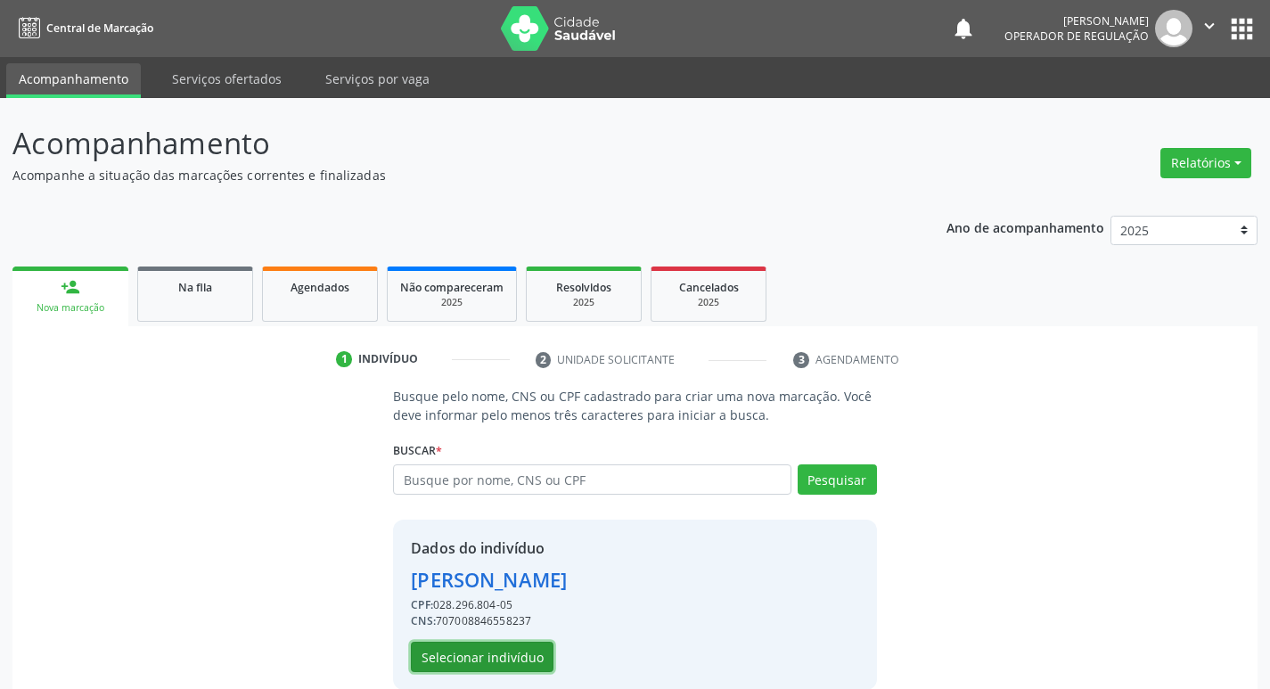
click at [443, 659] on button "Selecionar indivíduo" at bounding box center [482, 657] width 143 height 30
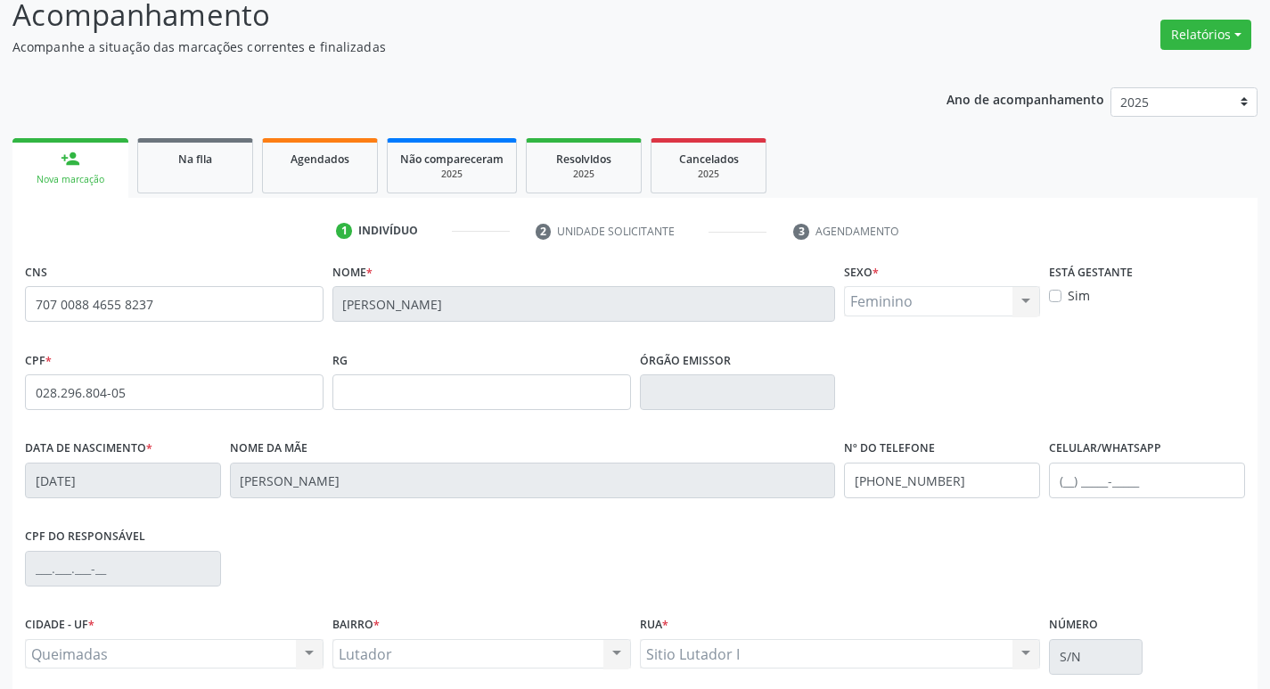
scroll to position [277, 0]
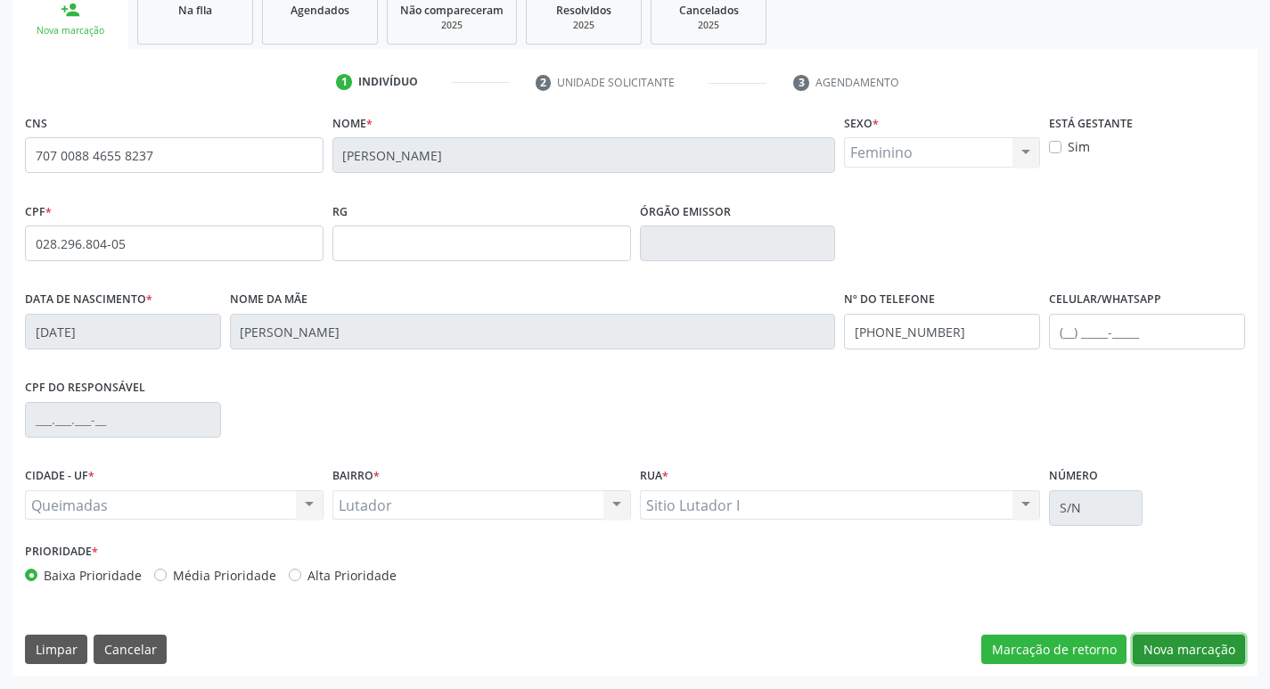
click at [1153, 643] on button "Nova marcação" at bounding box center [1189, 649] width 112 height 30
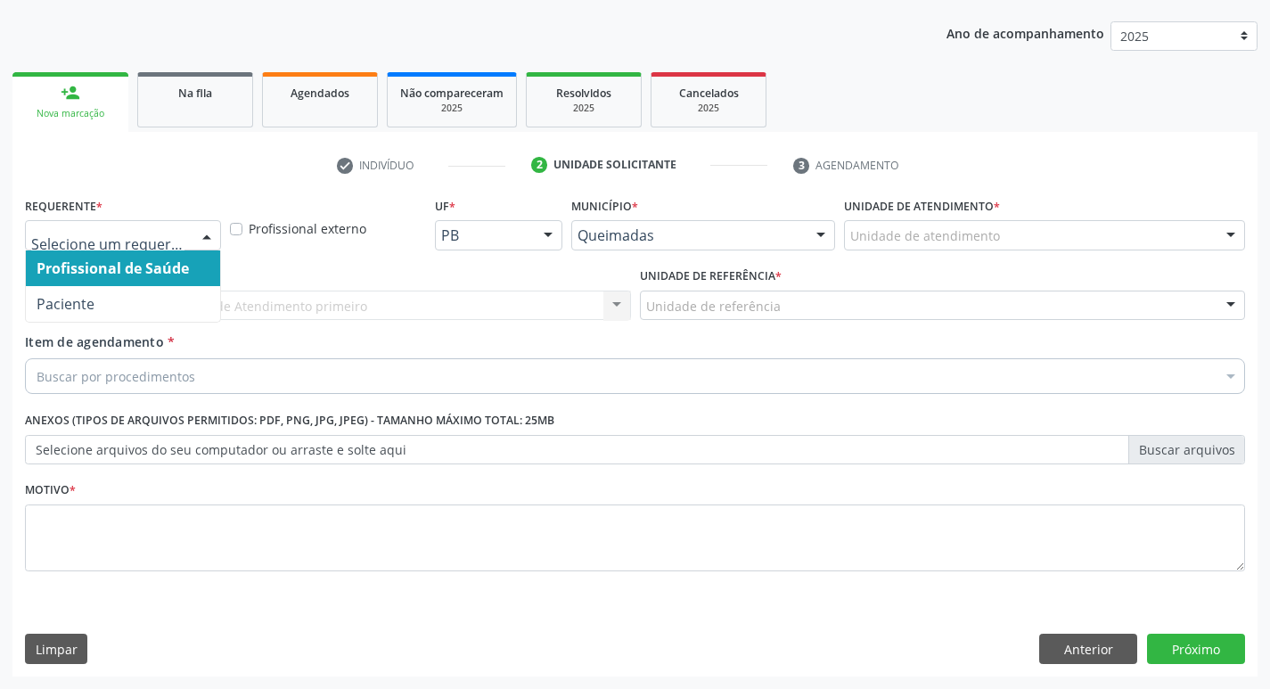
click at [211, 238] on div at bounding box center [206, 236] width 27 height 30
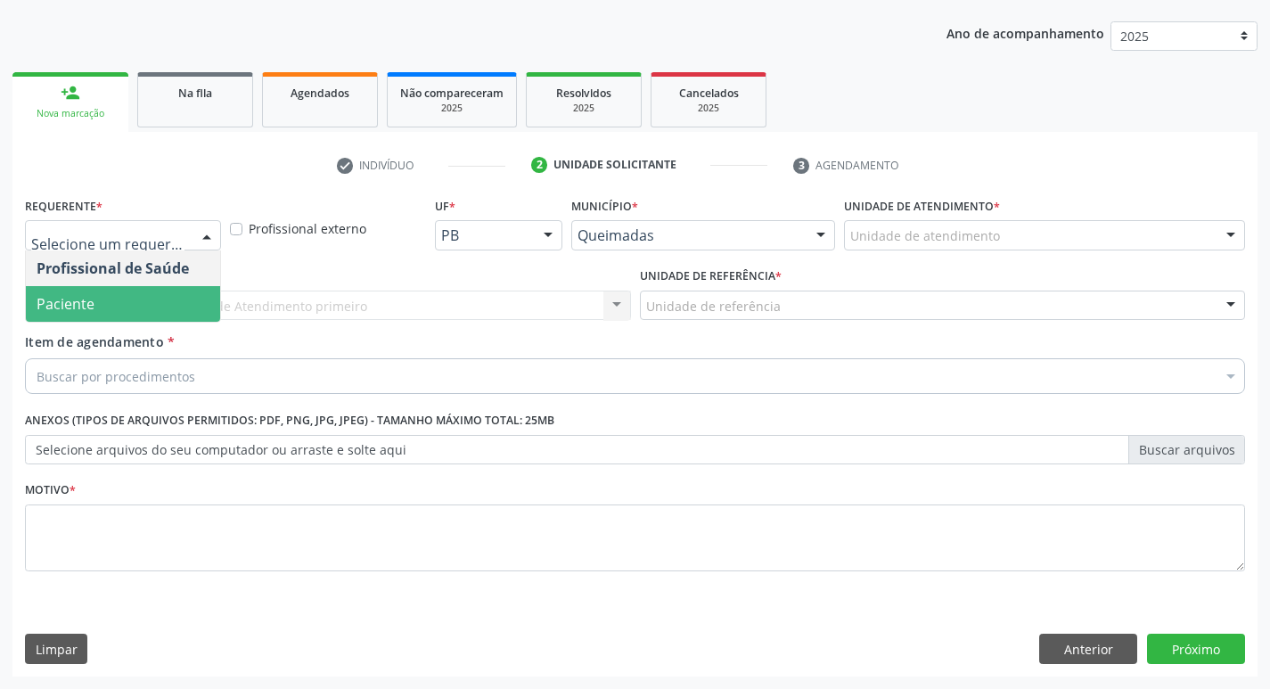
click at [201, 306] on span "Paciente" at bounding box center [123, 304] width 194 height 36
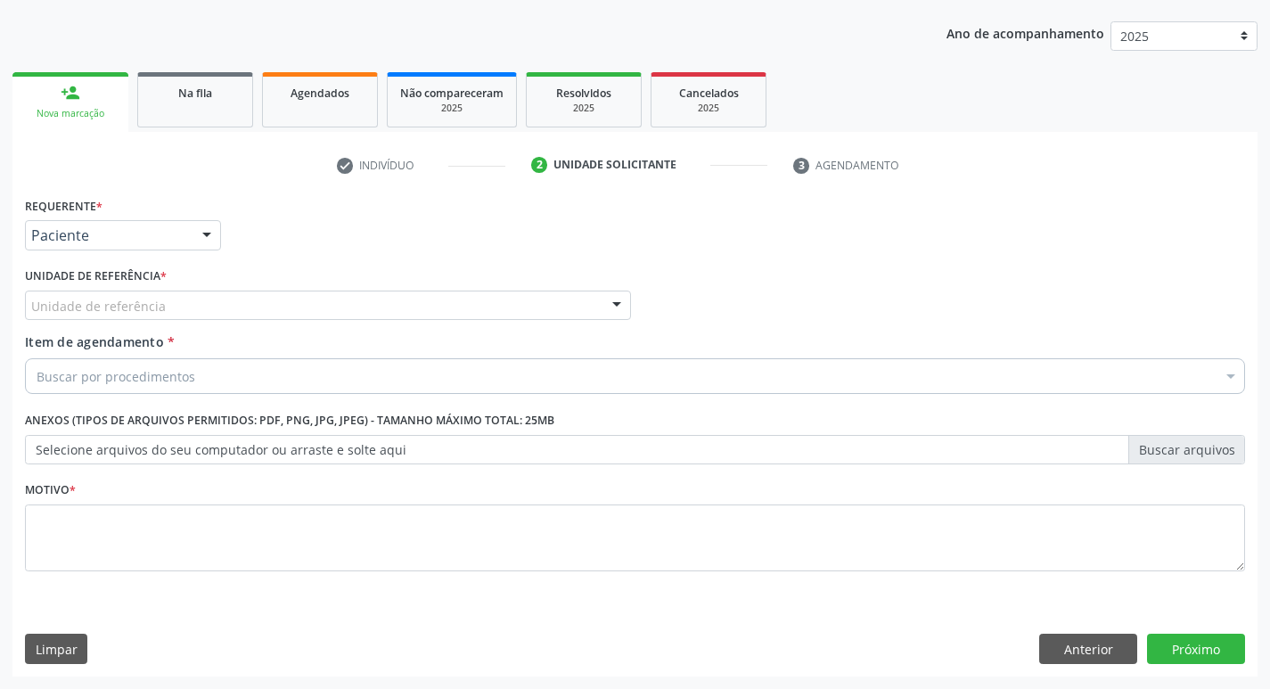
click at [201, 306] on div "Unidade de referência" at bounding box center [328, 306] width 606 height 30
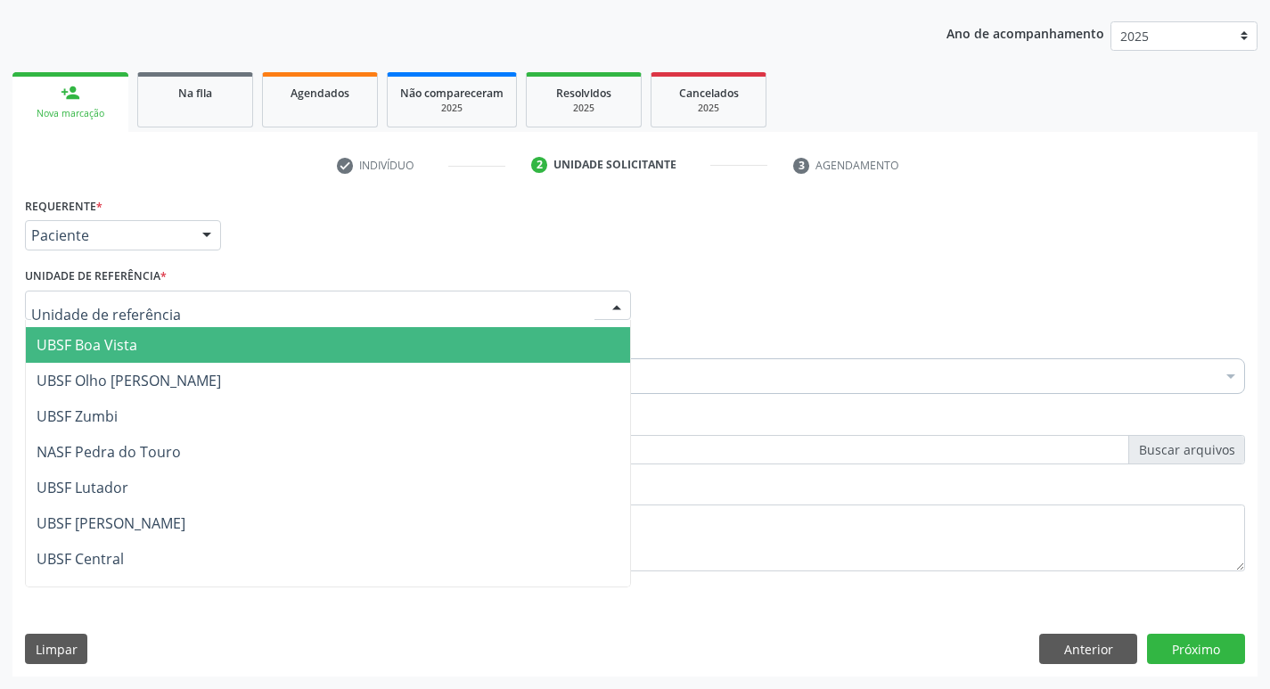
scroll to position [178, 0]
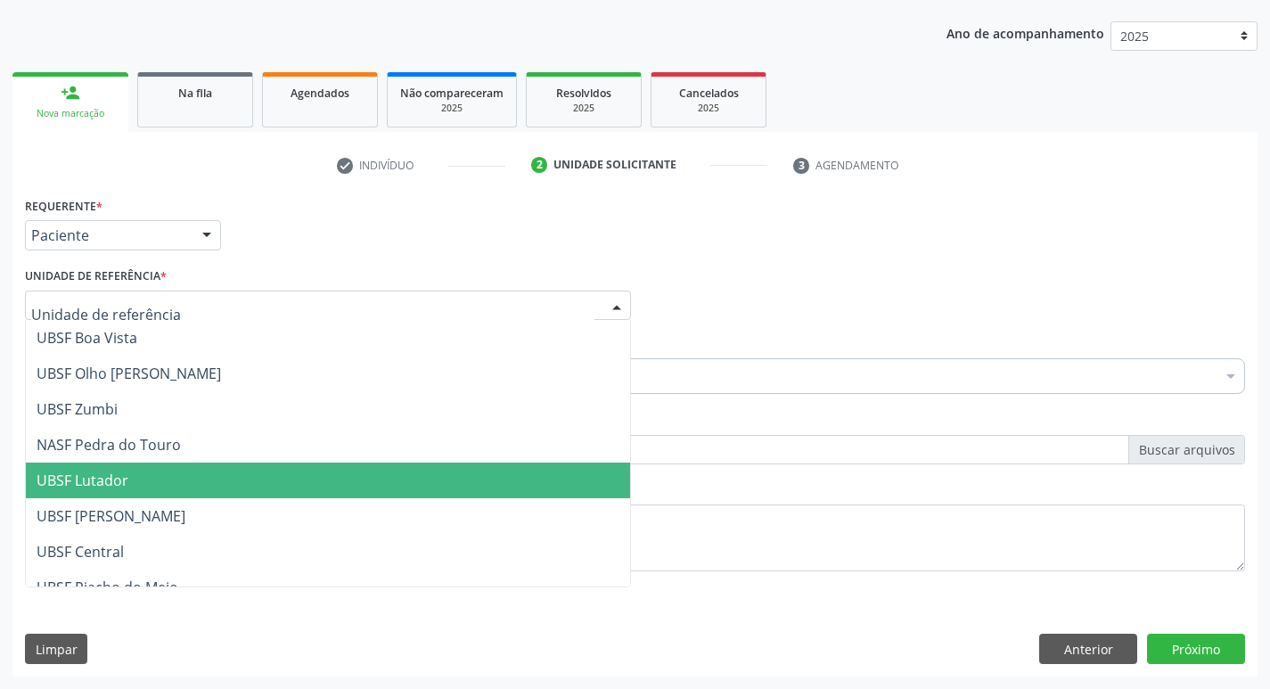
click at [162, 480] on span "UBSF Lutador" at bounding box center [328, 480] width 604 height 36
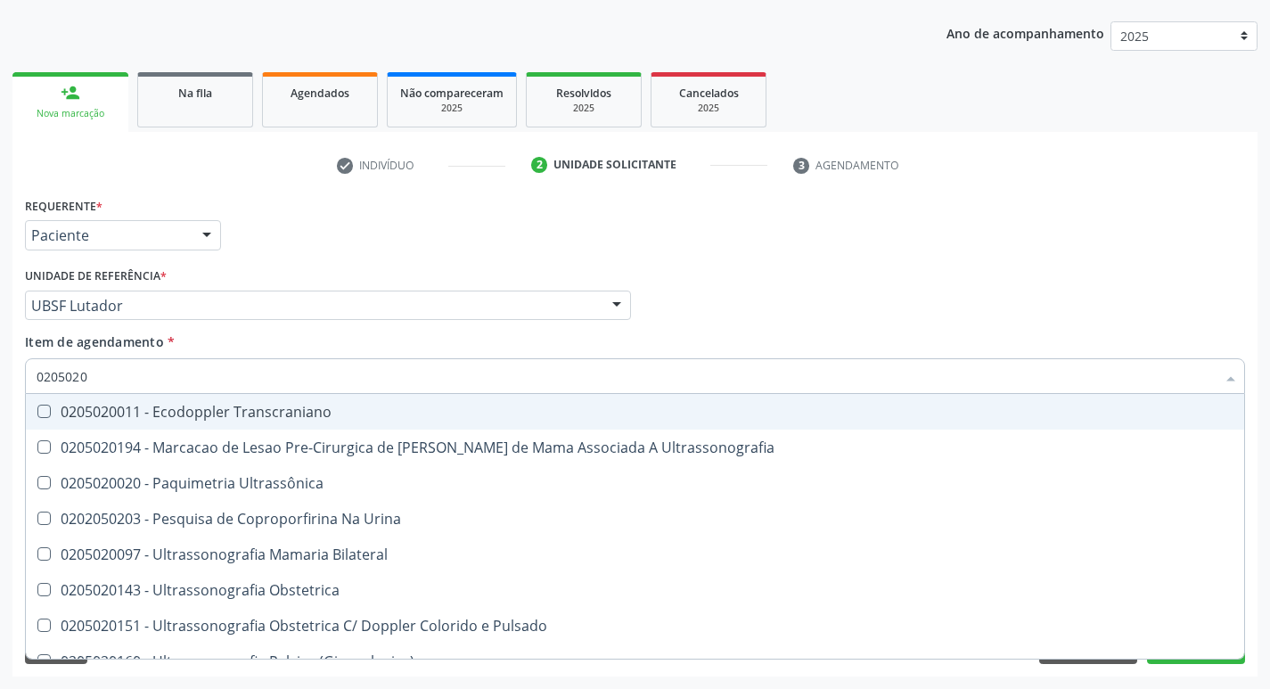
type input "02050200"
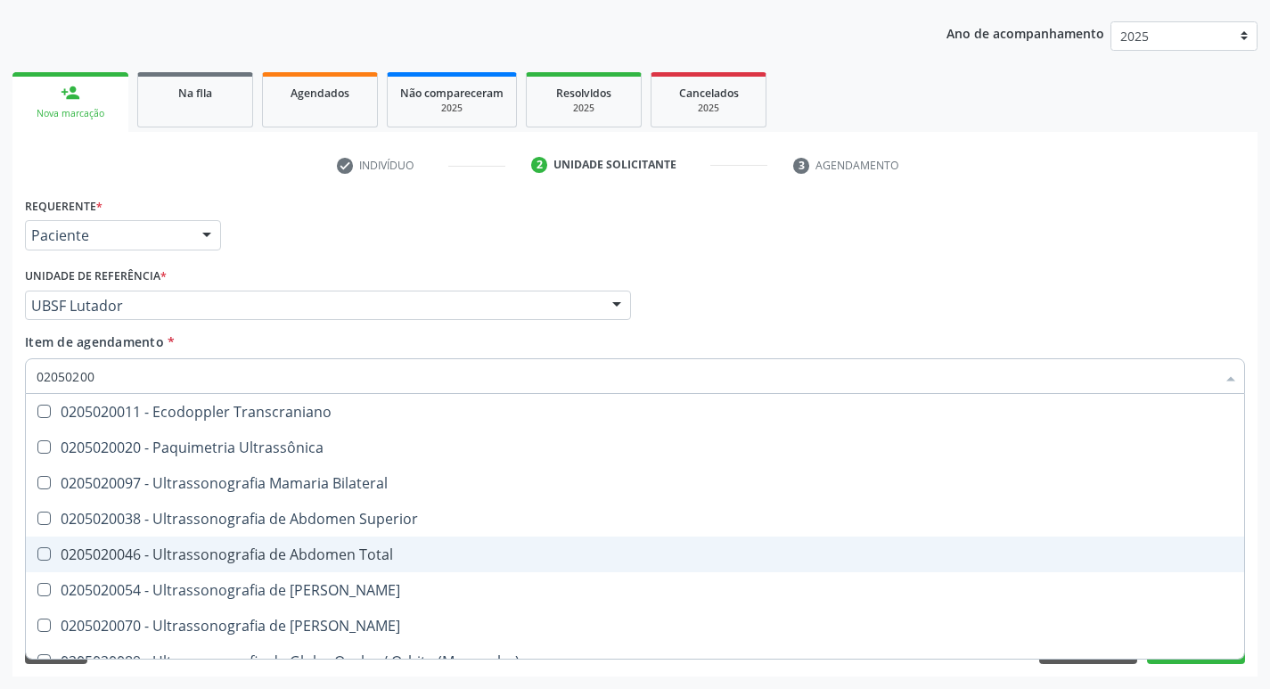
click at [46, 555] on Total at bounding box center [43, 553] width 13 height 13
click at [37, 555] on Total "checkbox" at bounding box center [32, 554] width 12 height 12
checkbox Total "true"
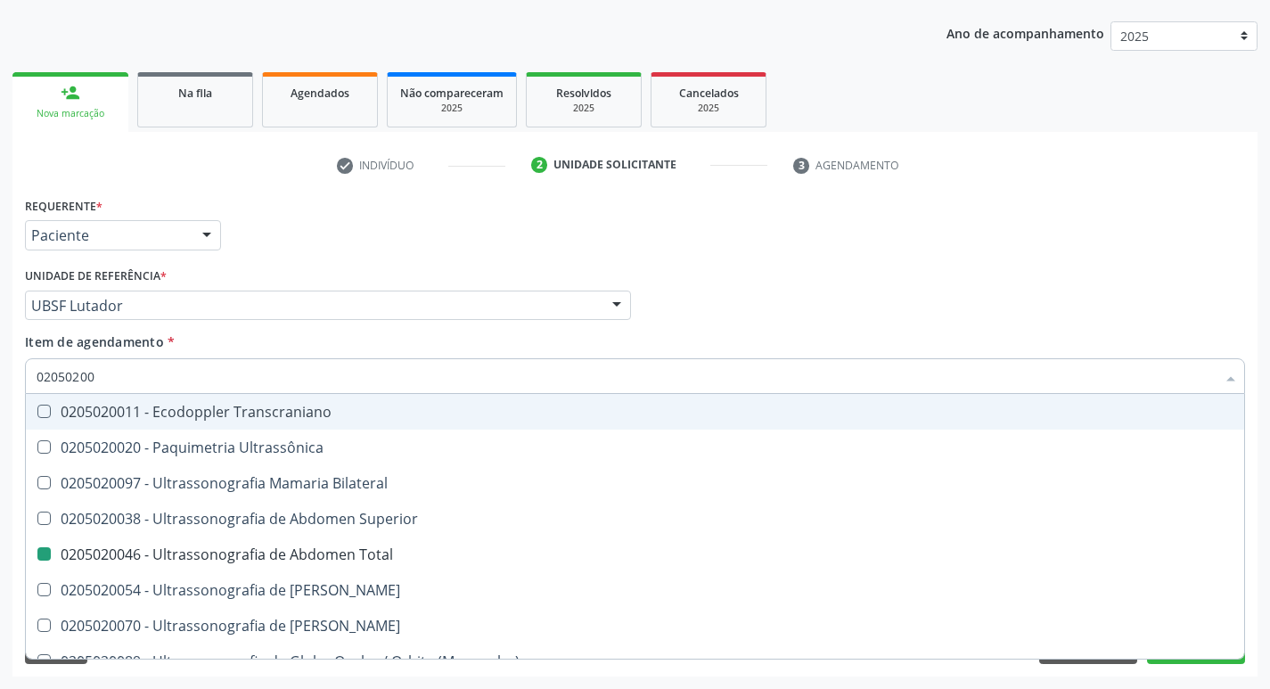
click at [1017, 308] on div "Profissional Solicitante Por favor, selecione a Unidade de Atendimento primeiro…" at bounding box center [634, 298] width 1229 height 70
checkbox Ultrassônica "true"
checkbox Total "false"
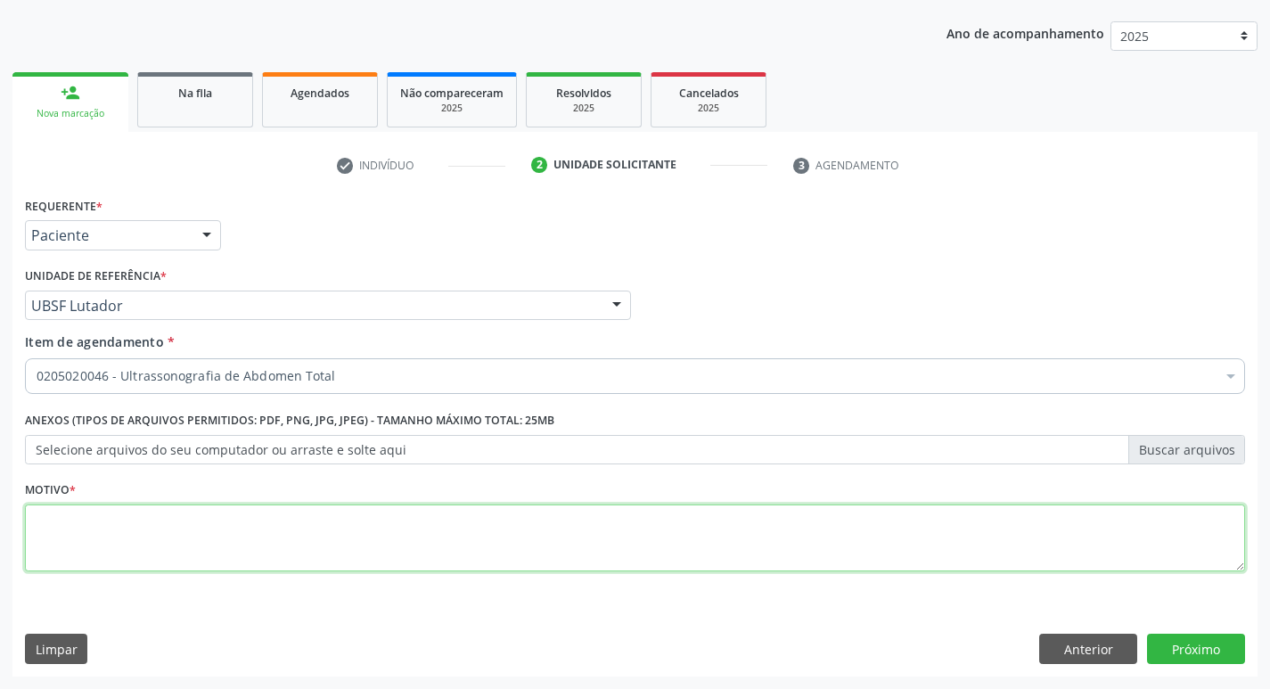
click at [51, 540] on textarea at bounding box center [635, 538] width 1220 height 68
type textarea "AVALIACAO"
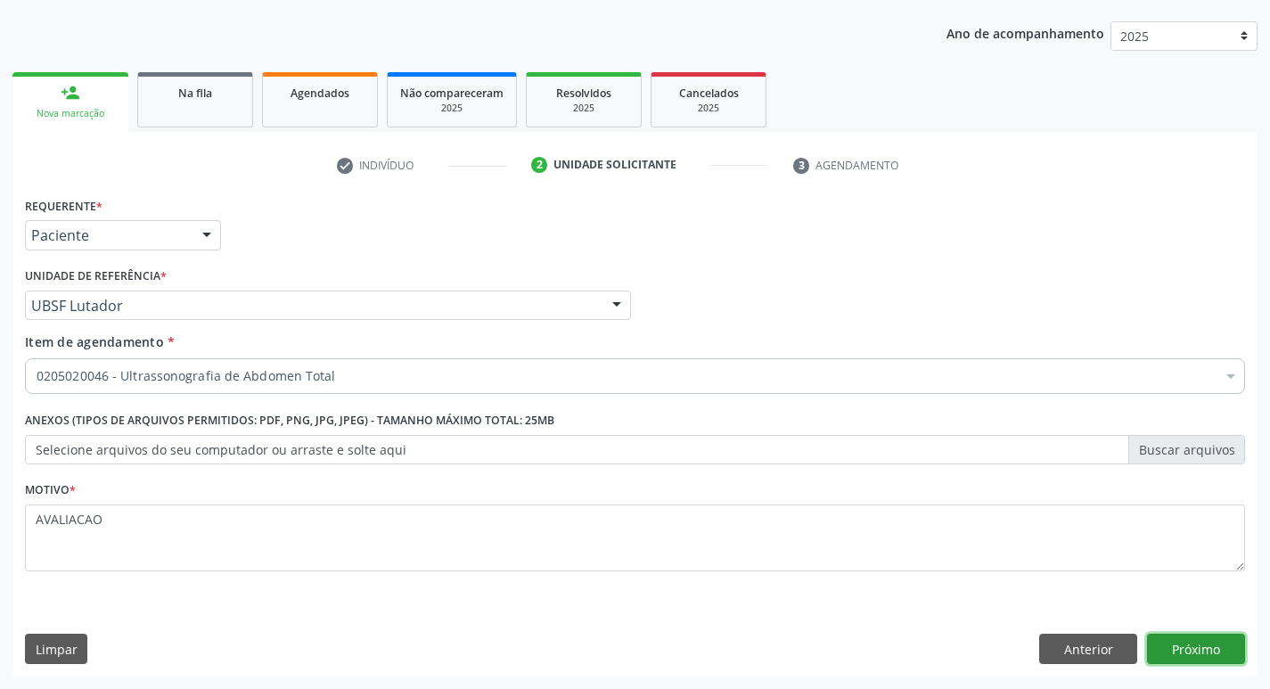
click at [1182, 638] on button "Próximo" at bounding box center [1196, 649] width 98 height 30
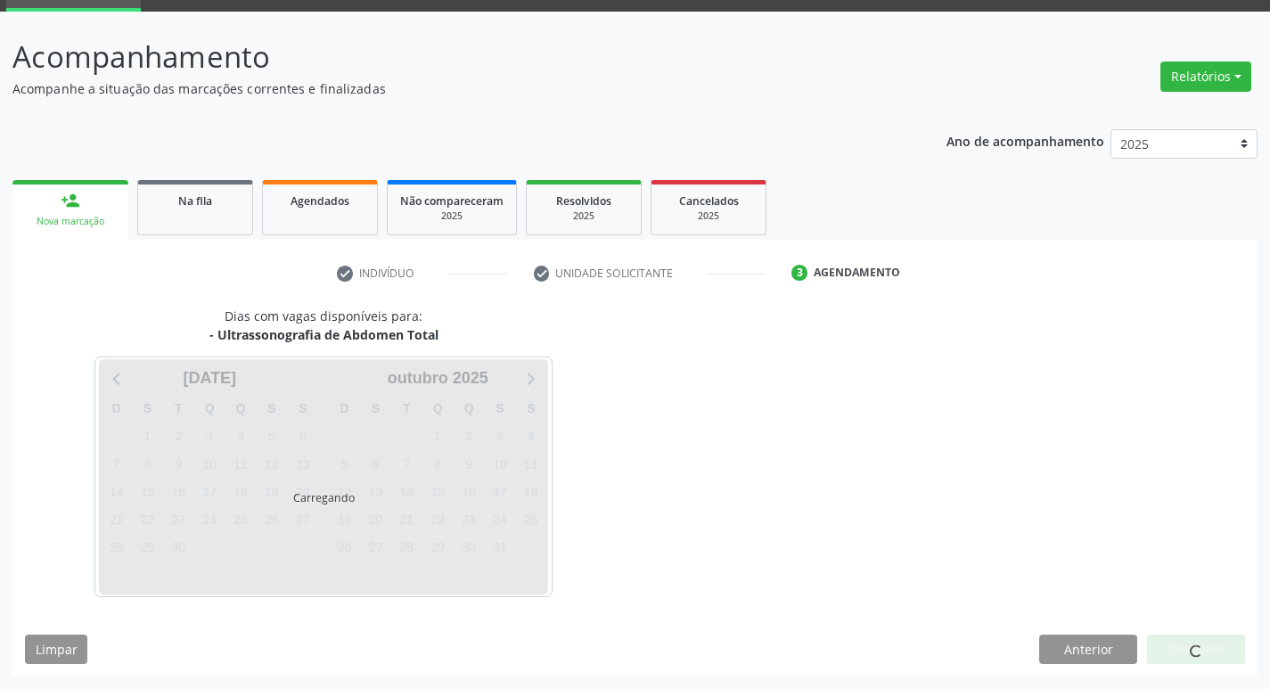
scroll to position [86, 0]
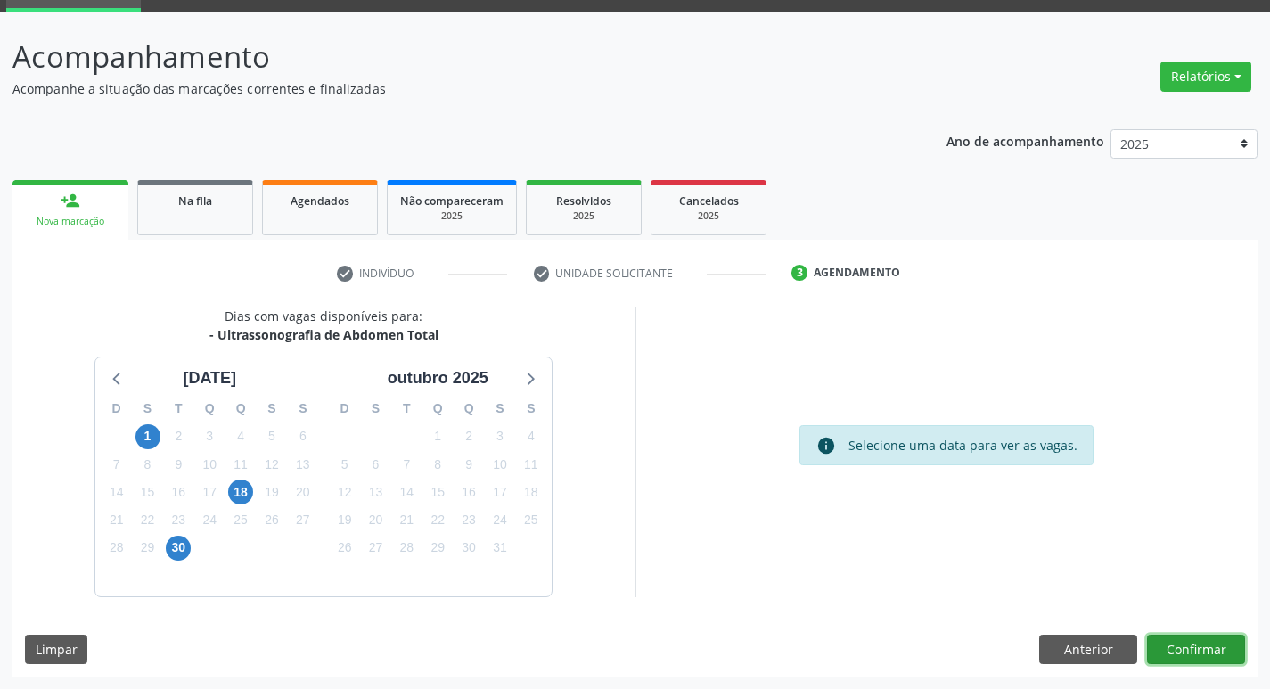
click at [1201, 659] on button "Confirmar" at bounding box center [1196, 649] width 98 height 30
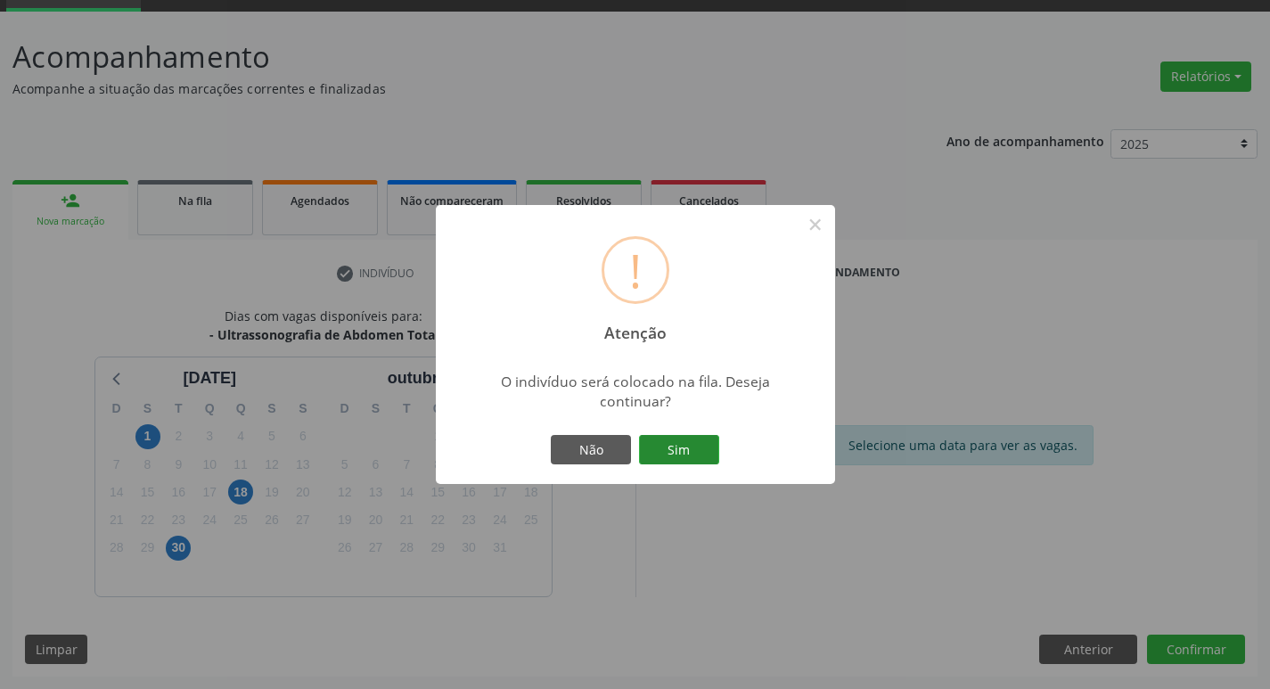
click at [679, 454] on button "Sim" at bounding box center [679, 450] width 80 height 30
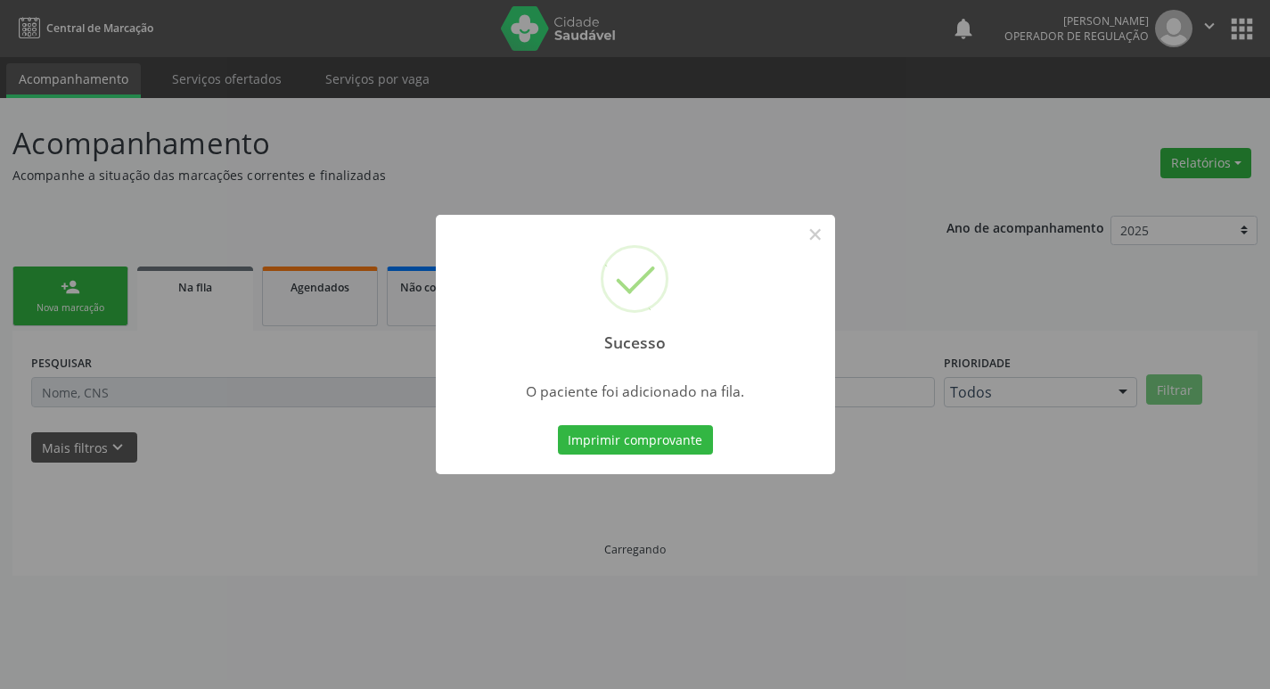
scroll to position [0, 0]
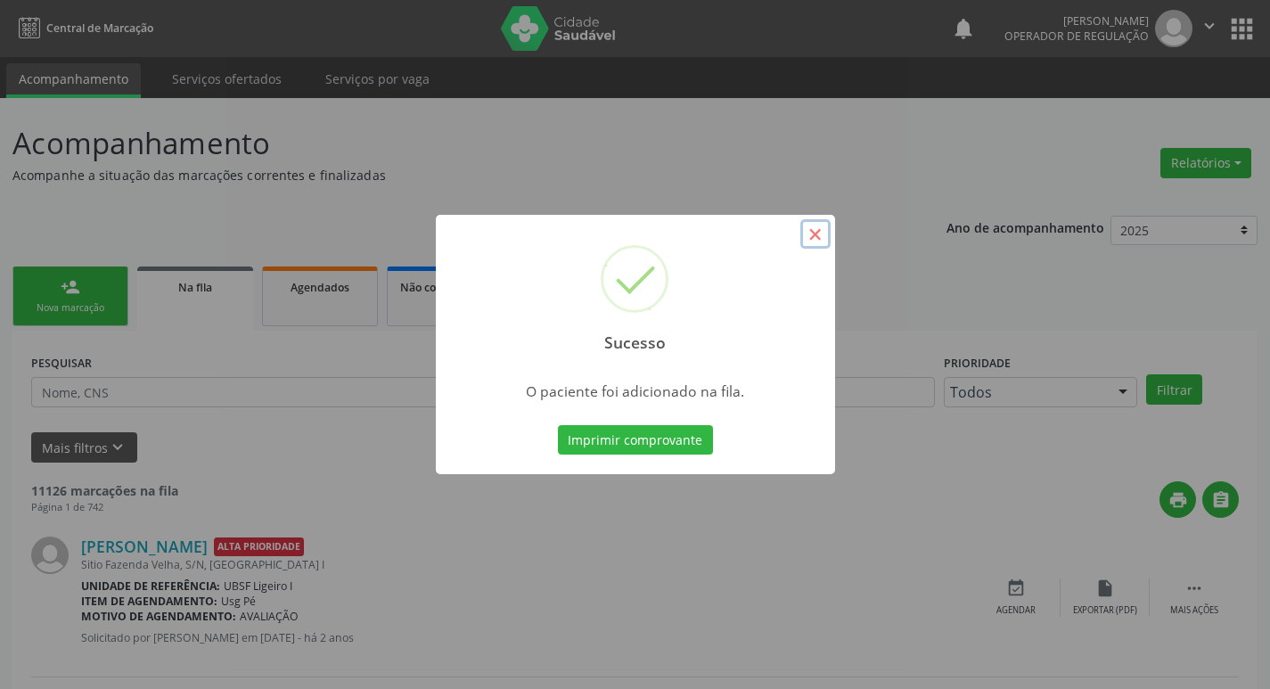
click at [811, 237] on button "×" at bounding box center [815, 234] width 30 height 30
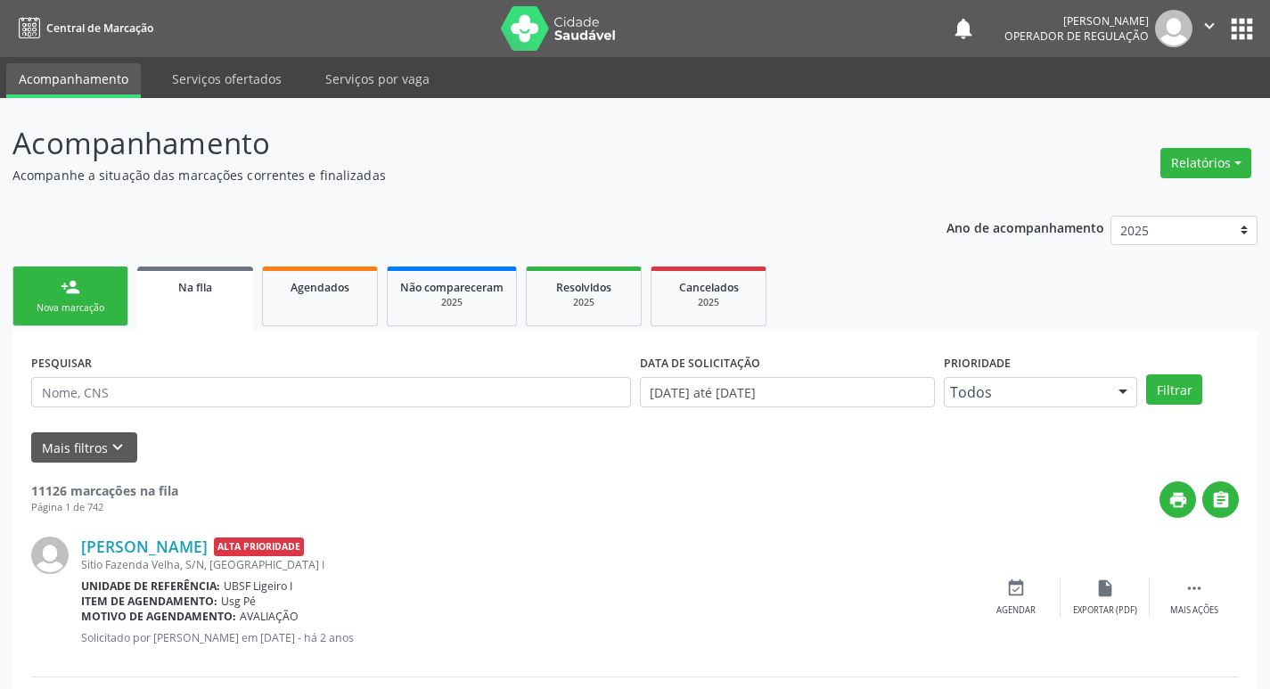
click at [88, 294] on link "person_add Nova marcação" at bounding box center [70, 296] width 116 height 60
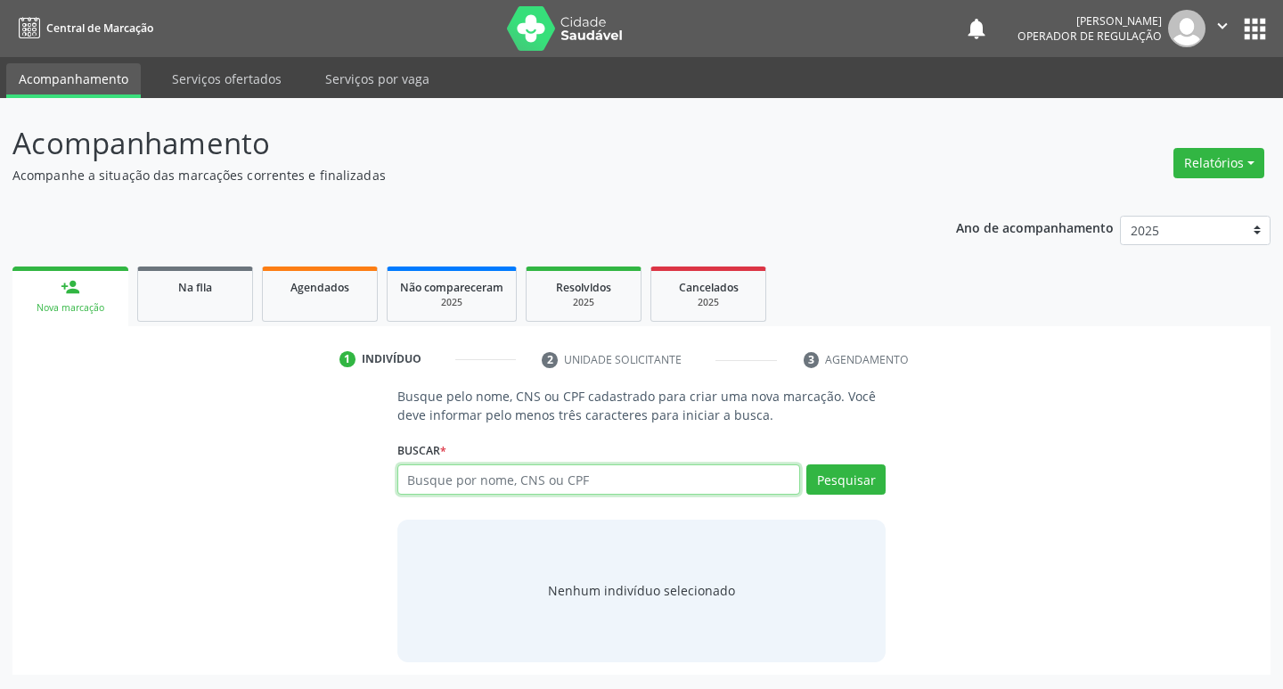
click at [474, 476] on input "text" at bounding box center [599, 479] width 404 height 30
type input "700509362978652"
click at [872, 480] on button "Pesquisar" at bounding box center [845, 479] width 79 height 30
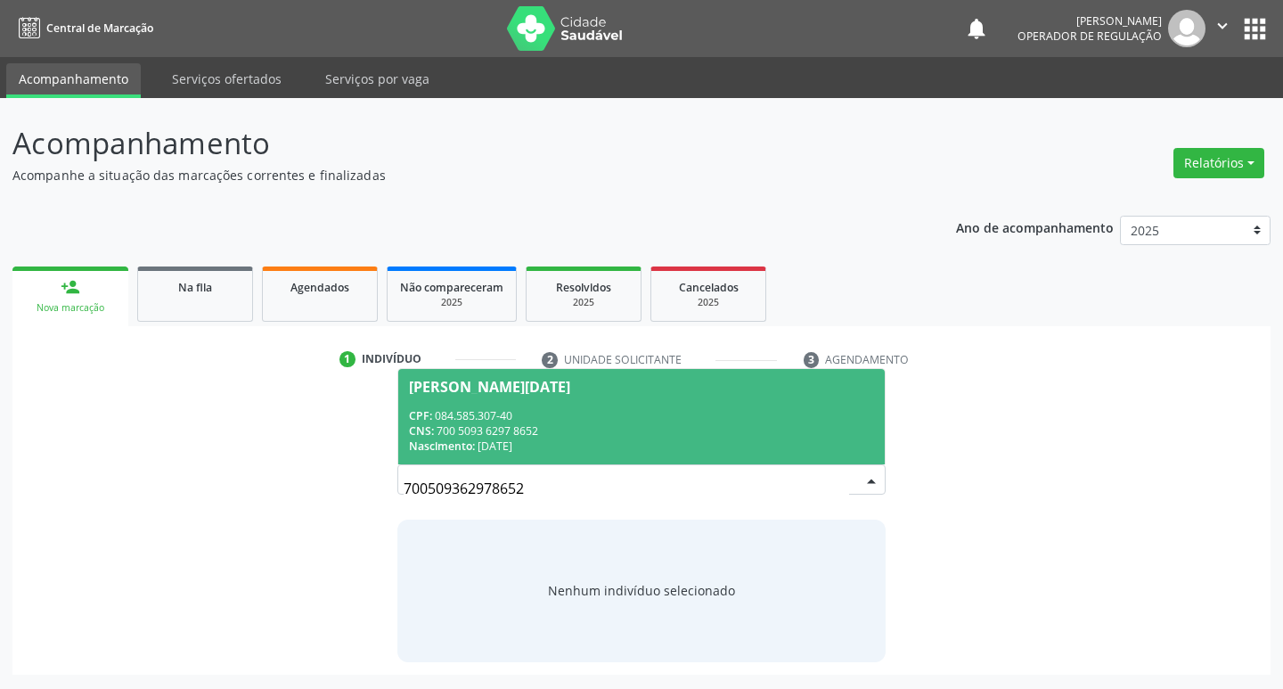
click at [525, 380] on div "Maria Lucia Félix da Silva" at bounding box center [489, 387] width 161 height 14
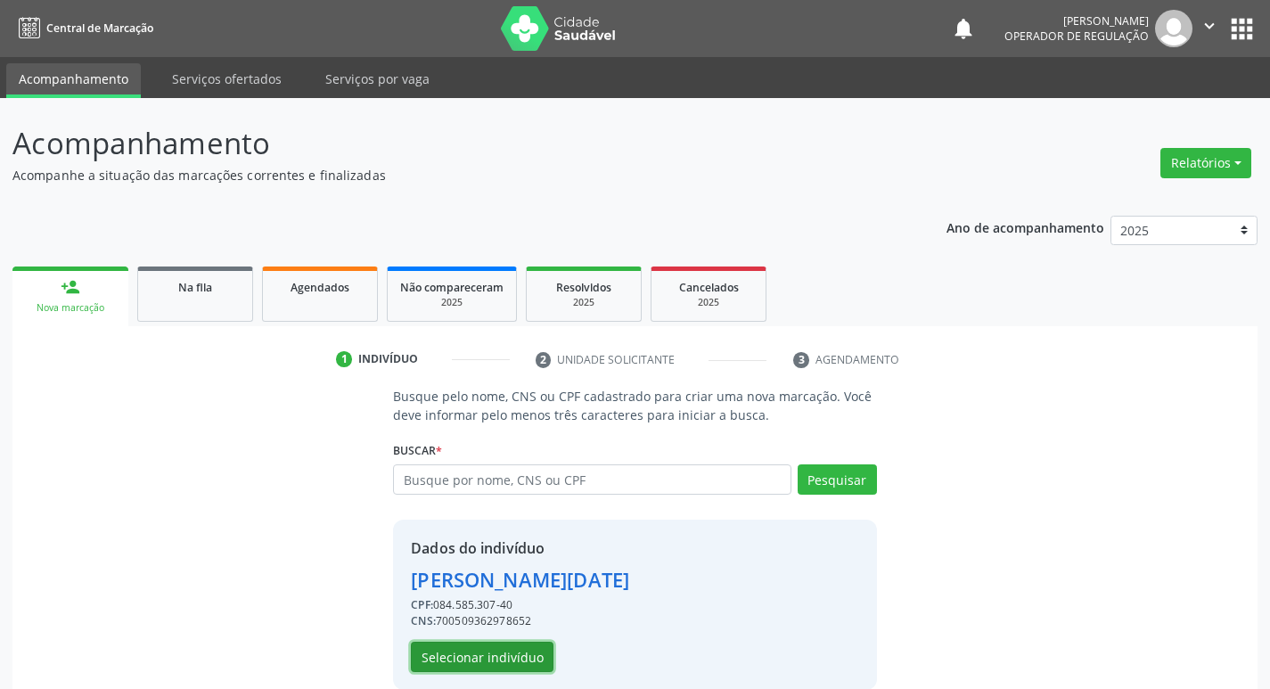
click at [510, 659] on button "Selecionar indivíduo" at bounding box center [482, 657] width 143 height 30
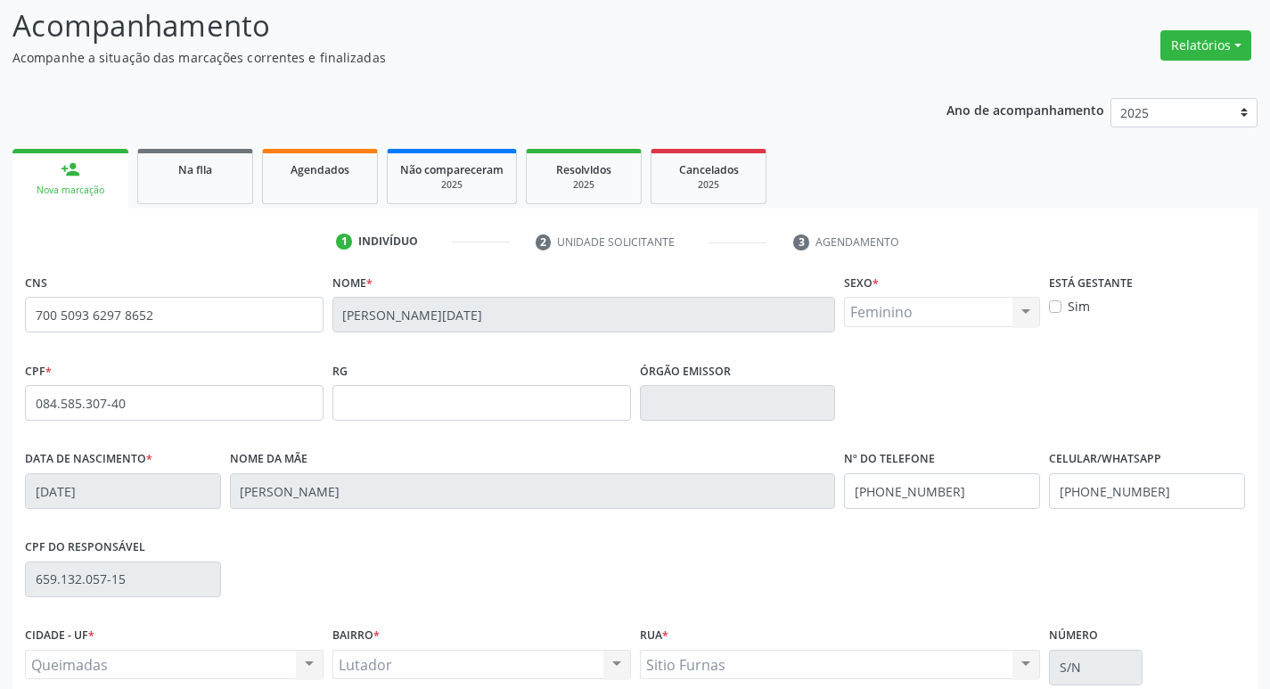
scroll to position [277, 0]
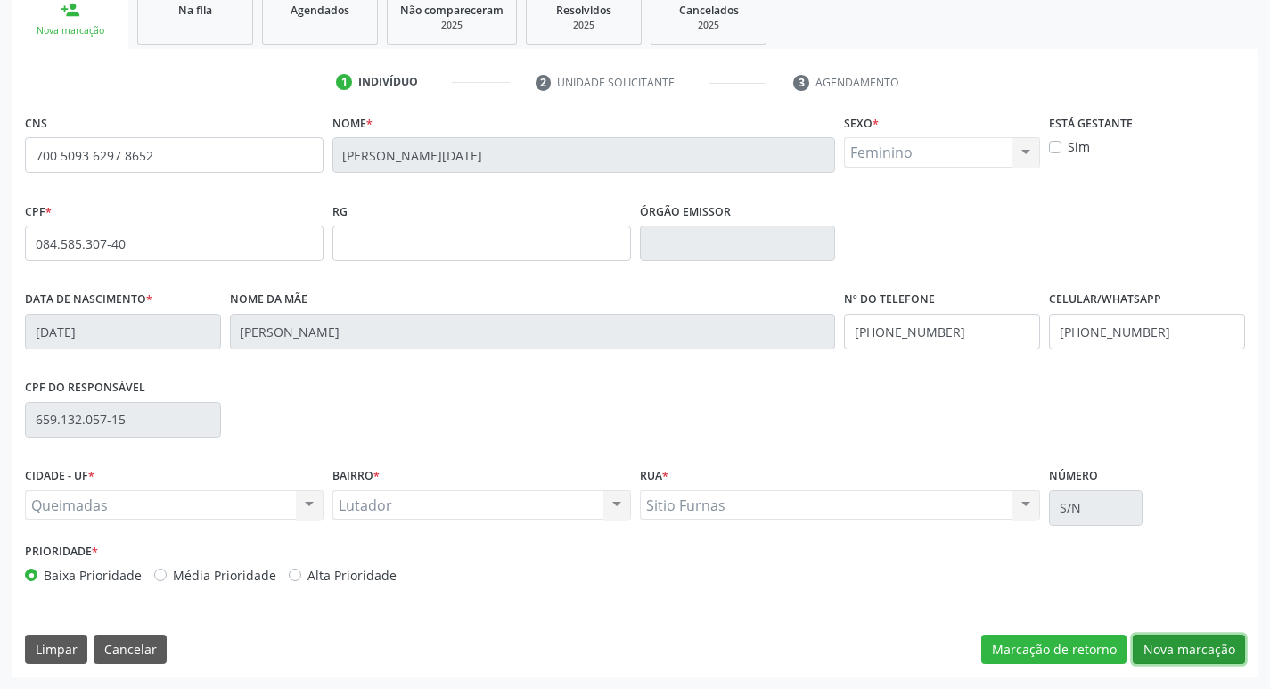
click at [1181, 650] on button "Nova marcação" at bounding box center [1189, 649] width 112 height 30
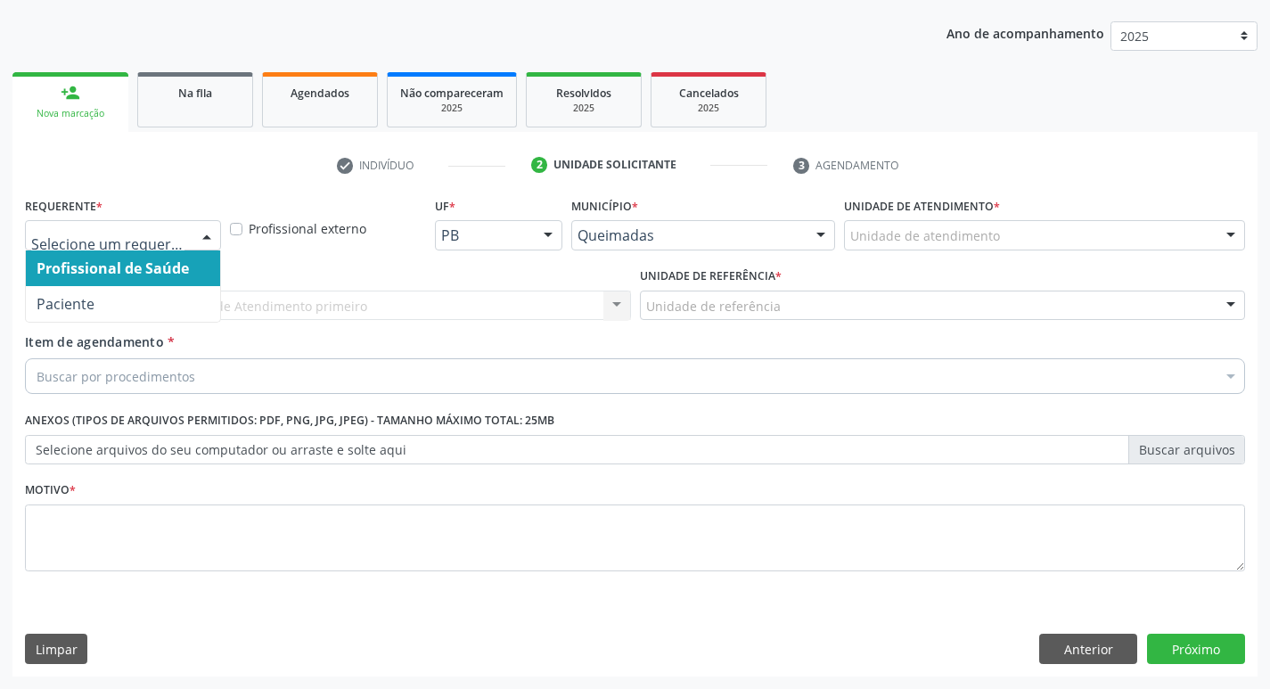
click at [204, 234] on div at bounding box center [206, 236] width 27 height 30
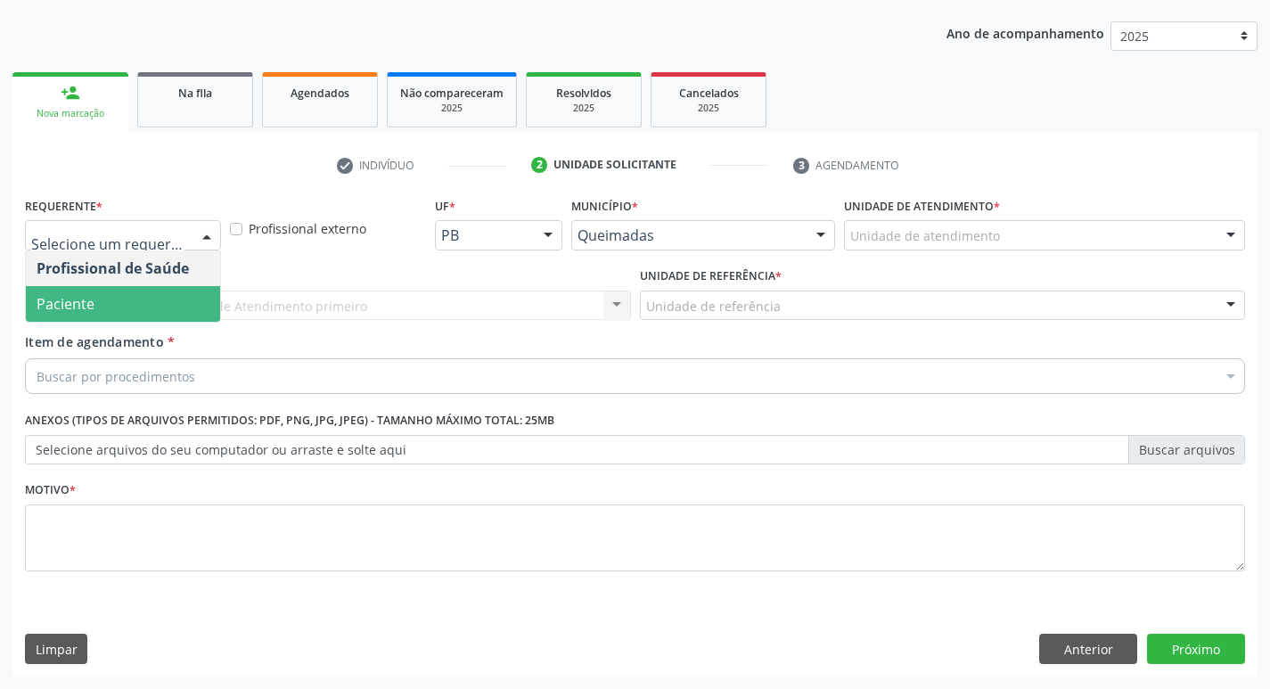
click at [154, 293] on span "Paciente" at bounding box center [123, 304] width 194 height 36
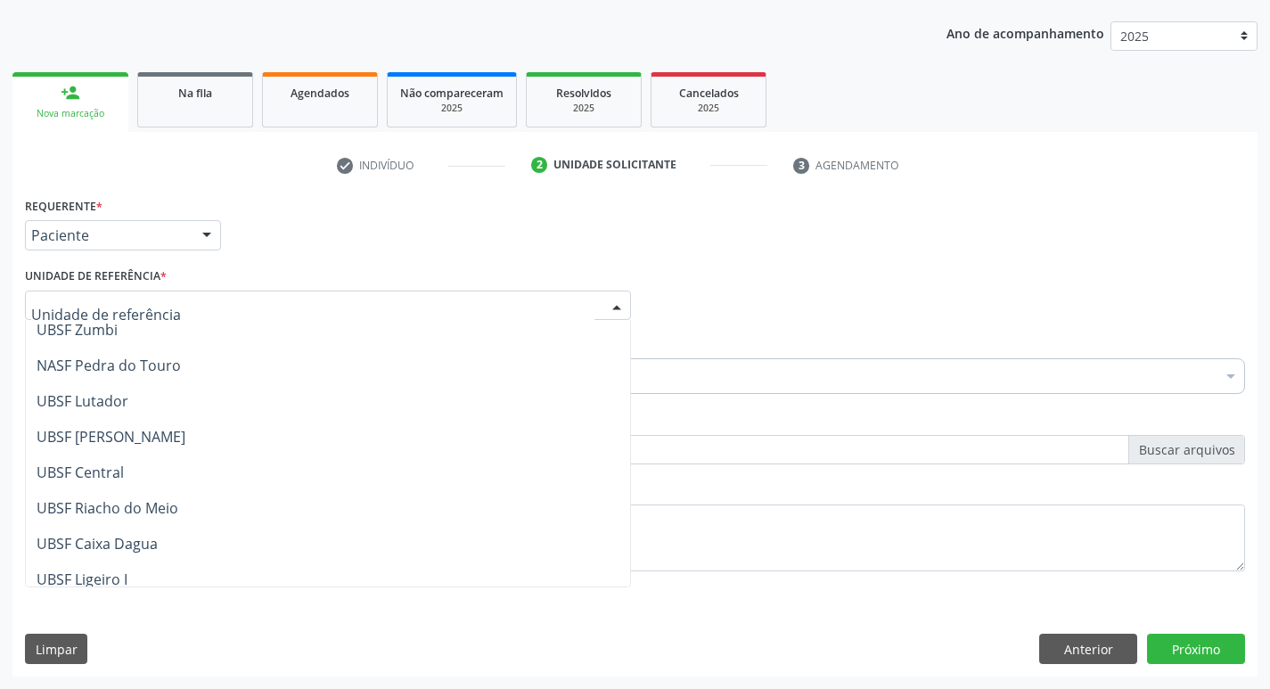
scroll to position [267, 0]
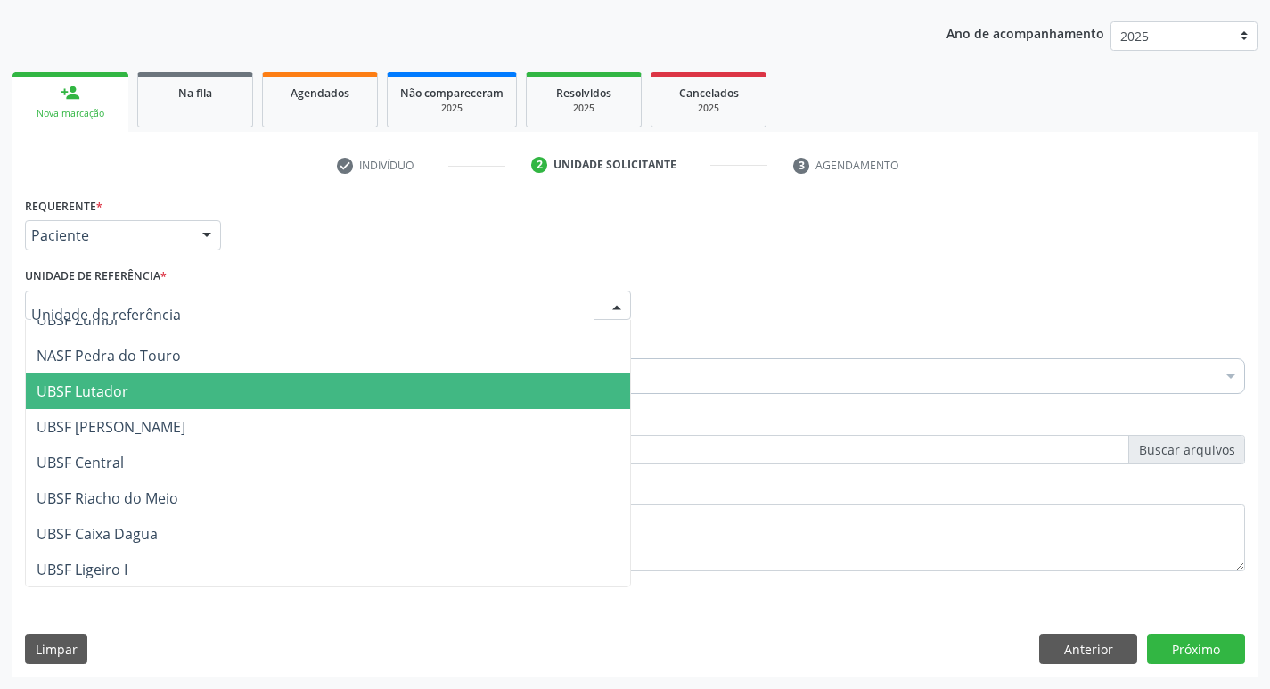
click at [163, 401] on span "UBSF Lutador" at bounding box center [328, 391] width 604 height 36
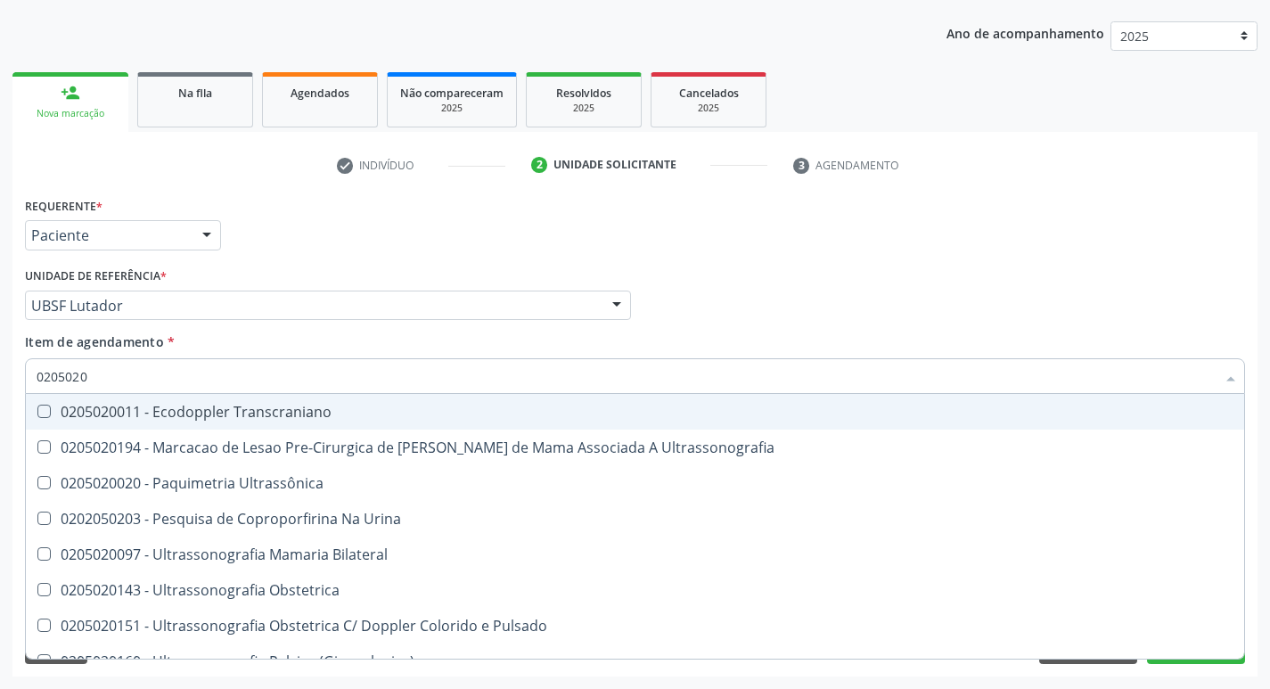
type input "02050200"
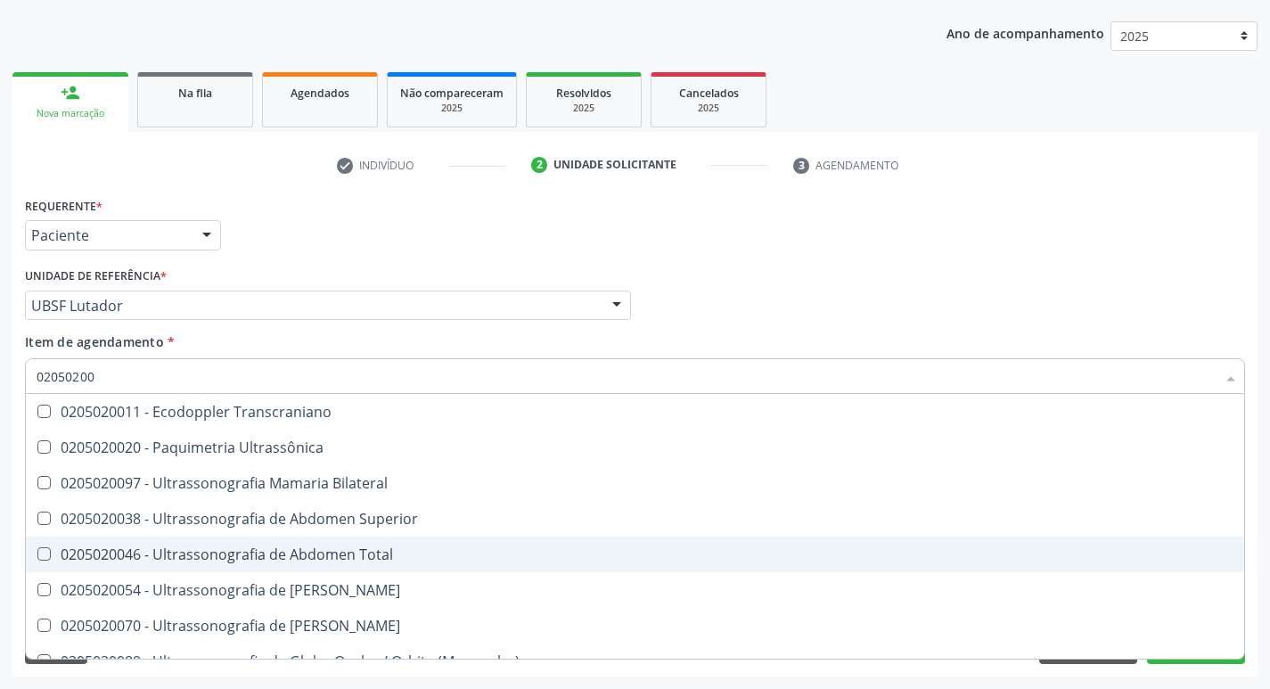
click at [37, 551] on Total at bounding box center [43, 553] width 13 height 13
click at [37, 551] on Total "checkbox" at bounding box center [32, 554] width 12 height 12
checkbox Total "true"
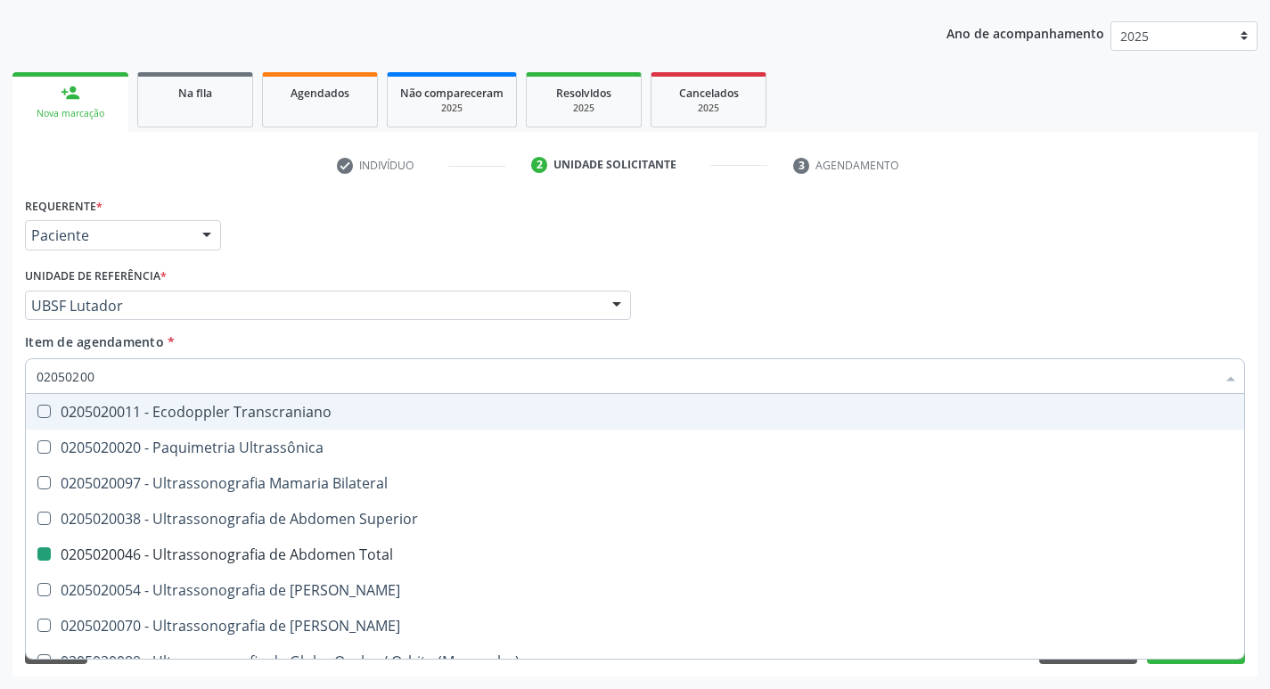
click at [996, 302] on div "Profissional Solicitante Por favor, selecione a Unidade de Atendimento primeiro…" at bounding box center [634, 298] width 1229 height 70
checkbox Ultrassônica "true"
checkbox Total "false"
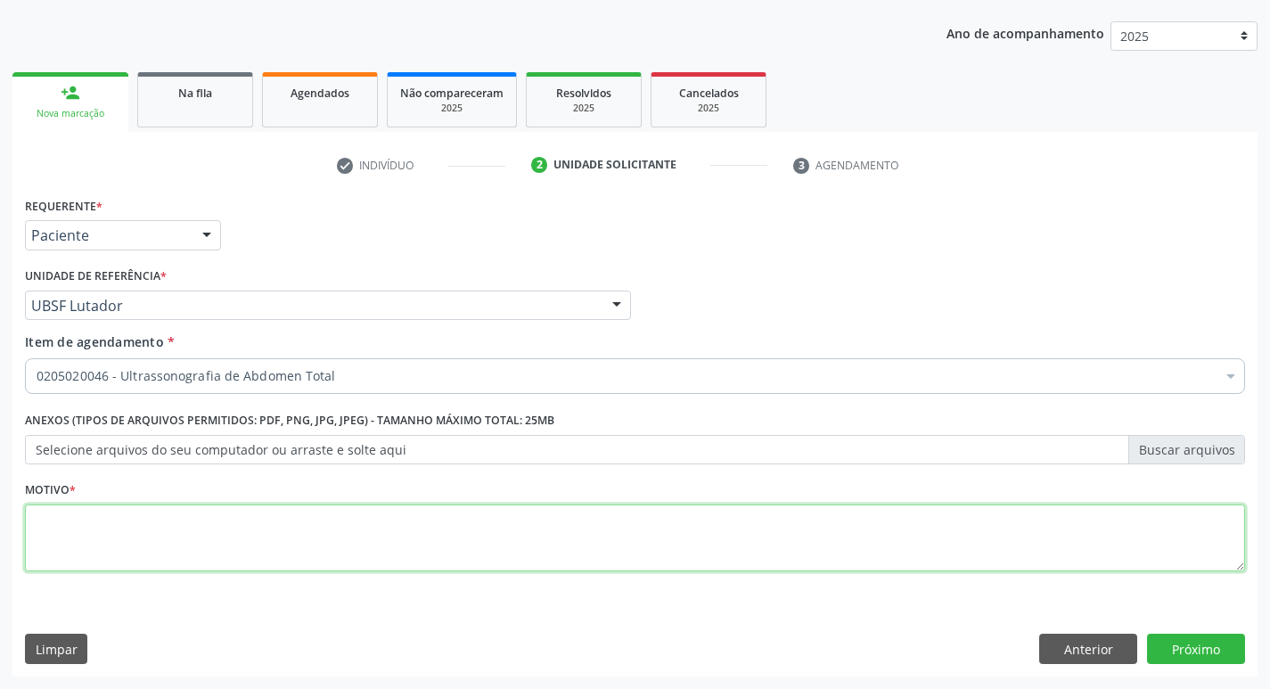
click at [80, 532] on textarea at bounding box center [635, 538] width 1220 height 68
type textarea "AVALIACAO"
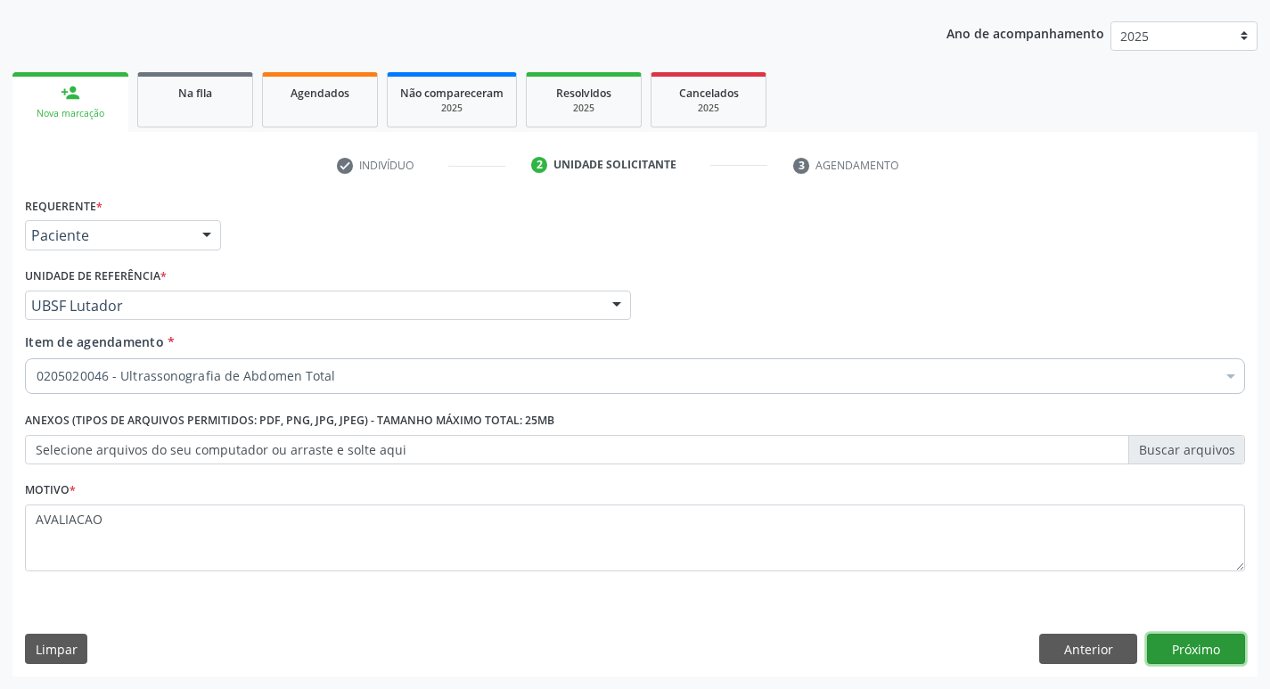
click at [1191, 642] on button "Próximo" at bounding box center [1196, 649] width 98 height 30
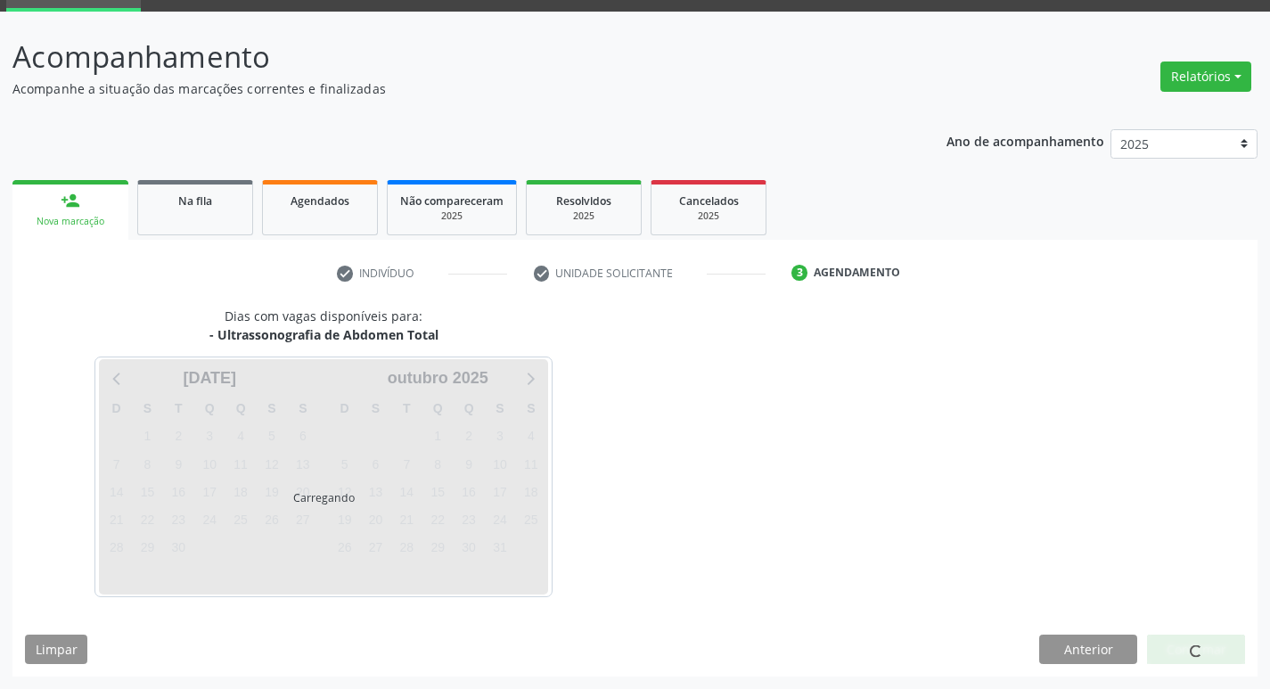
scroll to position [86, 0]
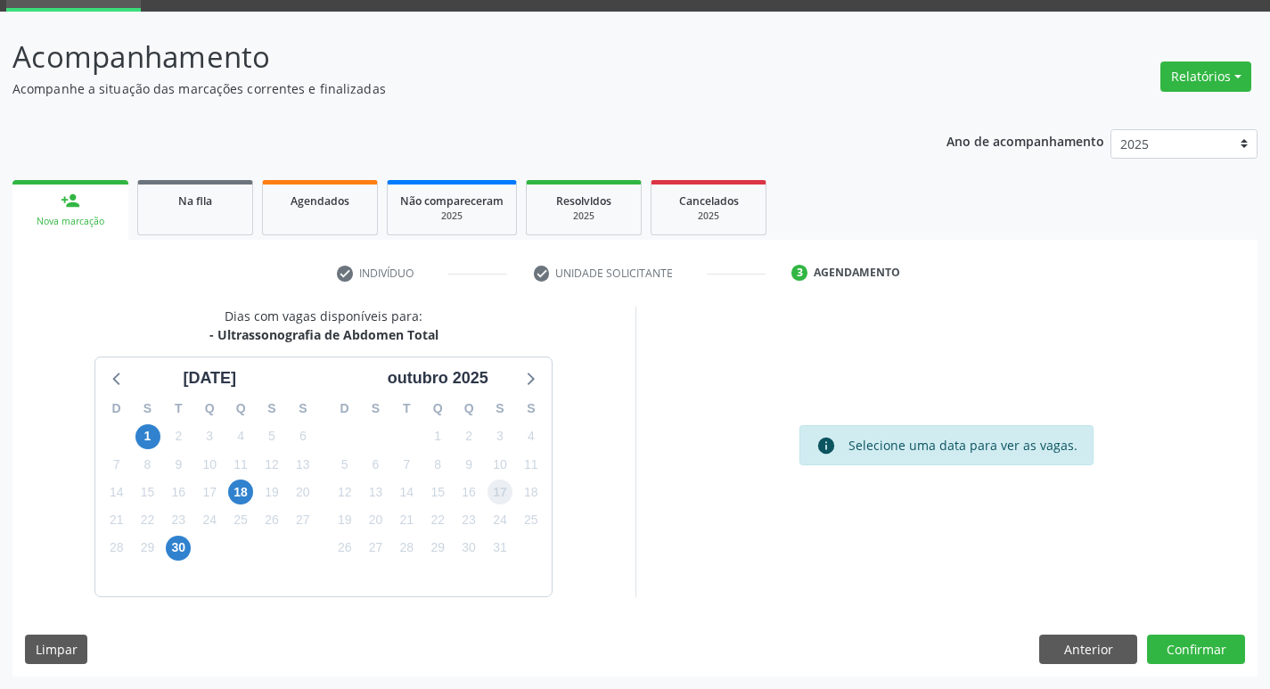
click at [509, 487] on span "17" at bounding box center [499, 491] width 25 height 25
click at [1169, 650] on button "Confirmar" at bounding box center [1196, 649] width 98 height 30
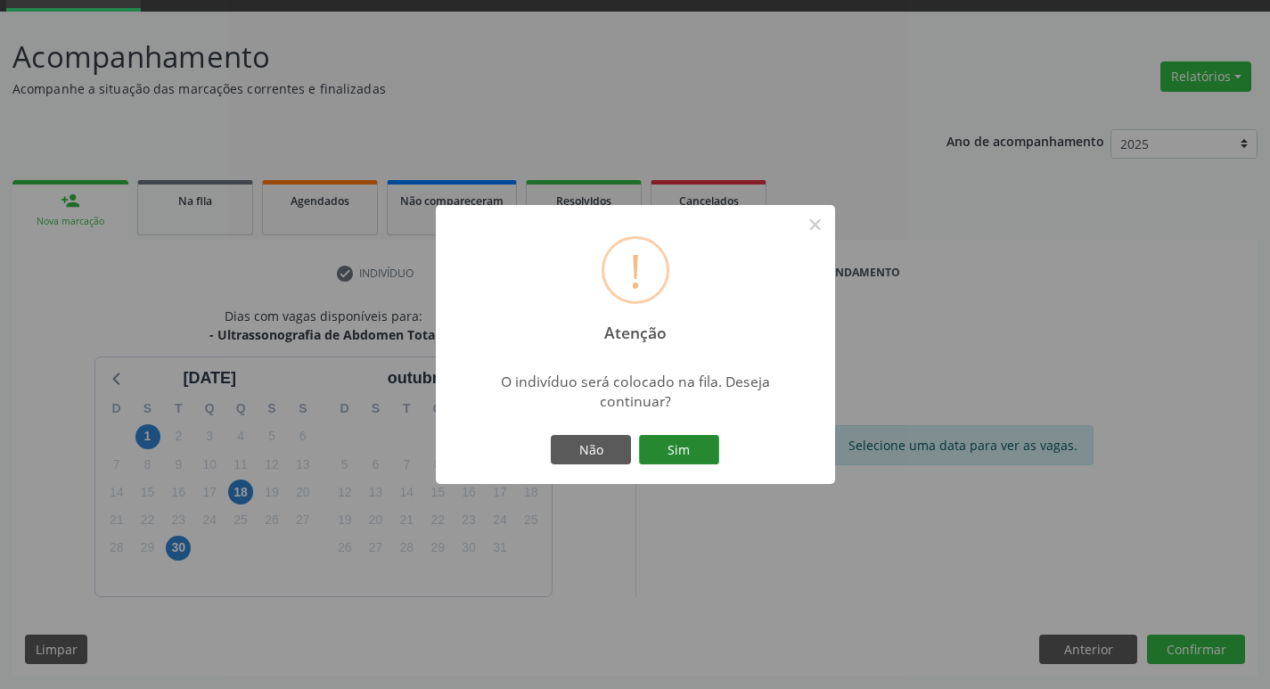
drag, startPoint x: 669, startPoint y: 447, endPoint x: 690, endPoint y: 438, distance: 22.3
click at [690, 438] on button "Sim" at bounding box center [679, 450] width 80 height 30
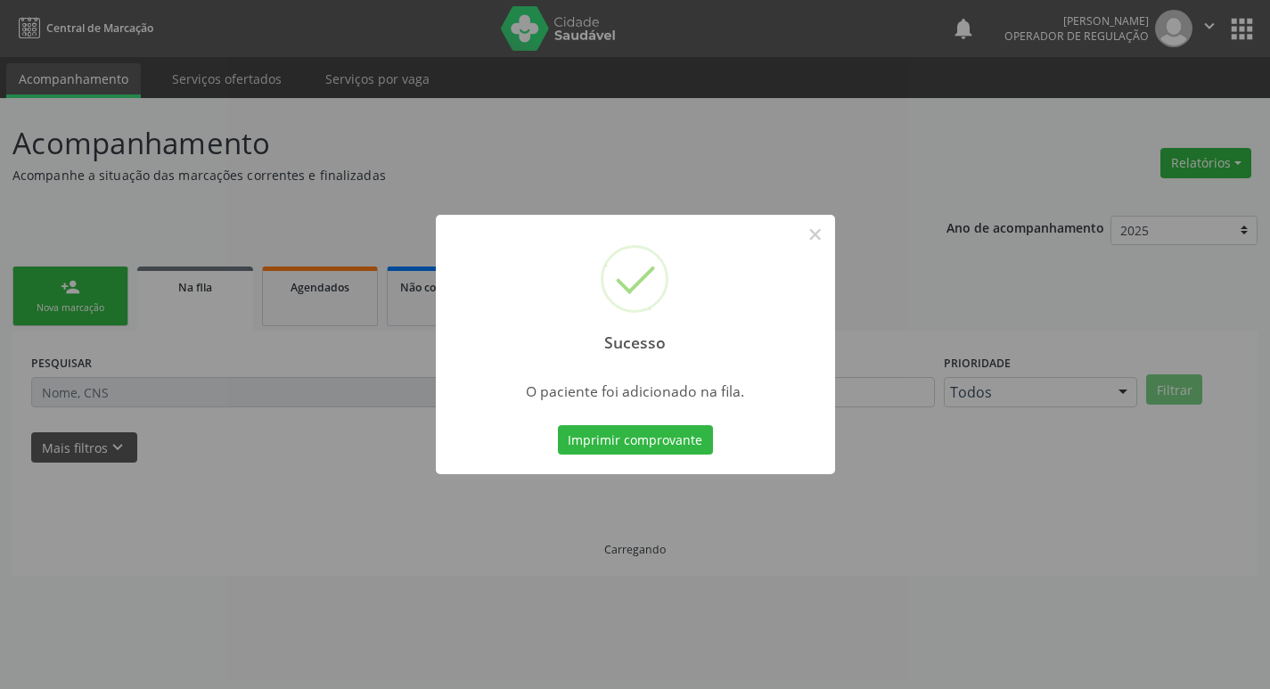
scroll to position [0, 0]
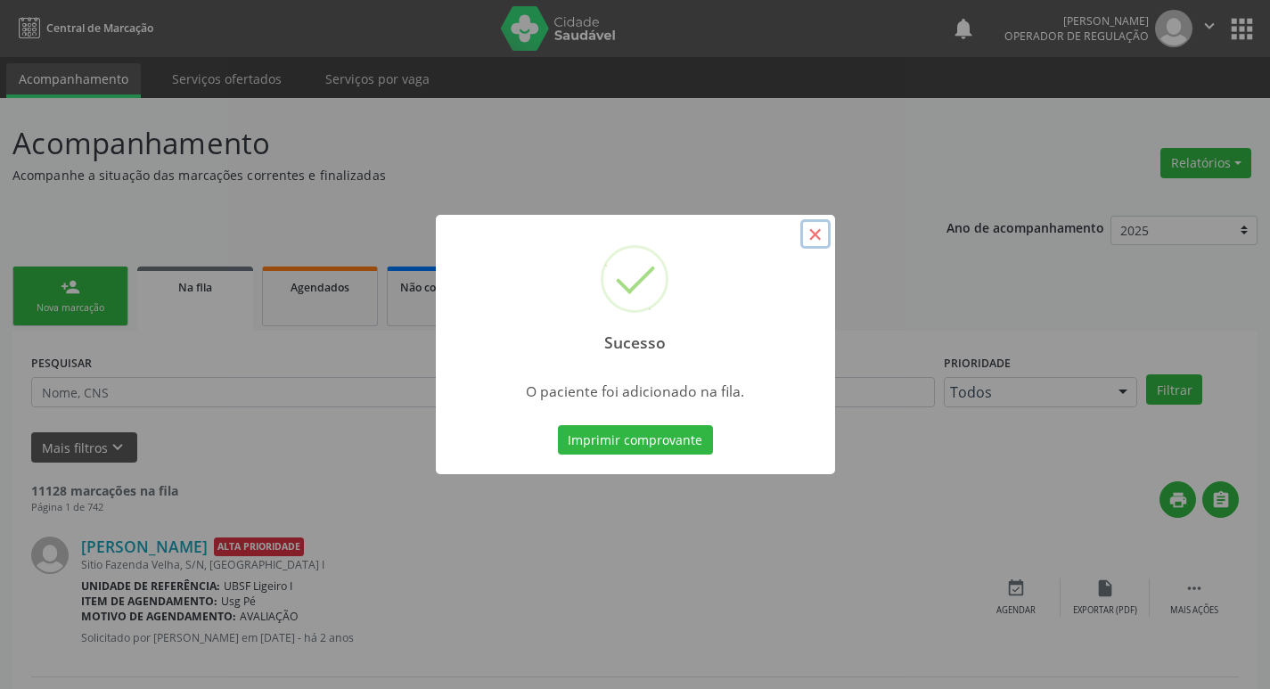
click at [818, 233] on button "×" at bounding box center [815, 234] width 30 height 30
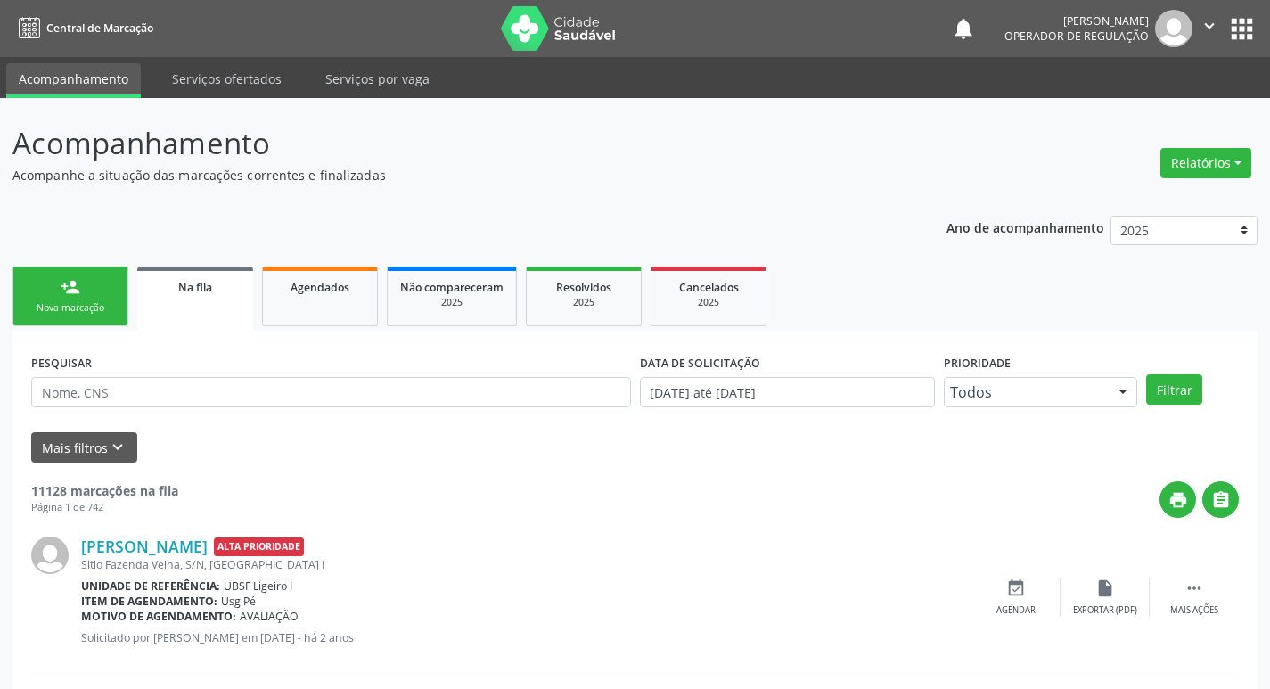
click at [78, 307] on div "Nova marcação" at bounding box center [70, 307] width 89 height 13
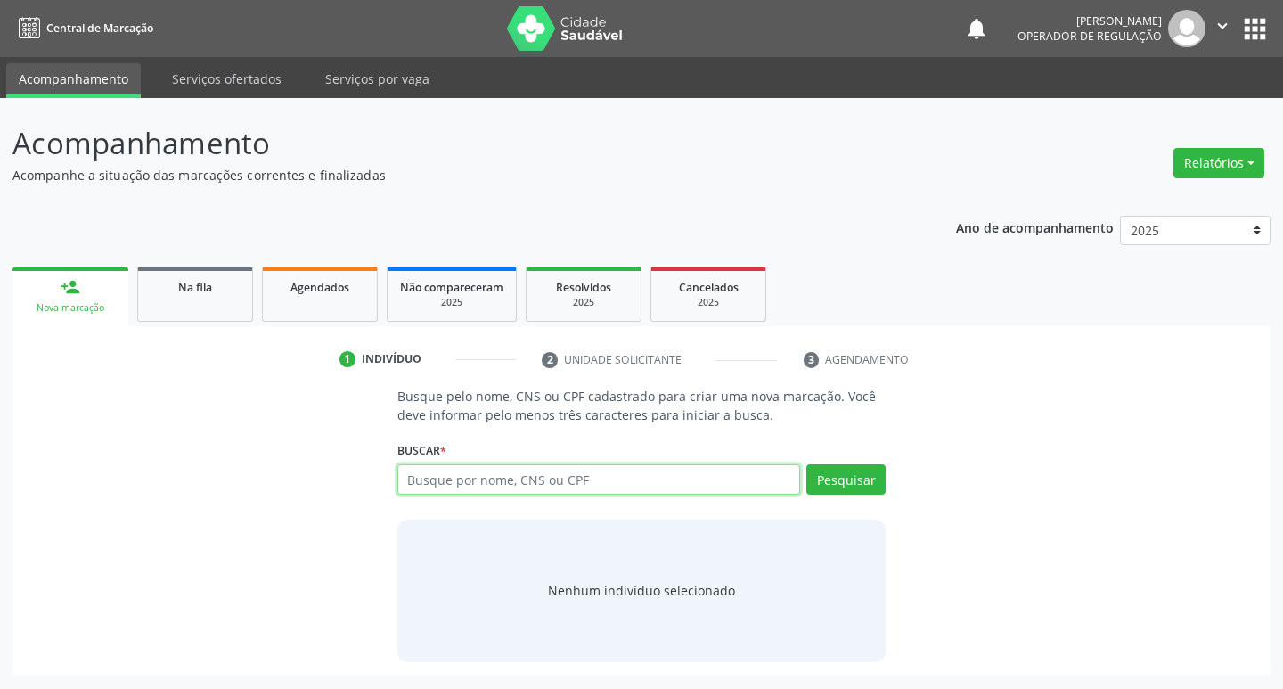
click at [459, 483] on input "text" at bounding box center [599, 479] width 404 height 30
type input "700007937963802"
click at [855, 483] on button "Pesquisar" at bounding box center [845, 479] width 79 height 30
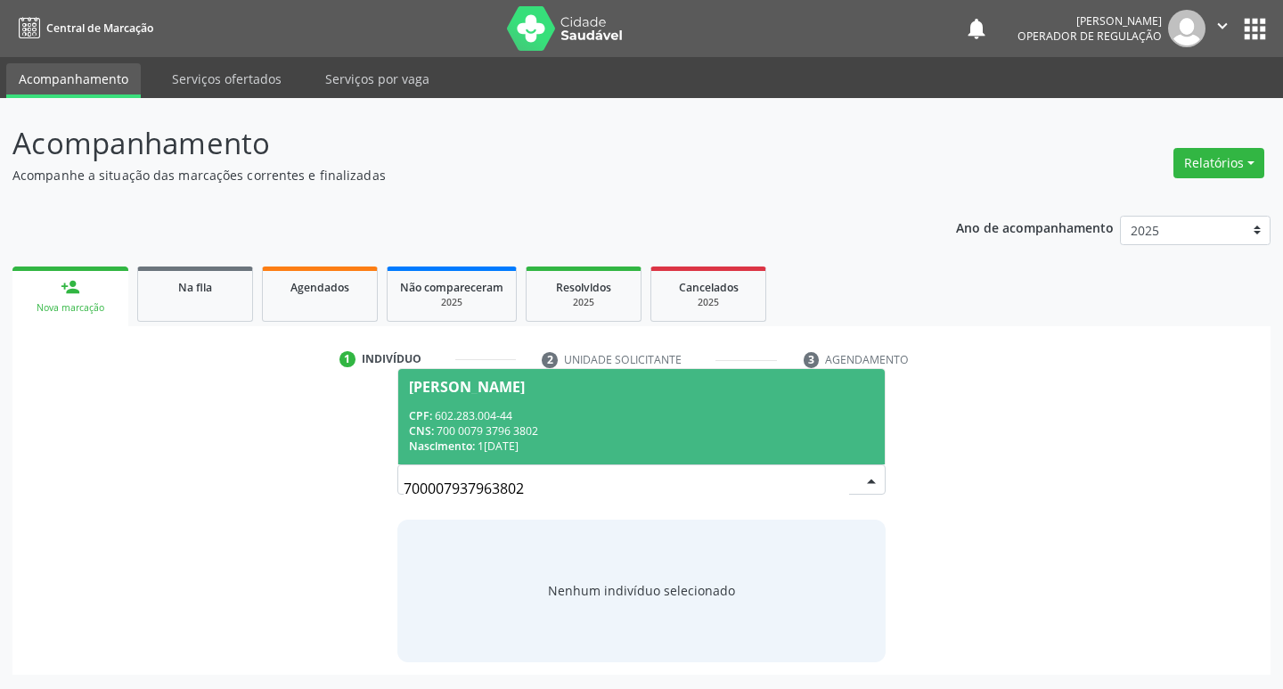
click at [522, 389] on div "Maria José Lopes da Silva" at bounding box center [467, 387] width 116 height 14
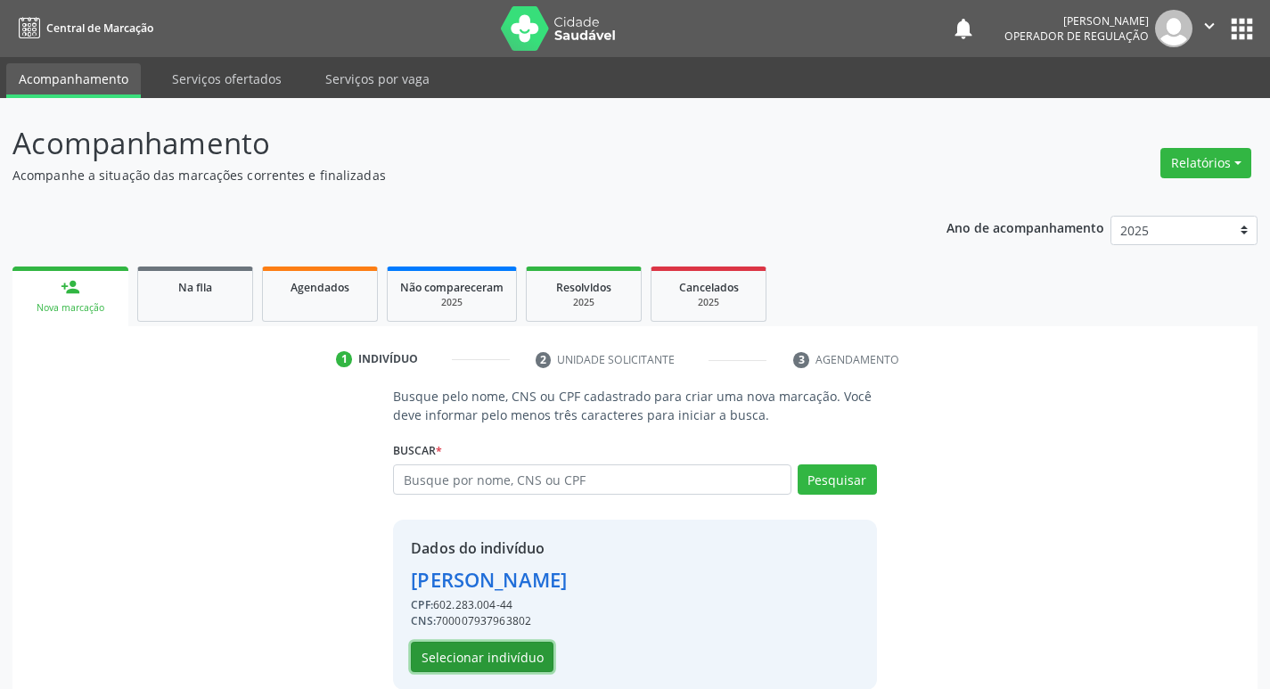
click at [488, 659] on button "Selecionar indivíduo" at bounding box center [482, 657] width 143 height 30
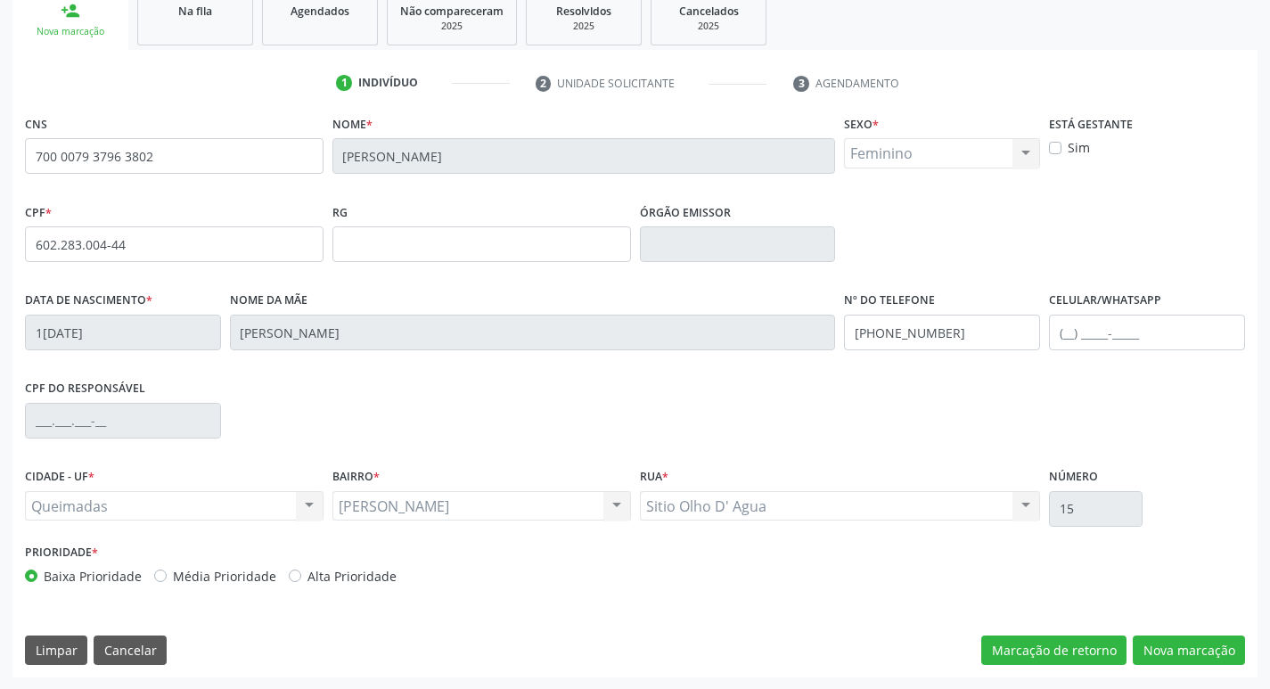
scroll to position [277, 0]
click at [1204, 643] on button "Nova marcação" at bounding box center [1189, 649] width 112 height 30
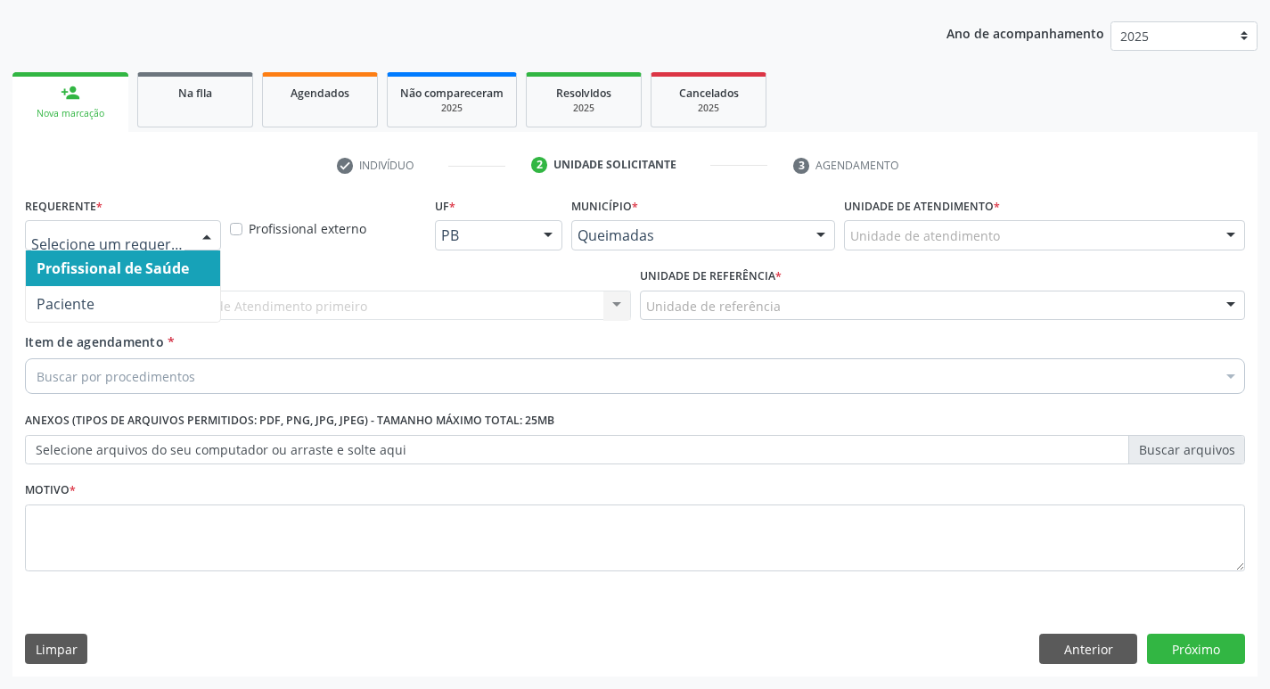
click at [209, 227] on div at bounding box center [206, 236] width 27 height 30
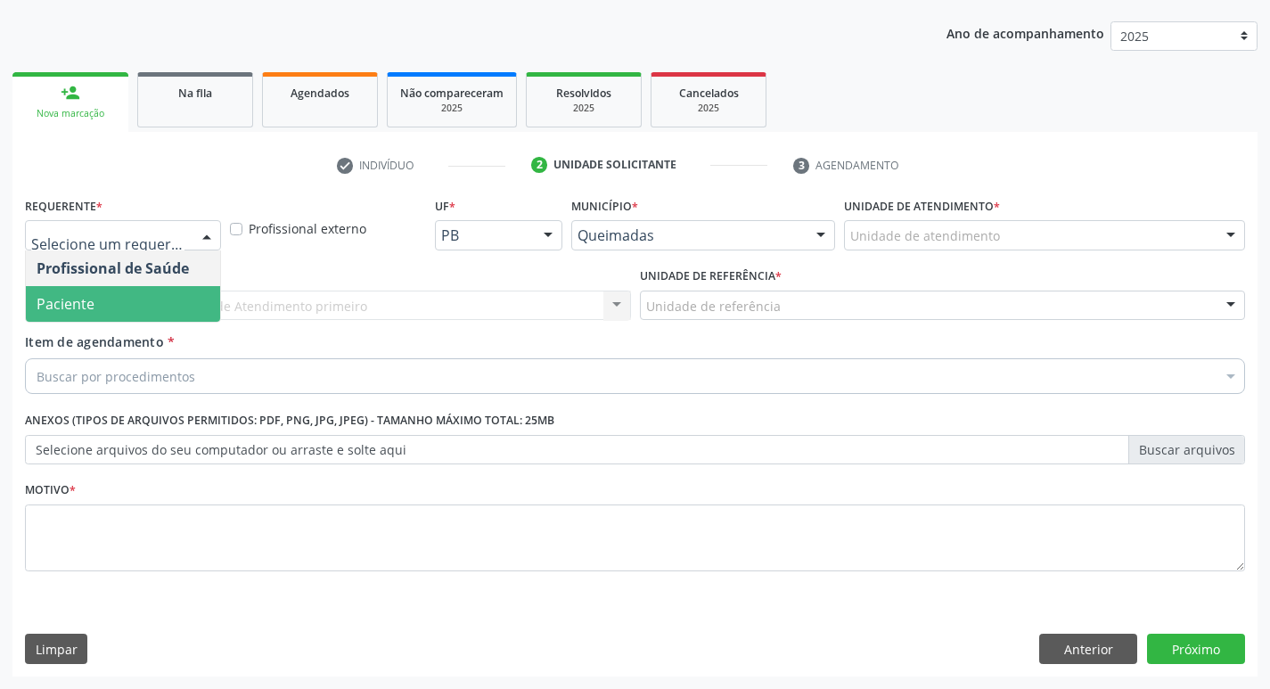
click at [153, 293] on span "Paciente" at bounding box center [123, 304] width 194 height 36
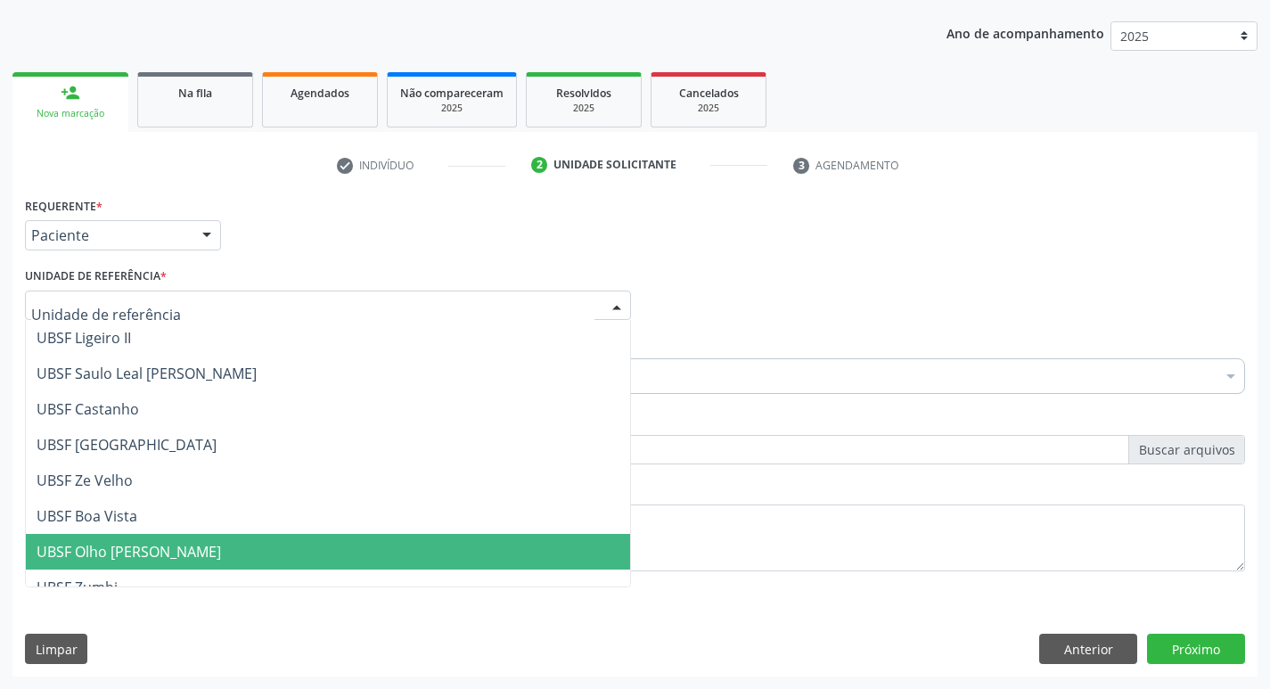
click at [103, 546] on span "UBSF Olho [PERSON_NAME]" at bounding box center [129, 552] width 184 height 20
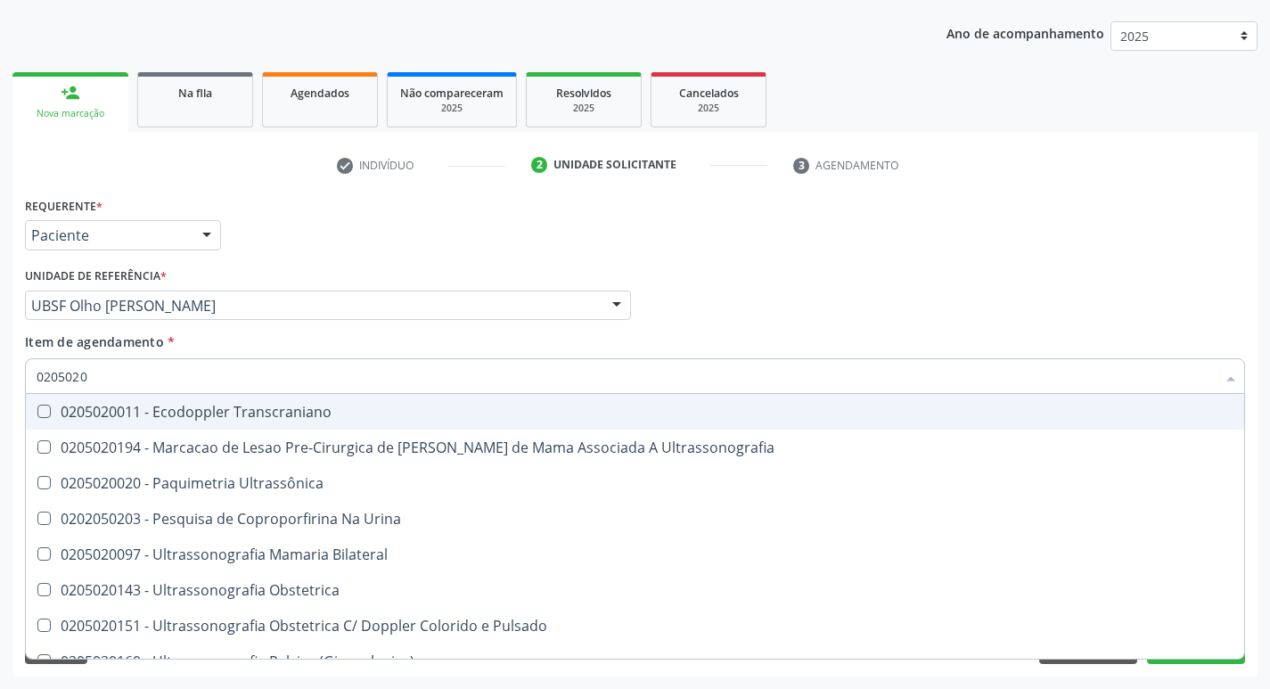
type input "02050200"
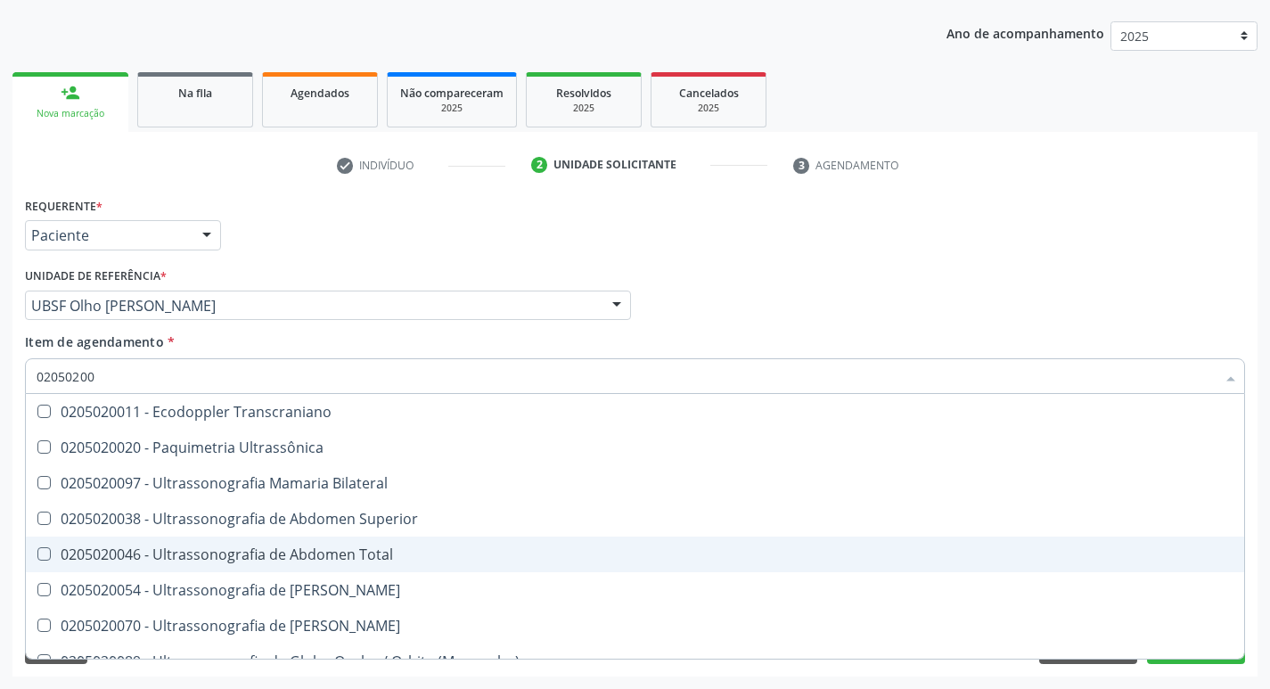
click at [42, 554] on Total at bounding box center [43, 553] width 13 height 13
click at [37, 554] on Total "checkbox" at bounding box center [32, 554] width 12 height 12
checkbox Total "true"
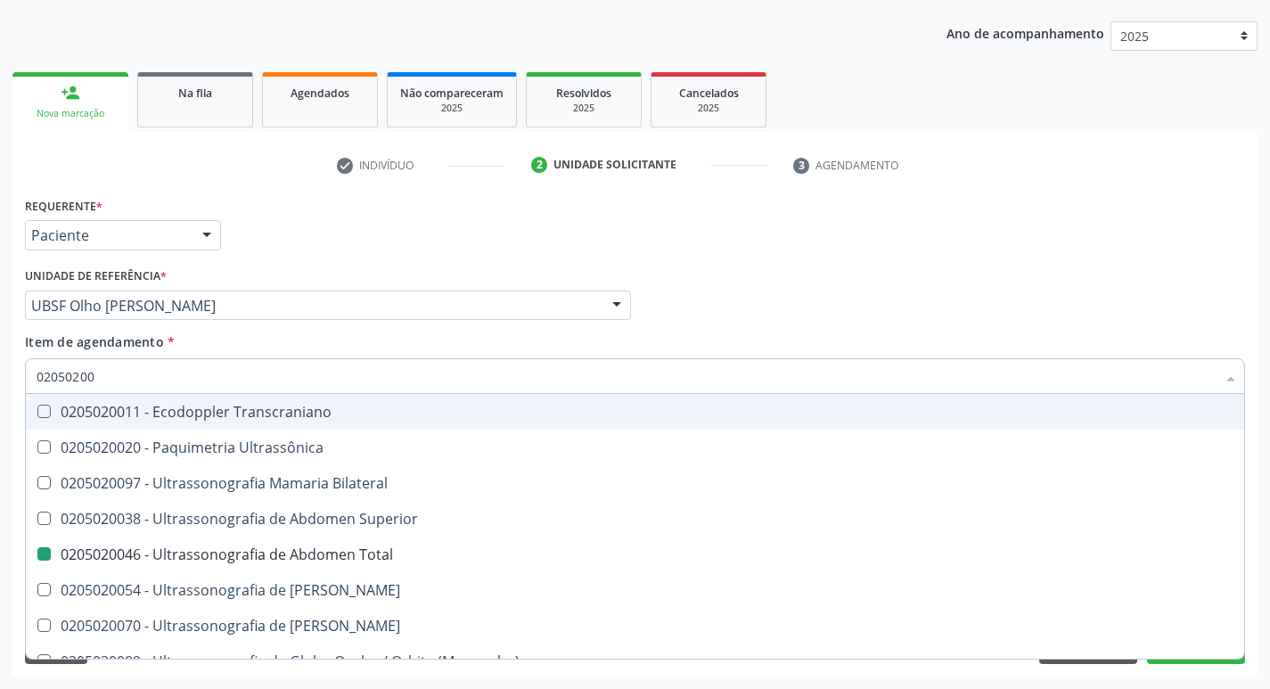
click at [744, 307] on div "Profissional Solicitante Por favor, selecione a Unidade de Atendimento primeiro…" at bounding box center [634, 298] width 1229 height 70
checkbox Ultrassônica "true"
checkbox Total "false"
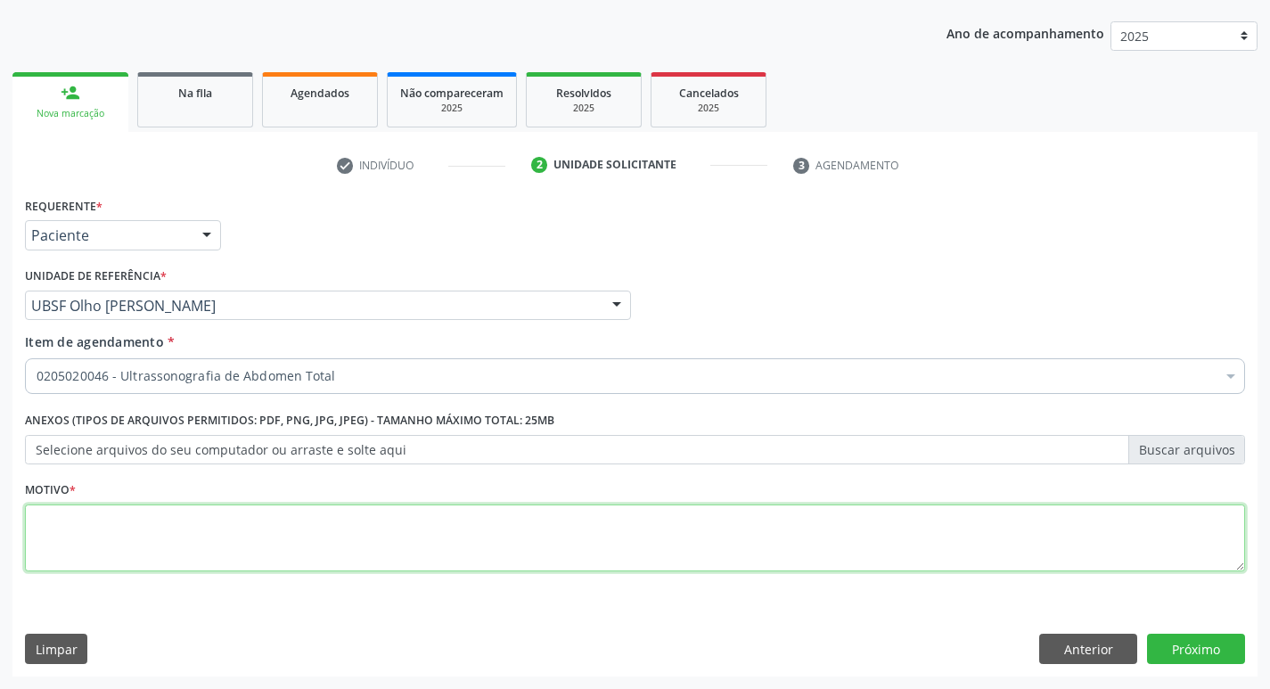
click at [101, 553] on textarea at bounding box center [635, 538] width 1220 height 68
type textarea "AVALIACAO"
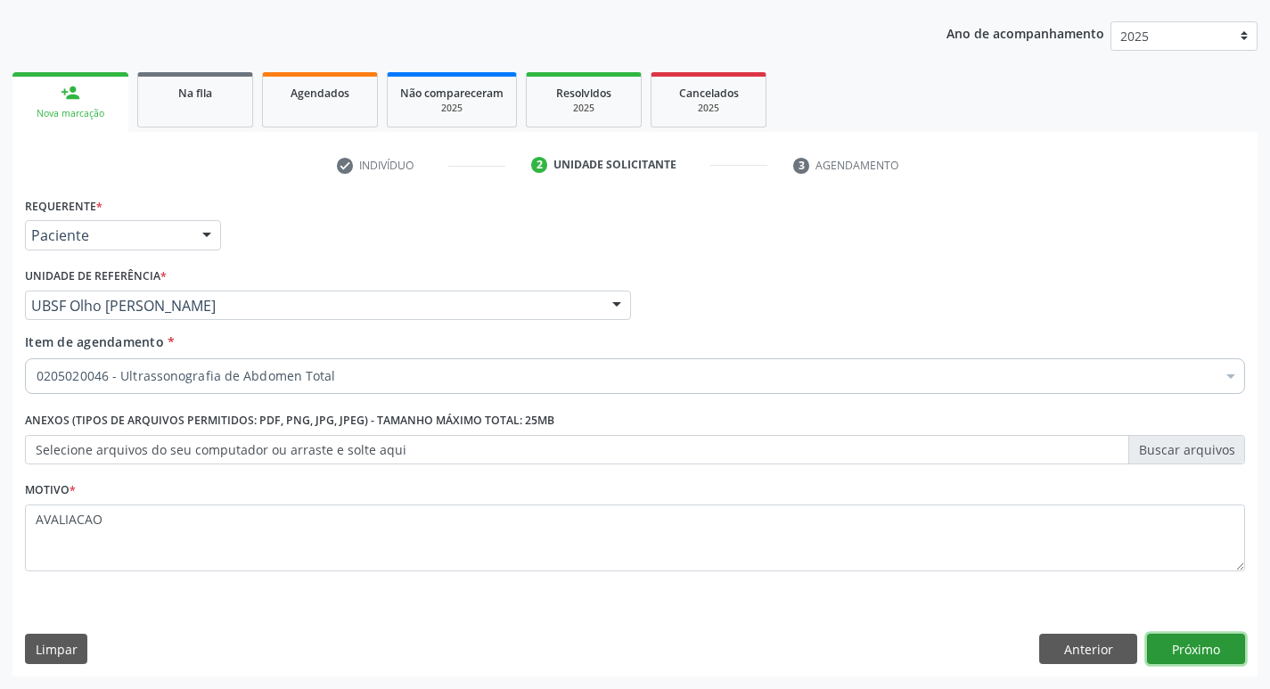
click at [1207, 642] on button "Próximo" at bounding box center [1196, 649] width 98 height 30
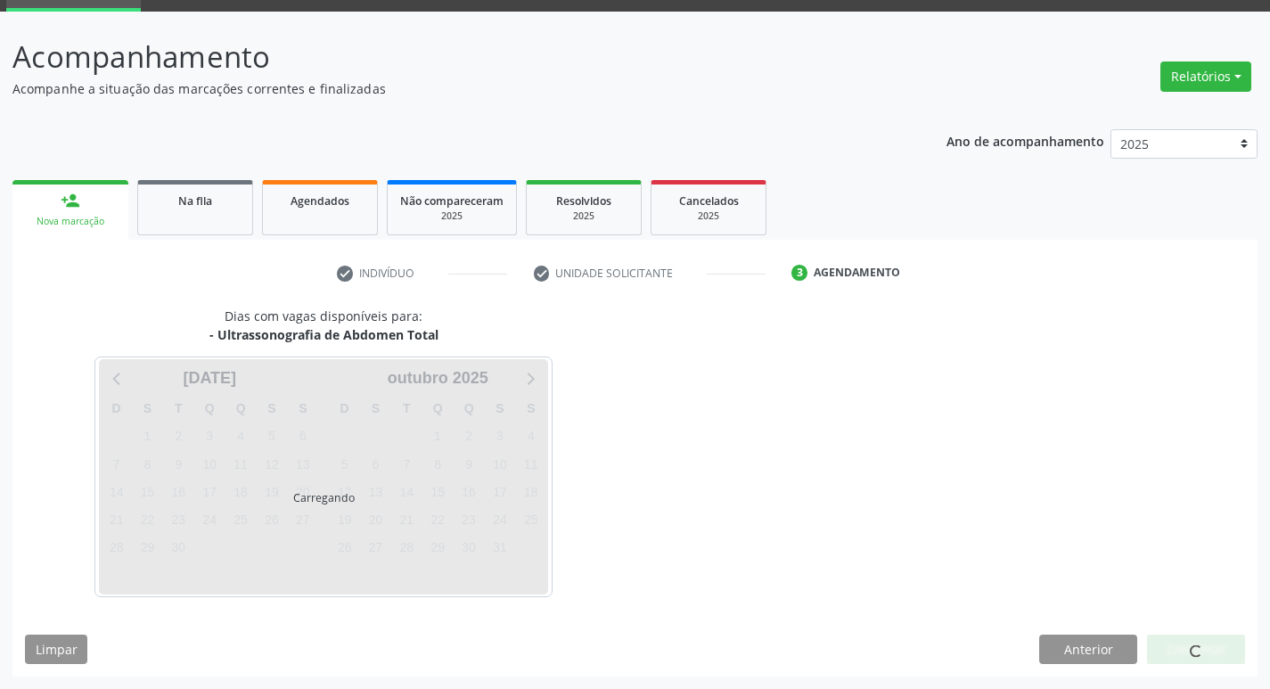
scroll to position [86, 0]
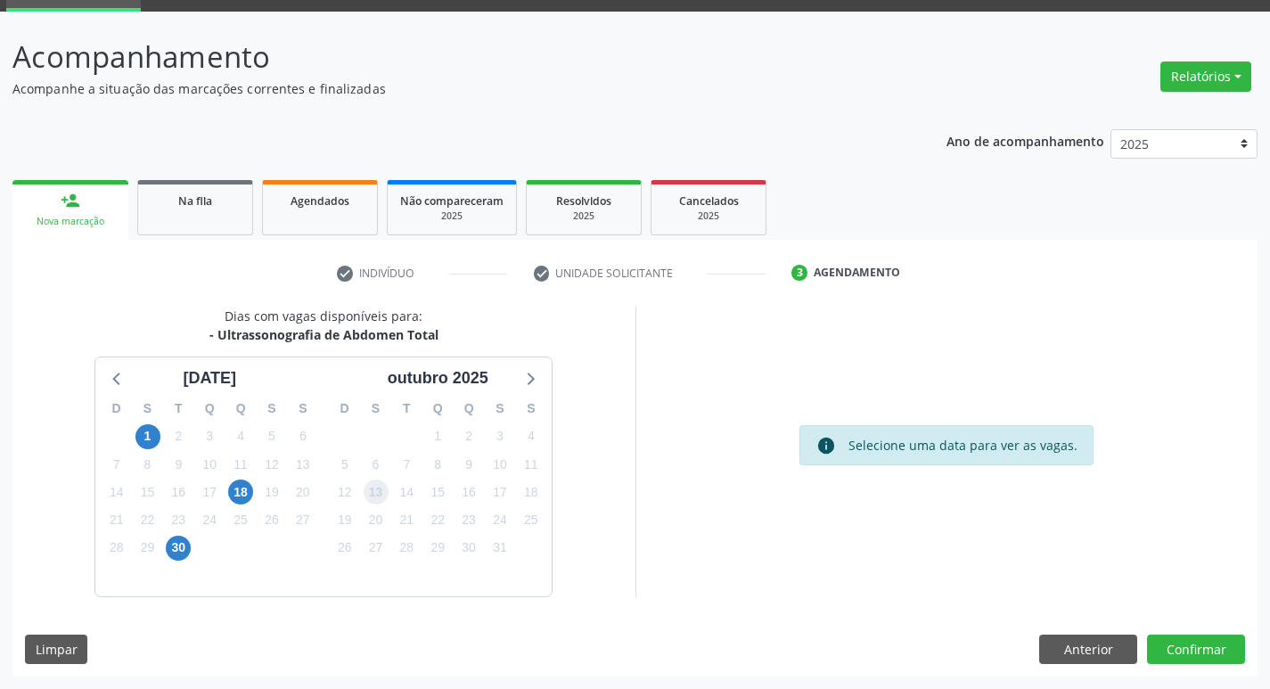
click at [371, 490] on span "13" at bounding box center [376, 491] width 25 height 25
click at [1207, 650] on button "Confirmar" at bounding box center [1196, 649] width 98 height 30
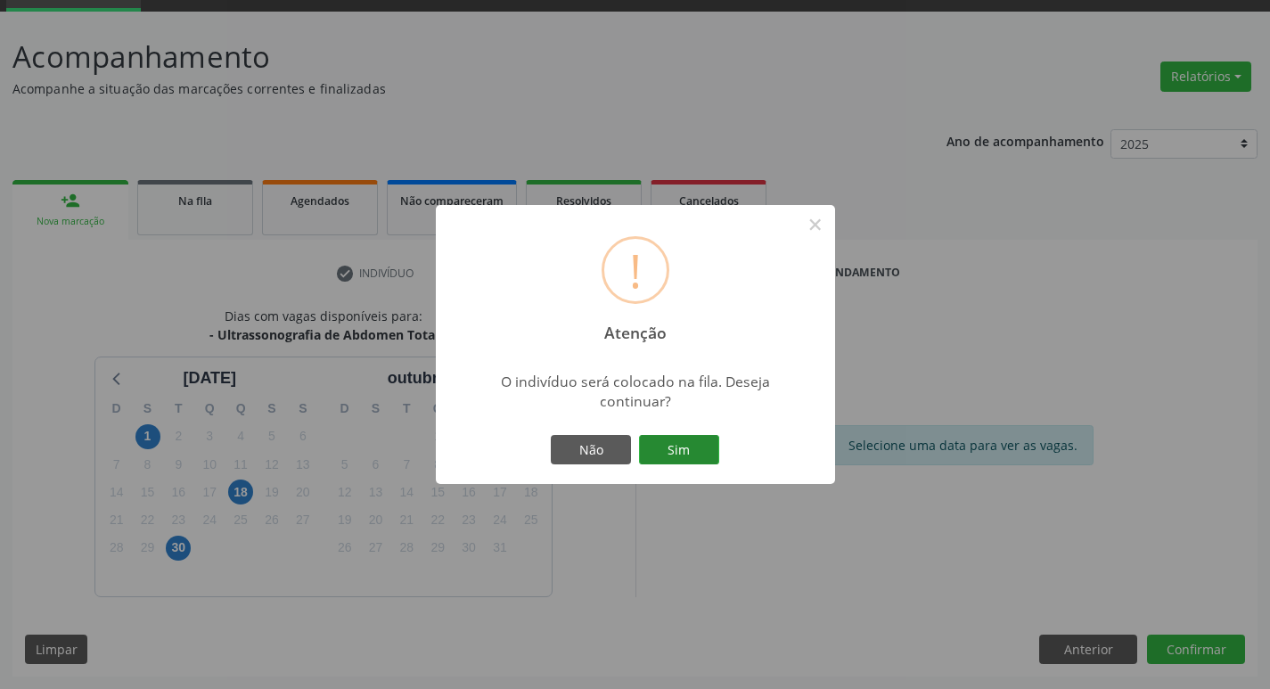
click at [697, 460] on button "Sim" at bounding box center [679, 450] width 80 height 30
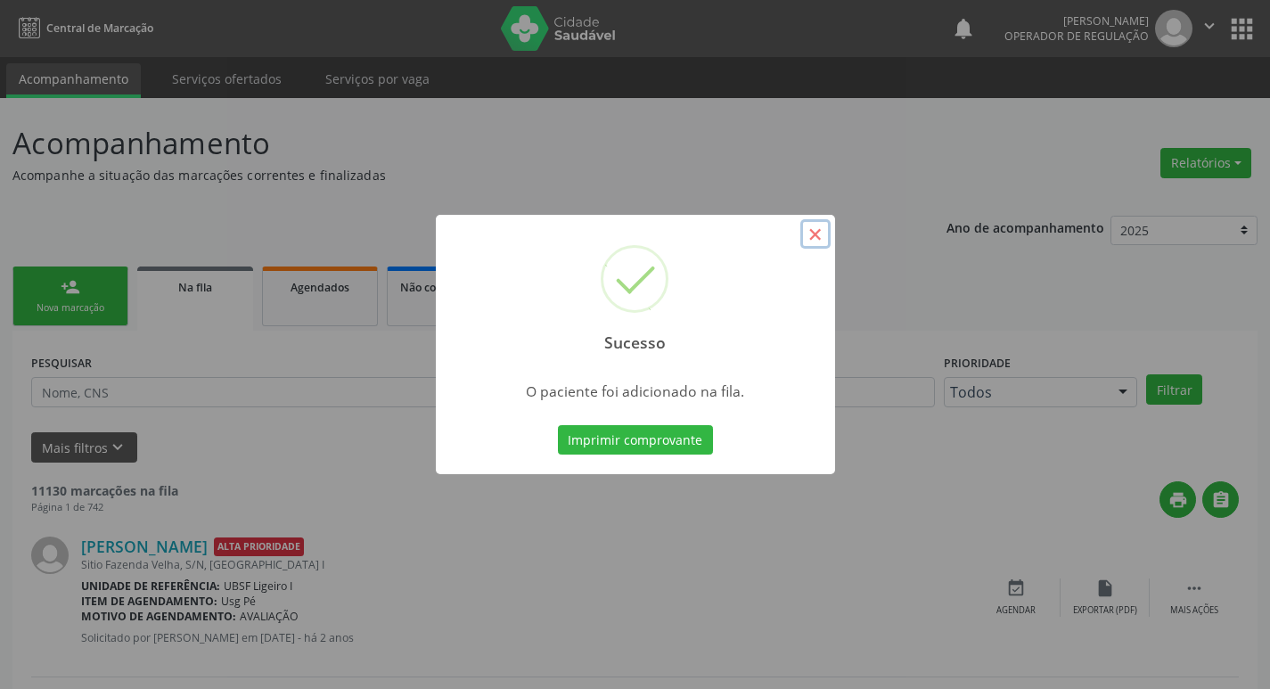
click at [808, 233] on button "×" at bounding box center [815, 234] width 30 height 30
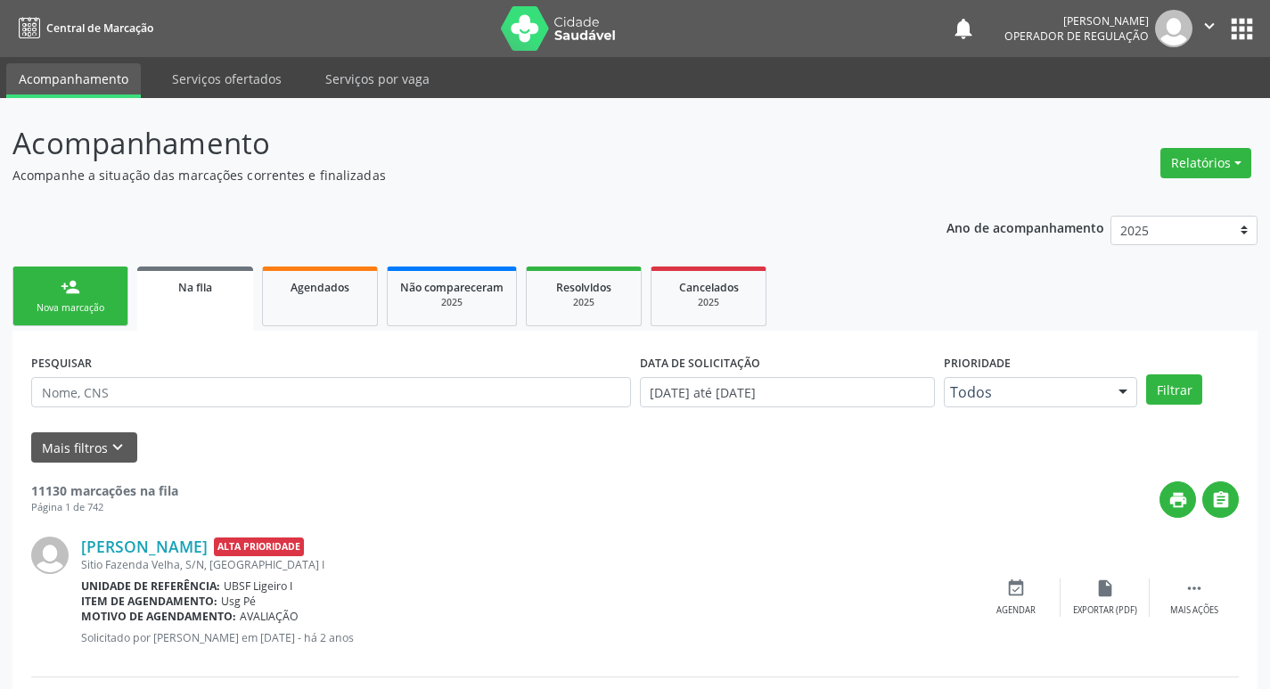
click at [82, 293] on link "person_add Nova marcação" at bounding box center [70, 296] width 116 height 60
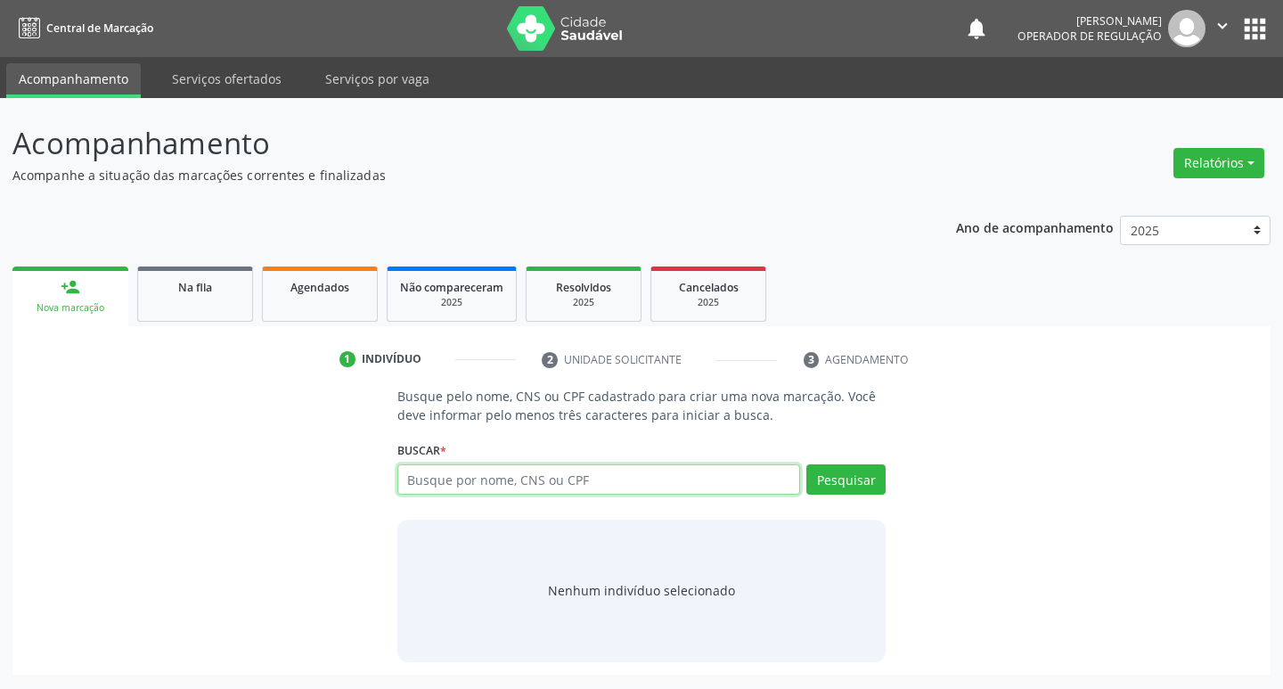
click at [467, 485] on input "text" at bounding box center [599, 479] width 404 height 30
type input "700402935344945"
click at [857, 485] on button "Pesquisar" at bounding box center [845, 479] width 79 height 30
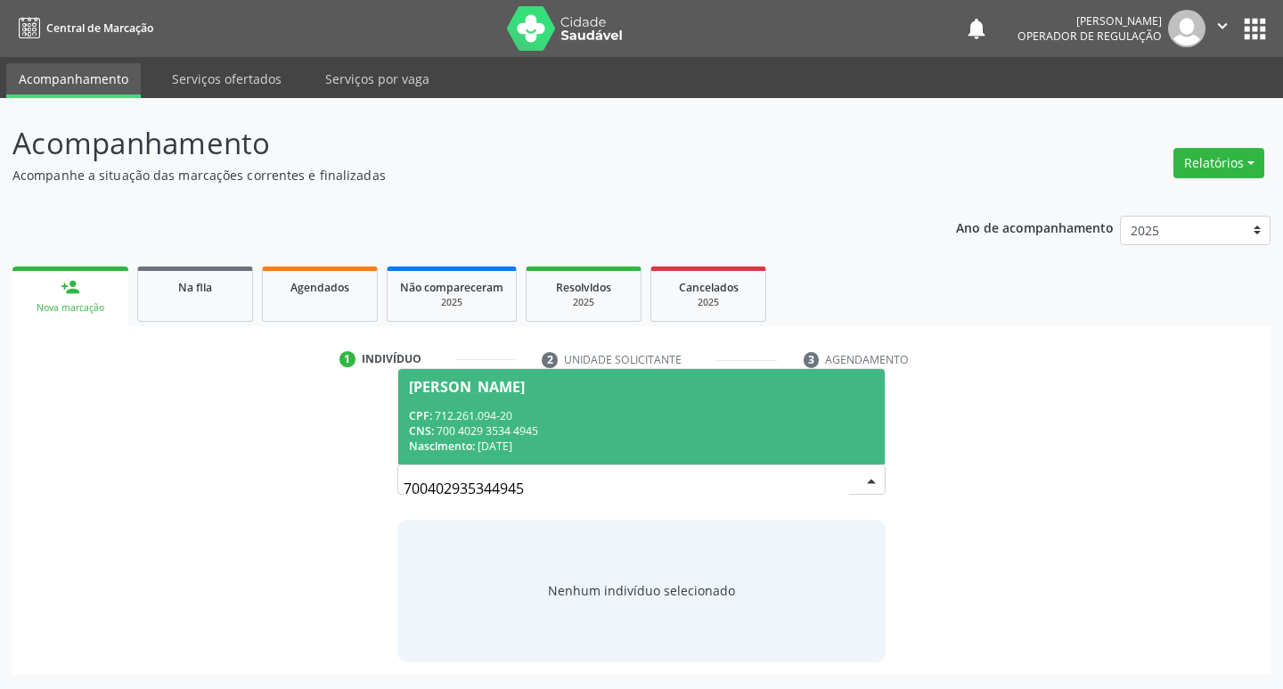
click at [525, 381] on div "[PERSON_NAME]" at bounding box center [467, 387] width 116 height 14
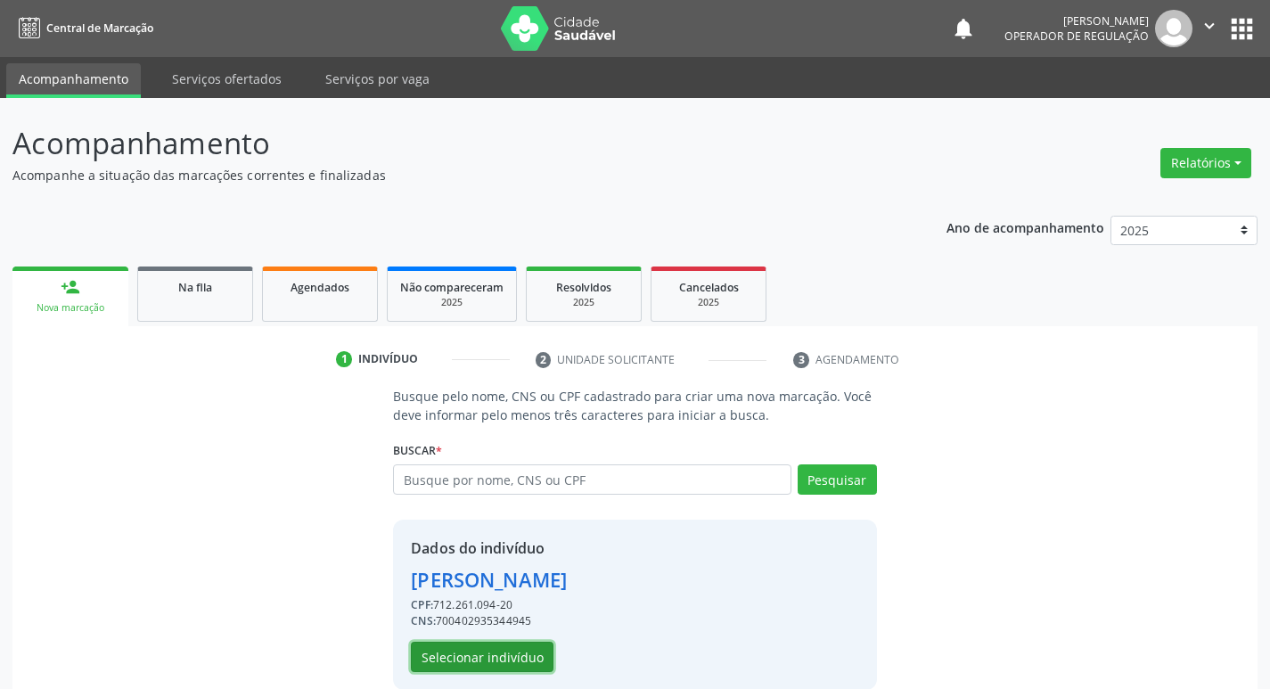
click at [460, 656] on button "Selecionar indivíduo" at bounding box center [482, 657] width 143 height 30
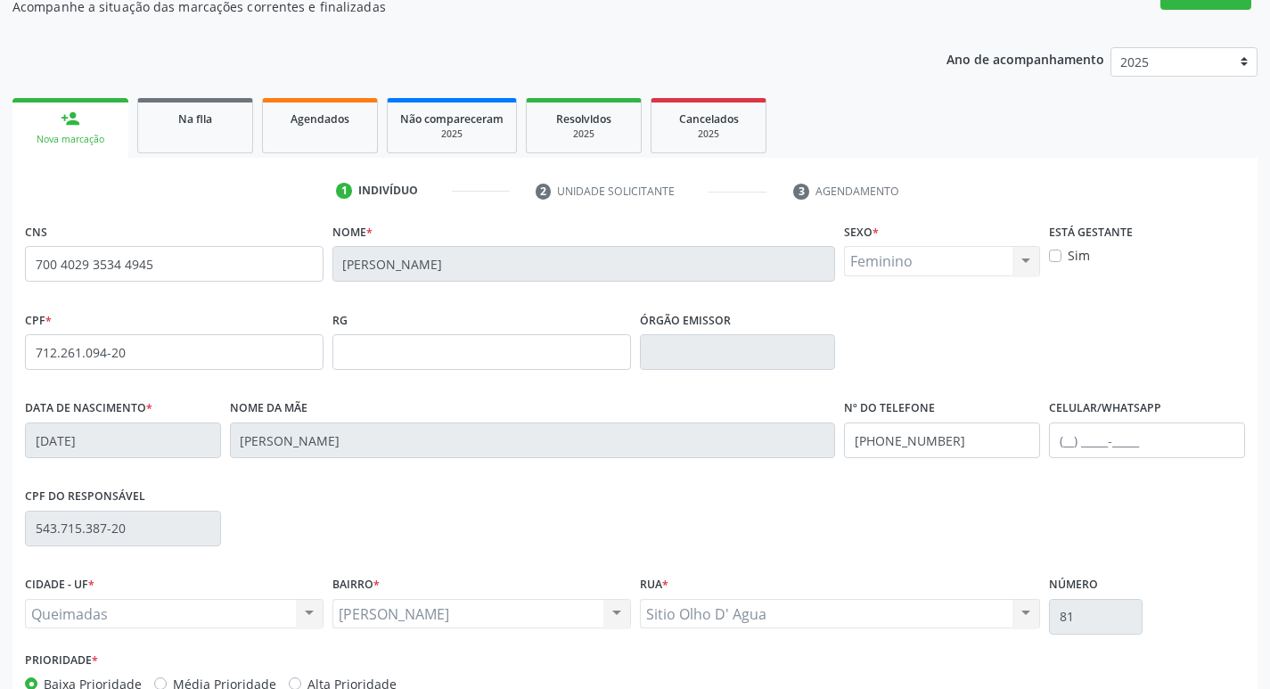
scroll to position [277, 0]
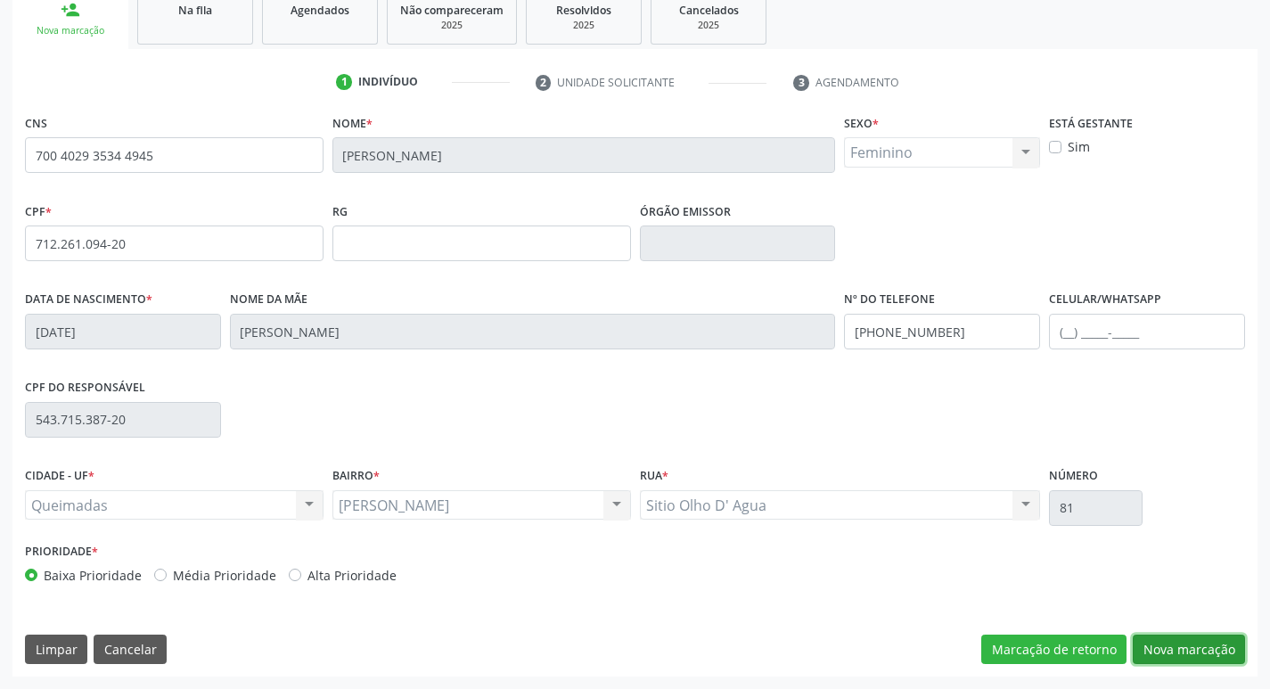
click at [1157, 650] on button "Nova marcação" at bounding box center [1189, 649] width 112 height 30
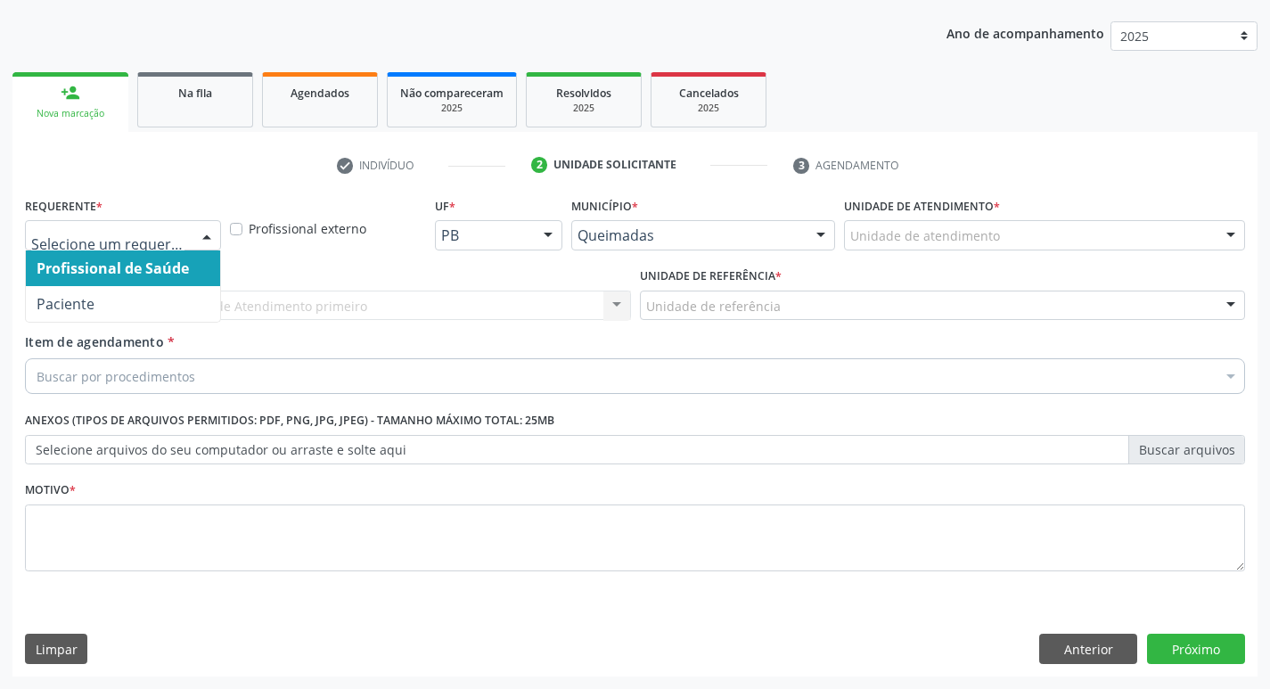
click at [212, 235] on div at bounding box center [206, 236] width 27 height 30
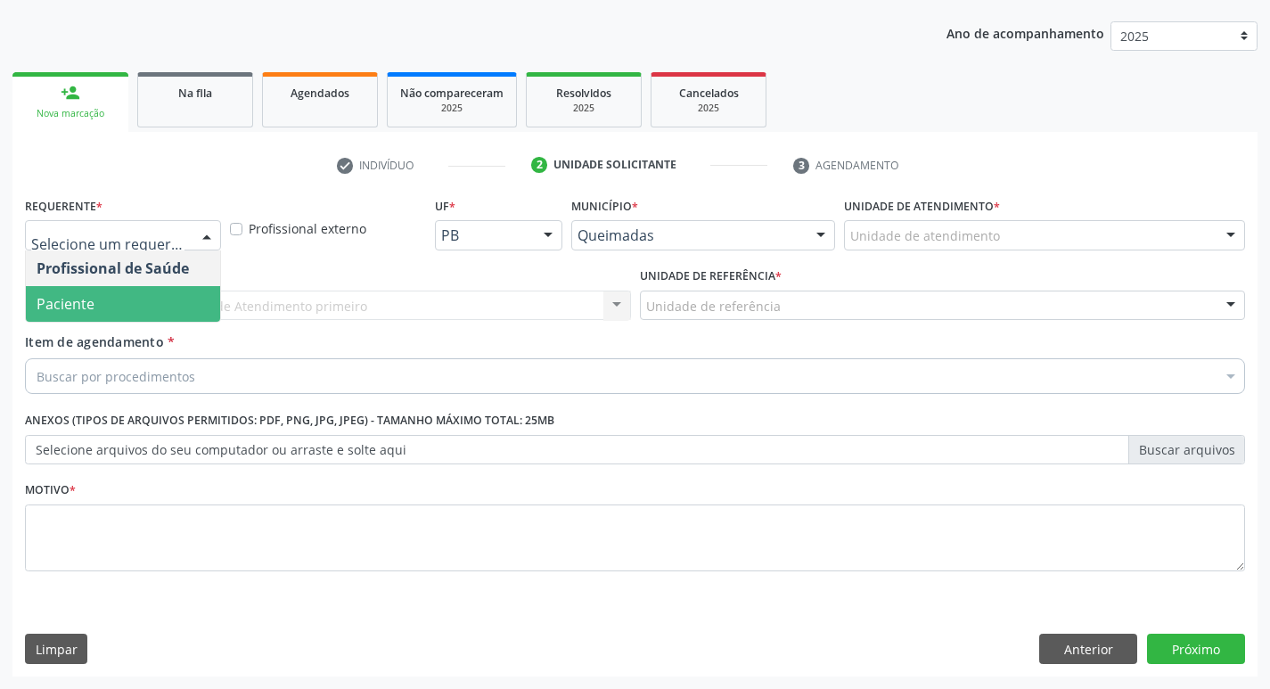
click at [145, 304] on span "Paciente" at bounding box center [123, 304] width 194 height 36
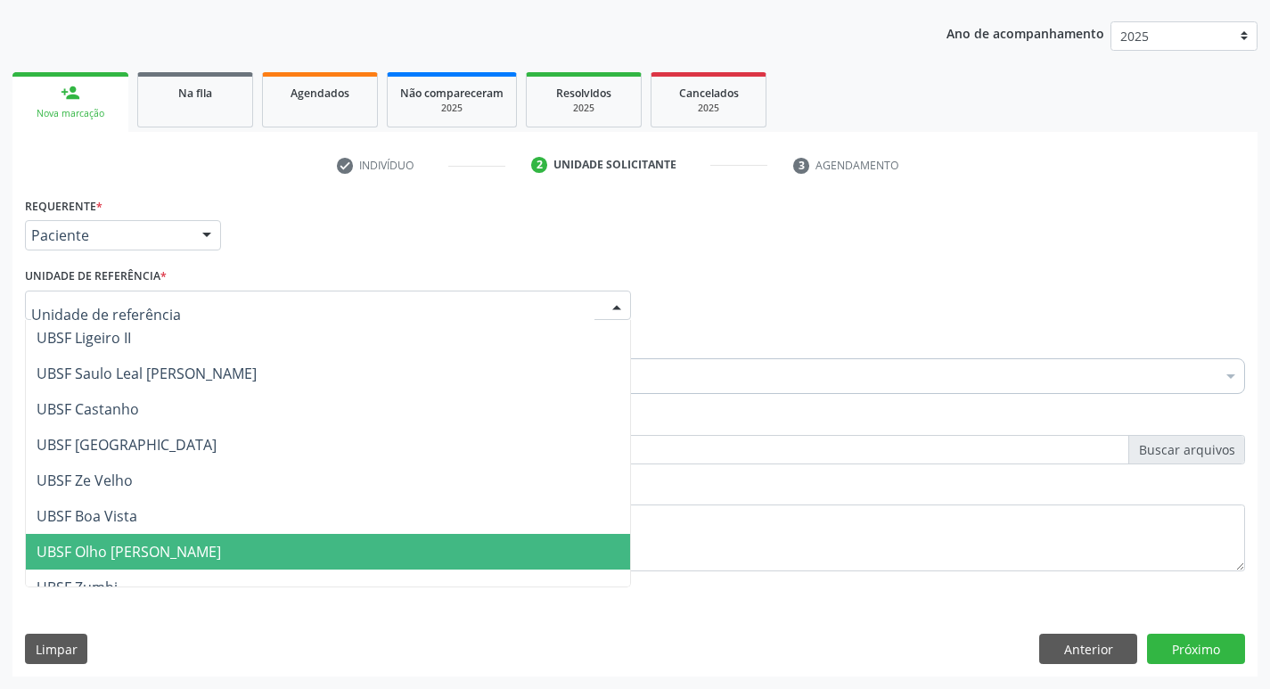
click at [129, 551] on span "UBSF Olho [PERSON_NAME]" at bounding box center [129, 552] width 184 height 20
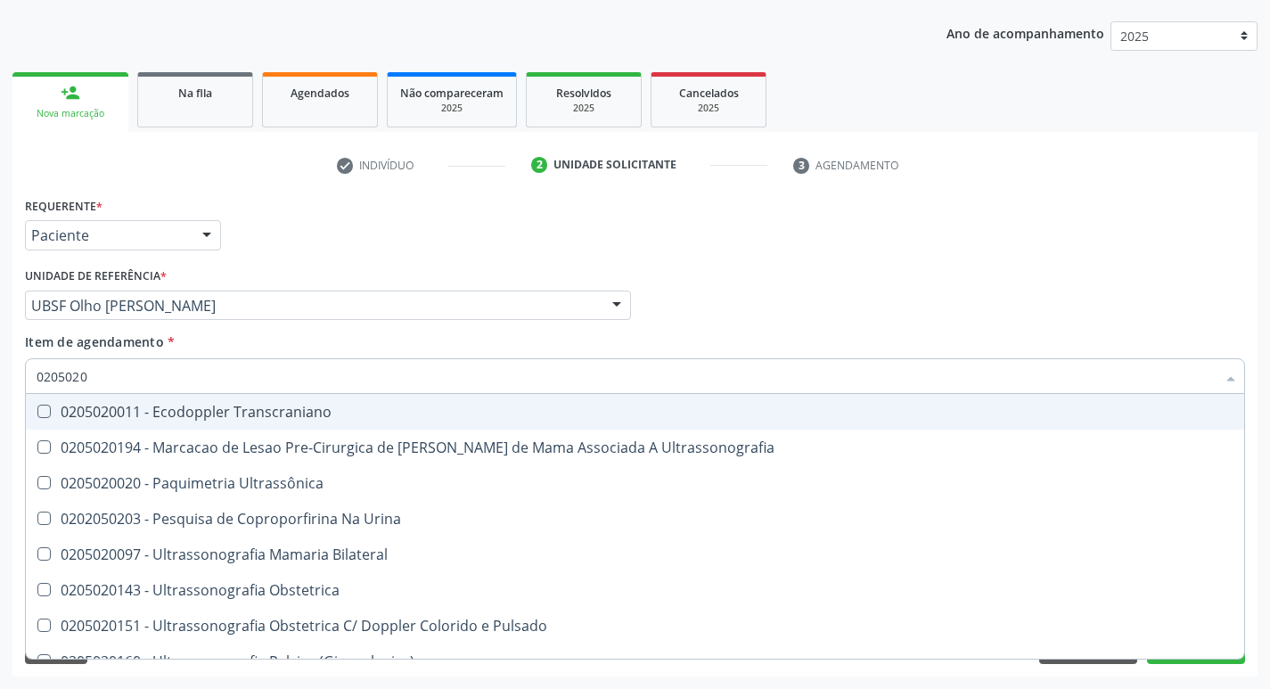
type input "02050200"
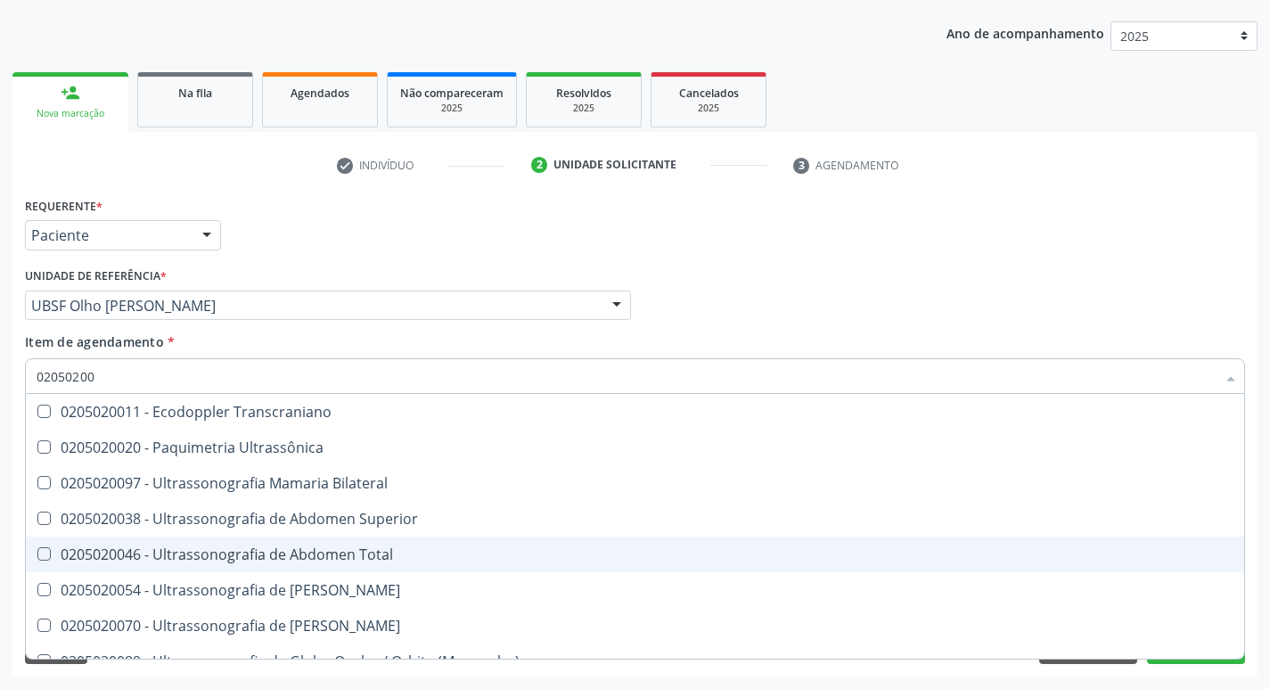
click at [40, 551] on Total at bounding box center [43, 553] width 13 height 13
click at [37, 551] on Total "checkbox" at bounding box center [32, 554] width 12 height 12
checkbox Total "true"
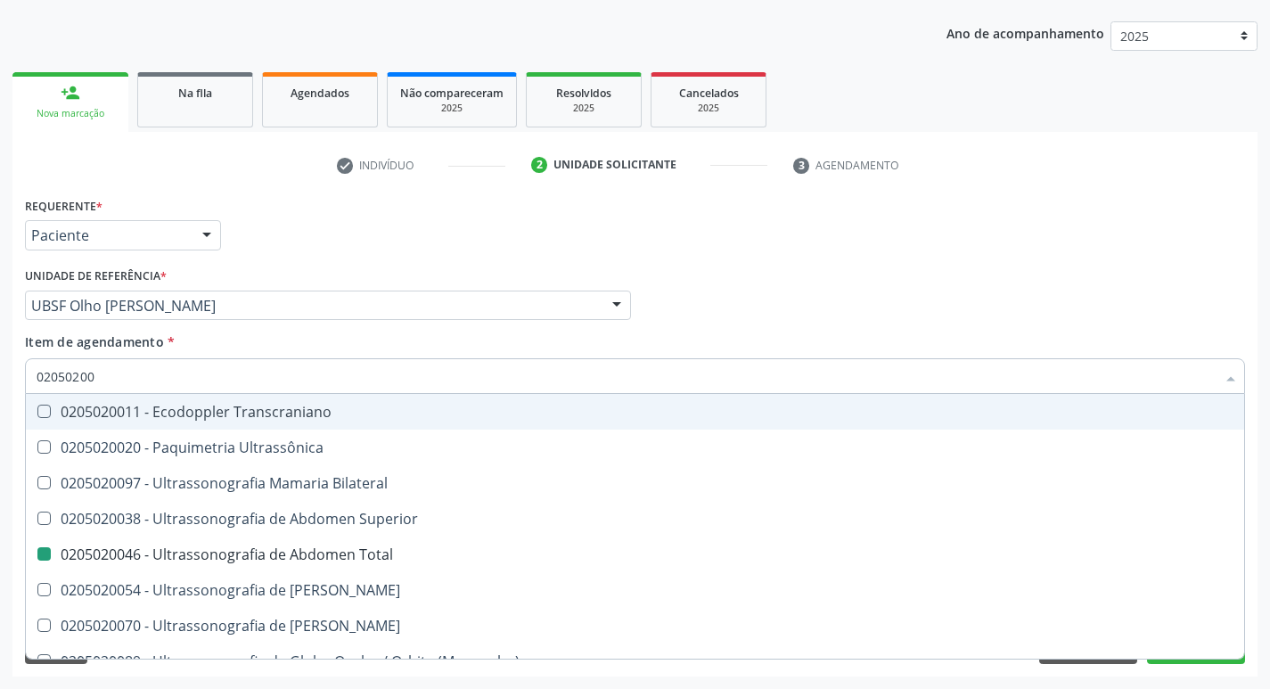
click at [771, 308] on div "Profissional Solicitante Por favor, selecione a Unidade de Atendimento primeiro…" at bounding box center [634, 298] width 1229 height 70
checkbox Ultrassônica "true"
checkbox Total "false"
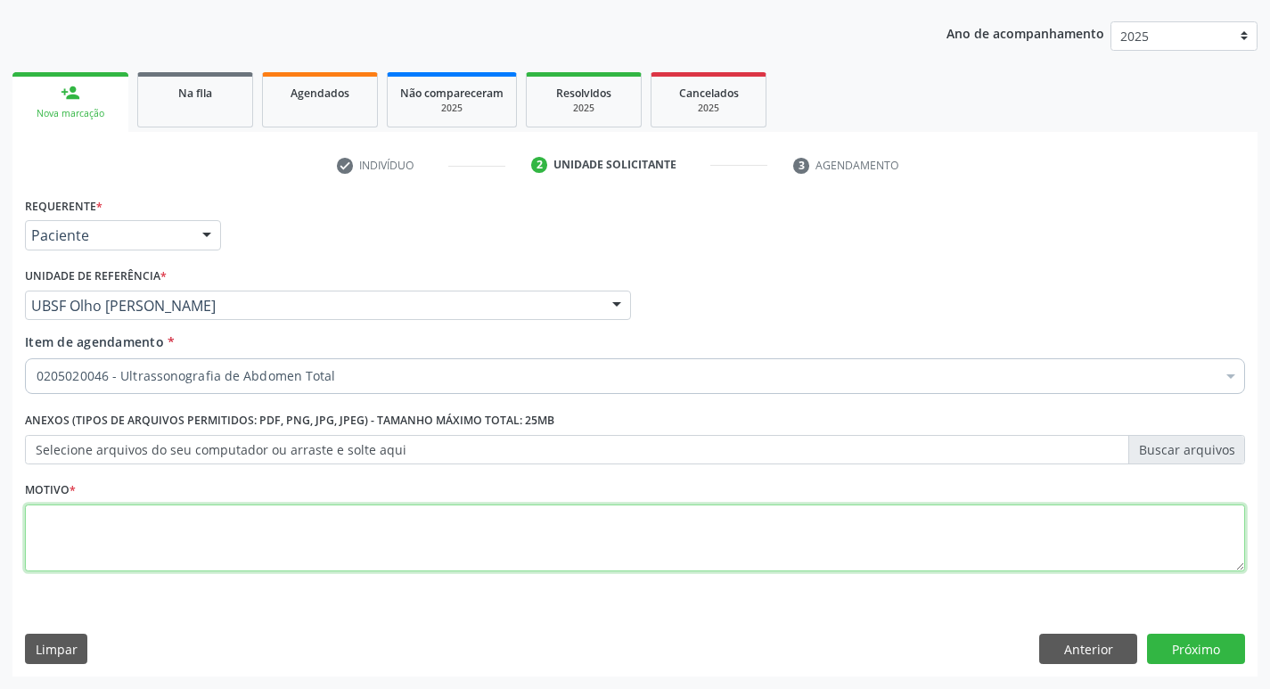
click at [75, 524] on textarea at bounding box center [635, 538] width 1220 height 68
click at [53, 544] on textarea at bounding box center [635, 538] width 1220 height 68
type textarea "AVALIACAO"
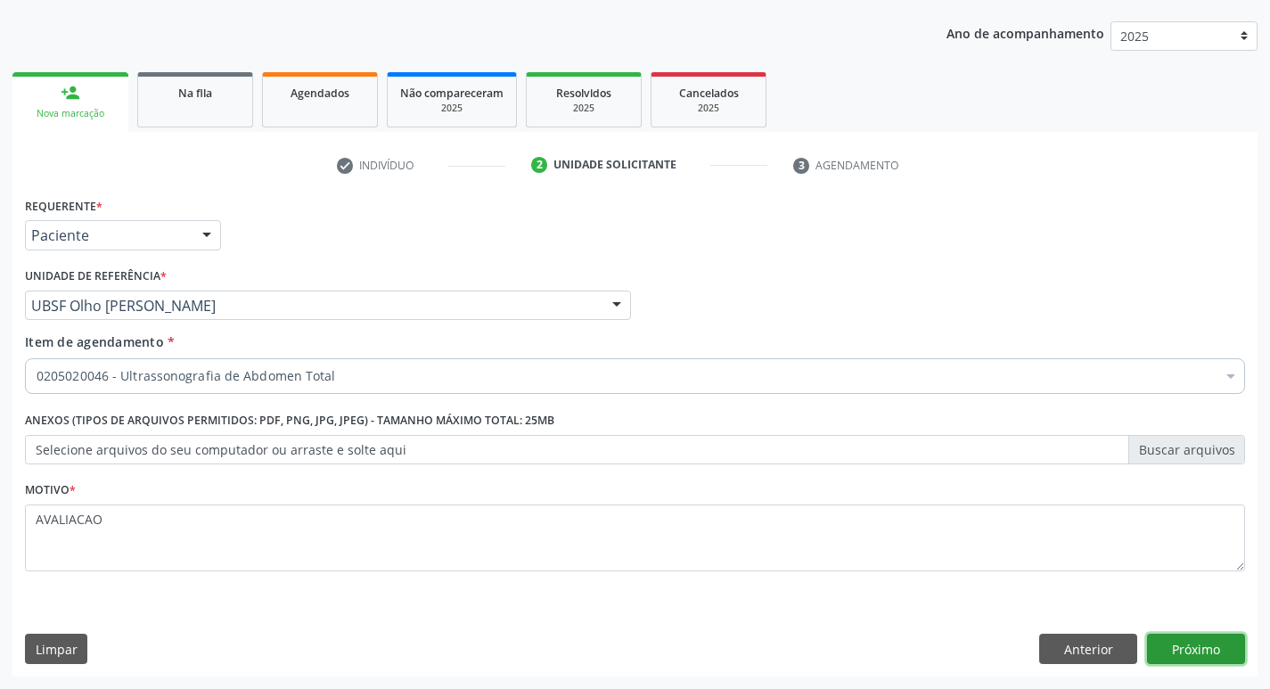
click at [1202, 653] on button "Próximo" at bounding box center [1196, 649] width 98 height 30
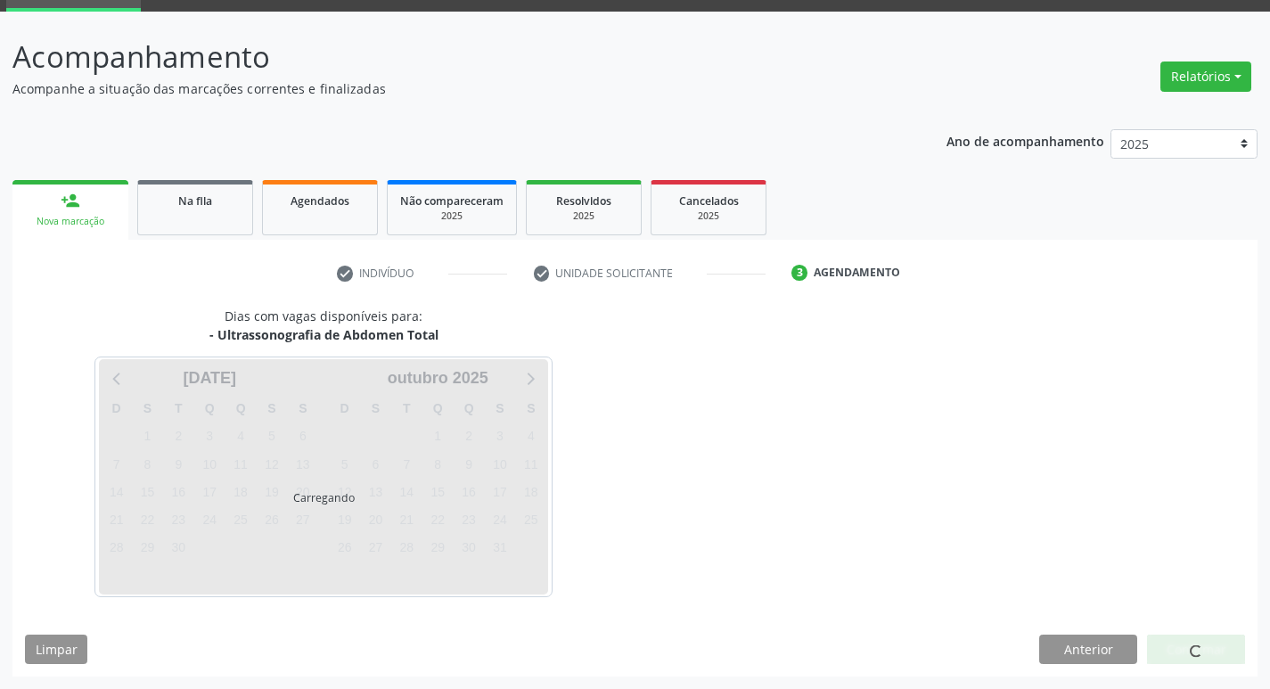
scroll to position [86, 0]
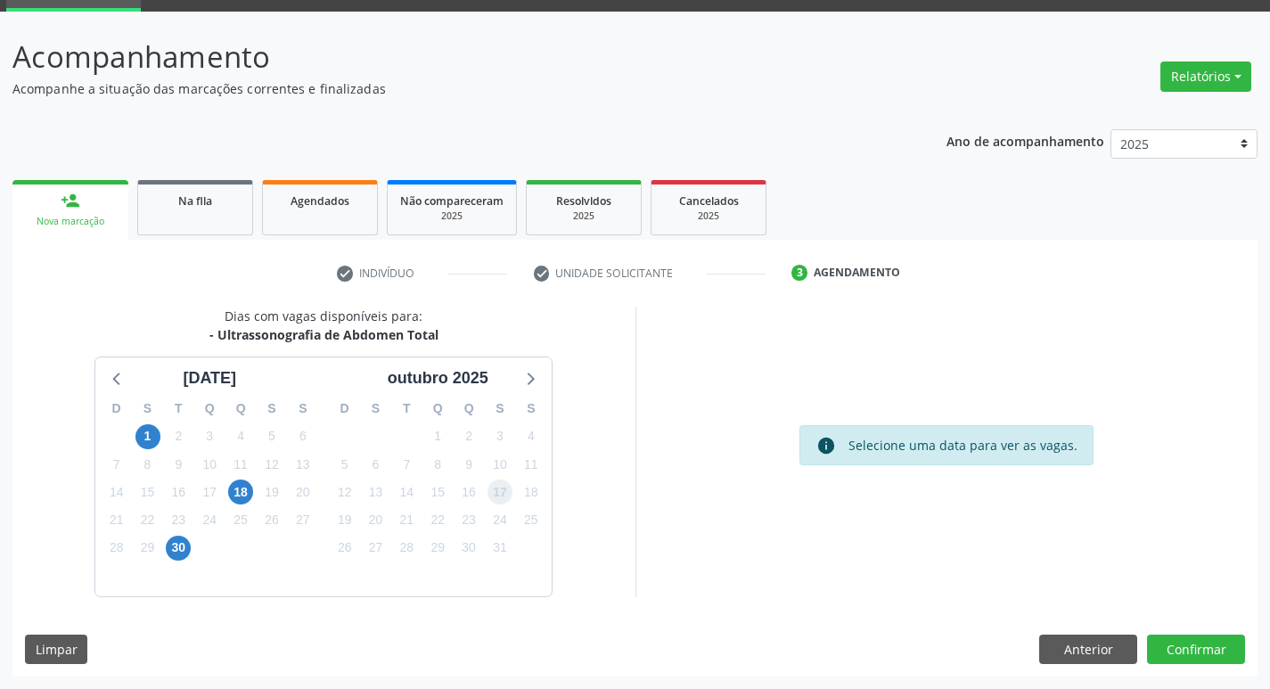
click at [494, 494] on span "17" at bounding box center [499, 491] width 25 height 25
click at [1174, 651] on button "Confirmar" at bounding box center [1196, 649] width 98 height 30
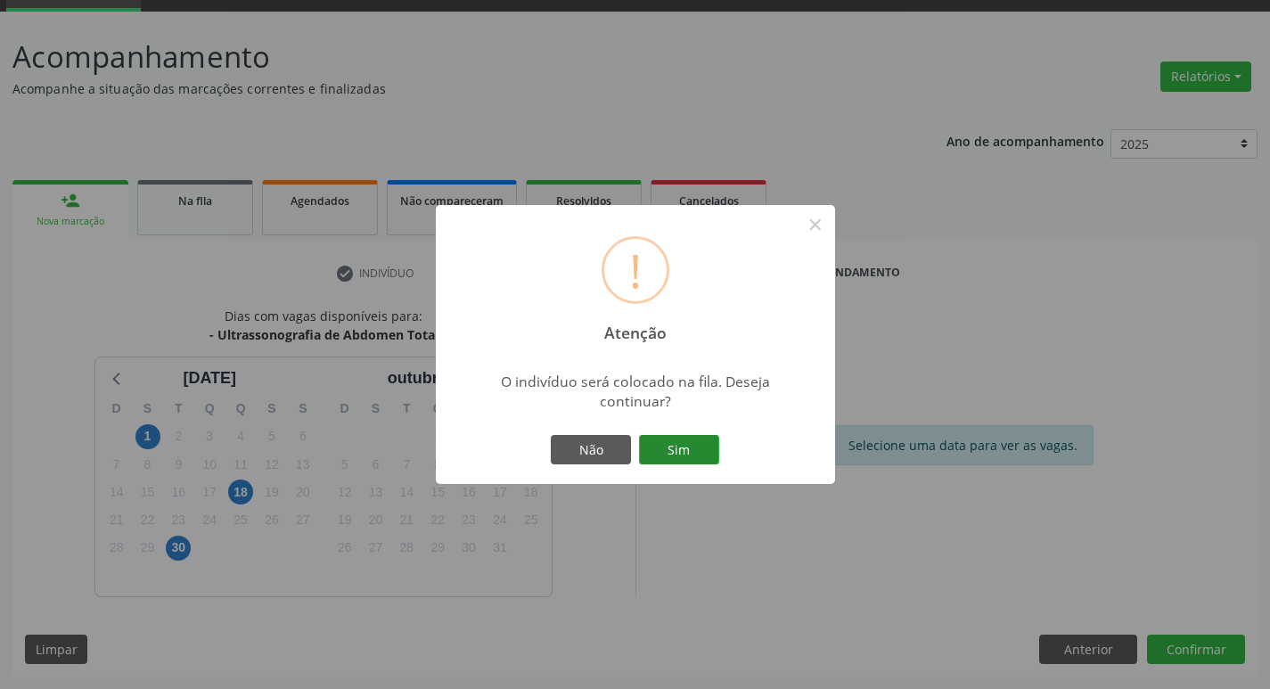
click at [683, 464] on button "Sim" at bounding box center [679, 450] width 80 height 30
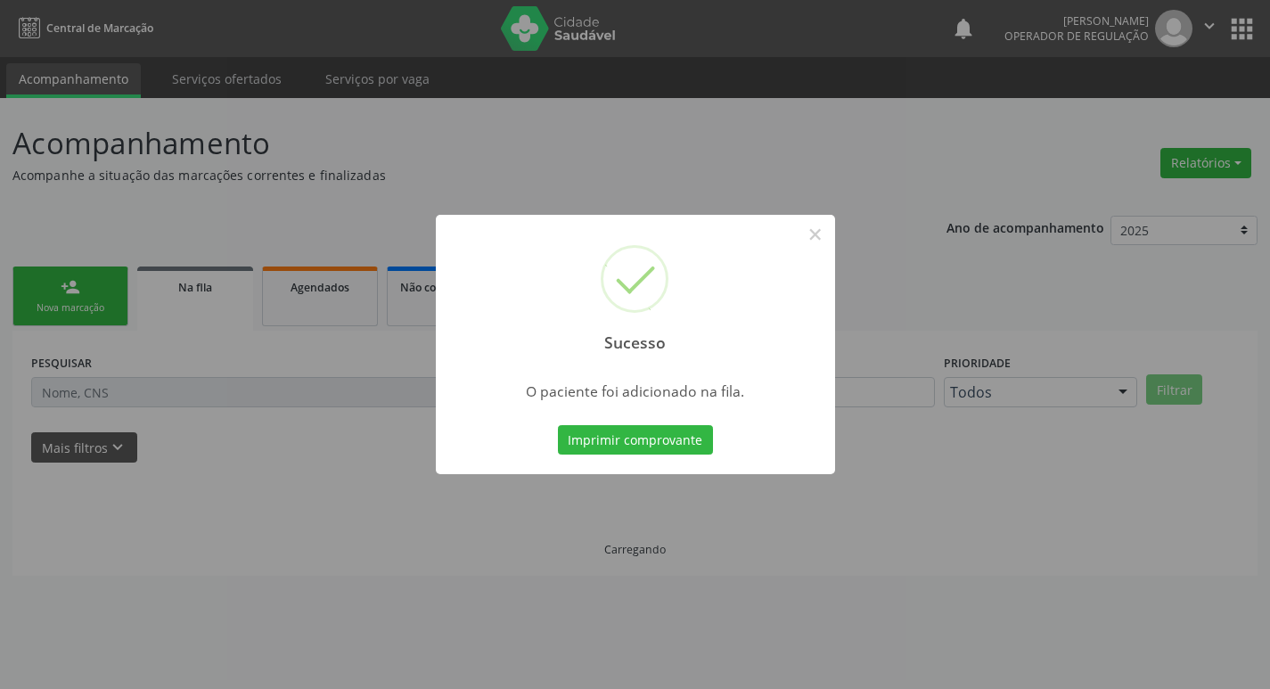
scroll to position [0, 0]
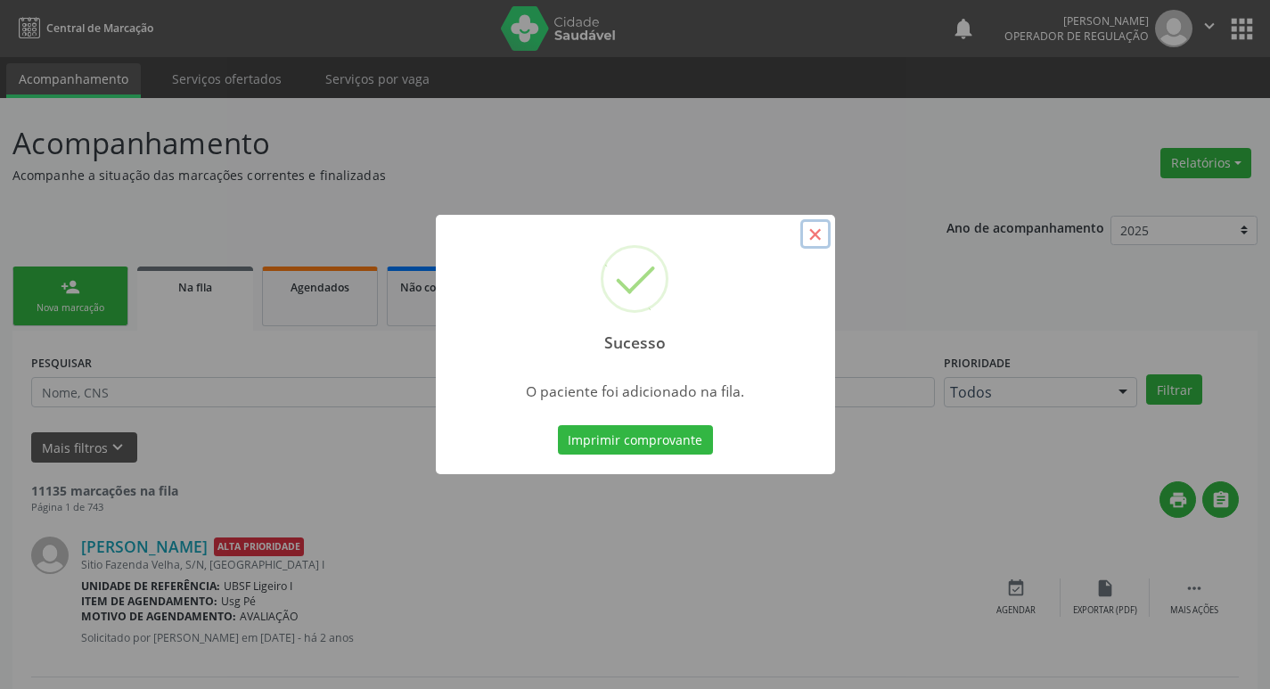
click at [823, 237] on button "×" at bounding box center [815, 234] width 30 height 30
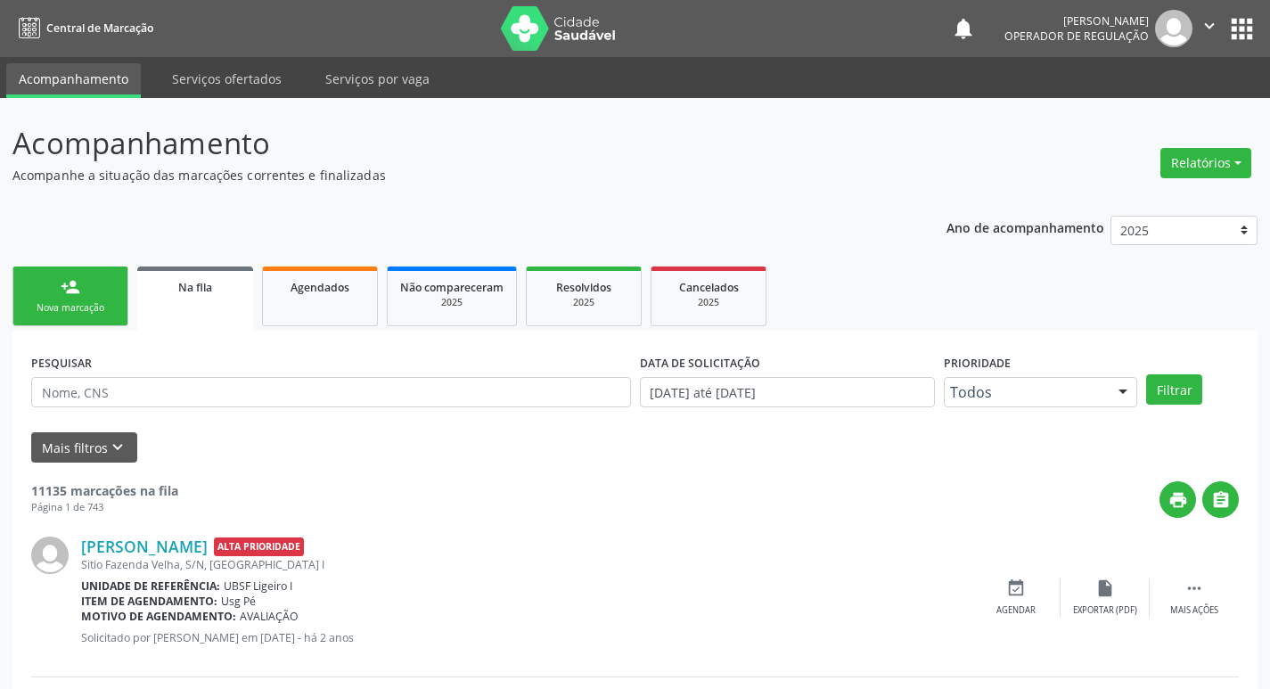
click at [61, 297] on link "person_add Nova marcação" at bounding box center [70, 296] width 116 height 60
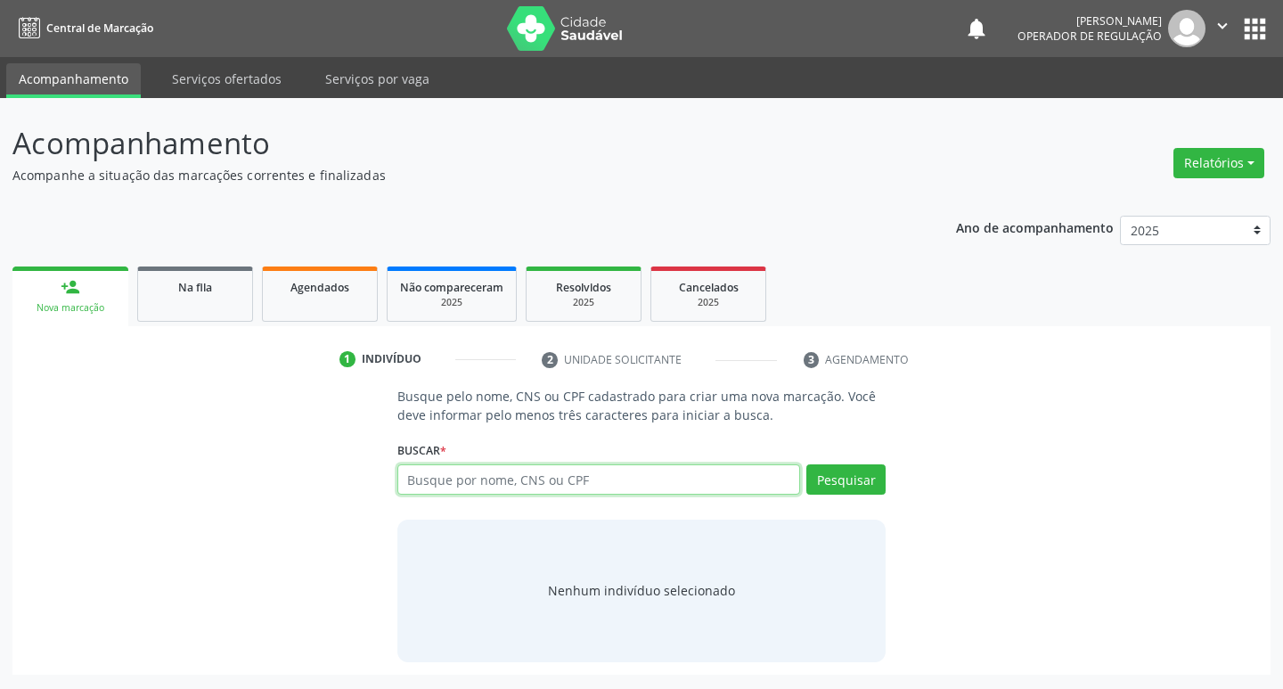
click at [481, 482] on input "text" at bounding box center [599, 479] width 404 height 30
type input "705002496994953"
click at [845, 485] on button "Pesquisar" at bounding box center [845, 479] width 79 height 30
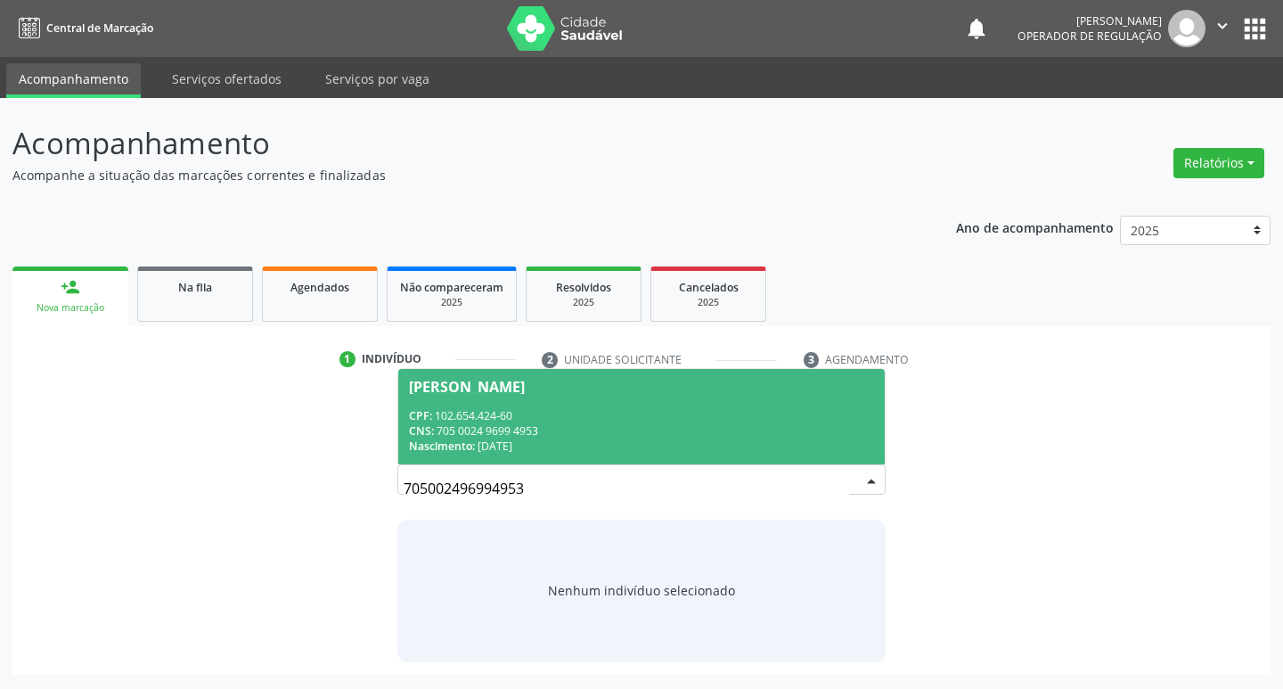
click at [525, 389] on div "[PERSON_NAME]" at bounding box center [467, 387] width 116 height 14
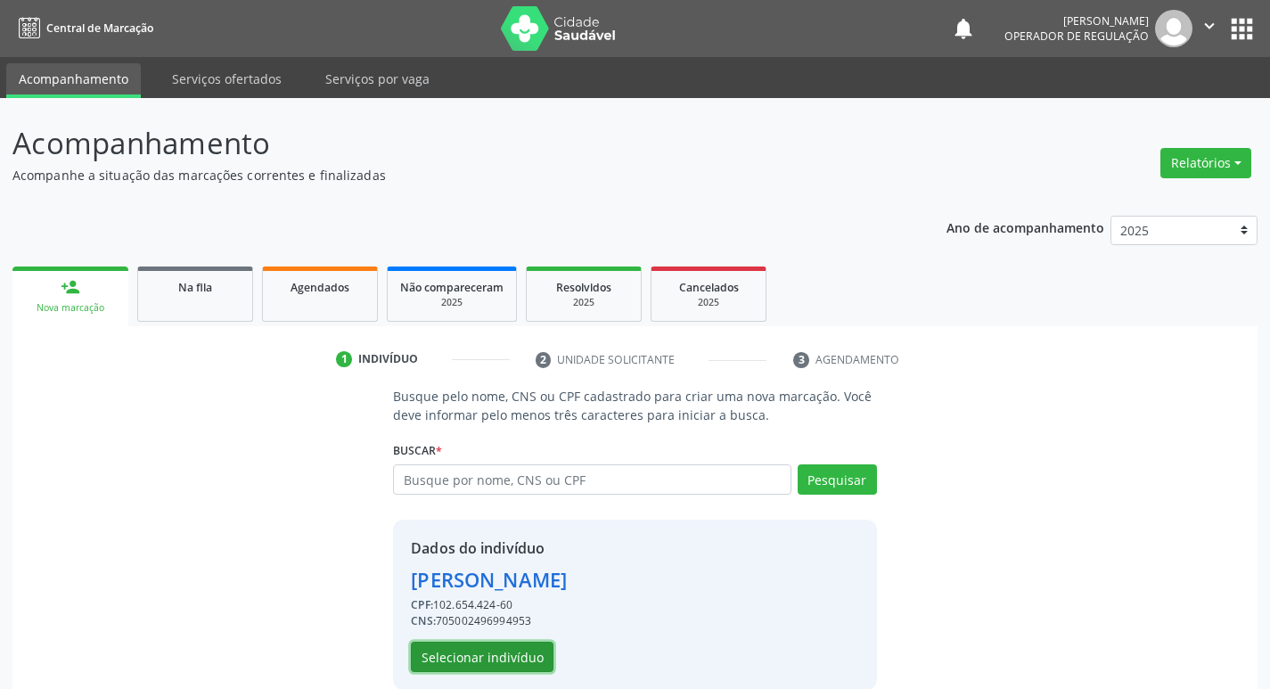
click at [480, 645] on button "Selecionar indivíduo" at bounding box center [482, 657] width 143 height 30
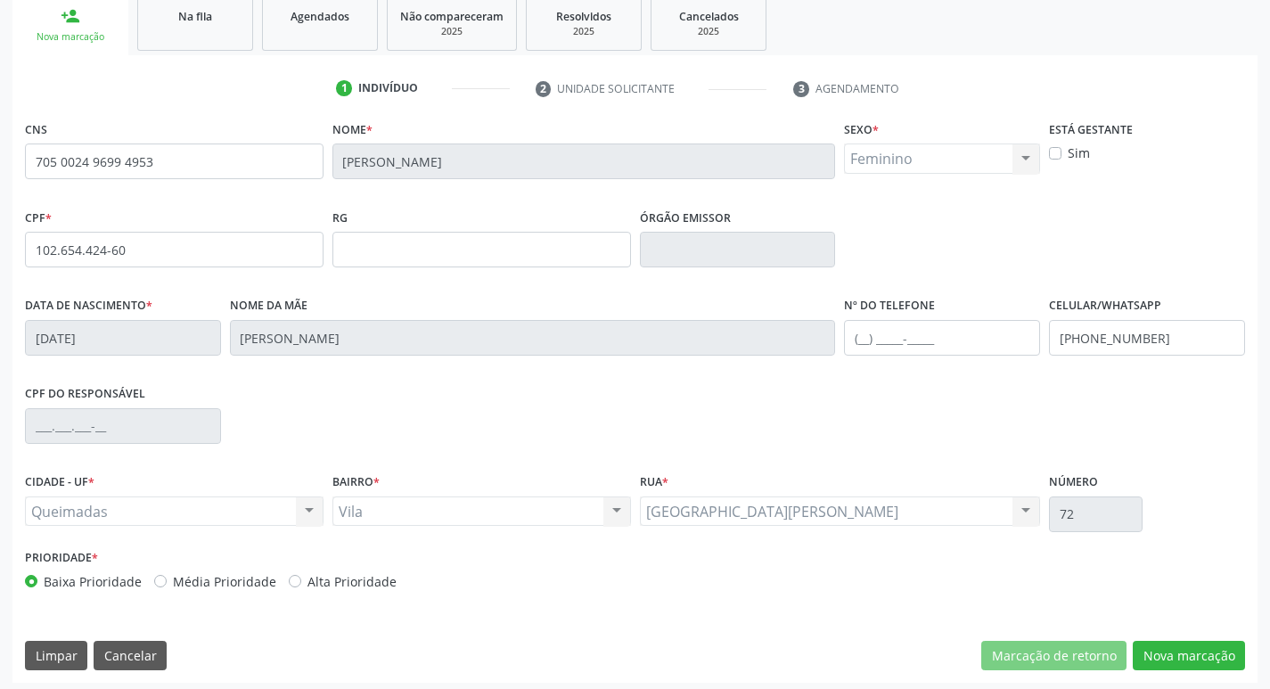
scroll to position [277, 0]
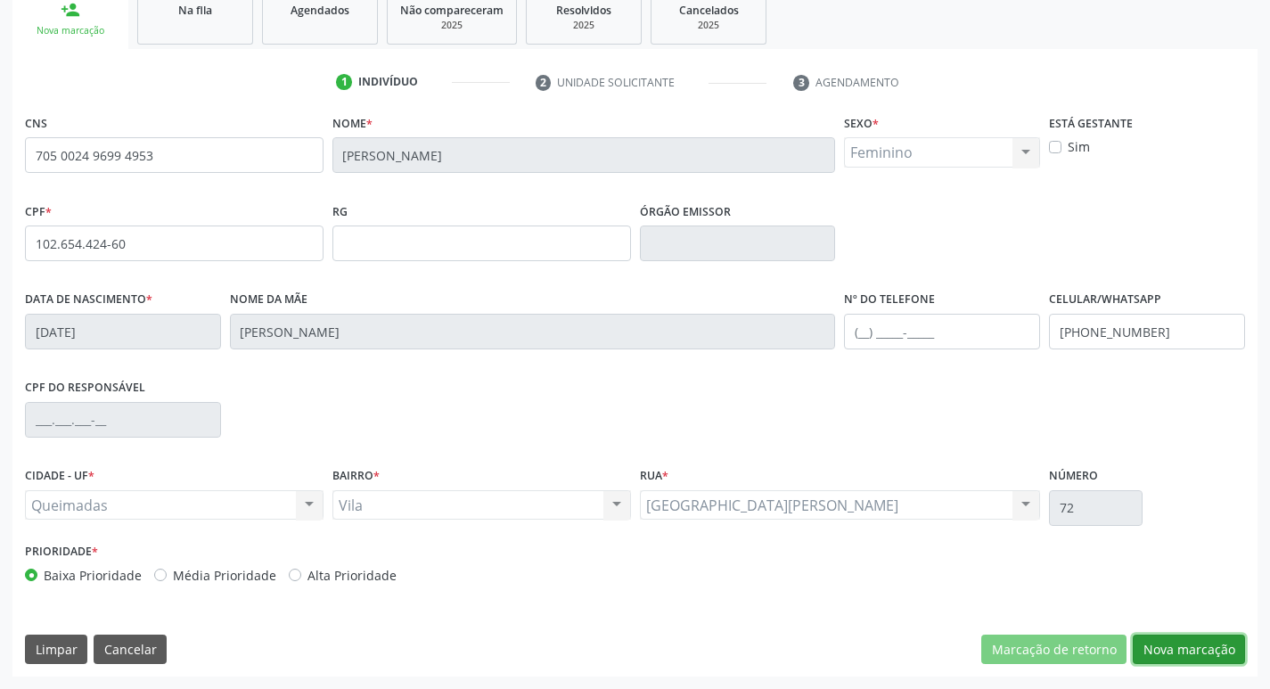
click at [1147, 644] on button "Nova marcação" at bounding box center [1189, 649] width 112 height 30
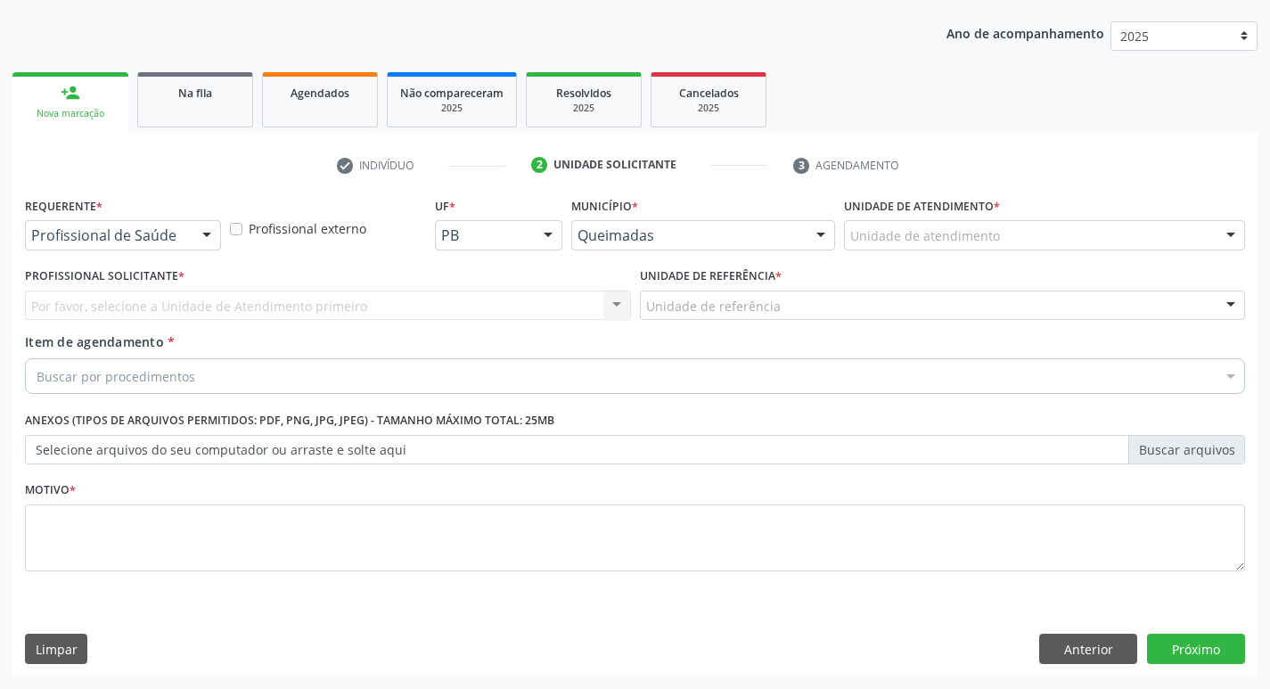
scroll to position [194, 0]
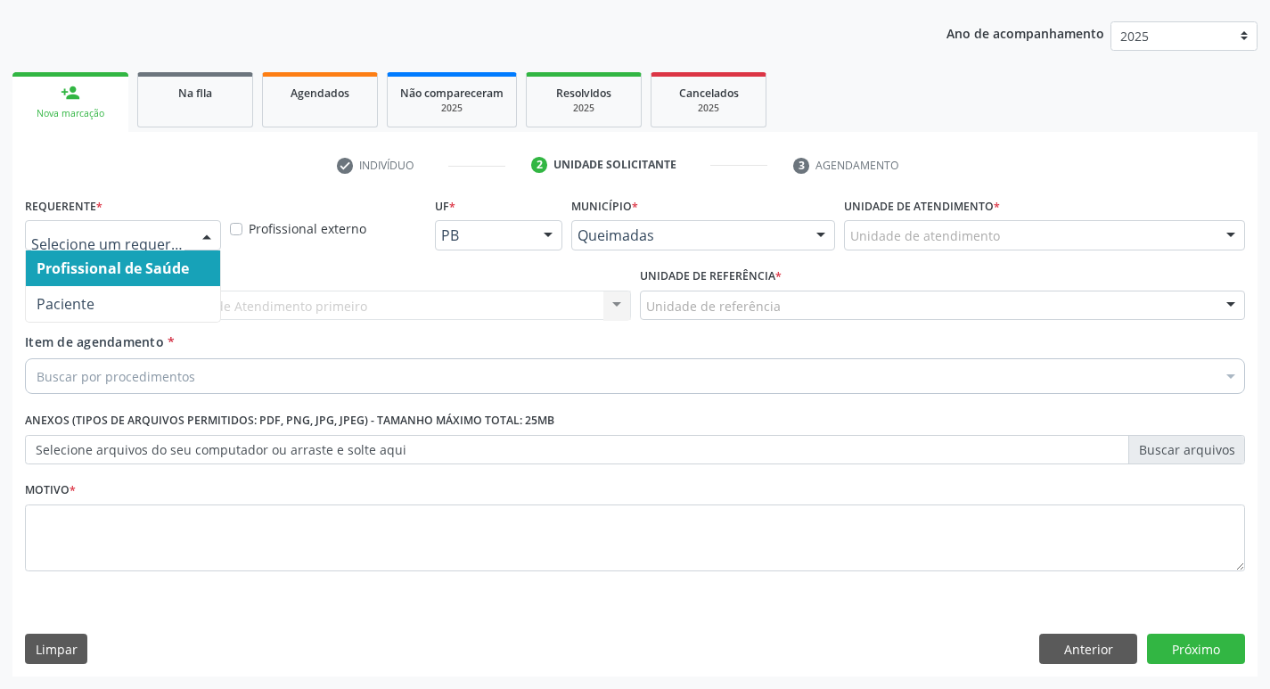
click at [209, 233] on div at bounding box center [206, 236] width 27 height 30
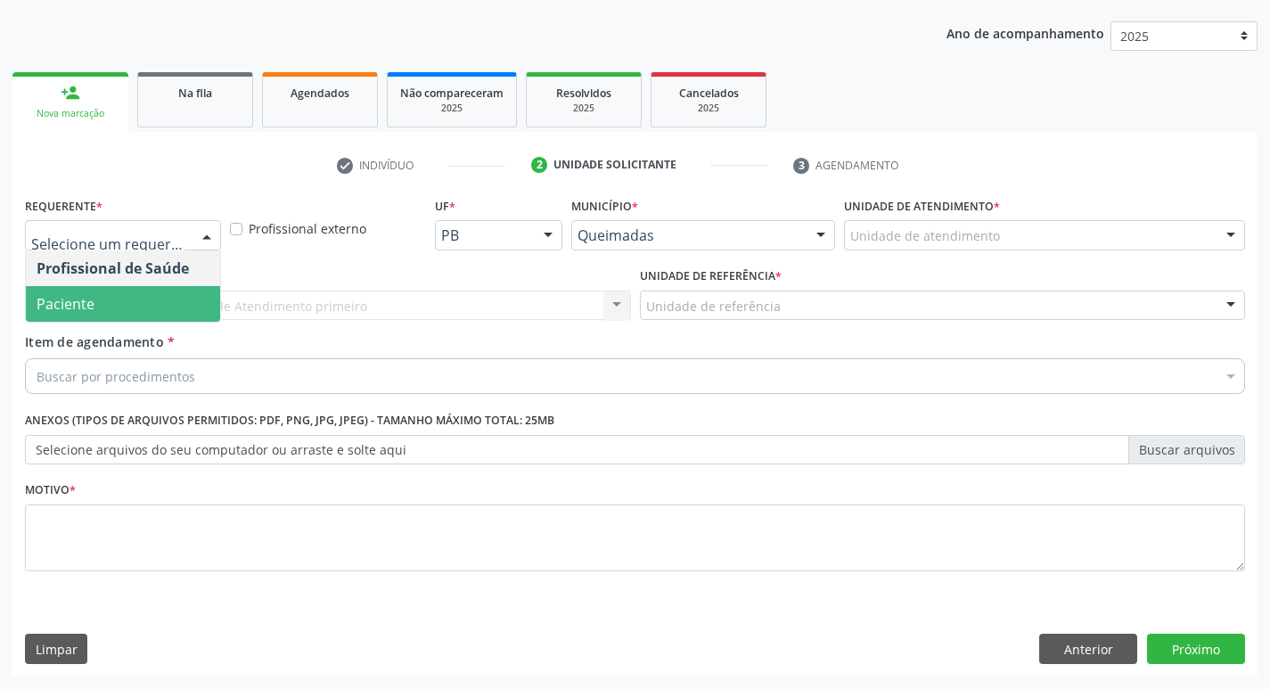
click at [156, 295] on span "Paciente" at bounding box center [123, 304] width 194 height 36
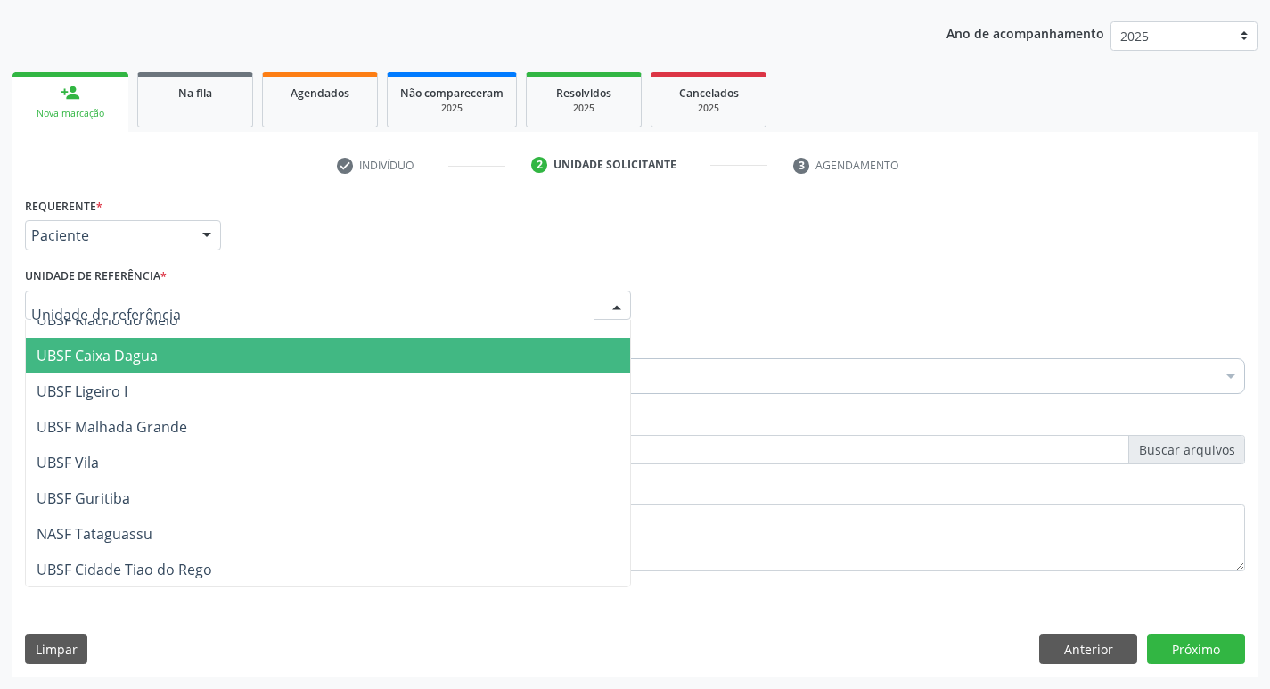
scroll to position [446, 0]
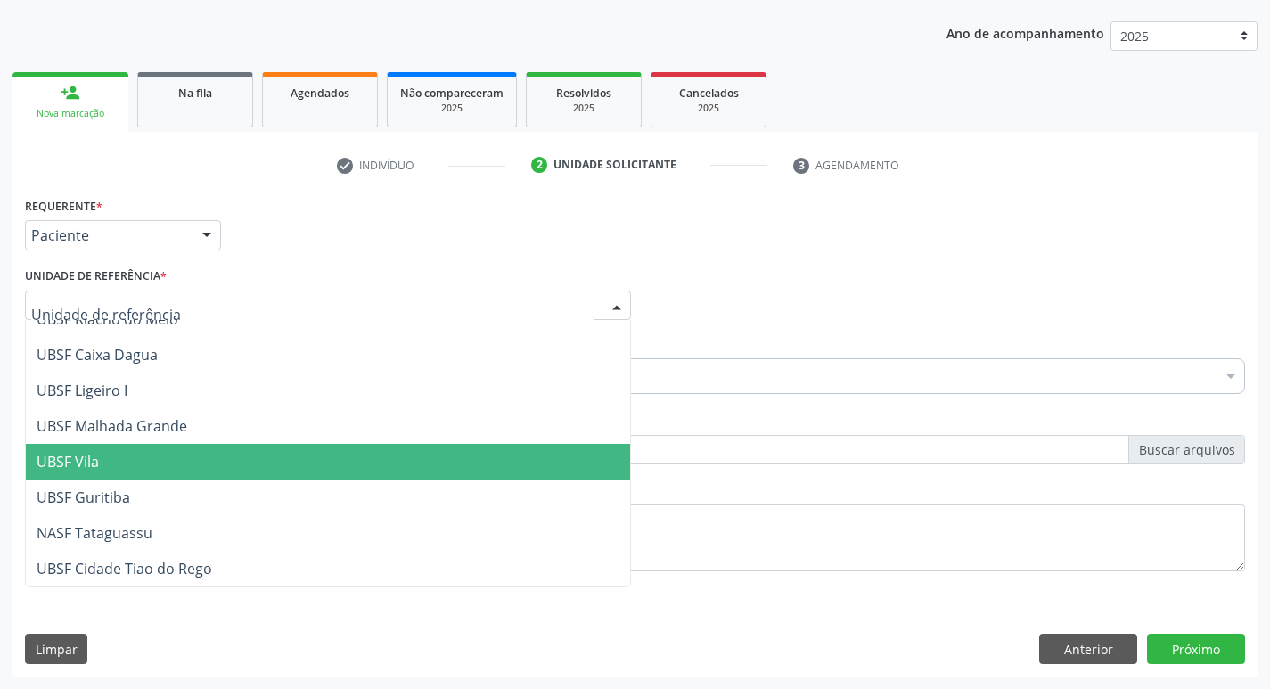
click at [177, 457] on span "UBSF Vila" at bounding box center [328, 462] width 604 height 36
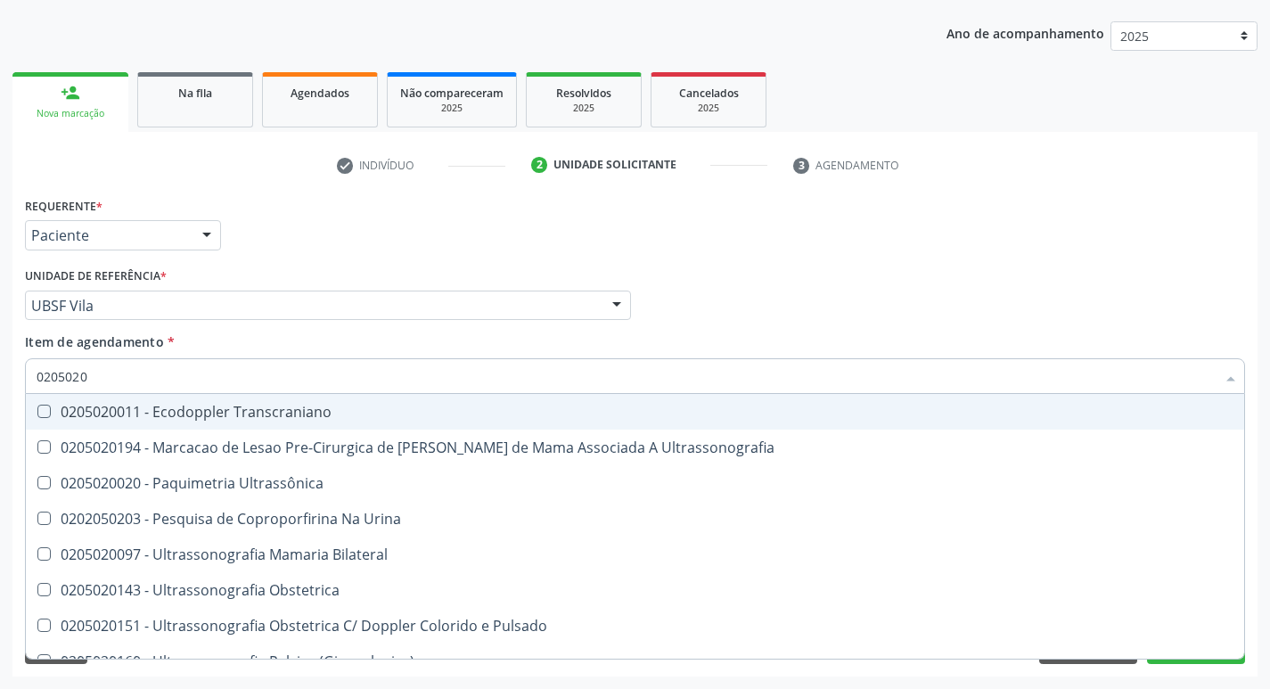
type input "02050201"
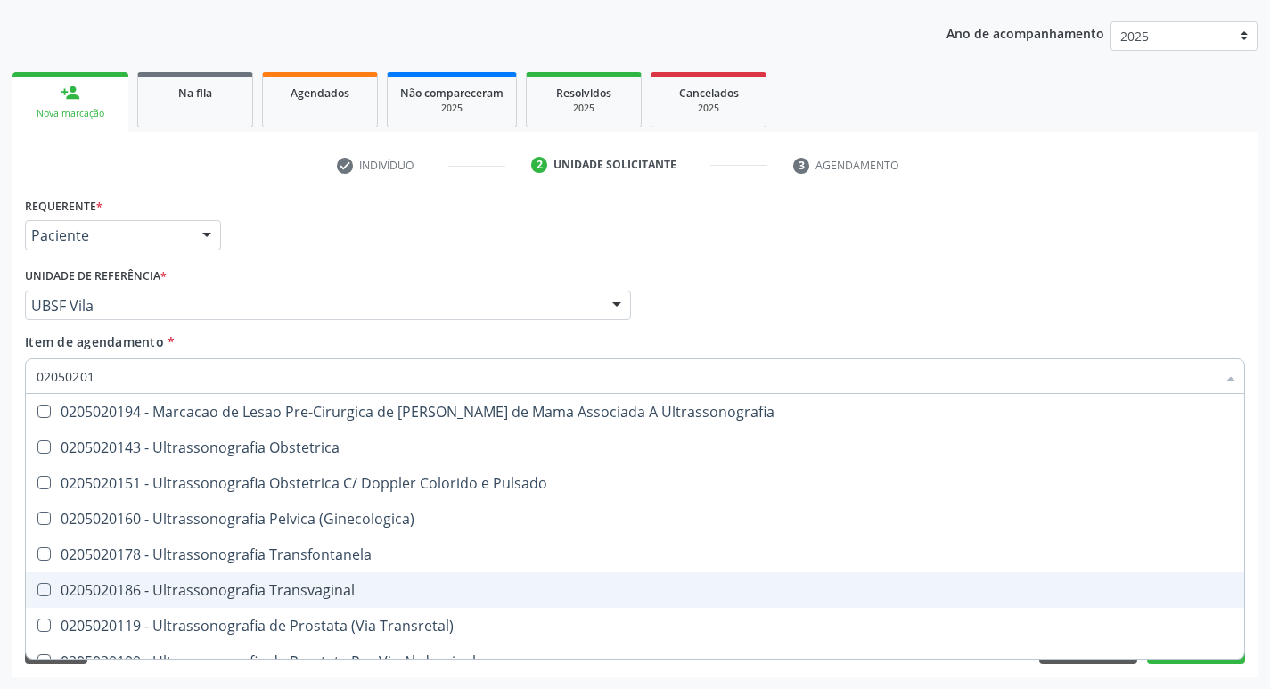
click at [37, 589] on Transvaginal at bounding box center [43, 589] width 13 height 13
click at [37, 589] on Transvaginal "checkbox" at bounding box center [32, 590] width 12 height 12
checkbox Transvaginal "true"
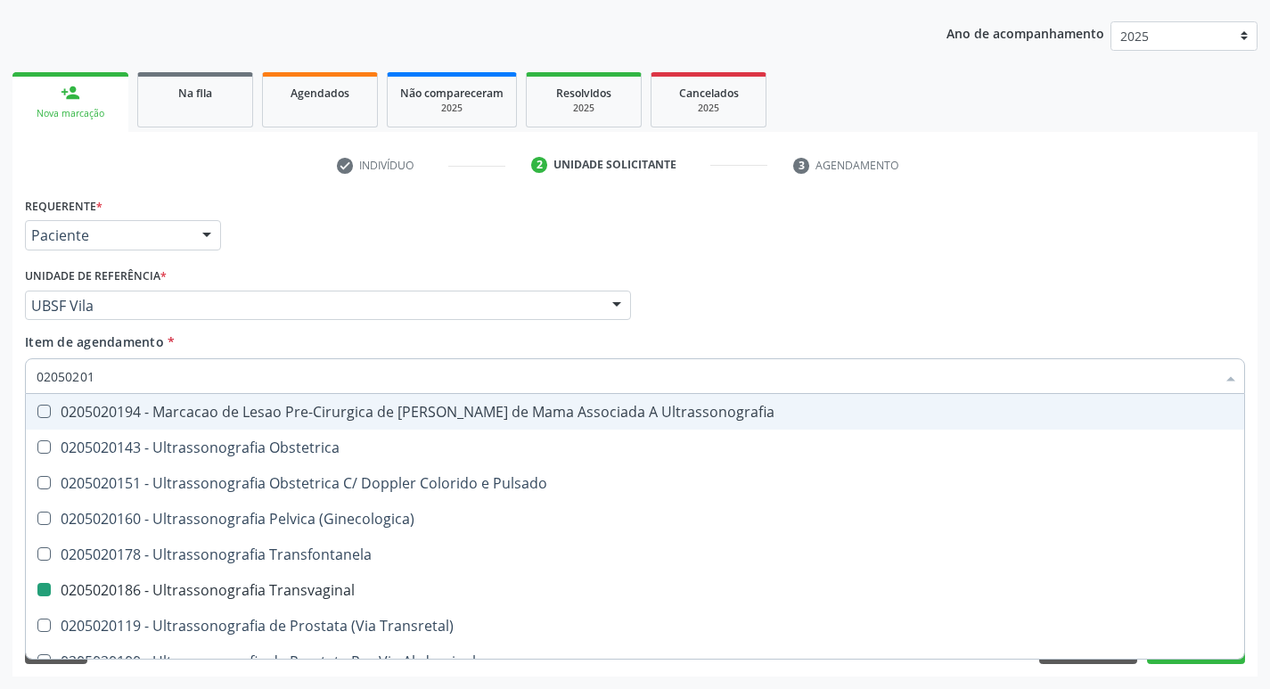
click at [960, 312] on div "Profissional Solicitante Por favor, selecione a Unidade de Atendimento primeiro…" at bounding box center [634, 298] width 1229 height 70
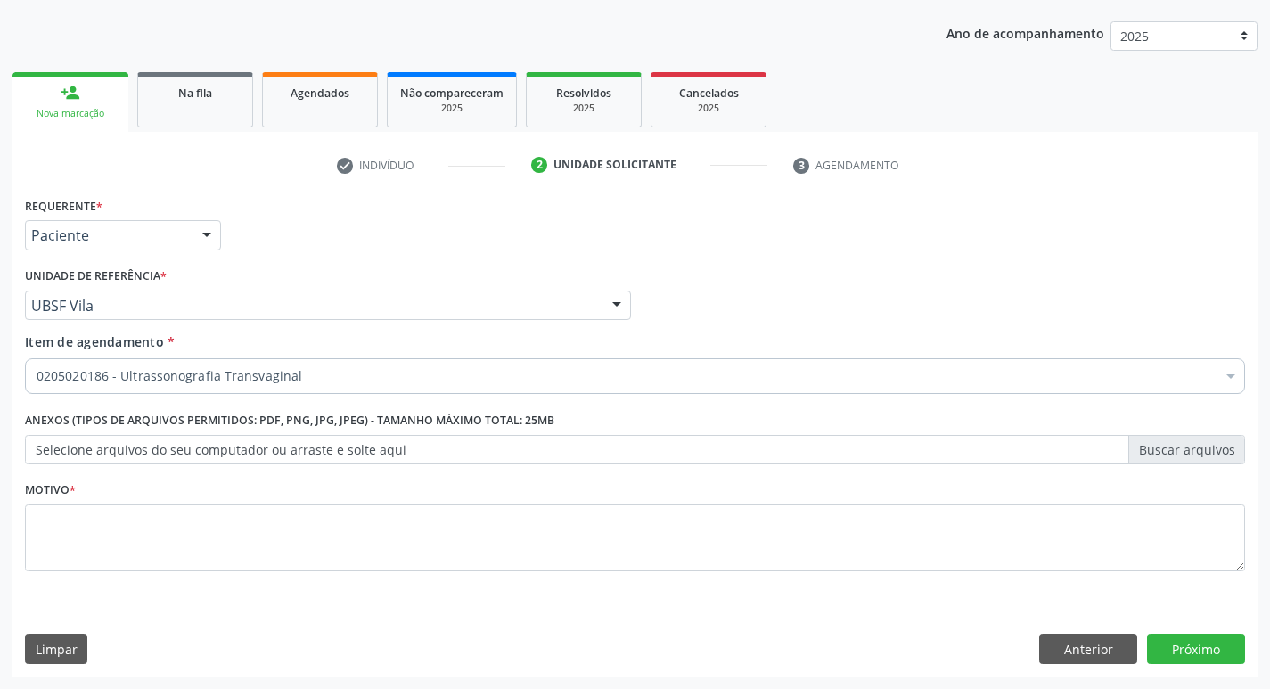
checkbox Transvaginal "true"
checkbox Abciximabe "false"
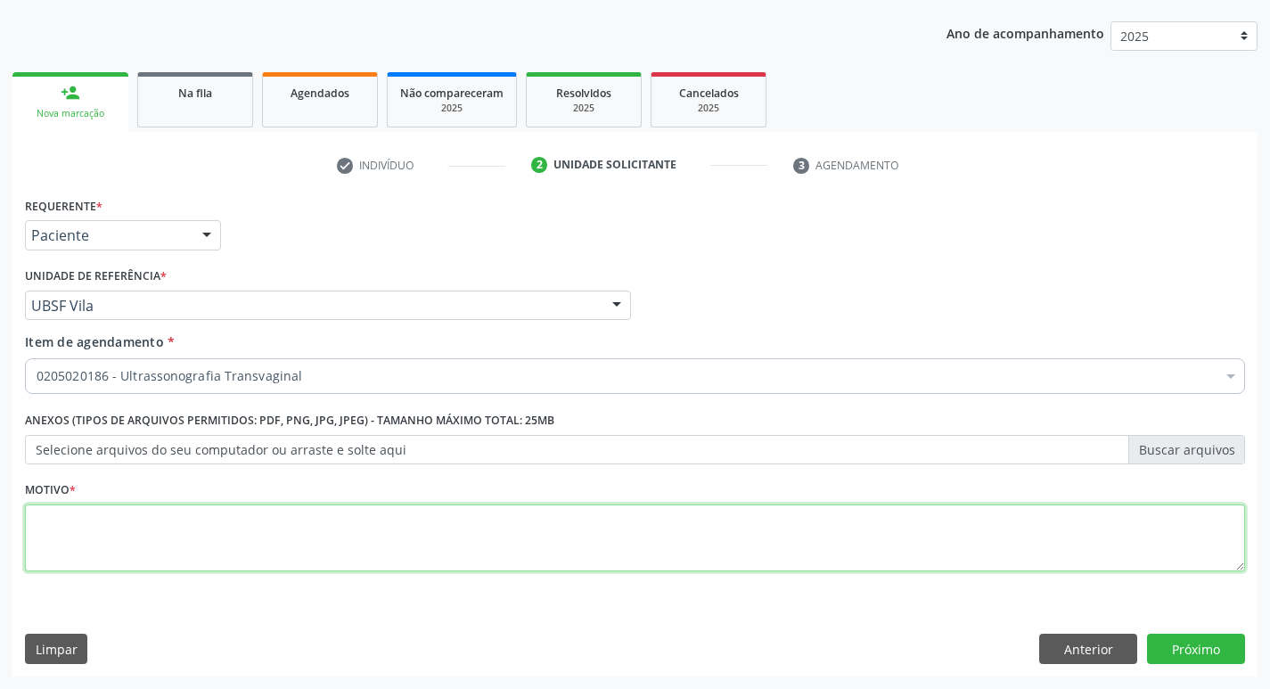
click at [58, 532] on textarea at bounding box center [635, 538] width 1220 height 68
type textarea "AVALIACAO"
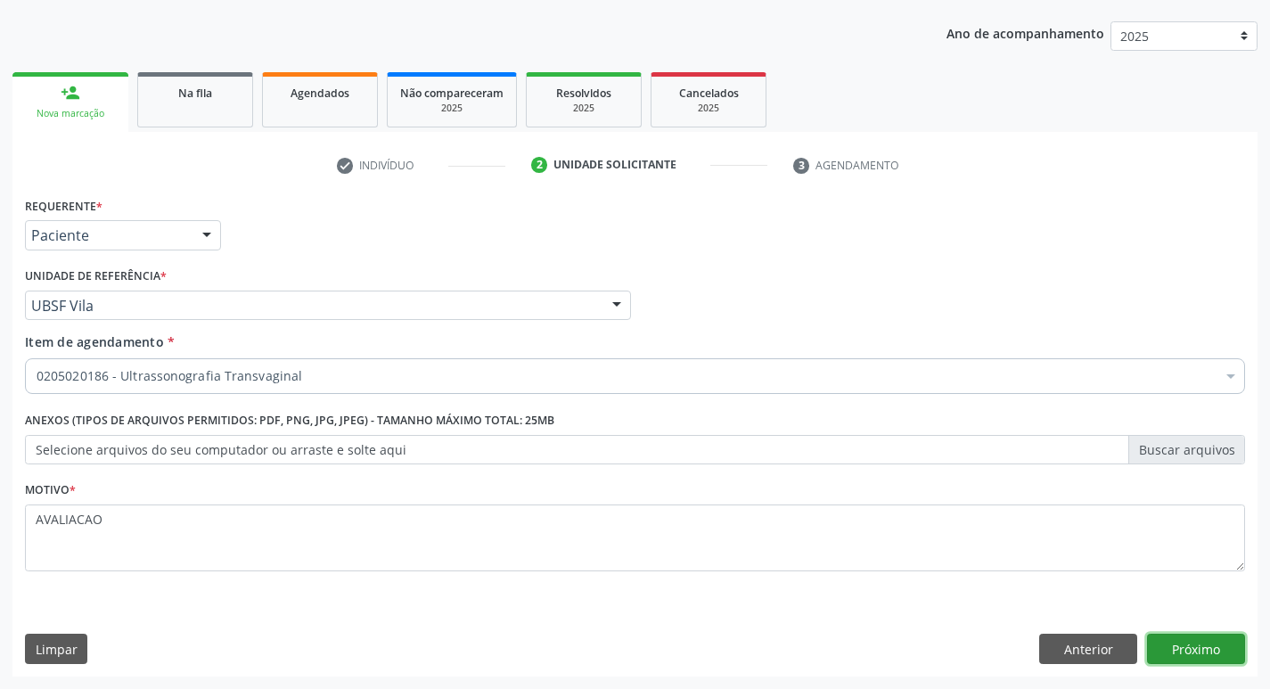
click at [1206, 650] on button "Próximo" at bounding box center [1196, 649] width 98 height 30
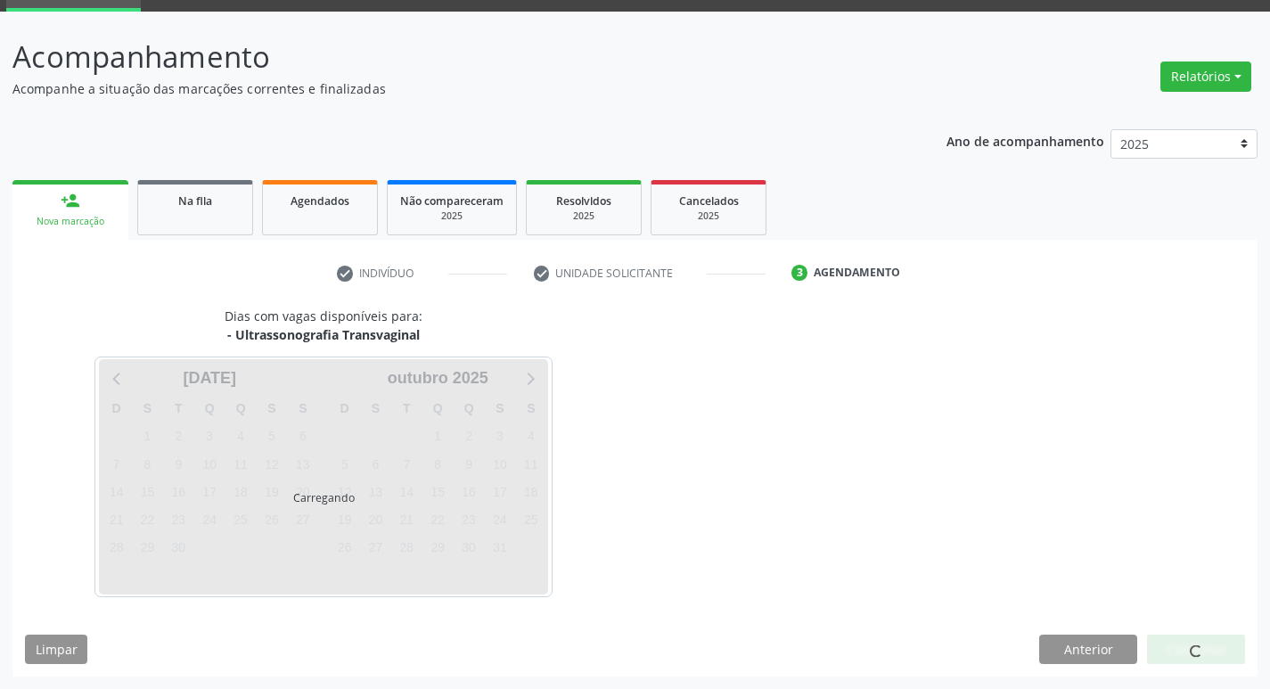
scroll to position [86, 0]
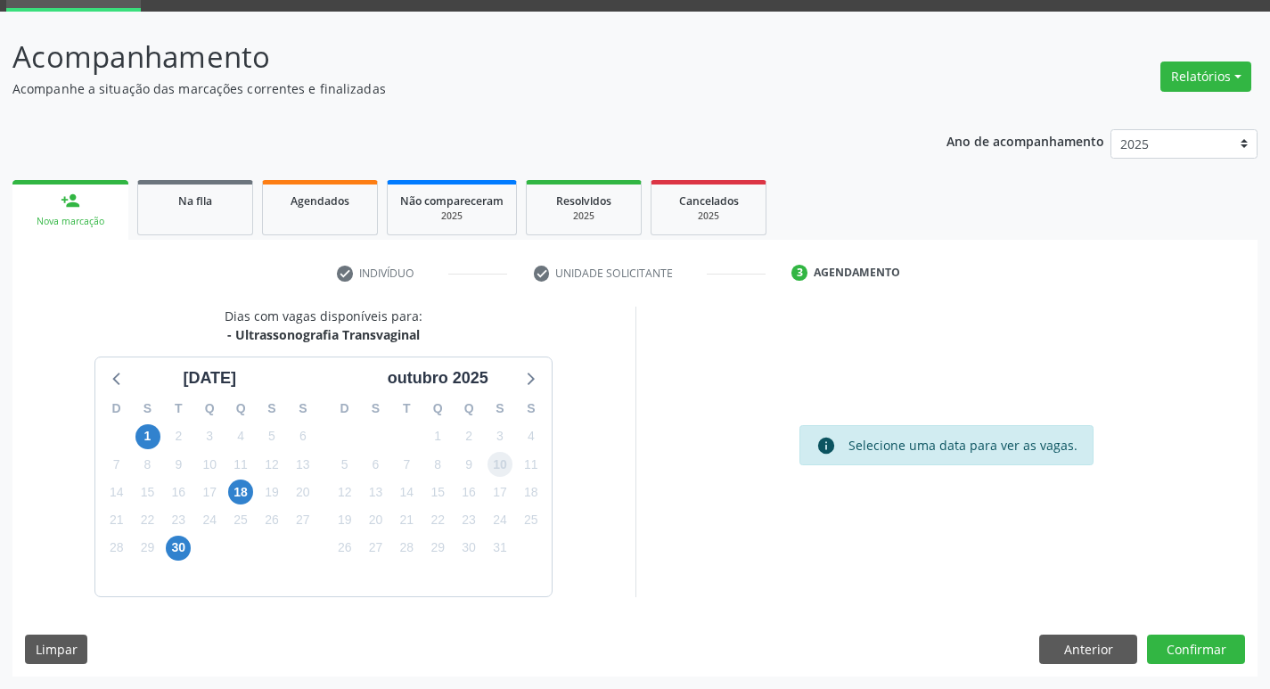
click at [508, 462] on span "10" at bounding box center [499, 464] width 25 height 25
click at [1197, 651] on button "Confirmar" at bounding box center [1196, 649] width 98 height 30
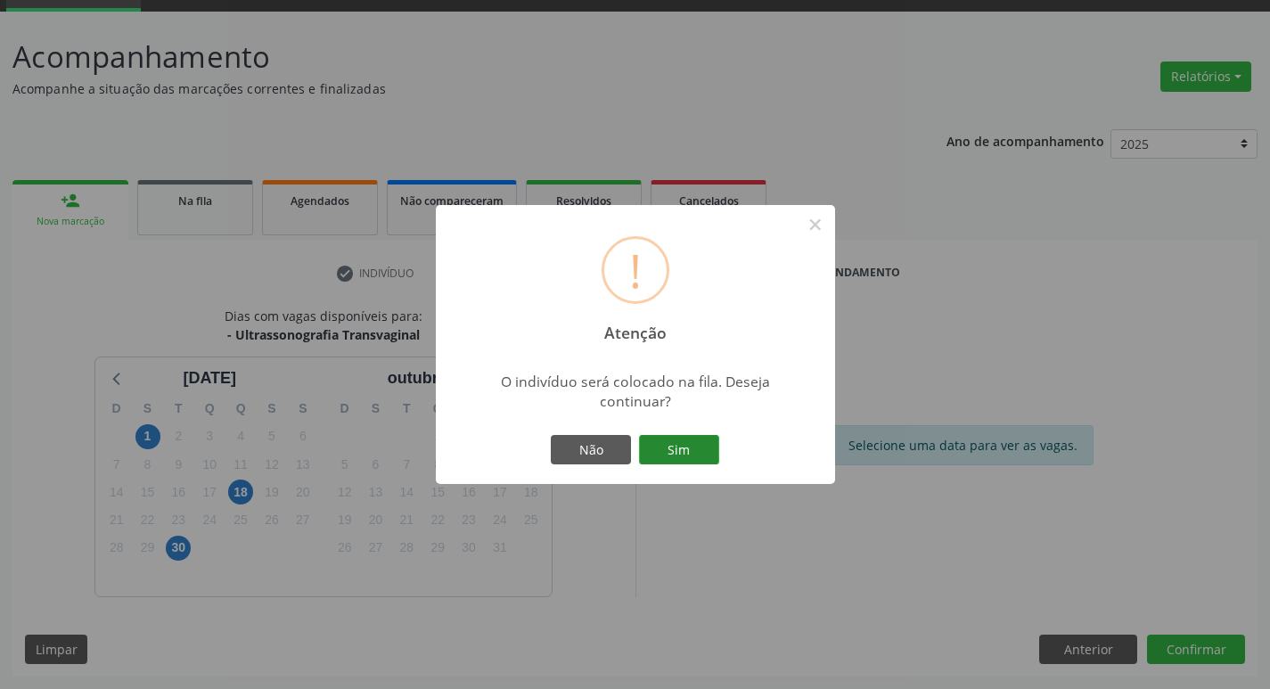
click at [680, 450] on button "Sim" at bounding box center [679, 450] width 80 height 30
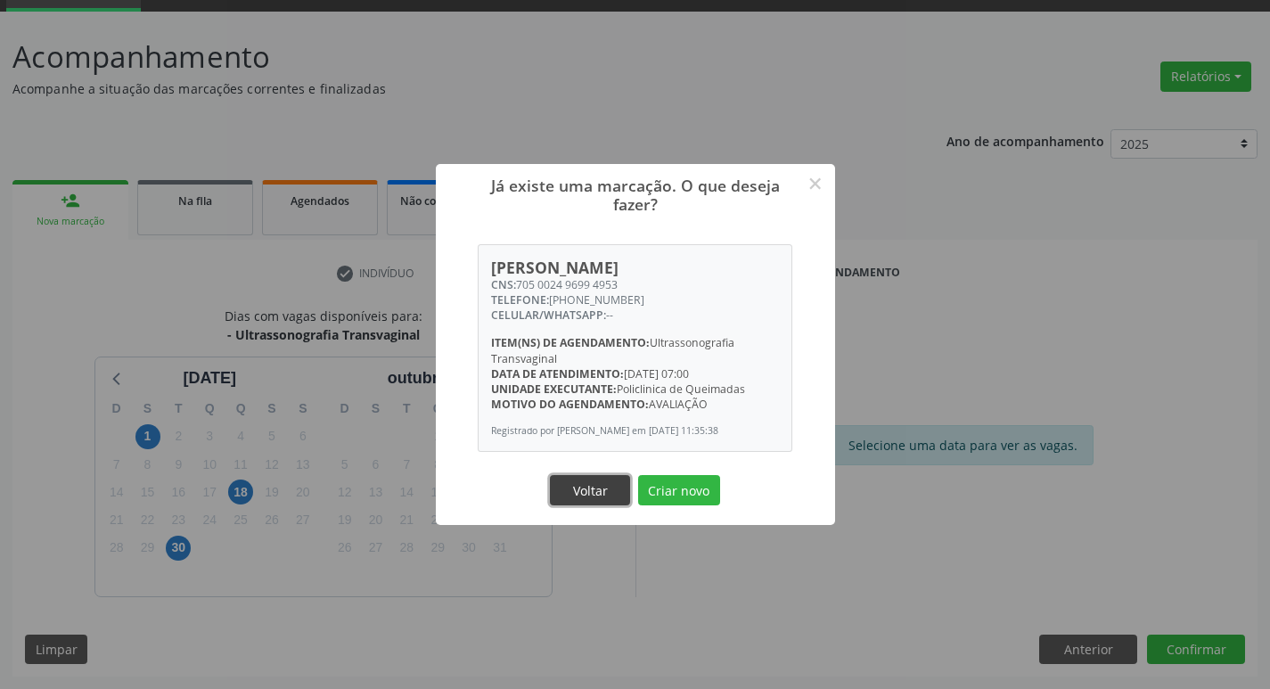
click at [598, 497] on button "Voltar" at bounding box center [590, 490] width 80 height 30
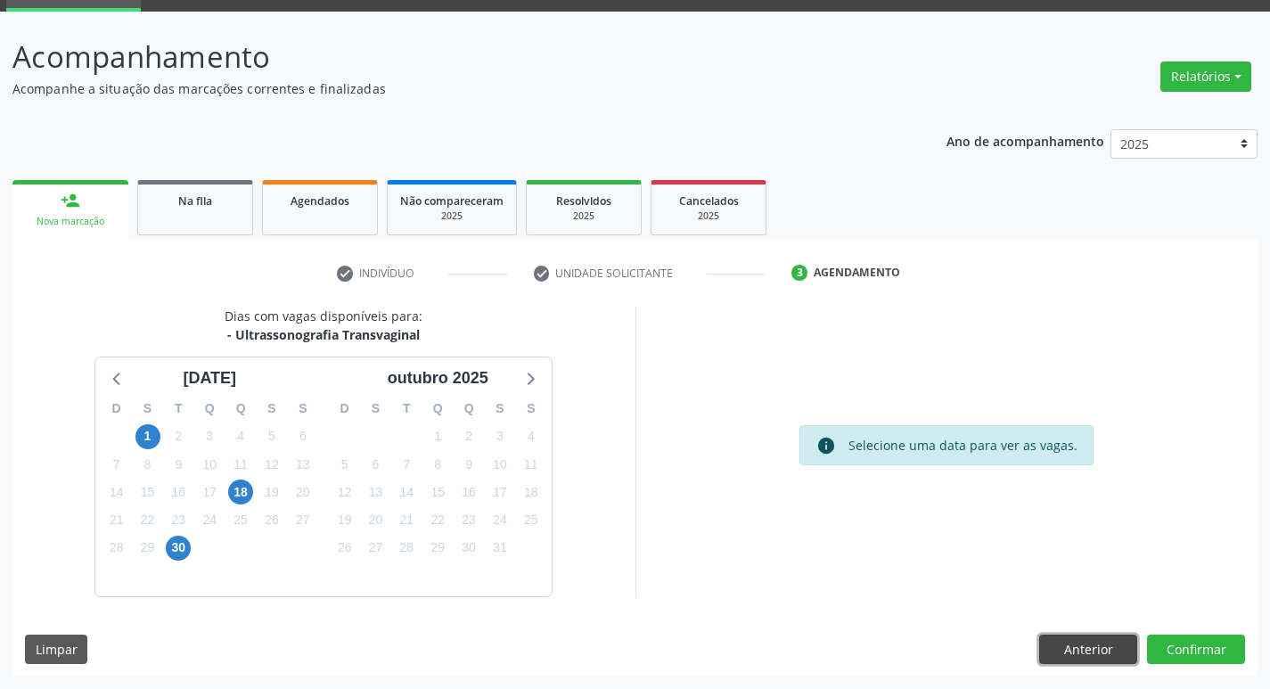
click at [1092, 650] on button "Anterior" at bounding box center [1088, 649] width 98 height 30
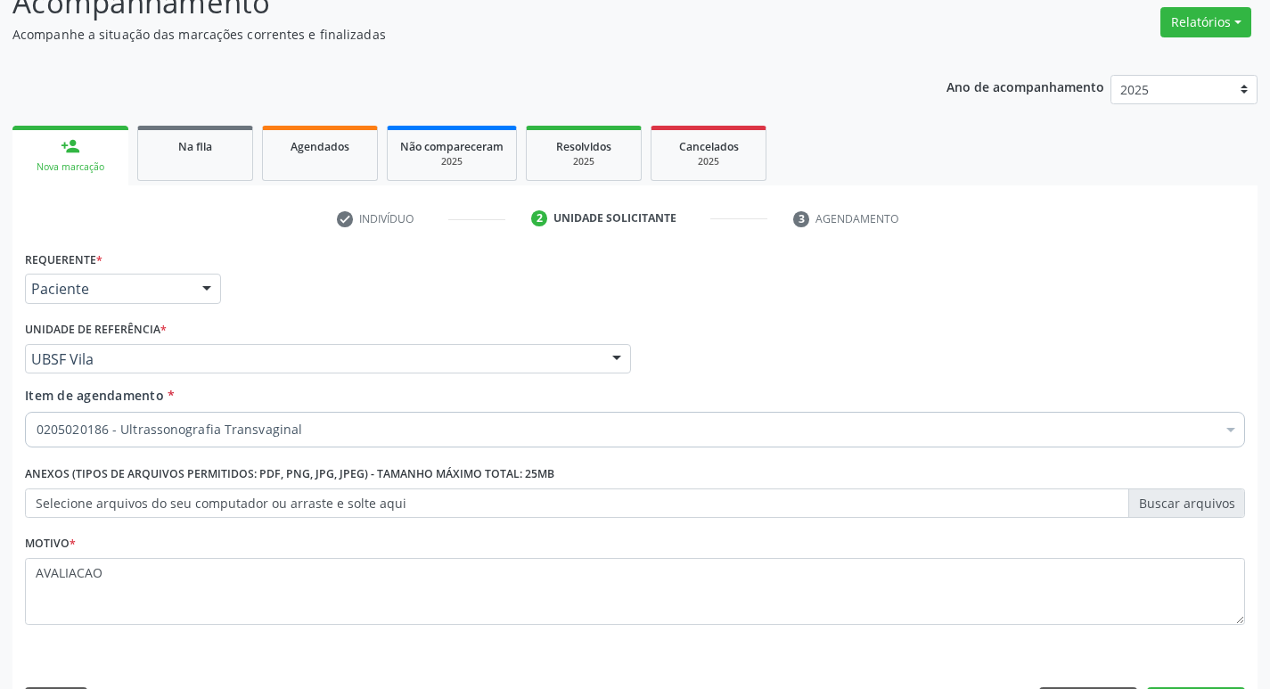
scroll to position [194, 0]
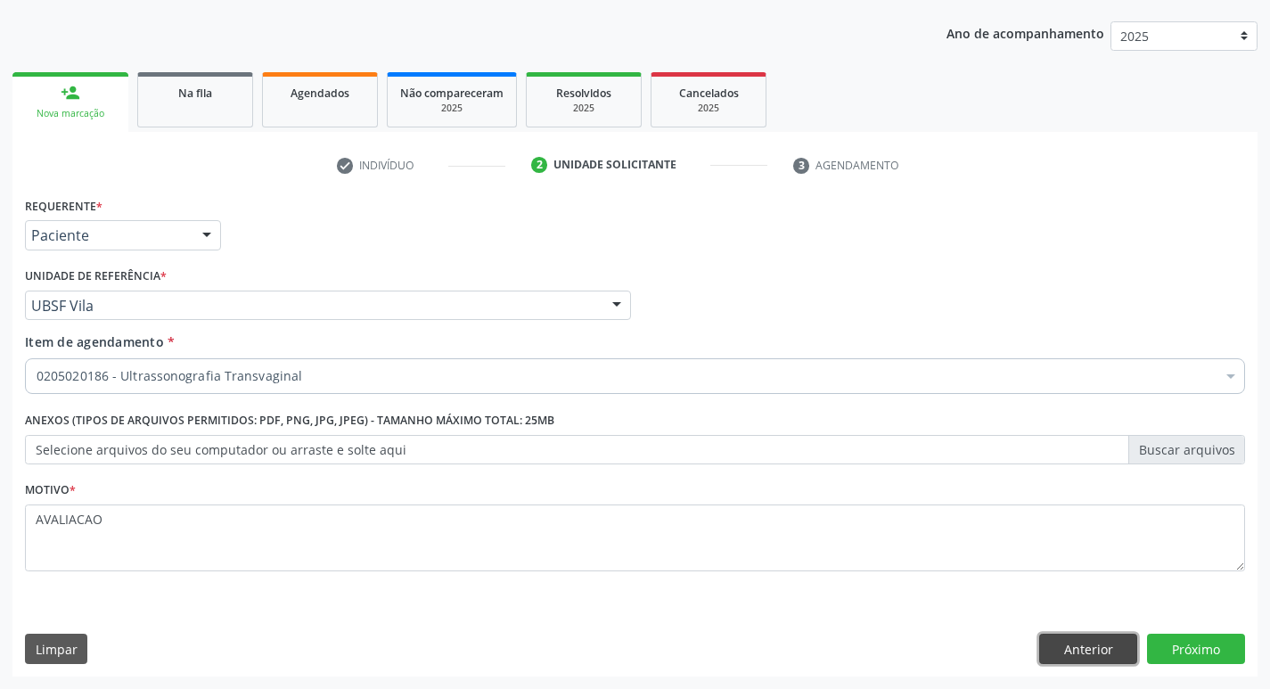
click at [1086, 639] on button "Anterior" at bounding box center [1088, 649] width 98 height 30
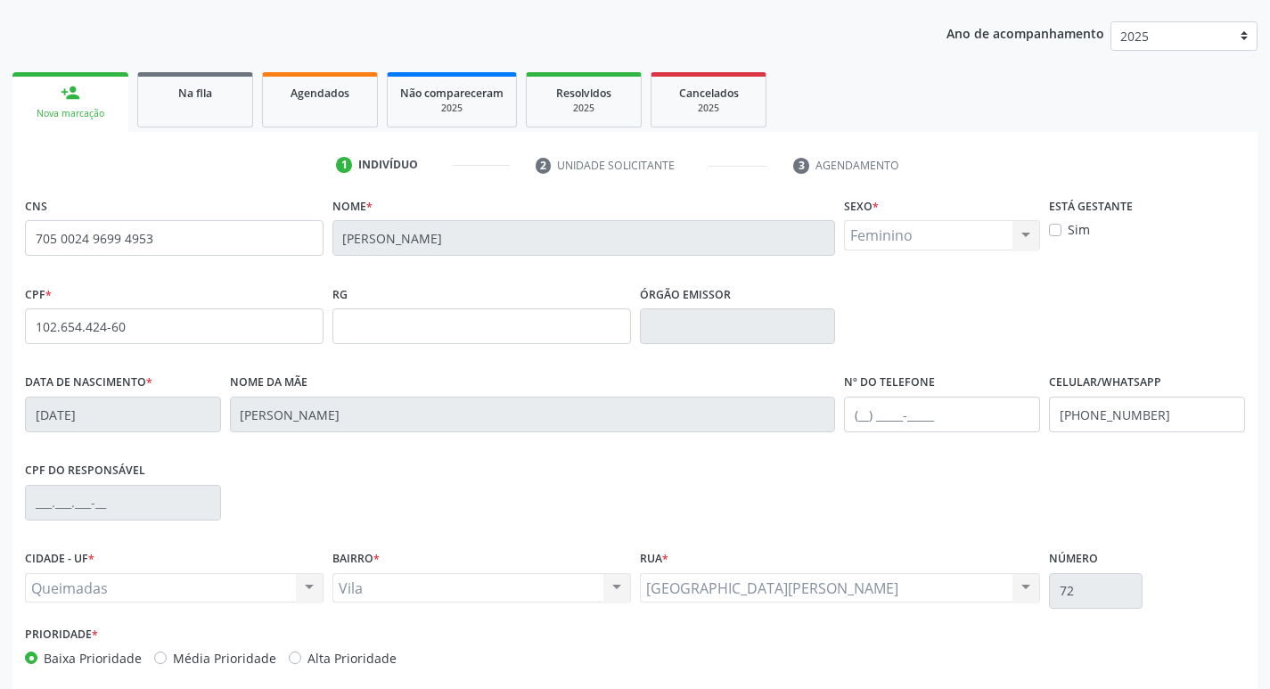
scroll to position [277, 0]
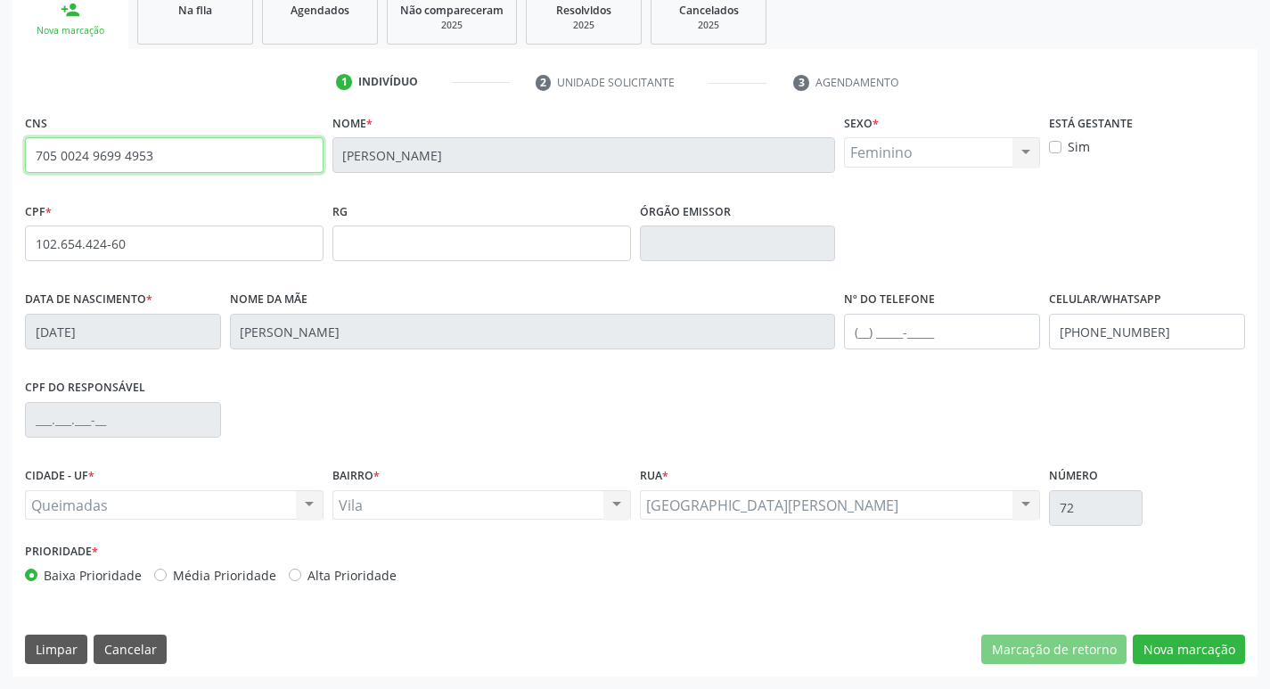
click at [198, 158] on input "705 0024 9699 4953" at bounding box center [174, 155] width 299 height 36
type input "7"
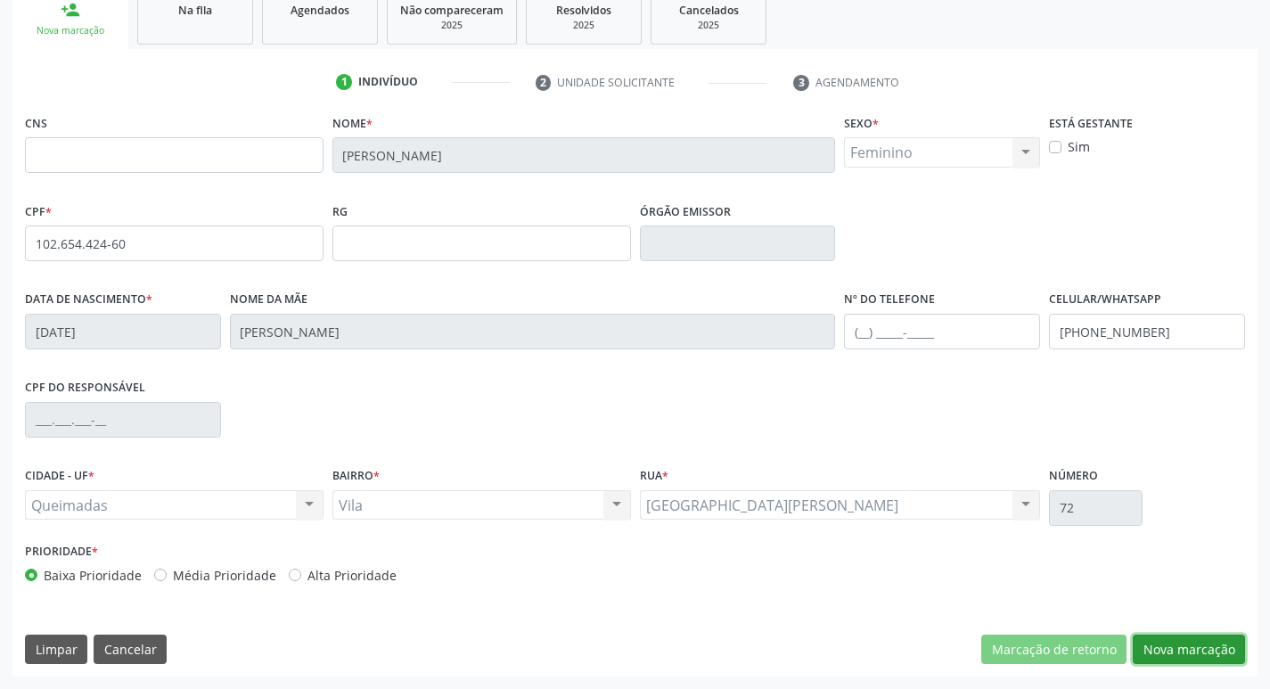
click at [1212, 643] on button "Nova marcação" at bounding box center [1189, 649] width 112 height 30
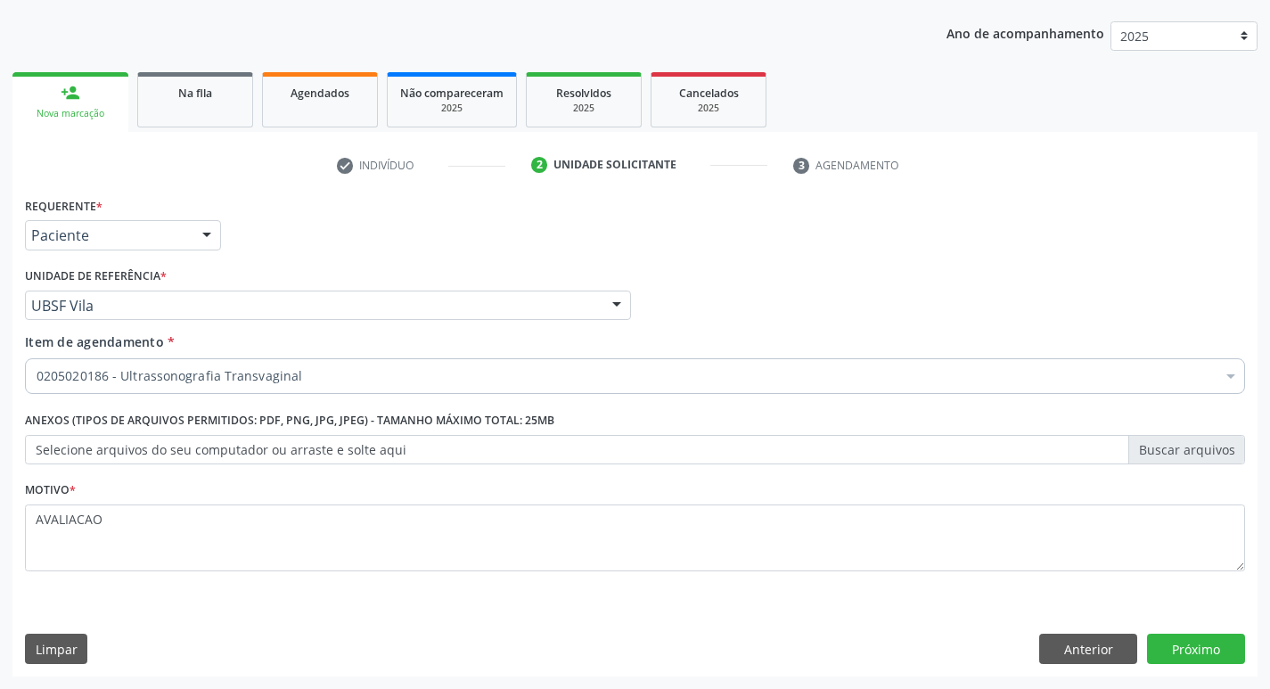
scroll to position [194, 0]
click at [202, 99] on span "Na fila" at bounding box center [195, 93] width 34 height 15
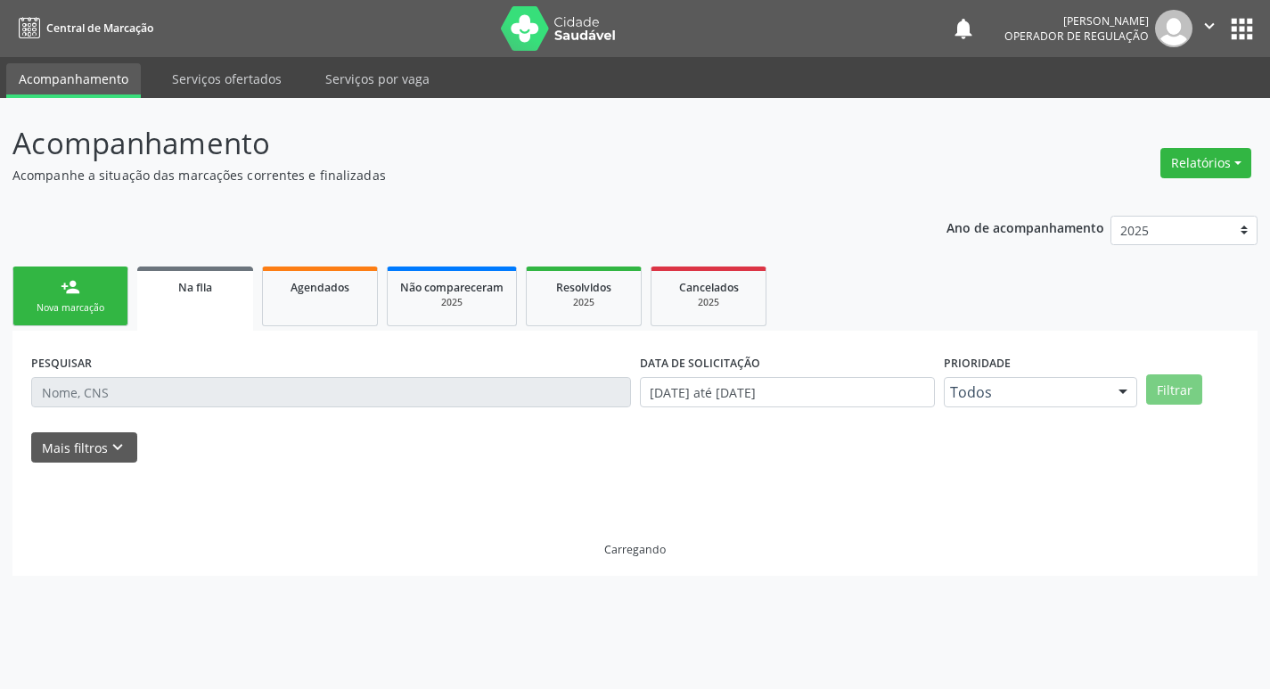
scroll to position [0, 0]
click at [105, 307] on div "Nova marcação" at bounding box center [70, 307] width 89 height 13
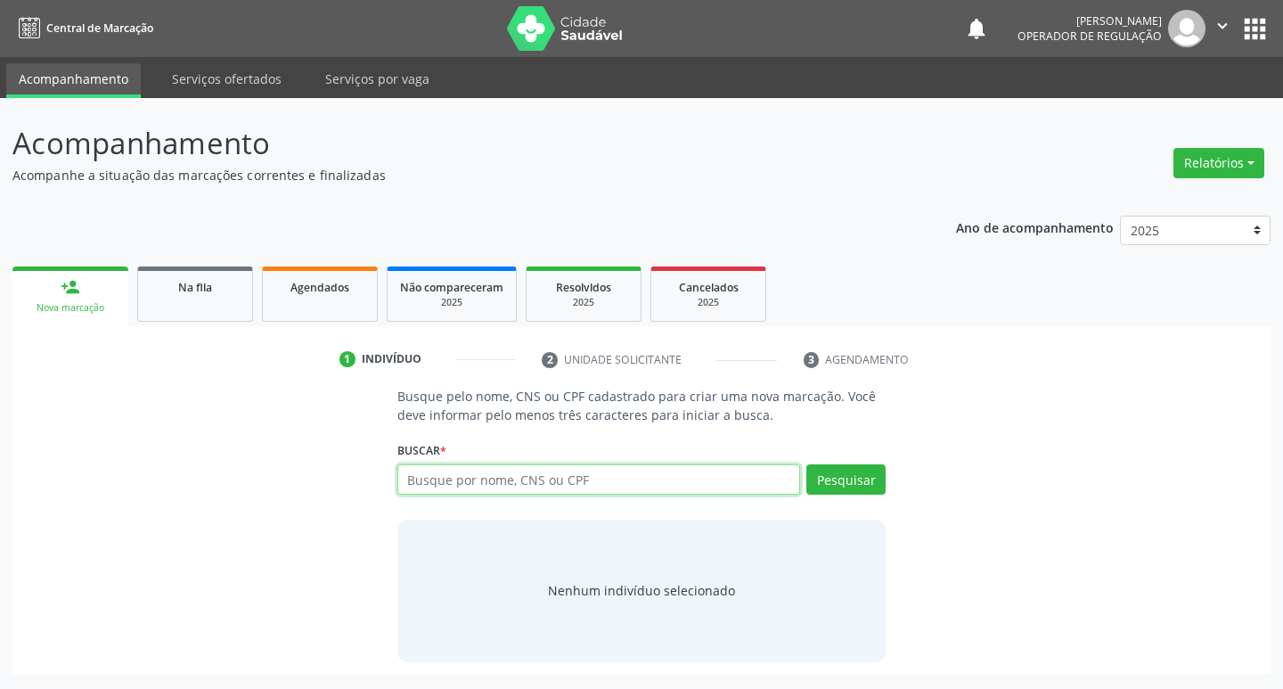
click at [472, 482] on input "text" at bounding box center [599, 479] width 404 height 30
click at [419, 481] on input "text" at bounding box center [599, 479] width 404 height 30
type input "708708368164494"
click at [859, 479] on button "Pesquisar" at bounding box center [845, 479] width 79 height 30
type input "708708368164494"
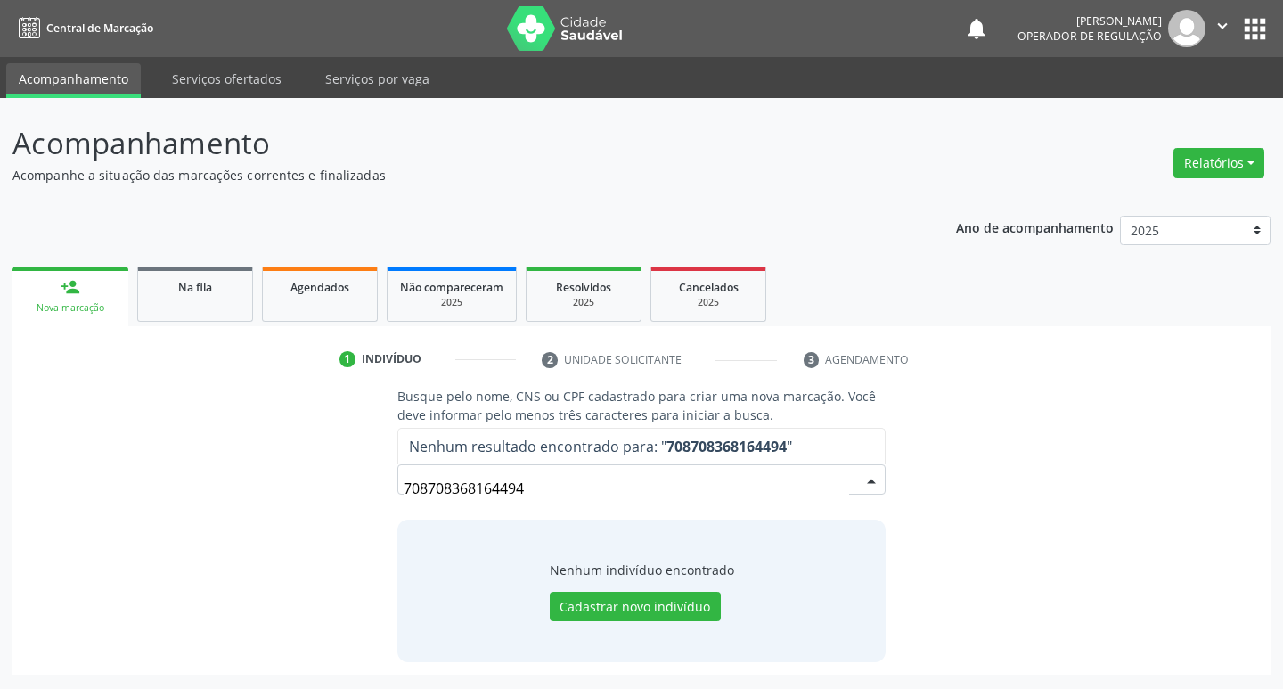
click at [536, 484] on input "708708368164494" at bounding box center [627, 489] width 446 height 36
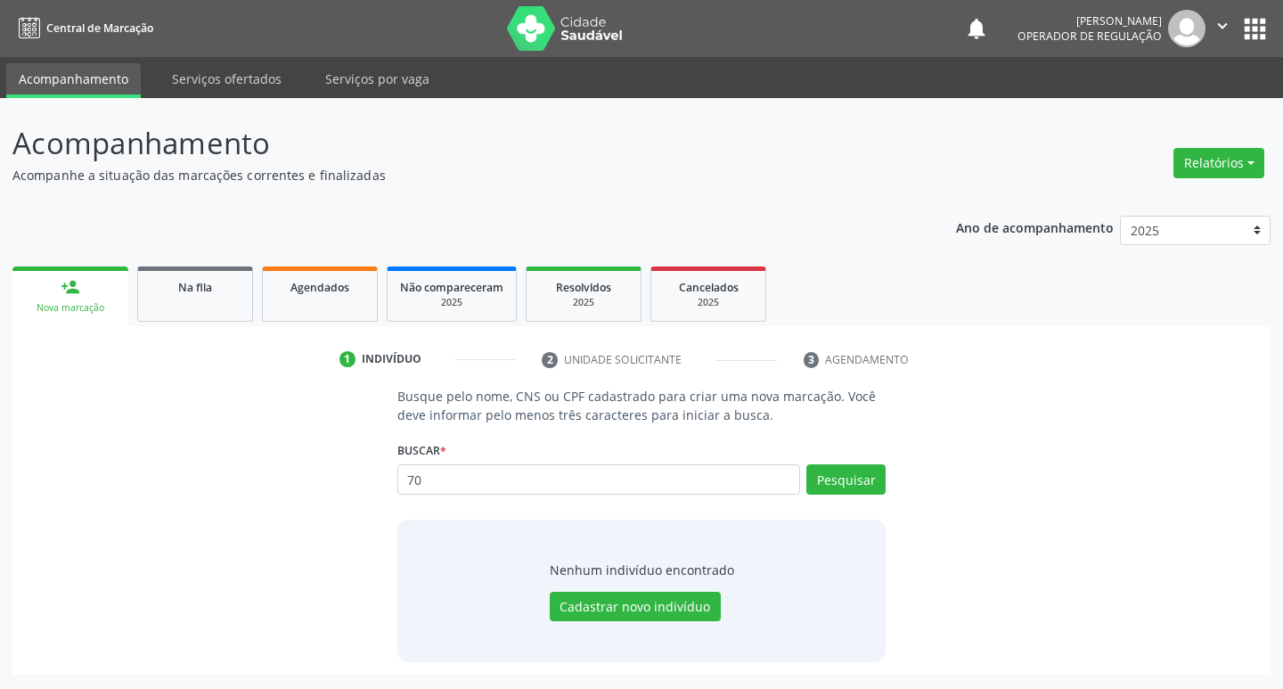
type input "7"
type input "[PERSON_NAME]"
click at [838, 480] on button "Pesquisar" at bounding box center [845, 479] width 79 height 30
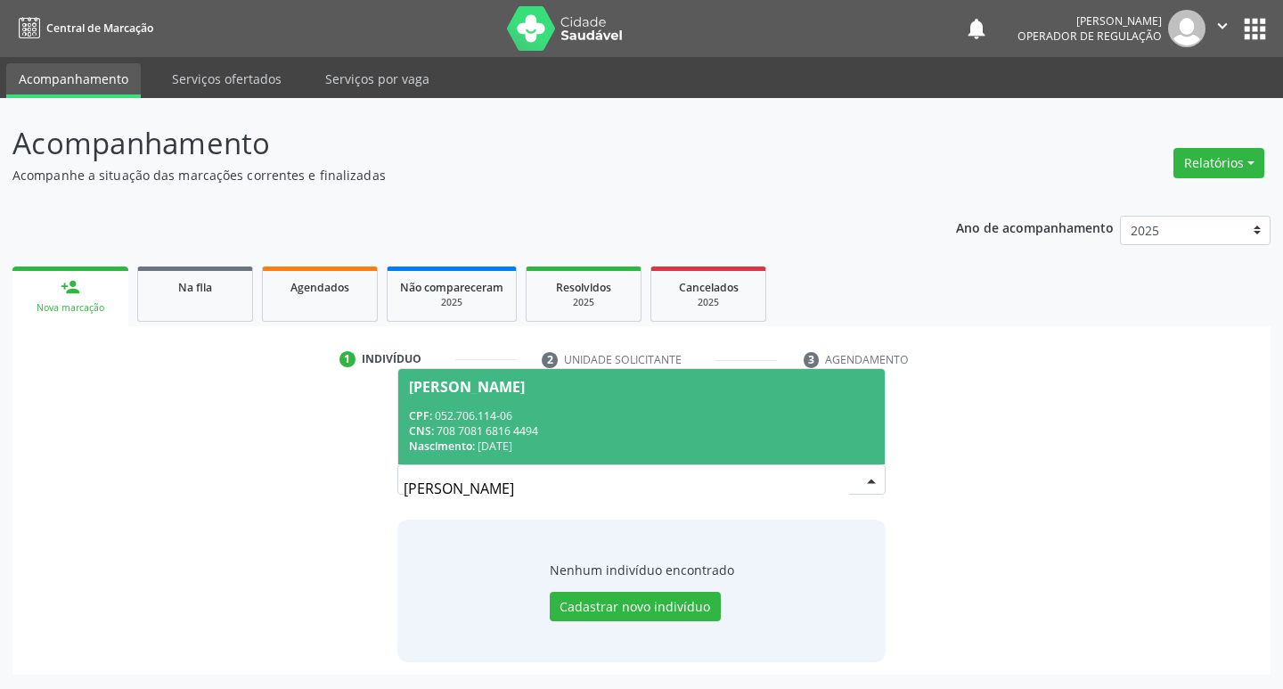
click at [525, 388] on div "Maria do Socorro Tavares Dantas" at bounding box center [467, 387] width 116 height 14
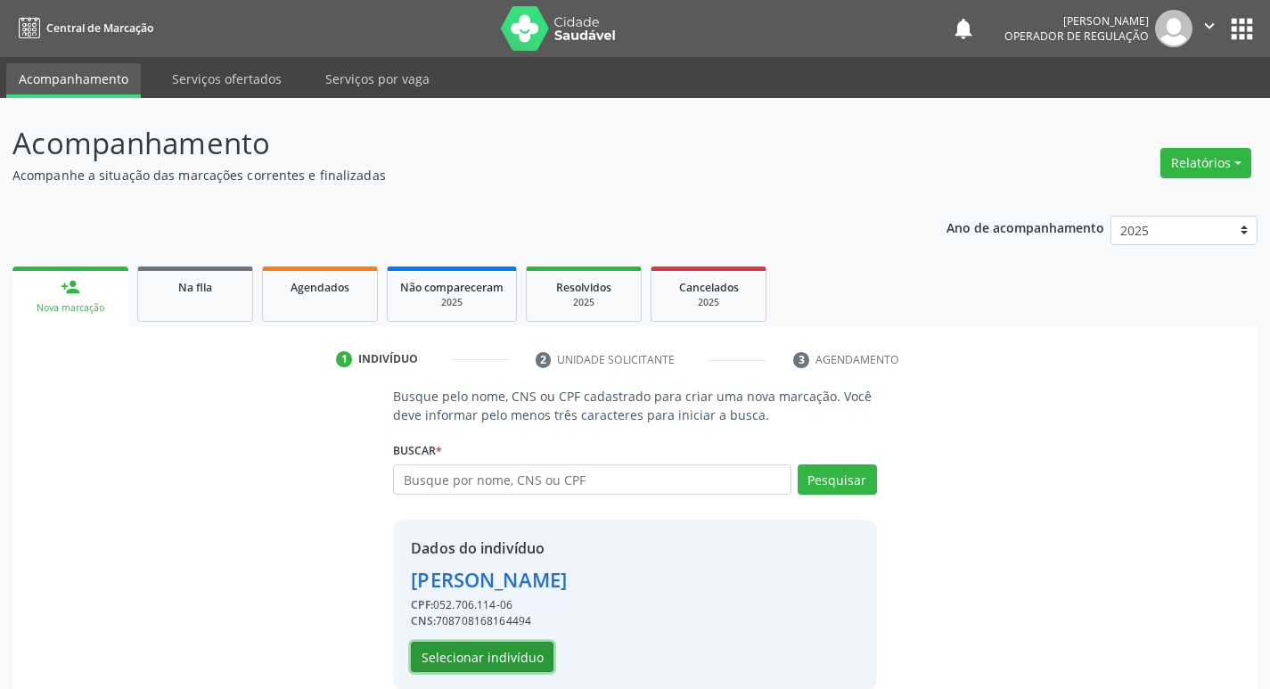
click at [525, 654] on button "Selecionar indivíduo" at bounding box center [482, 657] width 143 height 30
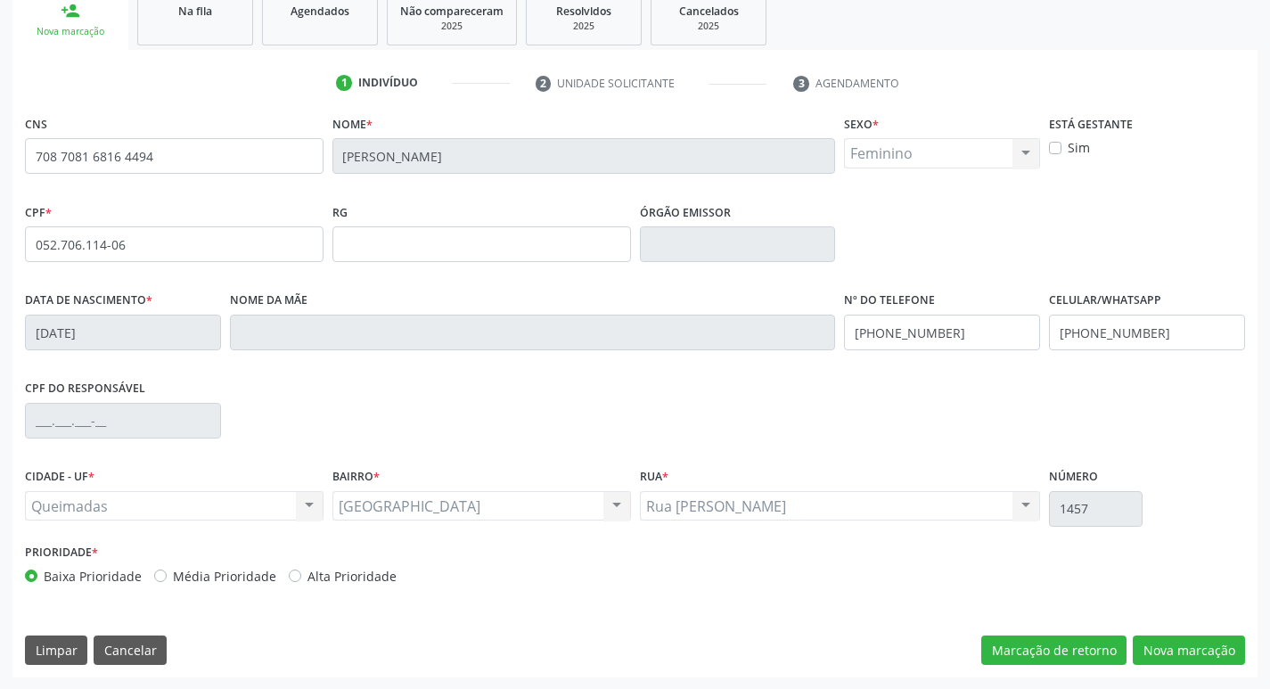
scroll to position [277, 0]
click at [1175, 645] on button "Nova marcação" at bounding box center [1189, 649] width 112 height 30
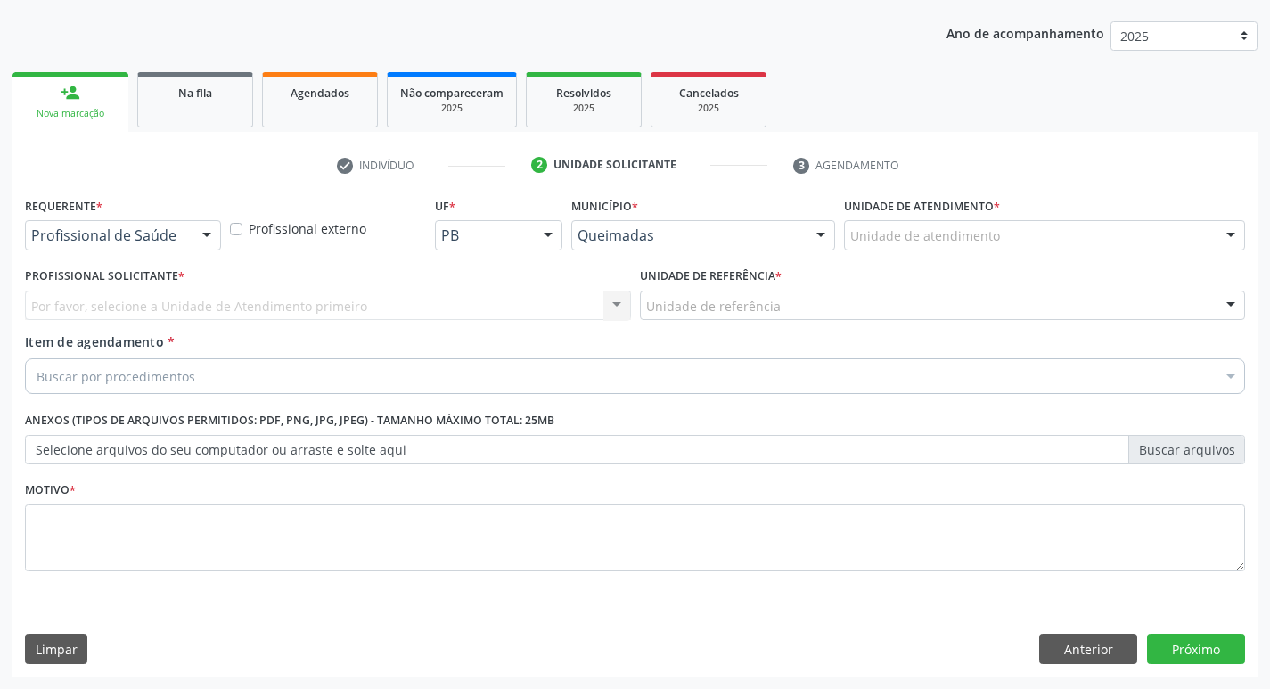
scroll to position [194, 0]
click at [207, 230] on div at bounding box center [206, 236] width 27 height 30
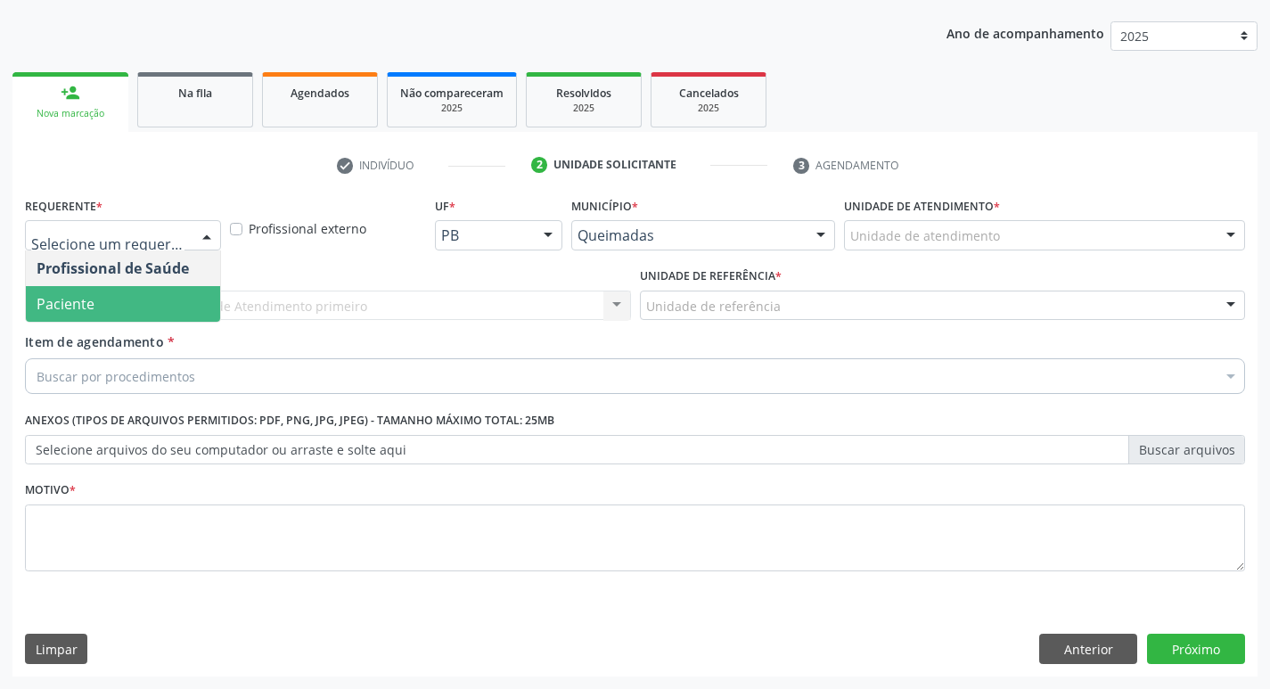
click at [138, 306] on span "Paciente" at bounding box center [123, 304] width 194 height 36
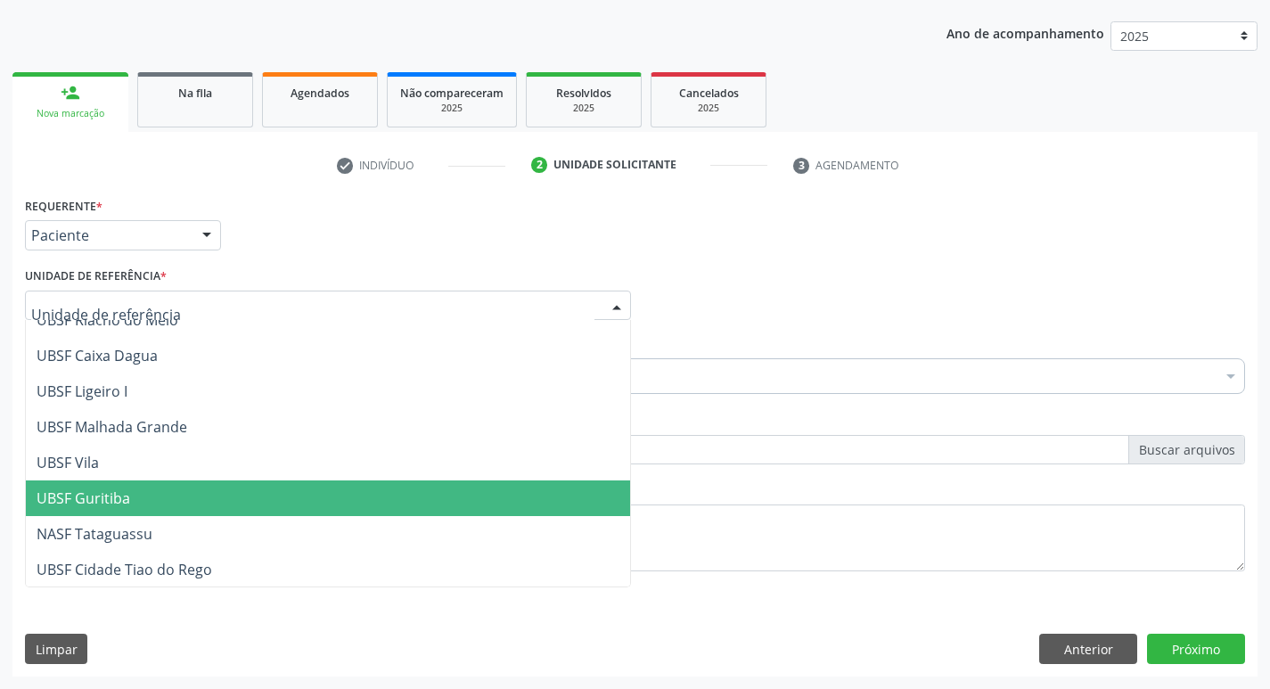
scroll to position [446, 0]
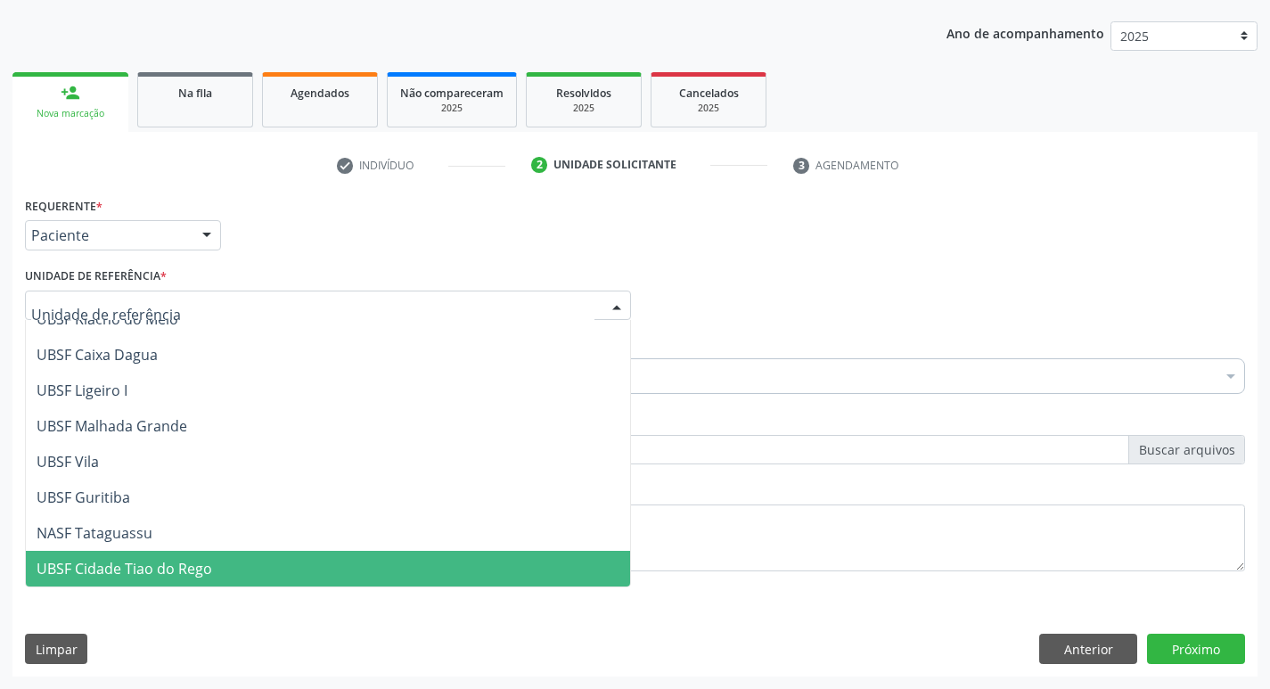
click at [105, 558] on span "UBSF Cidade Tiao do Rego" at bounding box center [328, 569] width 604 height 36
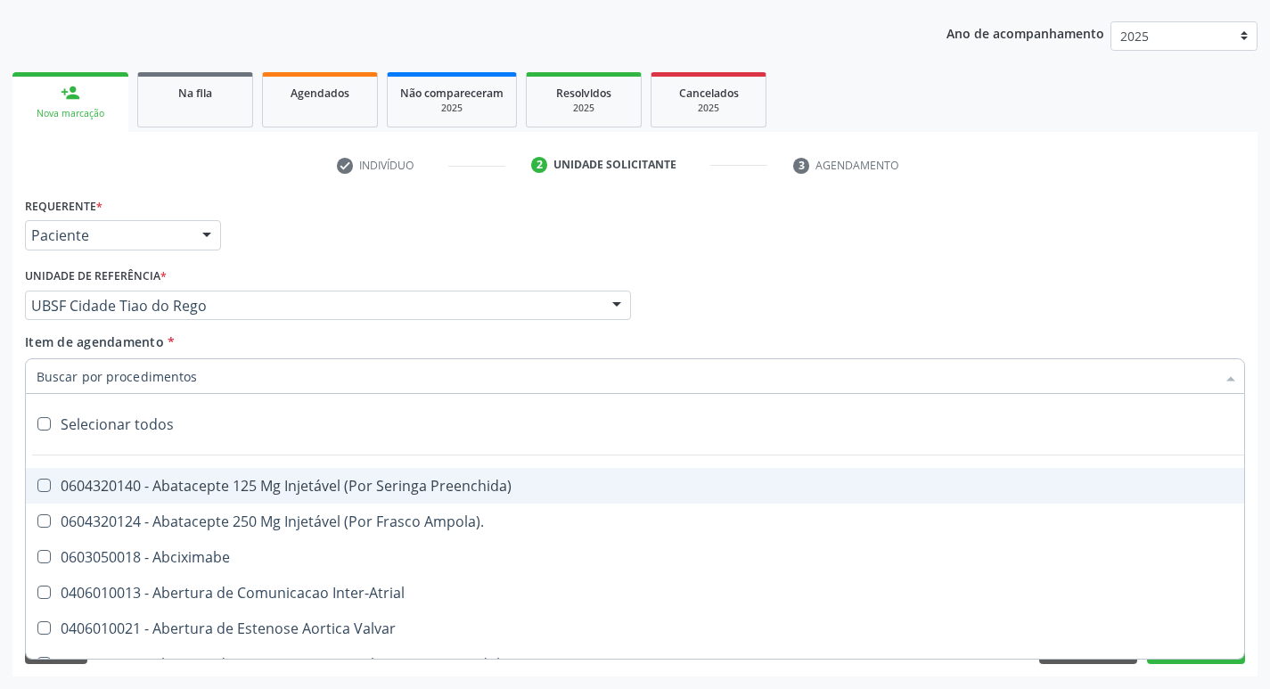
click at [141, 371] on input "Item de agendamento *" at bounding box center [626, 376] width 1179 height 36
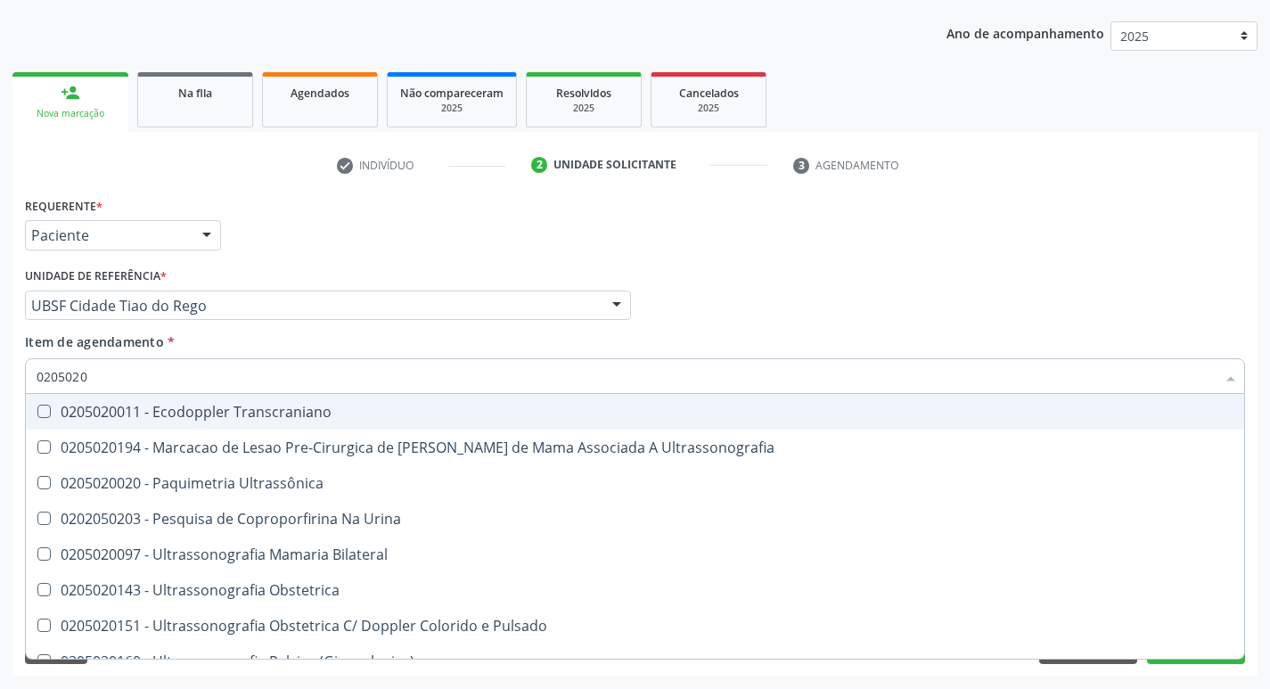
type input "02050200"
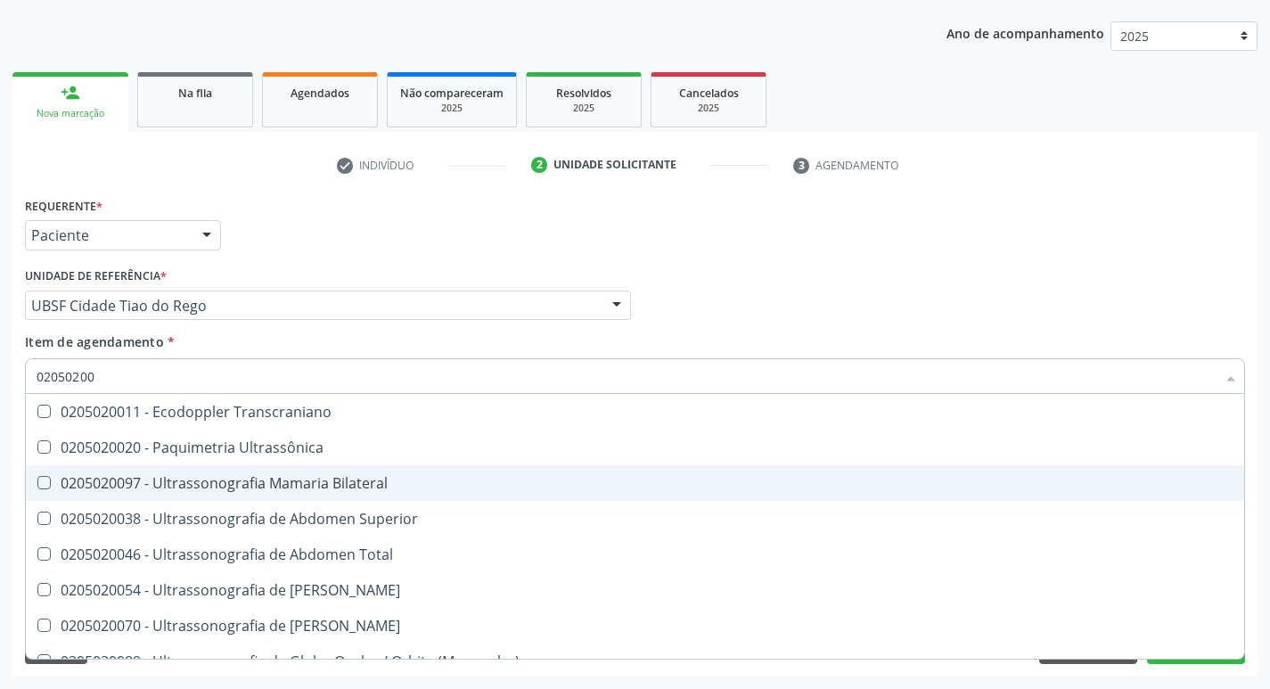
click at [45, 479] on Bilateral at bounding box center [43, 482] width 13 height 13
click at [37, 479] on Bilateral "checkbox" at bounding box center [32, 483] width 12 height 12
checkbox Bilateral "true"
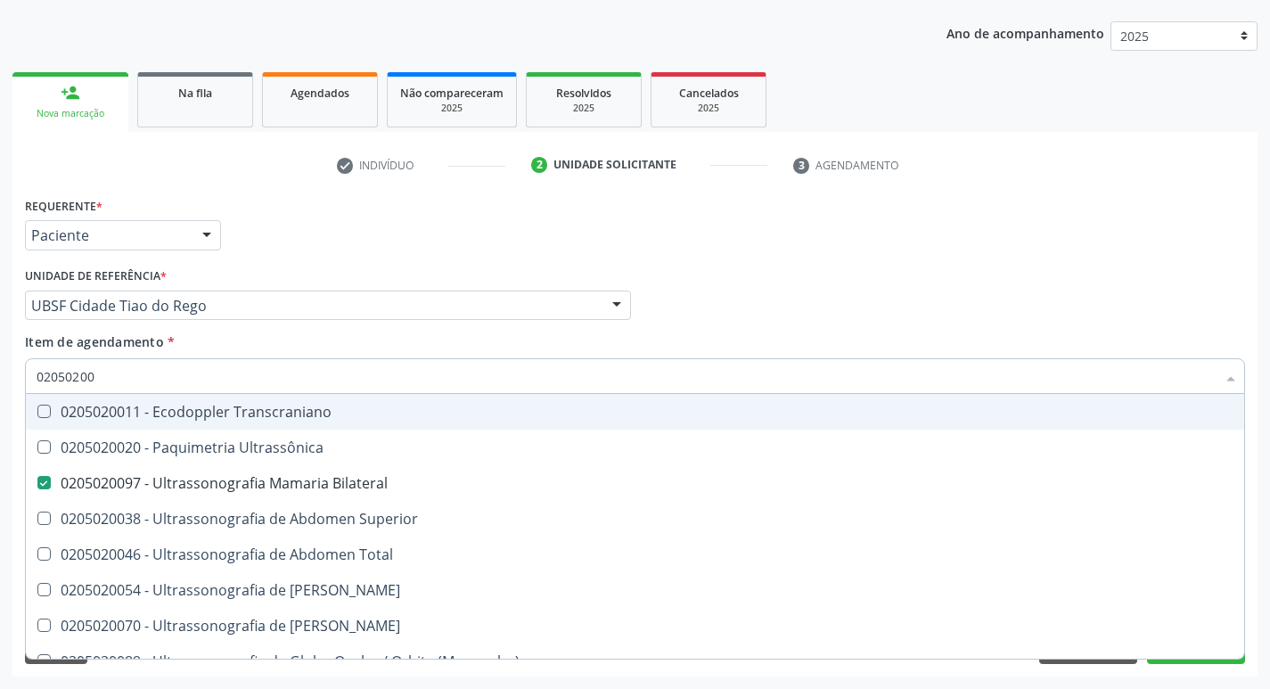
click at [906, 309] on div "Profissional Solicitante Por favor, selecione a Unidade de Atendimento primeiro…" at bounding box center [634, 298] width 1229 height 70
checkbox Ultrassônica "true"
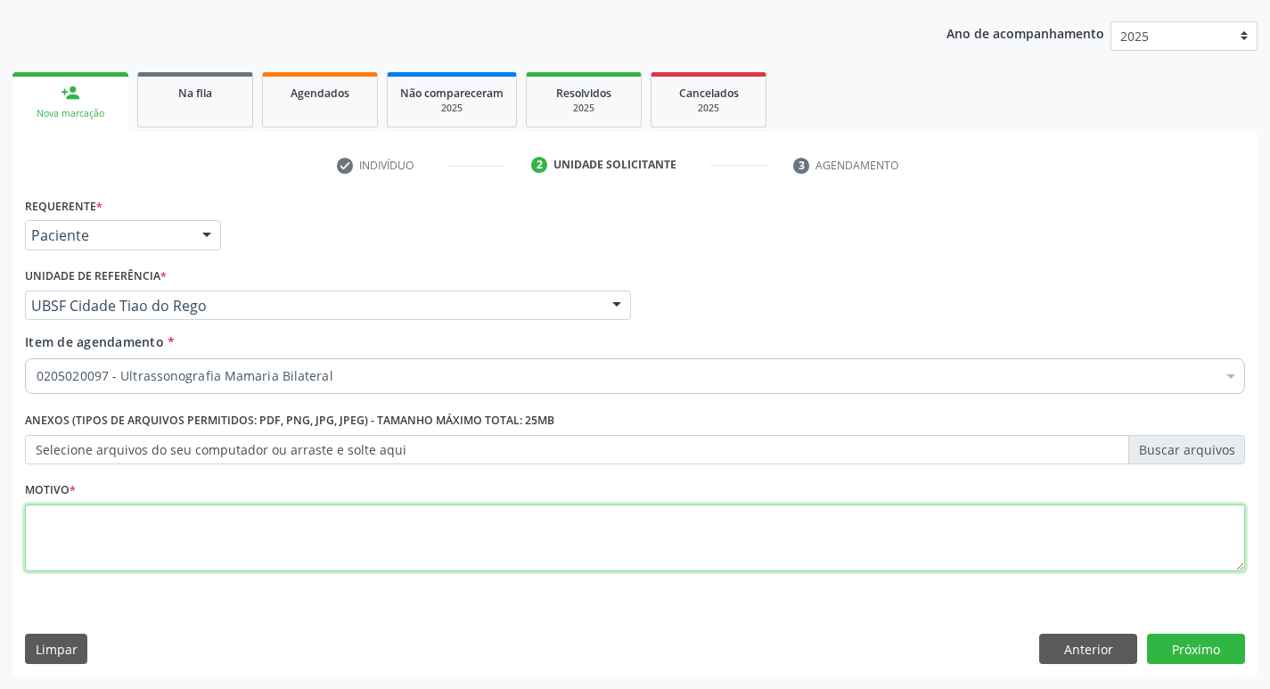
click at [81, 536] on textarea at bounding box center [635, 538] width 1220 height 68
type textarea "AVALIACAO"
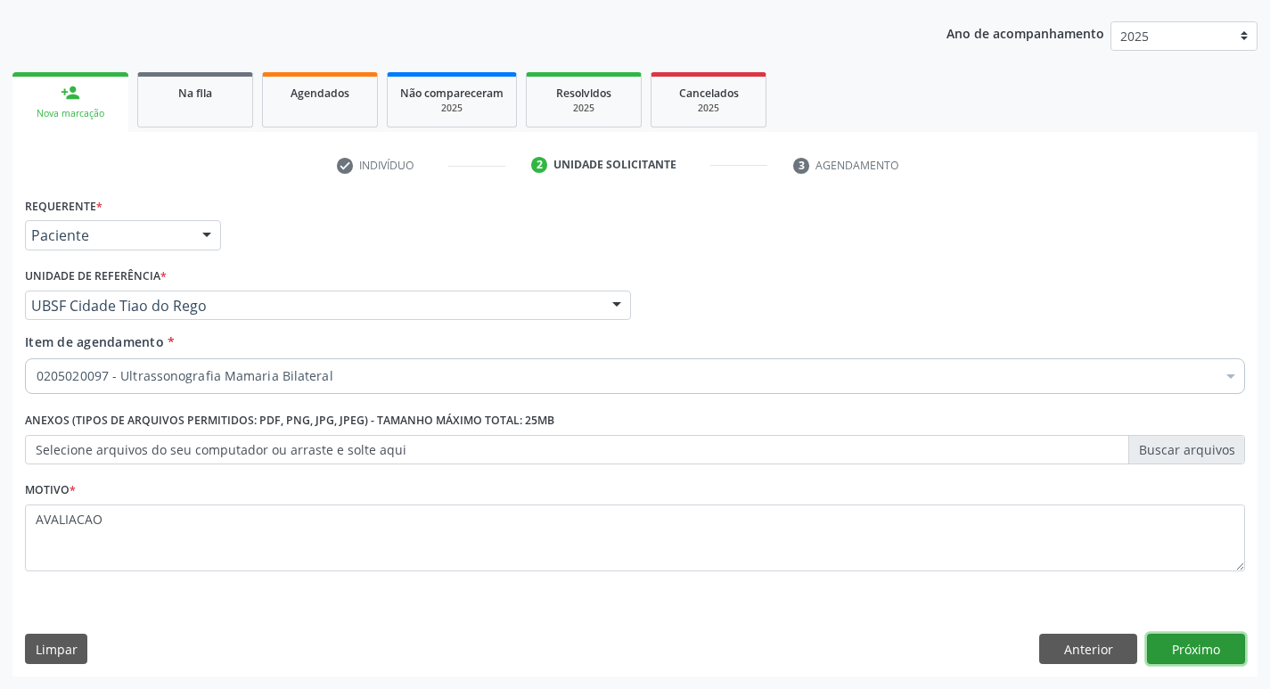
click at [1193, 650] on button "Próximo" at bounding box center [1196, 649] width 98 height 30
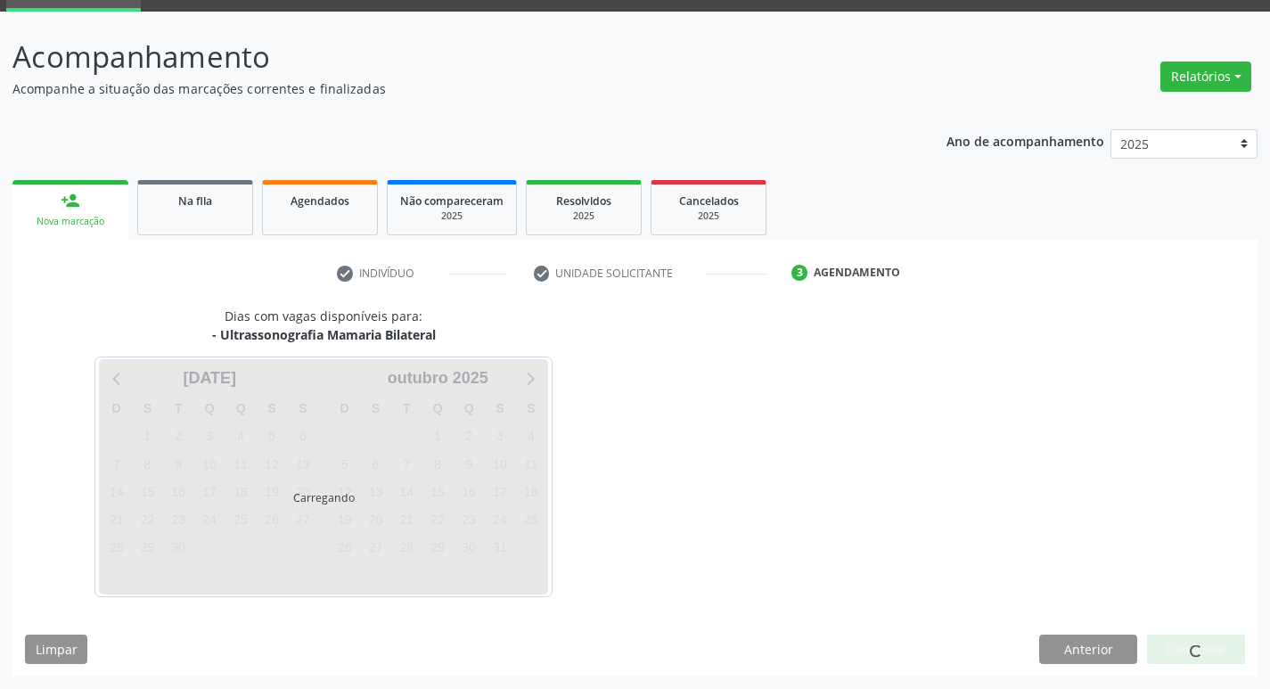
scroll to position [86, 0]
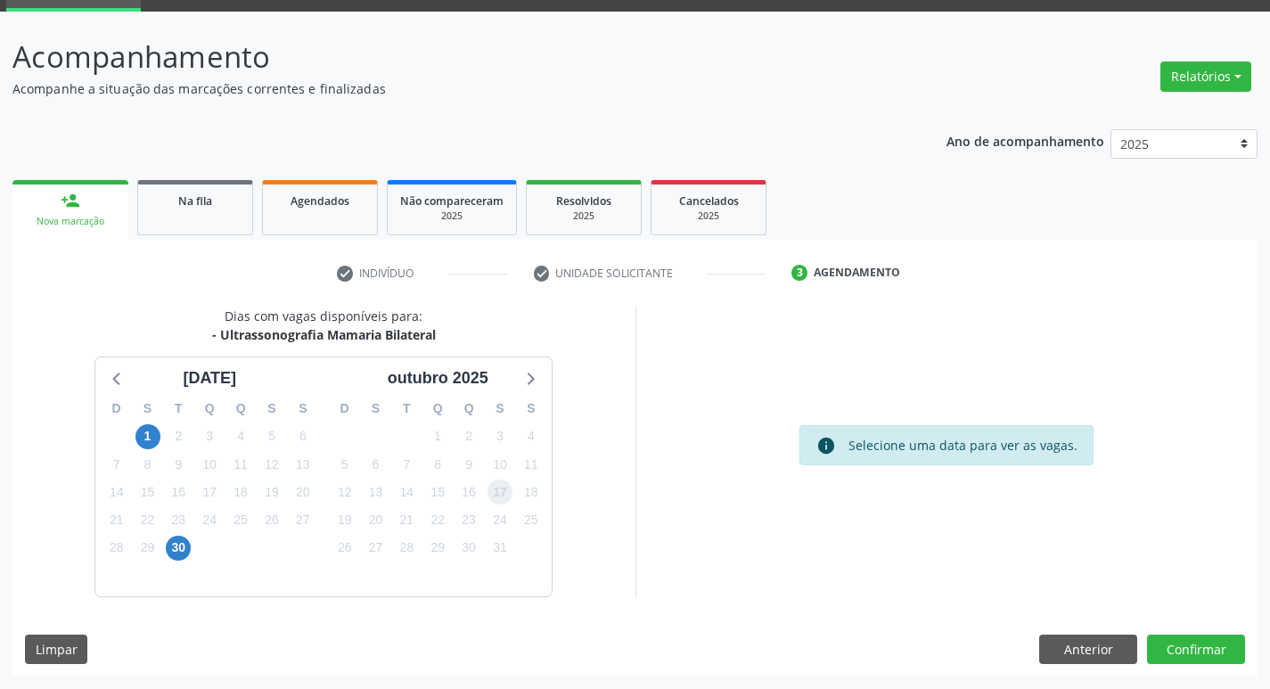
click at [498, 497] on span "17" at bounding box center [499, 491] width 25 height 25
click at [1219, 651] on button "Confirmar" at bounding box center [1196, 649] width 98 height 30
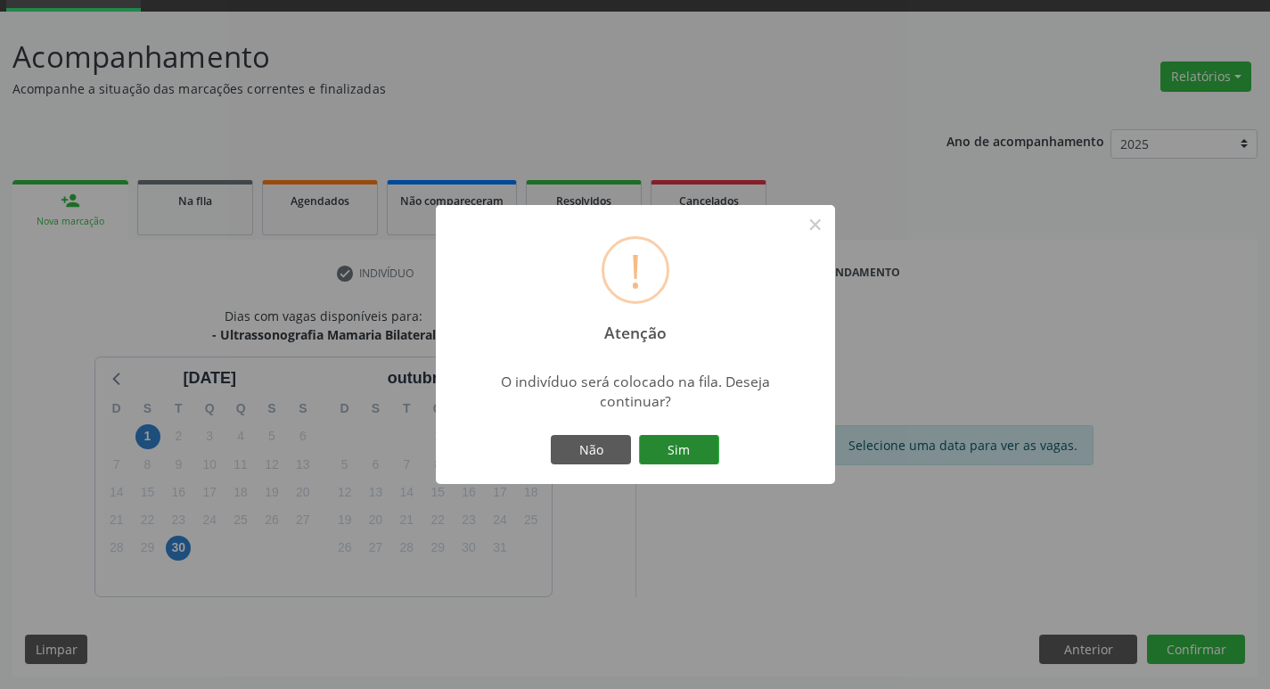
click at [667, 459] on button "Sim" at bounding box center [679, 450] width 80 height 30
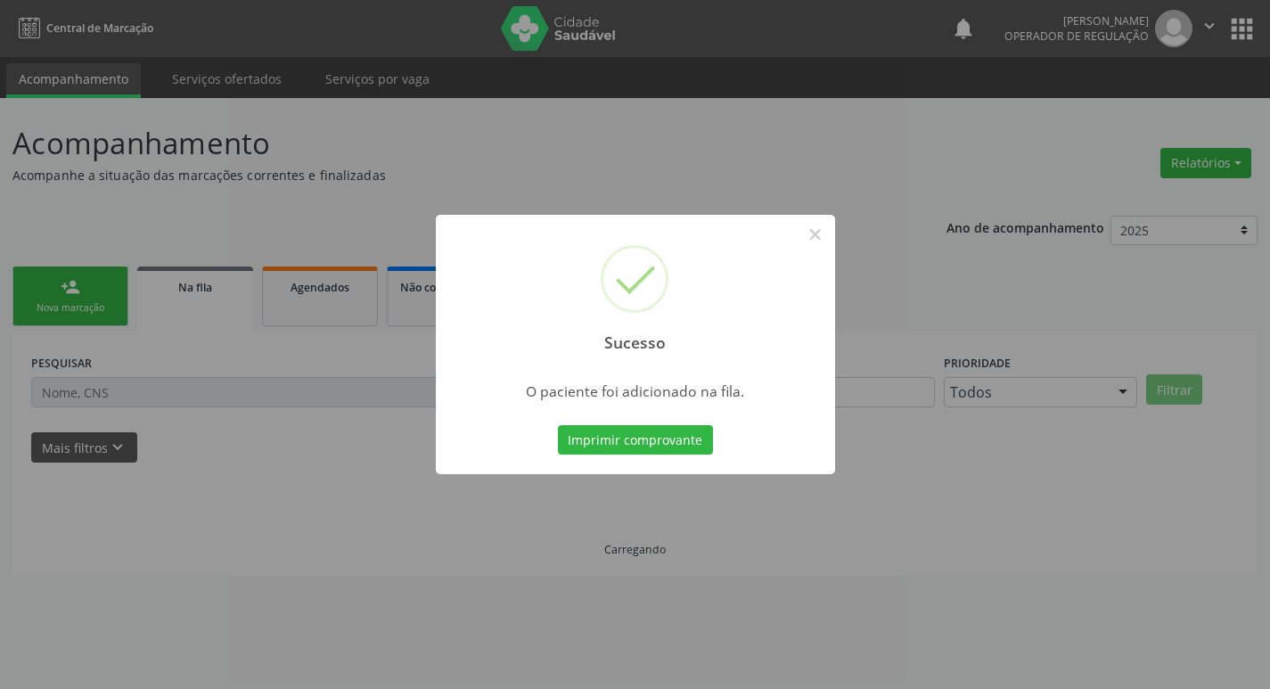
scroll to position [0, 0]
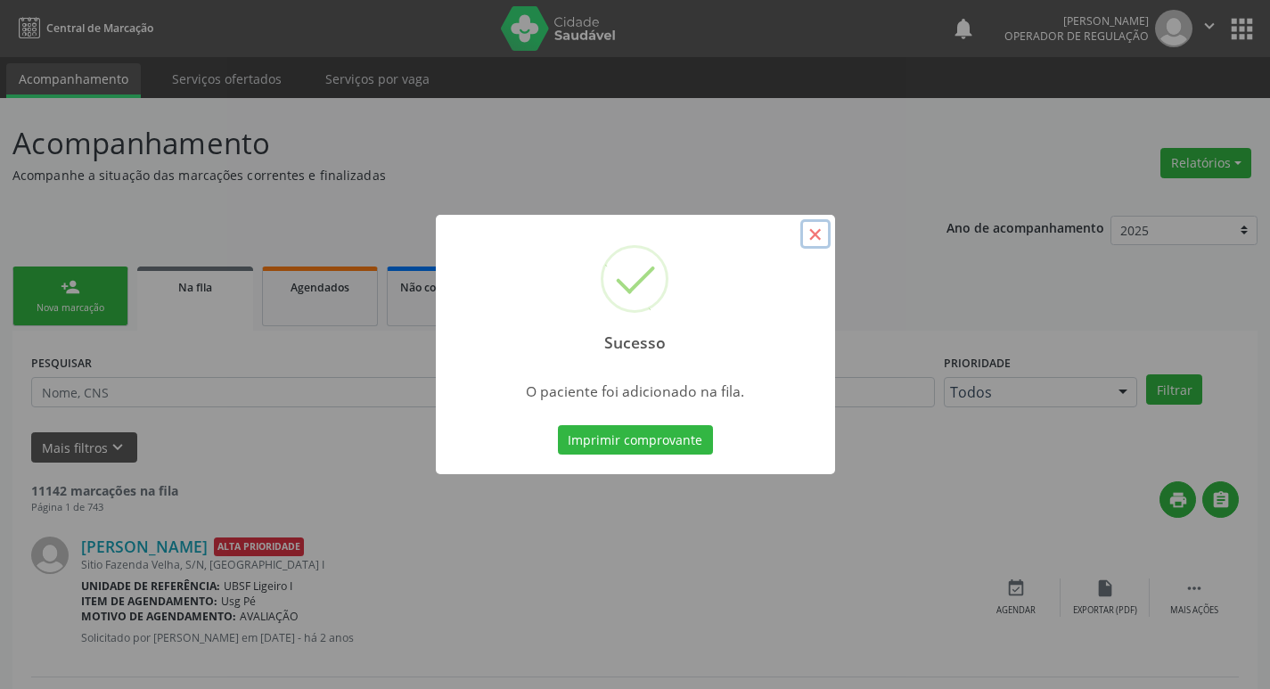
click at [819, 235] on button "×" at bounding box center [815, 234] width 30 height 30
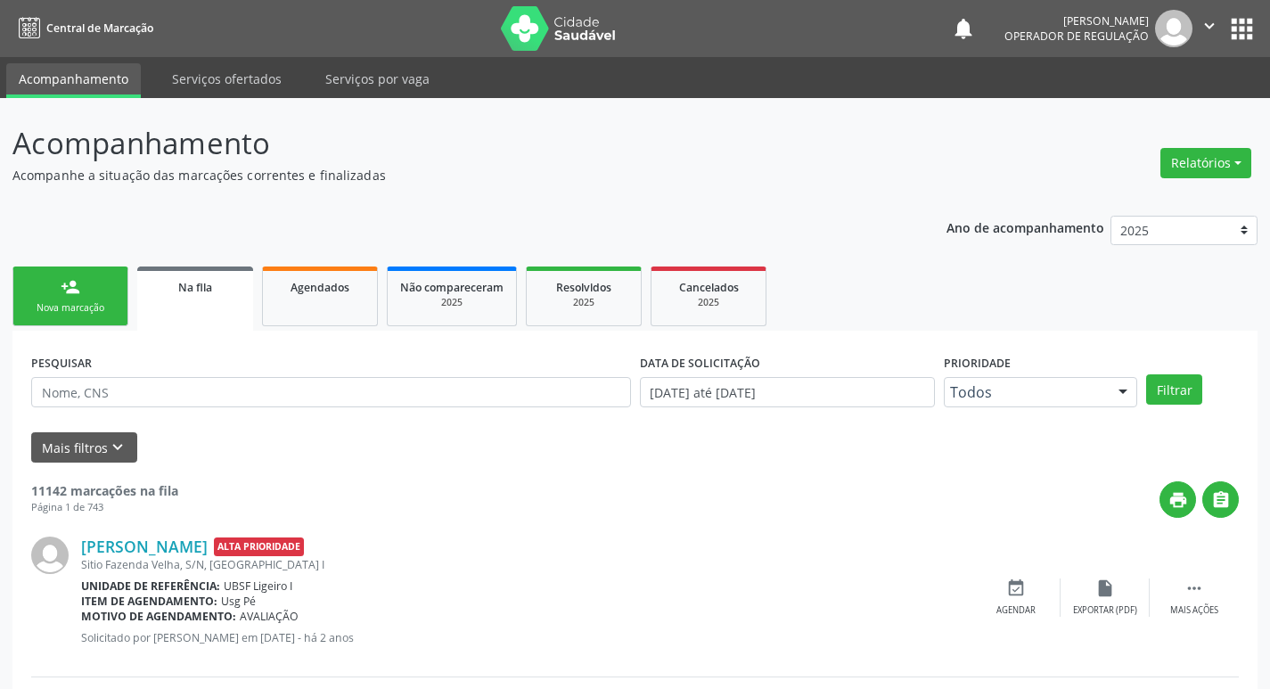
click at [99, 303] on div "Nova marcação" at bounding box center [70, 307] width 89 height 13
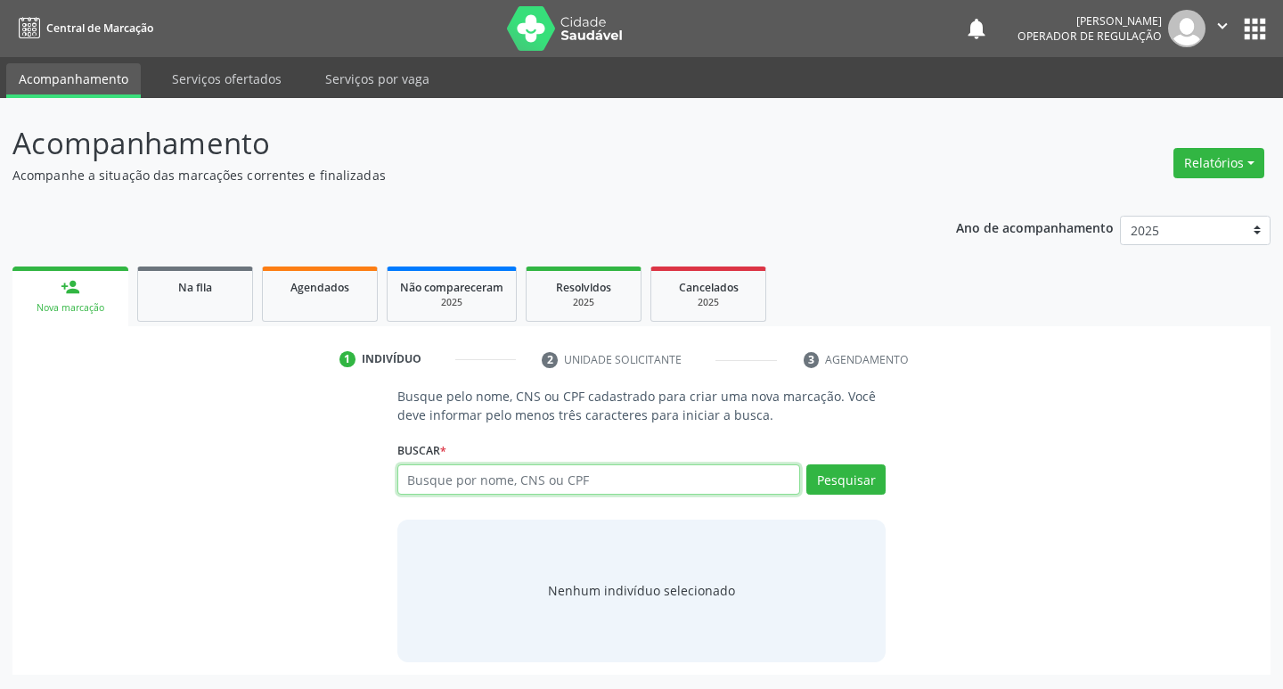
click at [463, 481] on input "text" at bounding box center [599, 479] width 404 height 30
type input "702805184000368"
click at [850, 483] on button "Pesquisar" at bounding box center [845, 479] width 79 height 30
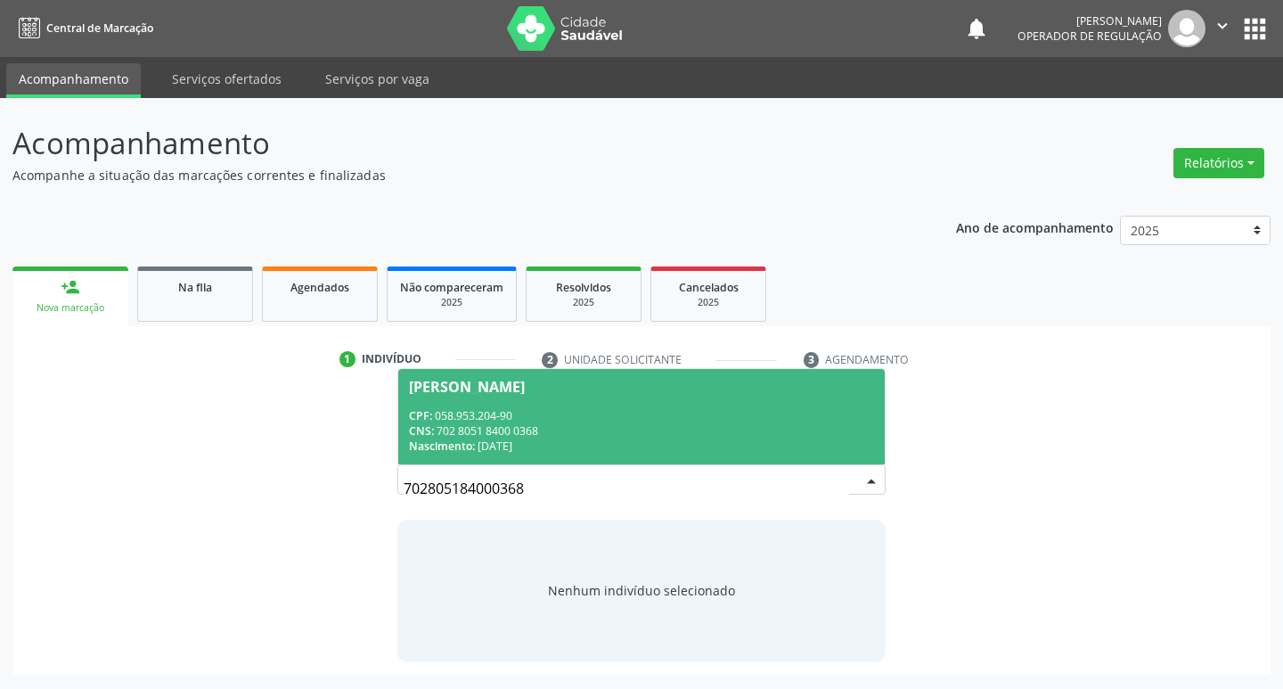
click at [515, 373] on span "Maria Claudecy Marinho Silva CPF: 058.953.204-90 CNS: 702 8051 8400 0368 Nascim…" at bounding box center [641, 416] width 487 height 95
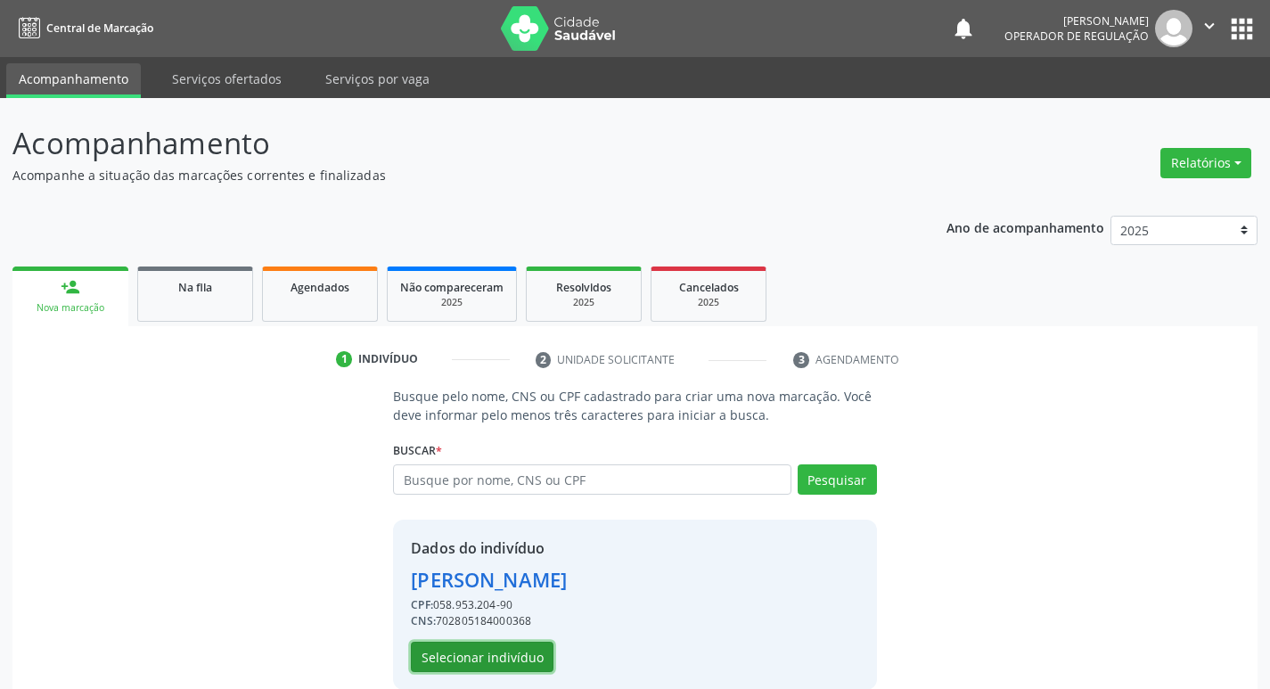
click at [477, 659] on button "Selecionar indivíduo" at bounding box center [482, 657] width 143 height 30
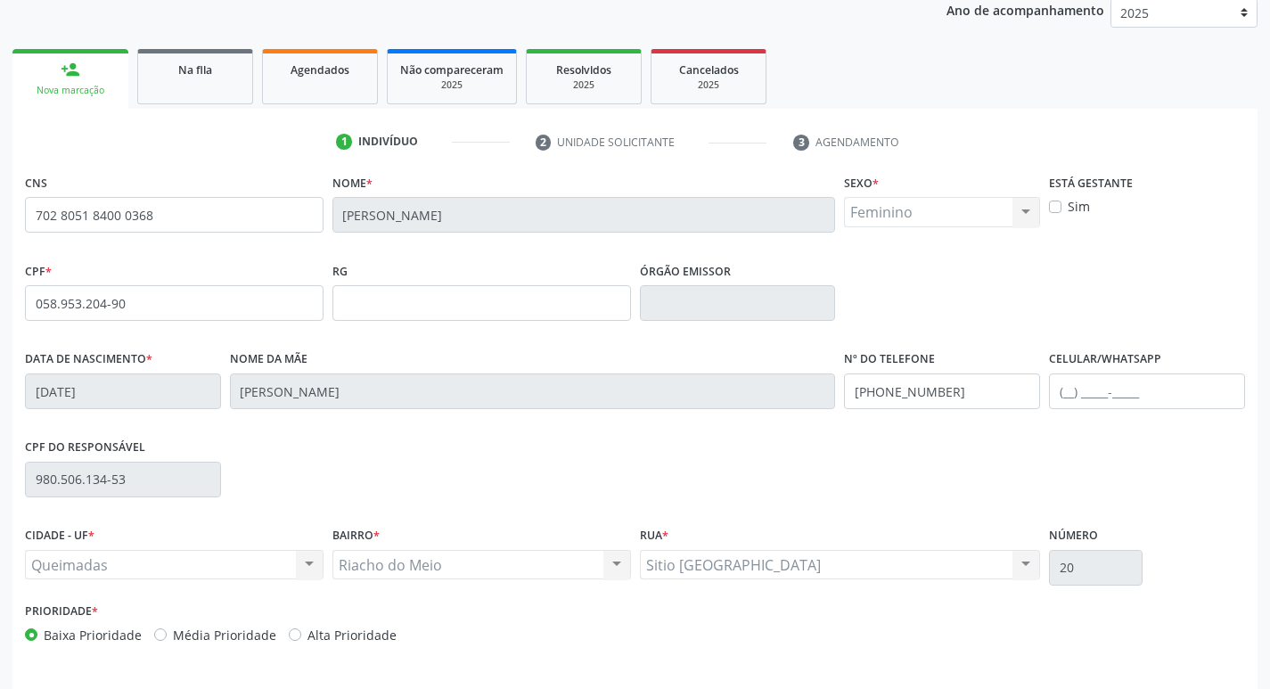
scroll to position [277, 0]
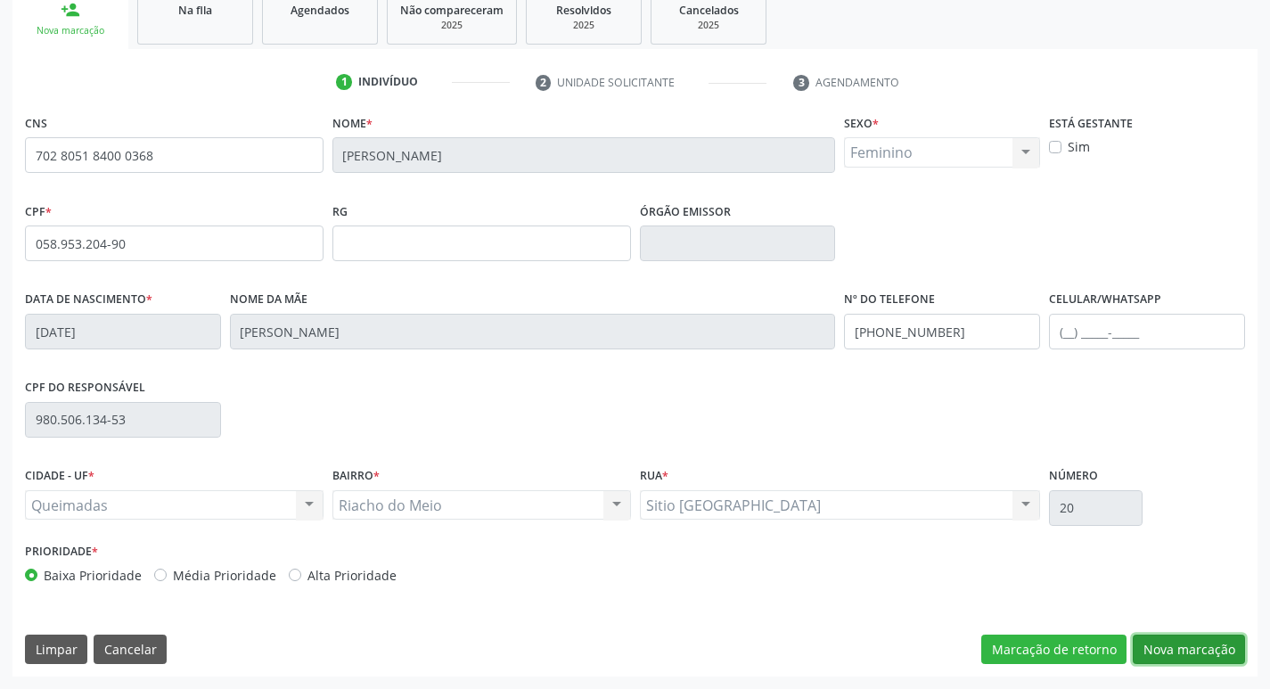
click at [1180, 654] on button "Nova marcação" at bounding box center [1189, 649] width 112 height 30
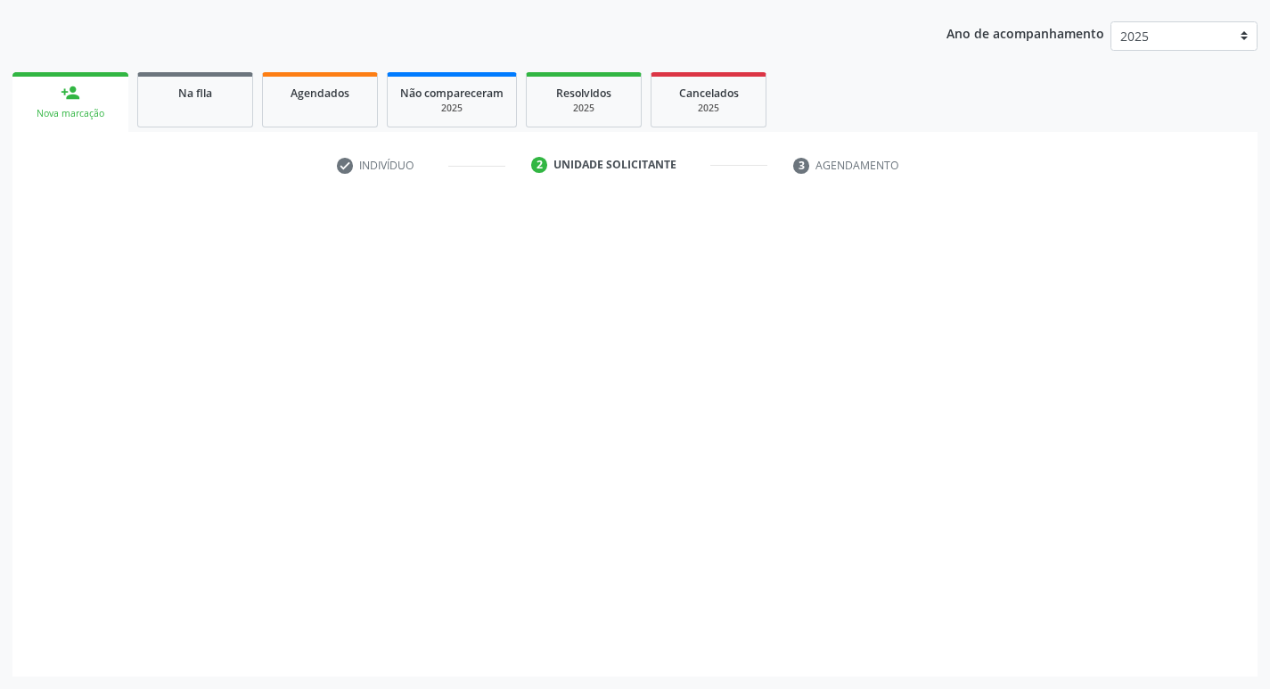
scroll to position [194, 0]
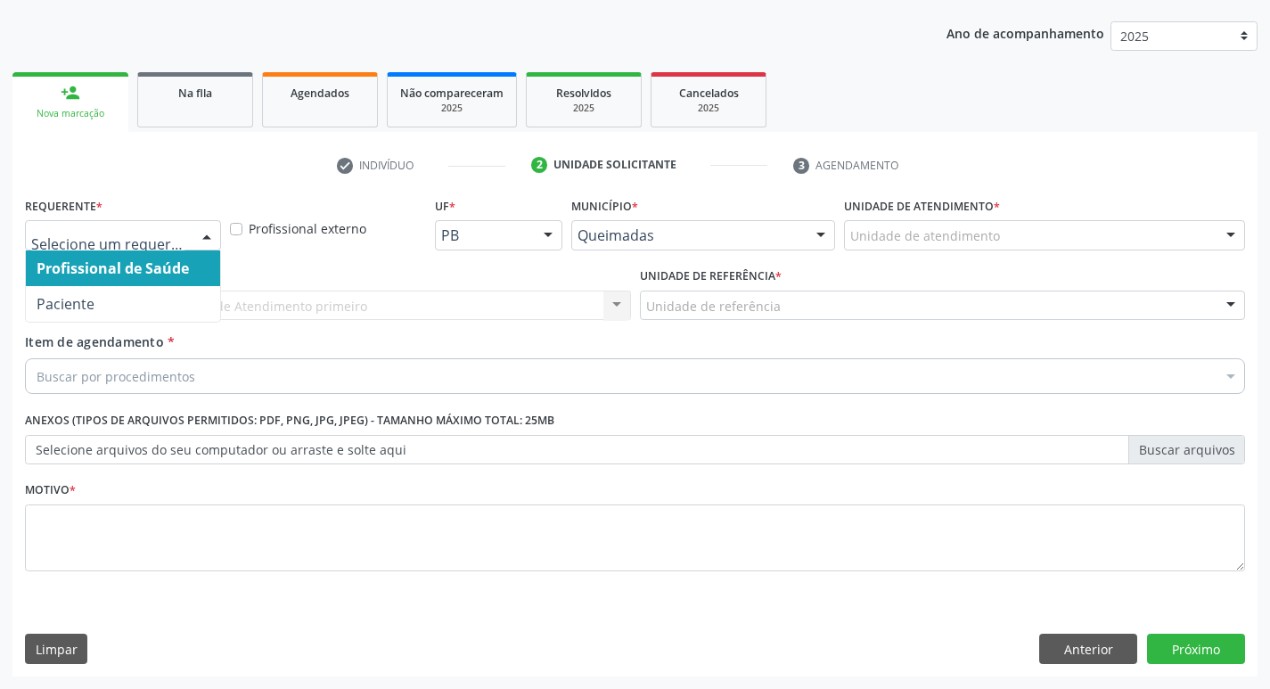
click at [206, 221] on div at bounding box center [206, 236] width 27 height 30
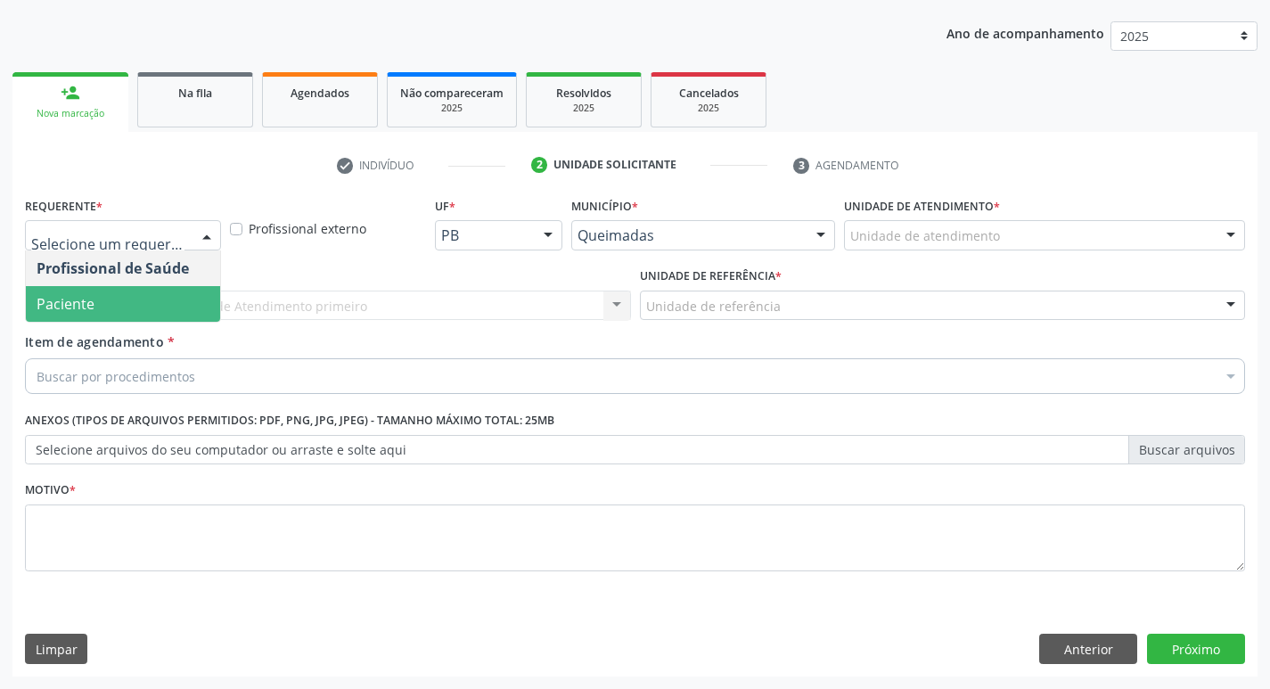
click at [169, 299] on span "Paciente" at bounding box center [123, 304] width 194 height 36
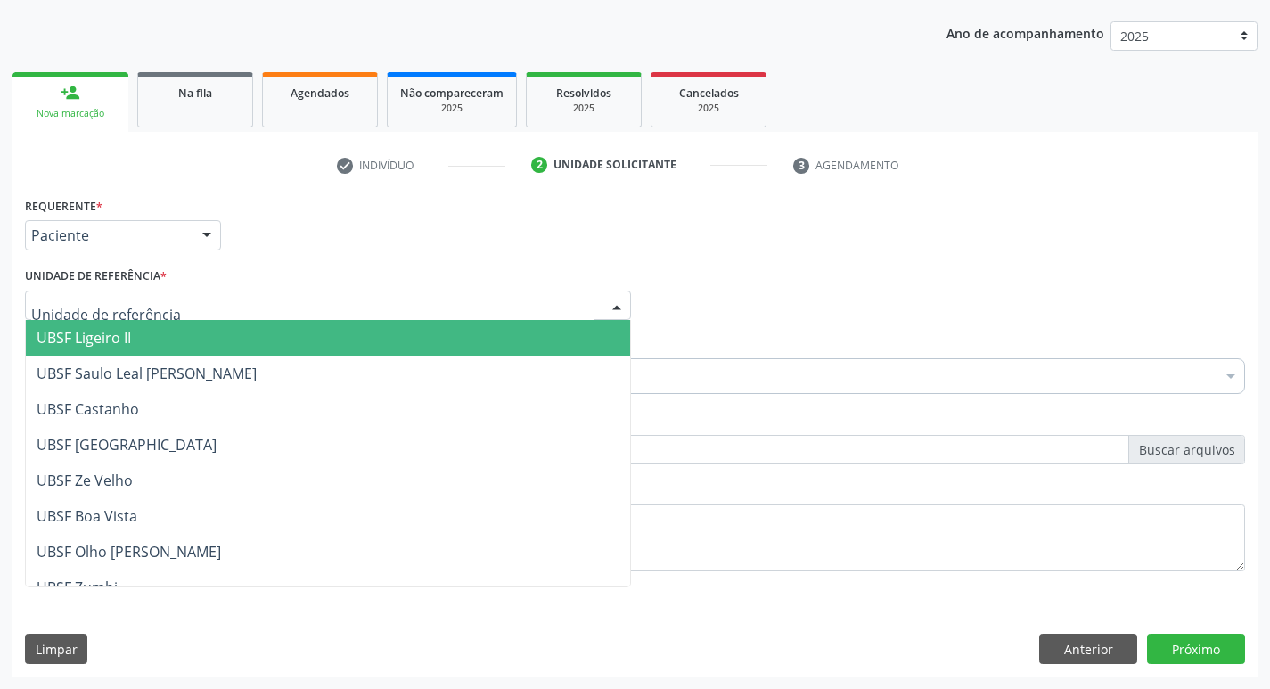
click at [169, 299] on div at bounding box center [328, 306] width 606 height 30
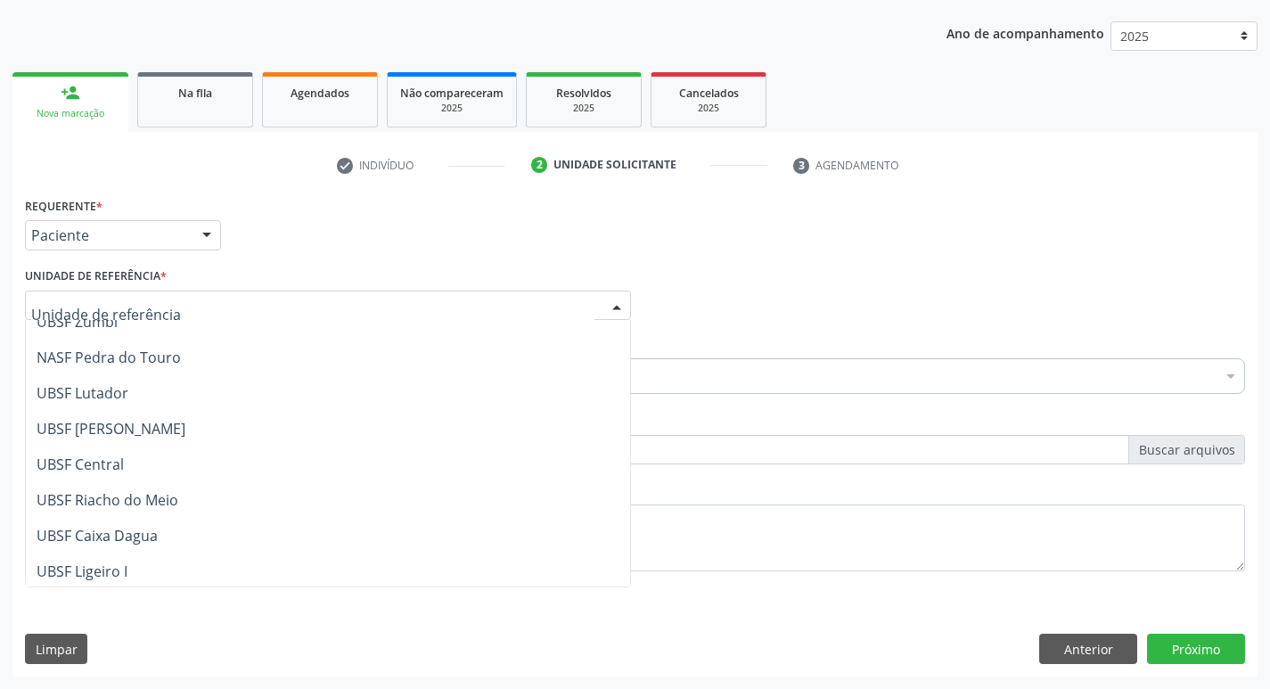
scroll to position [267, 0]
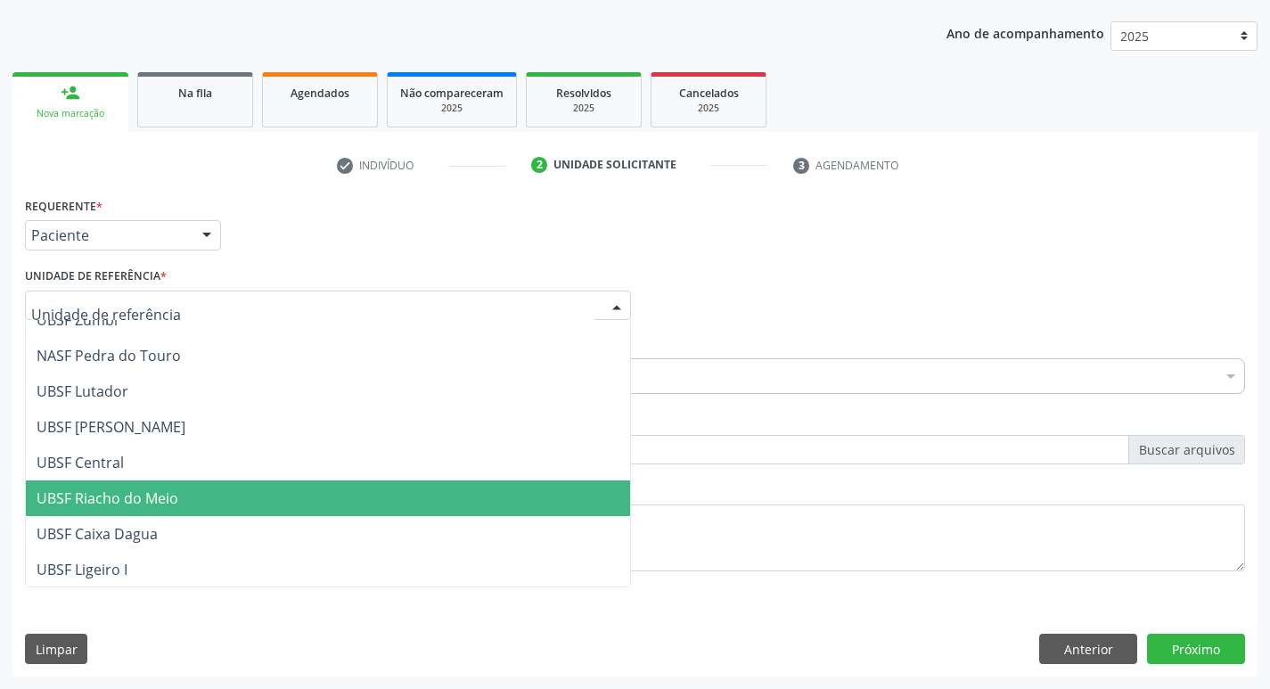
click at [184, 494] on span "UBSF Riacho do Meio" at bounding box center [328, 498] width 604 height 36
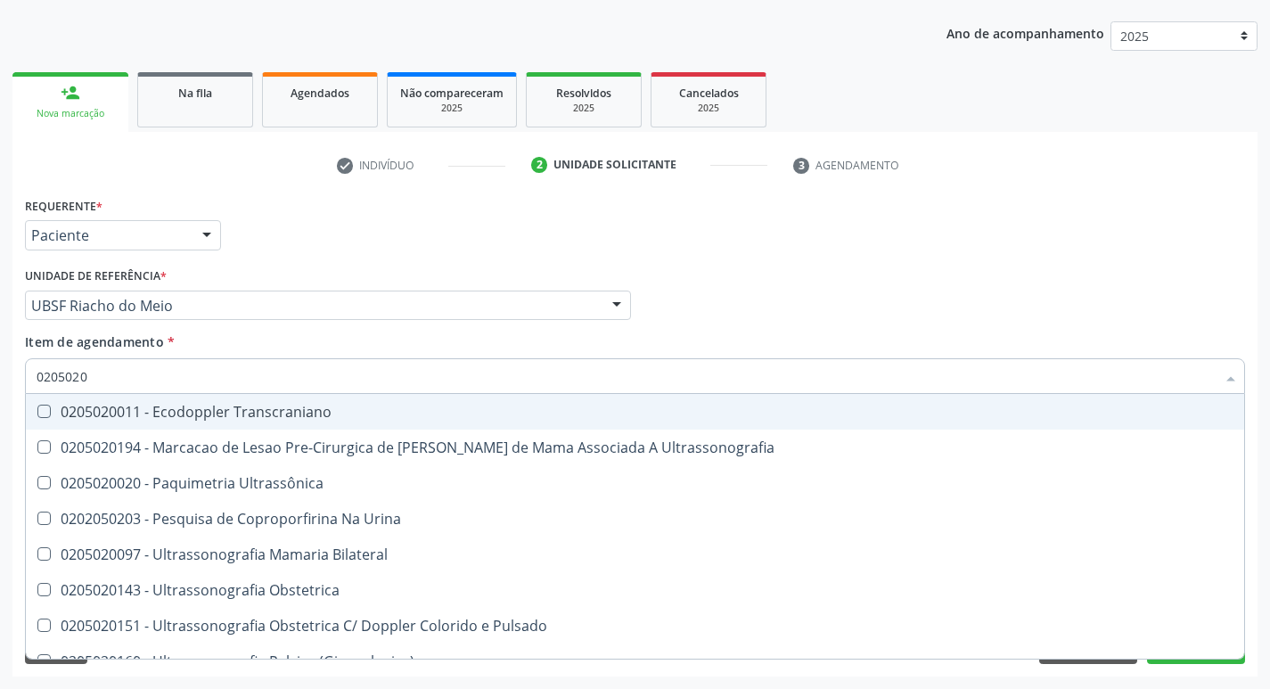
type input "02050200"
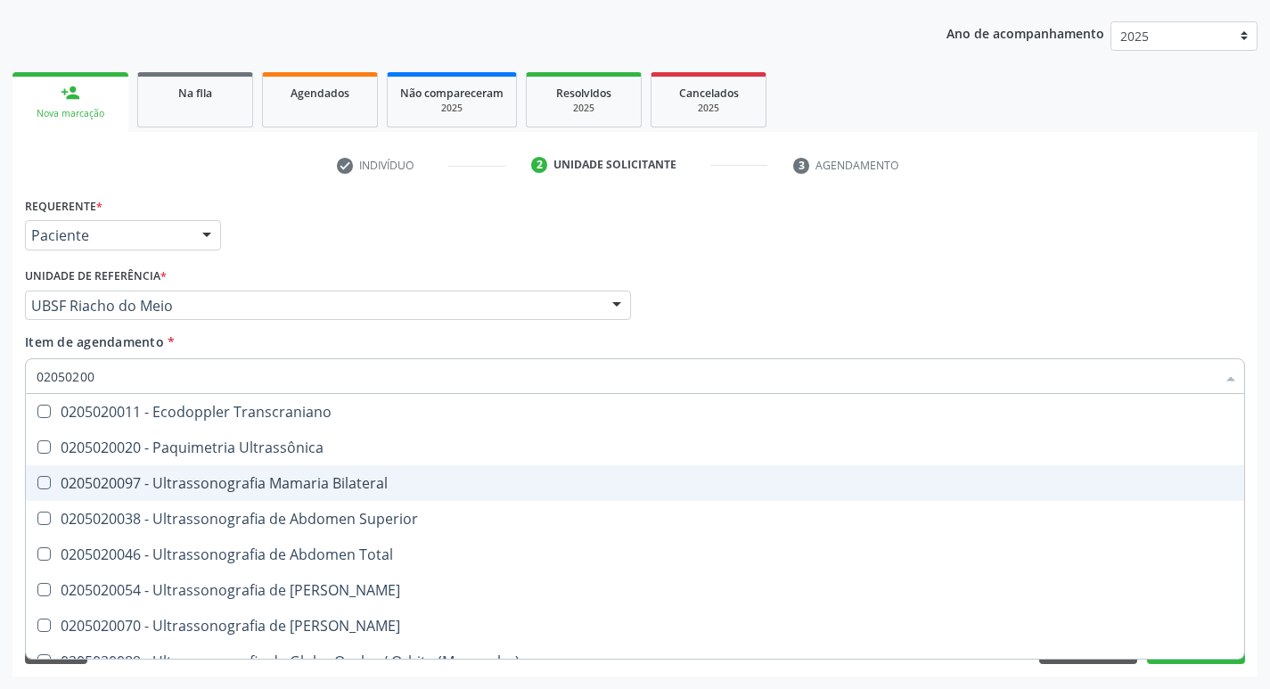
click at [38, 487] on Bilateral at bounding box center [43, 482] width 13 height 13
click at [37, 487] on Bilateral "checkbox" at bounding box center [32, 483] width 12 height 12
checkbox Bilateral "true"
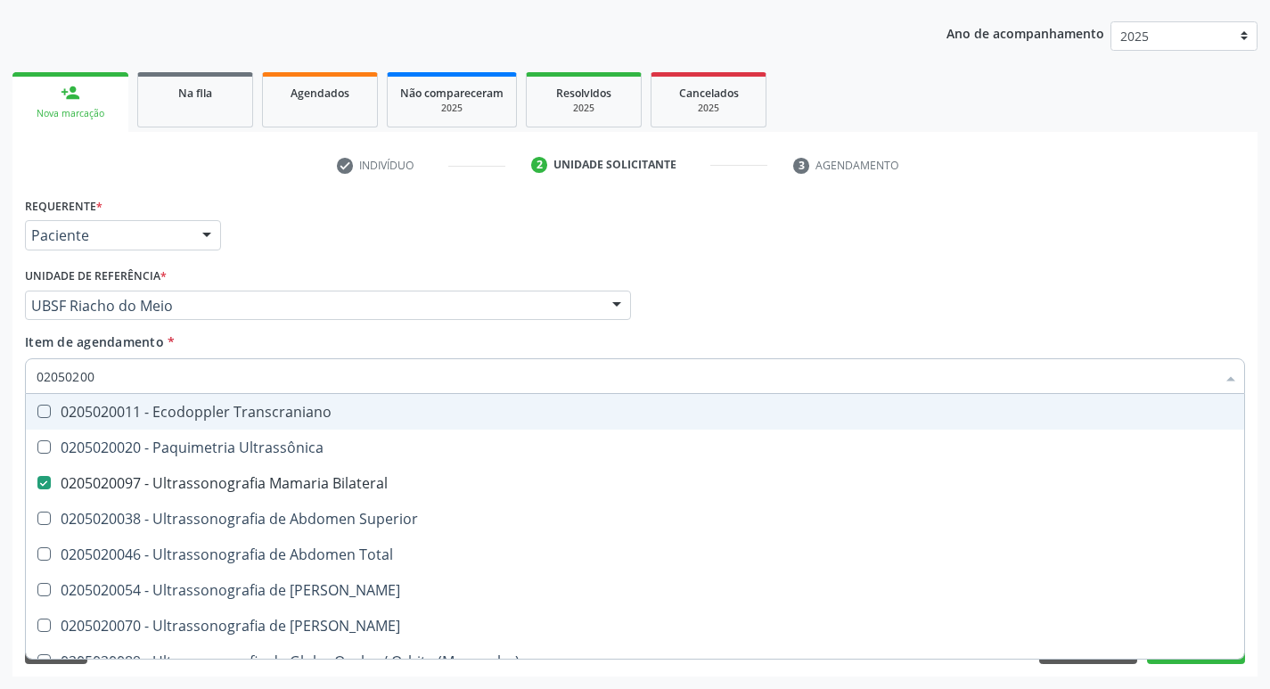
click at [764, 324] on div "Profissional Solicitante Por favor, selecione a Unidade de Atendimento primeiro…" at bounding box center [634, 298] width 1229 height 70
checkbox Ultrassônica "true"
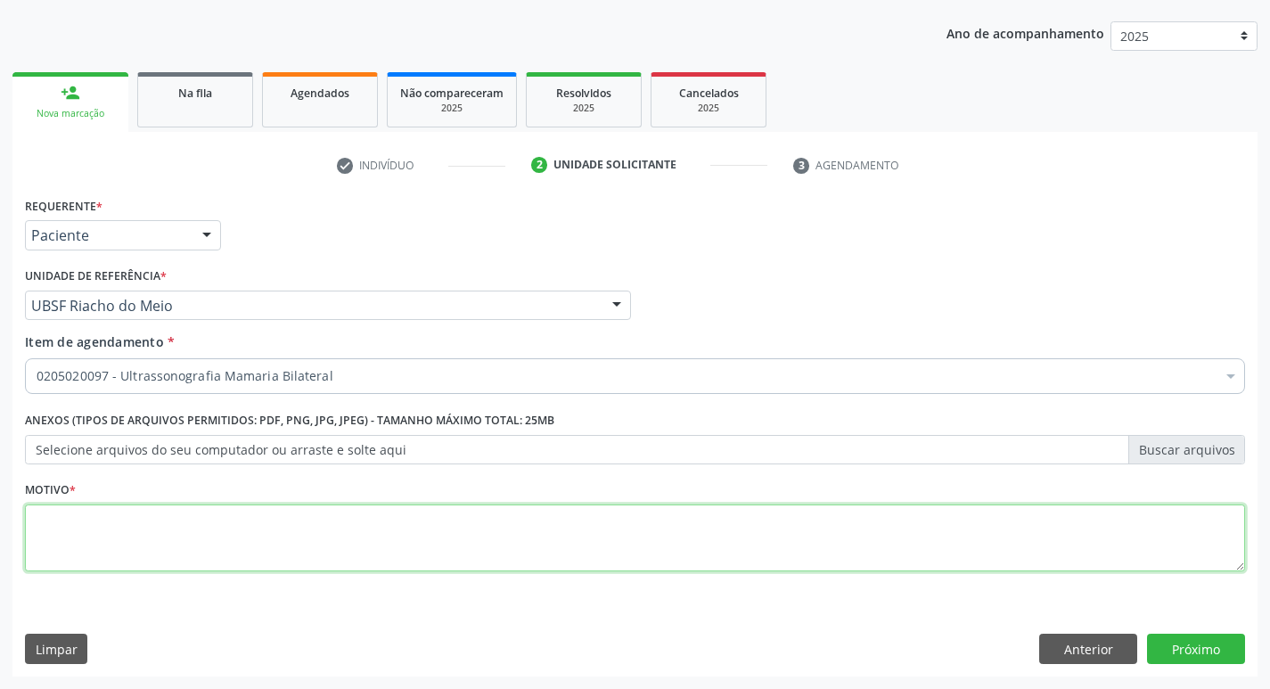
click at [75, 522] on textarea at bounding box center [635, 538] width 1220 height 68
type textarea "ROTINA"
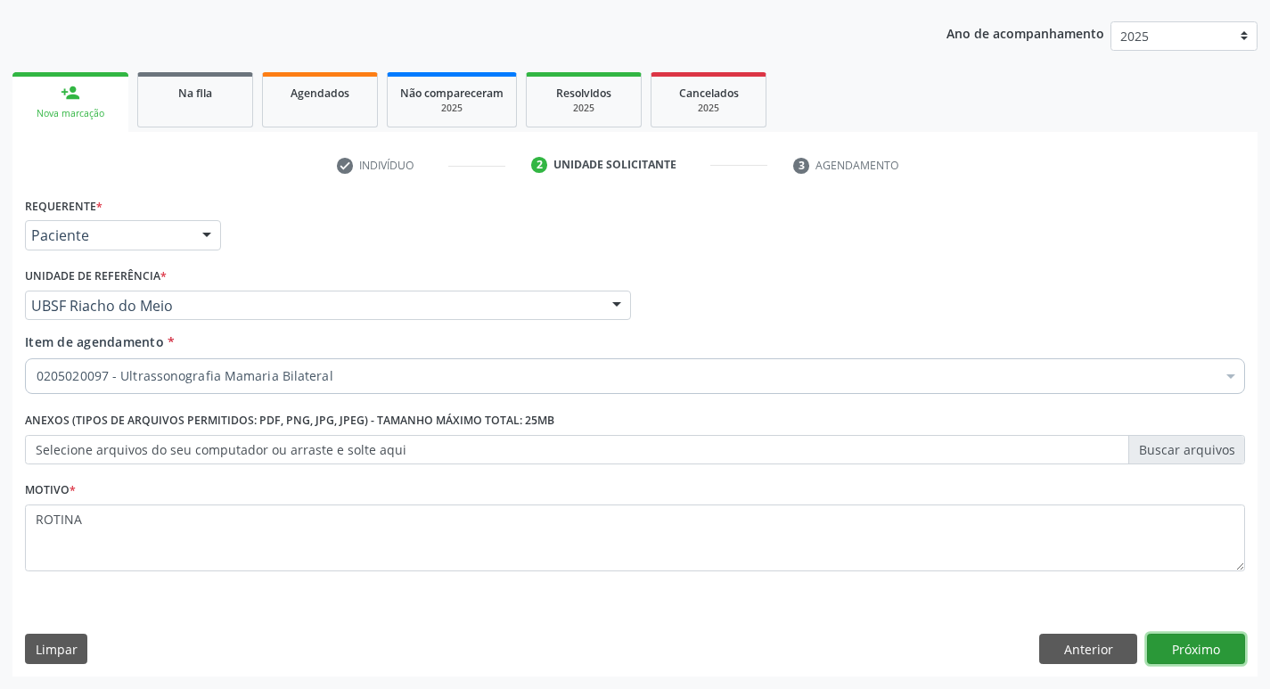
click at [1203, 645] on button "Próximo" at bounding box center [1196, 649] width 98 height 30
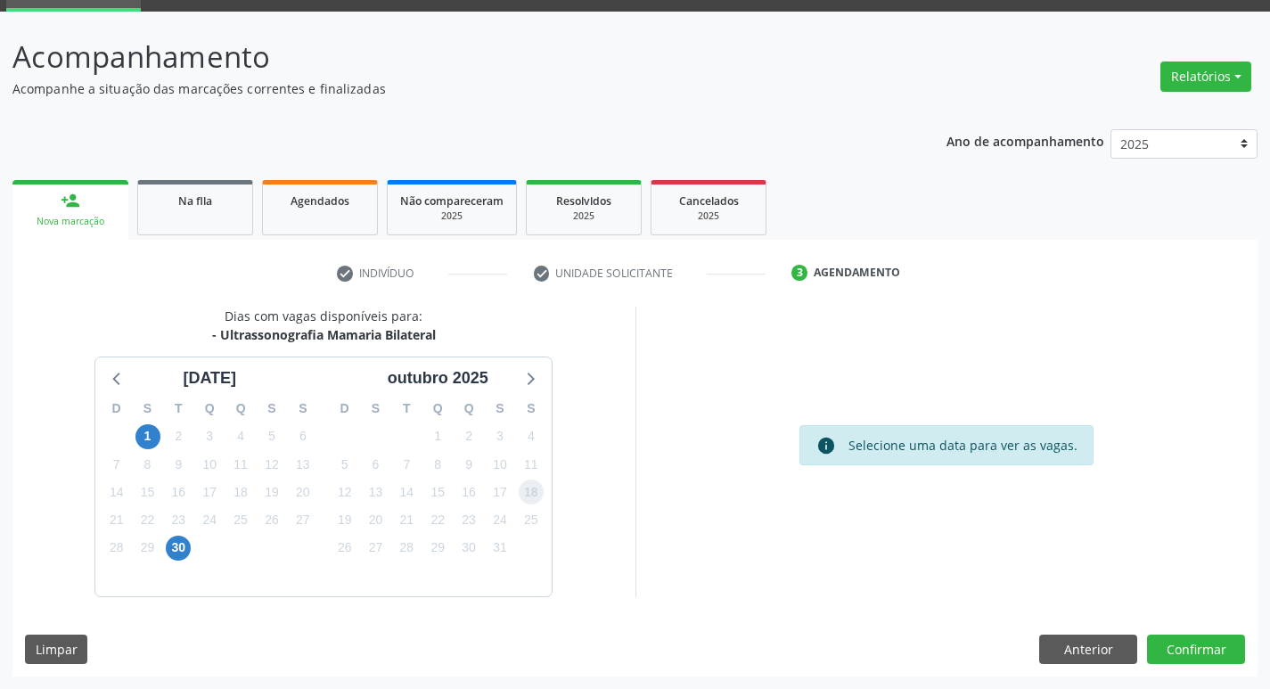
click at [538, 486] on span "18" at bounding box center [531, 491] width 25 height 25
click at [1178, 650] on button "Confirmar" at bounding box center [1196, 649] width 98 height 30
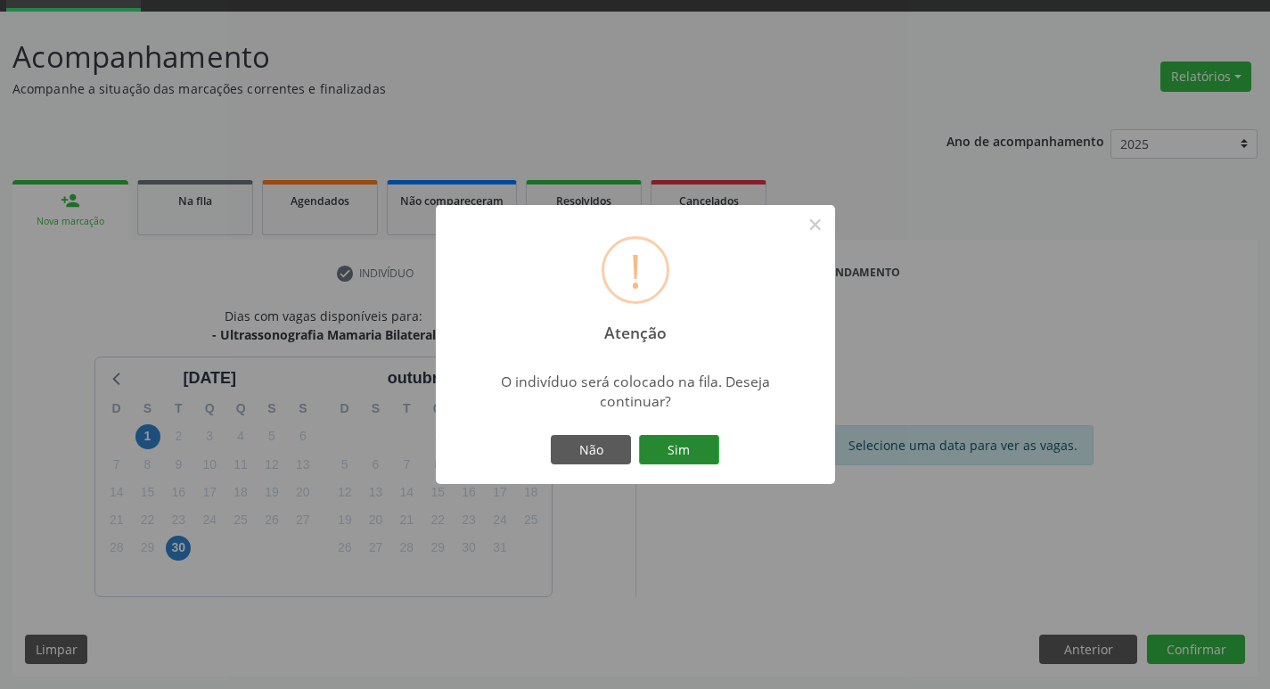
click at [685, 445] on button "Sim" at bounding box center [679, 450] width 80 height 30
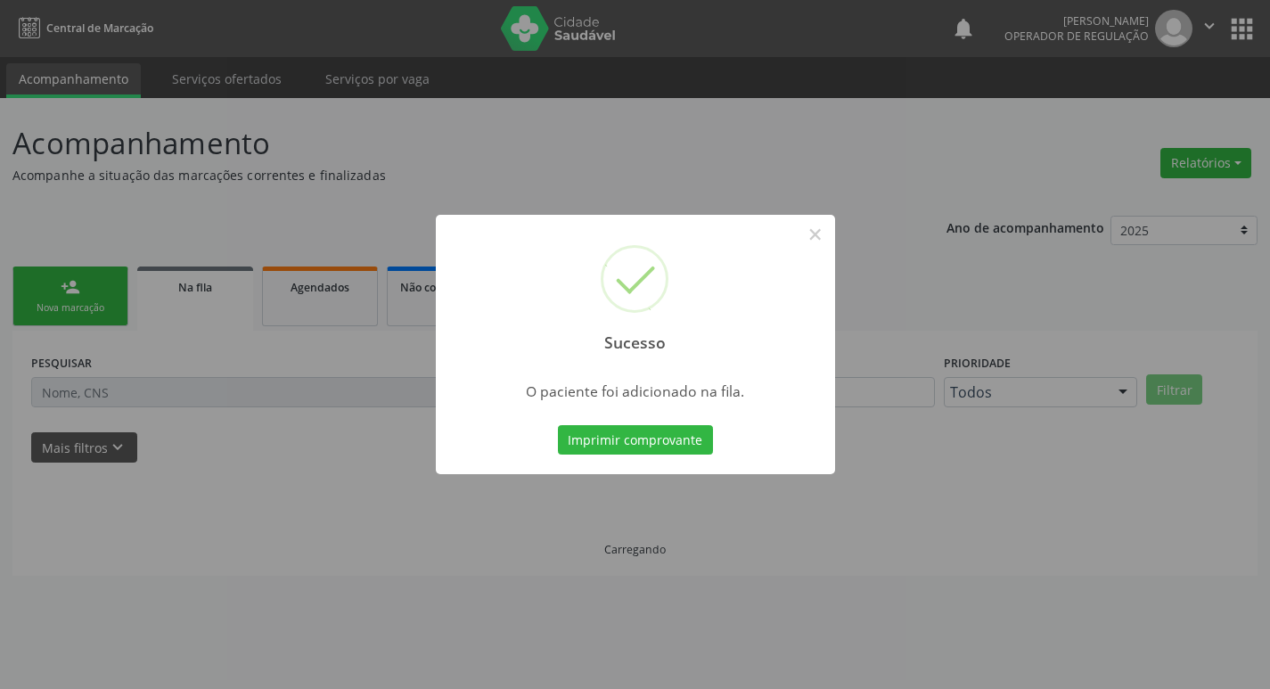
scroll to position [0, 0]
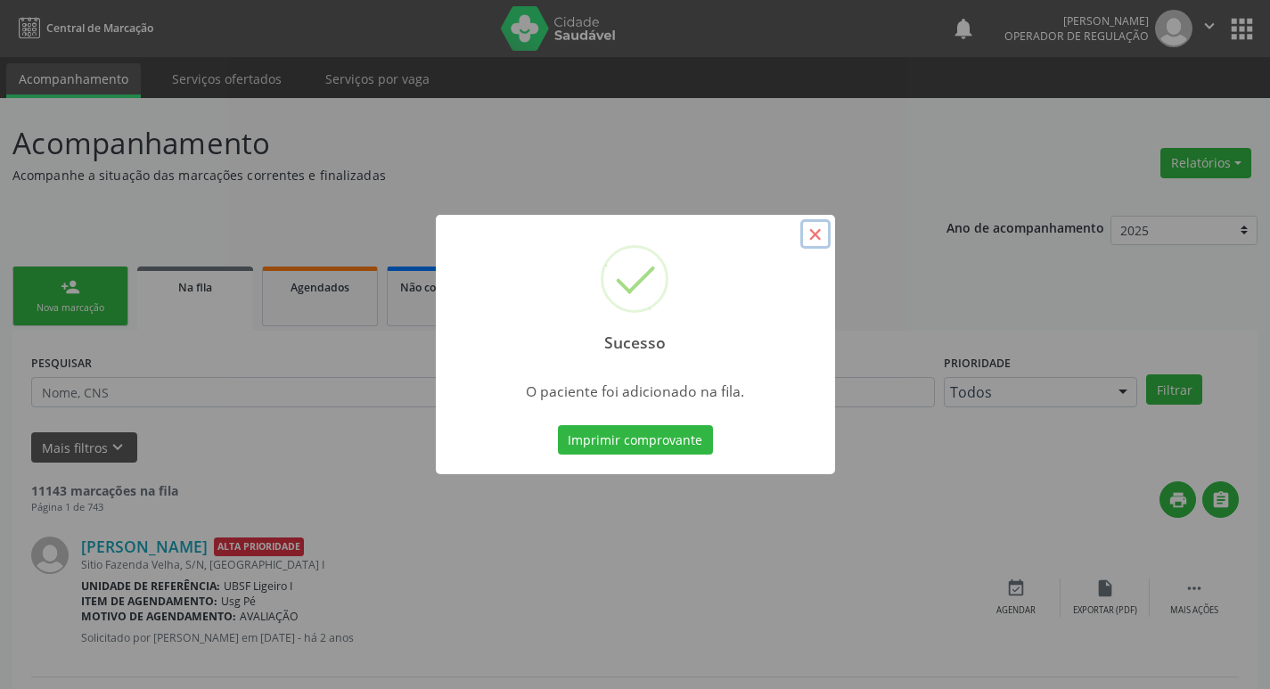
click at [806, 235] on button "×" at bounding box center [815, 234] width 30 height 30
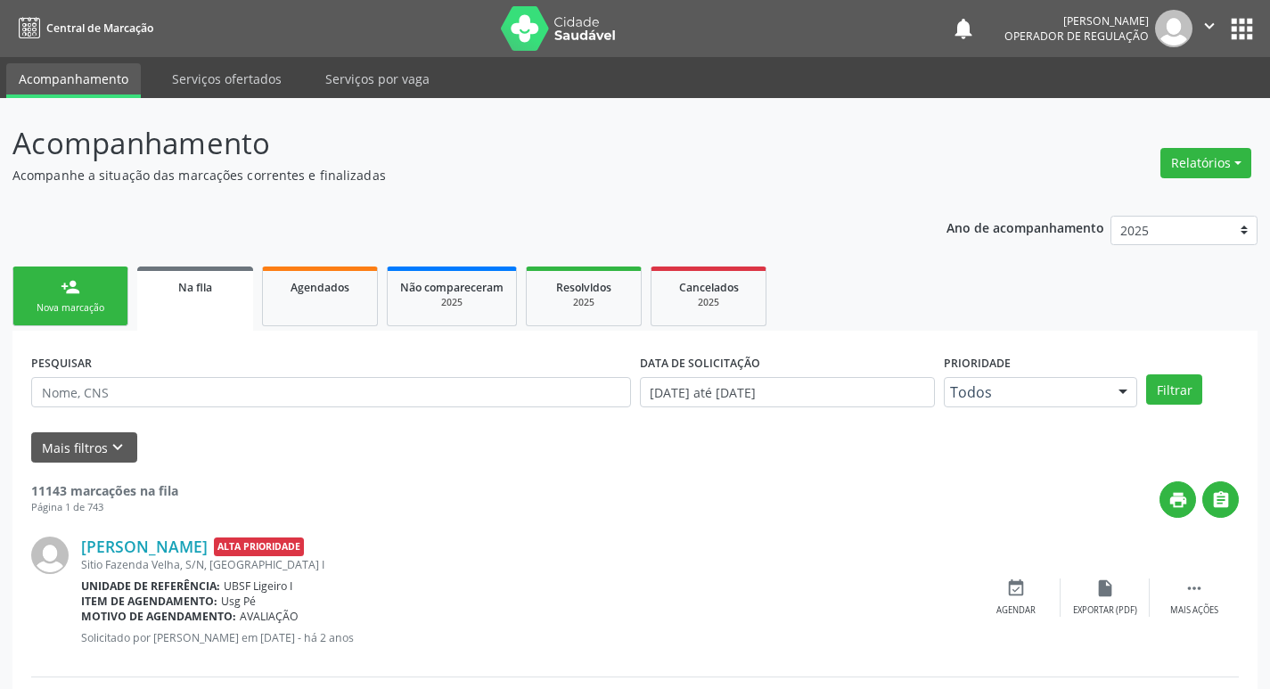
click at [119, 307] on link "person_add Nova marcação" at bounding box center [70, 296] width 116 height 60
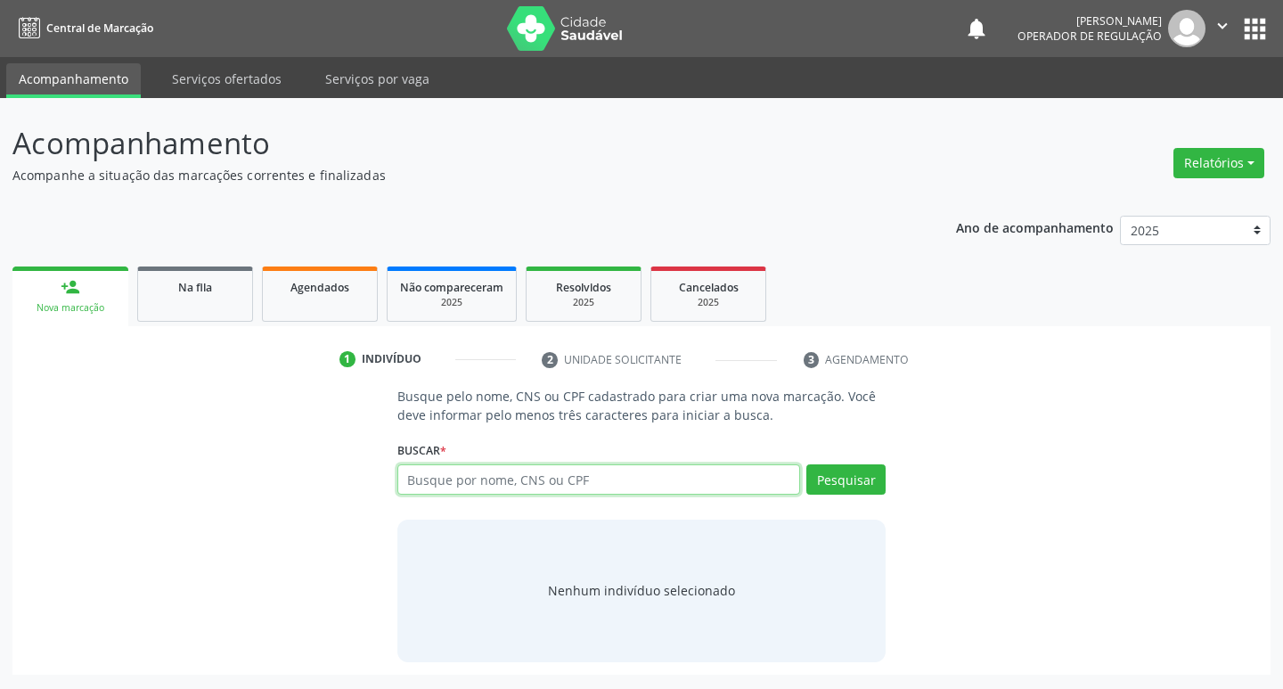
click at [450, 481] on input "text" at bounding box center [599, 479] width 404 height 30
click at [453, 481] on input "text" at bounding box center [599, 479] width 404 height 30
type input "FRANCICLEIDE DE ASSIS SILVA"
click at [823, 476] on button "Pesquisar" at bounding box center [845, 479] width 79 height 30
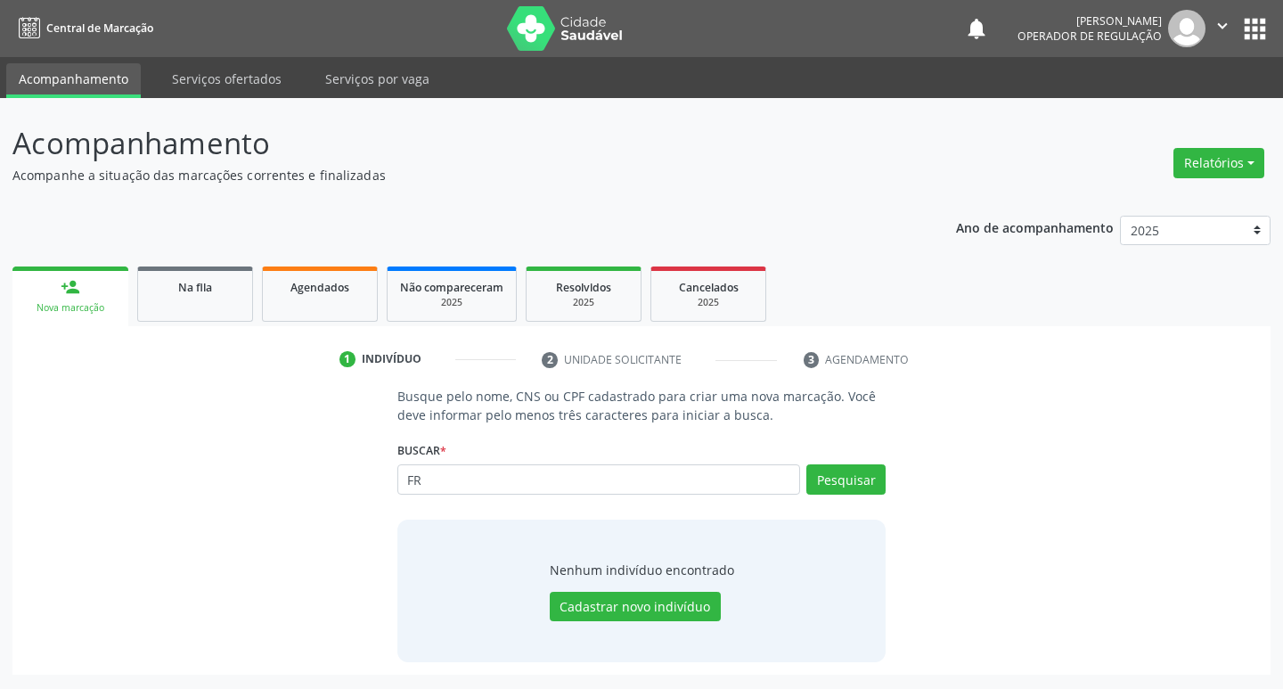
type input "F"
type input "708403267478665"
click at [855, 481] on button "Pesquisar" at bounding box center [845, 479] width 79 height 30
type input "7"
type input "702007345967884"
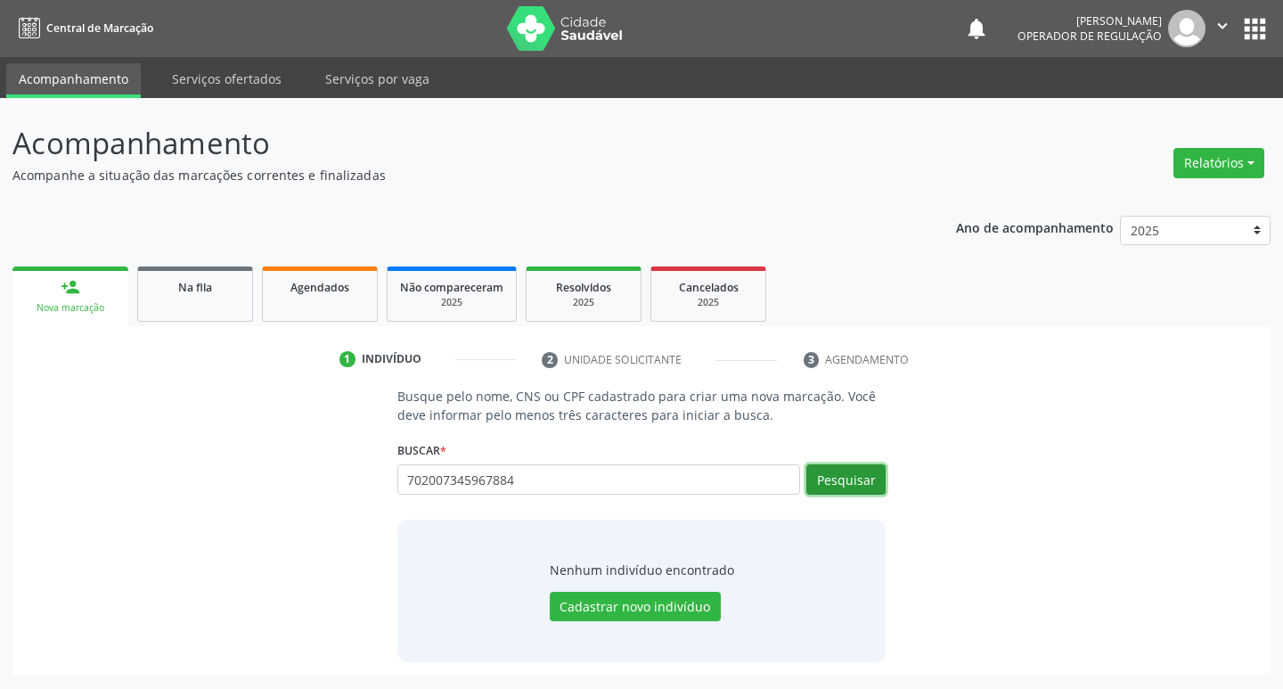
click at [843, 479] on button "Pesquisar" at bounding box center [845, 479] width 79 height 30
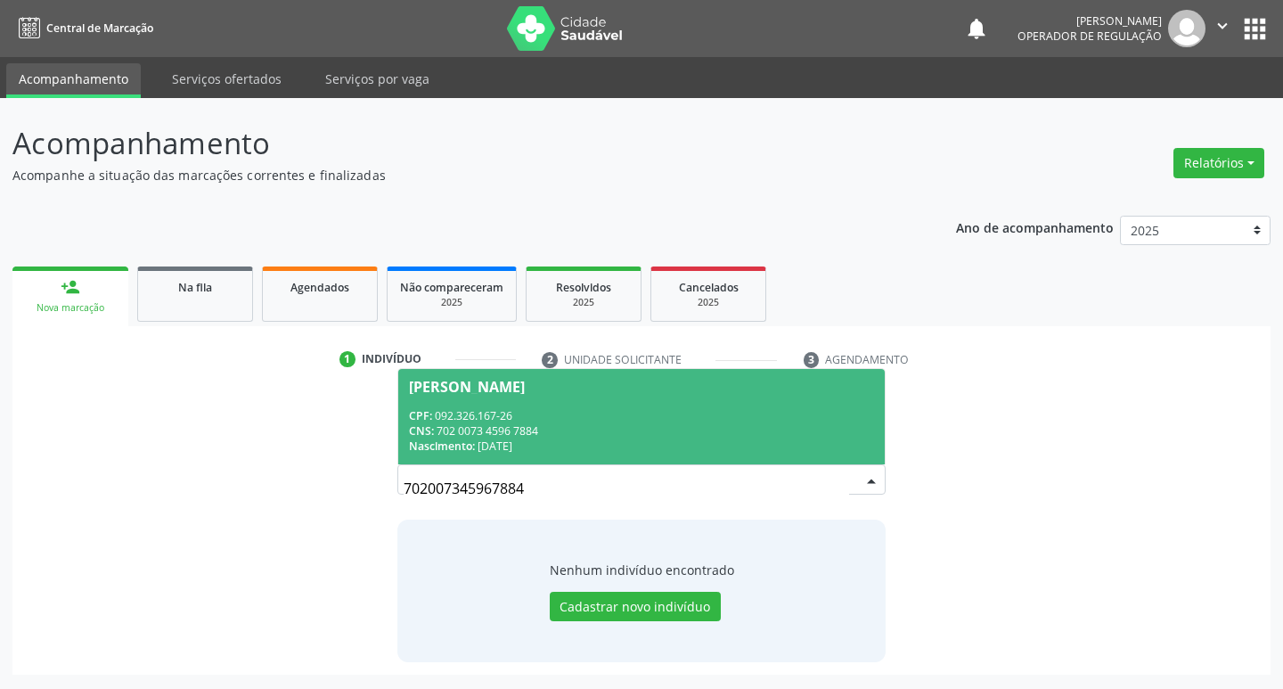
drag, startPoint x: 511, startPoint y: 387, endPoint x: 498, endPoint y: 408, distance: 24.8
click at [511, 388] on div "Maria de Fátima da Costa Oliveira" at bounding box center [467, 387] width 116 height 14
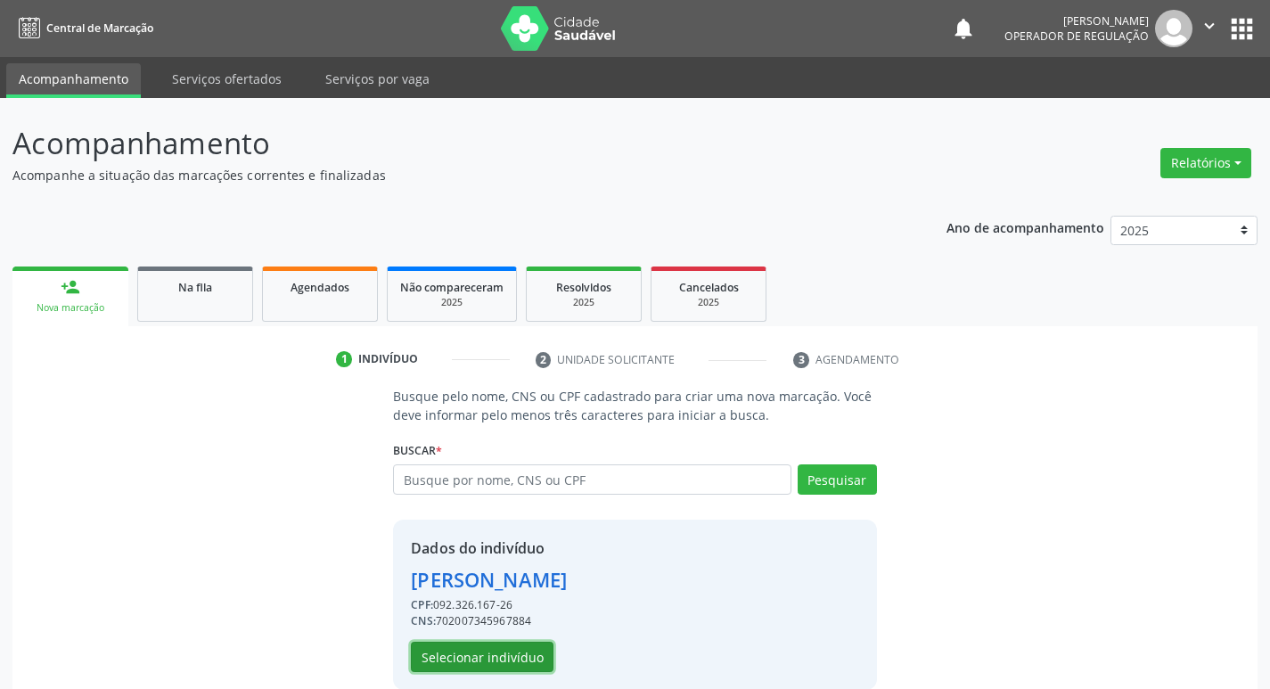
click at [490, 656] on button "Selecionar indivíduo" at bounding box center [482, 657] width 143 height 30
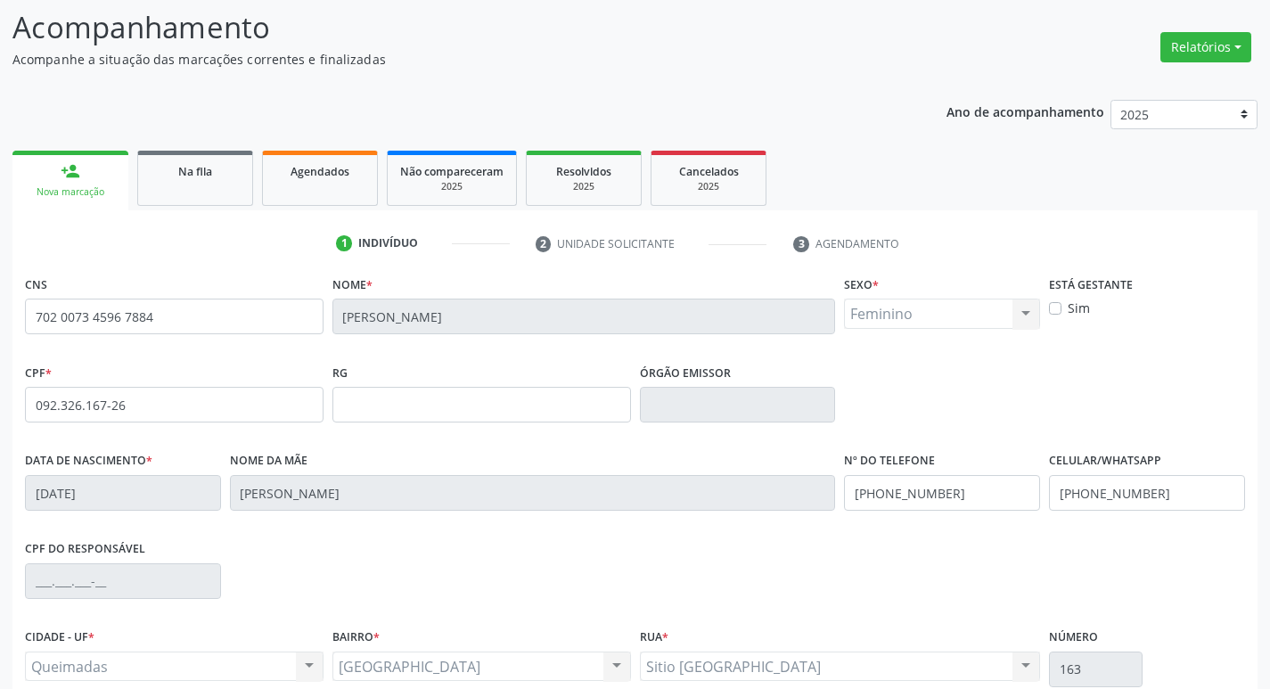
scroll to position [277, 0]
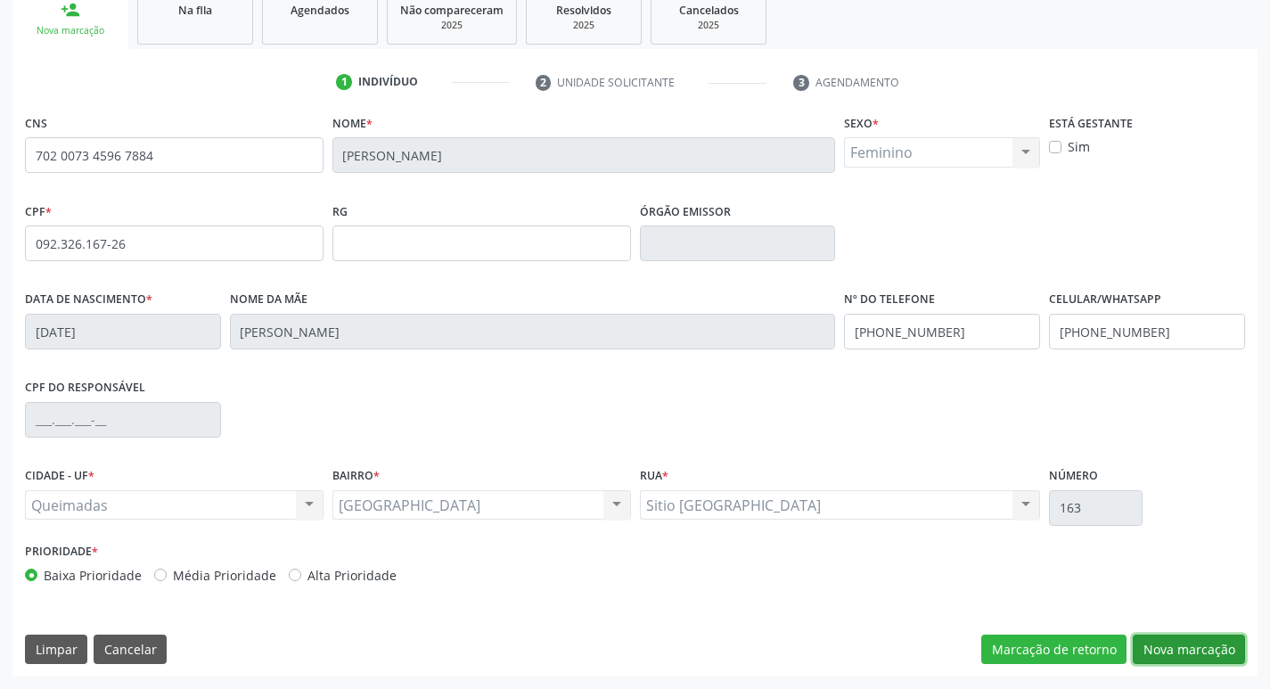
click at [1170, 653] on button "Nova marcação" at bounding box center [1189, 649] width 112 height 30
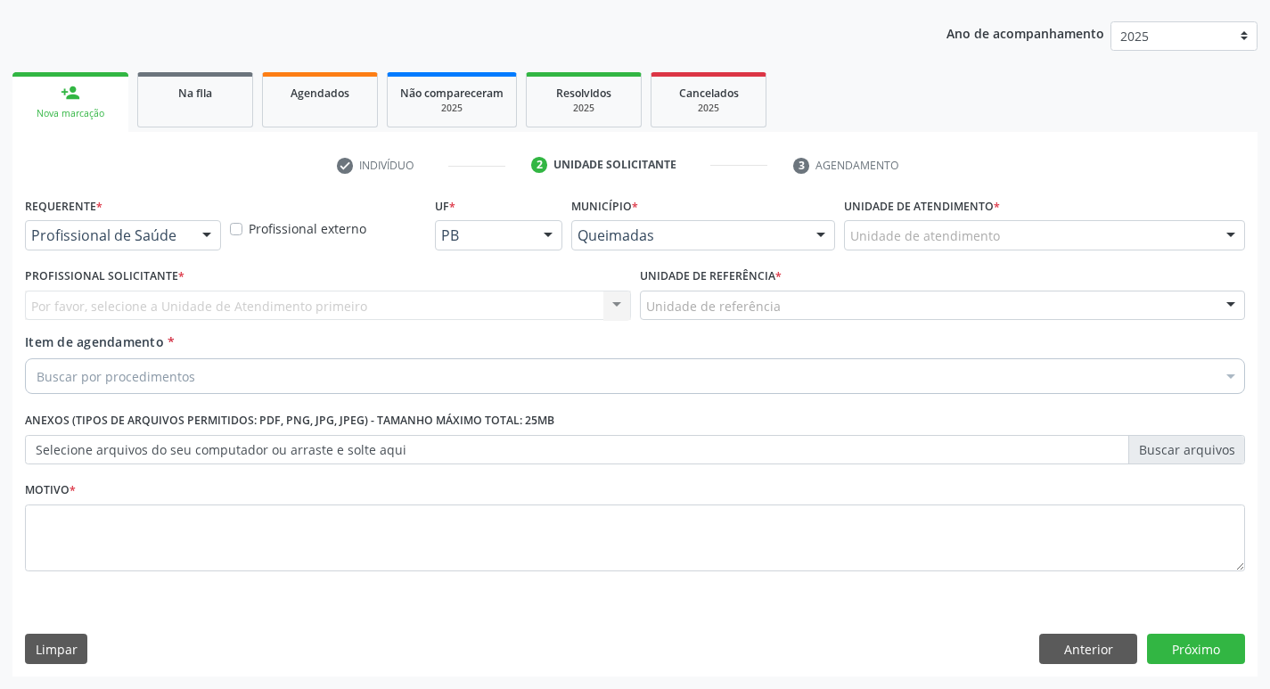
scroll to position [194, 0]
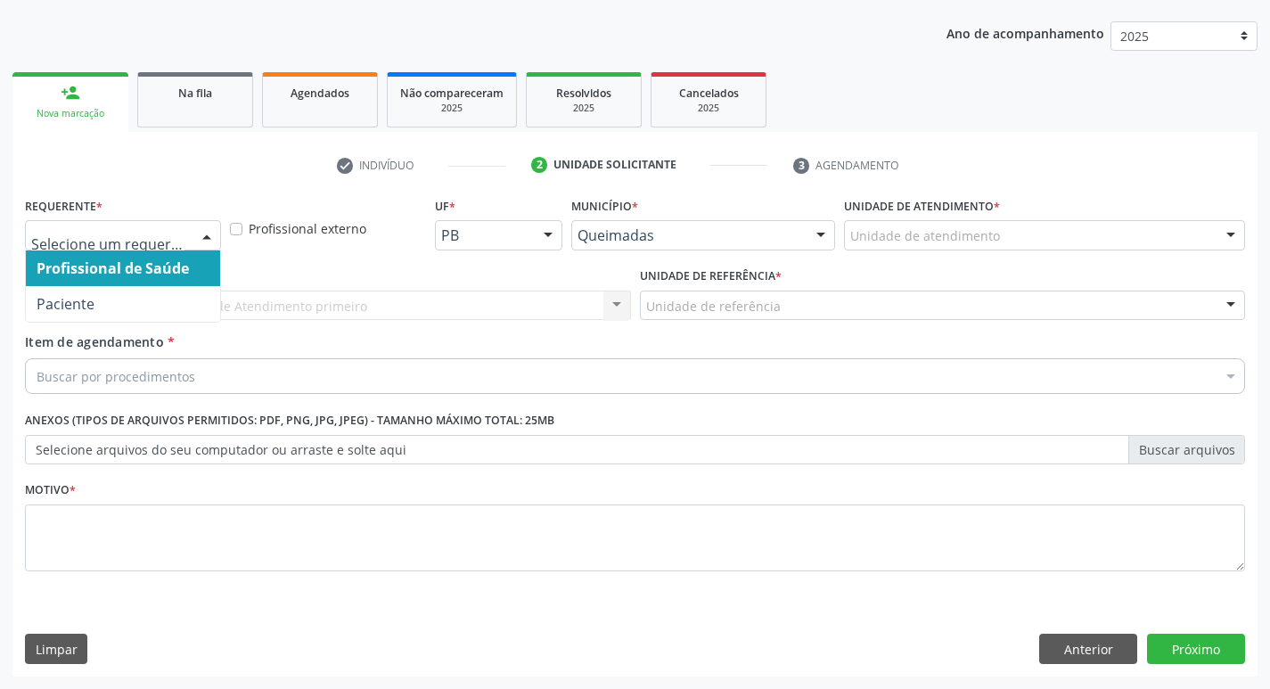
click at [215, 237] on div at bounding box center [206, 236] width 27 height 30
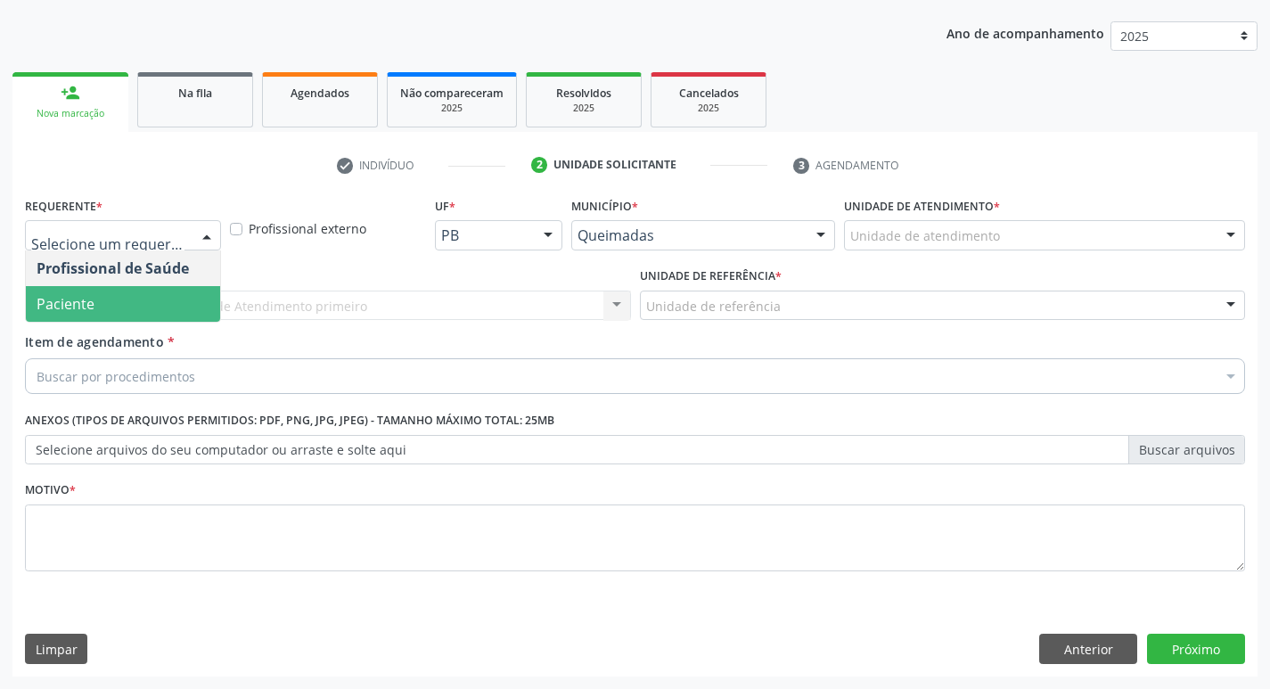
click at [100, 296] on span "Paciente" at bounding box center [123, 304] width 194 height 36
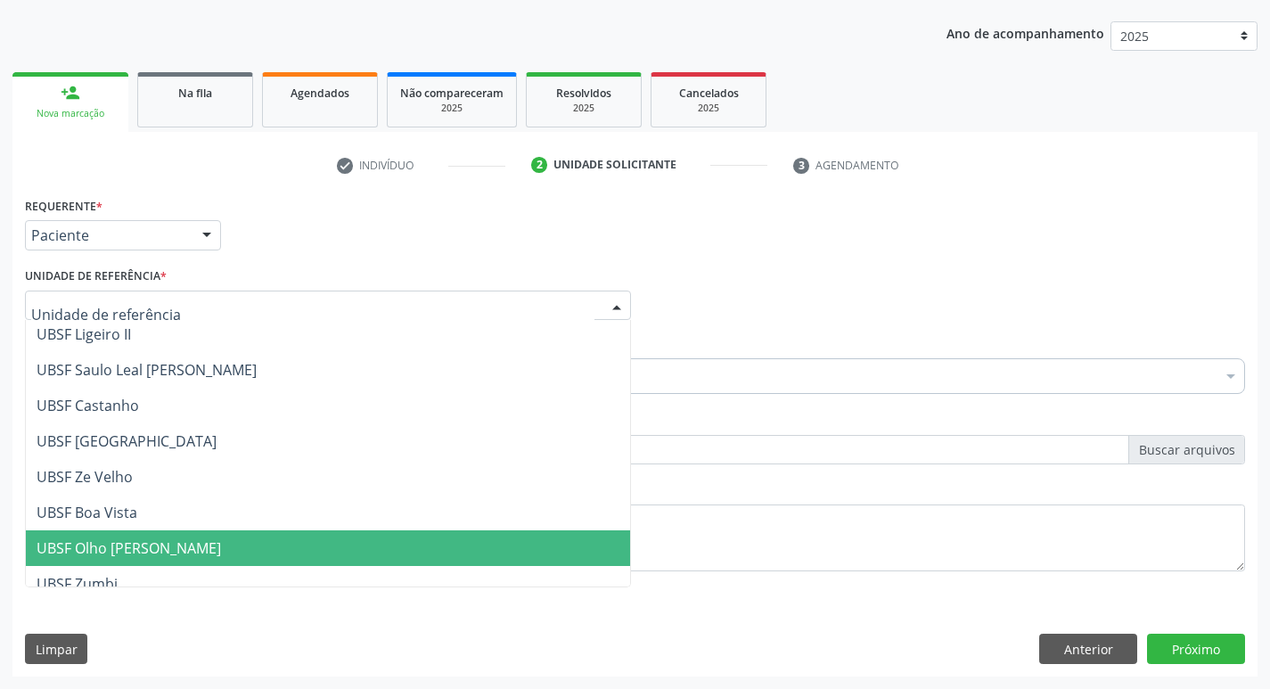
scroll to position [0, 0]
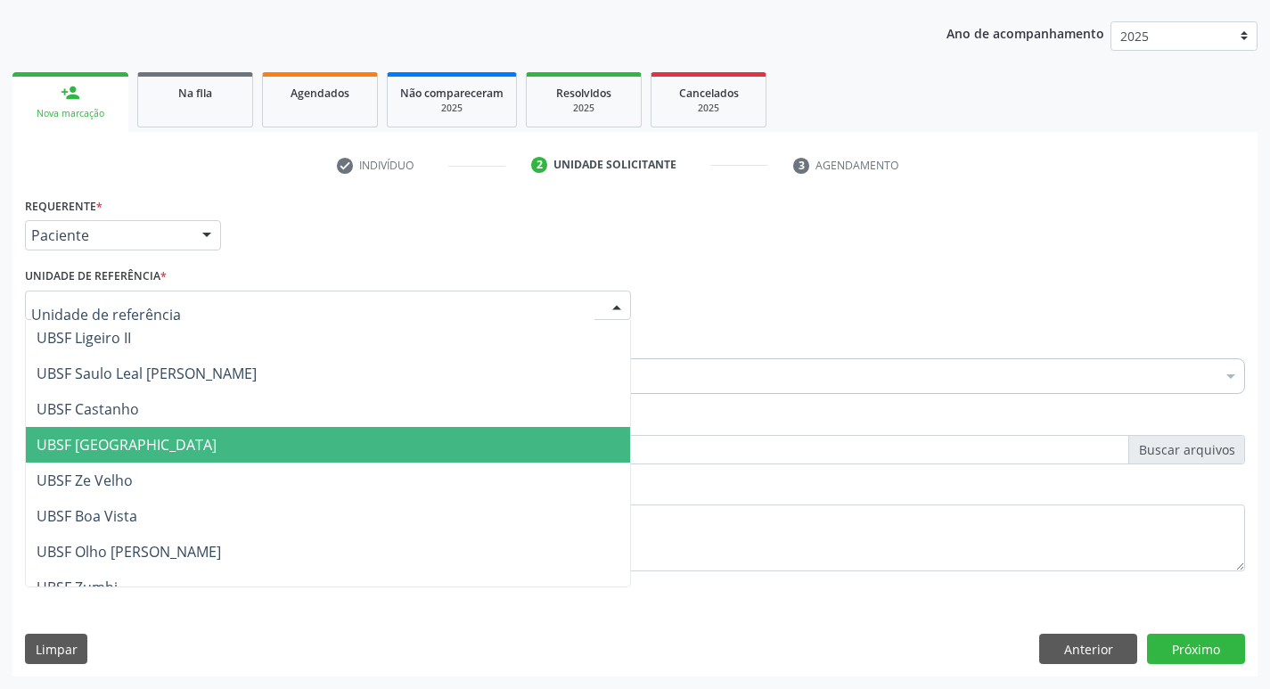
click at [155, 451] on span "UBSF [GEOGRAPHIC_DATA]" at bounding box center [328, 445] width 604 height 36
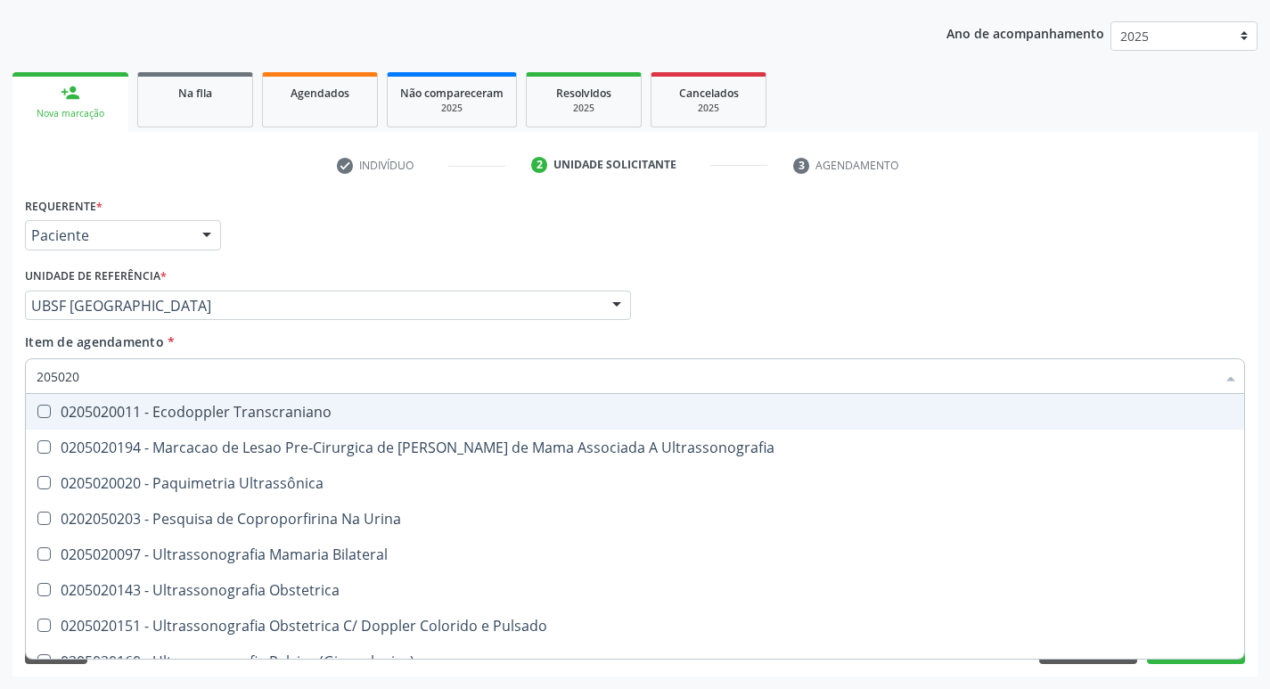
type input "2050200"
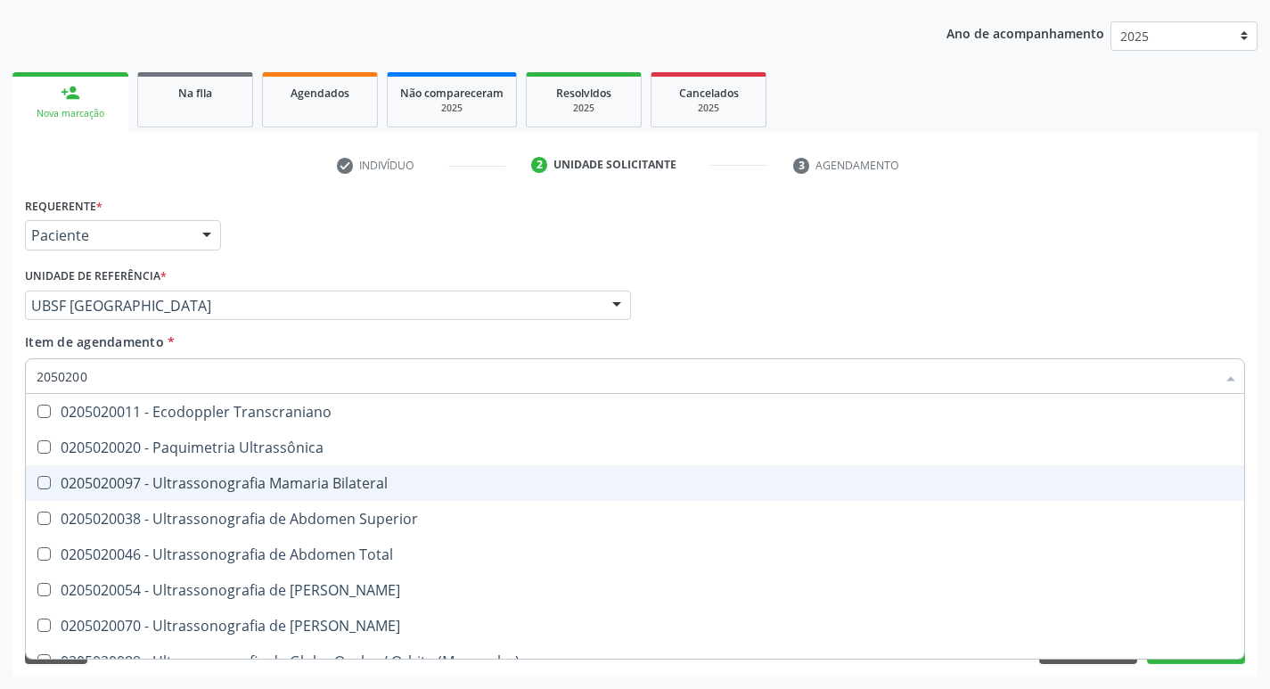
click at [49, 480] on Bilateral at bounding box center [43, 482] width 13 height 13
click at [37, 480] on Bilateral "checkbox" at bounding box center [32, 483] width 12 height 12
checkbox Bilateral "true"
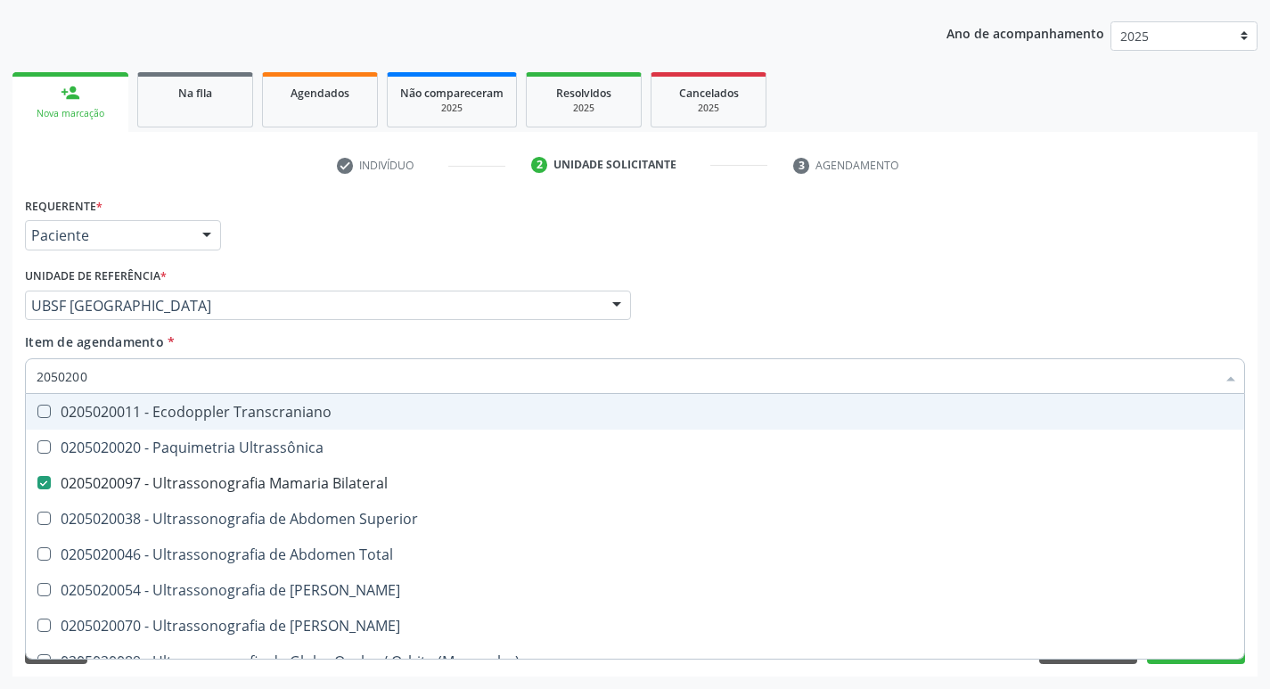
checkbox Ultrassônica "true"
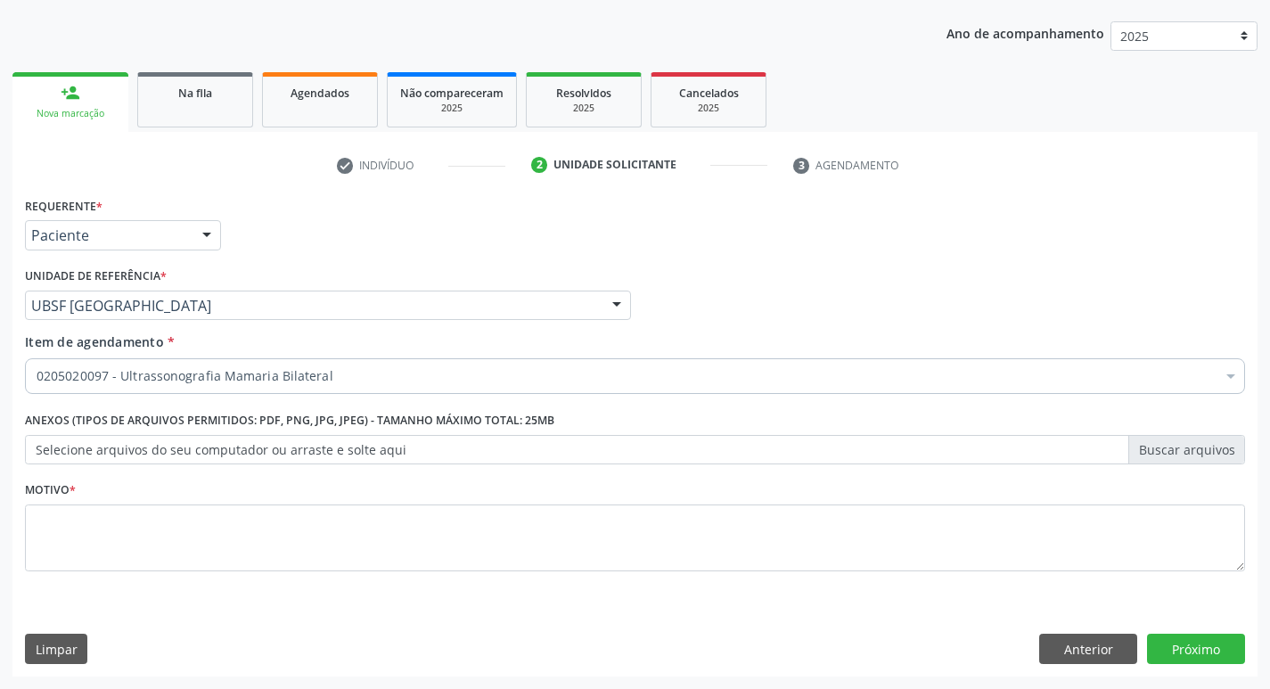
click at [788, 332] on div "Item de agendamento * 0205020097 - Ultrassonografia Mamaria Bilateral Desfazer …" at bounding box center [635, 360] width 1220 height 56
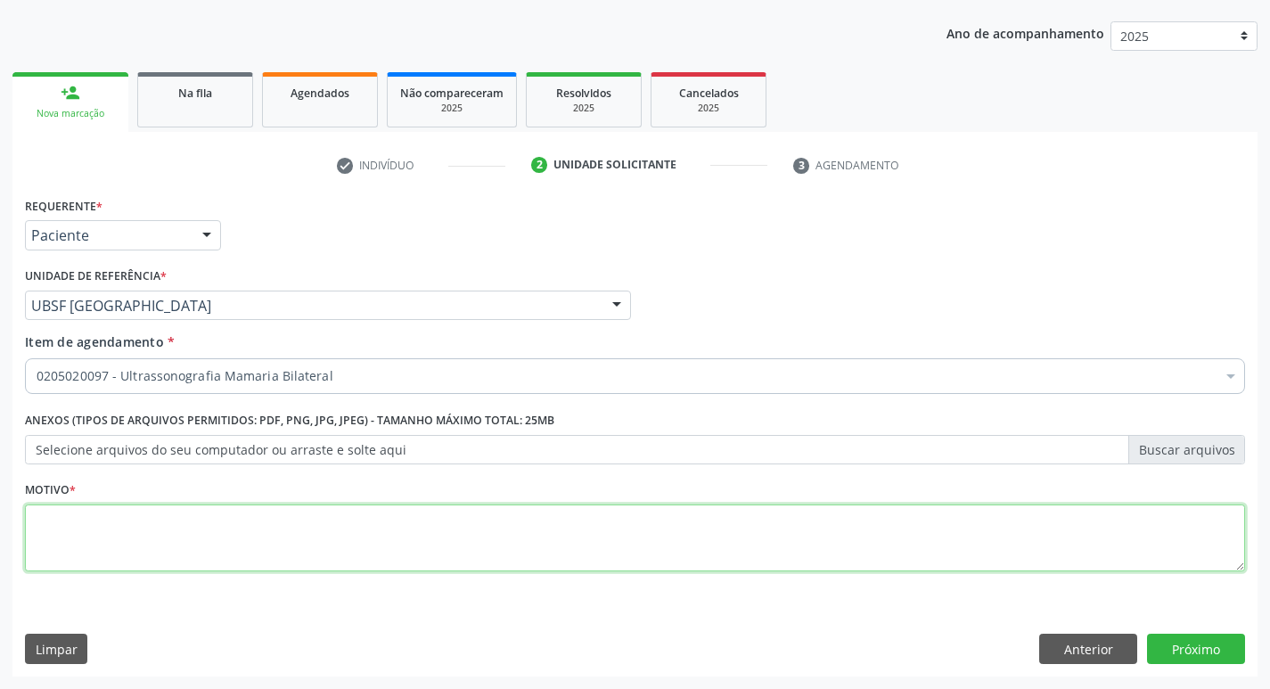
click at [61, 528] on textarea at bounding box center [635, 538] width 1220 height 68
type textarea "AVALIACAO"
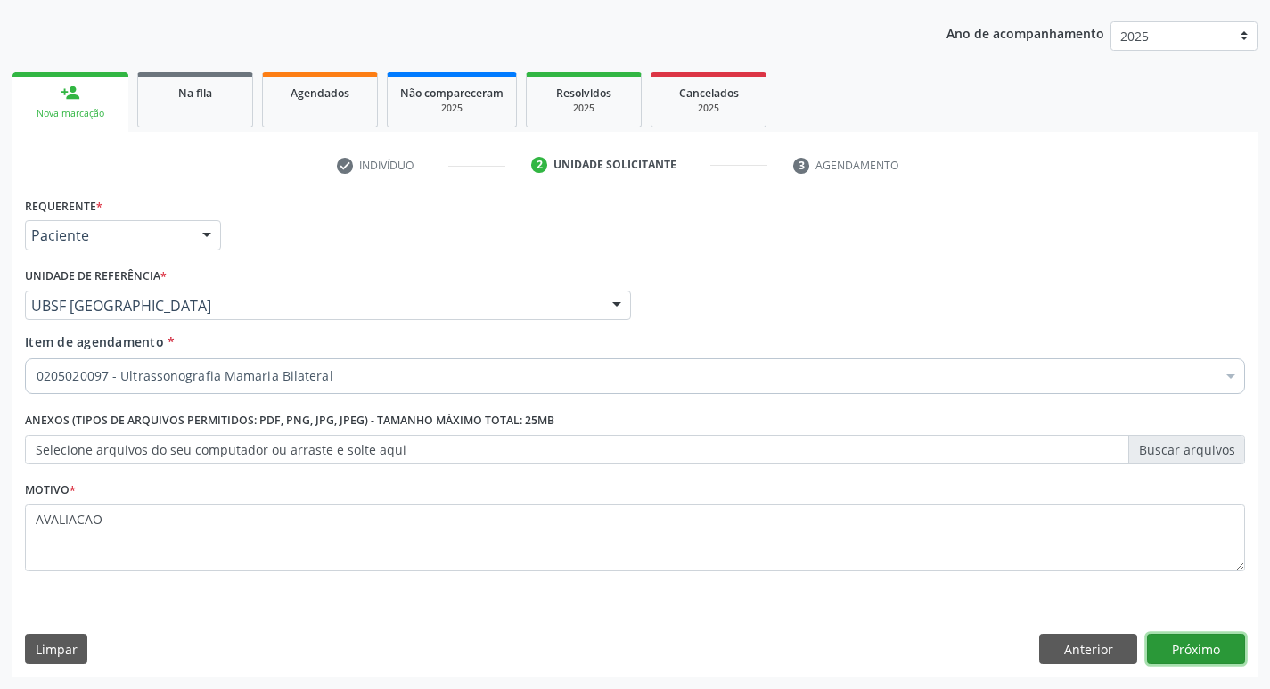
click at [1204, 662] on button "Próximo" at bounding box center [1196, 649] width 98 height 30
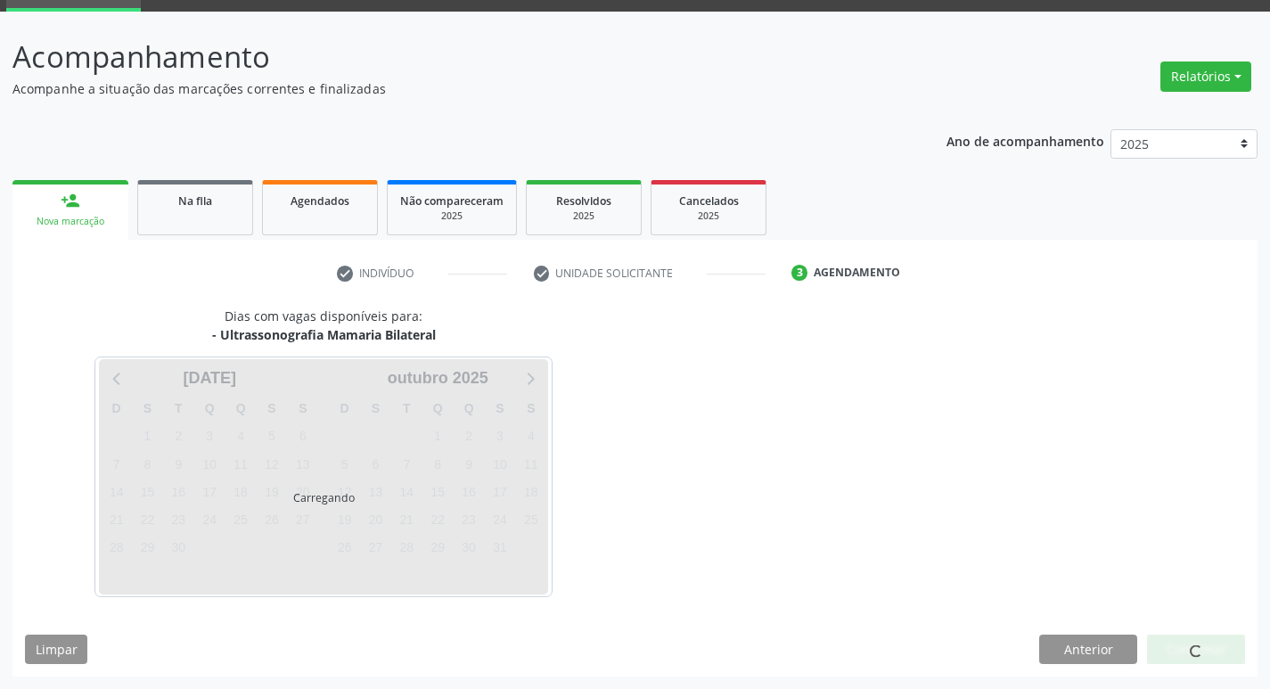
scroll to position [86, 0]
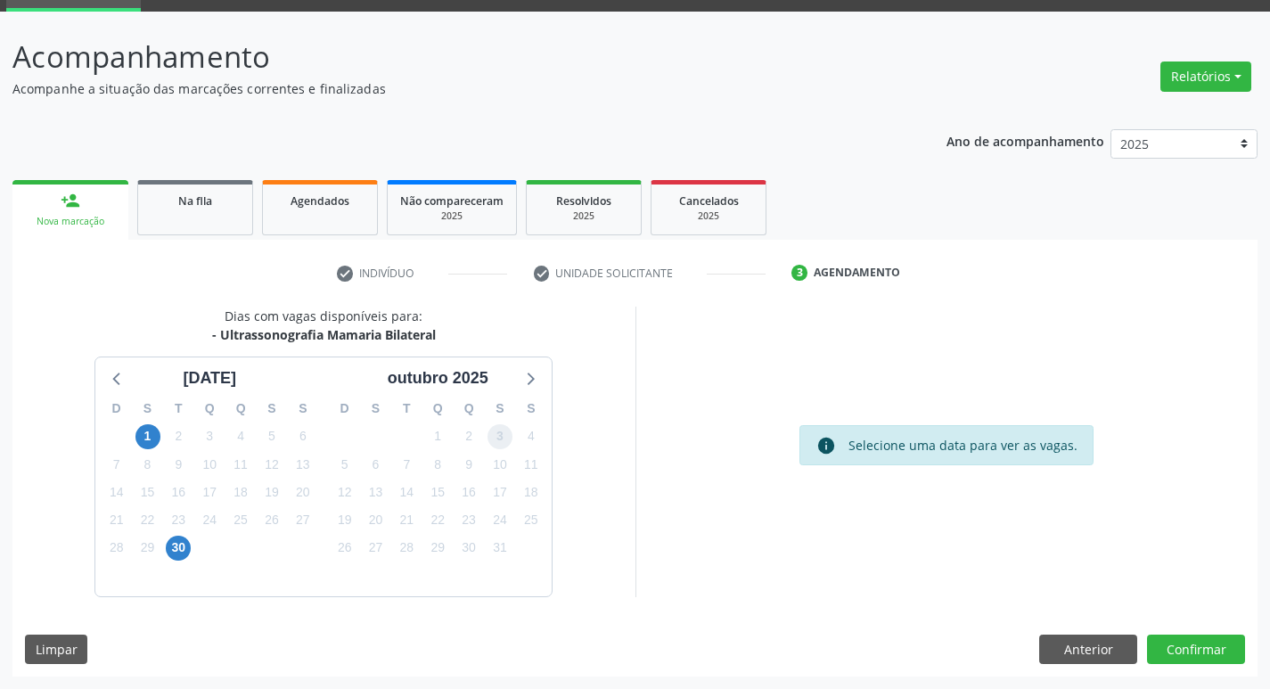
click at [503, 441] on span "3" at bounding box center [499, 436] width 25 height 25
click at [1196, 654] on button "Confirmar" at bounding box center [1196, 649] width 98 height 30
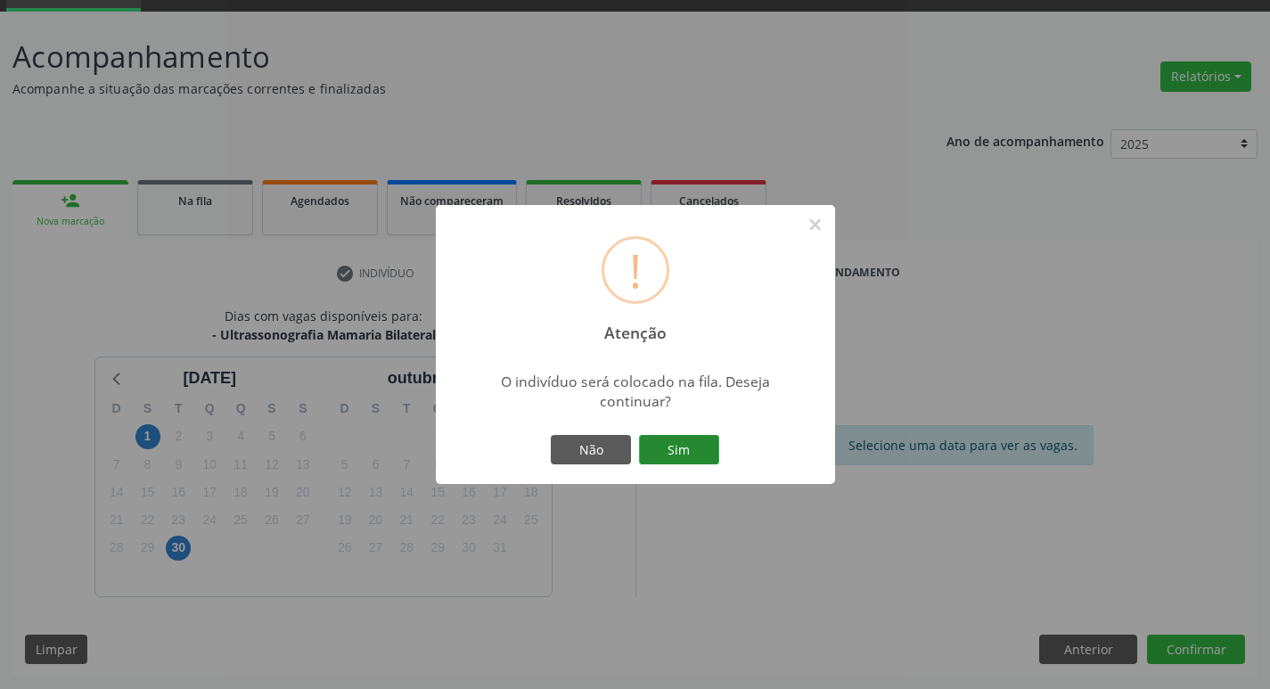
click at [678, 450] on button "Sim" at bounding box center [679, 450] width 80 height 30
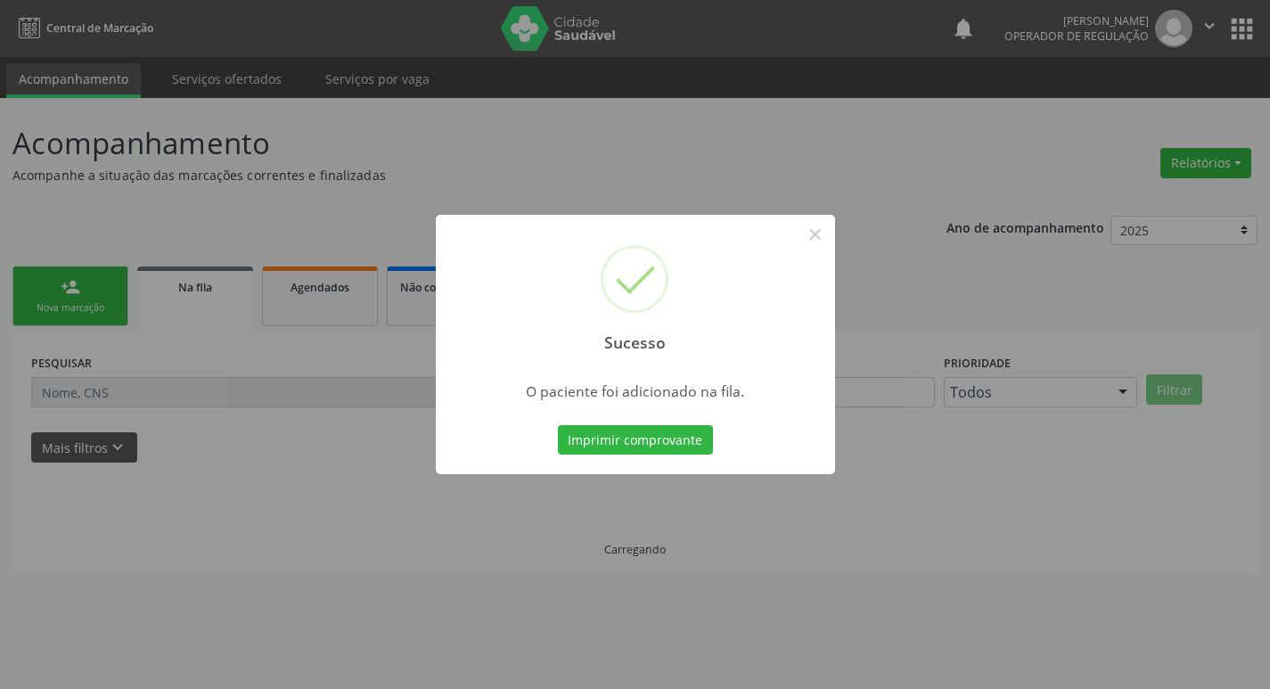
scroll to position [0, 0]
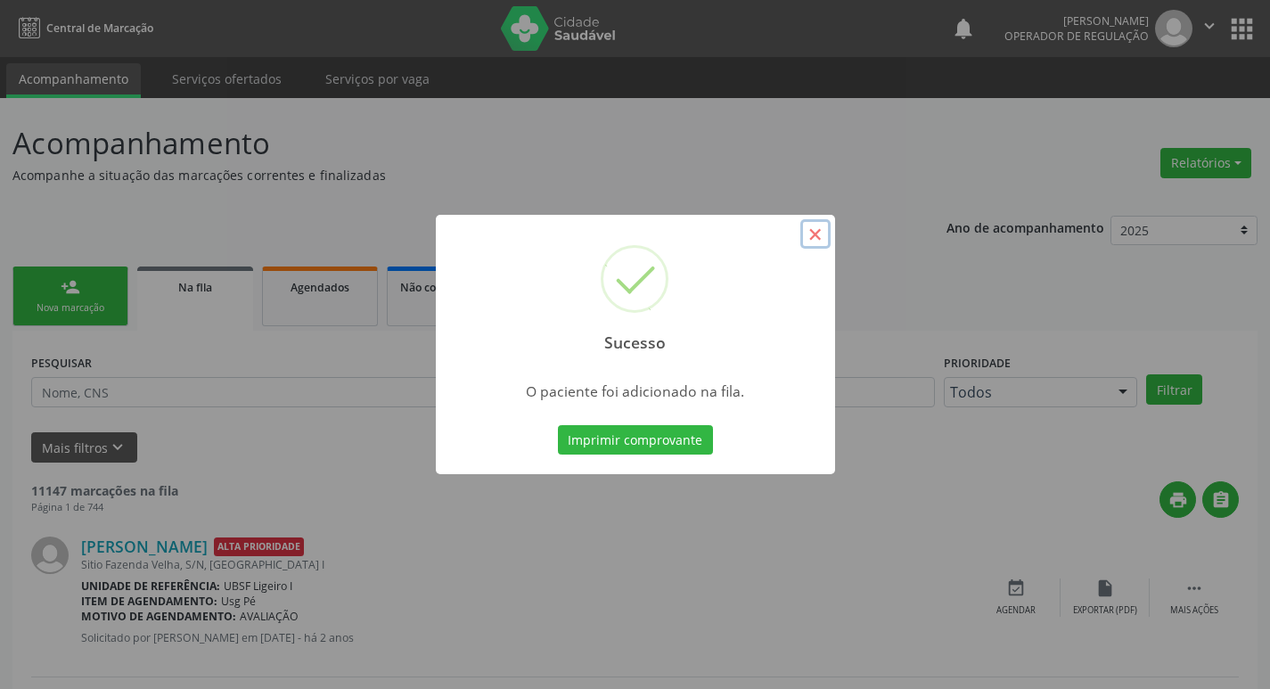
click at [816, 239] on button "×" at bounding box center [815, 234] width 30 height 30
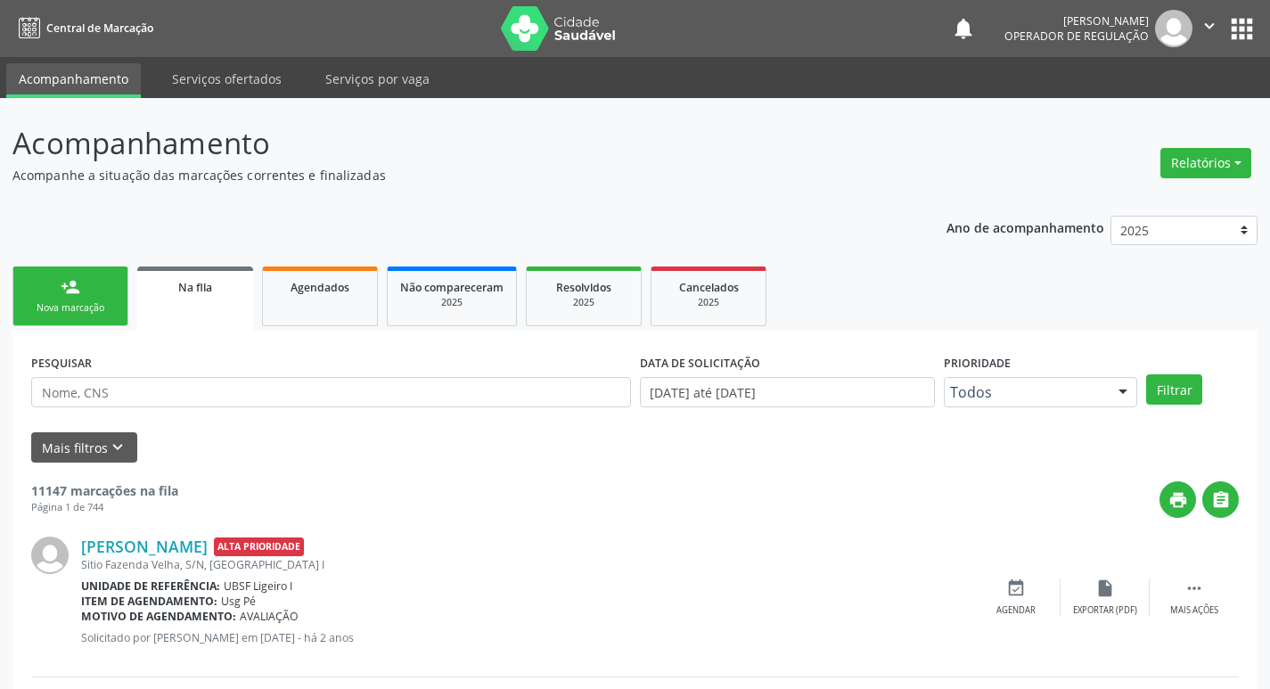
click at [56, 291] on link "person_add Nova marcação" at bounding box center [70, 296] width 116 height 60
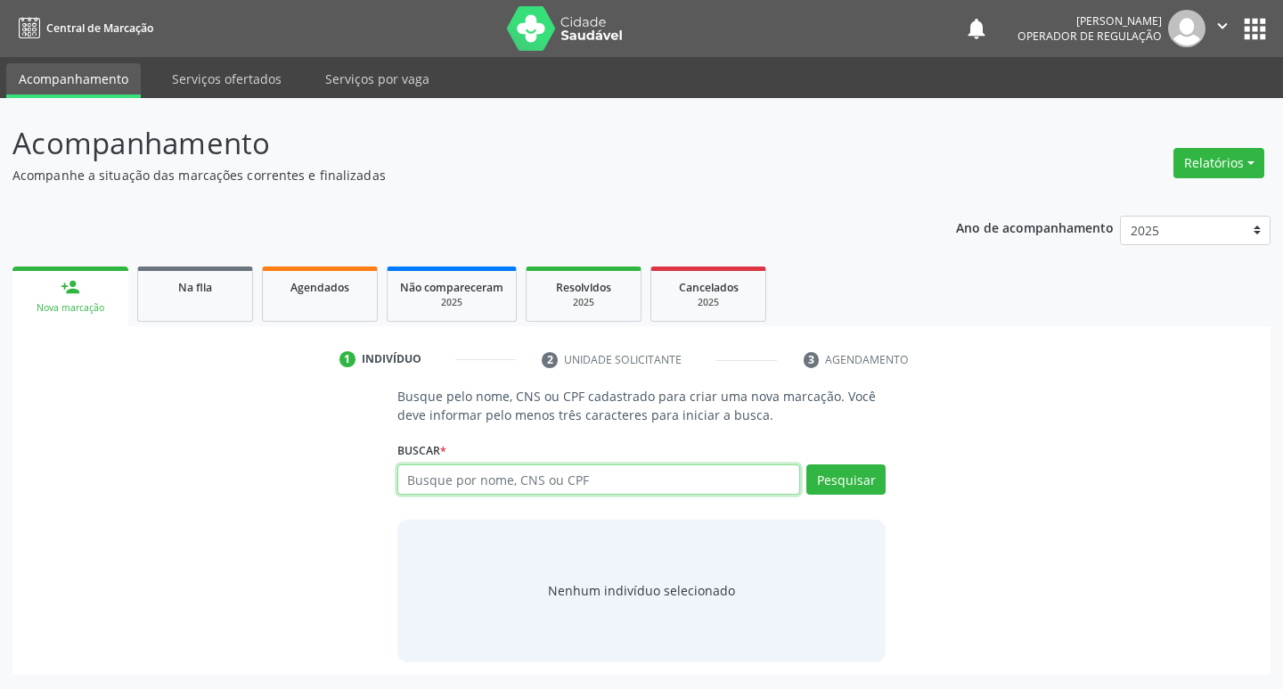
click at [438, 484] on input "text" at bounding box center [599, 479] width 404 height 30
type input "700507131568457"
click at [874, 476] on button "Pesquisar" at bounding box center [845, 479] width 79 height 30
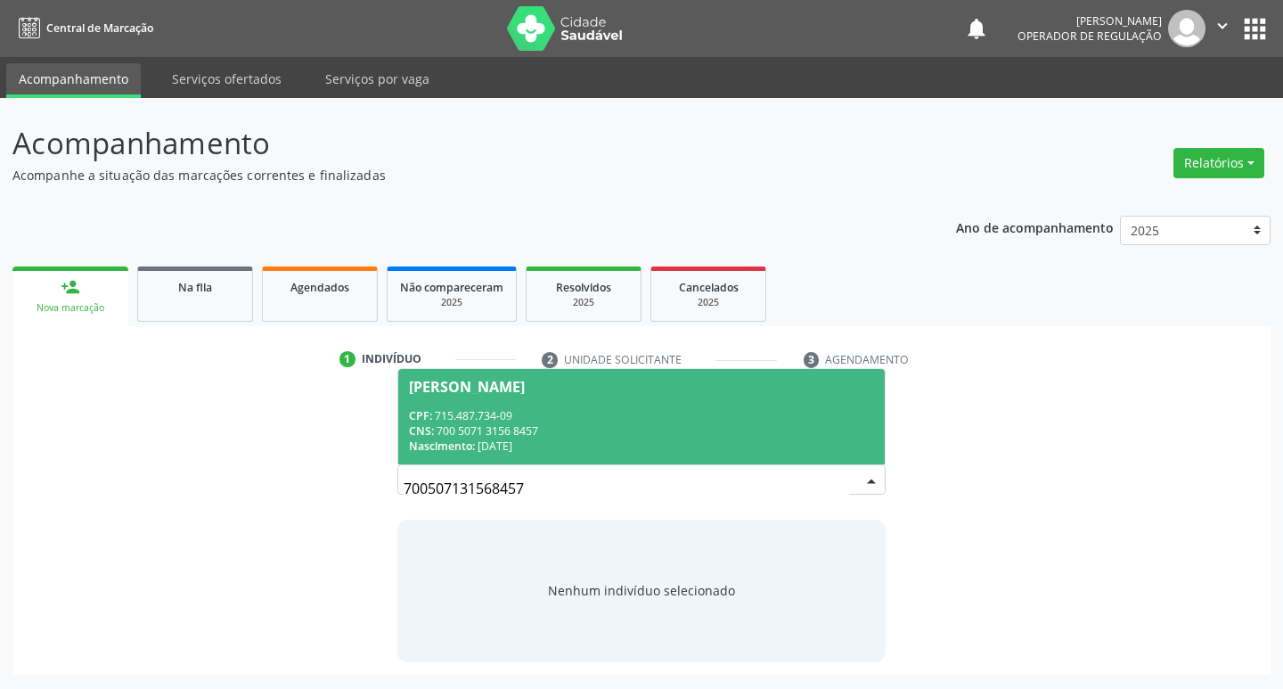
click at [489, 383] on div "[PERSON_NAME]" at bounding box center [467, 387] width 116 height 14
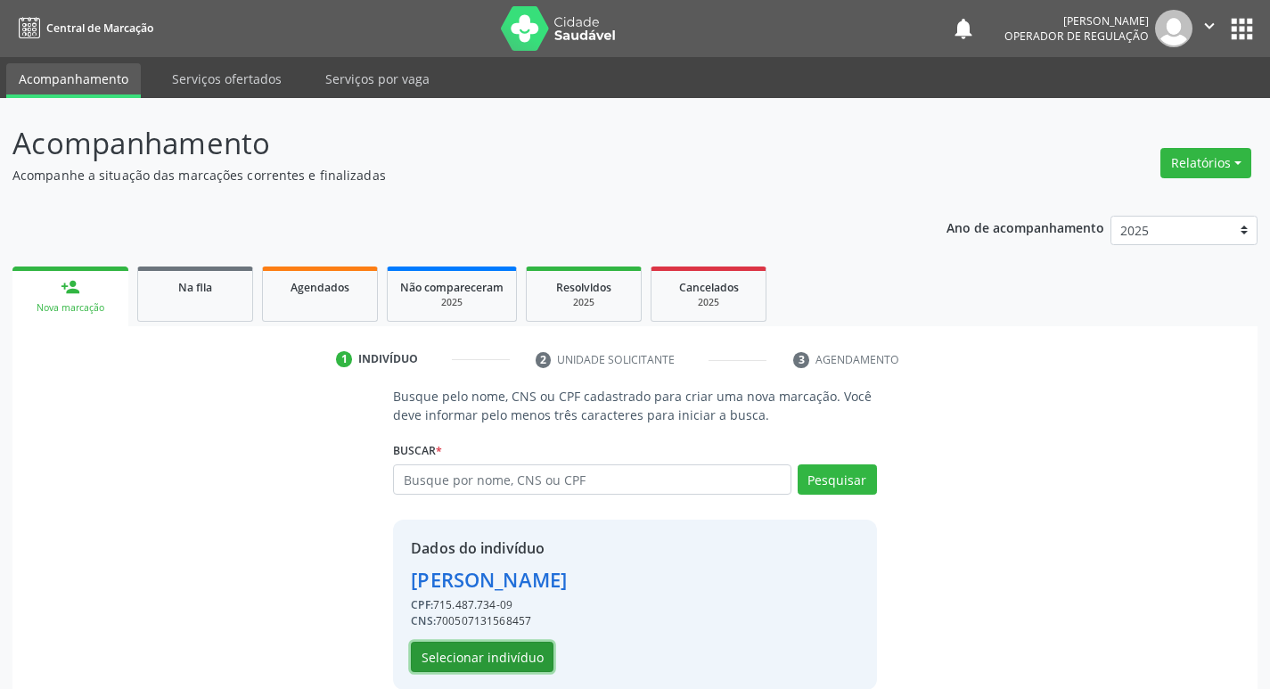
click at [454, 663] on button "Selecionar indivíduo" at bounding box center [482, 657] width 143 height 30
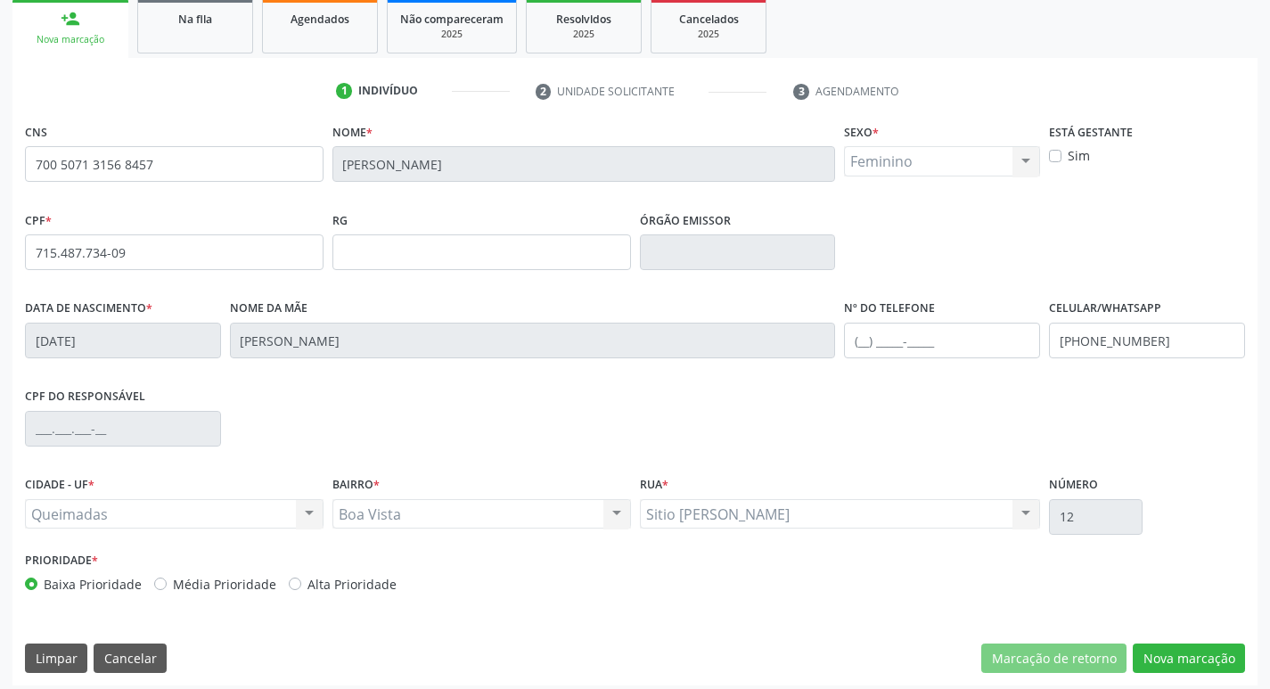
scroll to position [277, 0]
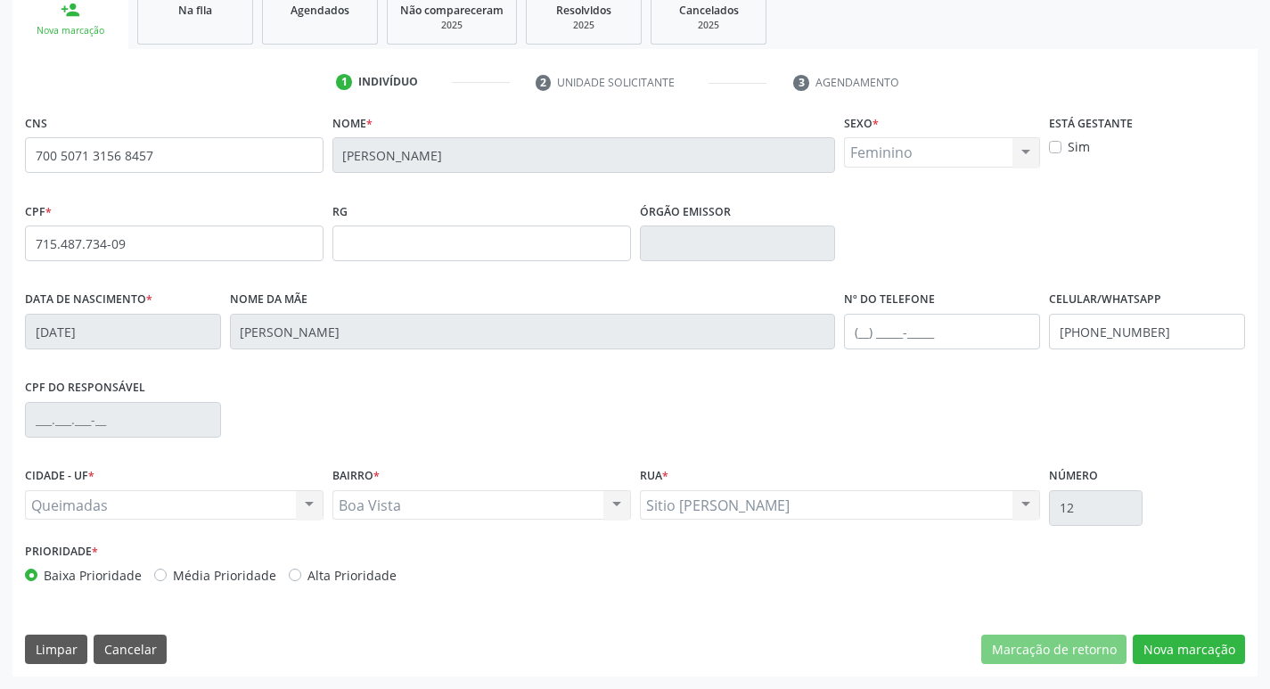
click at [1160, 630] on div "CNS 700 5071 3156 8457 Nome * Maria José da Silva Bezerra Sexo * Feminino Mascu…" at bounding box center [634, 393] width 1245 height 567
click at [1160, 645] on button "Nova marcação" at bounding box center [1189, 649] width 112 height 30
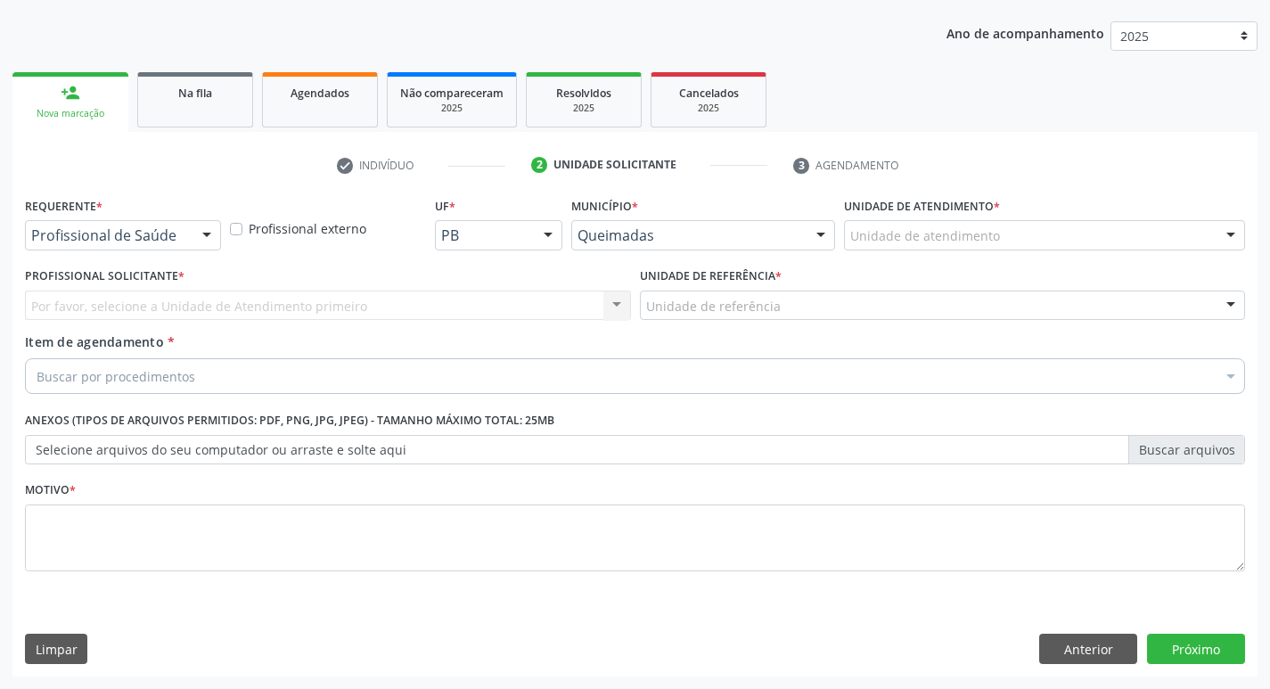
click at [208, 224] on div at bounding box center [206, 236] width 27 height 30
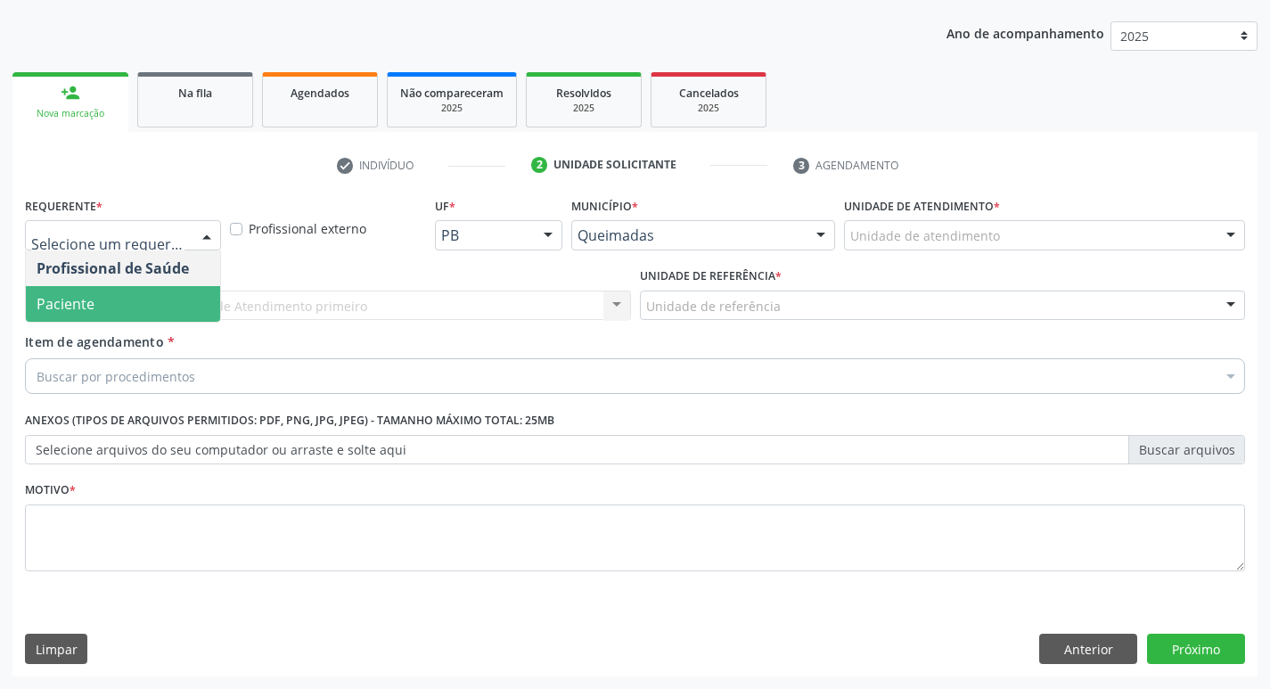
click at [168, 292] on span "Paciente" at bounding box center [123, 304] width 194 height 36
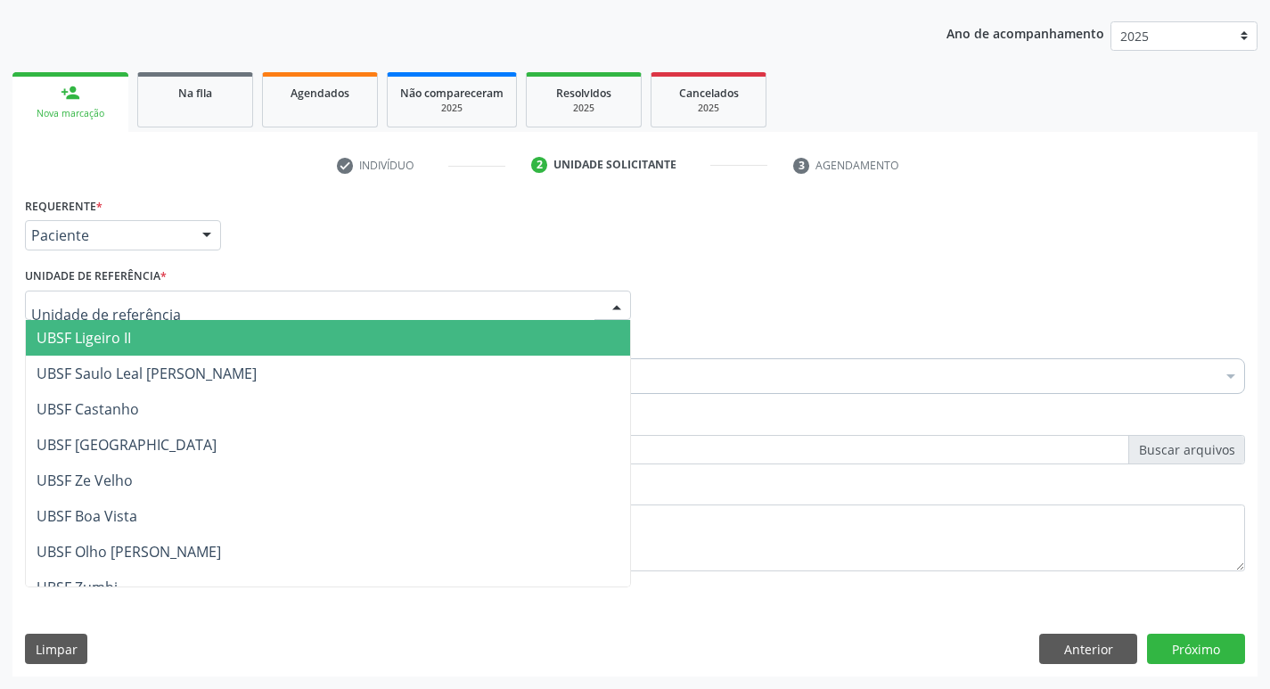
click at [167, 312] on div at bounding box center [328, 306] width 606 height 30
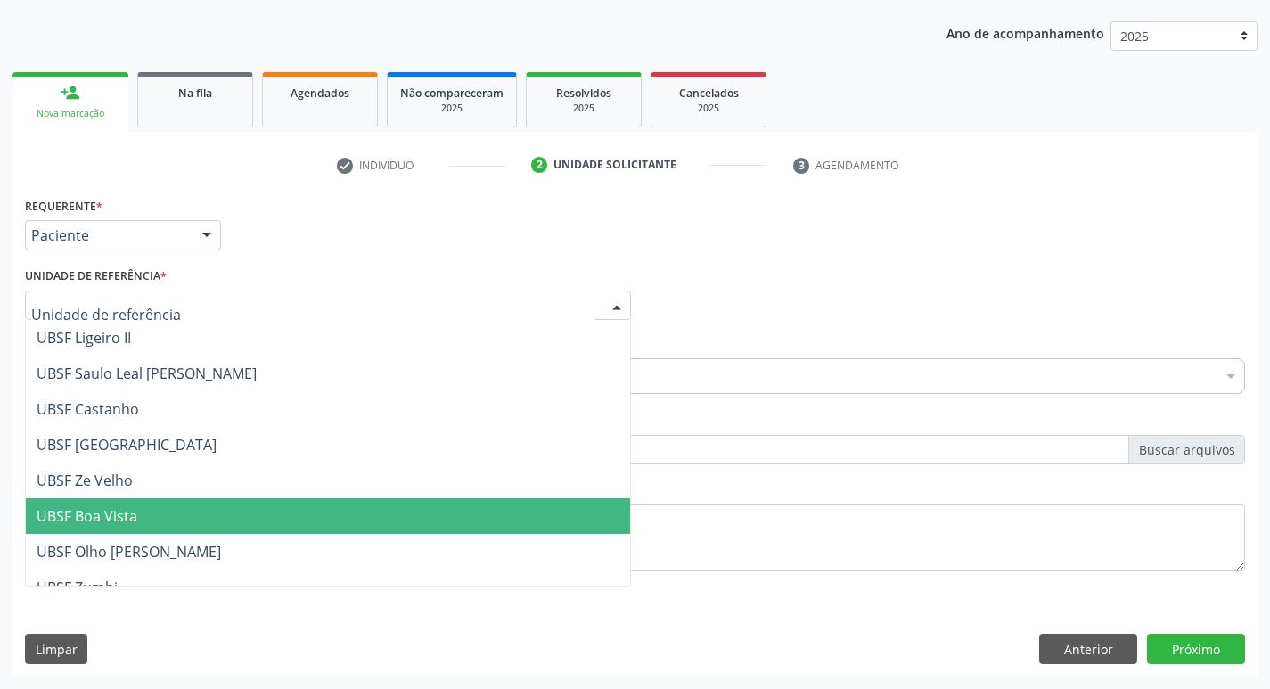
click at [140, 503] on span "UBSF Boa Vista" at bounding box center [328, 516] width 604 height 36
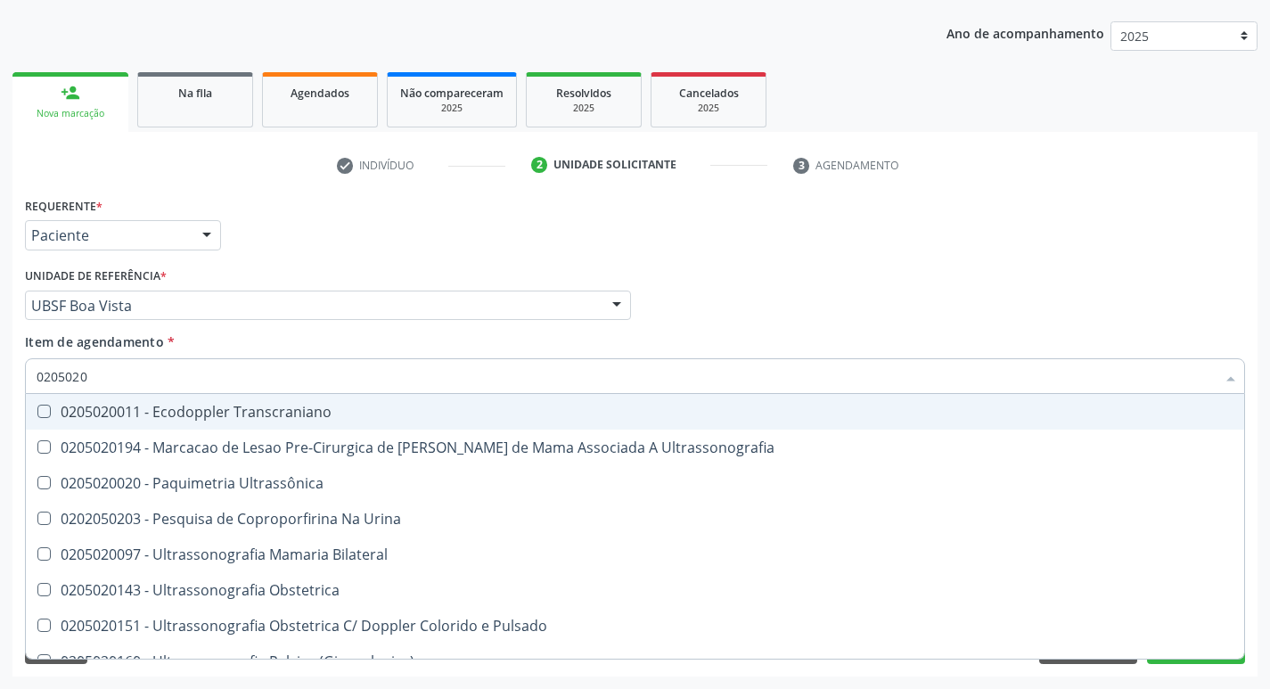
type input "02050200"
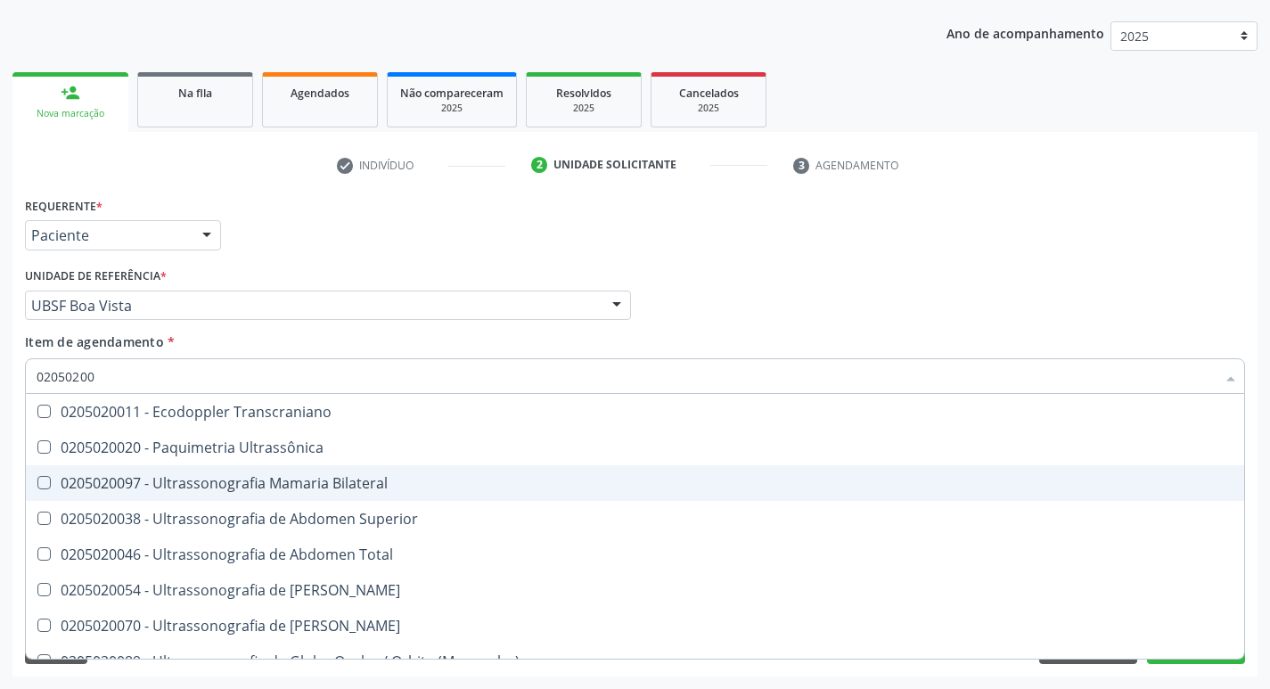
click at [49, 478] on Bilateral at bounding box center [43, 482] width 13 height 13
click at [37, 478] on Bilateral "checkbox" at bounding box center [32, 483] width 12 height 12
checkbox Bilateral "true"
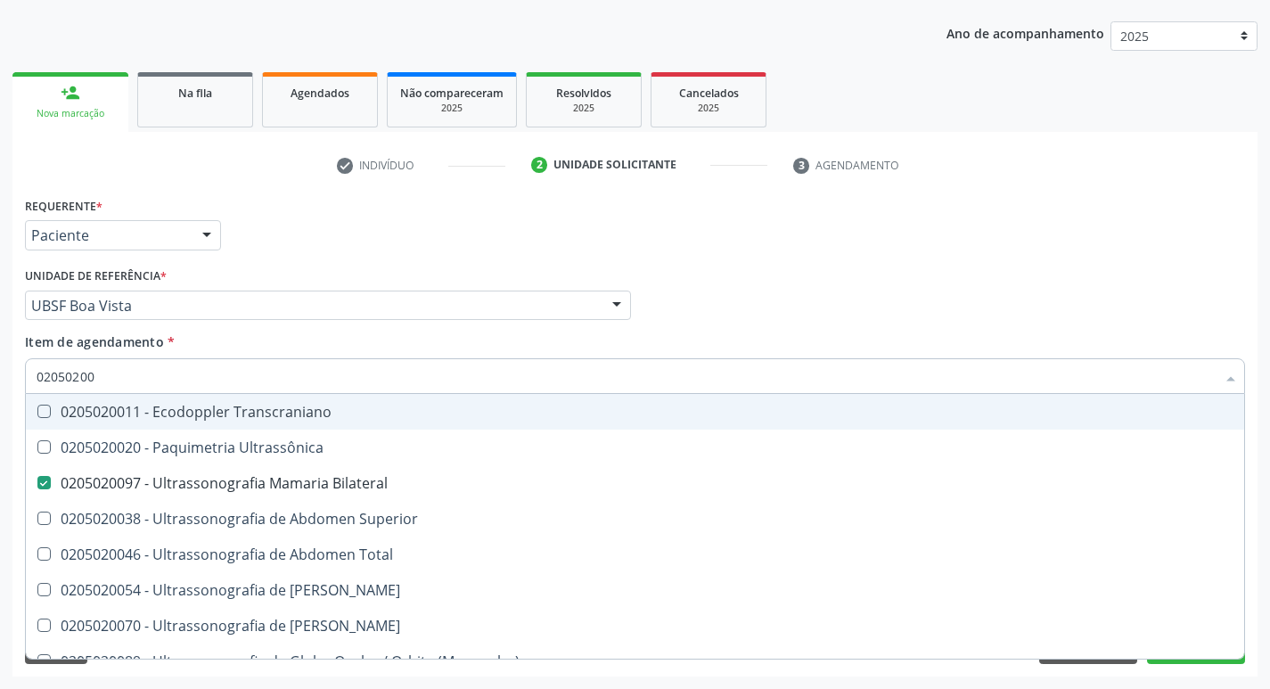
click at [794, 323] on div "Profissional Solicitante Por favor, selecione a Unidade de Atendimento primeiro…" at bounding box center [634, 298] width 1229 height 70
checkbox Ultrassônica "true"
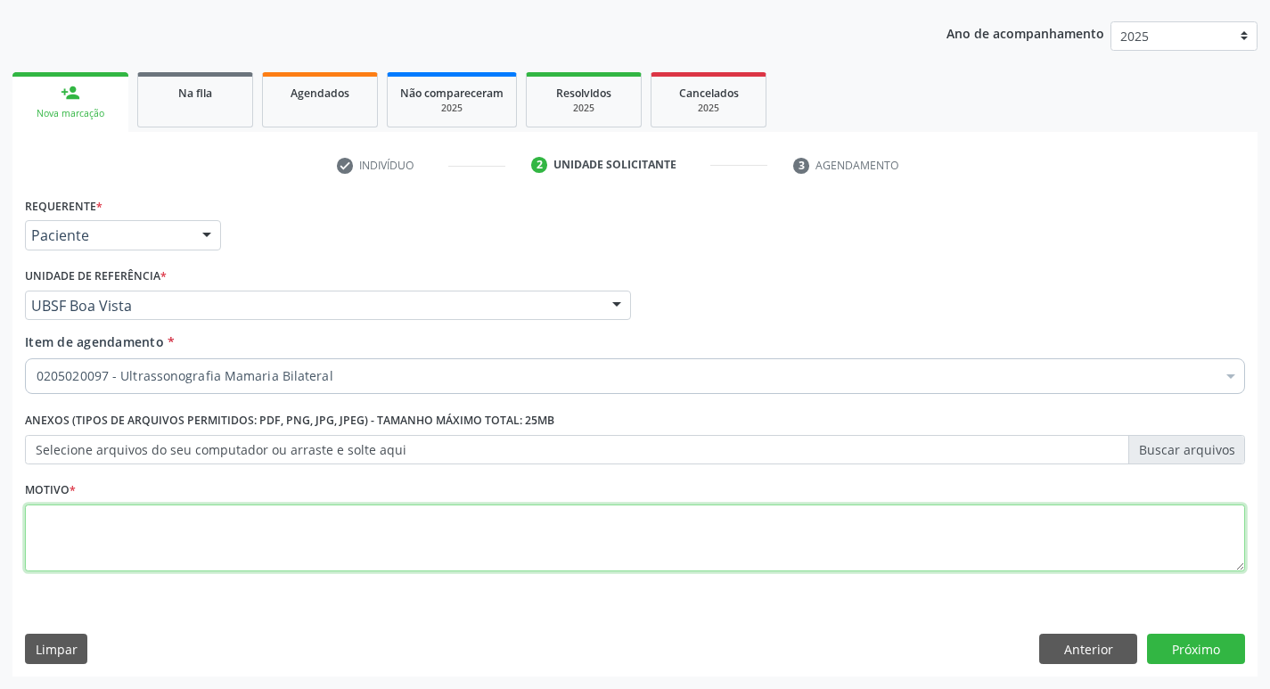
click at [70, 550] on textarea at bounding box center [635, 538] width 1220 height 68
type textarea "AVALIAC"
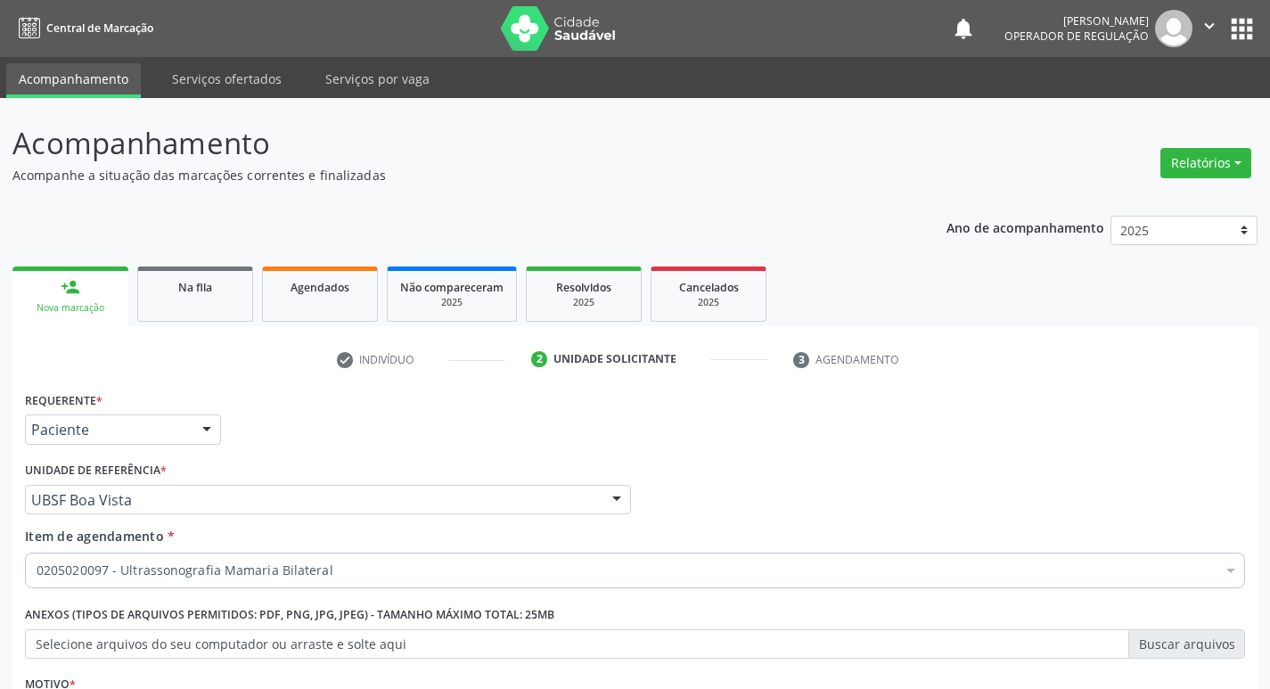
scroll to position [194, 0]
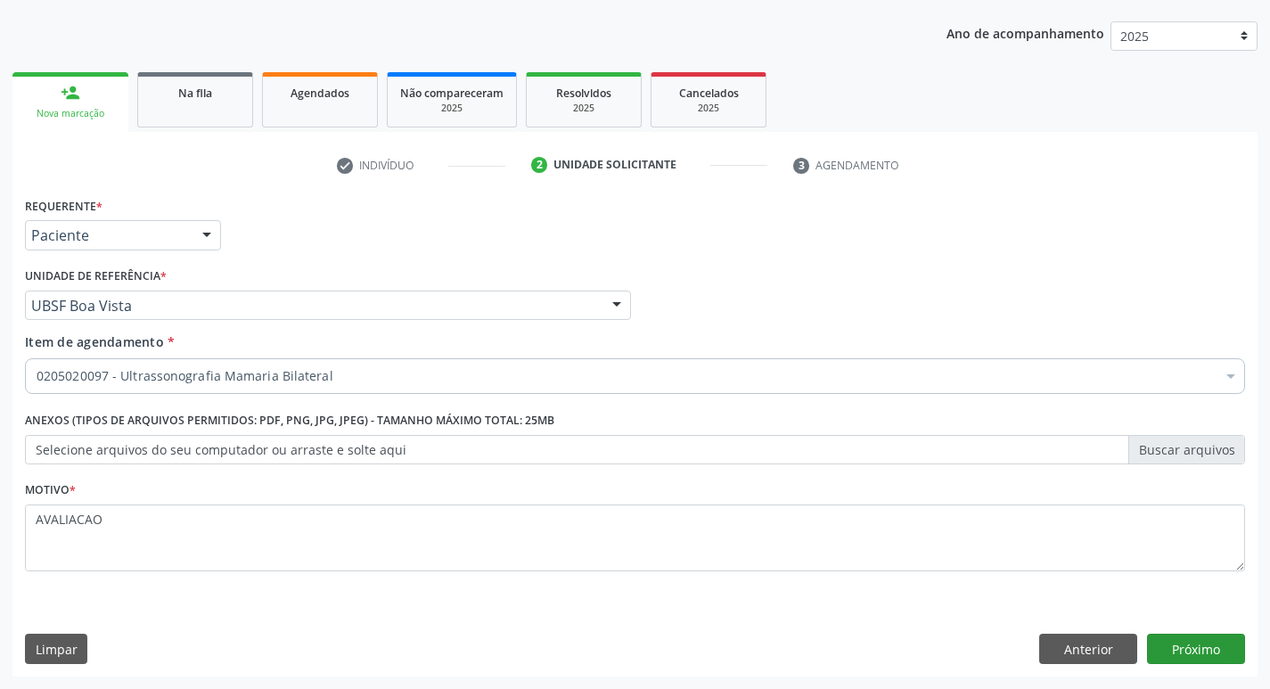
type textarea "AVALIACAO"
click at [1178, 651] on button "Próximo" at bounding box center [1196, 649] width 98 height 30
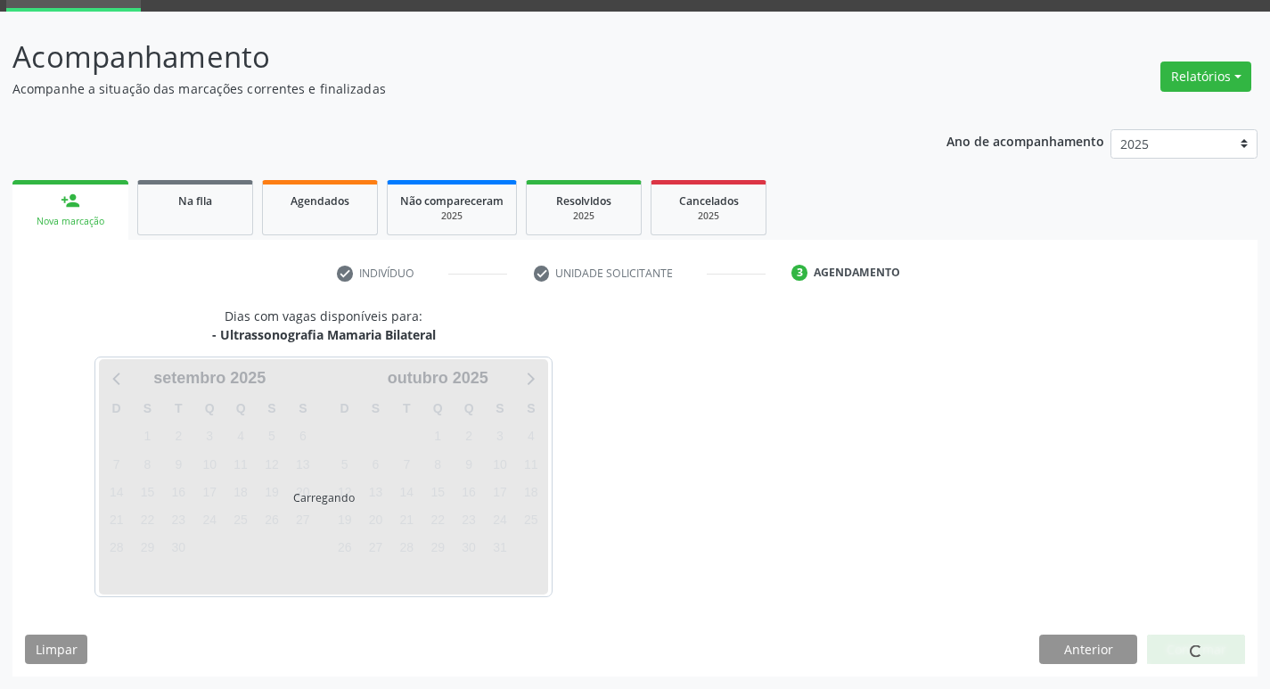
scroll to position [86, 0]
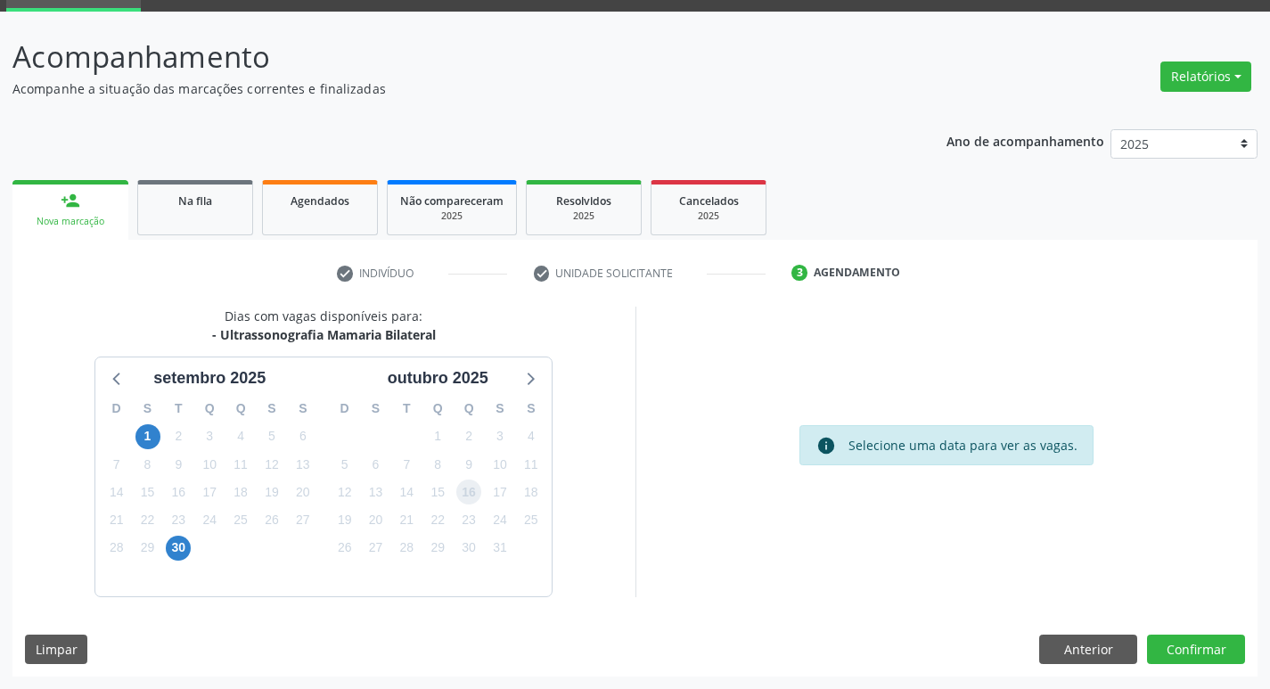
click at [471, 495] on span "16" at bounding box center [468, 491] width 25 height 25
click at [1195, 651] on button "Confirmar" at bounding box center [1196, 649] width 98 height 30
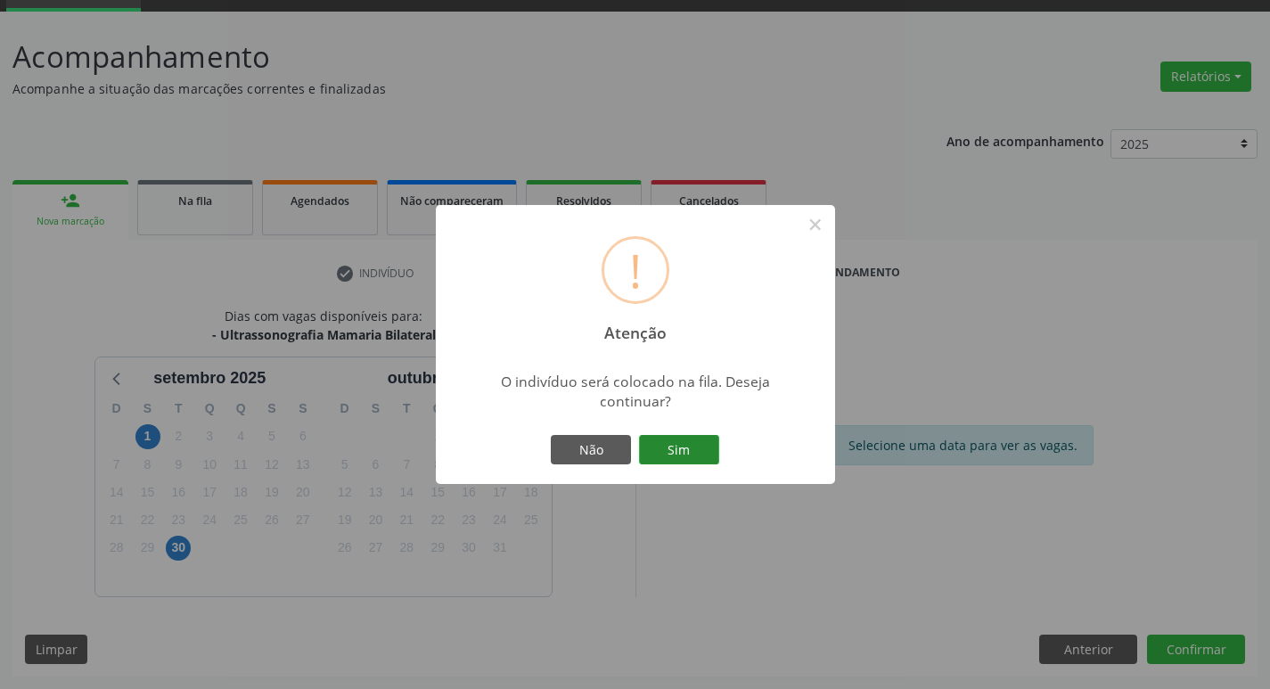
click at [686, 460] on button "Sim" at bounding box center [679, 450] width 80 height 30
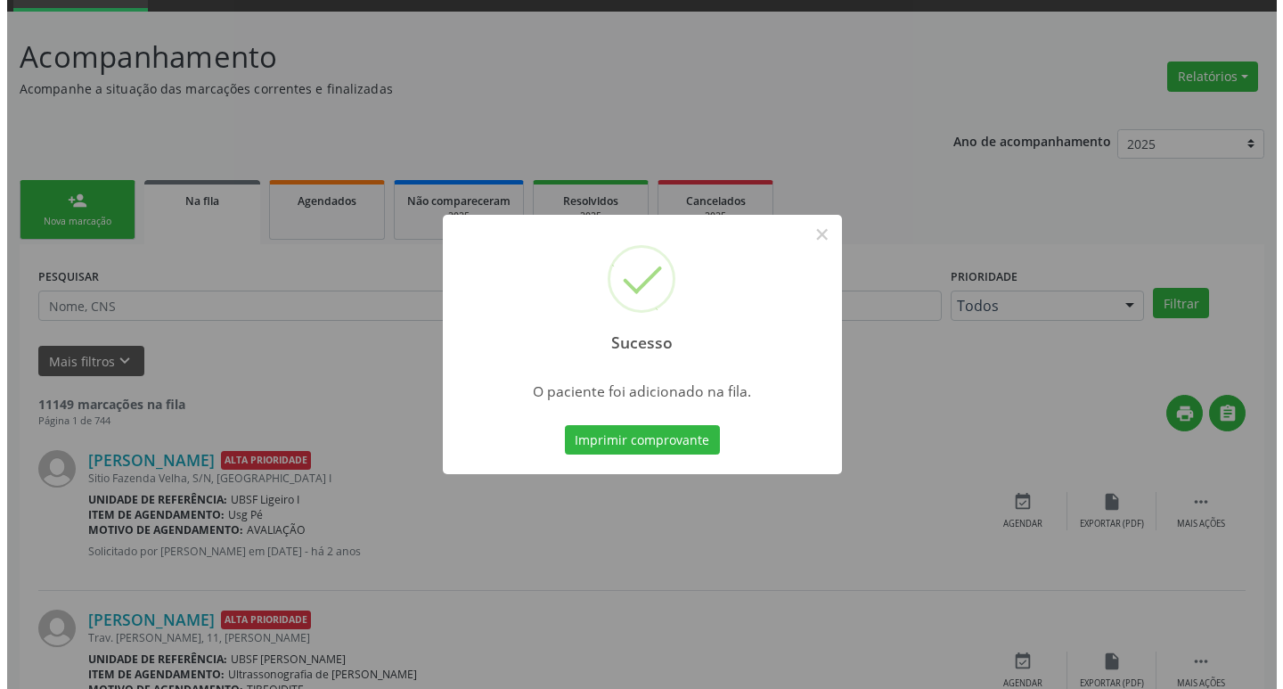
scroll to position [0, 0]
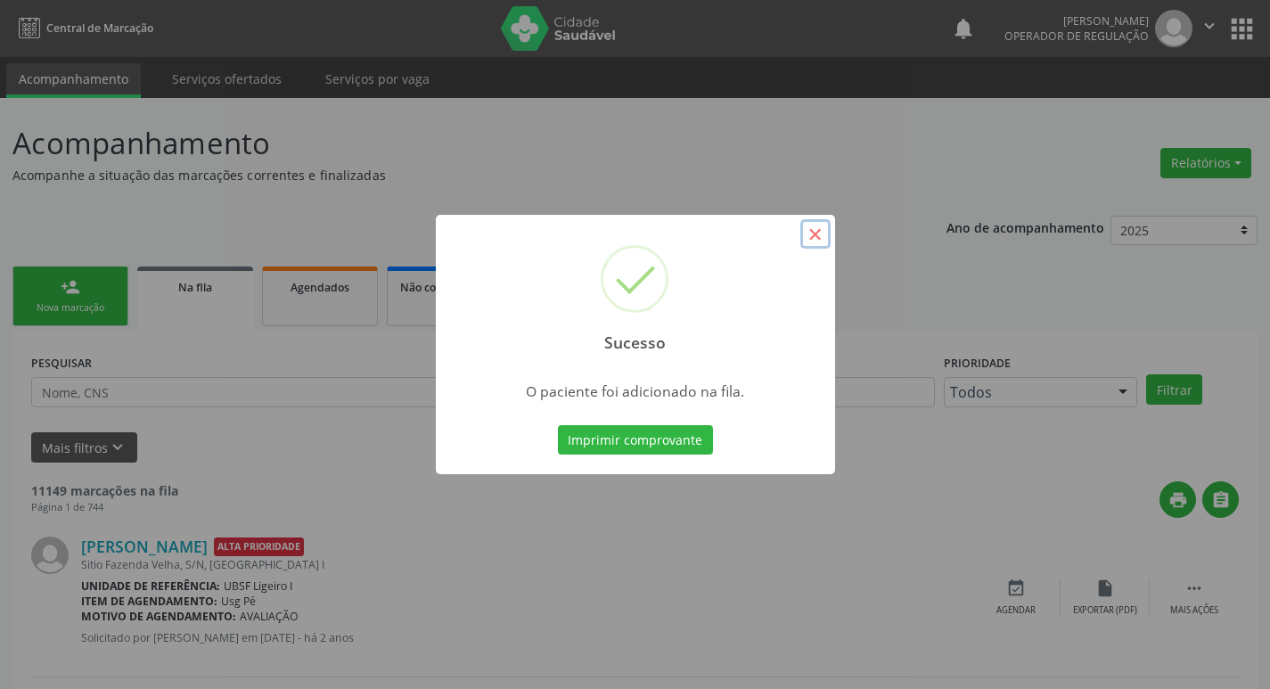
click at [817, 236] on button "×" at bounding box center [815, 234] width 30 height 30
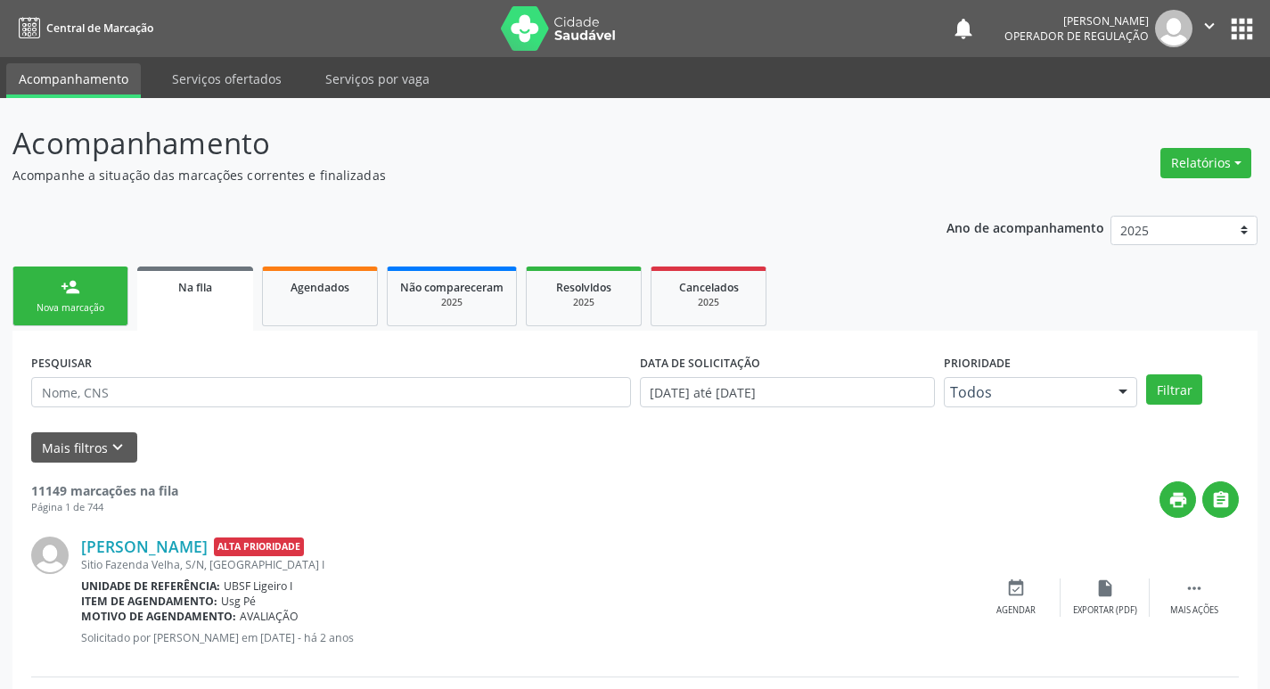
click at [65, 283] on div "person_add" at bounding box center [71, 287] width 20 height 20
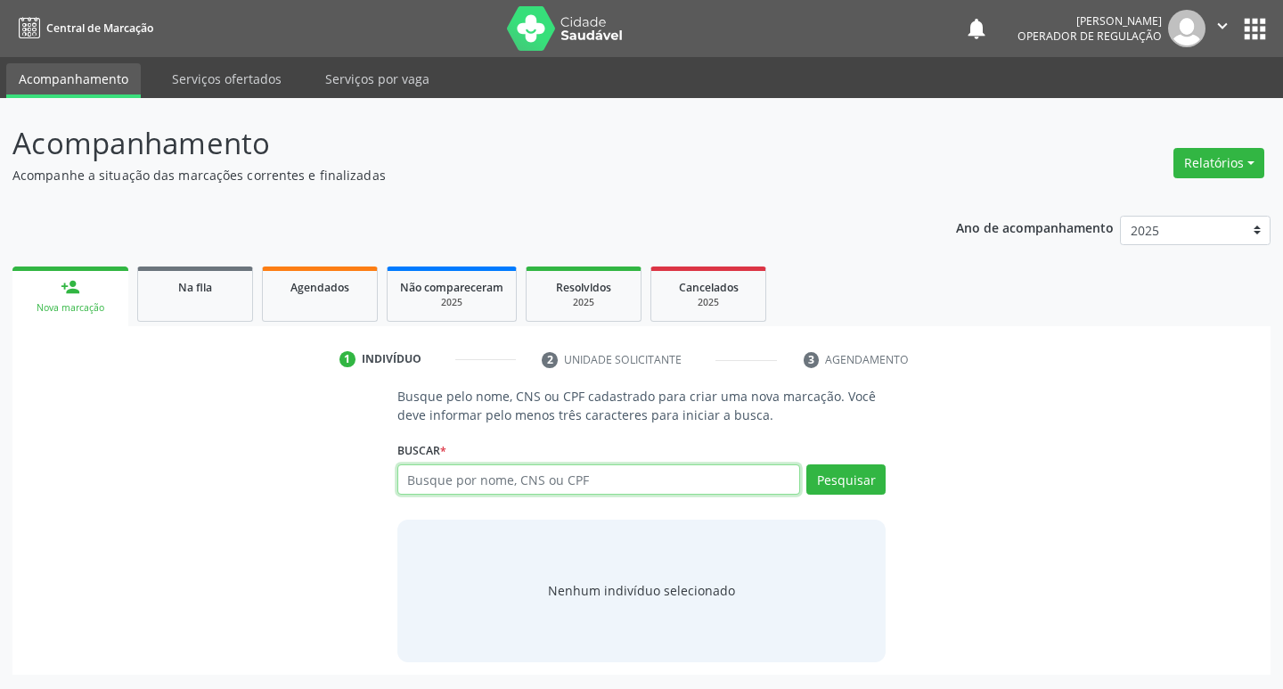
click at [483, 480] on input "text" at bounding box center [599, 479] width 404 height 30
click at [454, 476] on input "text" at bounding box center [599, 479] width 404 height 30
click at [497, 487] on input "text" at bounding box center [599, 479] width 404 height 30
type input "7"
